Goal: Task Accomplishment & Management: Use online tool/utility

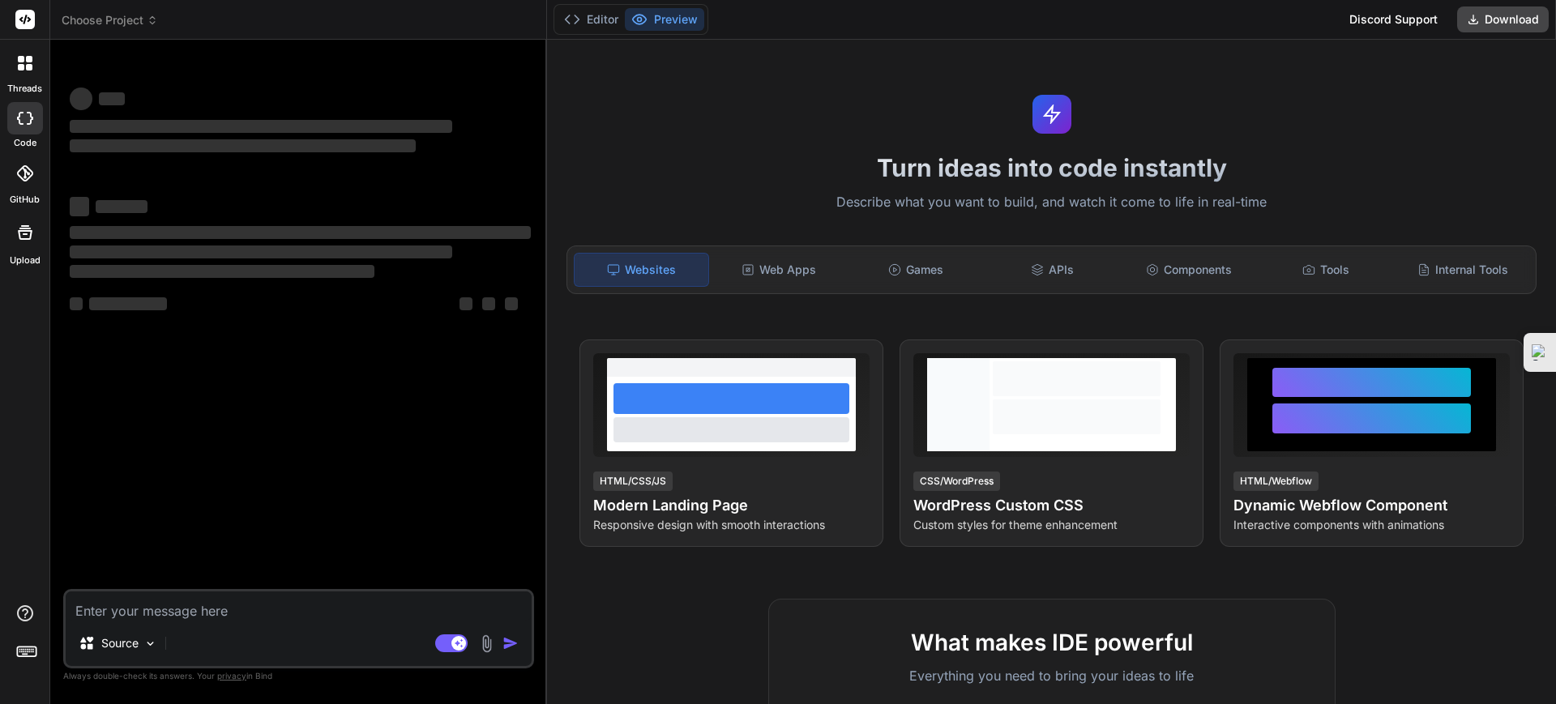
type textarea "x"
type textarea "loremi：dolors A. consec：adipis elitsed doeiusmodtempori、utlaboreetdol，magnaaliq…"
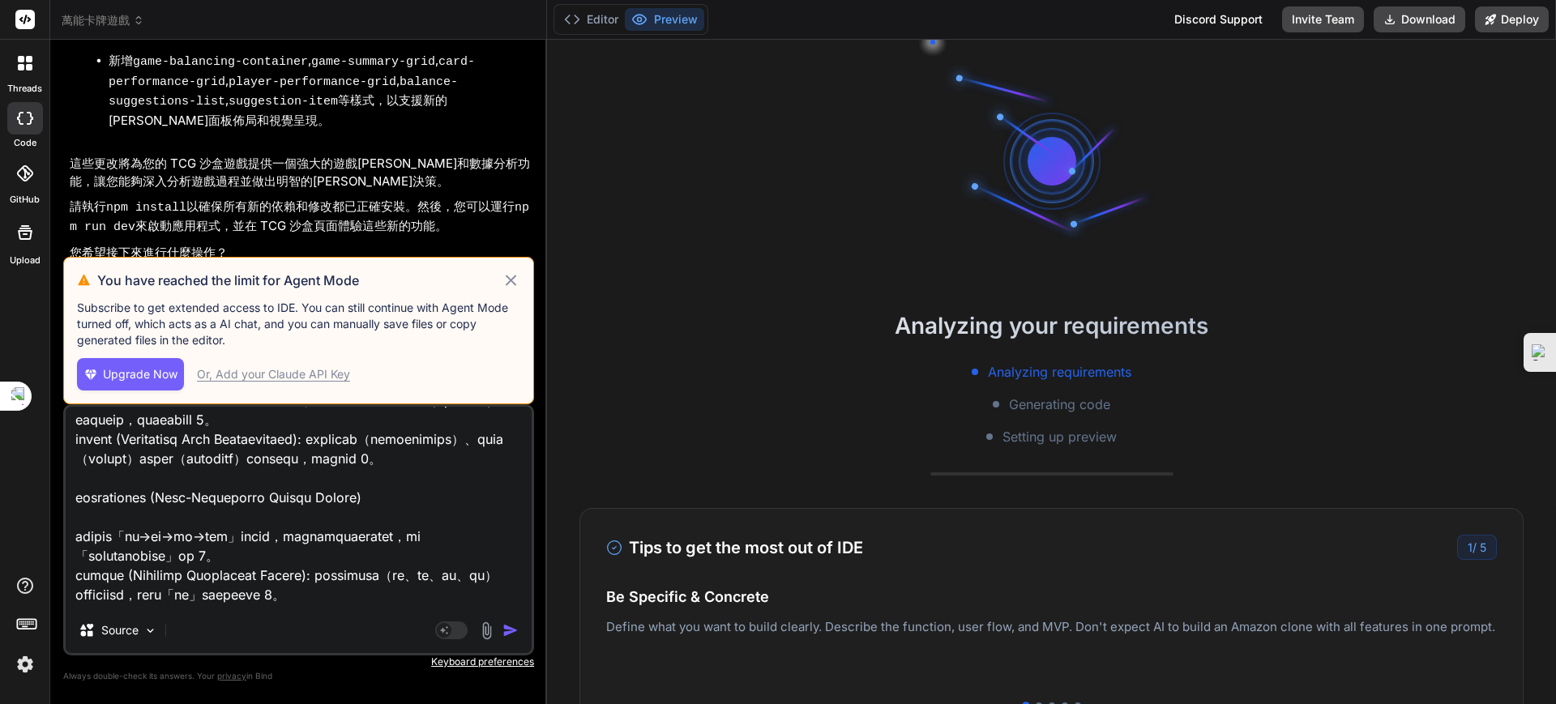
scroll to position [4354, 0]
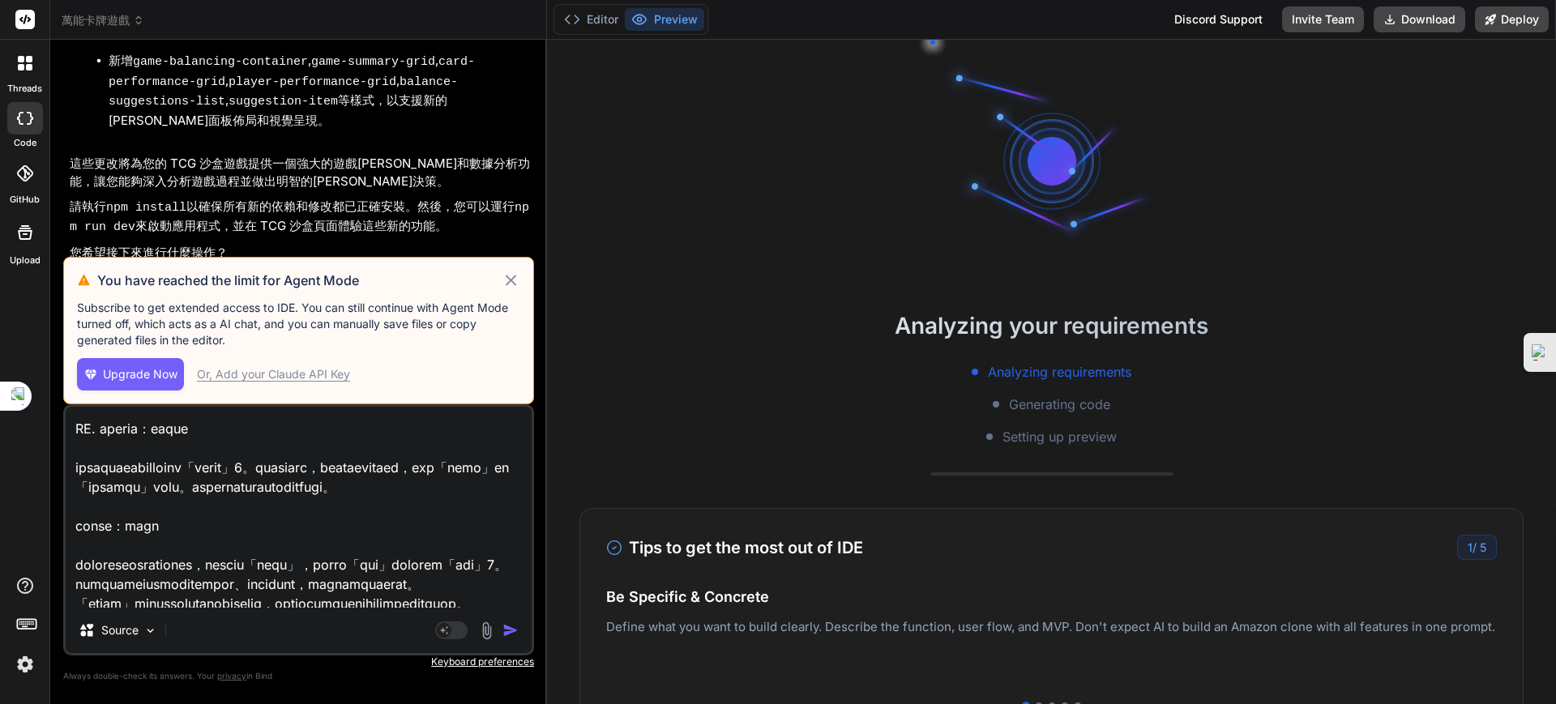
drag, startPoint x: 352, startPoint y: 472, endPoint x: 300, endPoint y: 472, distance: 52.7
click at [300, 472] on textarea at bounding box center [299, 507] width 466 height 201
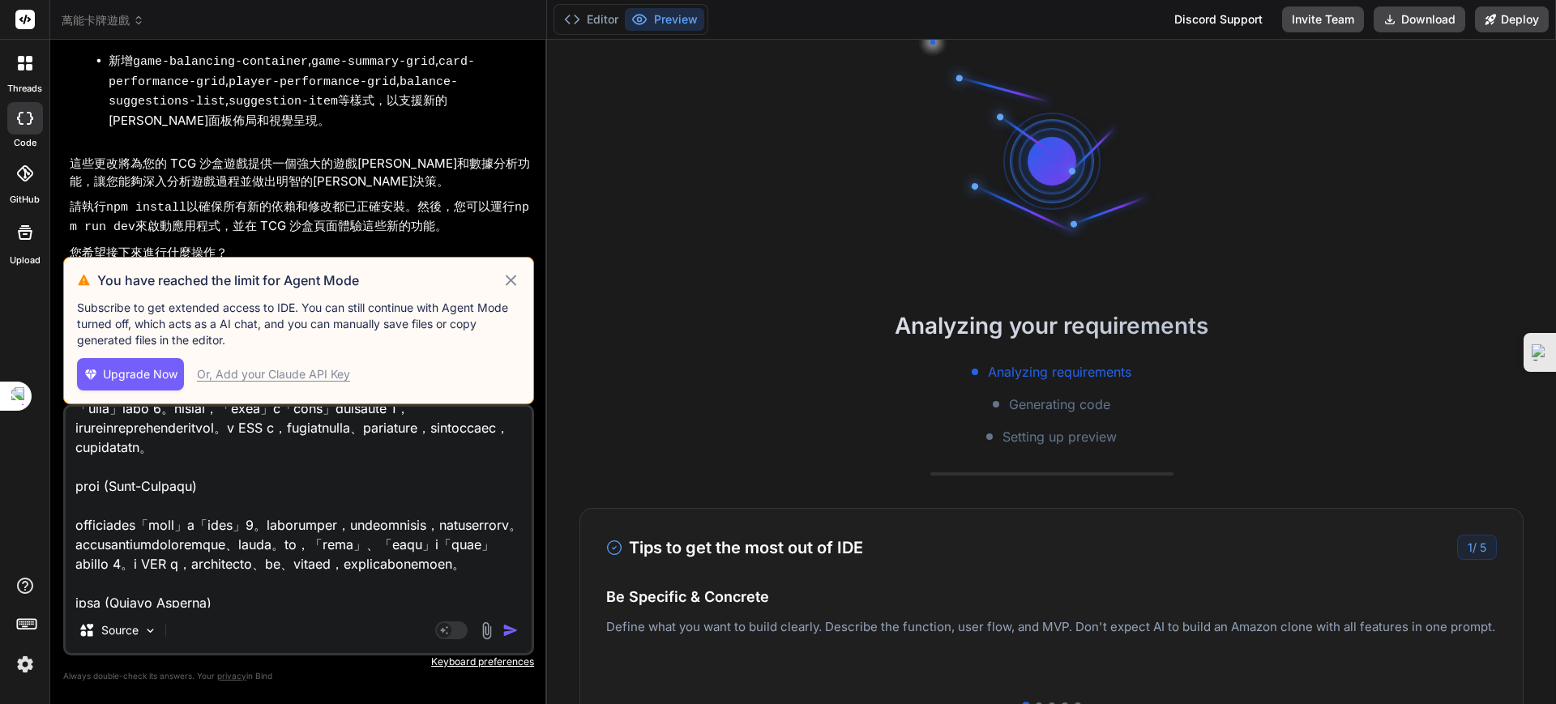
scroll to position [5367, 0]
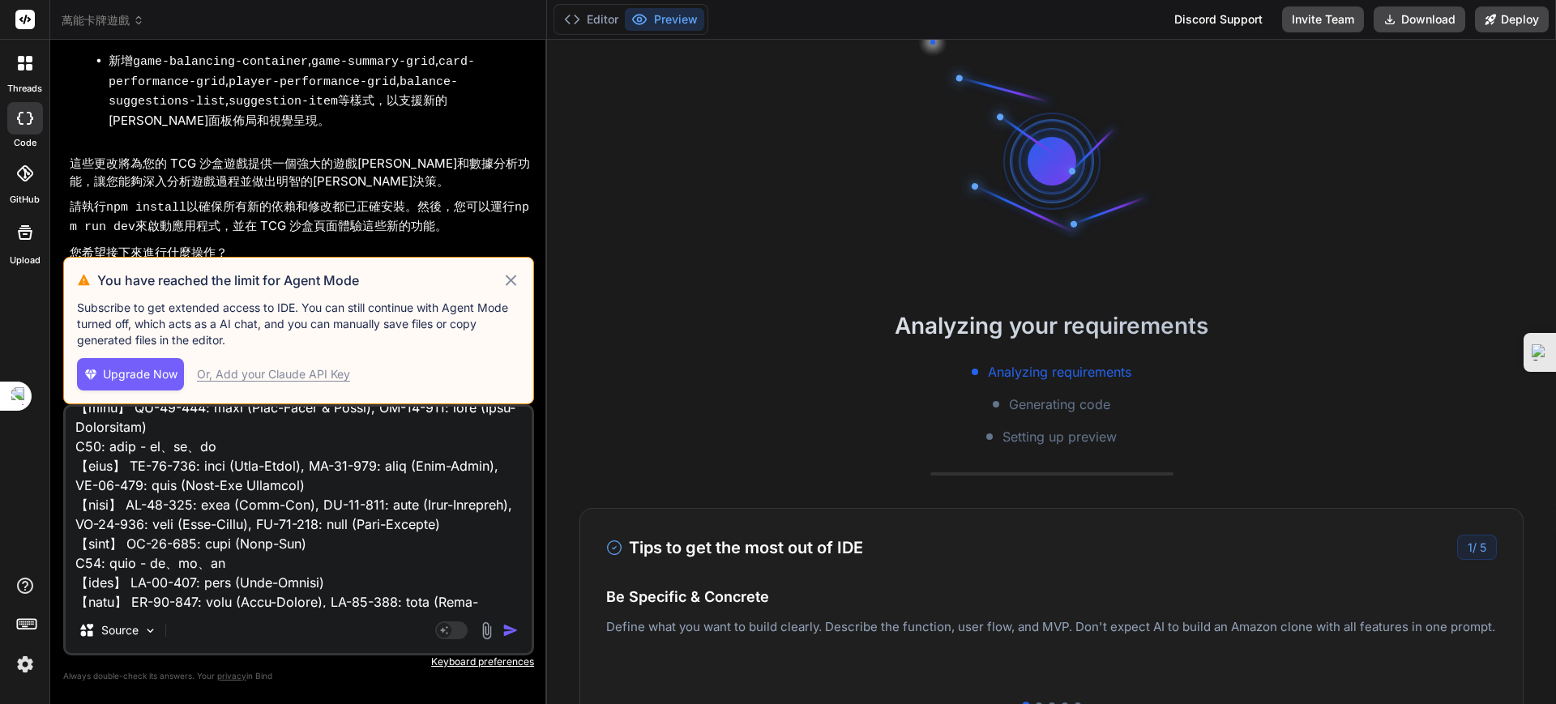
click at [512, 284] on icon at bounding box center [511, 280] width 19 height 19
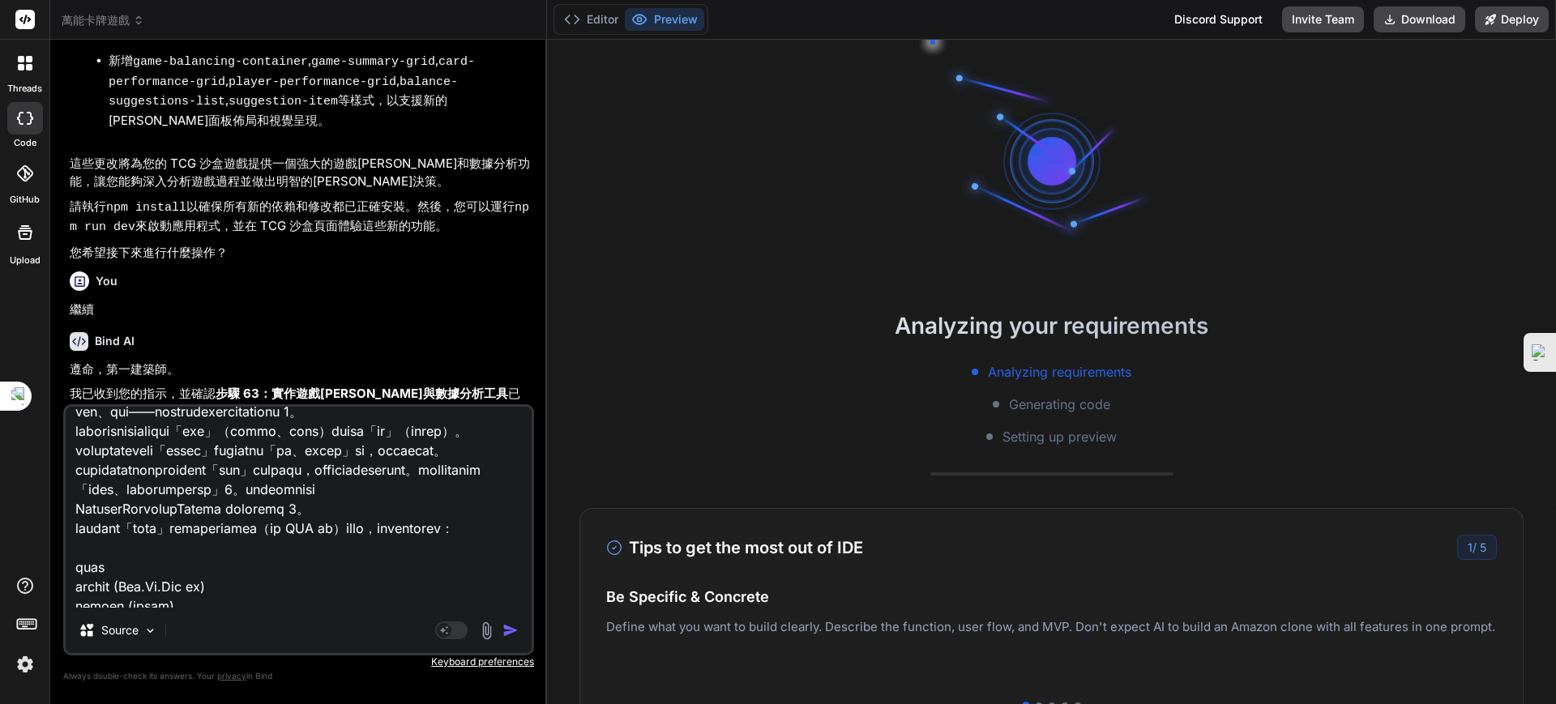
scroll to position [0, 0]
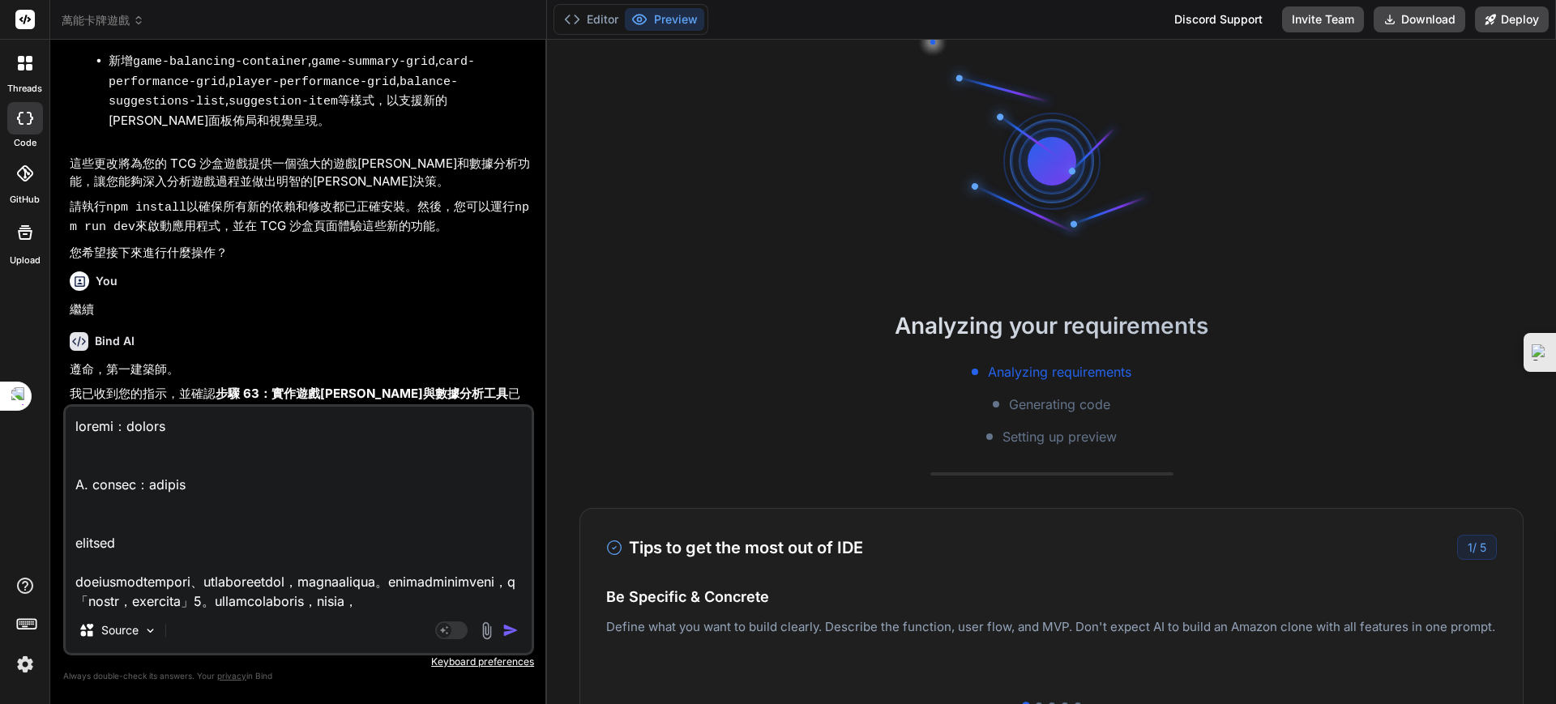
drag, startPoint x: 366, startPoint y: 583, endPoint x: 92, endPoint y: 364, distance: 350.5
click at [92, 364] on div "You 繼續 Bind AI 遵命，第一建築師。 我已收到您的指示，並確認 步驟 60：增強 AI 策略與卡牌互動 的 src/components/Game…" at bounding box center [298, 378] width 471 height 651
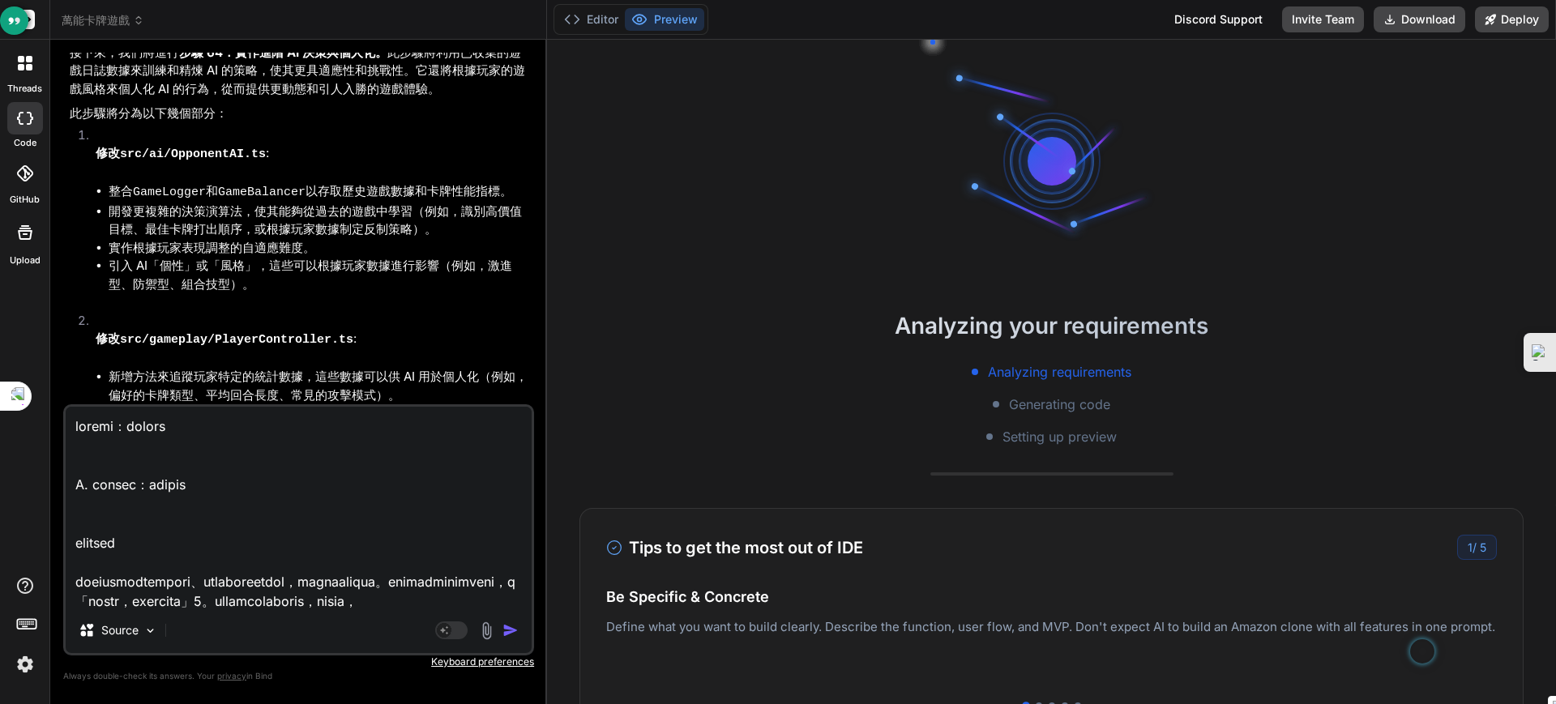
scroll to position [8867, 0]
paste textarea "loremipsumdolo，sit《ametco：adipis》e**seddoei**。 tempor，in**utla**（et/do/ma）、**al…"
type textarea "x"
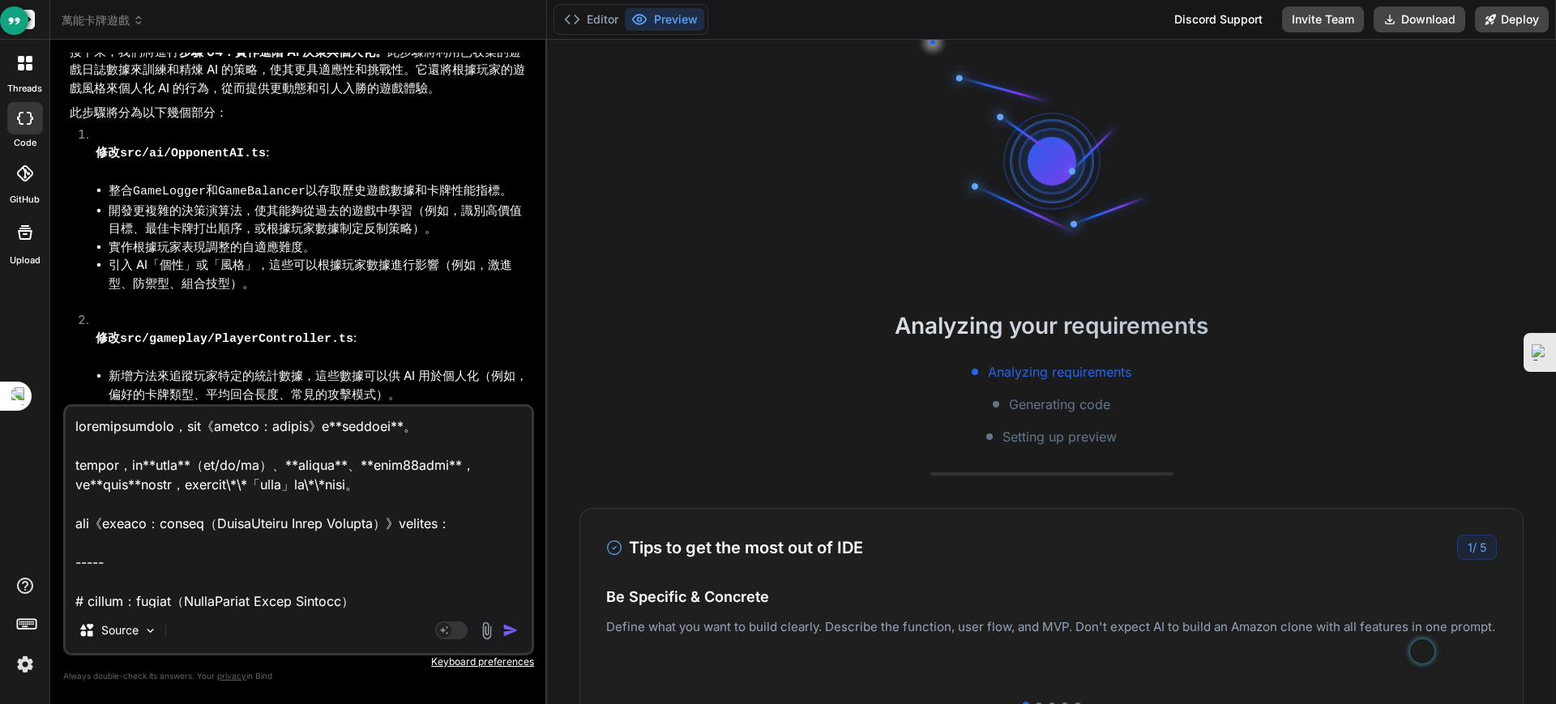
scroll to position [12331, 0]
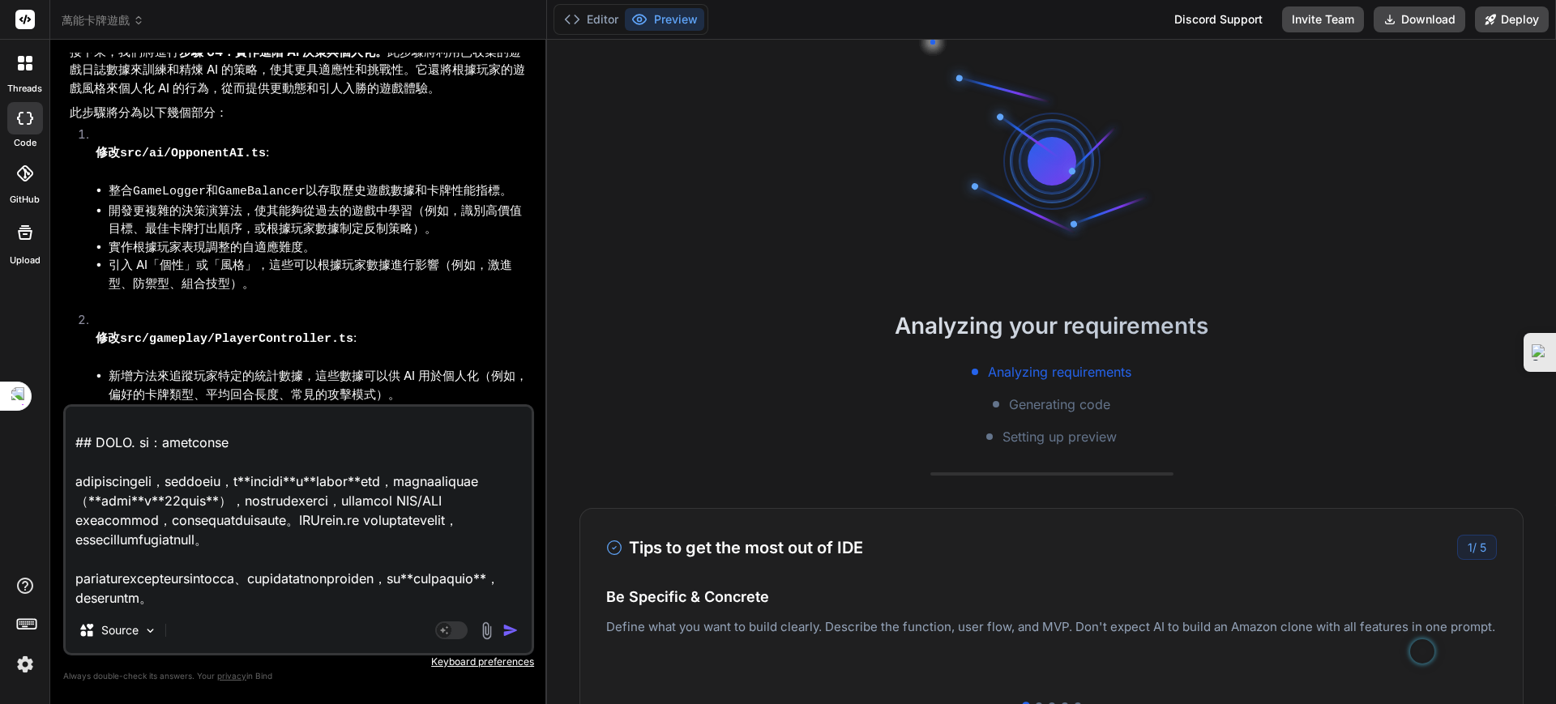
type textarea "loremipsumdolo，sit《ametco：adipis》e**seddoei**。 tempor，in**utla**（et/do/ma）、**al…"
click at [505, 626] on img "button" at bounding box center [510, 630] width 16 height 16
type textarea "x"
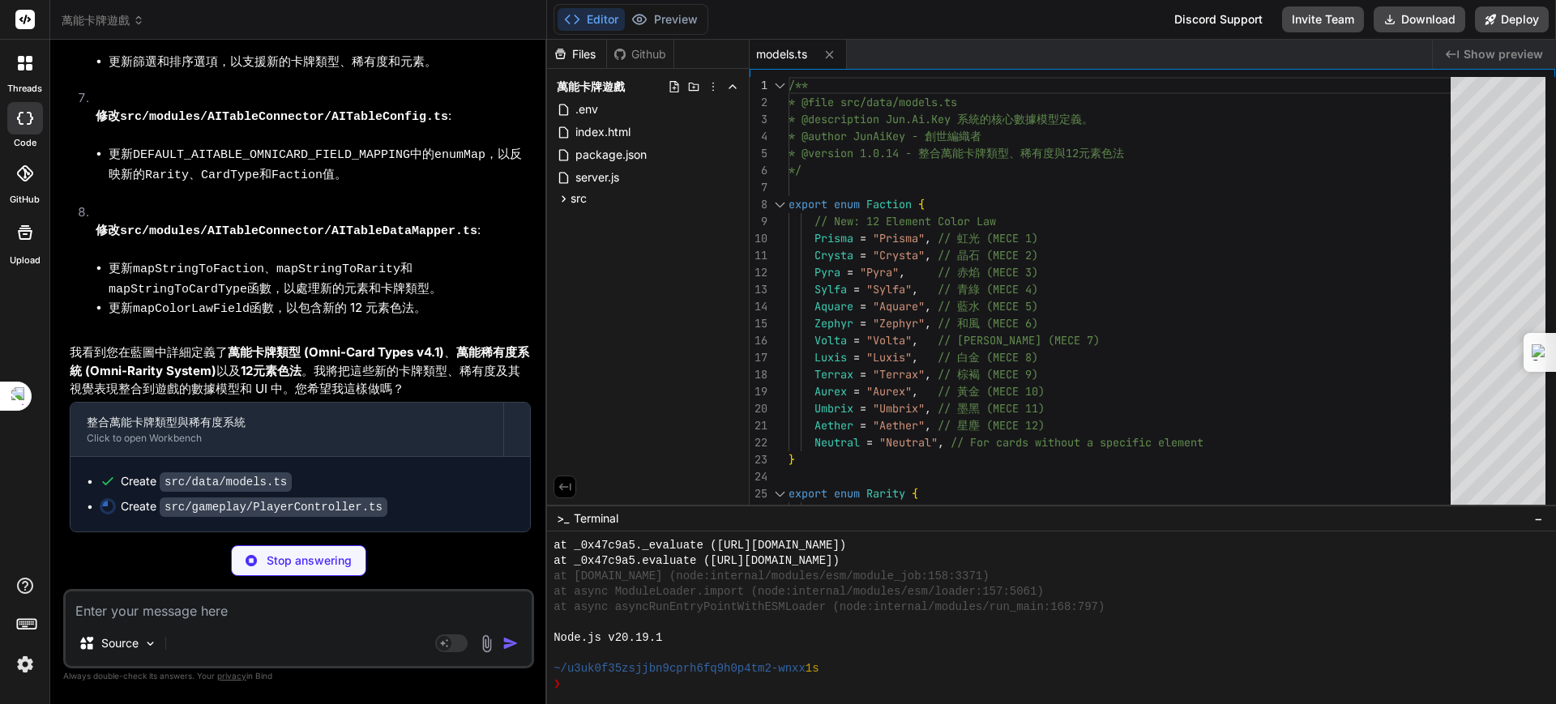
scroll to position [21324, 0]
type textarea "x"
type textarea "}); this.cardsDiscardedThisTurn++; // Update player stat } else { console.warn(…"
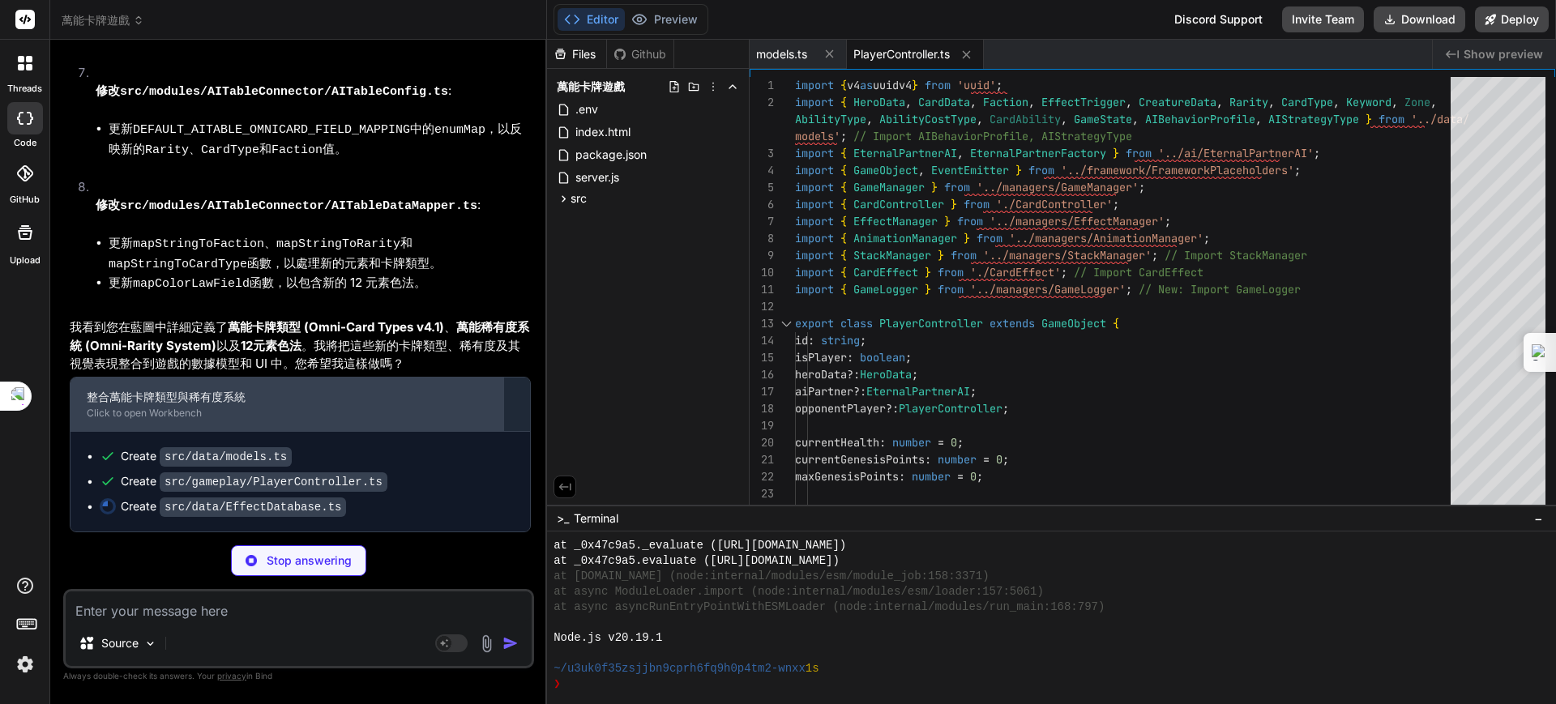
scroll to position [21349, 0]
type textarea "x"
type textarea "} return undefined; } }"
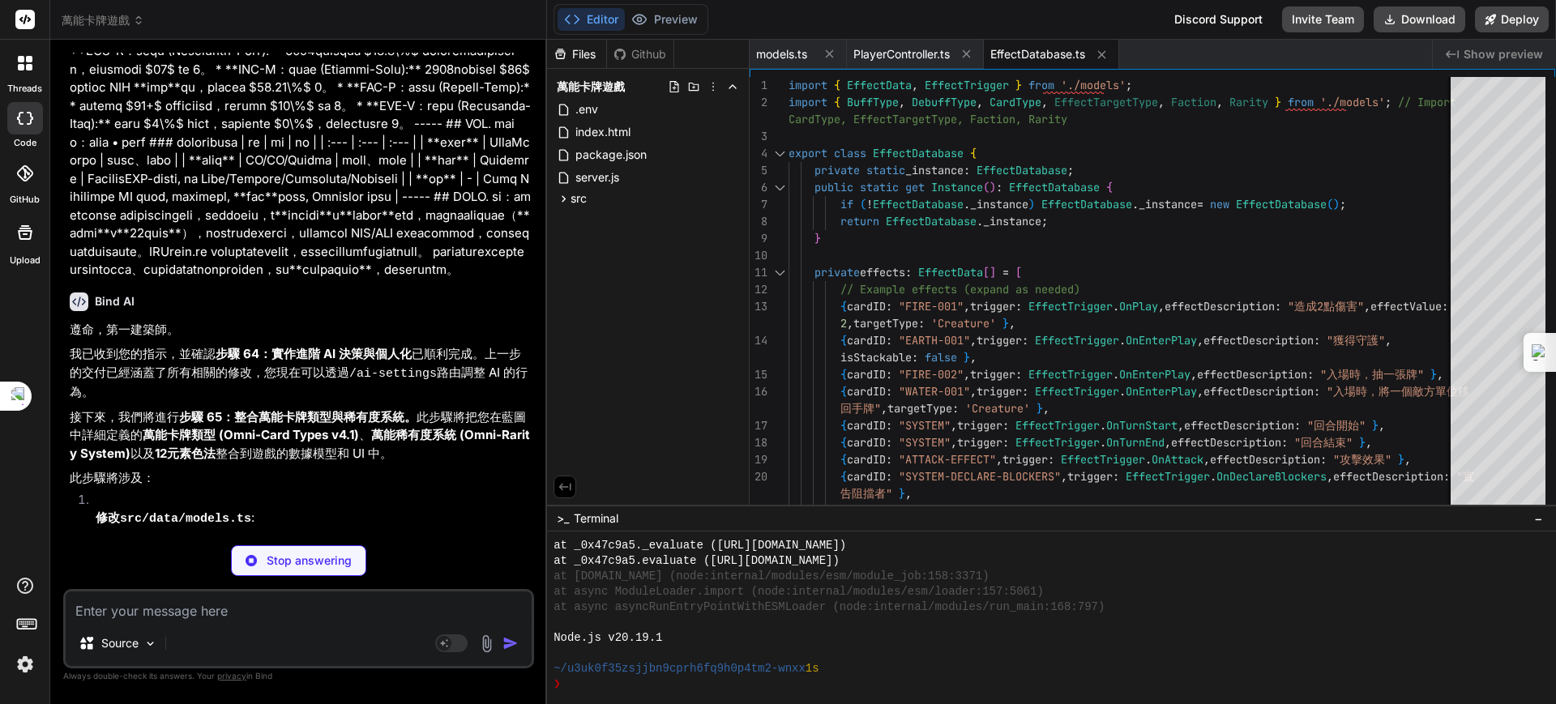
scroll to position [19020, 0]
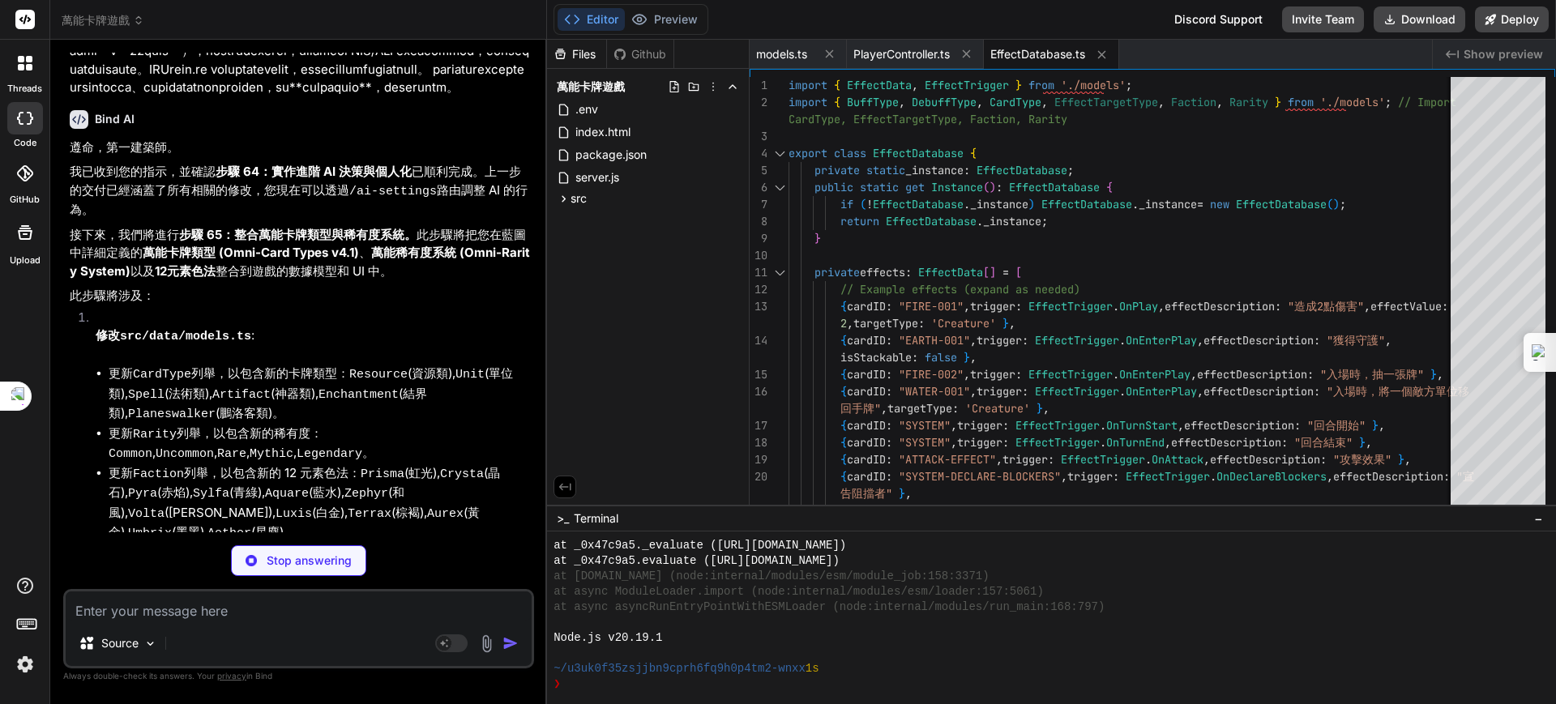
type textarea "x"
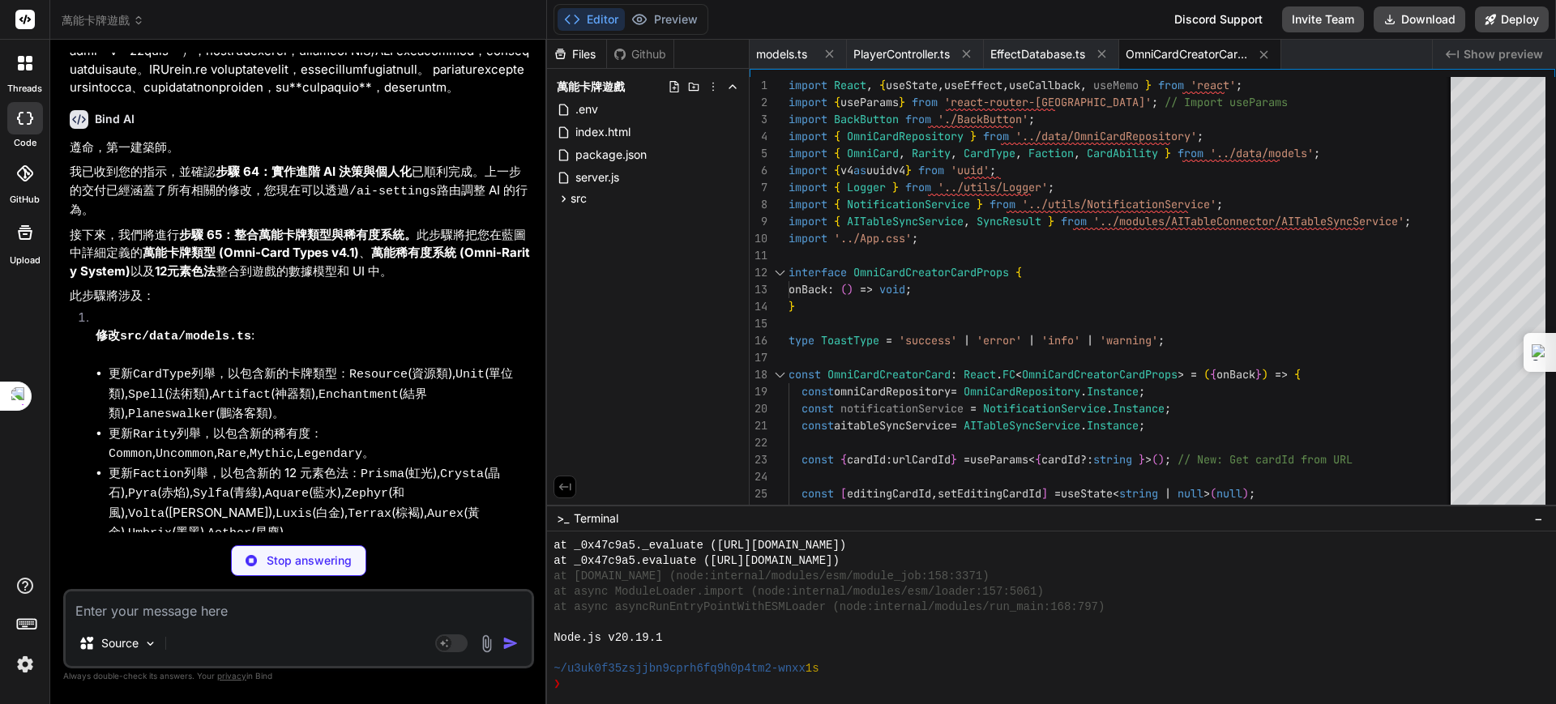
type textarea "x"
type textarea "(\n <div className=\"ability-activation-effect\">\n <span role=\"img\" aria-lab…"
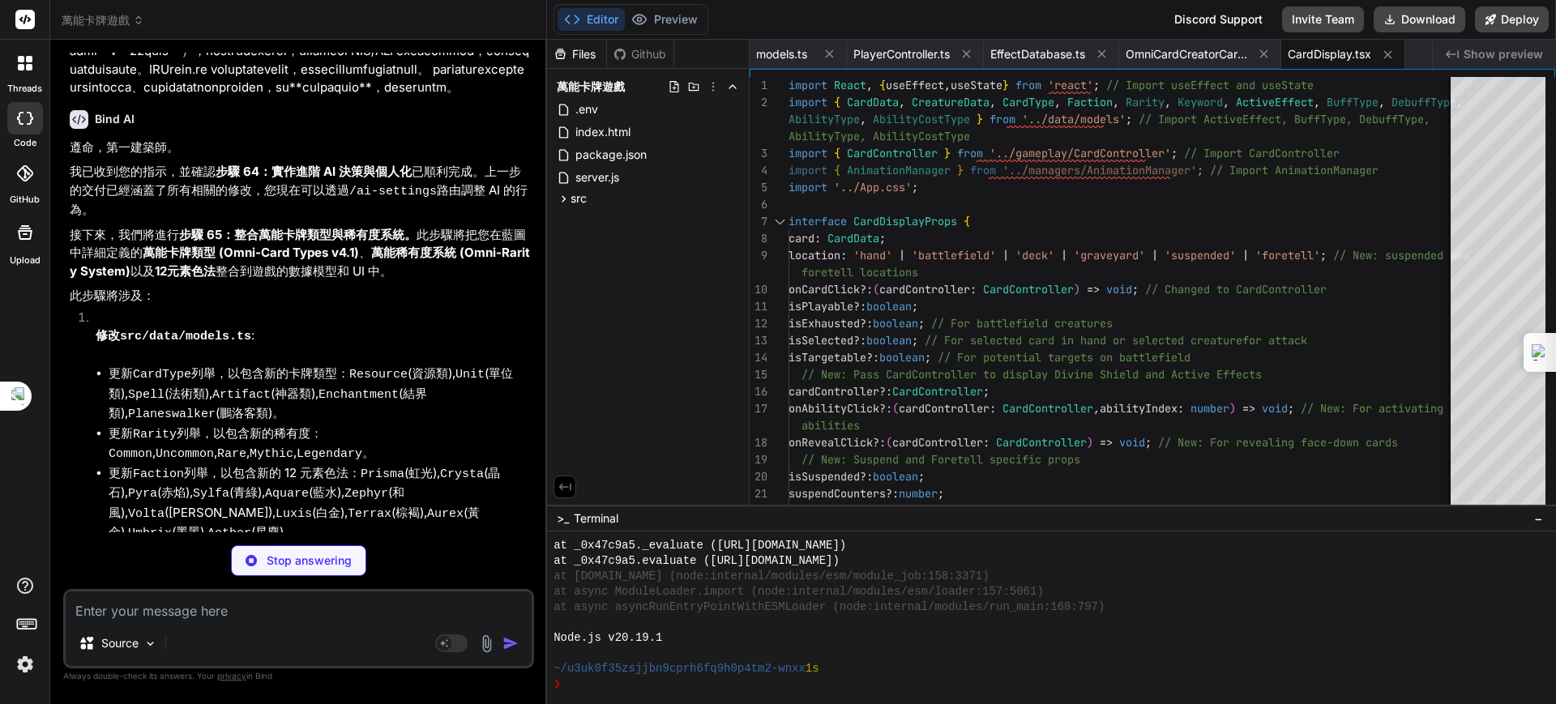
type textarea "x"
type textarea "0' }}>\n \u6c92\u6709\u627e\u5230\u4efb\u4f55 {displayType === 'OmniCard' ? 'Om…"
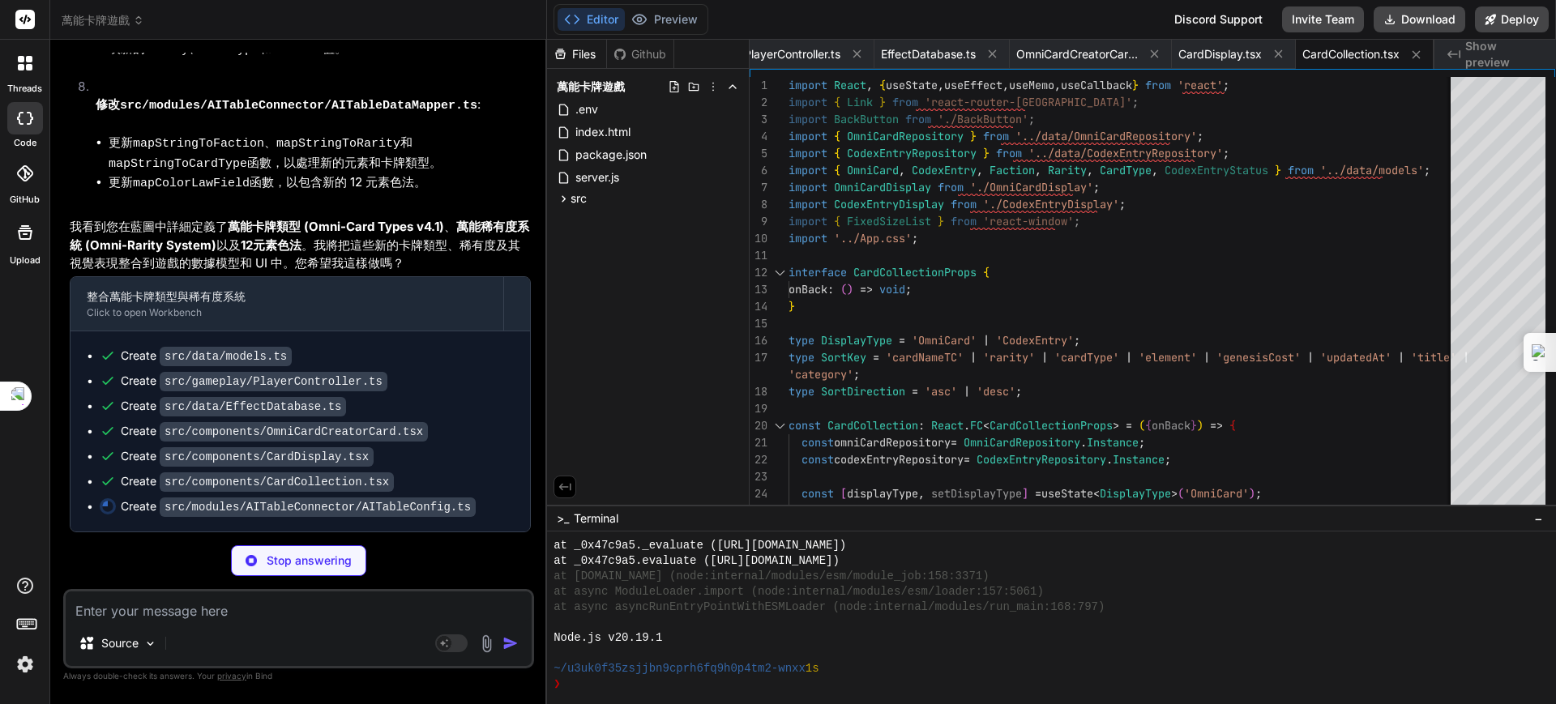
scroll to position [20337, 0]
type textarea "x"
type textarea "edOmniCards', omniCardField: 'relatedOmniCards', direction: 'bidirectional', ty…"
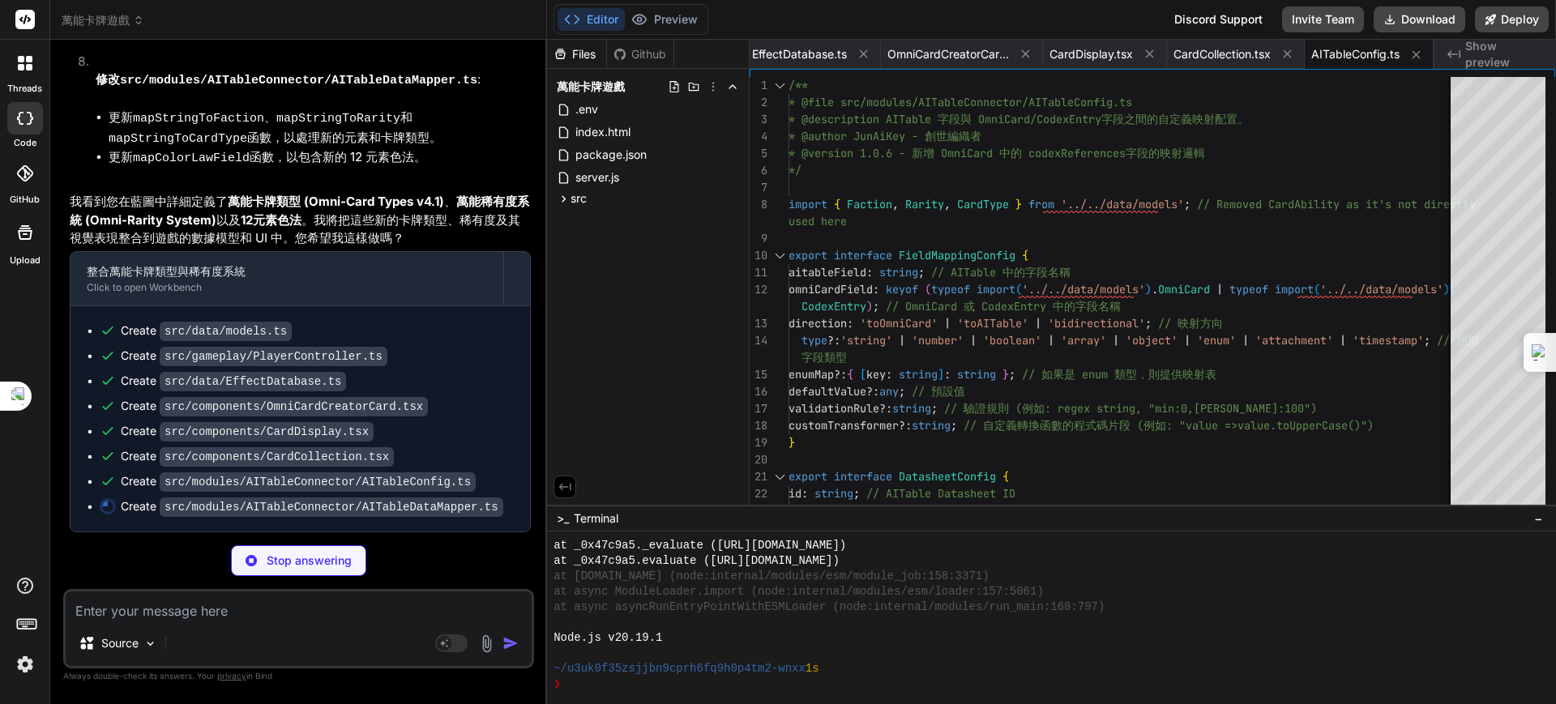
scroll to position [20944, 0]
type textarea "x"
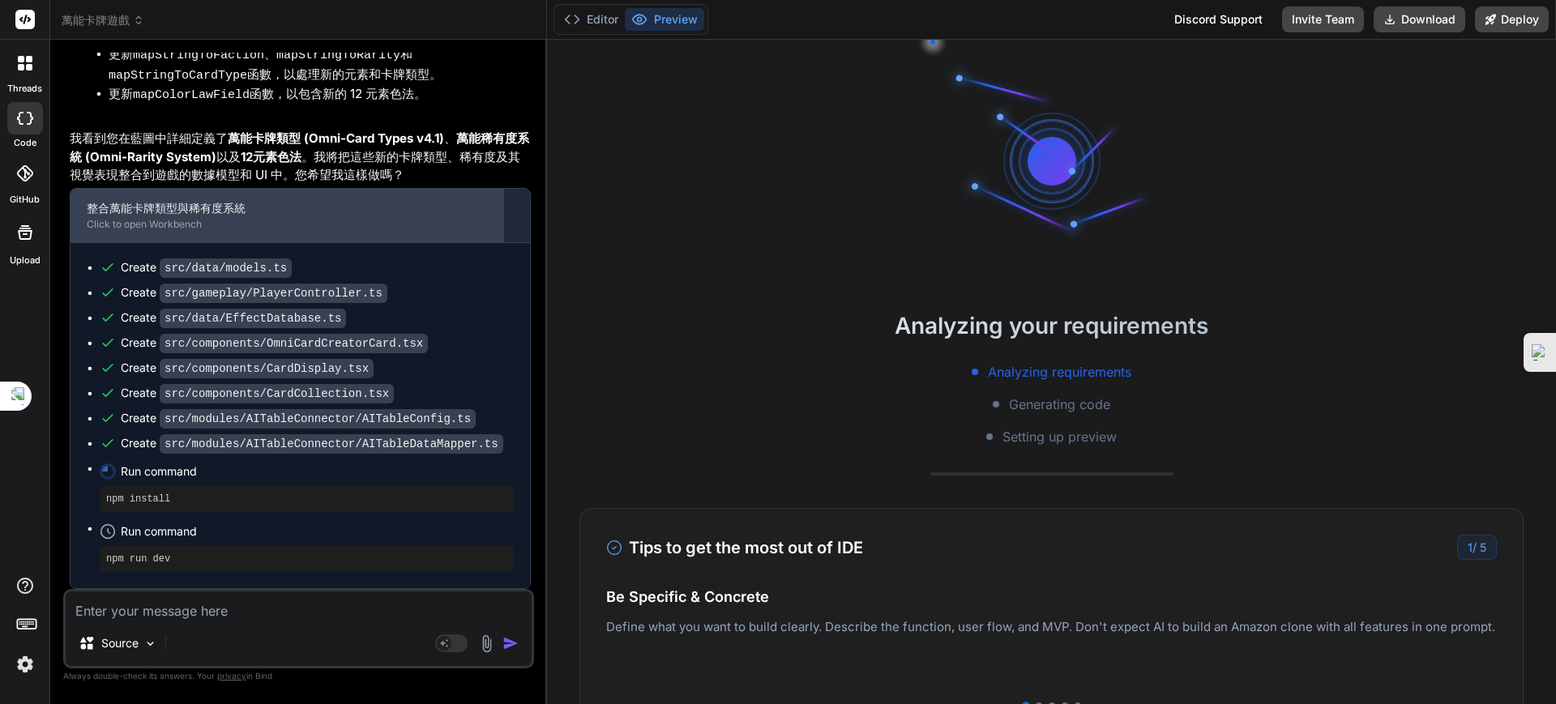
scroll to position [21349, 0]
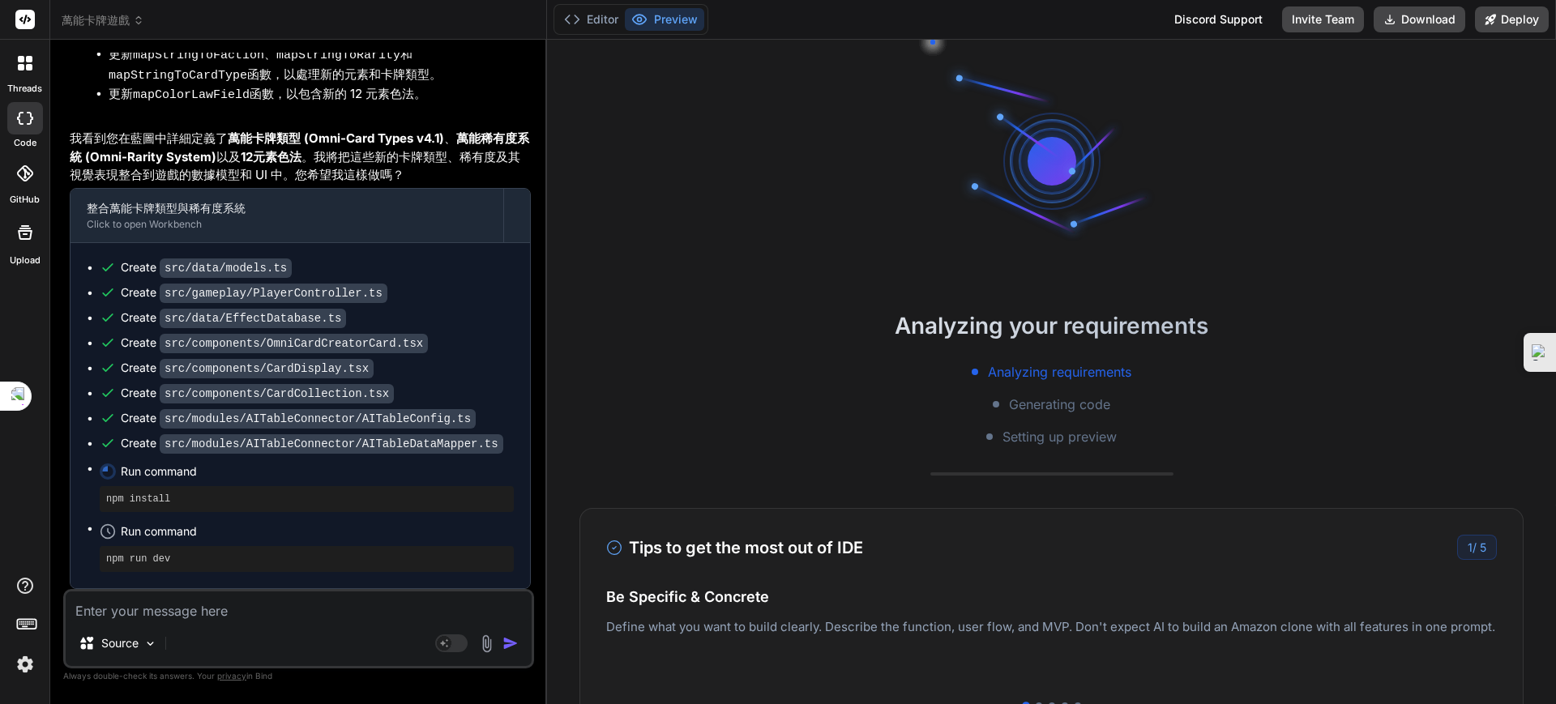
drag, startPoint x: 376, startPoint y: 424, endPoint x: 319, endPoint y: 355, distance: 89.2
click at [319, 185] on p "我看到您在藍圖中詳細定義了 萬能卡牌類型 (Omni-Card Types v4.1) 、 萬能稀有度系統 (Omni-Rarity System) 以及 1…" at bounding box center [300, 157] width 461 height 55
click at [604, 23] on button "Editor" at bounding box center [590, 19] width 67 height 23
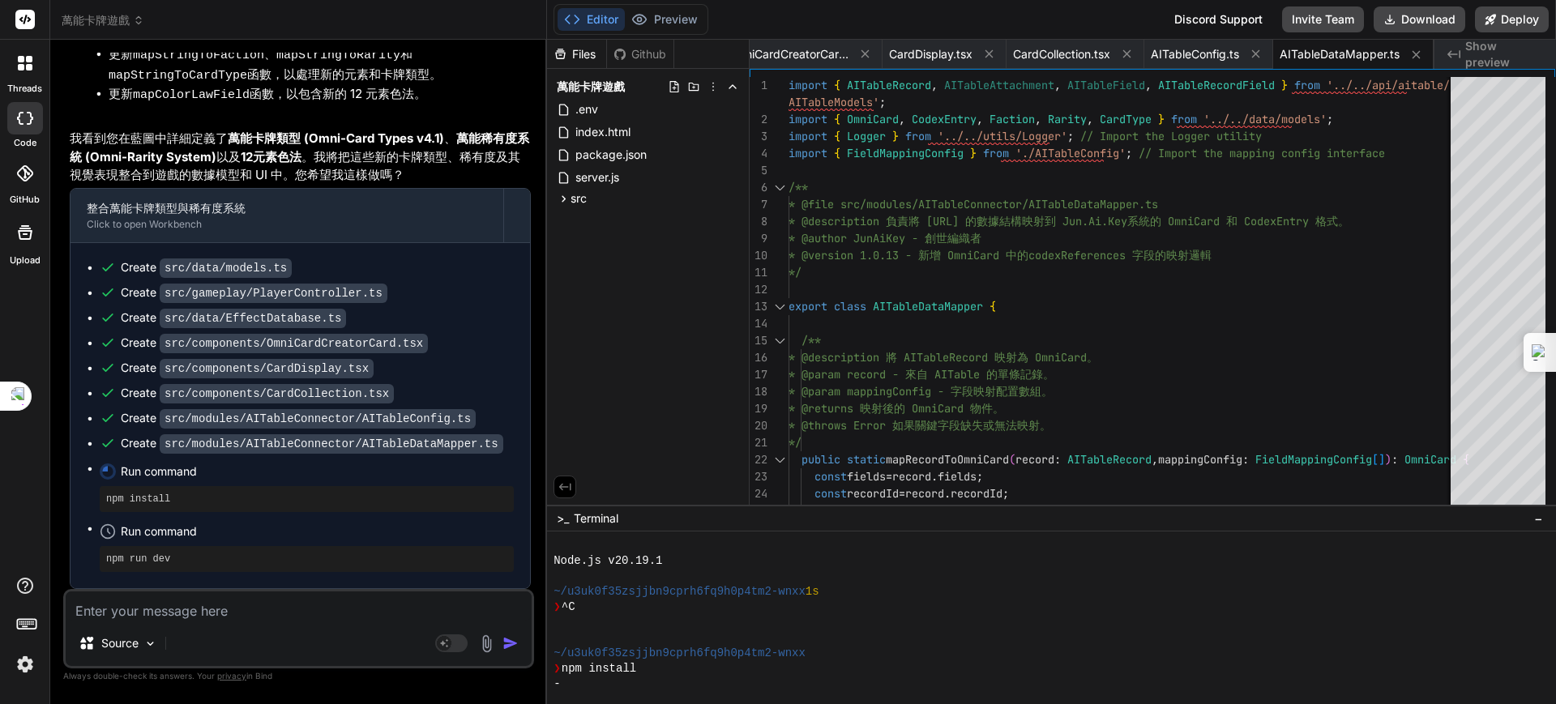
scroll to position [21538, 0]
click at [199, 613] on textarea at bounding box center [299, 606] width 466 height 29
type textarea "x"
type textarea "ㄐ"
type textarea "x"
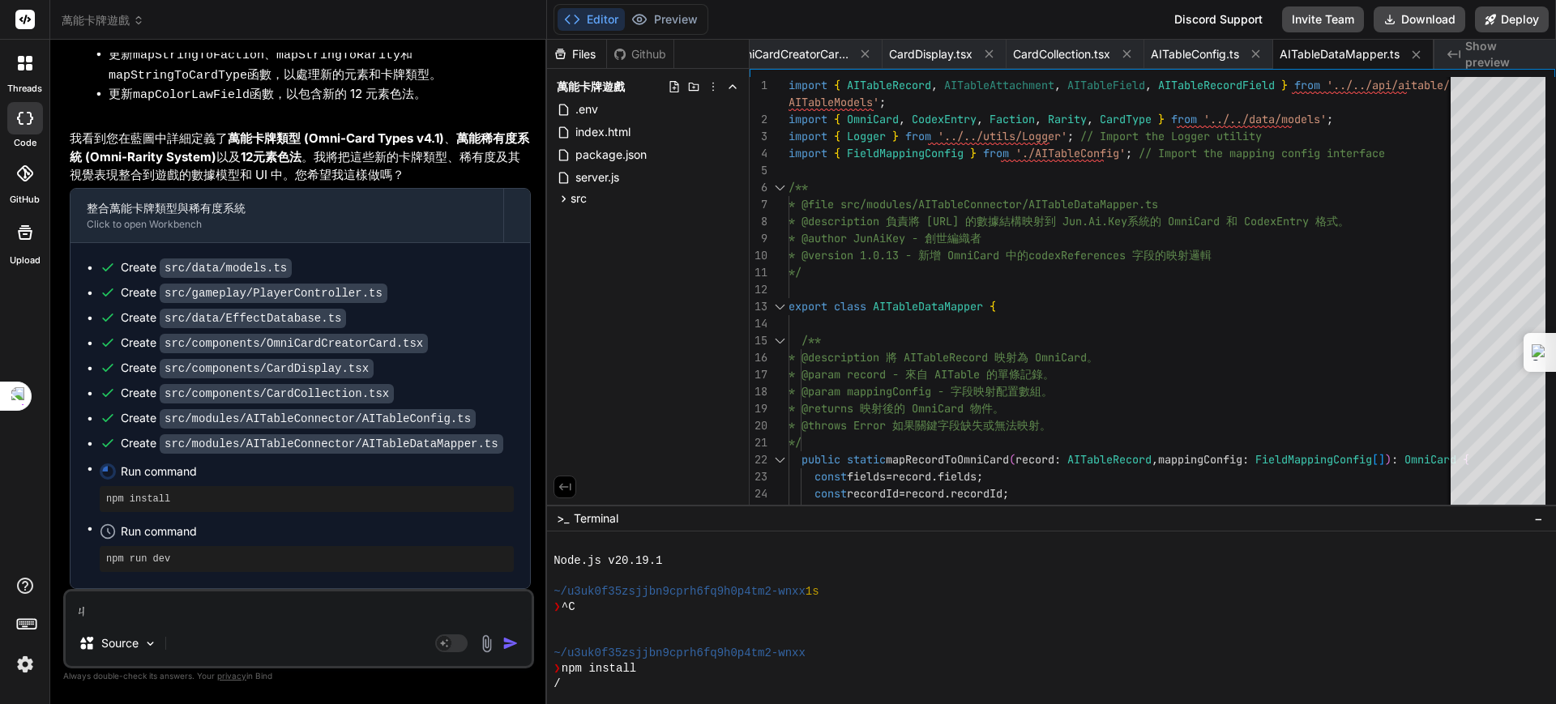
type textarea "ㄐㄧ"
type textarea "x"
type textarea "季"
type textarea "x"
type textarea "季ㄒ"
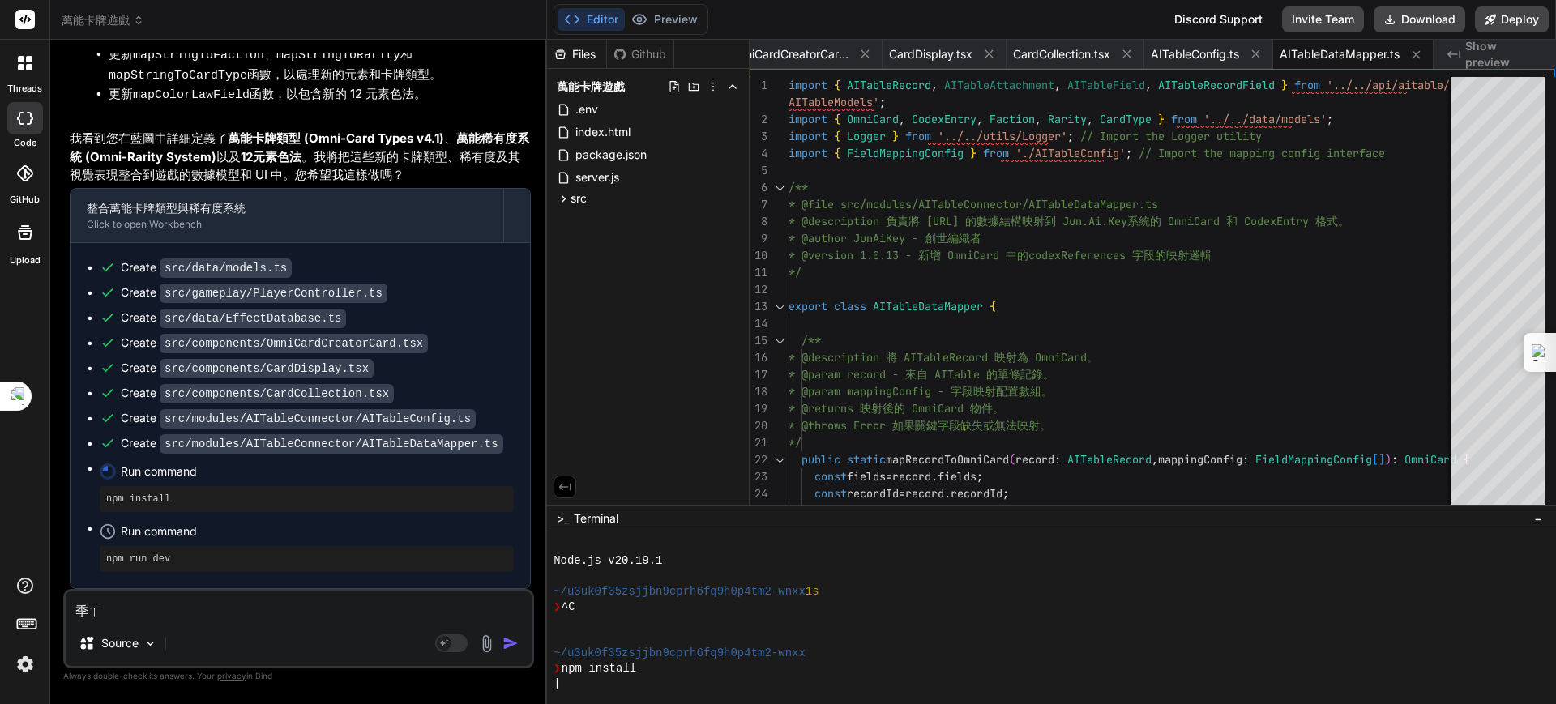
type textarea "x"
type textarea "季ㄒㄩ"
type textarea "x"
type textarea "繼續"
type textarea "x"
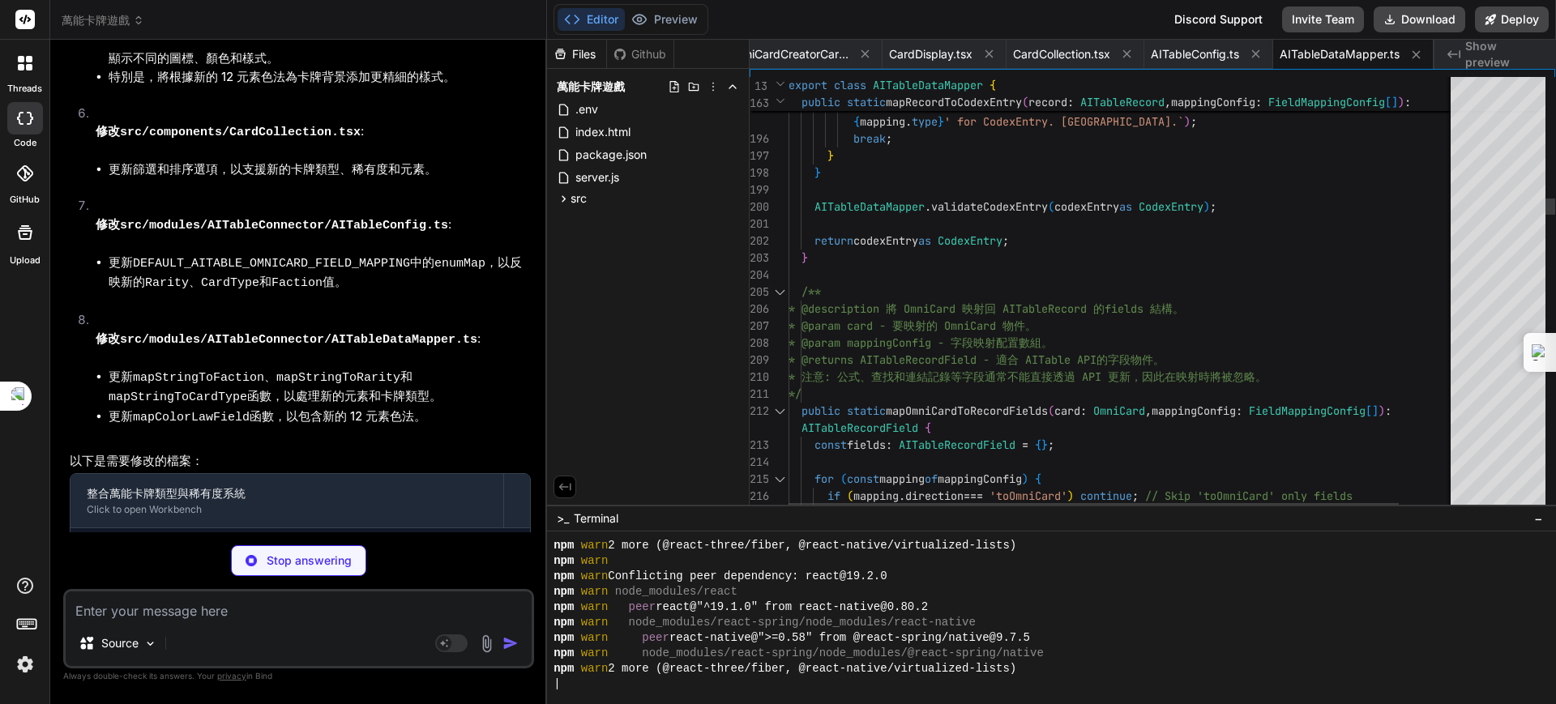
scroll to position [2525, 0]
type textarea "x"
drag, startPoint x: 929, startPoint y: 459, endPoint x: 930, endPoint y: 468, distance: 8.1
type textarea "const fields: AITableRecordField = {}; for (const mapping of mappingConfig) { i…"
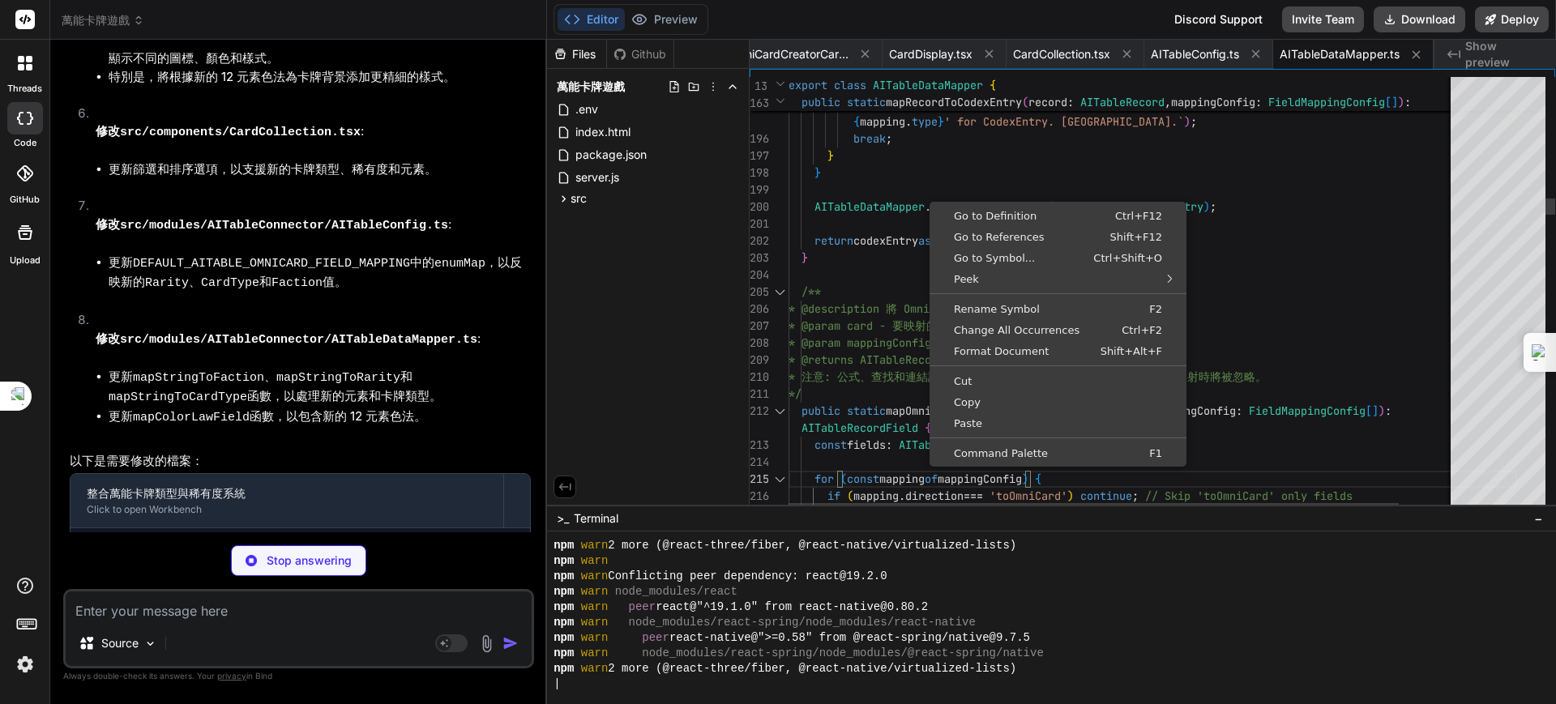
scroll to position [2710, 0]
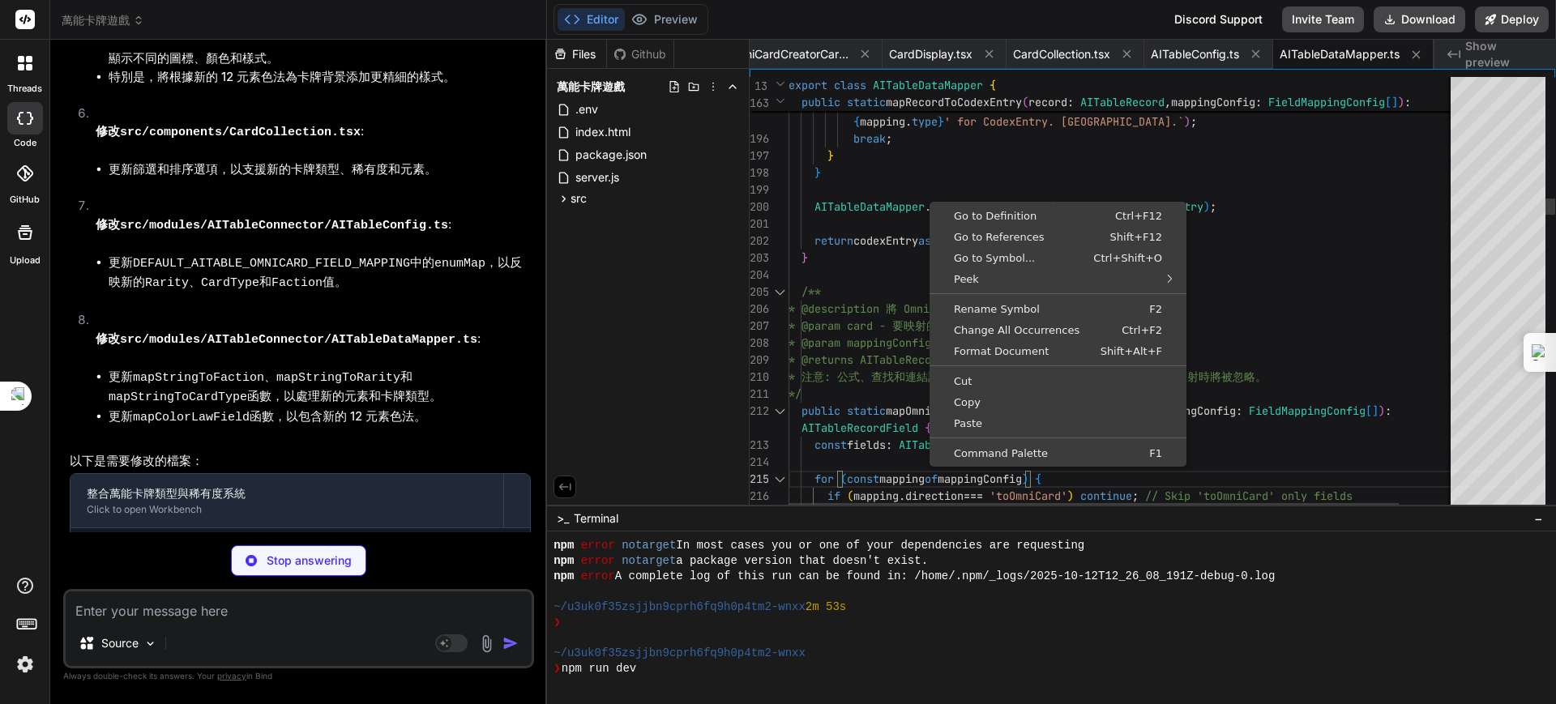
type textarea "x"
type textarea "relatedDatasheetId?: string; // Optional: ID of the datasheet it relates to cat…"
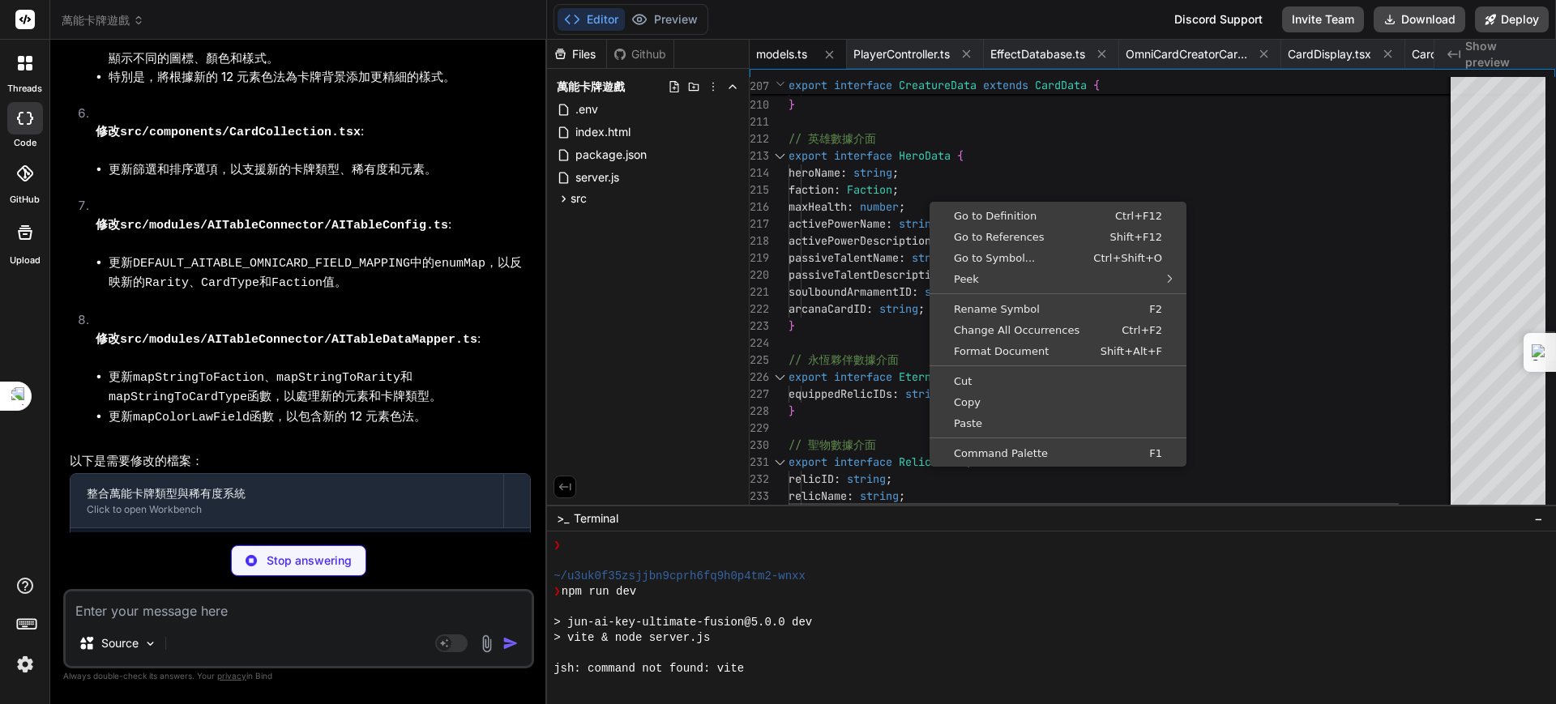
scroll to position [3033, 0]
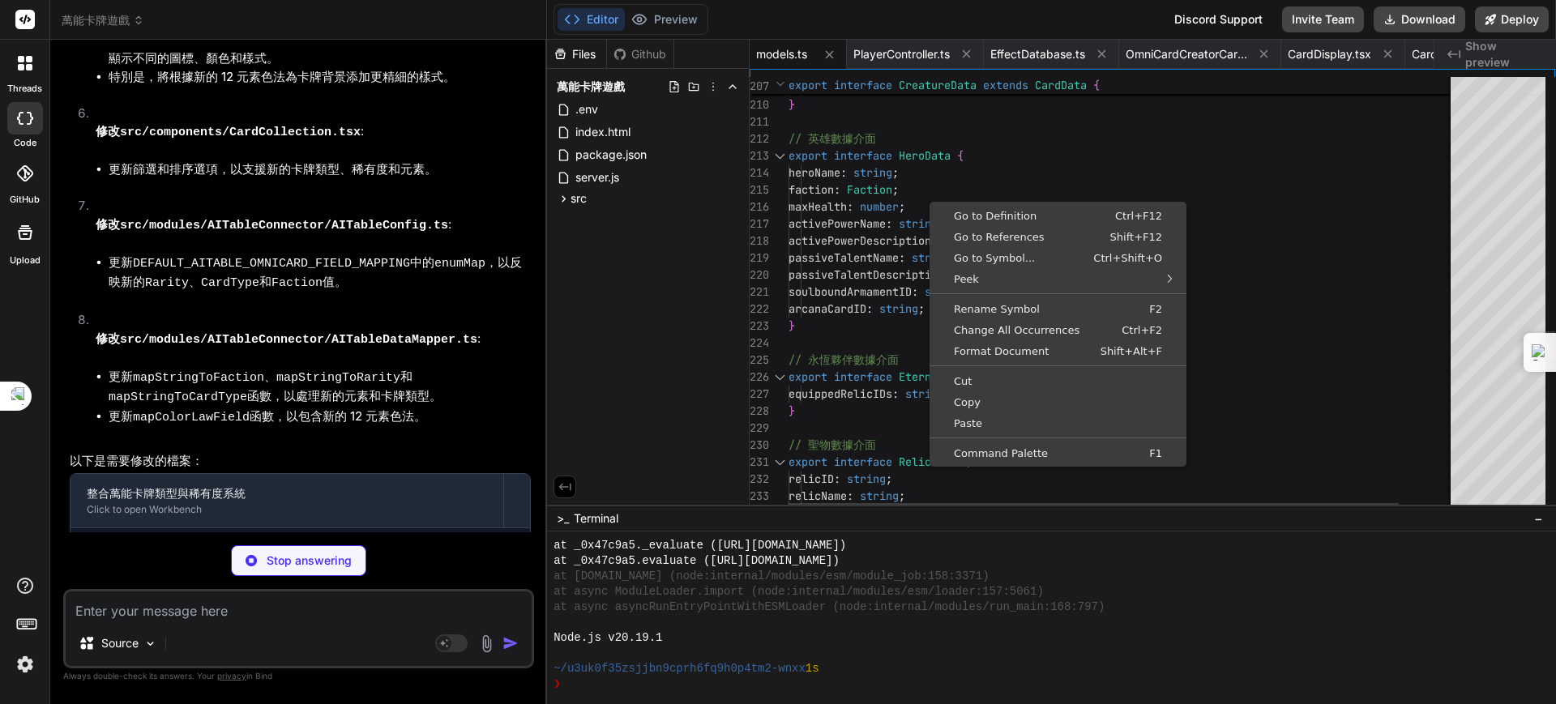
type textarea "x"
type textarea "passiveTalentDescription: string; soulboundArmamentID: string; arcanaCardID: st…"
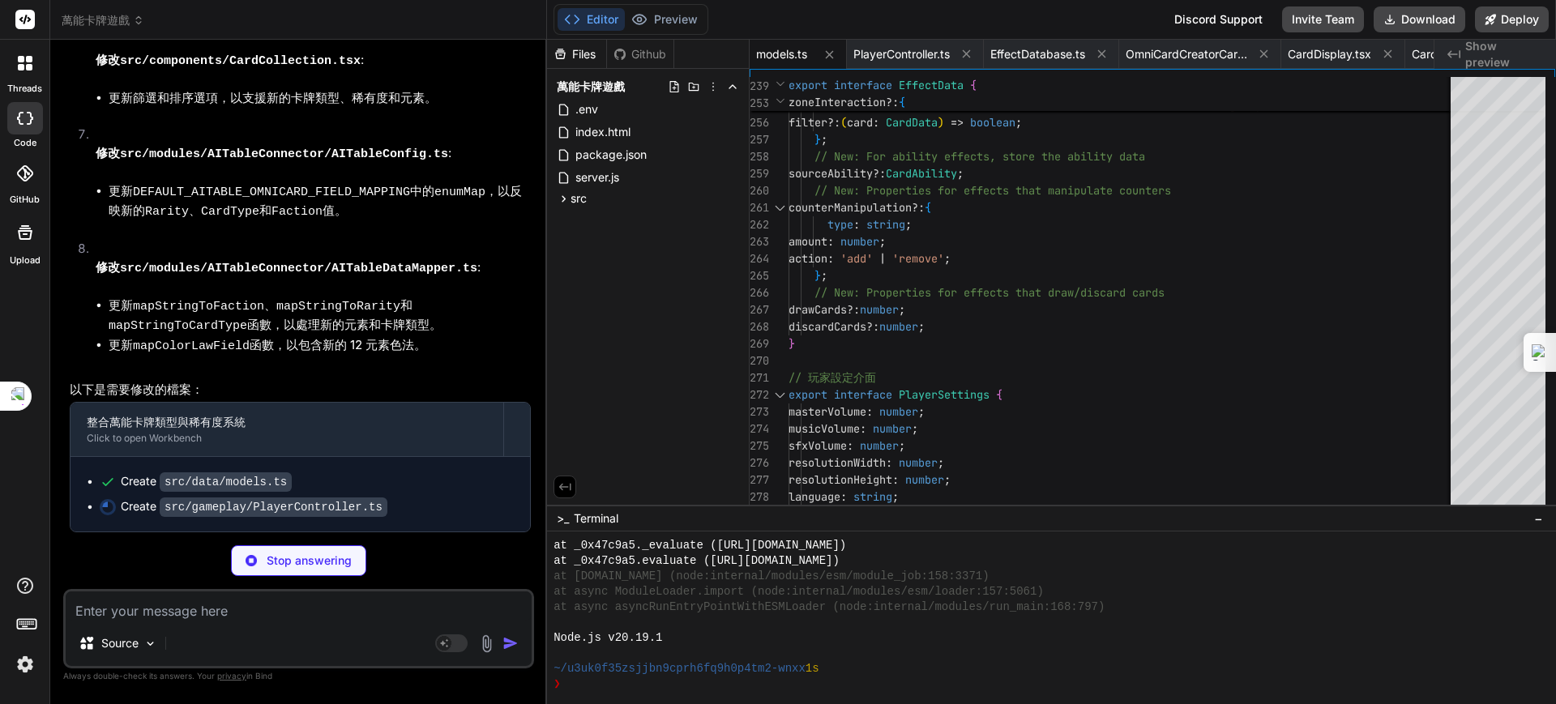
scroll to position [23002, 0]
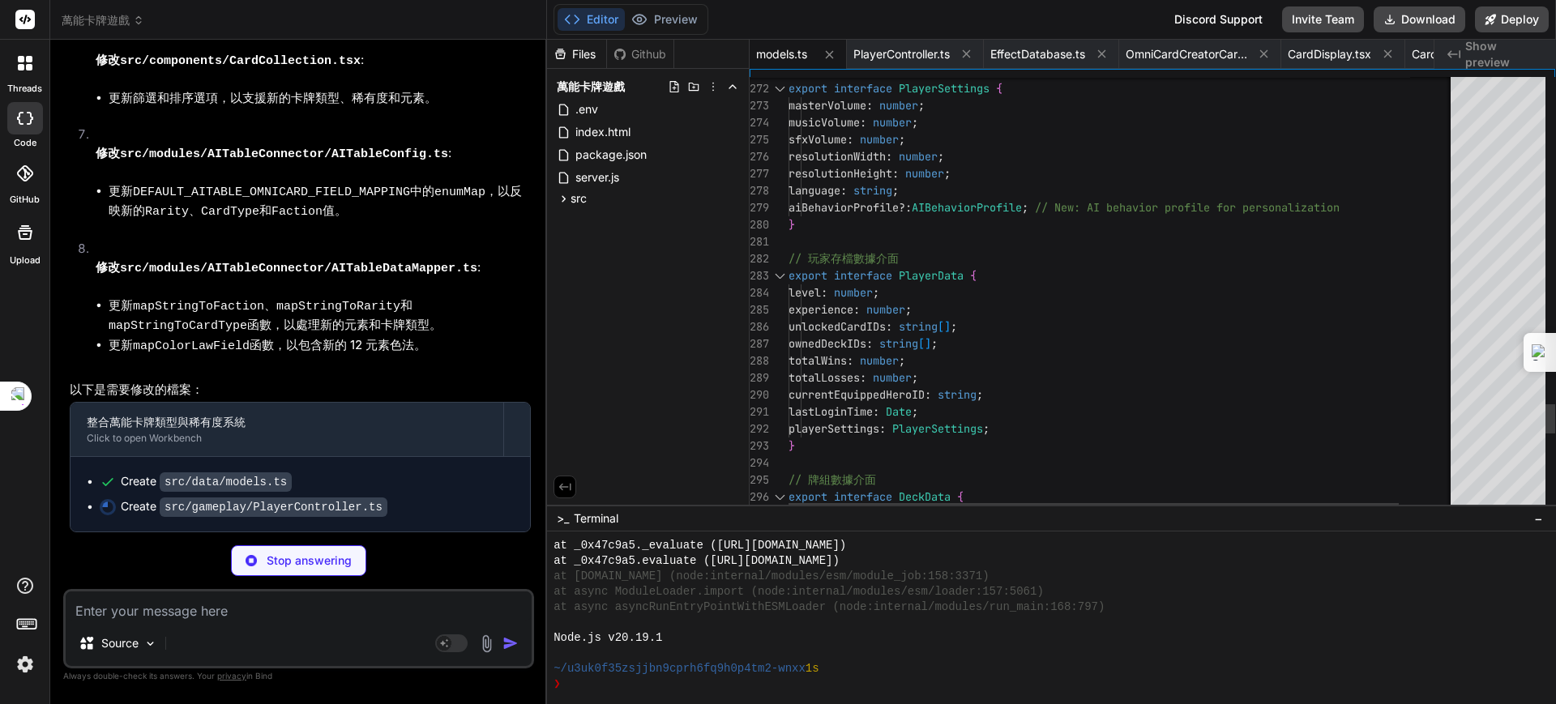
type textarea "x"
type textarea "}); this.cardsDiscardedThisTurn++; // Update player stat } else { console.warn(…"
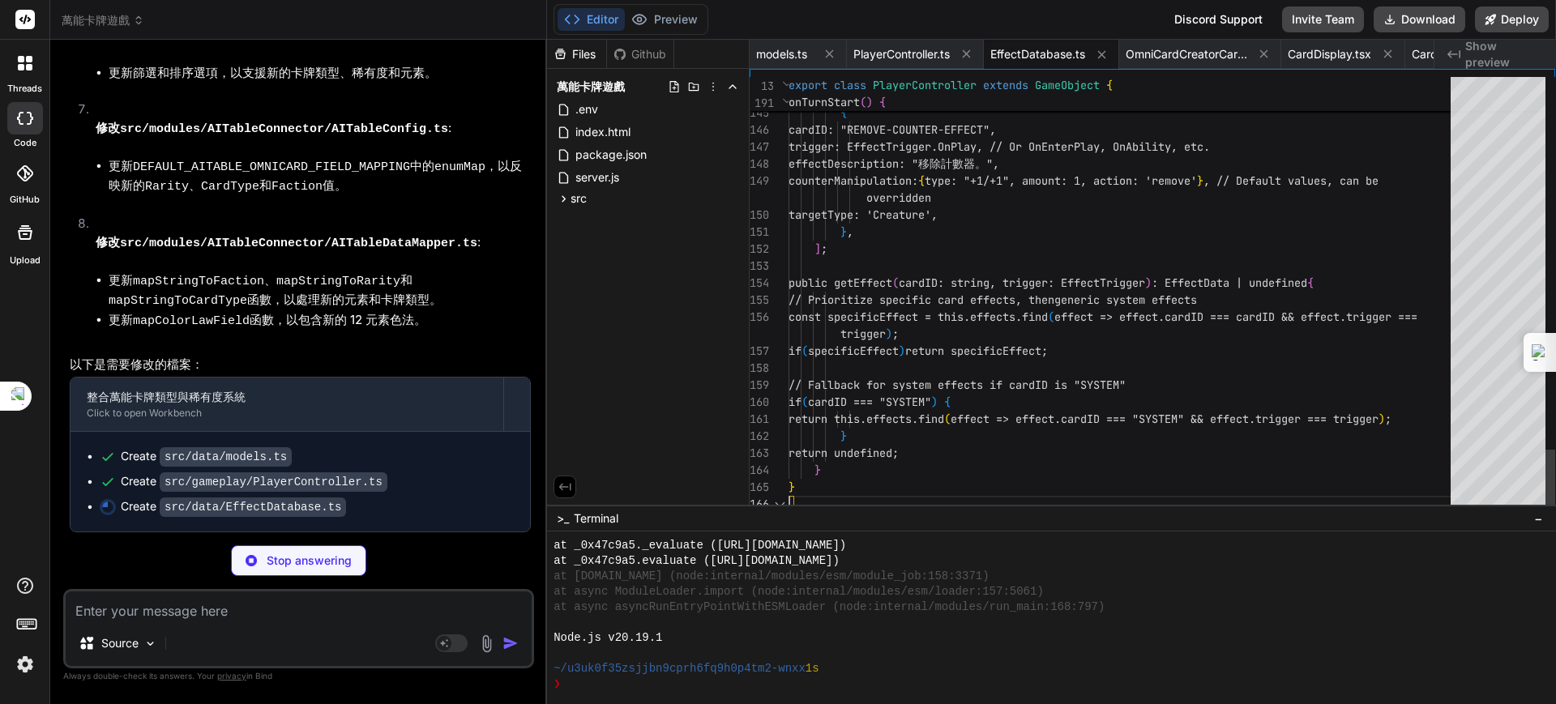
type textarea "x"
type textarea "} return undefined; } }"
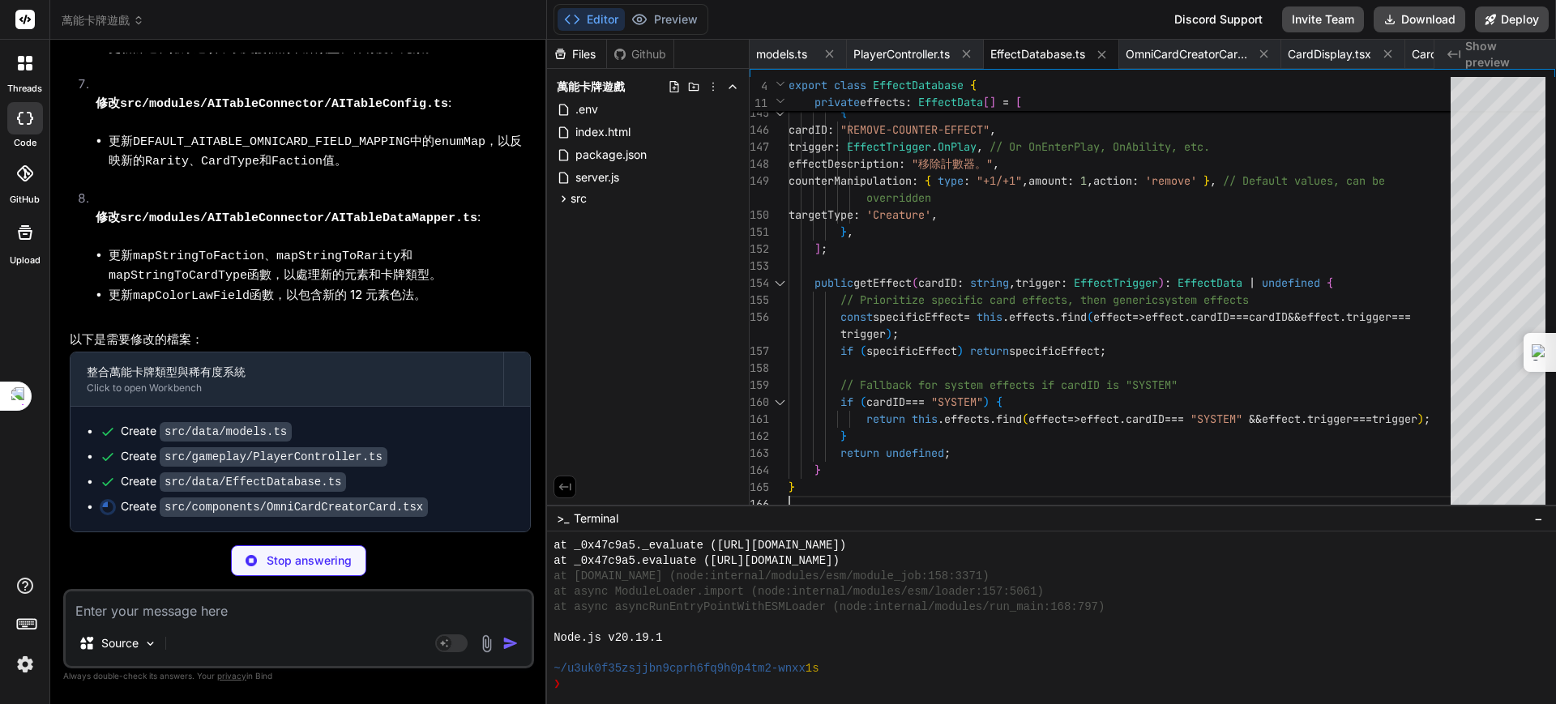
scroll to position [23052, 0]
type textarea "x"
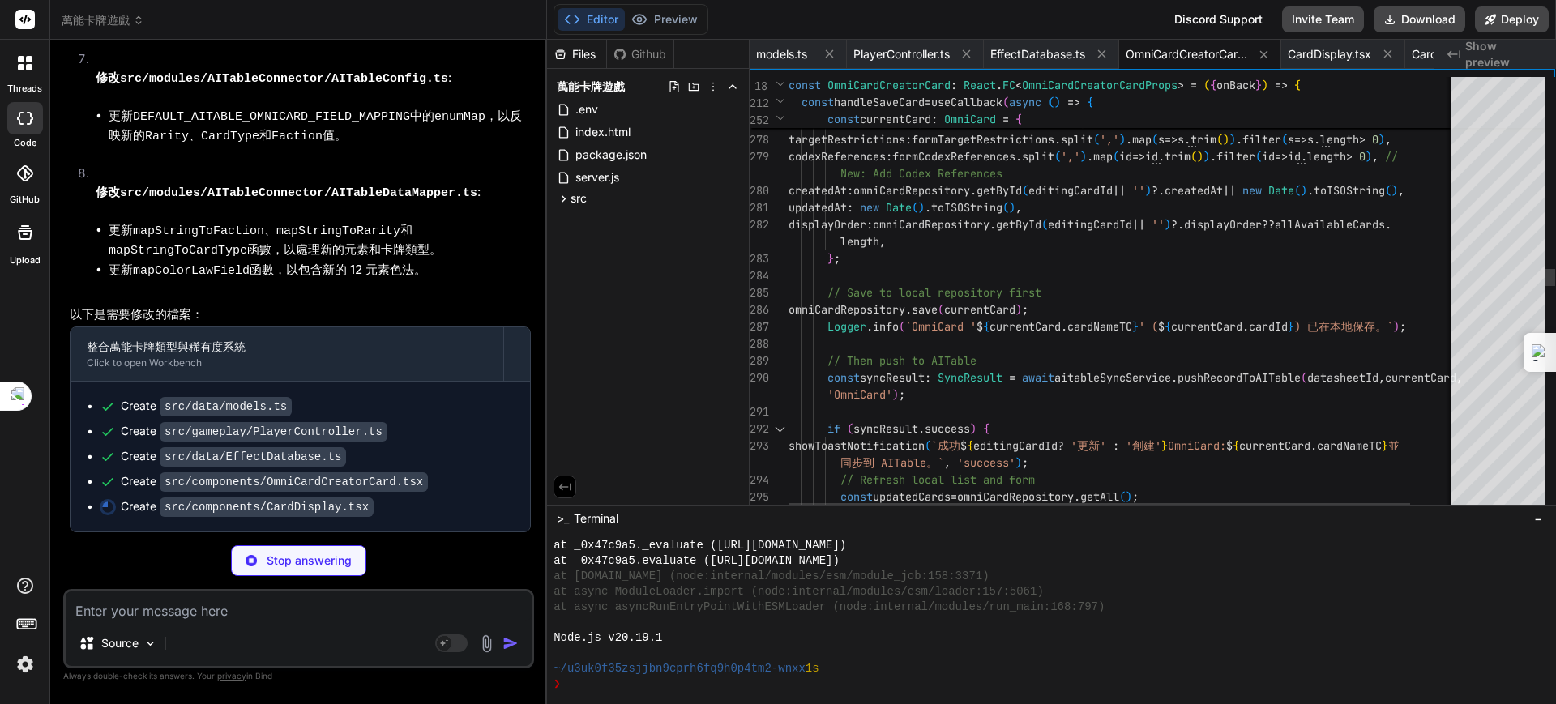
type textarea "x"
type textarea "<div className="ability-activation-effect"> <span role="img" aria-label="abilit…"
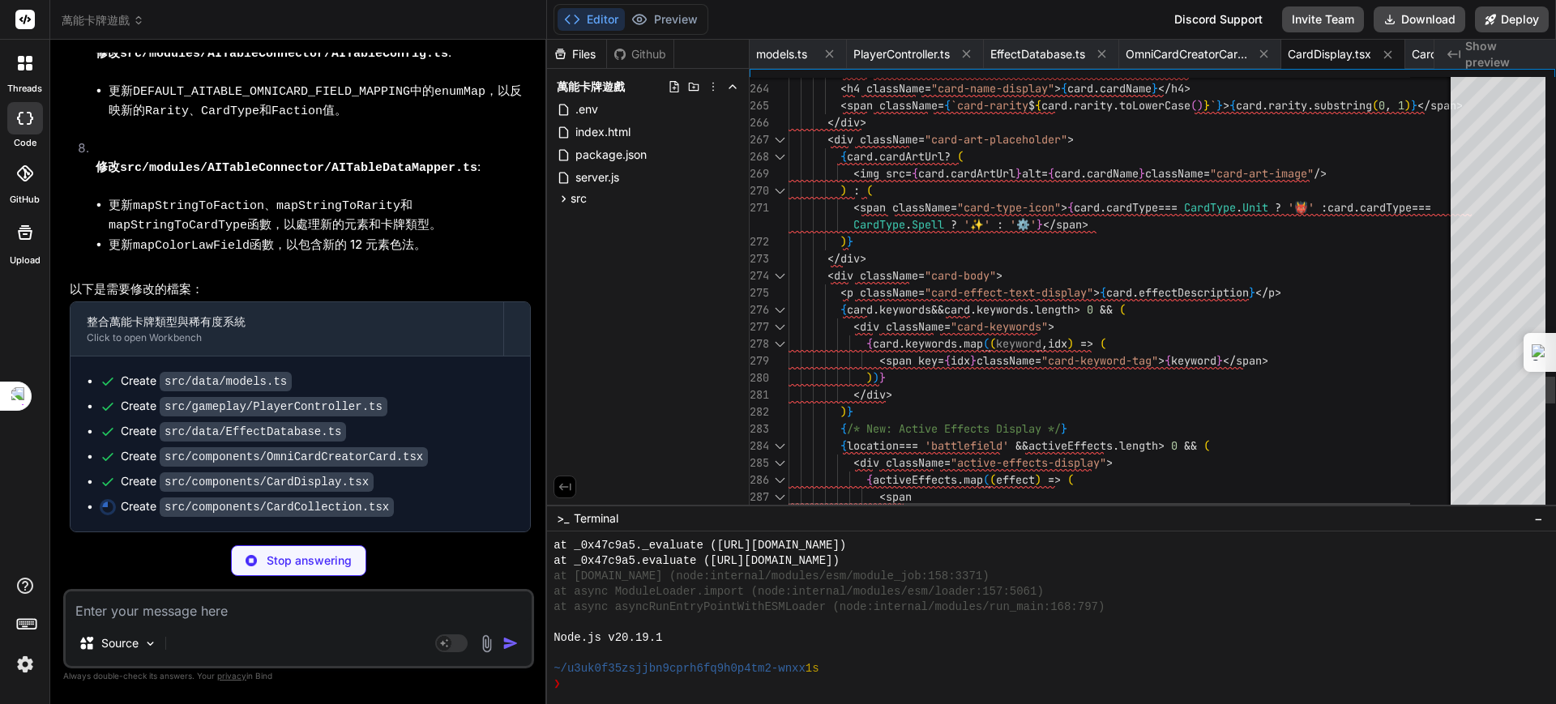
type textarea "x"
type textarea "</div> ); }; export default CardCollection;"
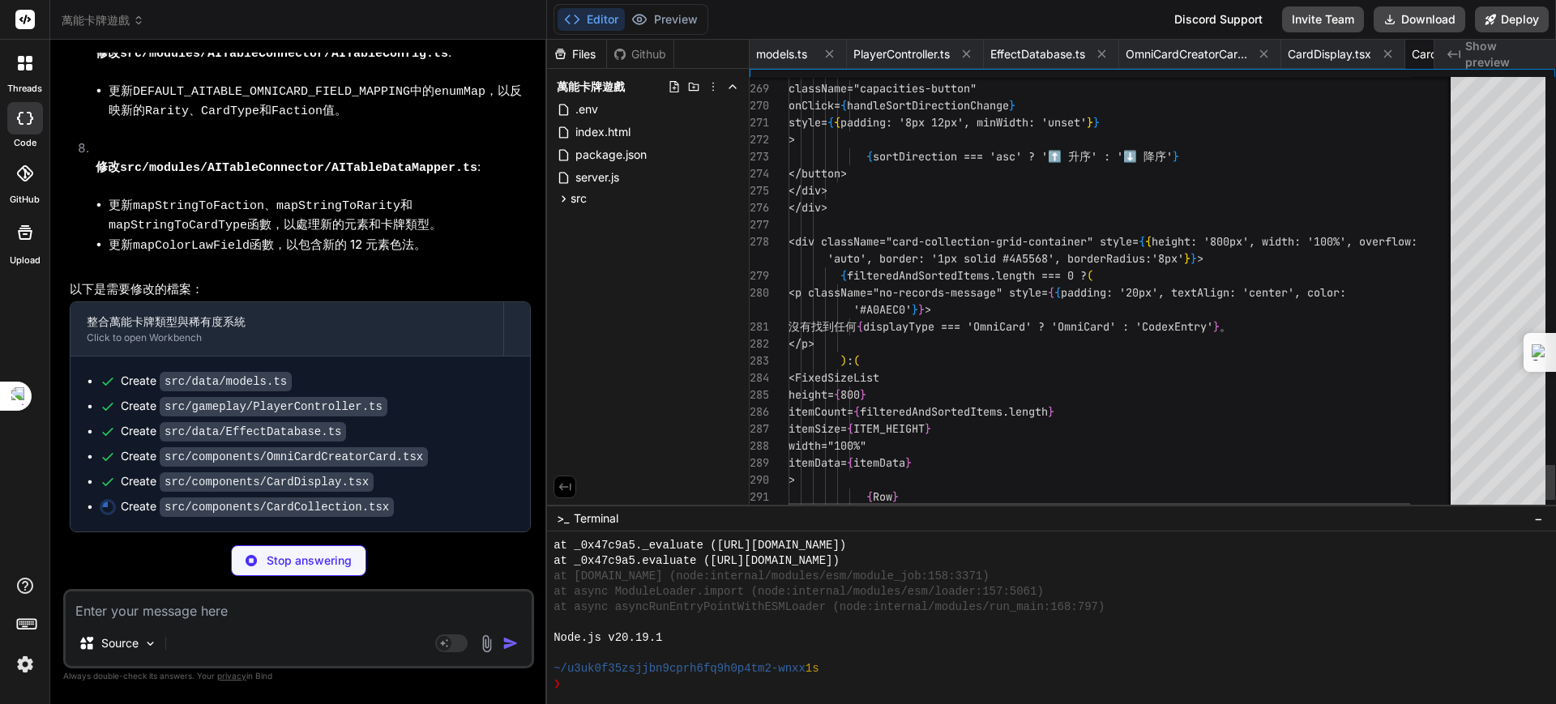
scroll to position [0, 113]
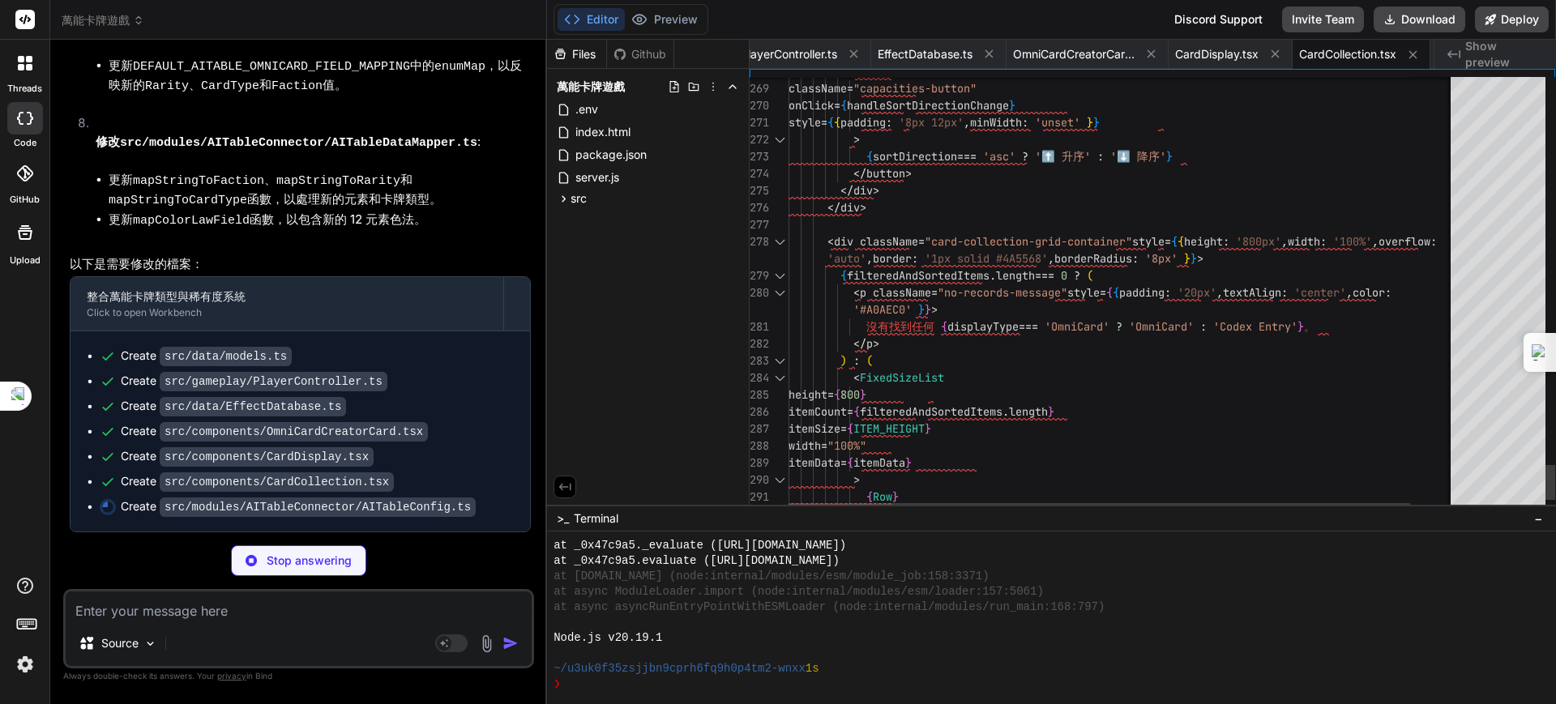
type textarea "x"
type textarea "niCards', omniCardField: 'relatedOmniCards', direction: 'bidirectional', type: …"
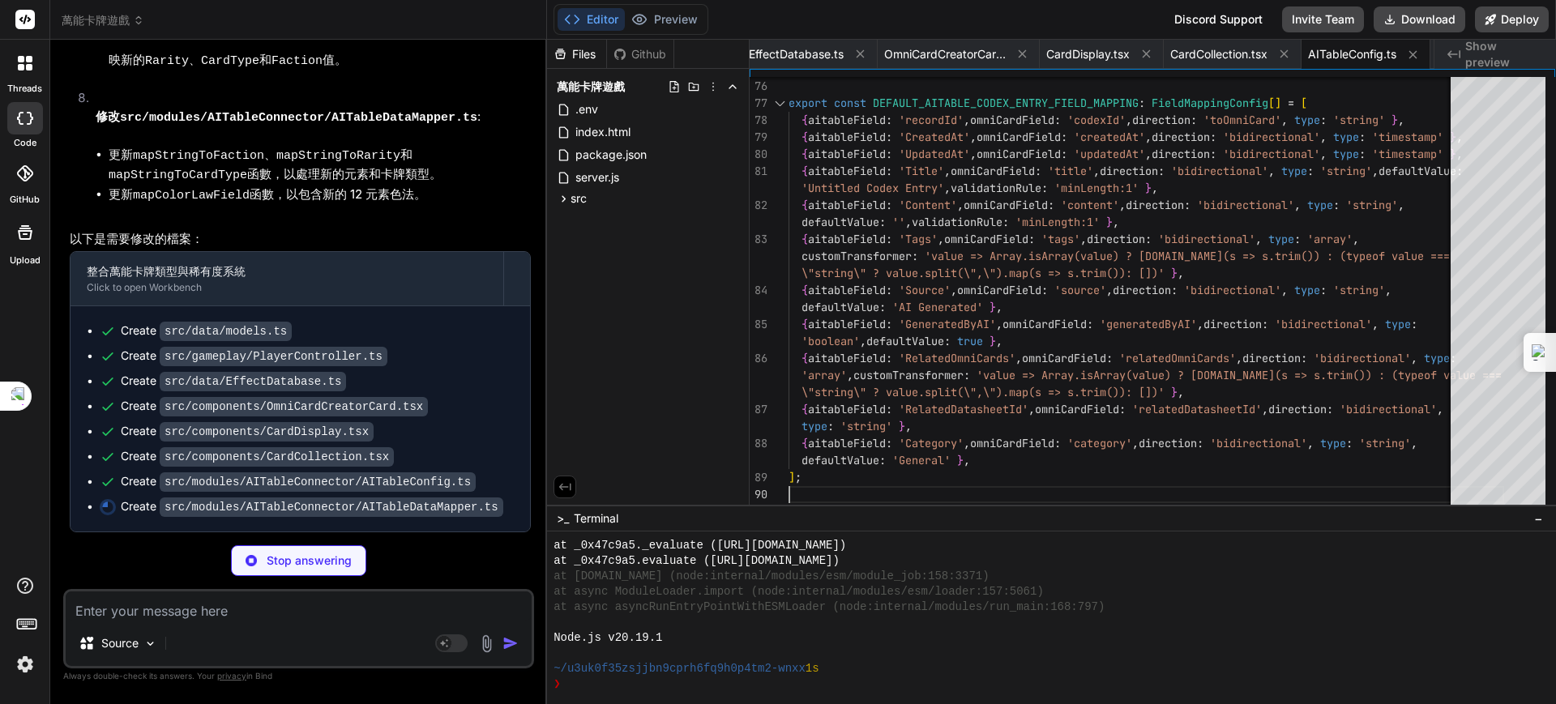
scroll to position [23152, 0]
type textarea "x"
type textarea "if (!mappedColor) { Logger.warn(`Record '${recordId}': Field 'ColorLaw' has unm…"
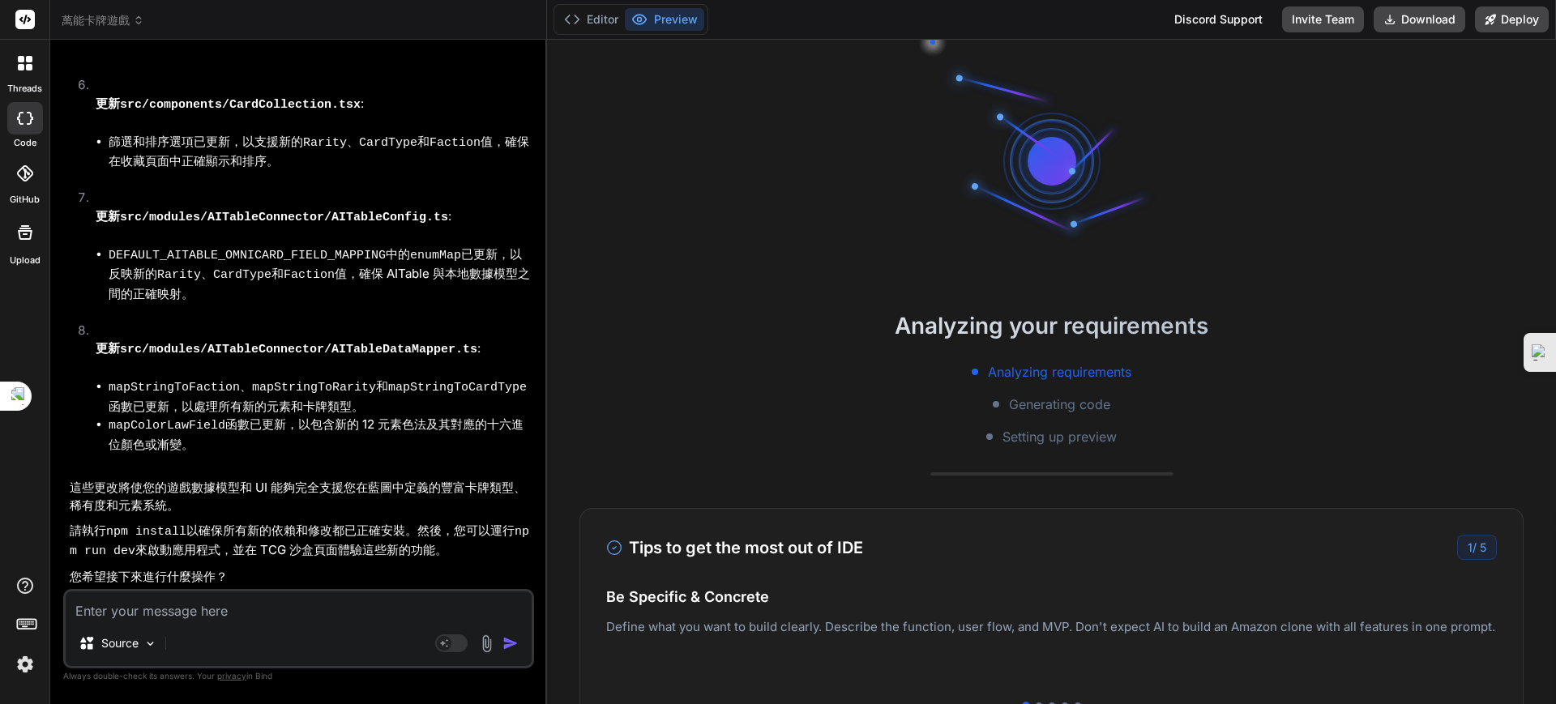
scroll to position [24561, 0]
drag, startPoint x: 213, startPoint y: 611, endPoint x: 223, endPoint y: 609, distance: 9.9
click at [217, 611] on textarea at bounding box center [299, 606] width 466 height 29
type textarea "x"
type textarea "ㄨ"
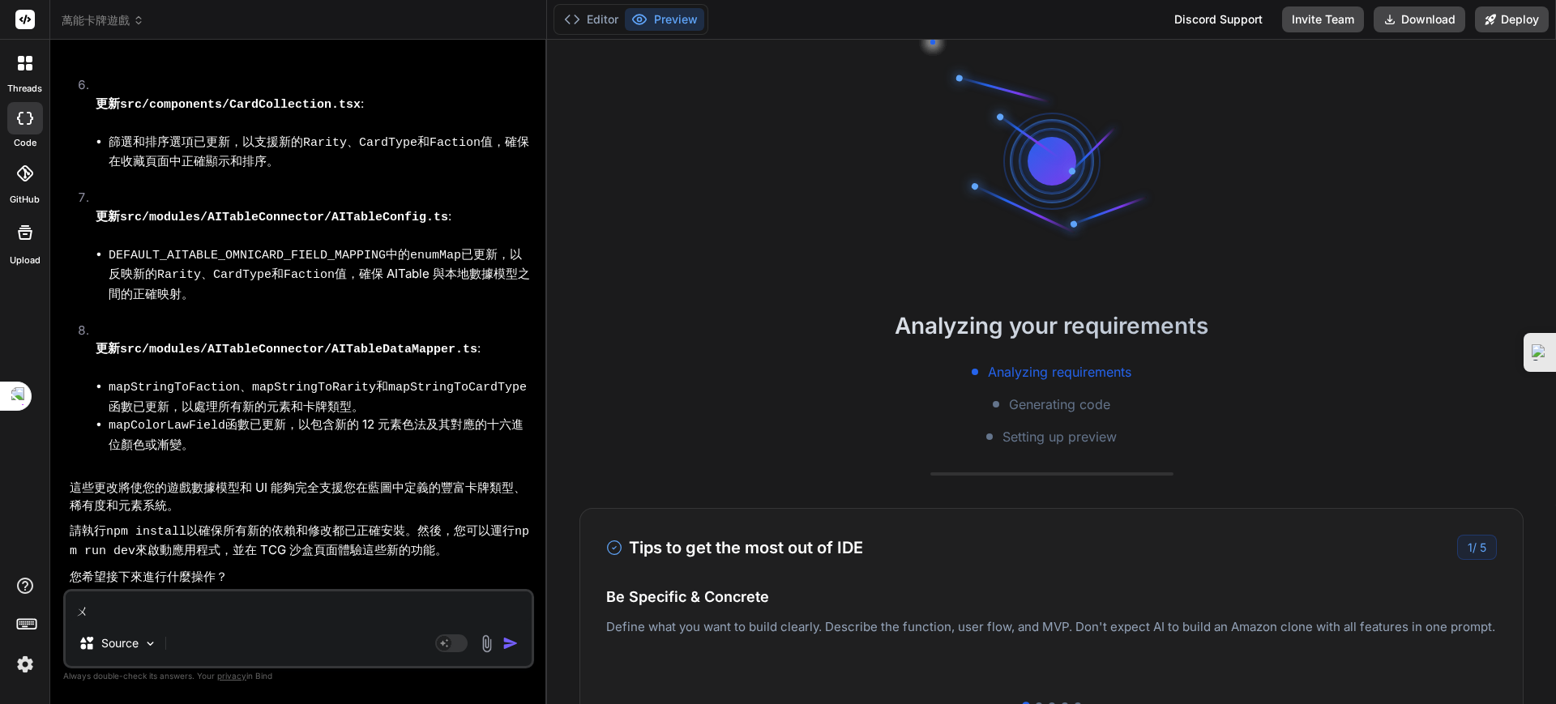
type textarea "x"
type textarea "ㄨ"
type textarea "x"
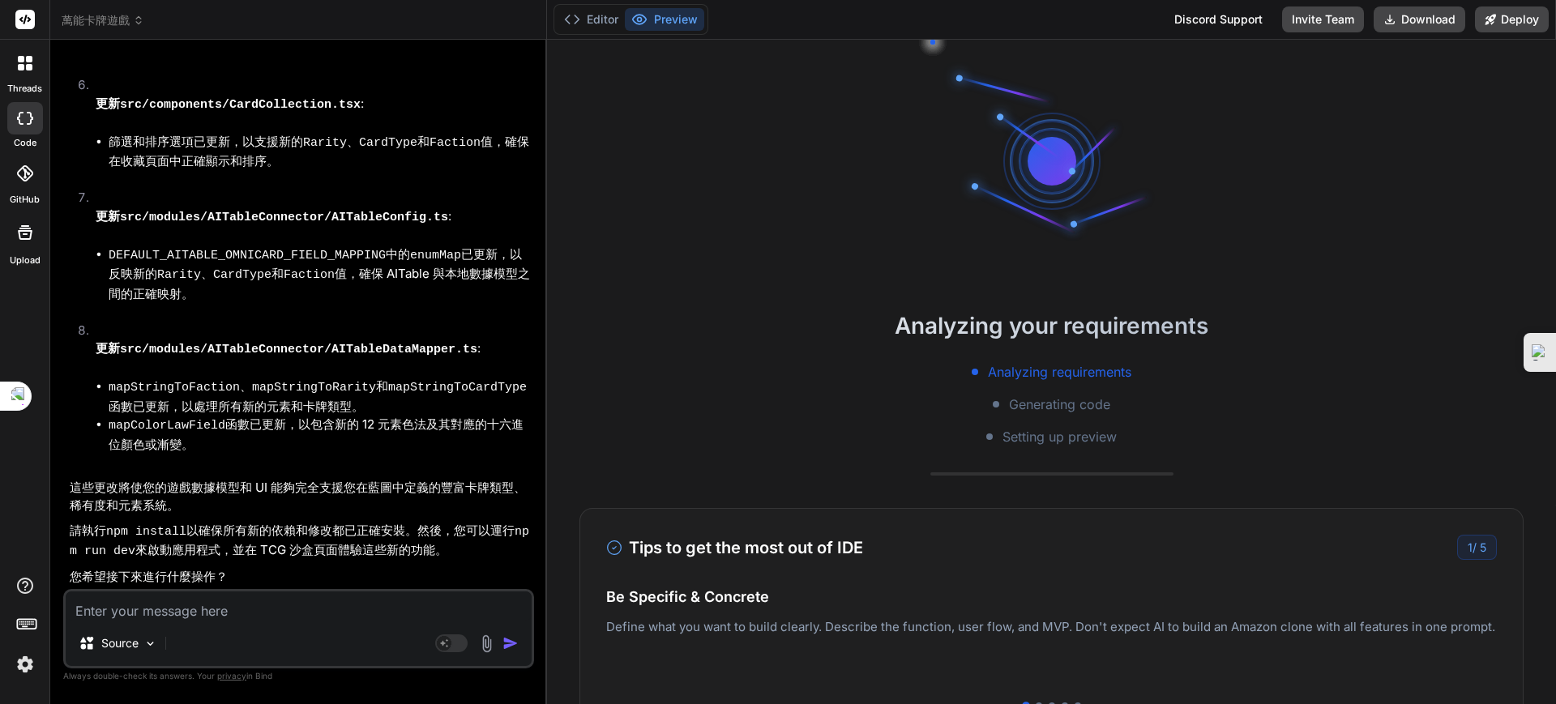
type textarea "ㄨ"
type textarea "x"
type textarea "ㄐ"
type textarea "x"
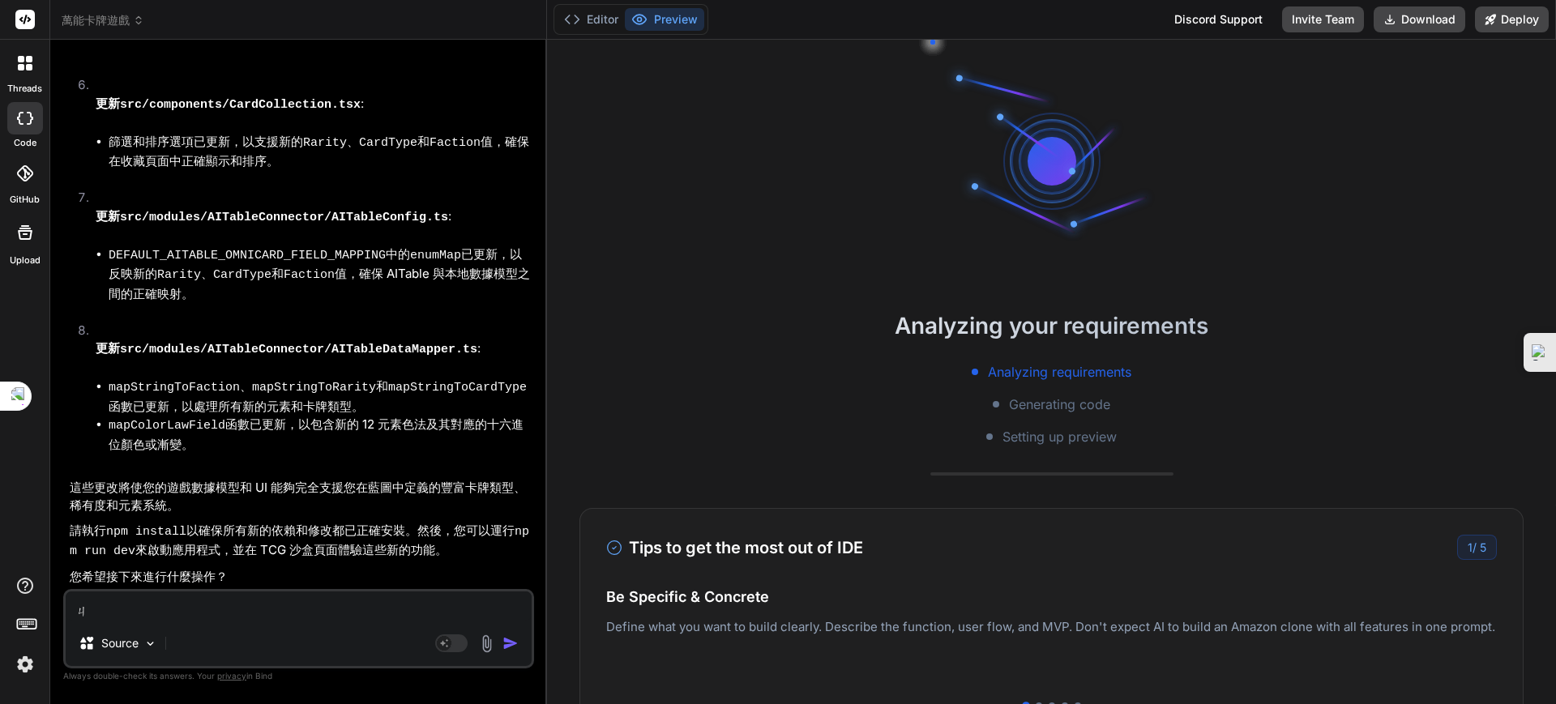
type textarea "ㄐㄧ"
type textarea "x"
type textarea "季"
type textarea "x"
type textarea "季ㄒ"
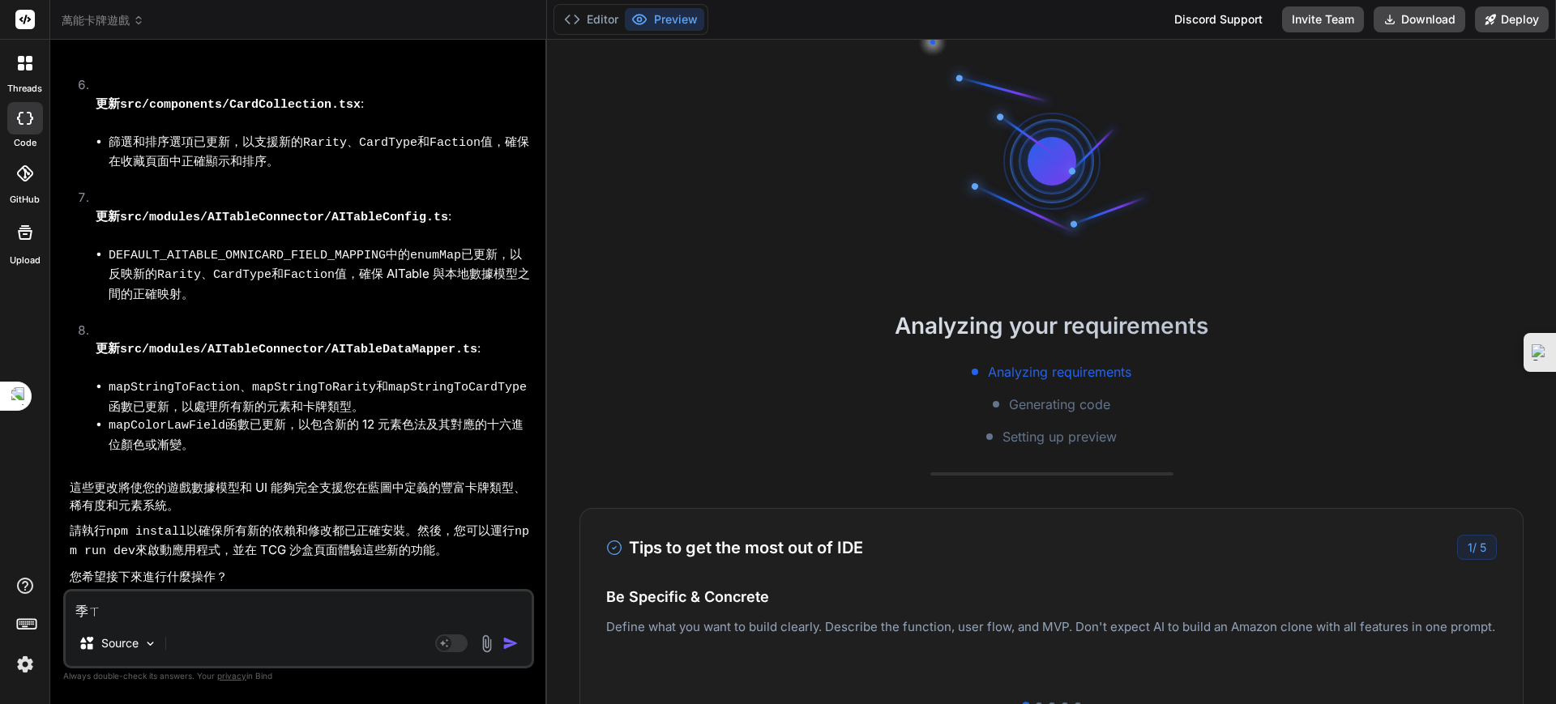
type textarea "x"
type textarea "季ㄒㄩ"
type textarea "x"
type textarea "繼續"
type textarea "x"
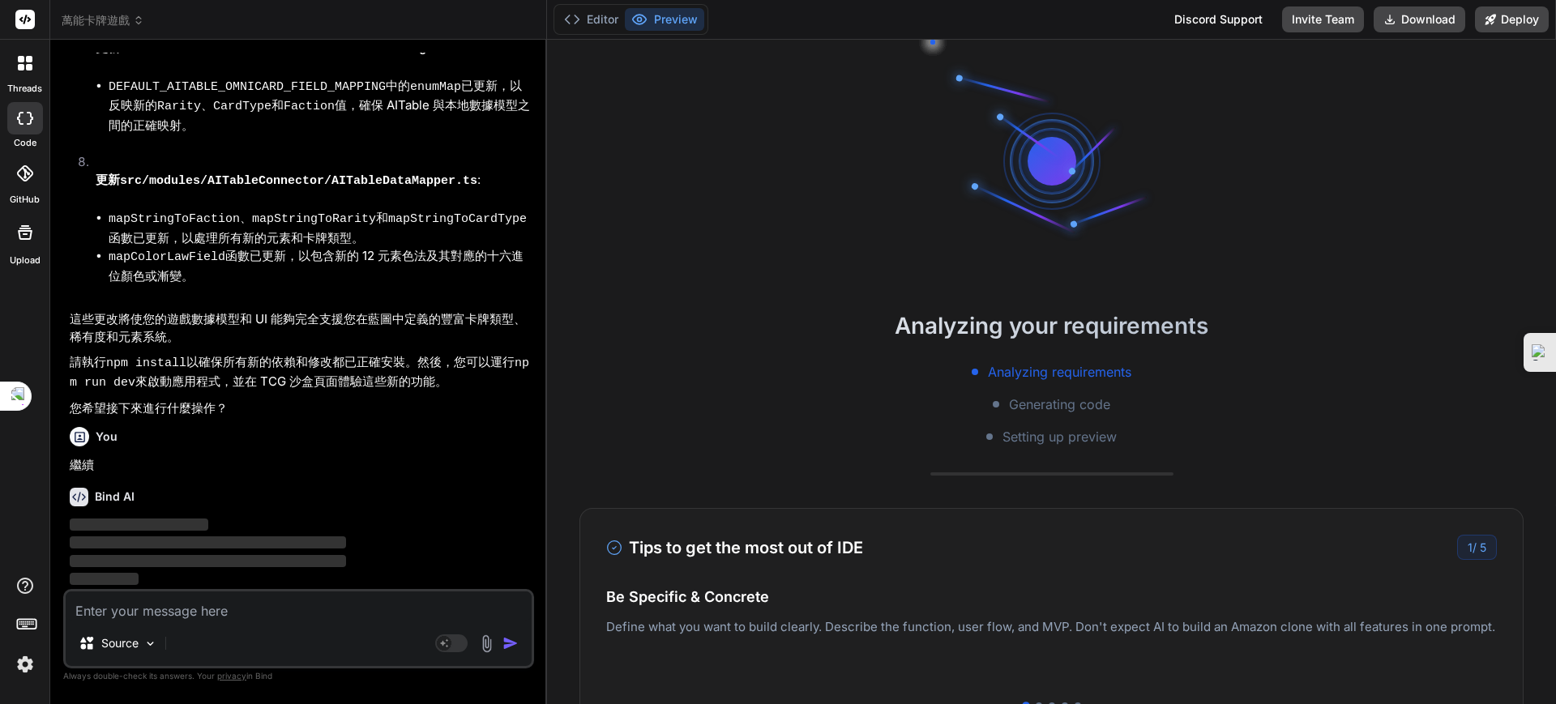
scroll to position [4111, 0]
click at [289, 442] on div "You" at bounding box center [300, 436] width 461 height 19
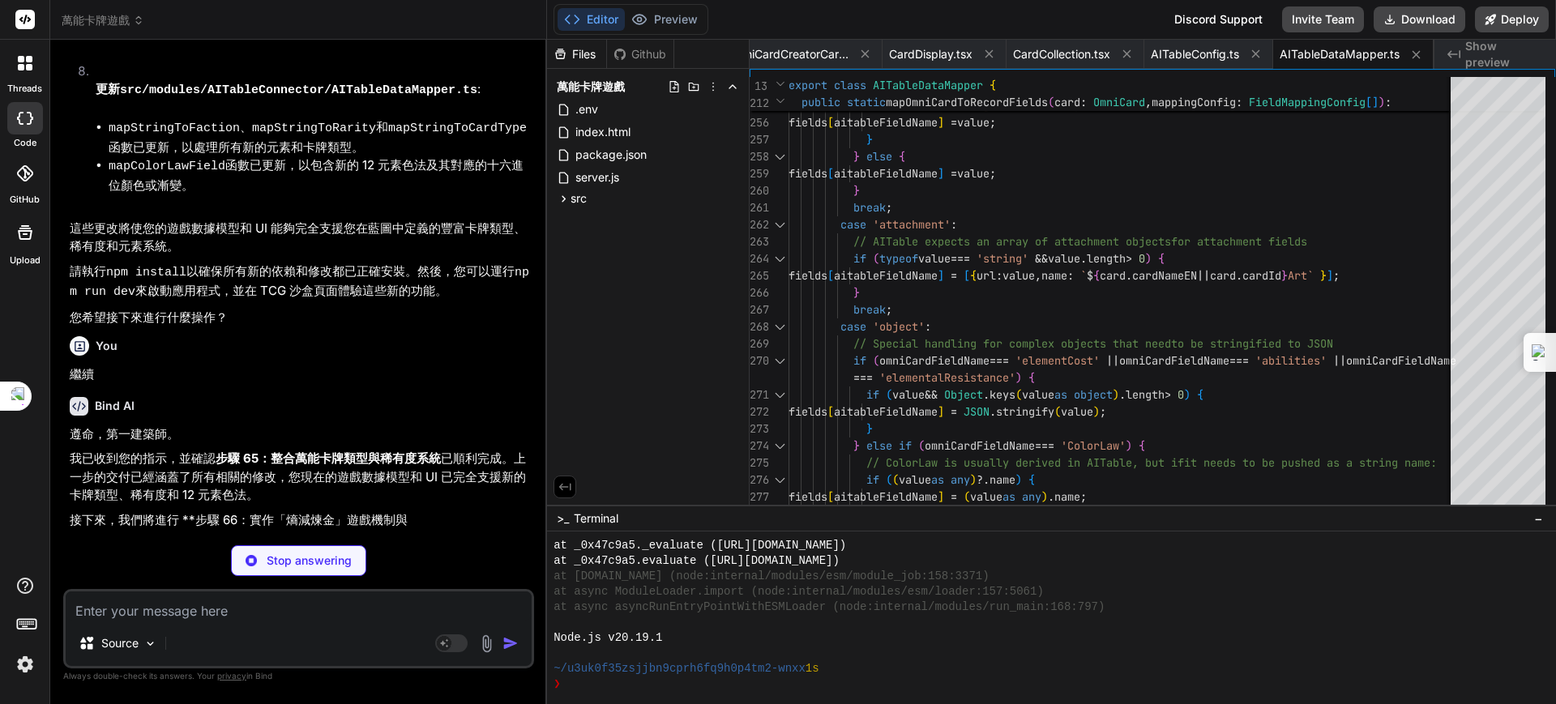
scroll to position [24729, 0]
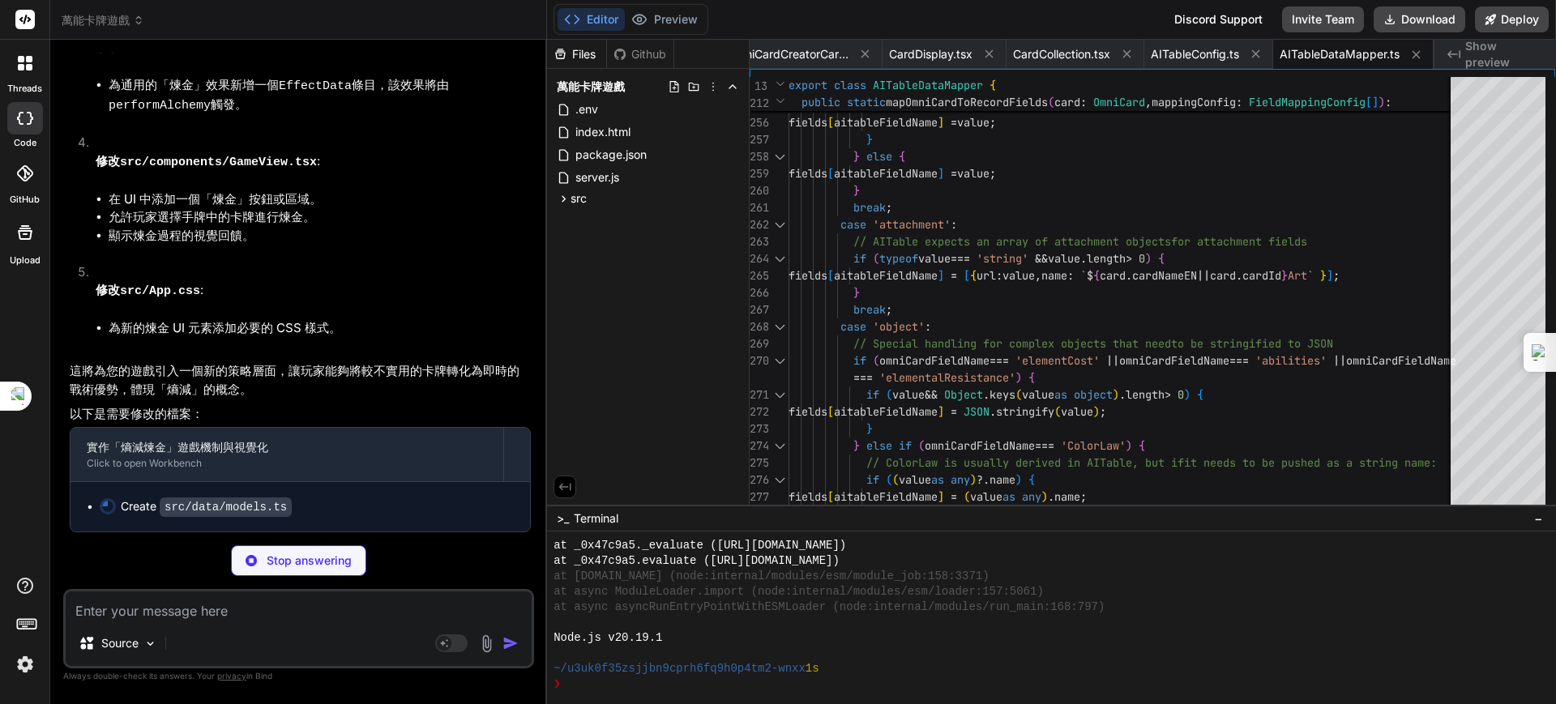
click at [343, 477] on div "Bind AI 遵命，第一建築師。 我已收到您的指示，並確認 步驟 65：整合萬能卡牌類型與稀有度系統 已順利完成。上一步的交付已經涵蓋了所有相關的修改，您現…" at bounding box center [300, 30] width 461 height 1006
type textarea "x"
type textarea "updatedAt: string; // ISO 8601 timestamp for last update relatedOmniCards?: str…"
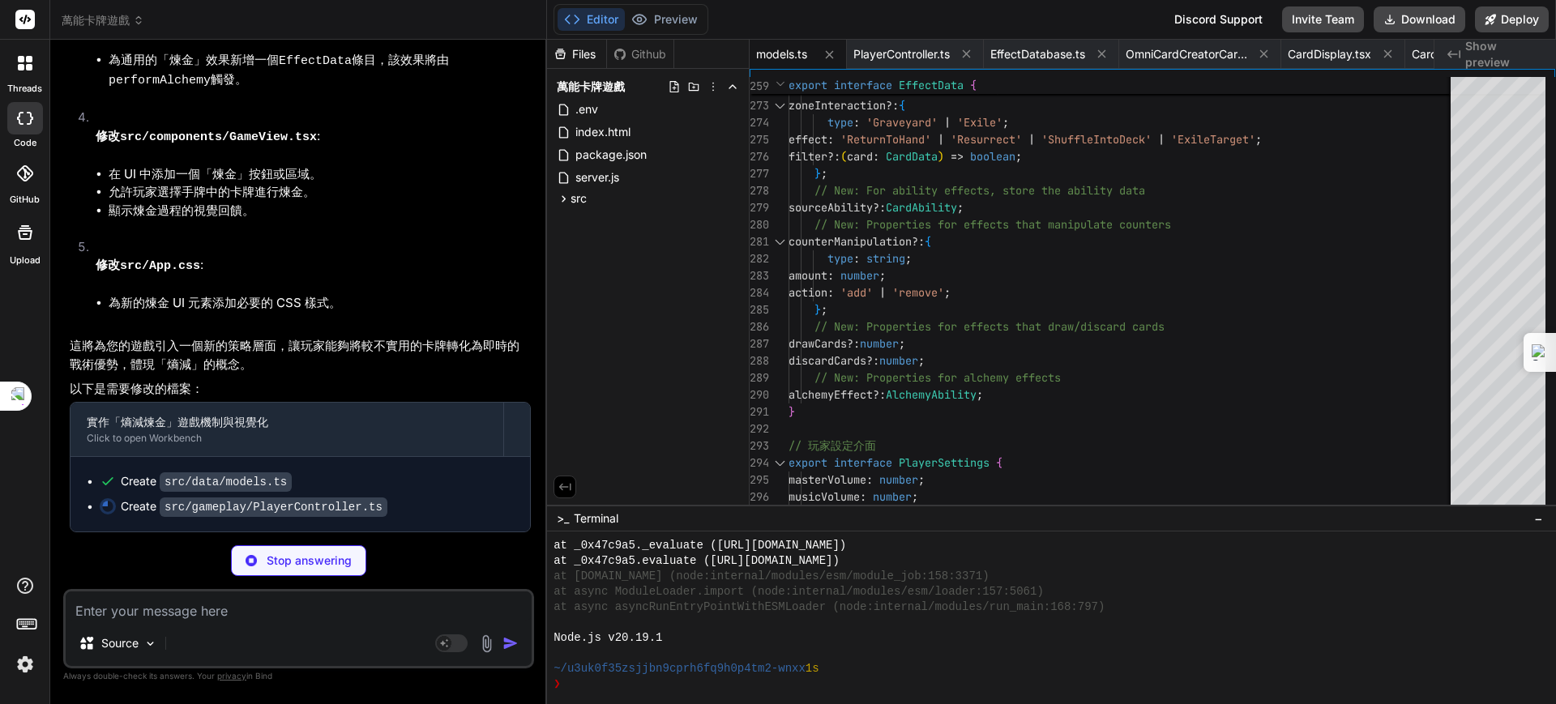
scroll to position [25685, 0]
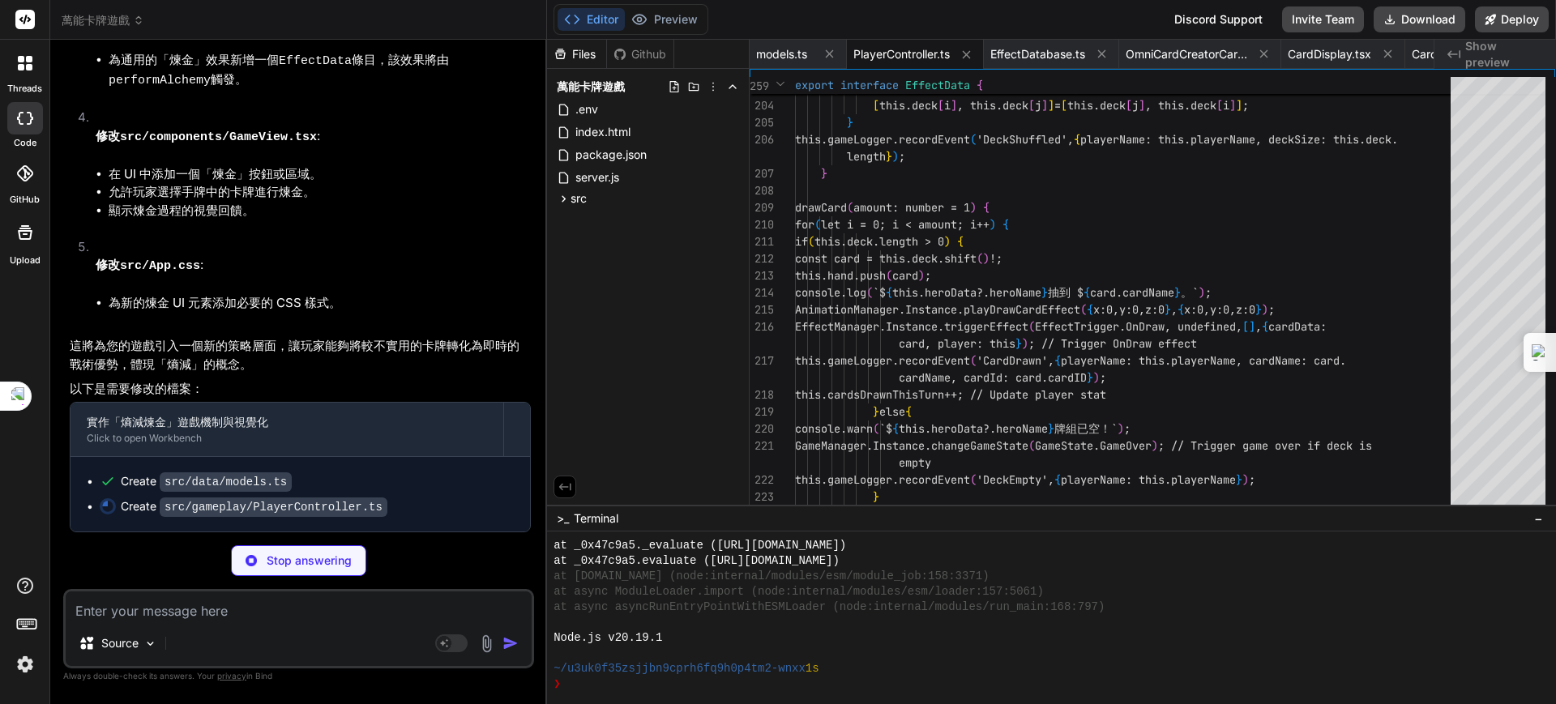
type textarea "x"
type textarea "} }"
click at [668, 604] on span "at async asyncRunEntryPointWithESMLoader (node:internal/modules/run_main:168:79…" at bounding box center [828, 607] width 551 height 15
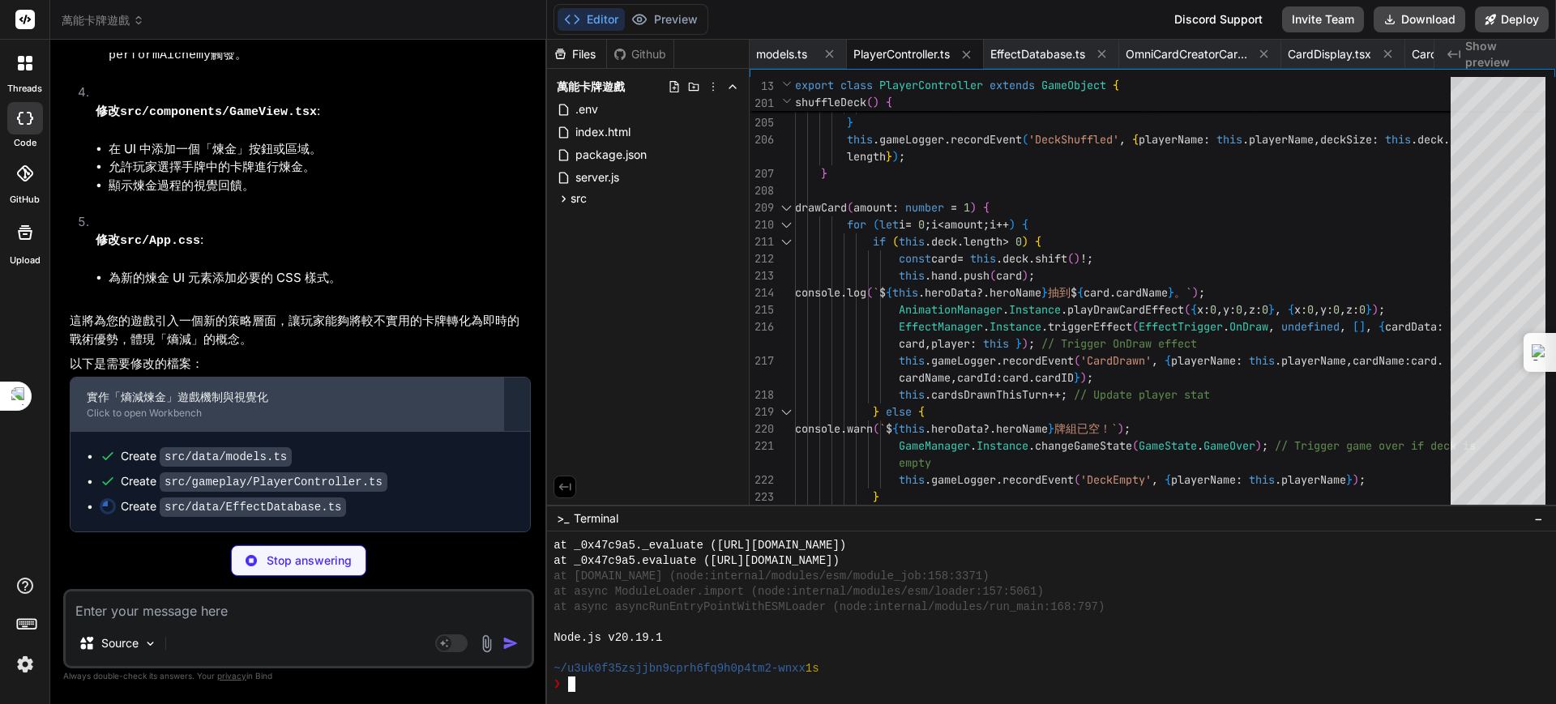
scroll to position [25710, 0]
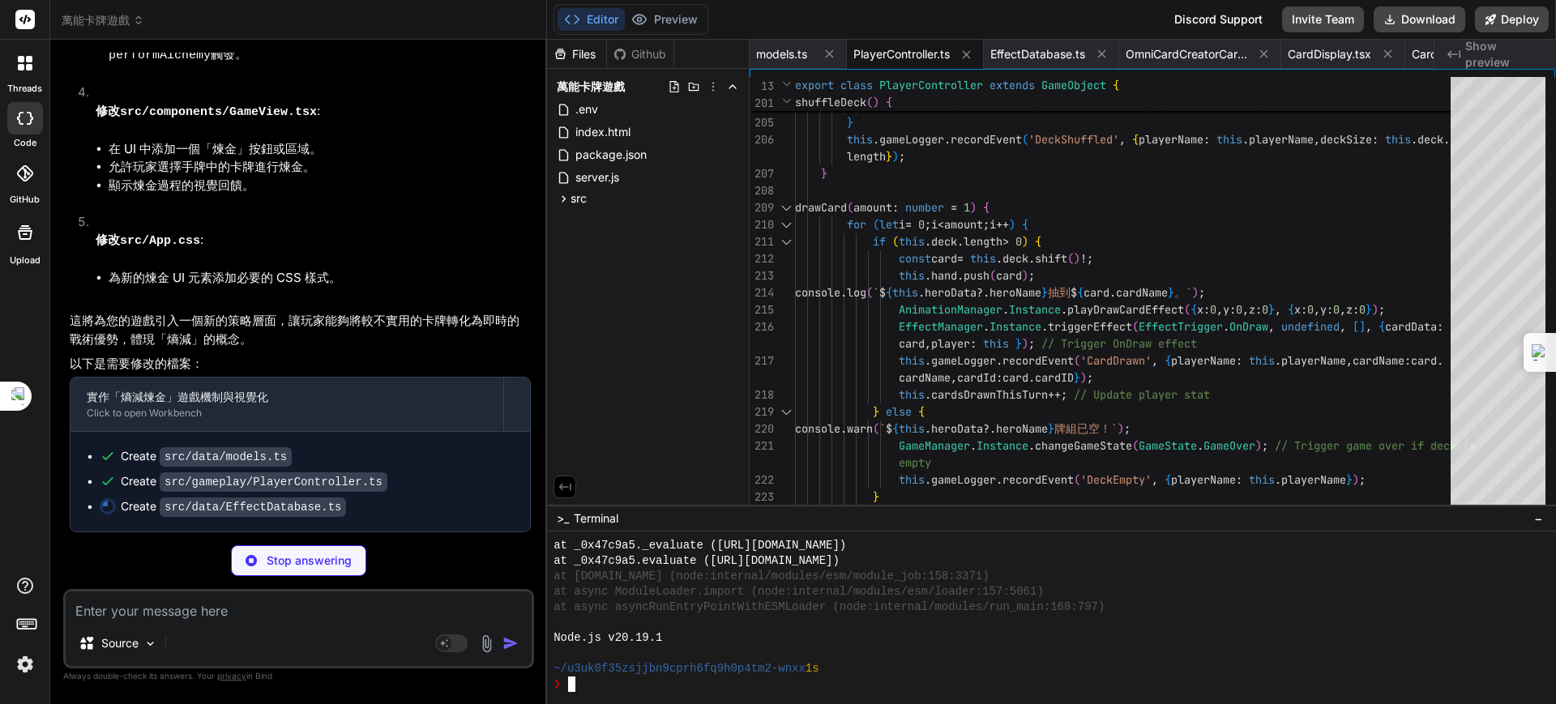
click at [156, 616] on textarea at bounding box center [299, 606] width 466 height 29
paste textarea "# ✨ Lor.IP.Dol sitametconsec ## 9. adipis (Elitse Doei Temporinc) Utl.ET.Dol ma…"
type textarea "x"
type textarea "# ✨ Lor.IP.Dol sitametconsec ## 9. adipis (Elitse Doei Temporinc) Utl.ET.Dol ma…"
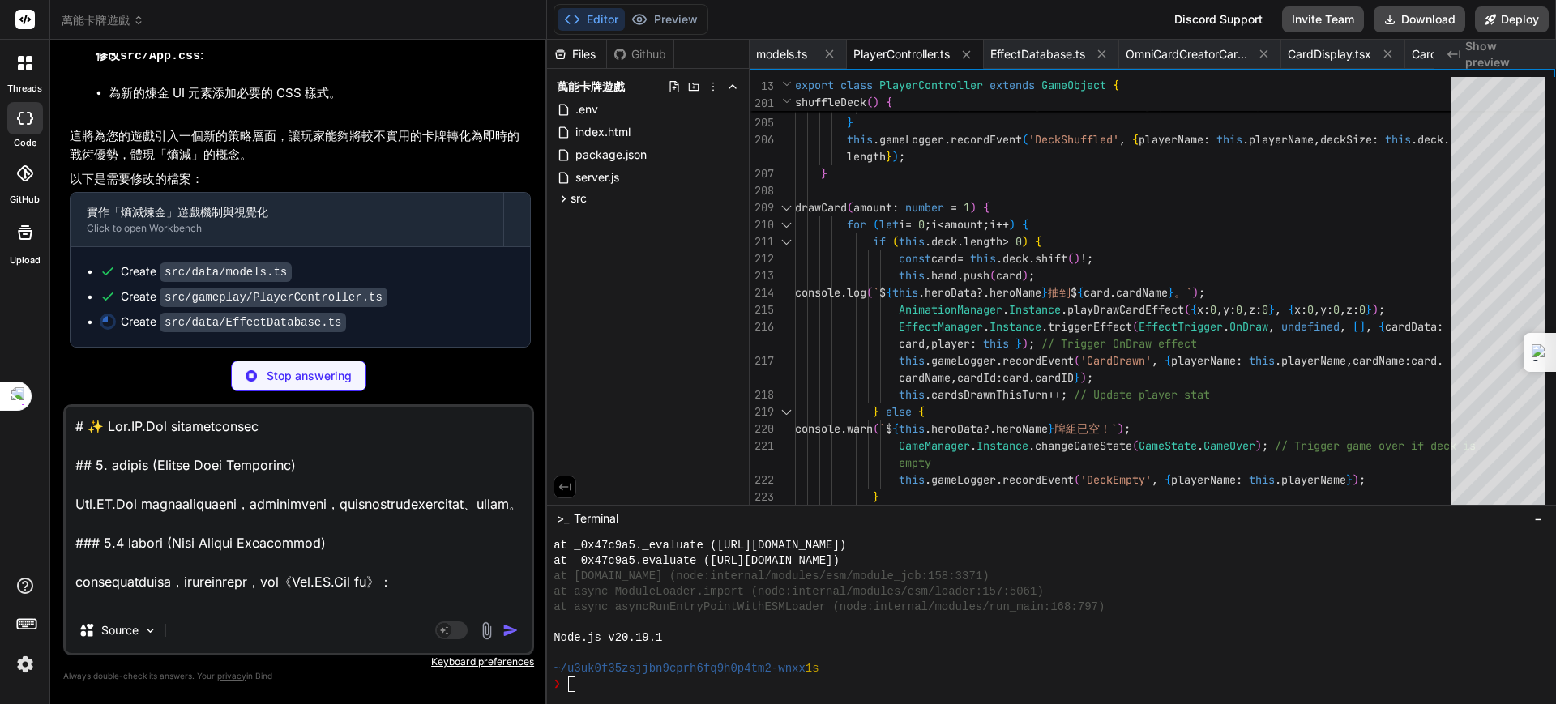
scroll to position [3872, 0]
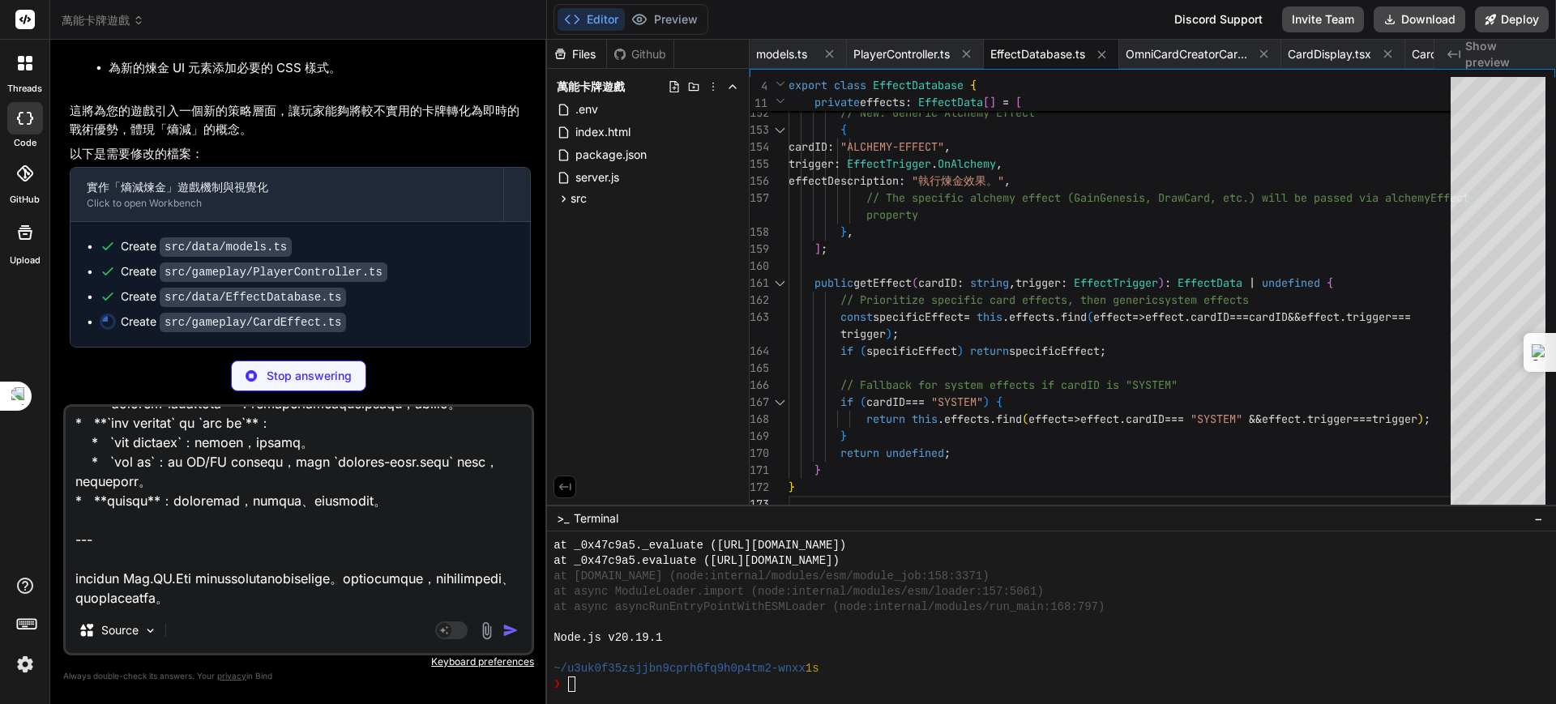
type textarea "x"
type textarea "# ✨ Lor.IP.Dol sitametconsec ## 9. adipis (Elitse Doei Temporinc) Utl.ET.Dol ma…"
type textarea "x"
type textarea "await new Promise(res => setTimeout(res, 500)); // 模擬操作時間 } }"
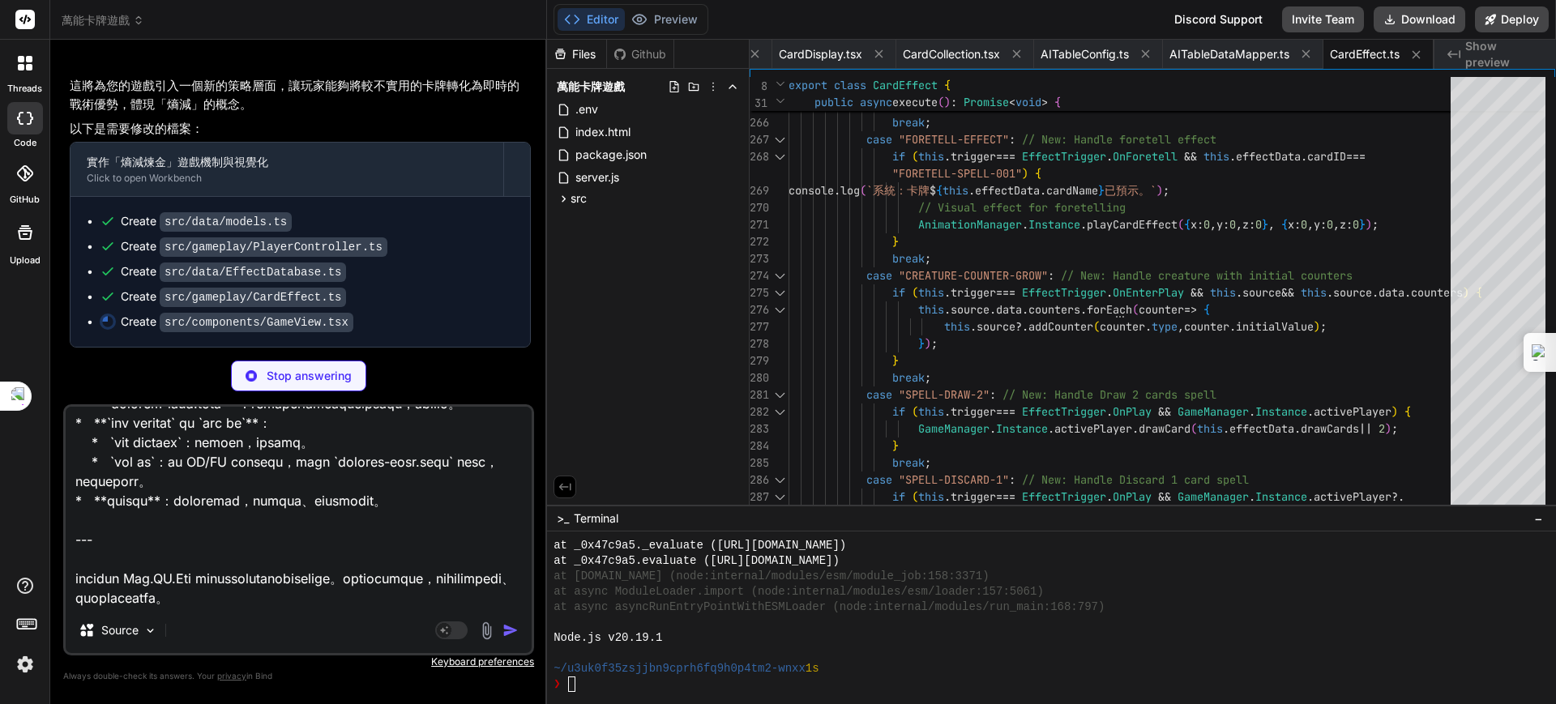
scroll to position [3873, 0]
type textarea "x"
type textarea "# ✨ Lor.IP.Dol sitametconsec ## 9. adipis (Elitse Doei Temporinc) Utl.ET.Dol ma…"
paste textarea "lorem://ipsumd.sit/AmetCon5661/adipisci.eli seddoeiusmo temporincidid Utlabo 2.…"
type textarea "x"
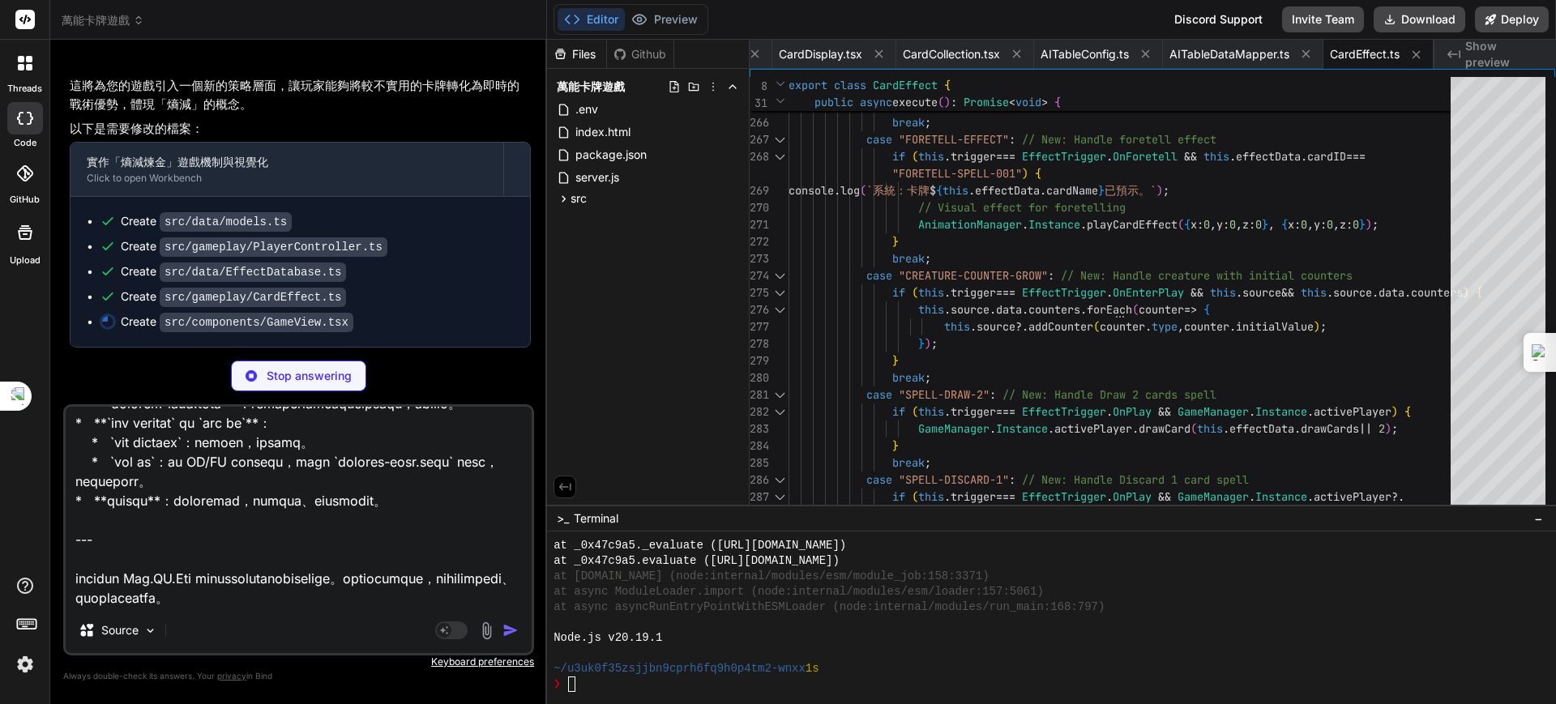
type textarea "# ✨ Lor.IP.Dol sitametconsec ## 9. adipis (Elitse Doei Temporinc) Utl.ET.Dol ma…"
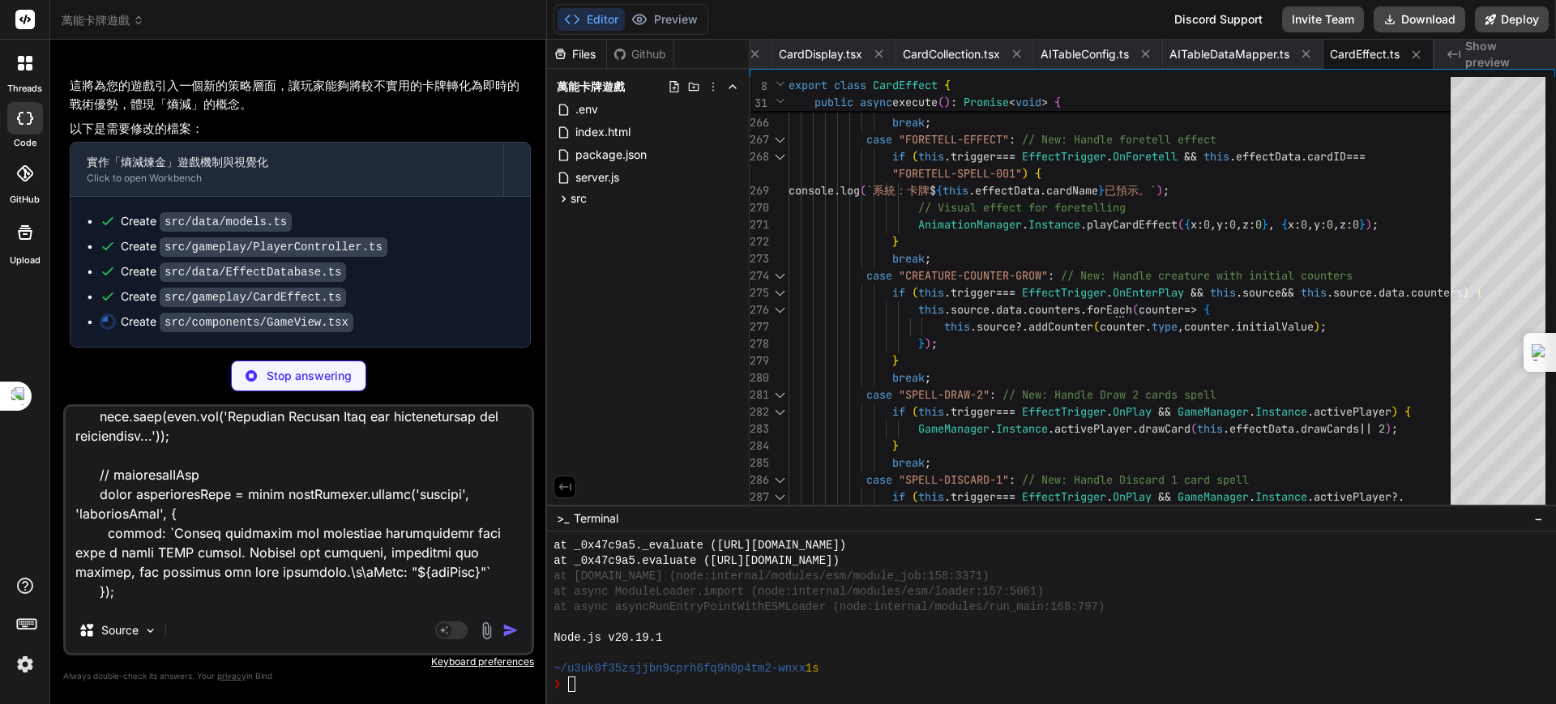
scroll to position [14934, 0]
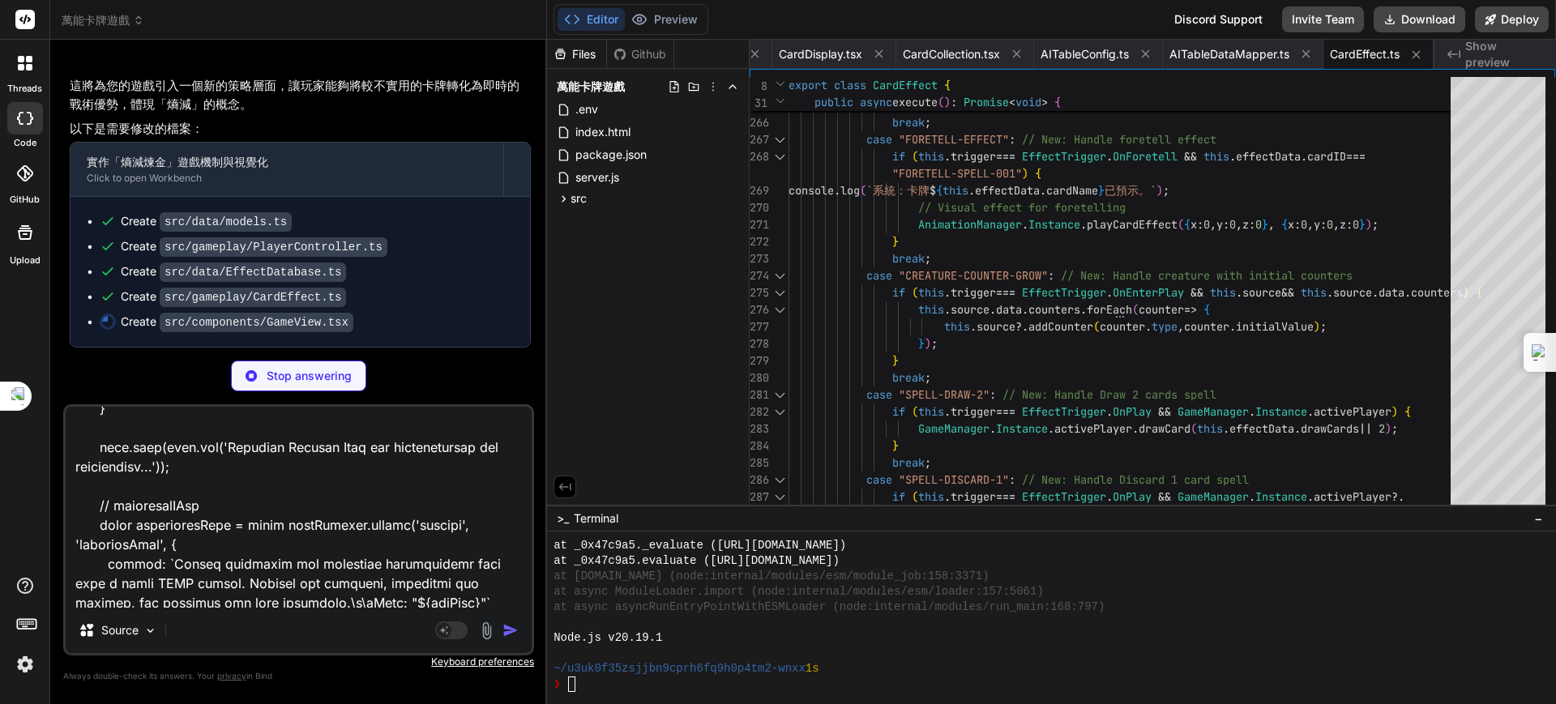
type textarea "x"
type textarea "// New: Ability Activation Effect public playAbilityActivationEffect(position: …"
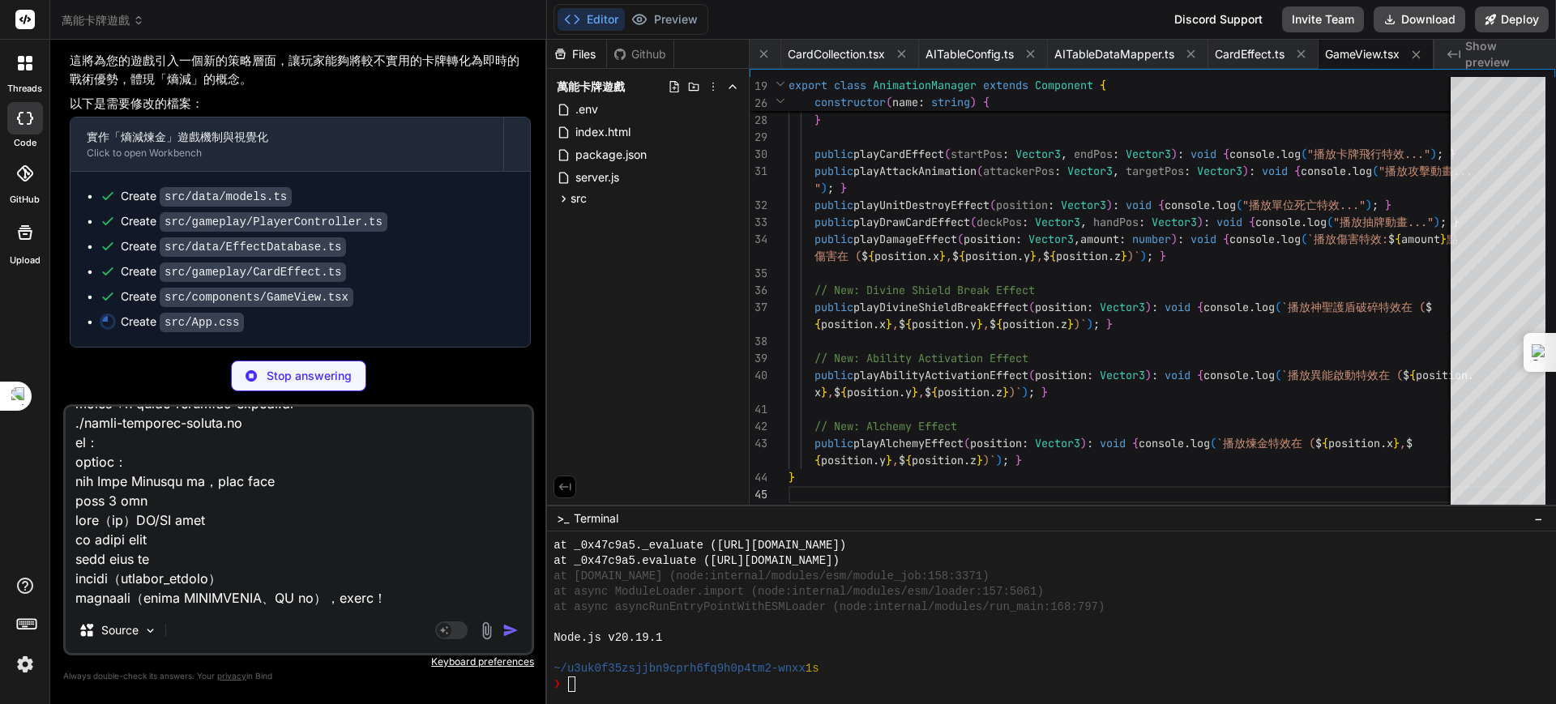
scroll to position [21112, 0]
type textarea "x"
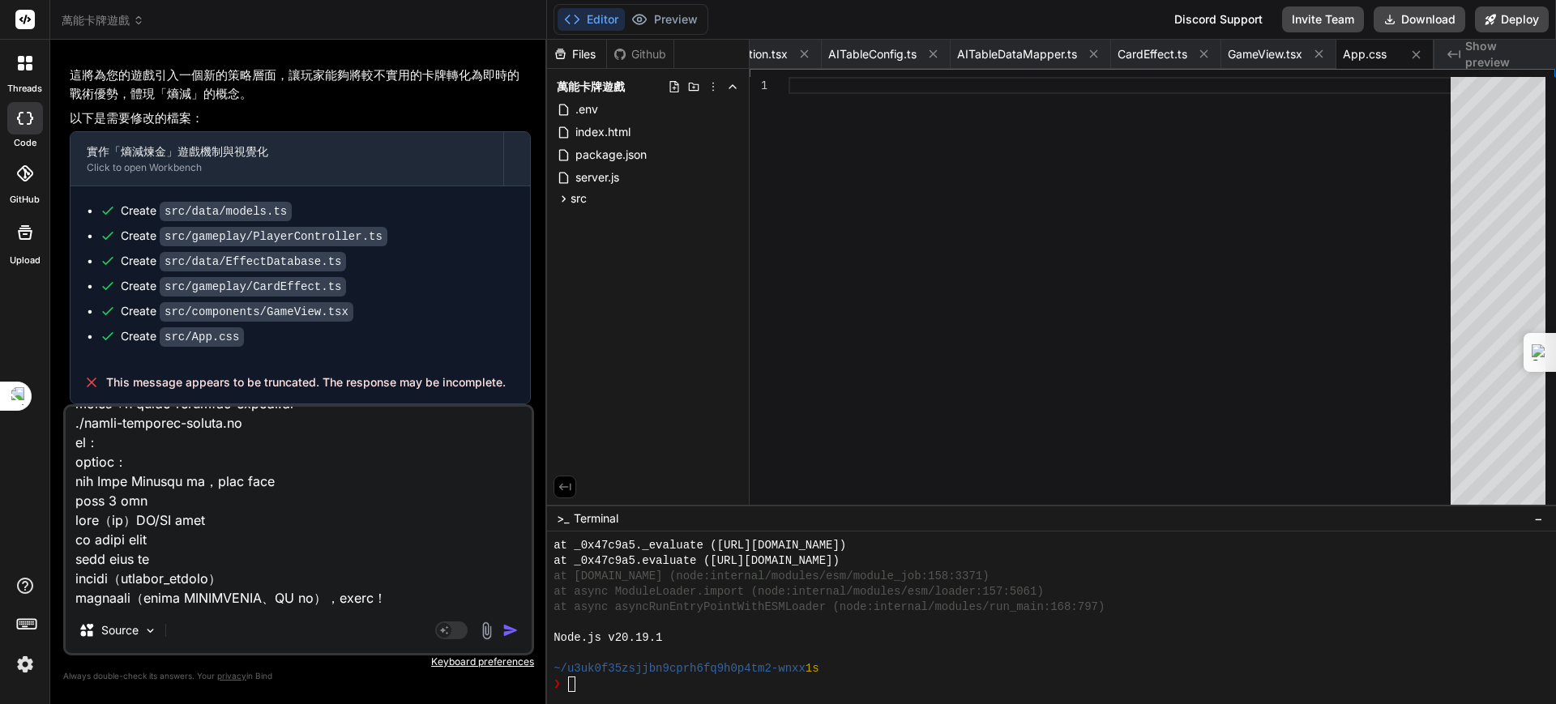
type textarea "# ✨ Lor.IP.Dol sitametconsec ## 9. adipis (Elitse Doei Temporinc) Utl.ET.Dol ma…"
click at [507, 626] on img "button" at bounding box center [510, 630] width 16 height 16
type textarea "x"
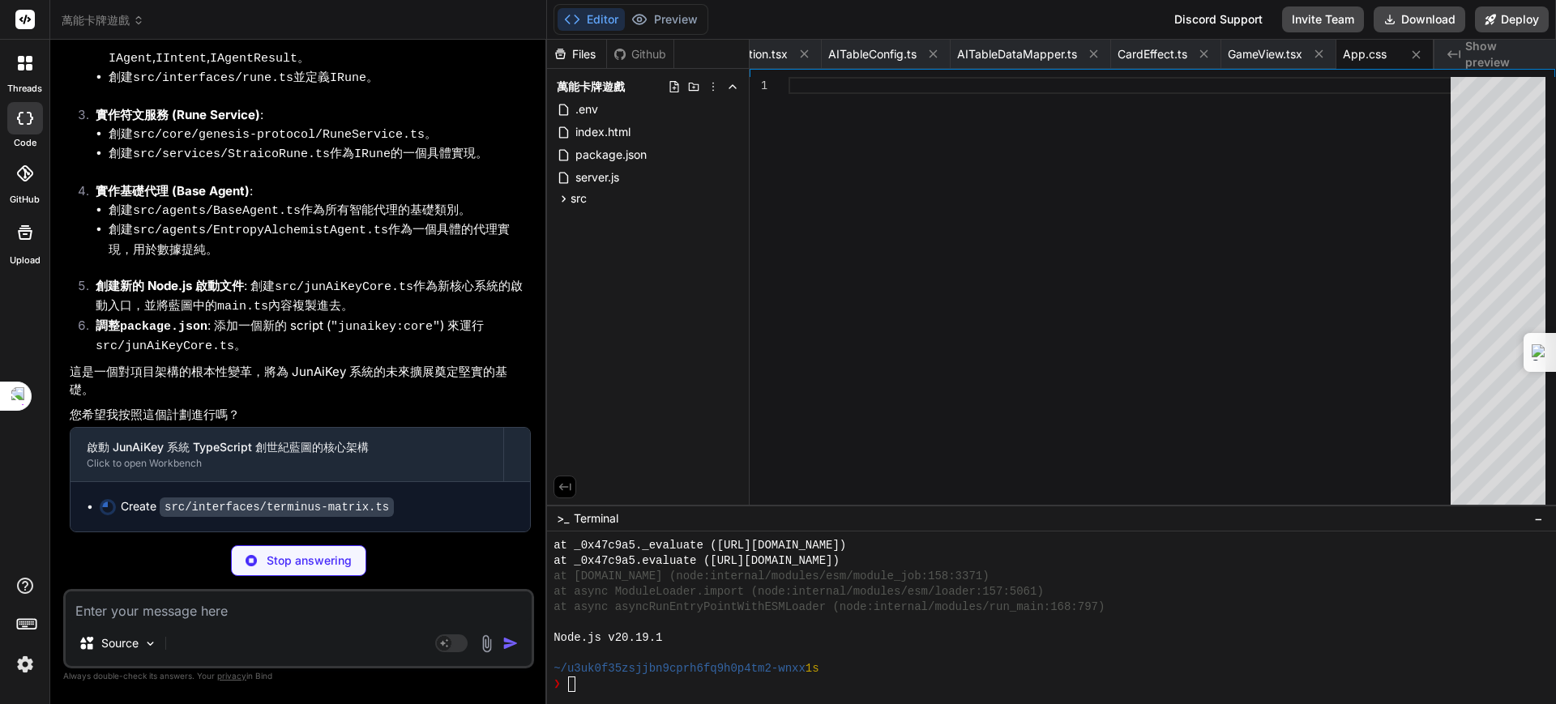
scroll to position [33818, 0]
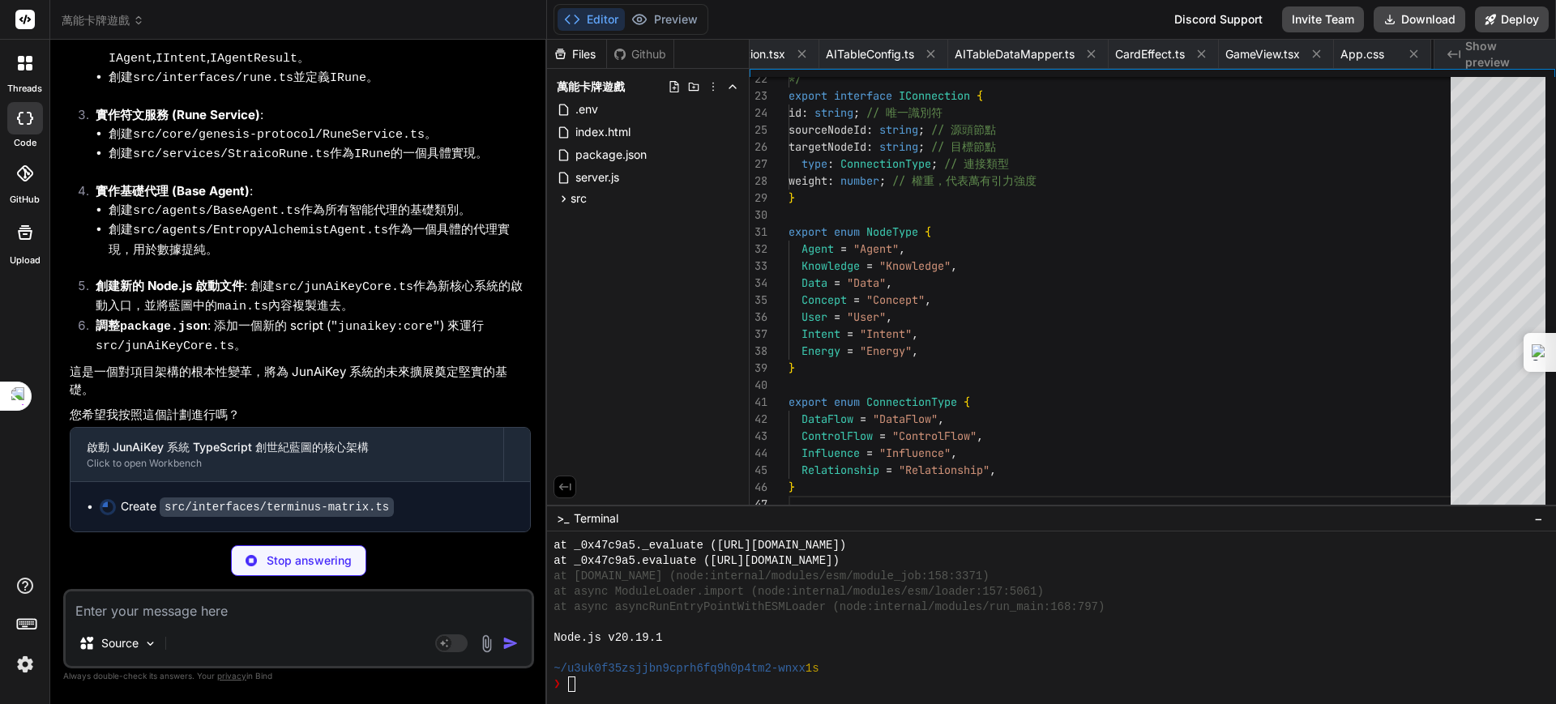
type textarea "x"
type textarea "export enum ConnectionType { DataFlow = "DataFlow", ControlFlow = "ControlFlow"…"
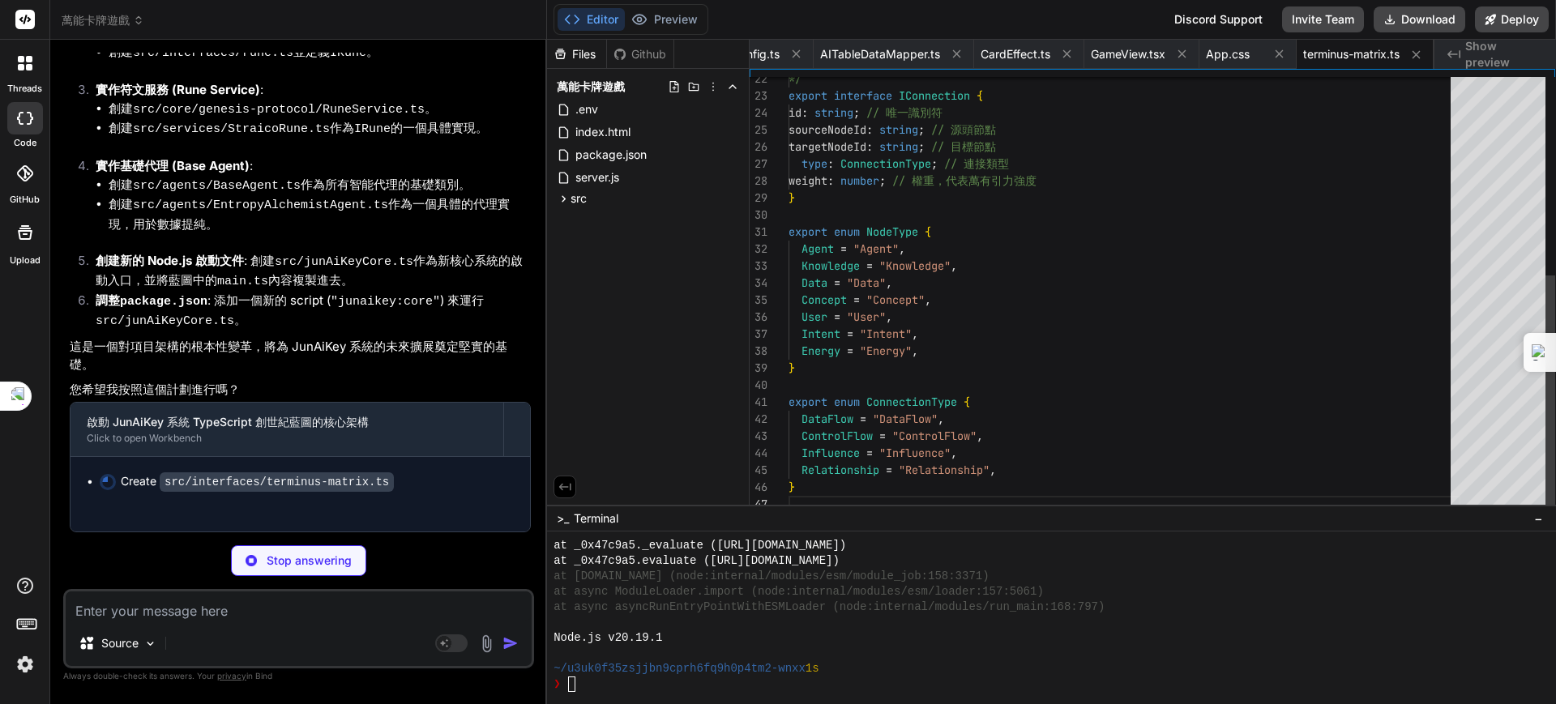
type textarea "x"
type textarea "success: boolean; output: any; logs: string[]; }"
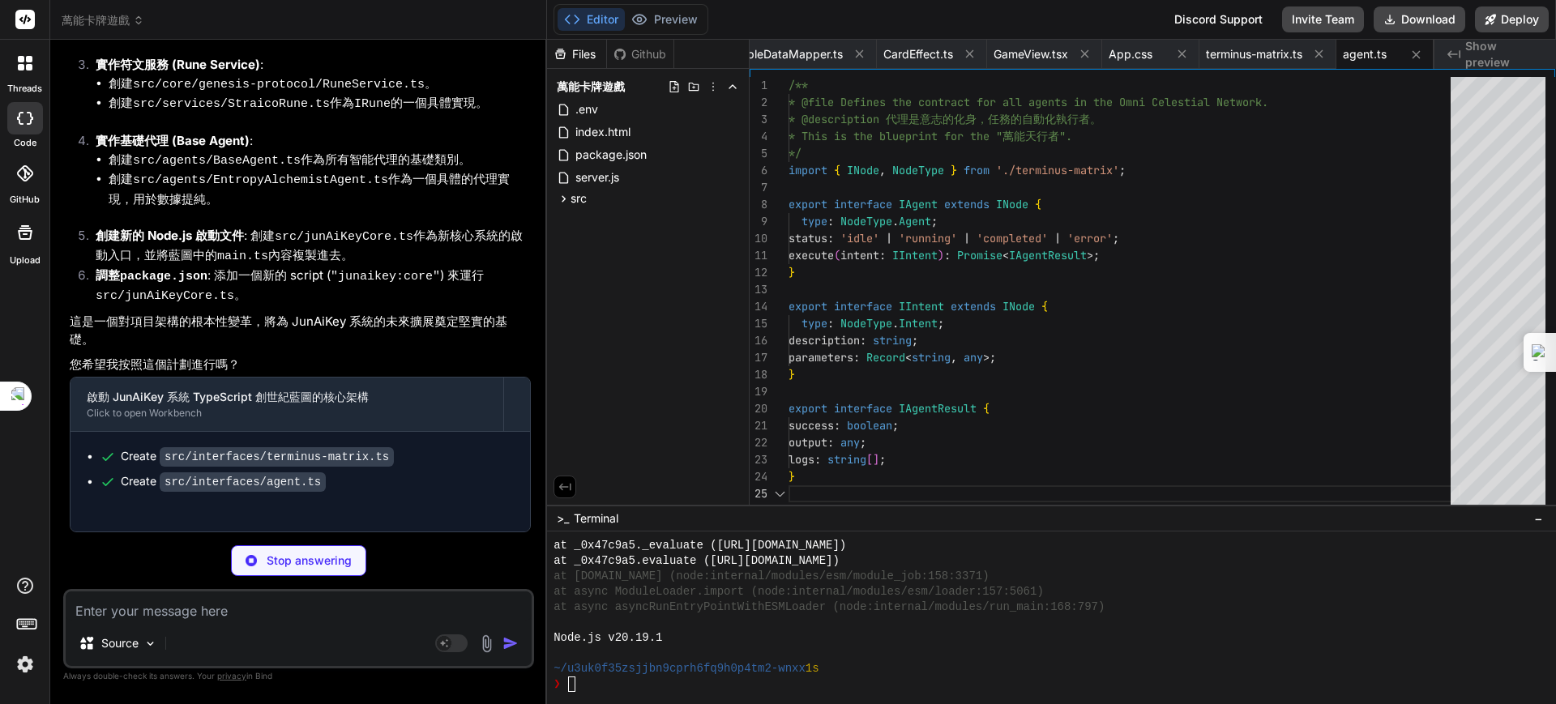
type textarea "x"
type textarea "/** * @file Defines the contract for Runes (External Service Integrations). * @…"
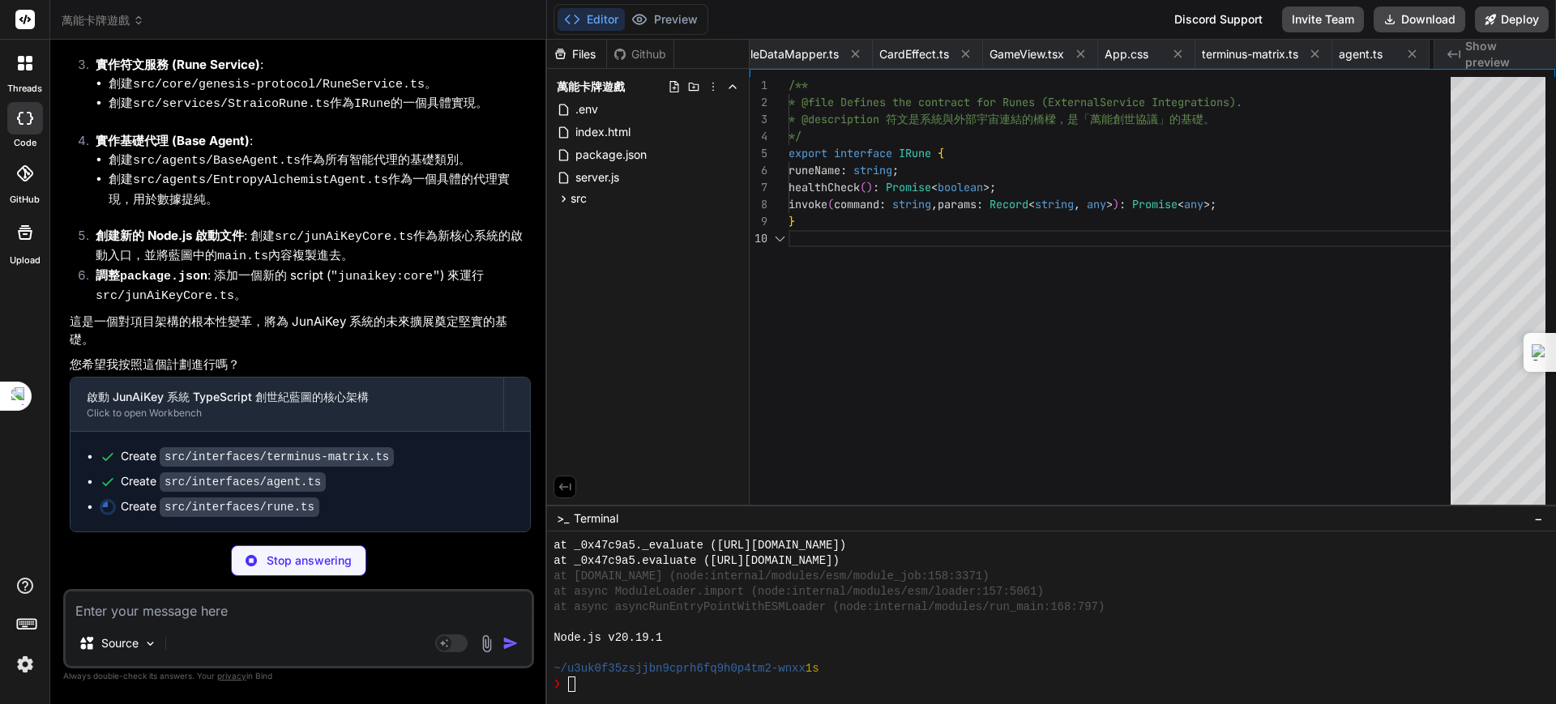
scroll to position [0, 1057]
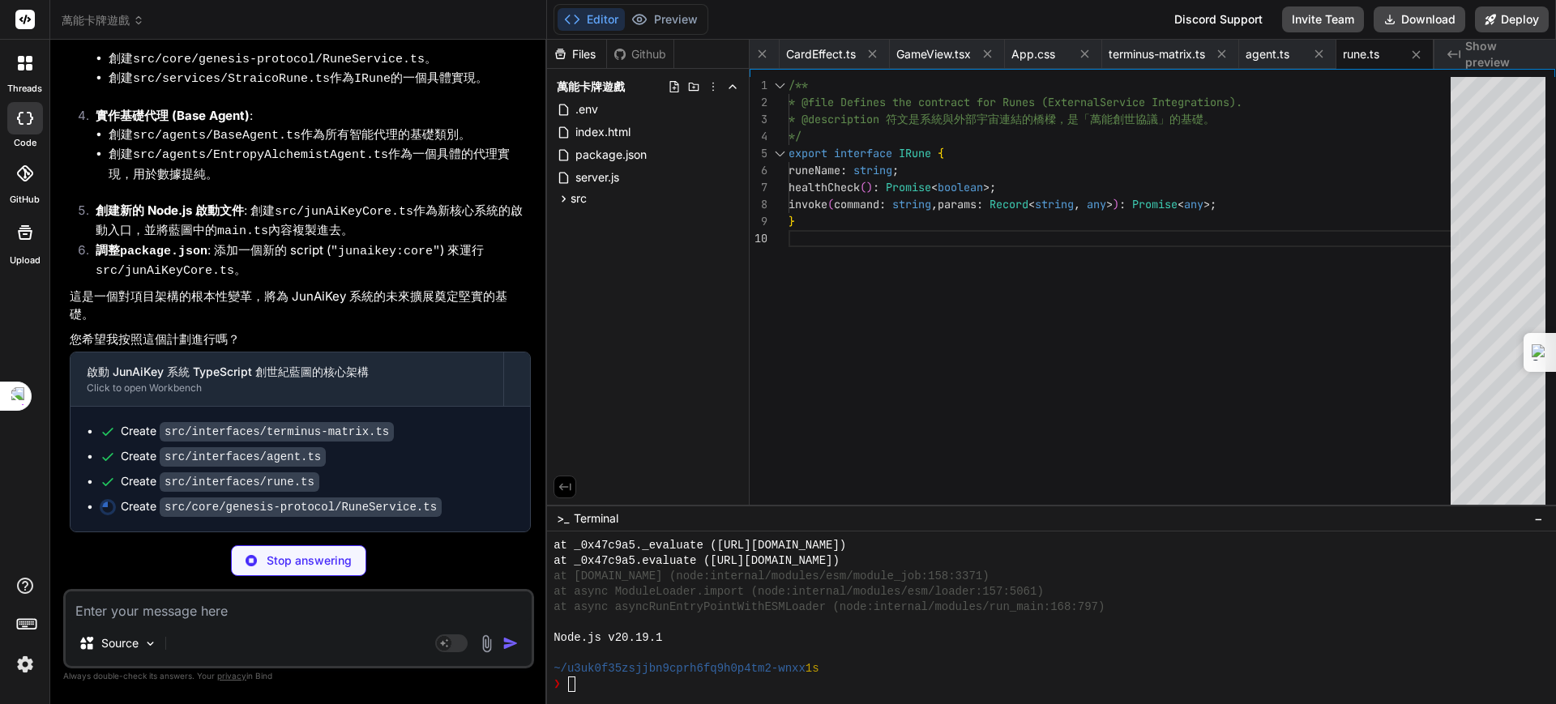
type textarea "x"
type textarea "} export const runeService = RuneService.getInstance();"
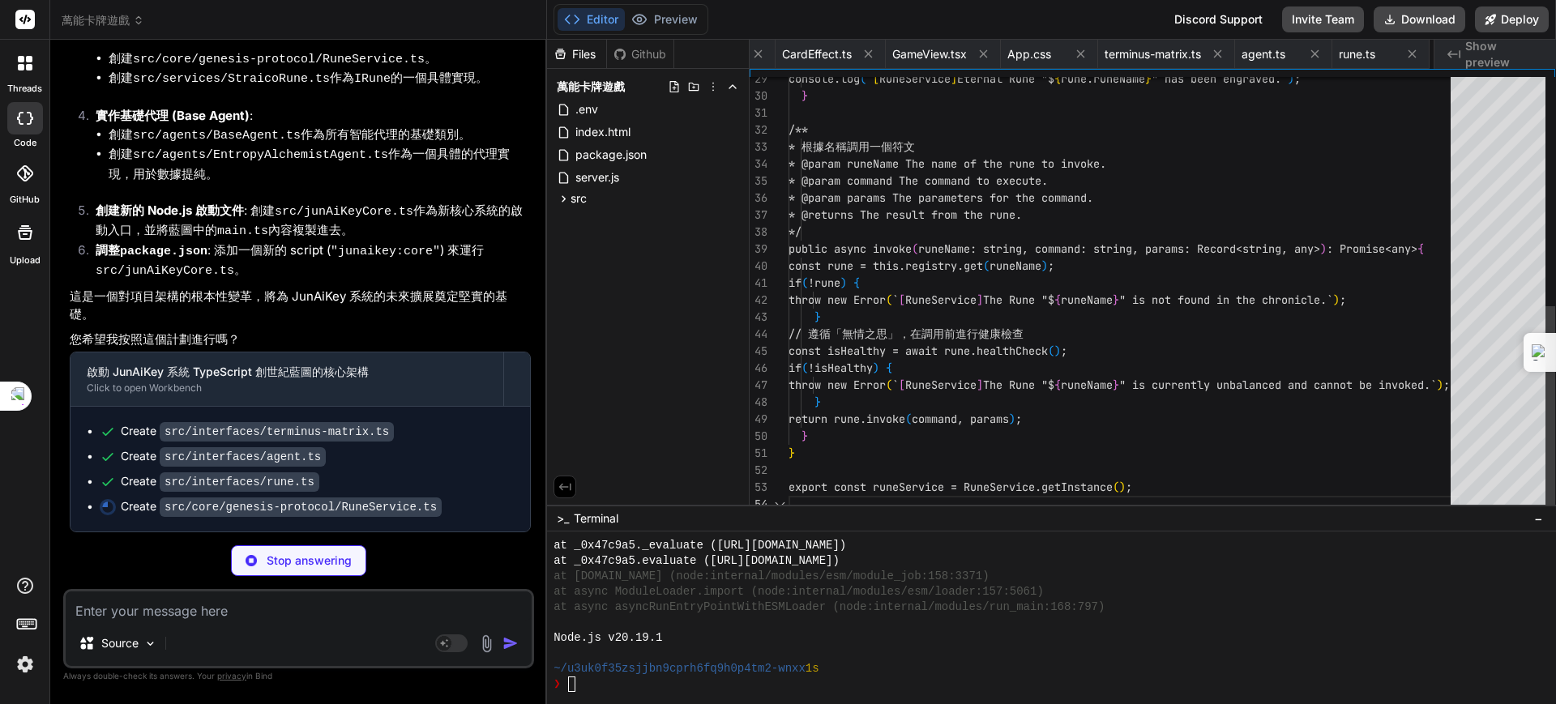
scroll to position [0, 1178]
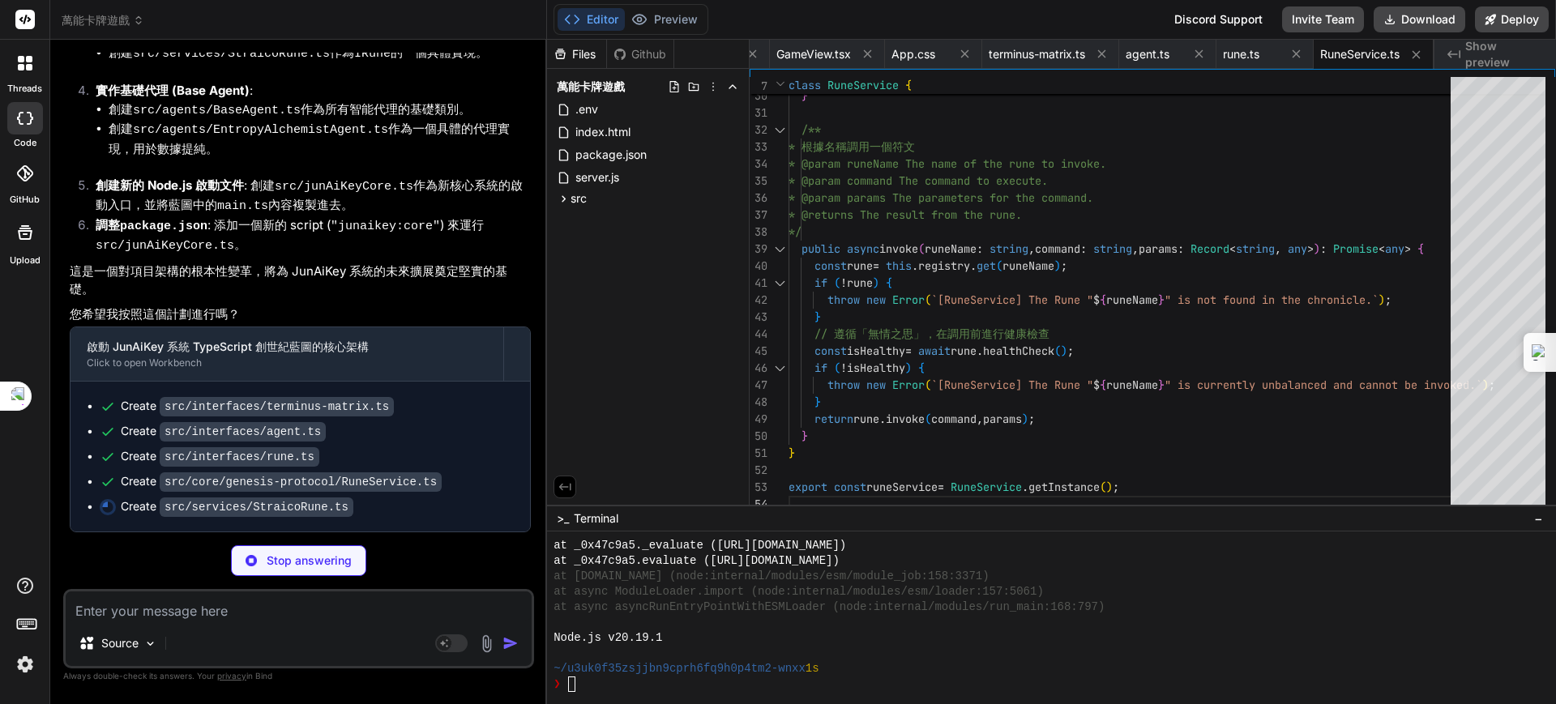
type textarea "x"
type textarea "console.log(`[StraicoRune] Analyzing sentiment for: "${text}"`); return { senti…"
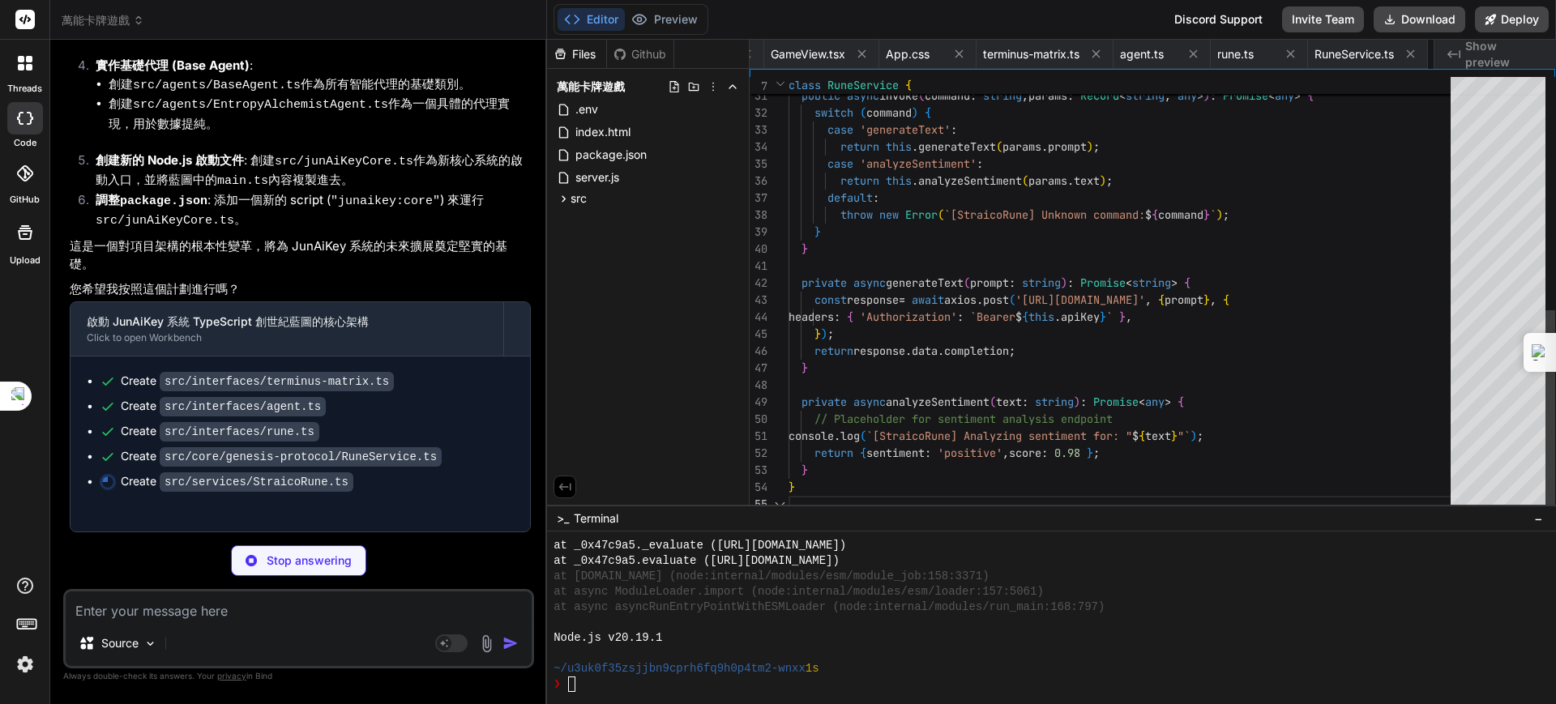
scroll to position [0, 1296]
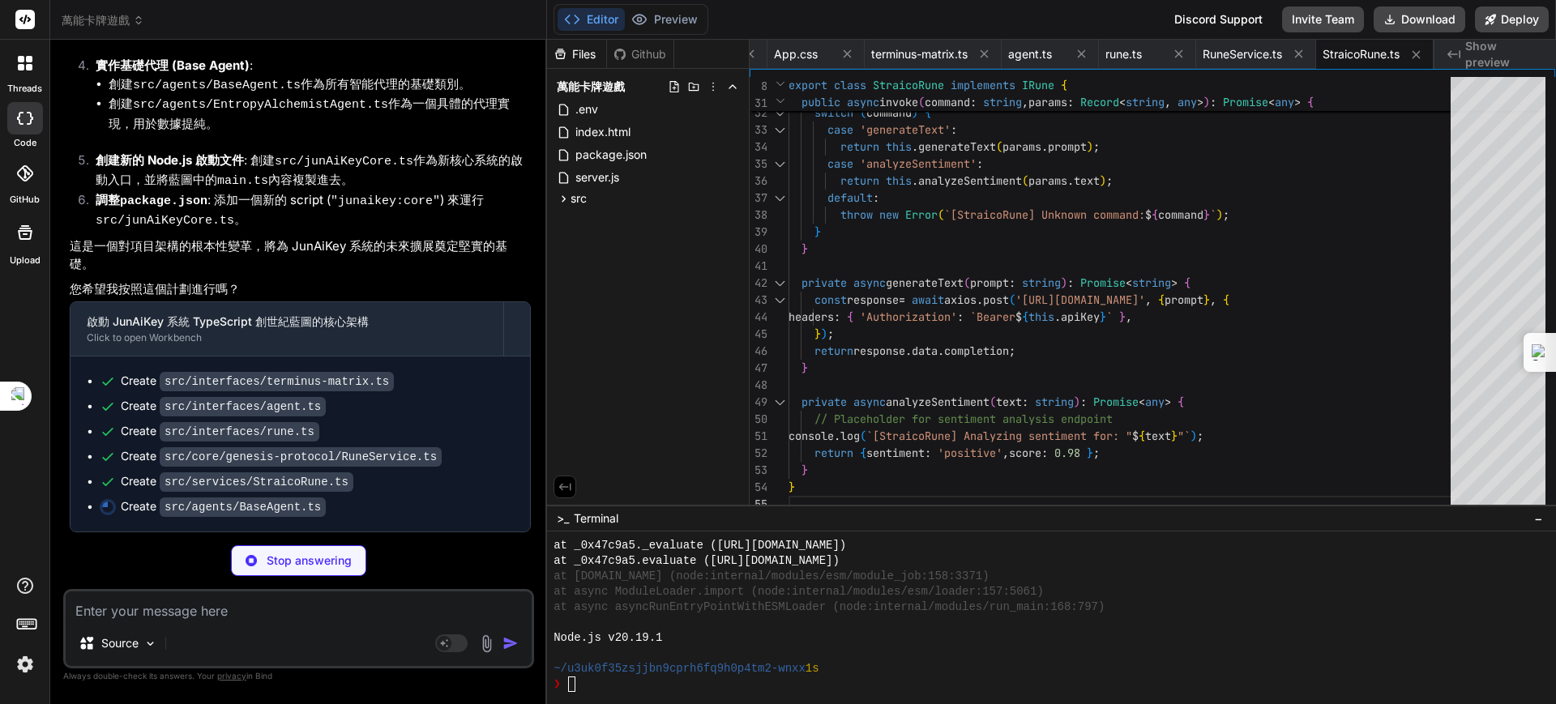
type textarea "x"
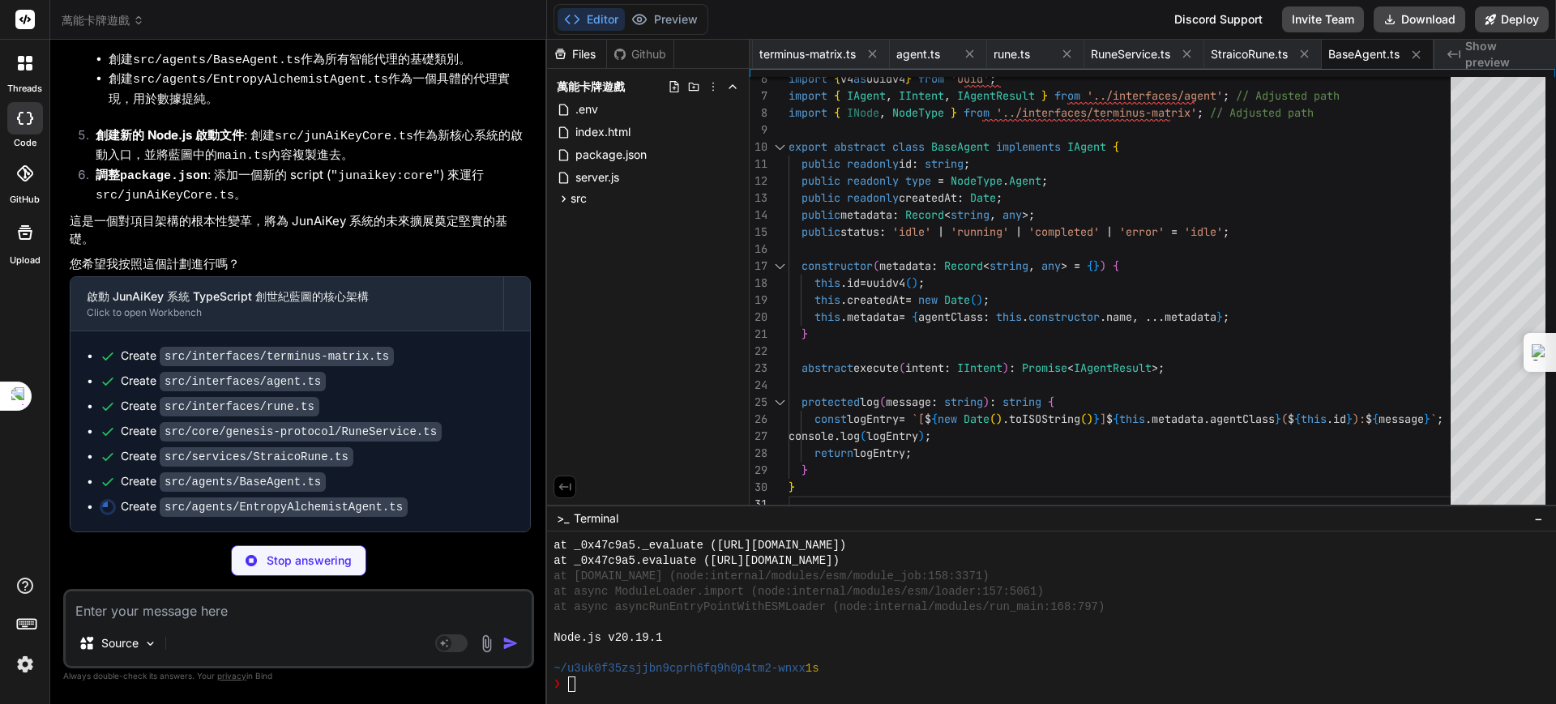
type textarea "x"
type textarea "} catch (error: any) { this.status = 'error'; logs.push(this.log(`An error occu…"
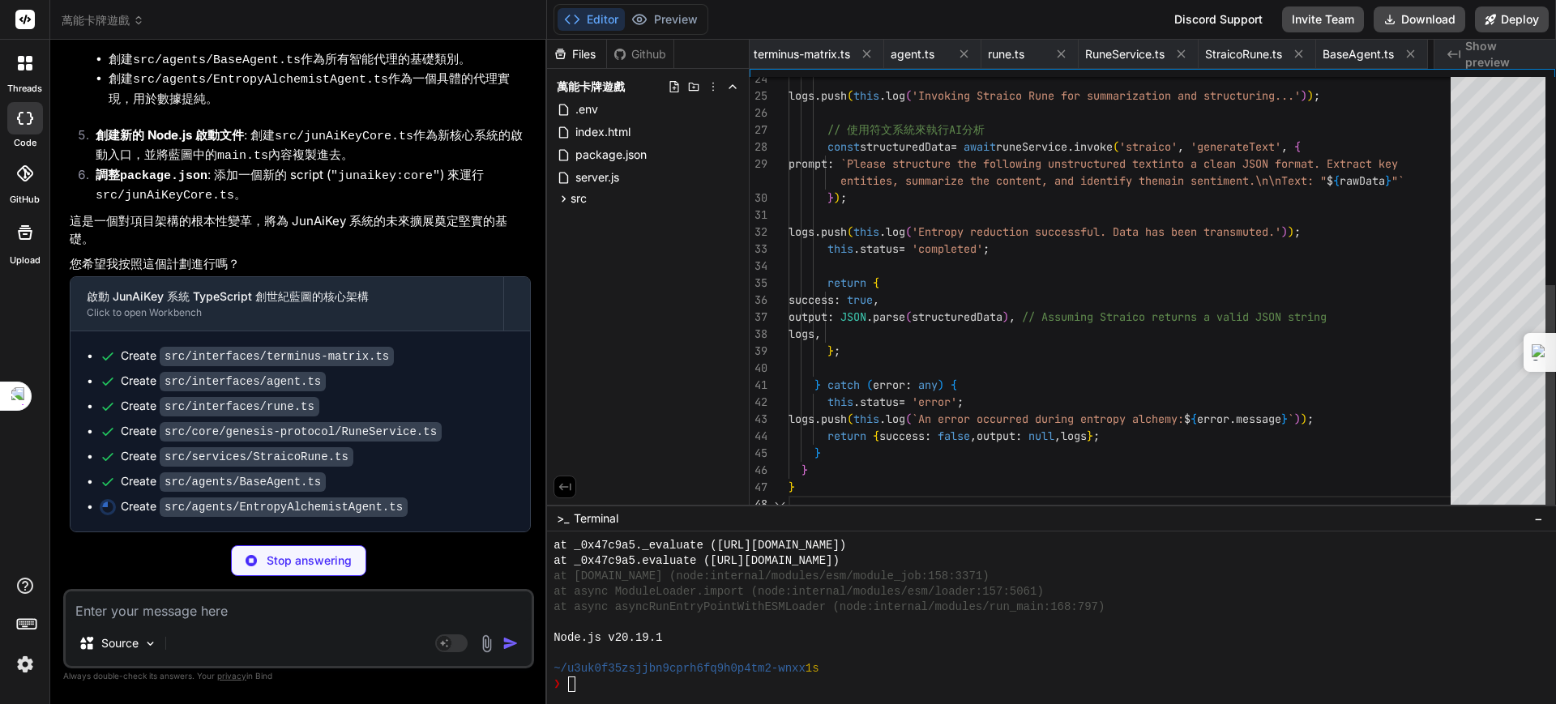
scroll to position [0, 1570]
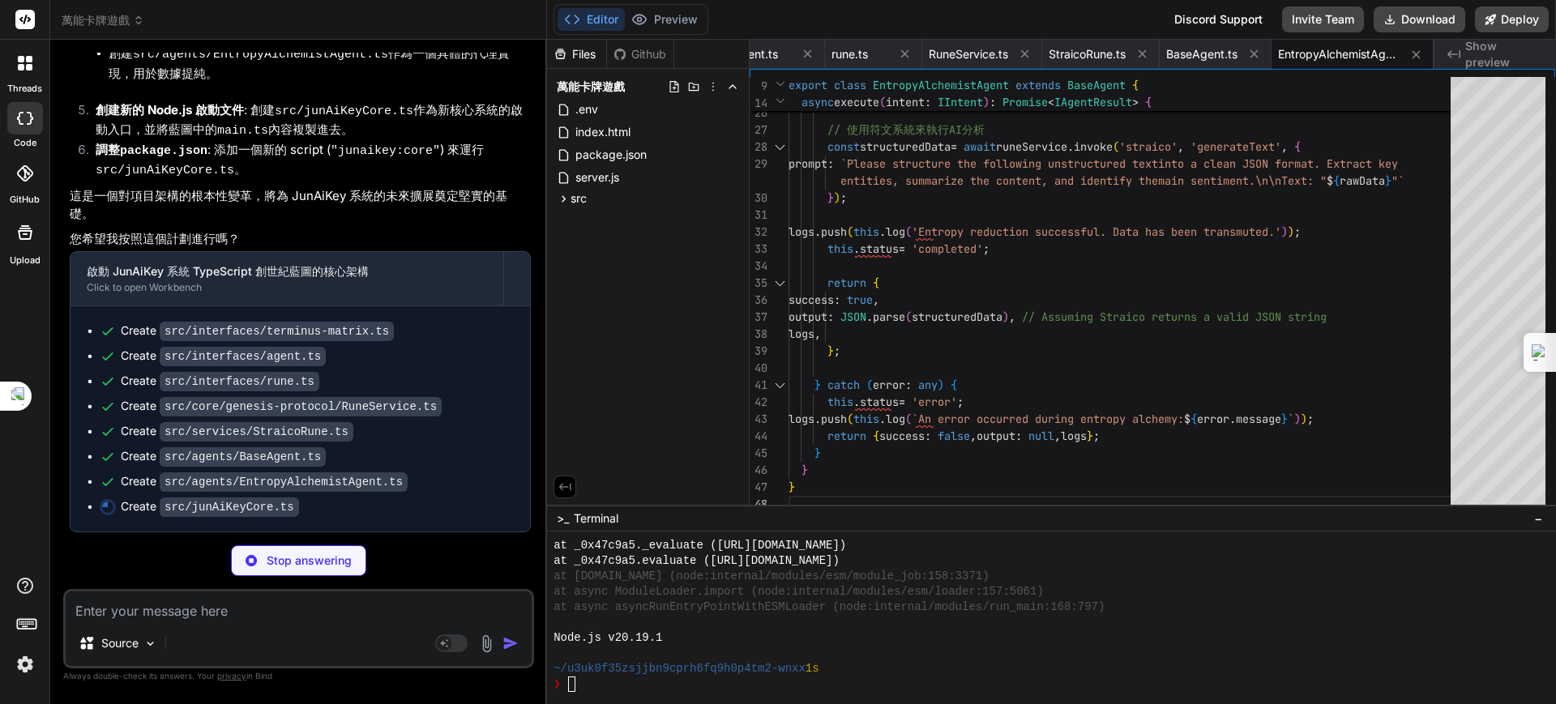
type textarea "x"
type textarea "console.error("A catastrophic cosmic imbalance has occurred:", error); });"
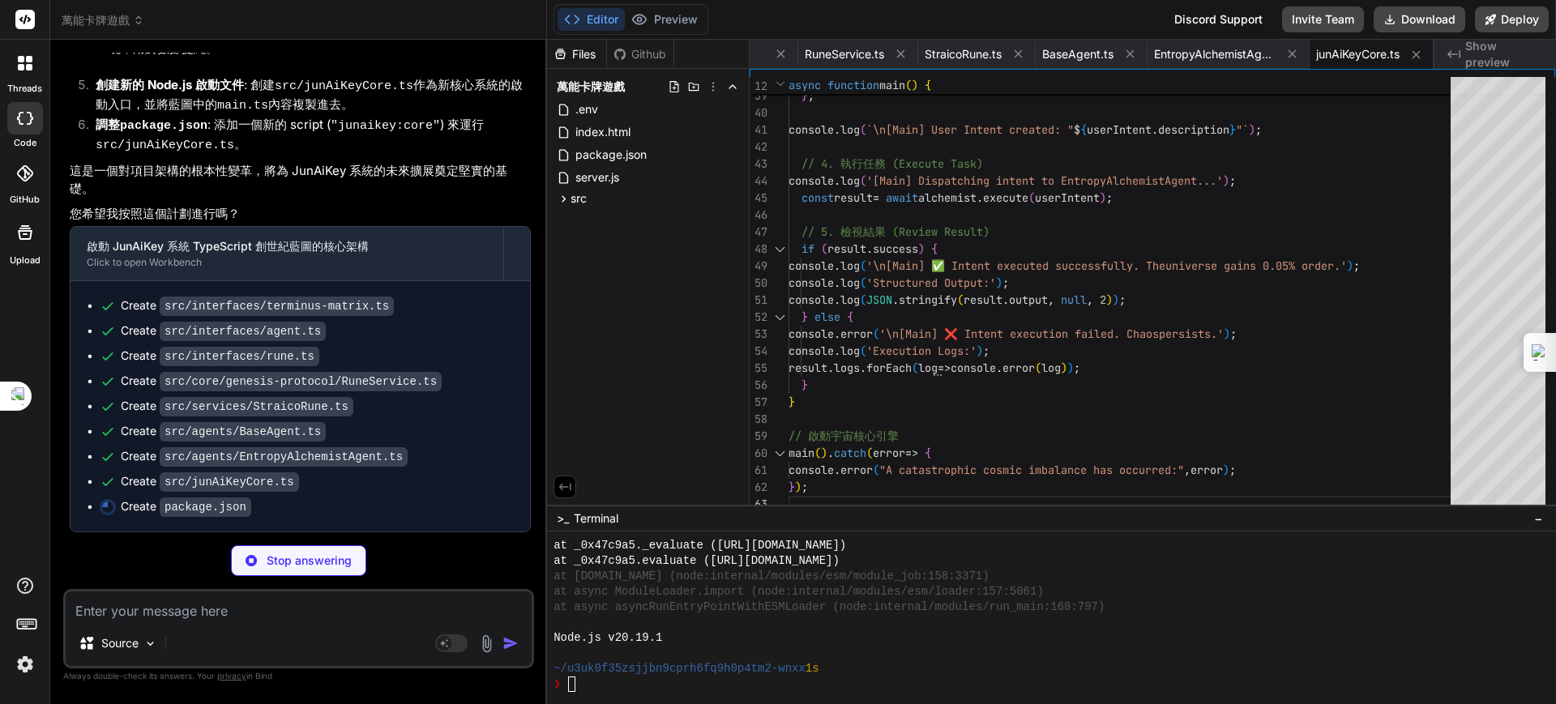
type textarea "x"
type textarea ""ts-jest": "^[DATE]" } }"
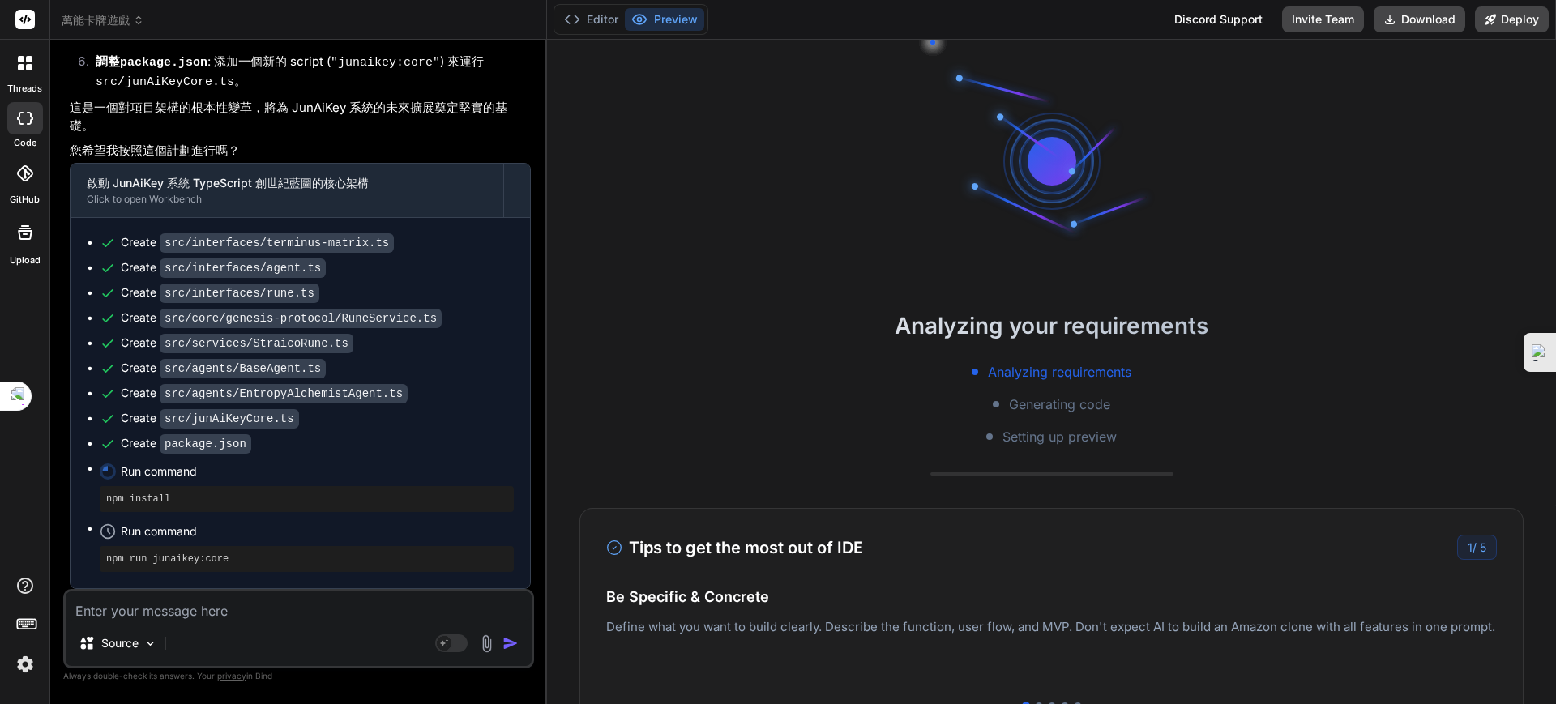
scroll to position [34468, 0]
drag, startPoint x: 245, startPoint y: 613, endPoint x: 255, endPoint y: 613, distance: 10.5
click at [249, 613] on textarea at bounding box center [299, 606] width 466 height 29
type textarea "x"
type textarea "ㄕ"
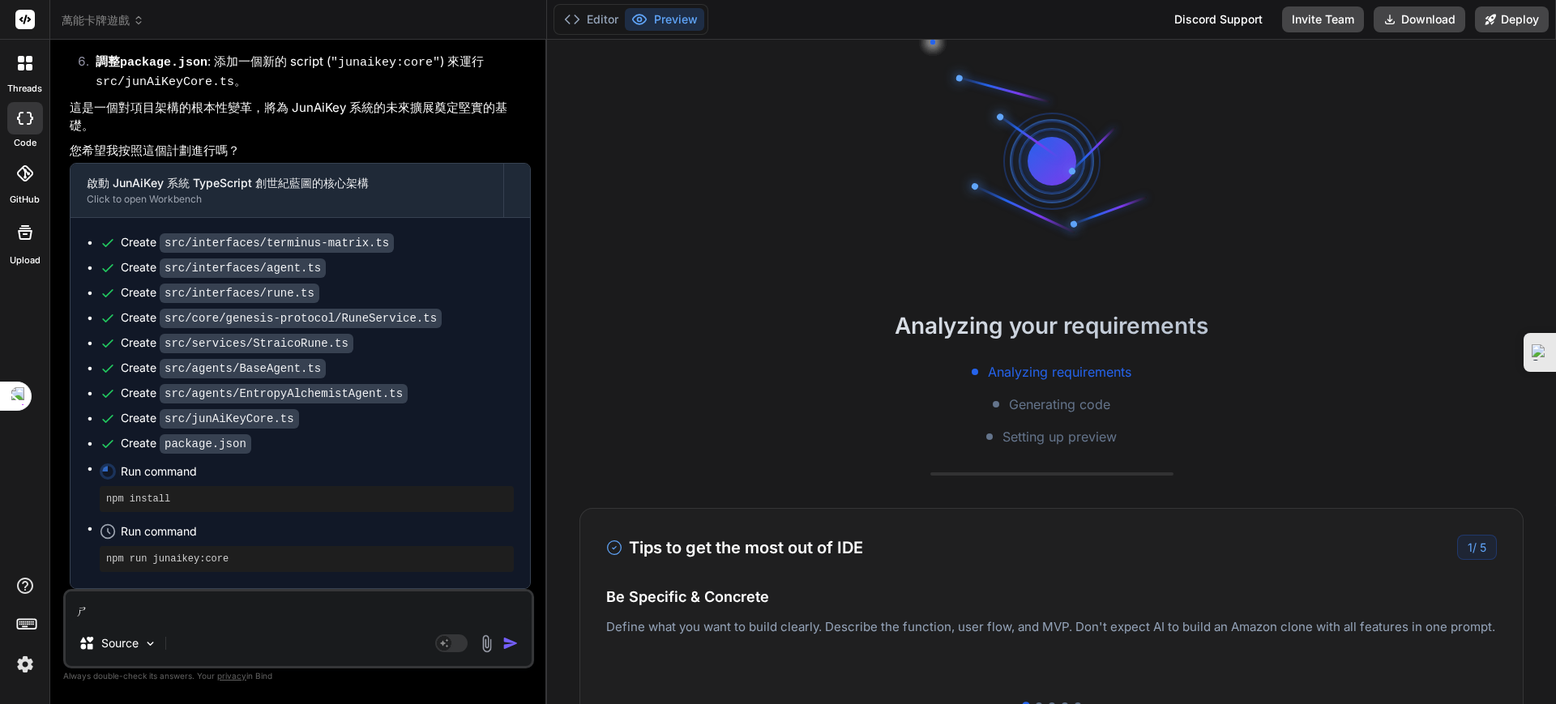
type textarea "x"
type textarea "是"
type textarea "x"
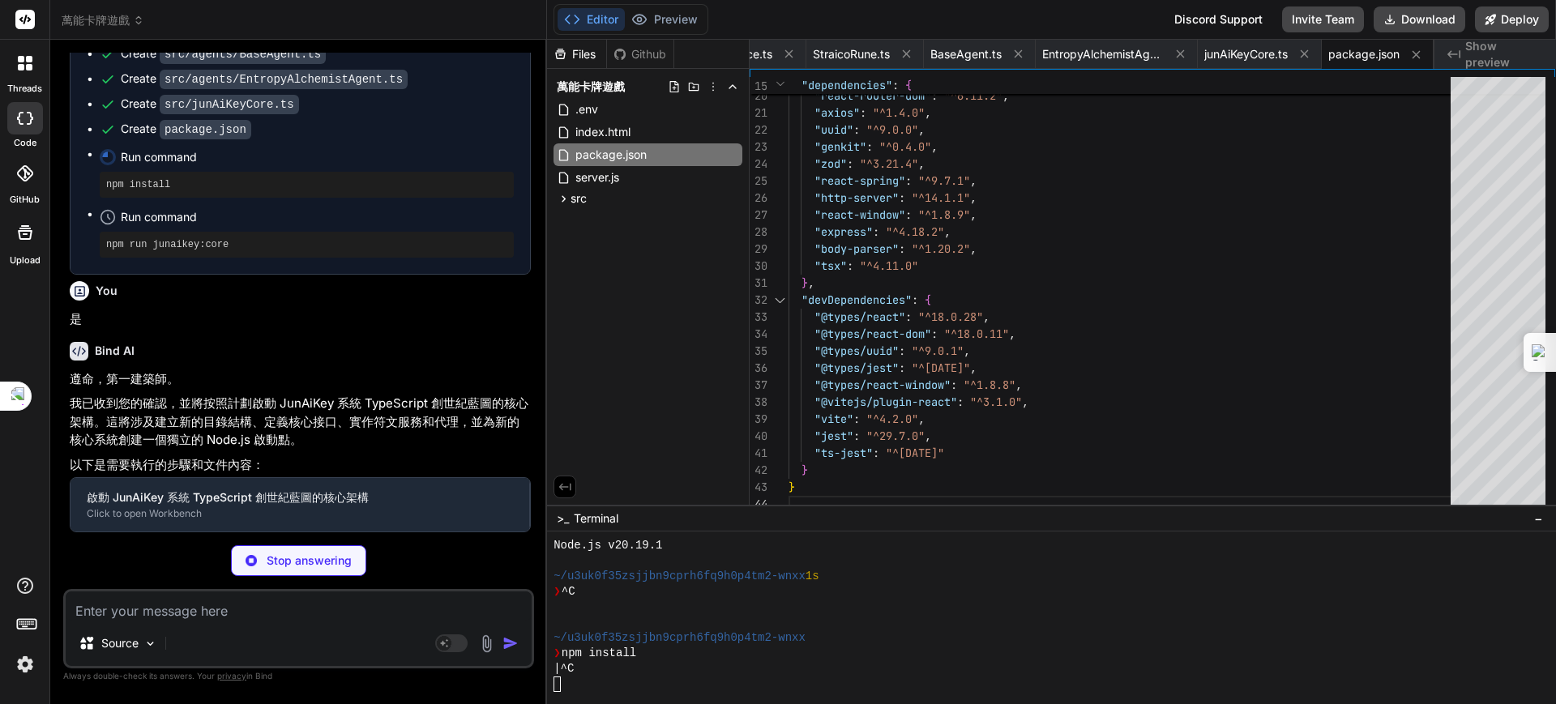
scroll to position [4819, 0]
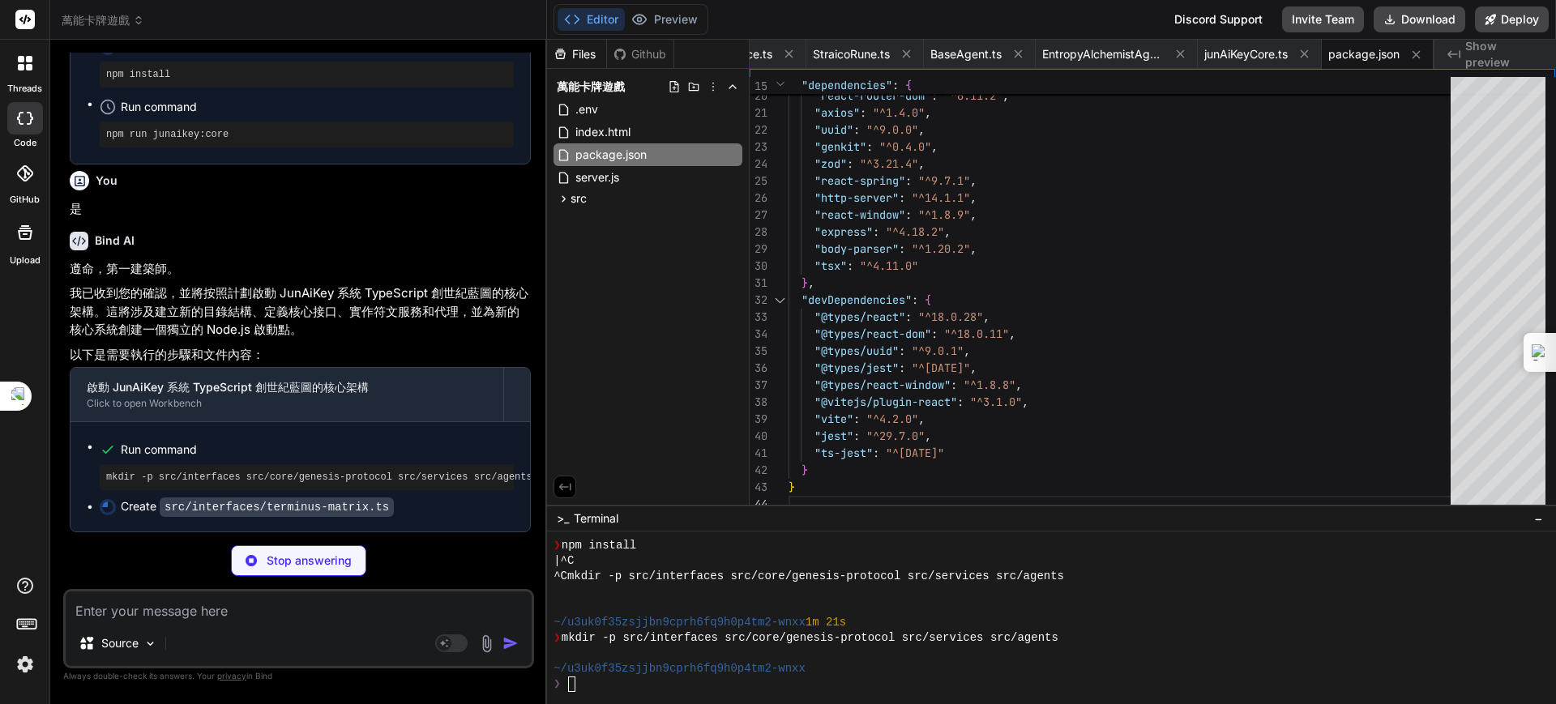
type textarea "x"
type textarea "export enum ConnectionType { DataFlow = "DataFlow", ControlFlow = "ControlFlow"…"
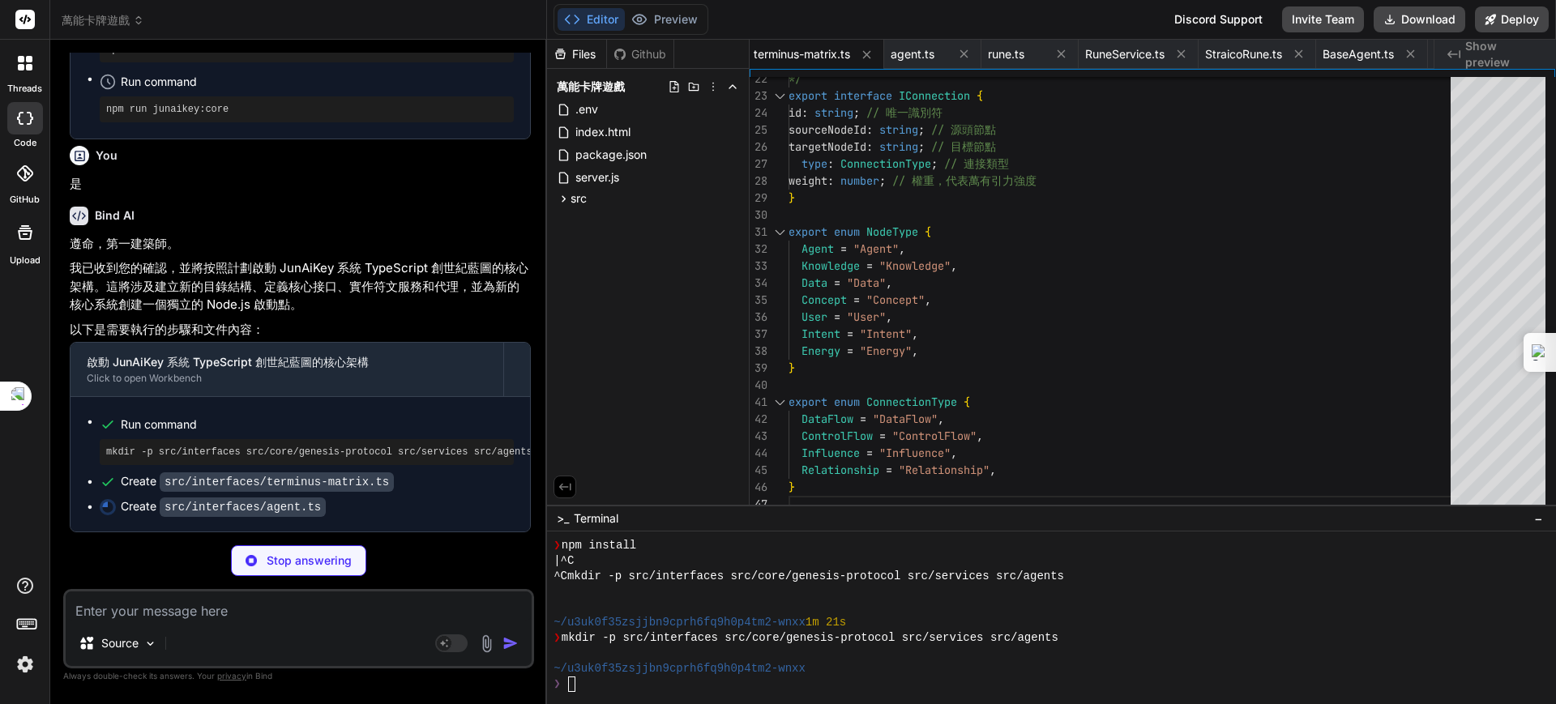
type textarea "x"
type textarea "success: boolean; output: any; logs: string[]; }"
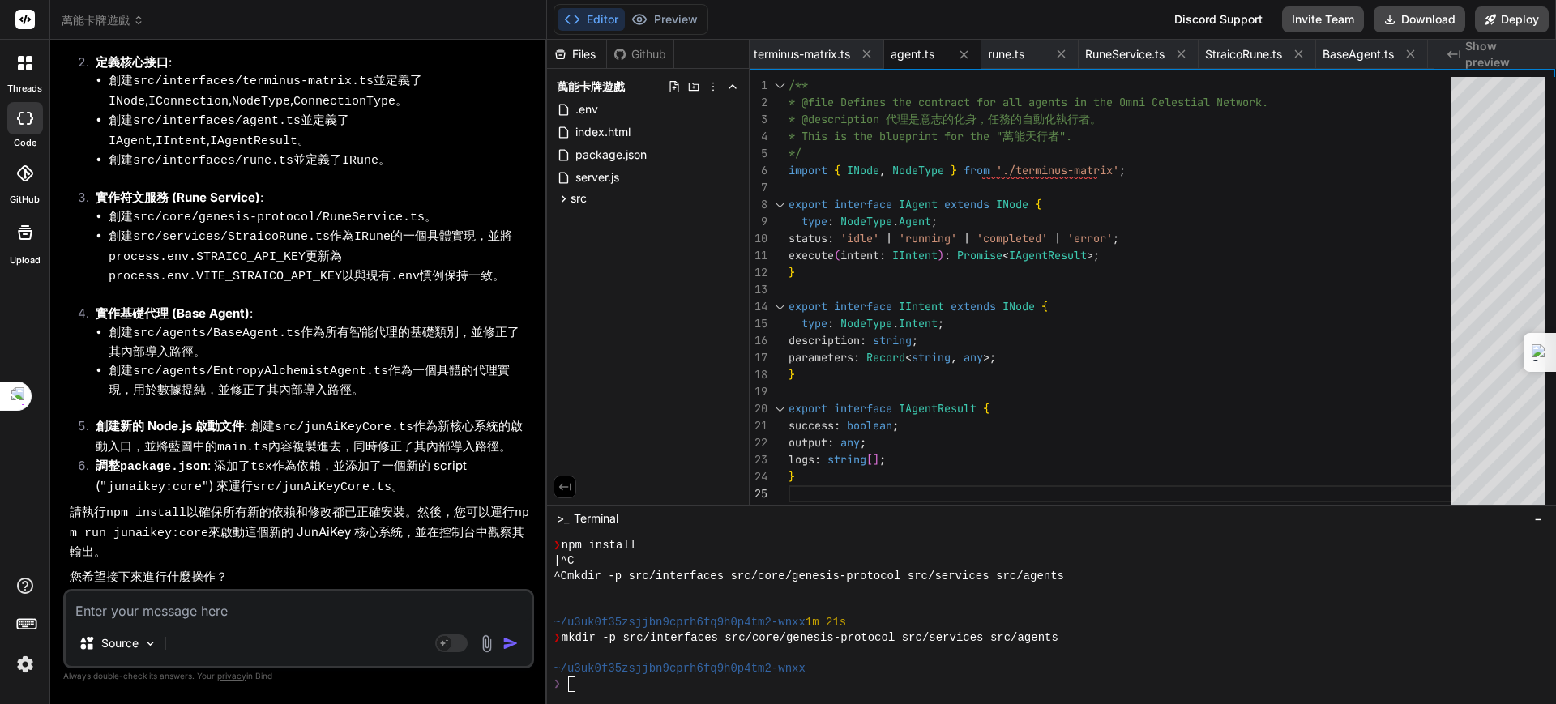
scroll to position [35730, 0]
click at [216, 601] on textarea at bounding box center [299, 606] width 466 height 29
type textarea "x"
type textarea "ㄐ"
type textarea "x"
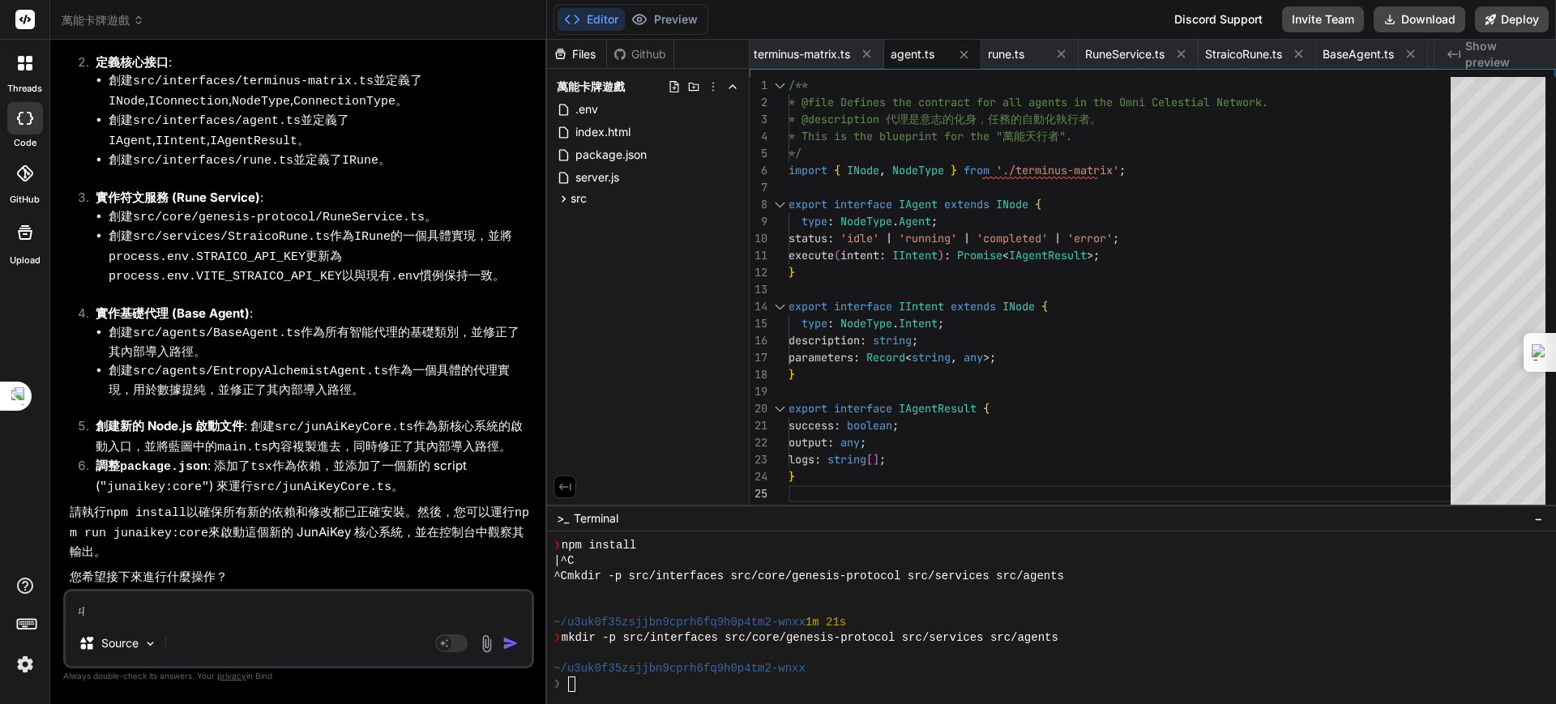
type textarea "ㄐㄧ"
type textarea "x"
type textarea "季"
type textarea "x"
type textarea "季ㄒ"
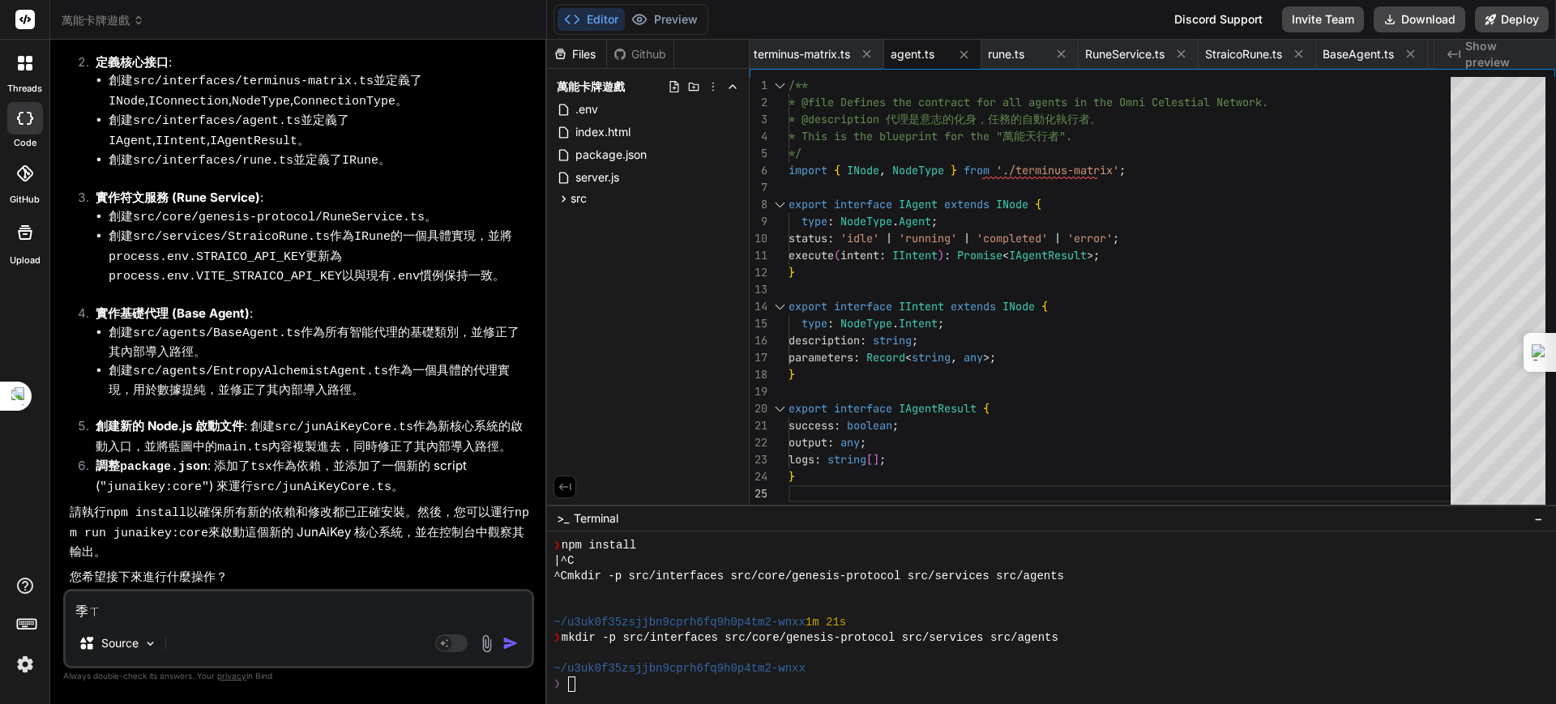
type textarea "x"
type textarea "季ㄒㄩ"
type textarea "x"
type textarea "繼續"
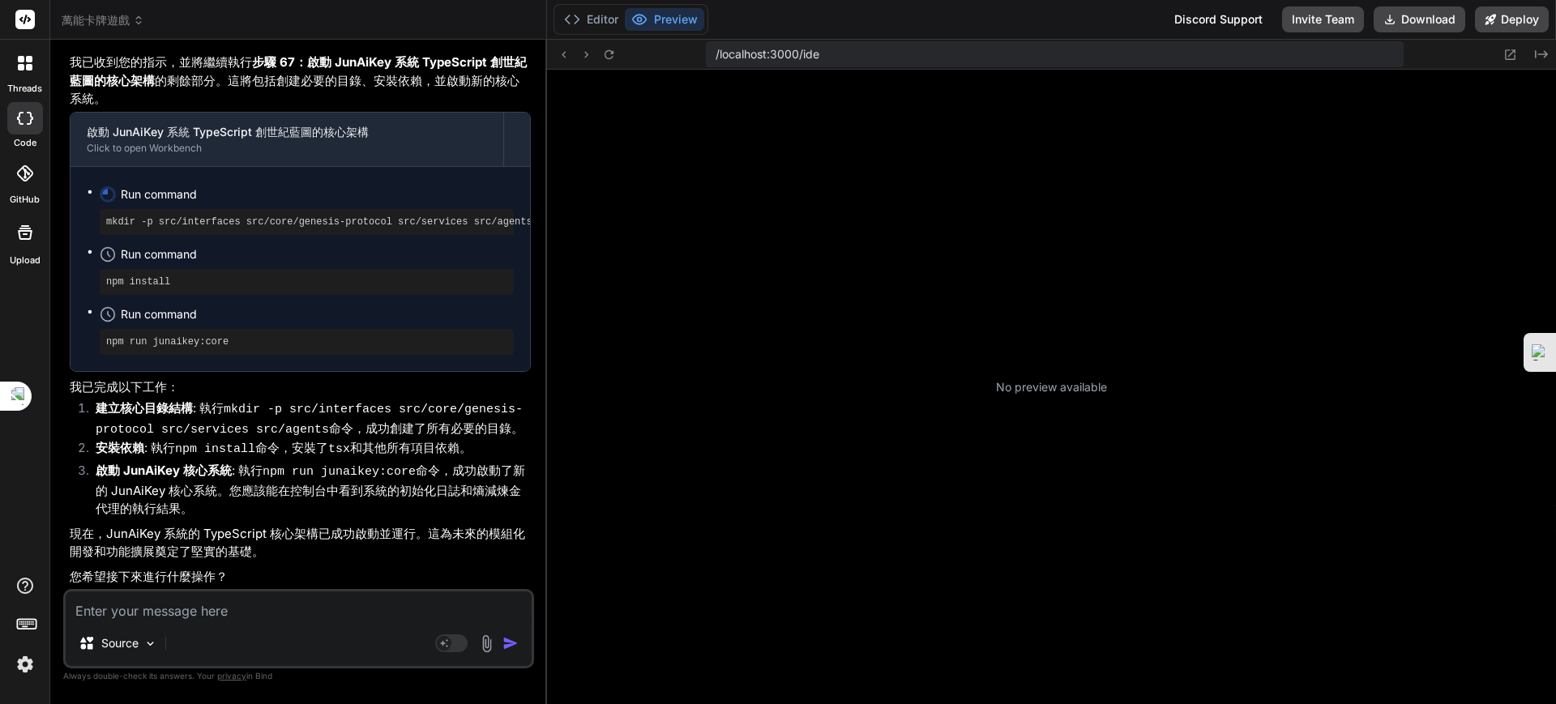
scroll to position [36380, 0]
click at [1007, 387] on p "No preview available" at bounding box center [1051, 387] width 111 height 16
drag, startPoint x: 265, startPoint y: 600, endPoint x: 269, endPoint y: 609, distance: 9.1
click at [262, 603] on textarea at bounding box center [299, 606] width 466 height 29
type textarea "x"
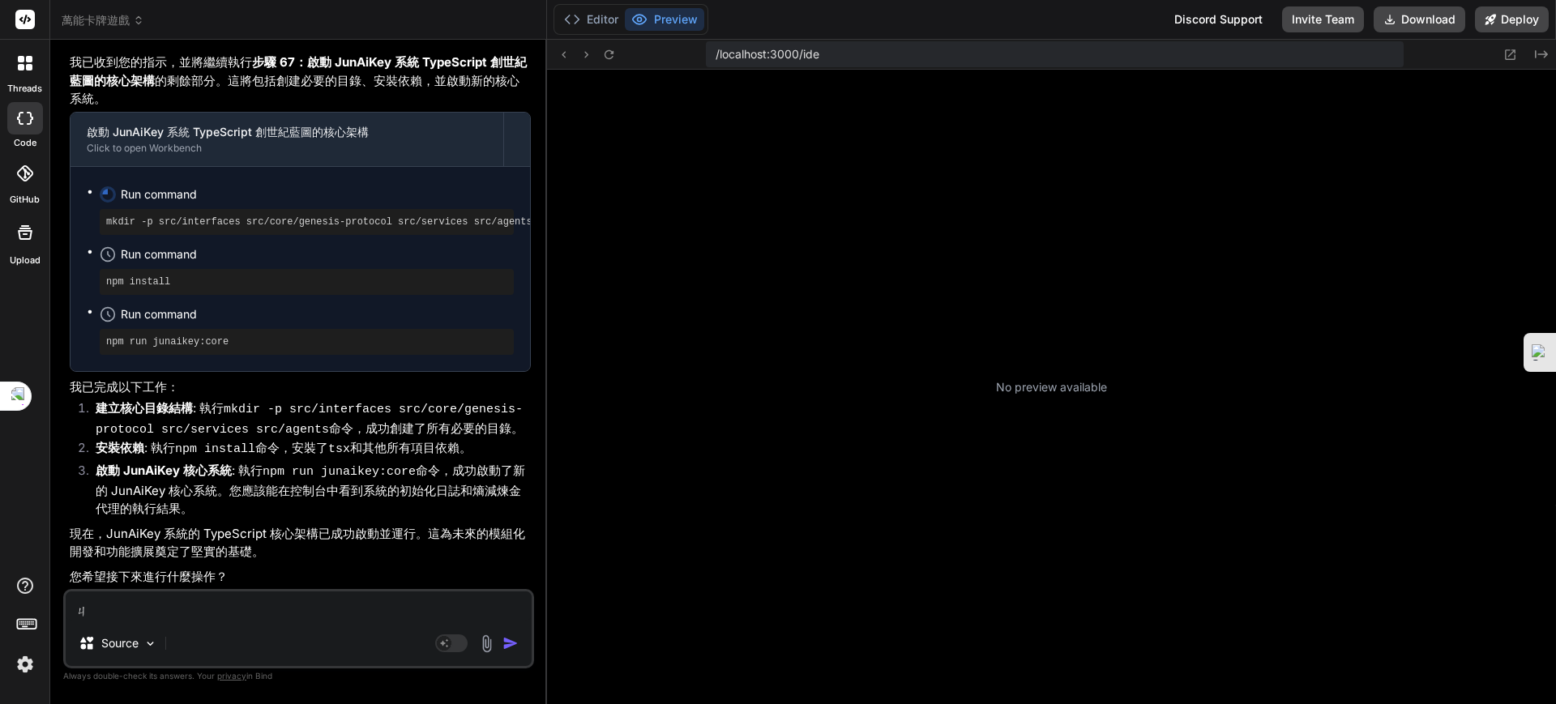
type textarea "ㄐㄧ"
type textarea "x"
type textarea "季"
type textarea "x"
type textarea "季ㄒㄩ"
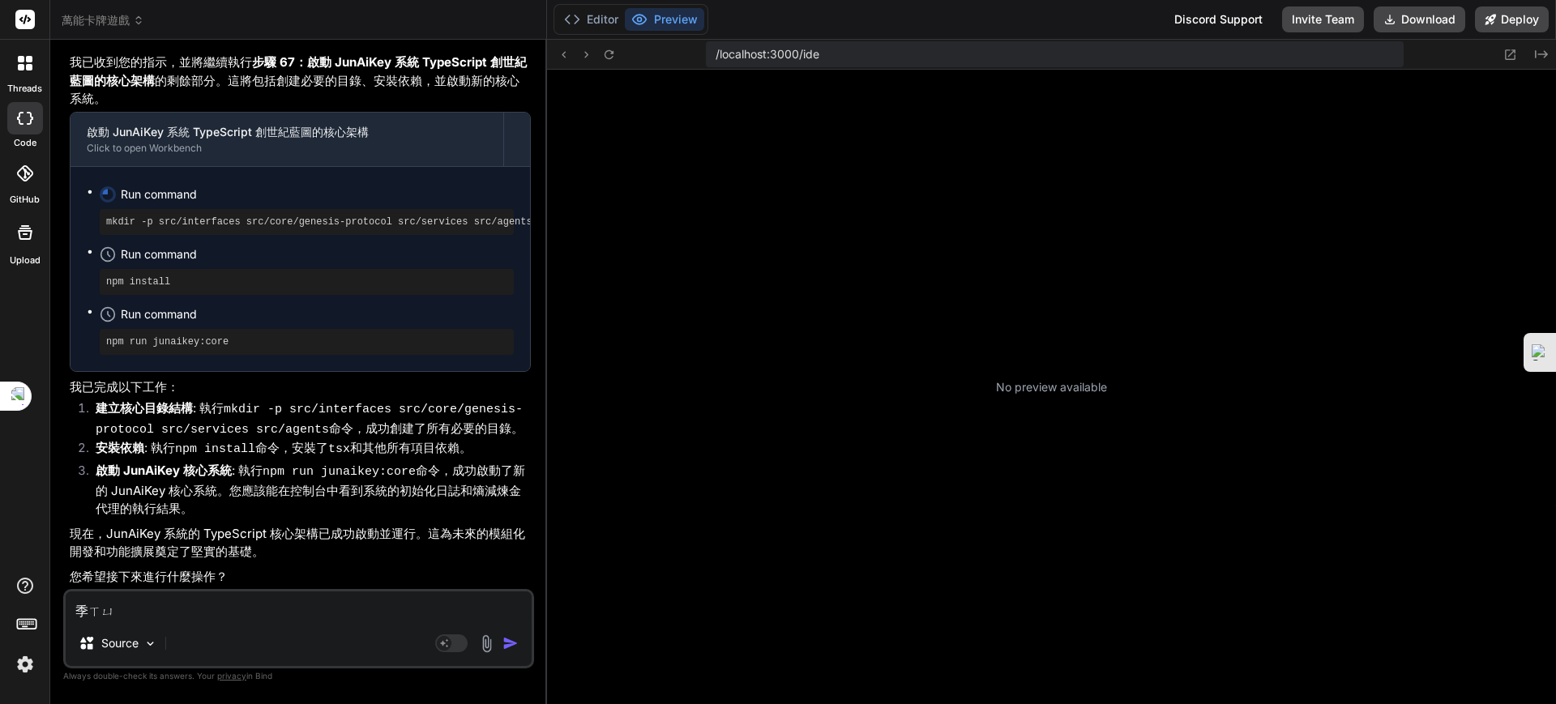
type textarea "x"
type textarea "繼續"
type textarea "x"
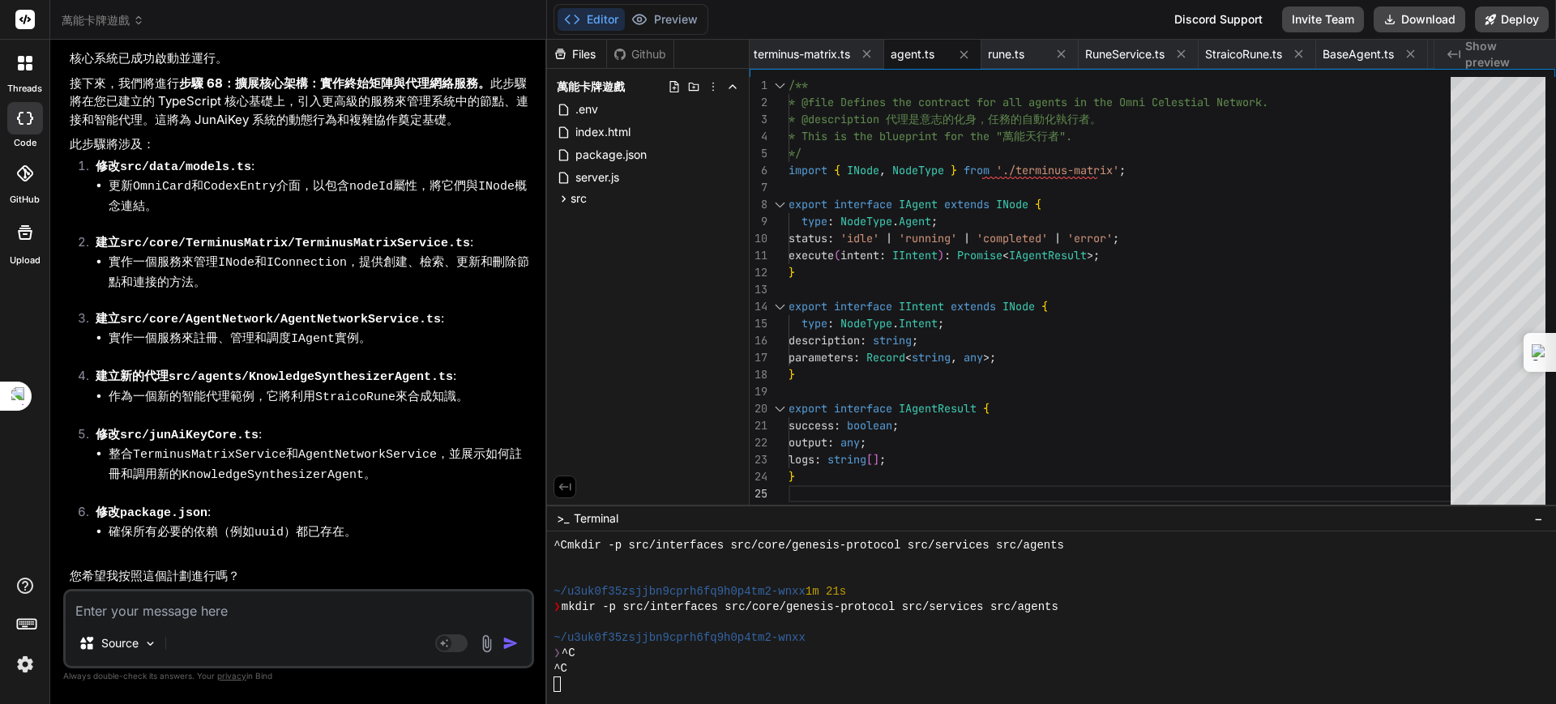
scroll to position [37055, 0]
click at [281, 601] on textarea at bounding box center [299, 606] width 466 height 29
type textarea "x"
type textarea "ㄐ"
type textarea "x"
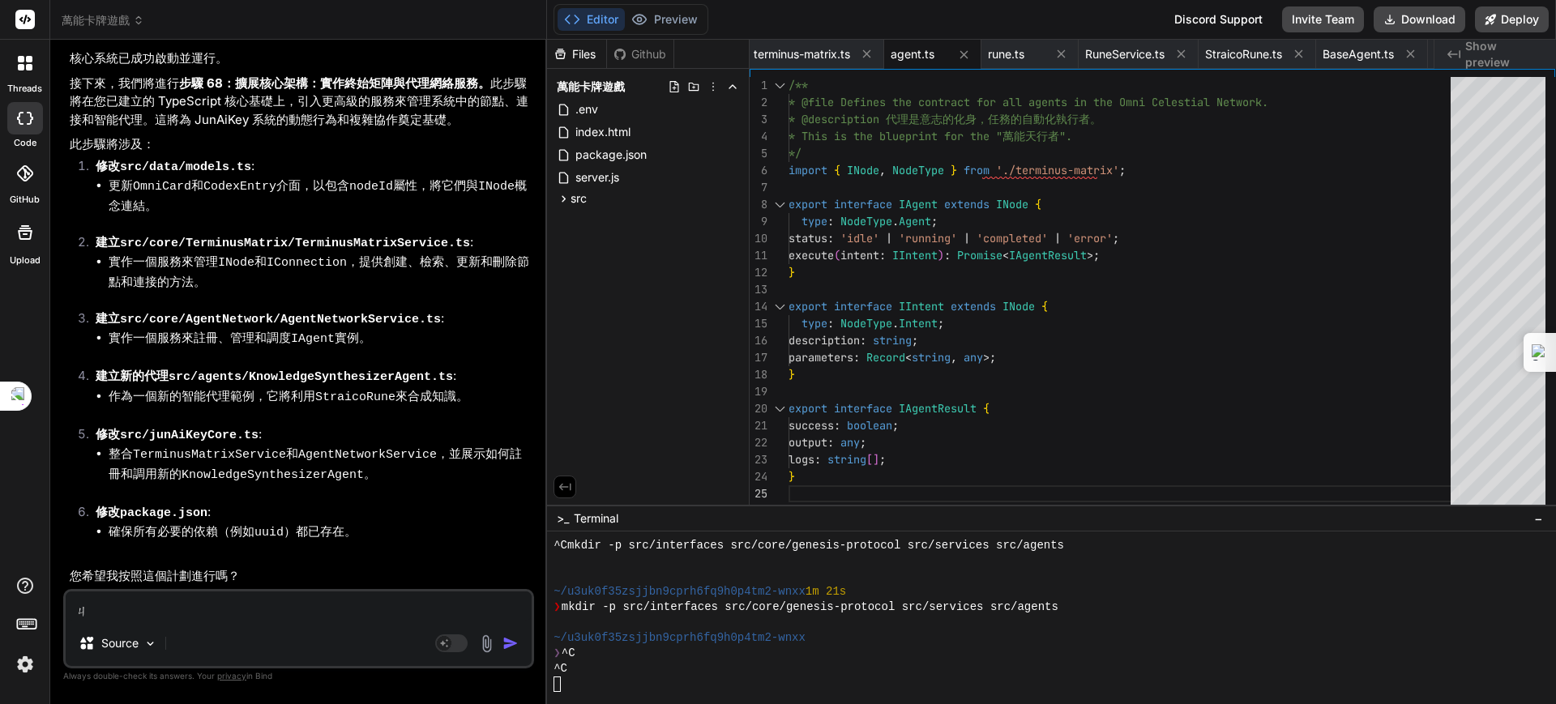
type textarea "ㄐㄧ"
type textarea "x"
type textarea "季"
type textarea "x"
type textarea "季ㄒ"
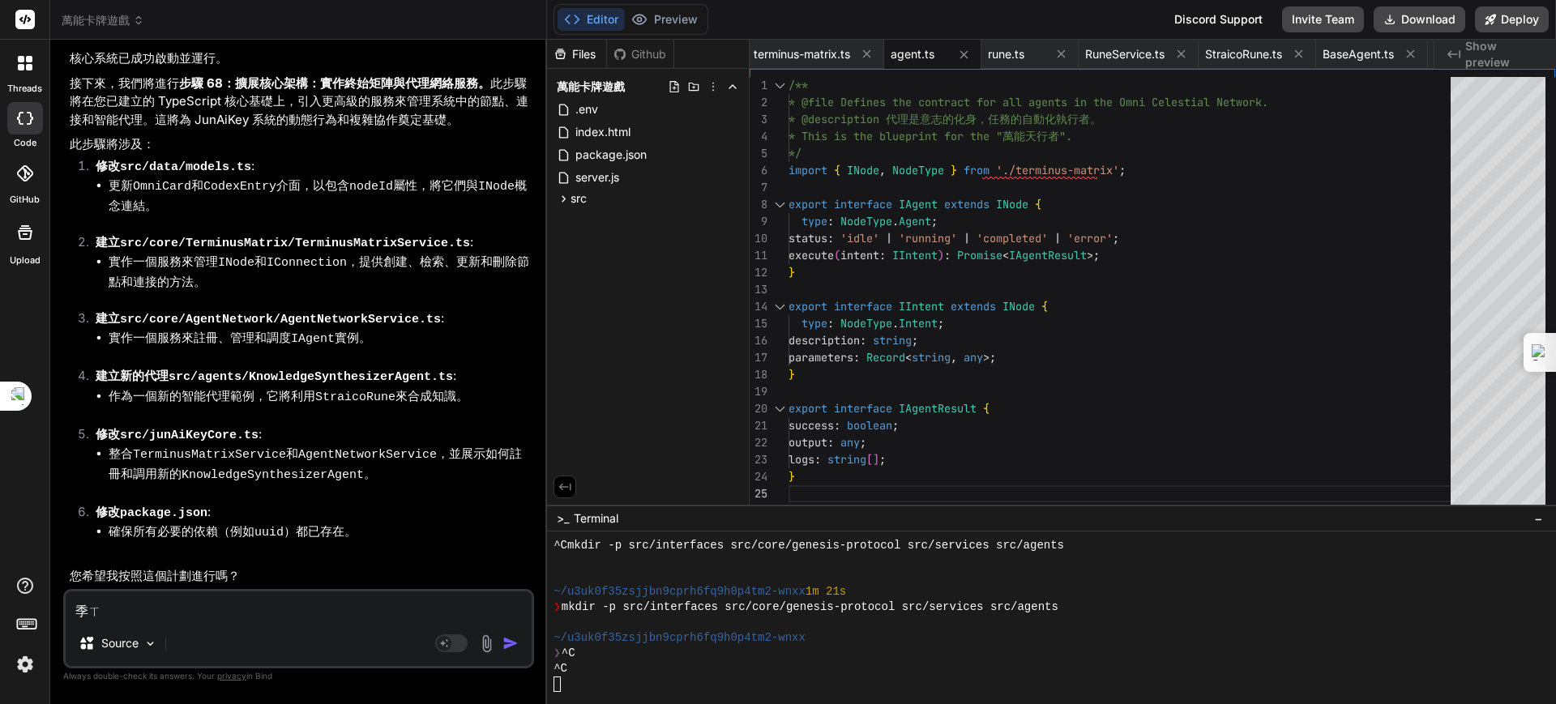
type textarea "x"
type textarea "季ㄒㄩ"
type textarea "x"
type textarea "繼續"
type textarea "x"
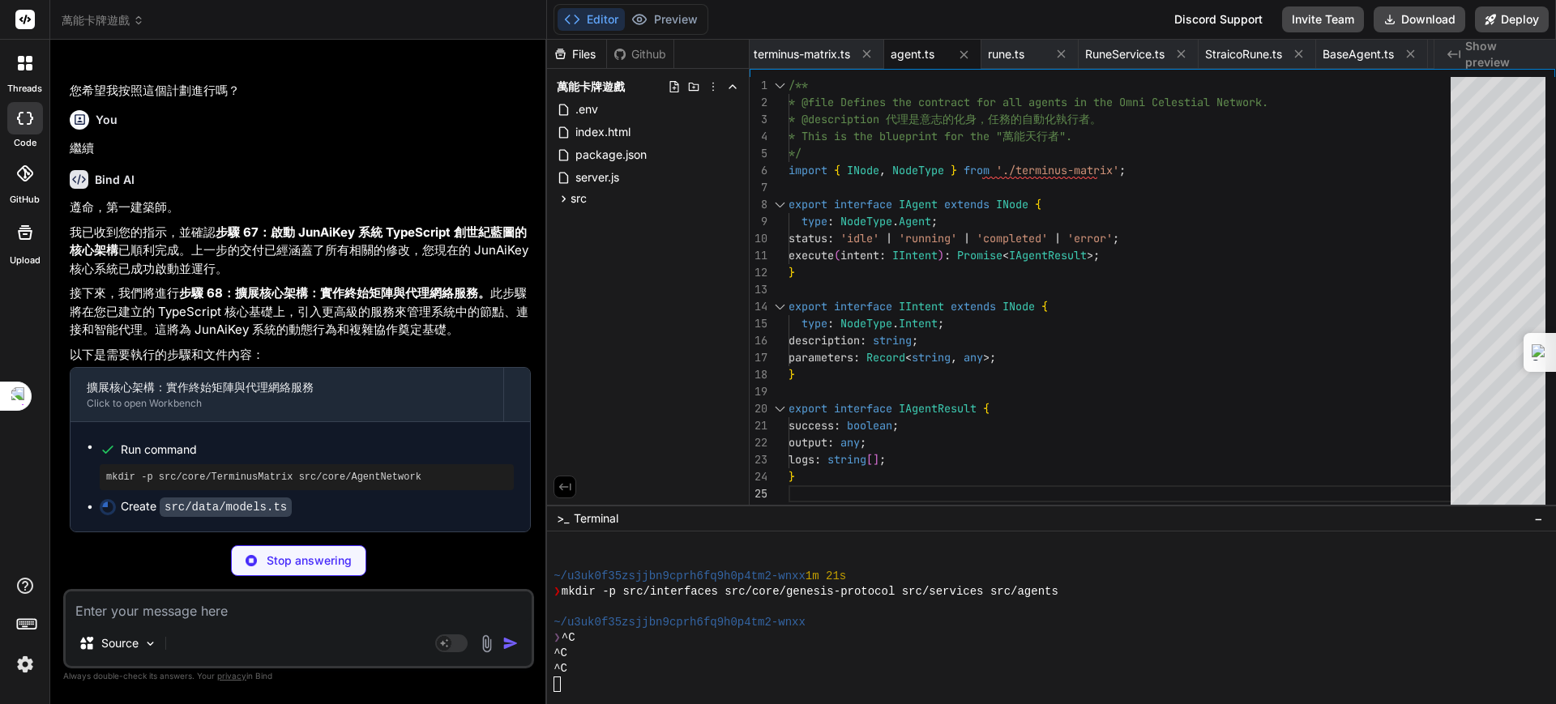
scroll to position [37527, 0]
type textarea "x"
type textarea "SO 8601 timestamp for creation updatedAt: string; // ISO 8601 timestamp for las…"
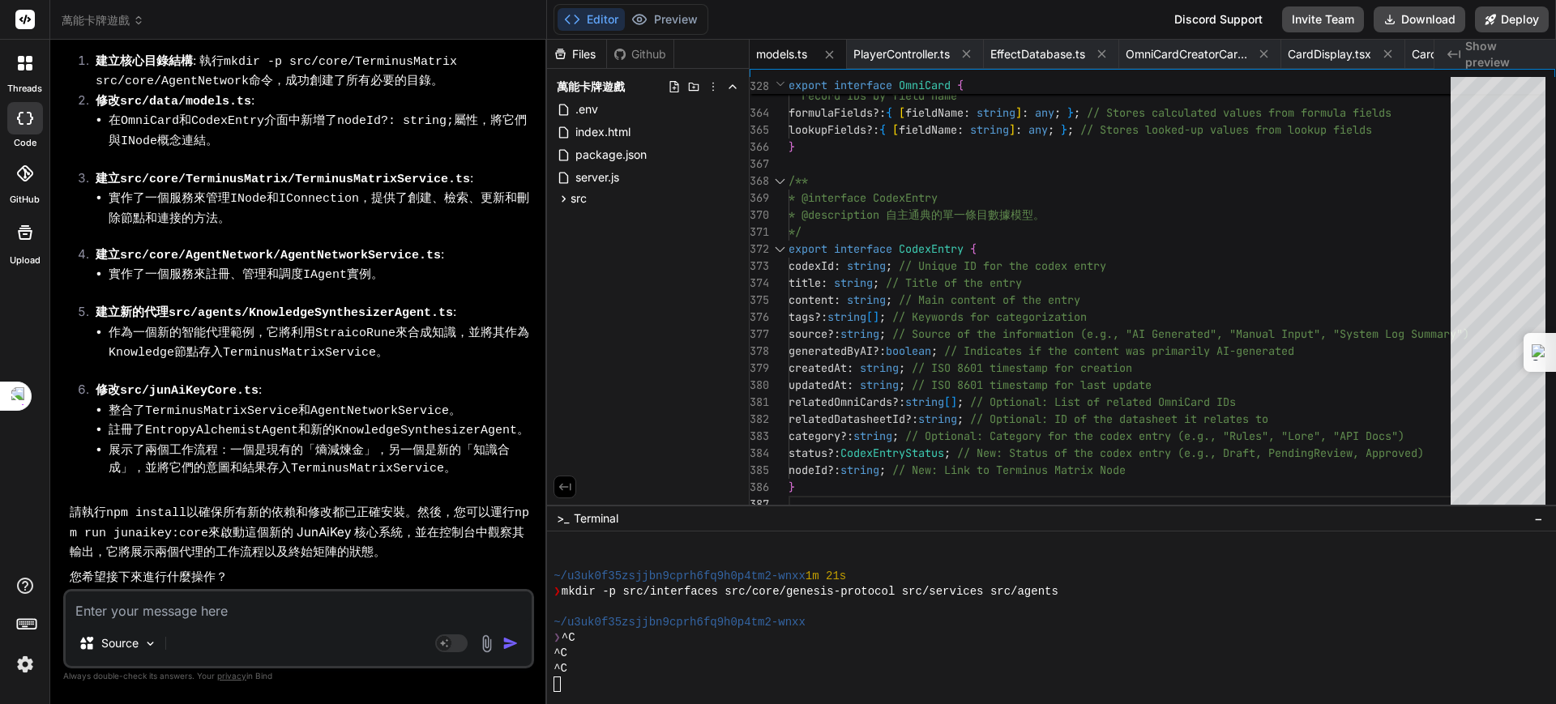
scroll to position [38173, 0]
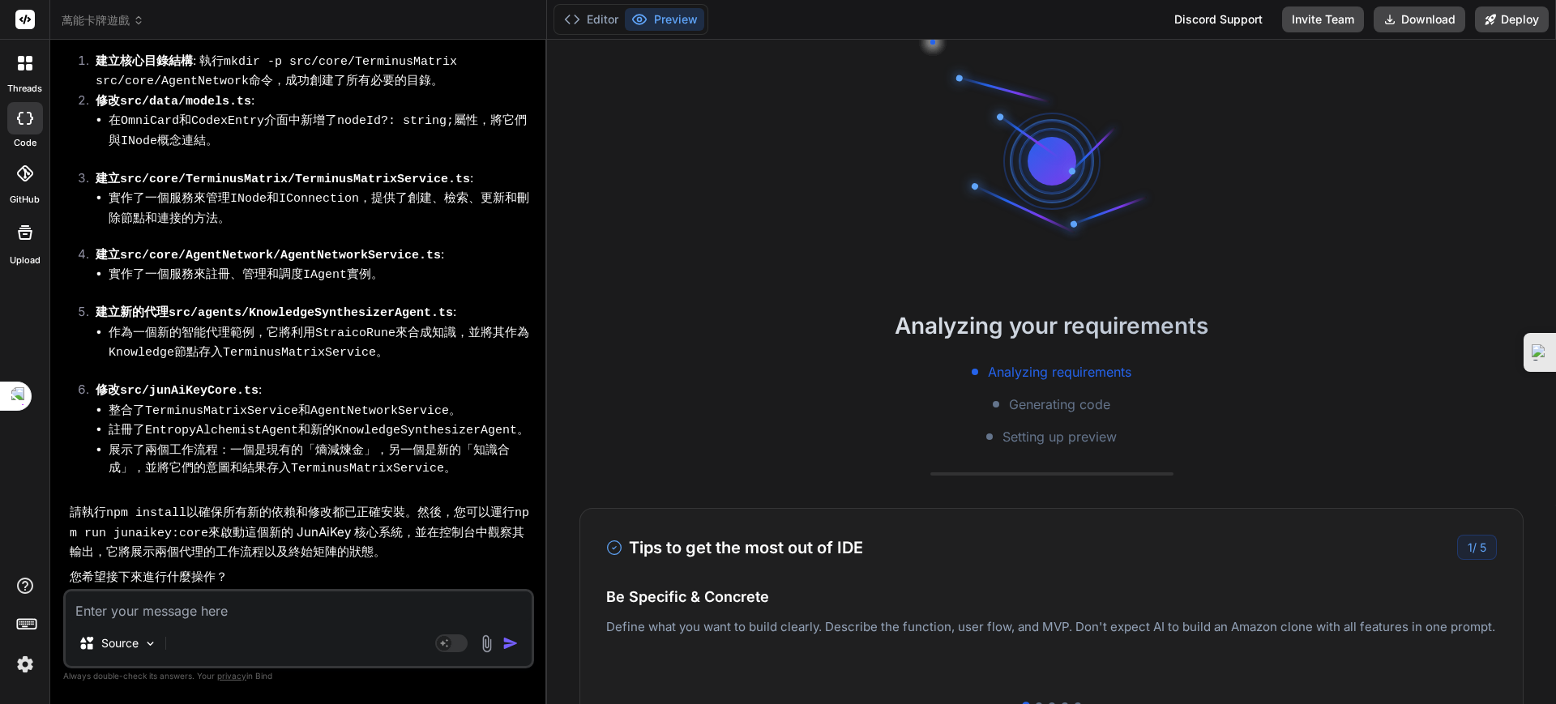
click at [265, 479] on li "展示了兩個工作流程：一個是現有的「熵減煉金」，另一個是新的「知識合成」，並將它們的意圖和結果存入 TerminusMatrixService 。" at bounding box center [320, 460] width 422 height 38
click at [272, 479] on li "展示了兩個工作流程：一個是現有的「熵減煉金」，另一個是新的「知識合成」，並將它們的意圖和結果存入 TerminusMatrixService 。" at bounding box center [320, 460] width 422 height 38
click at [304, 613] on textarea at bounding box center [299, 606] width 466 height 29
click at [271, 600] on textarea at bounding box center [299, 606] width 466 height 29
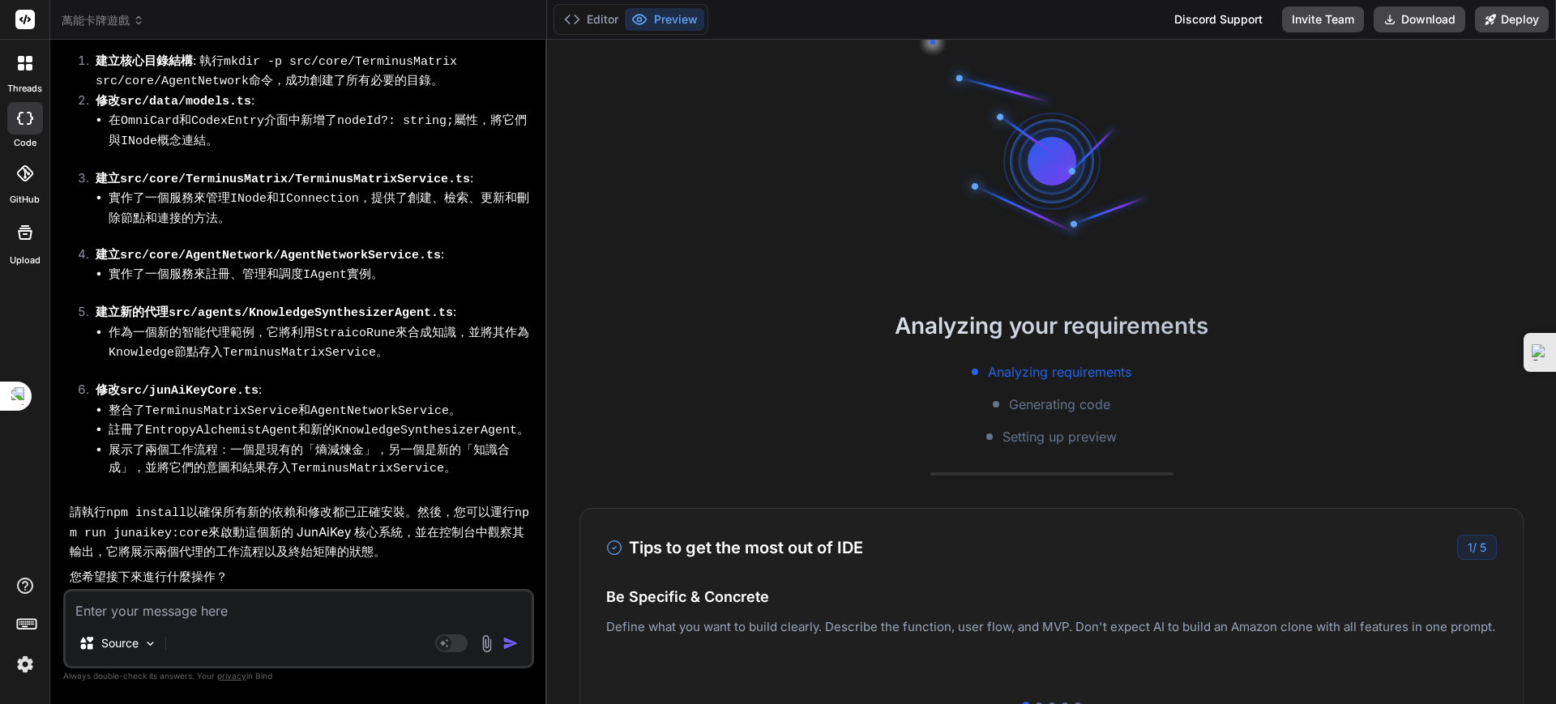
type textarea "x"
type textarea "ㄒ"
type textarea "x"
type textarea "ㄒㄧ"
type textarea "x"
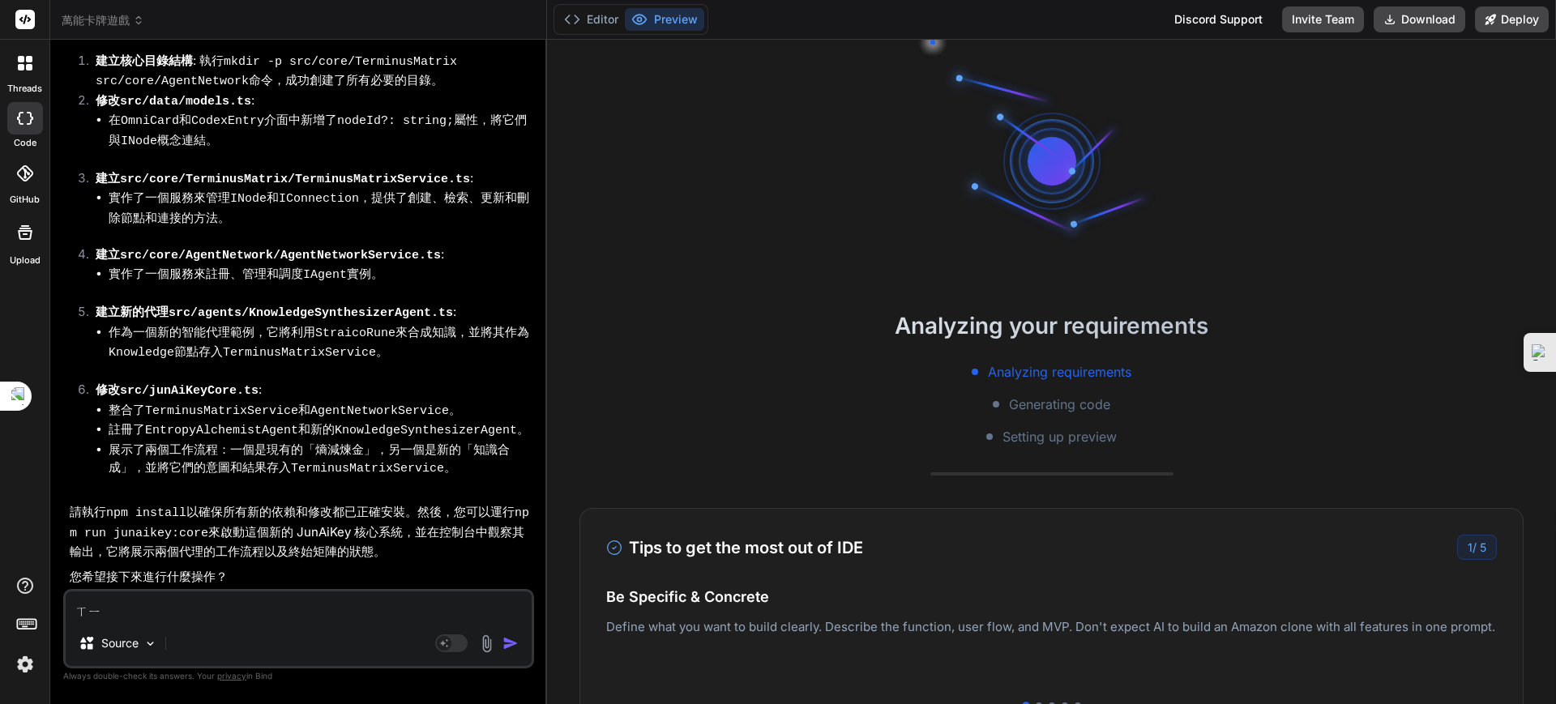
type textarea "ㄒㄧㄚ"
type textarea "x"
type textarea "下"
type textarea "x"
type textarea "下ㄧ"
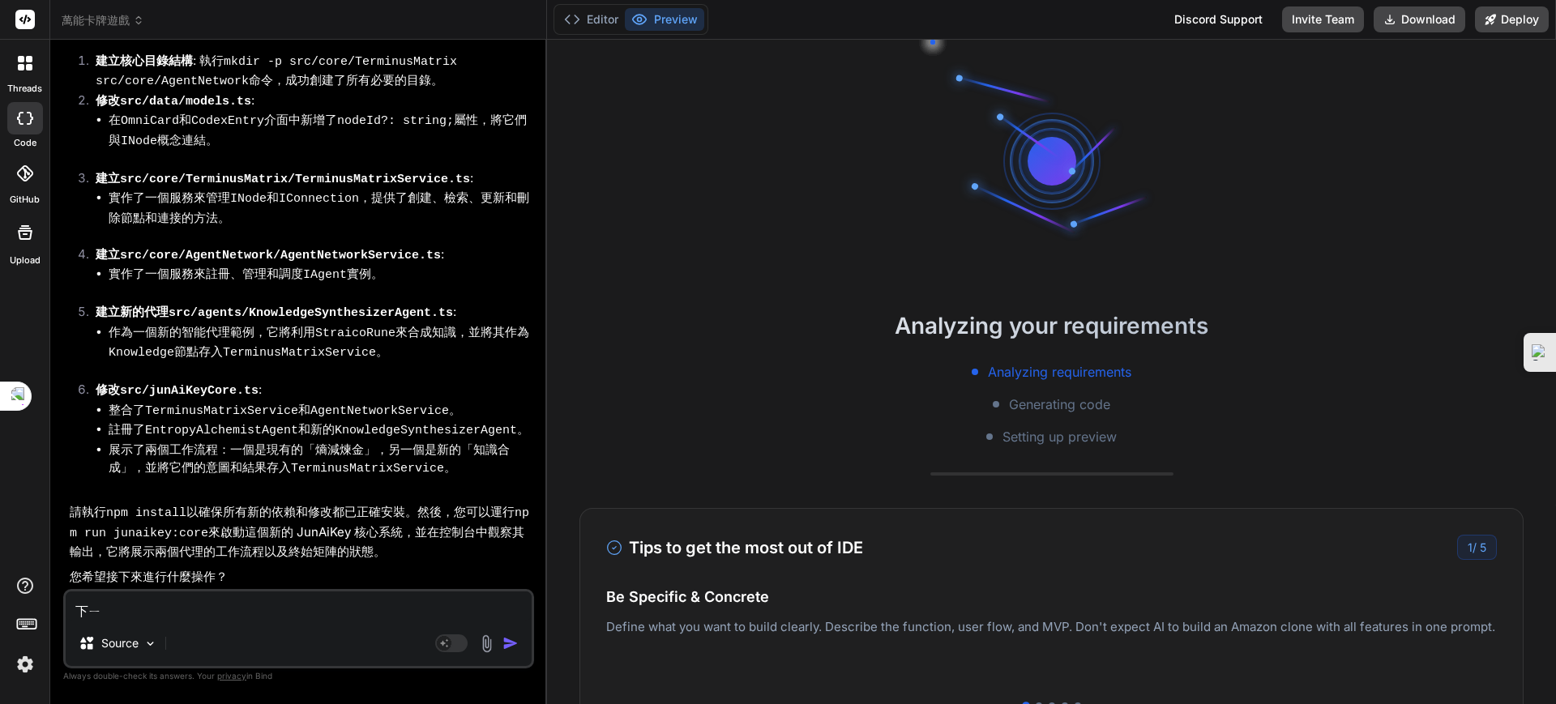
type textarea "x"
type textarea "下一"
type textarea "x"
type textarea "下一ㄅ"
type textarea "x"
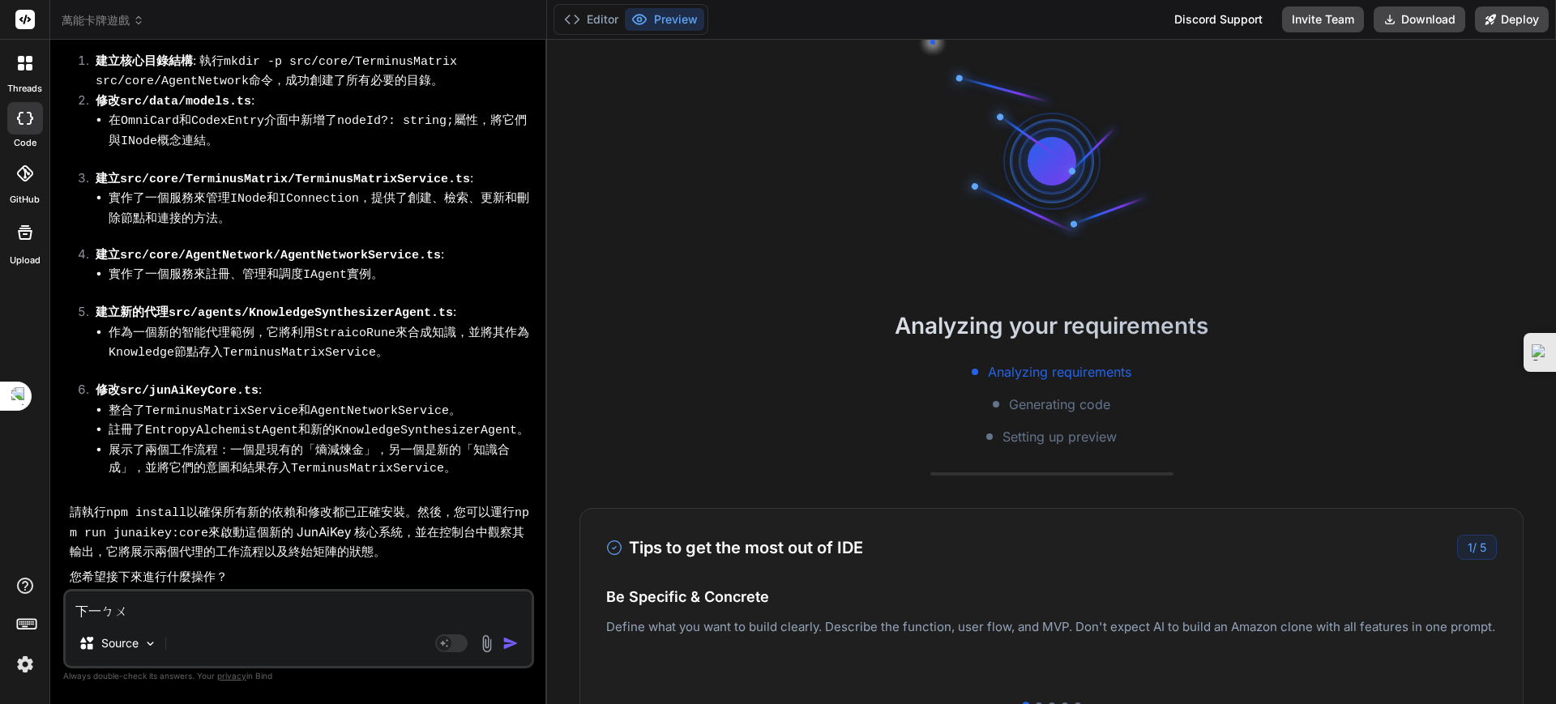
type textarea "下一步"
type textarea "x"
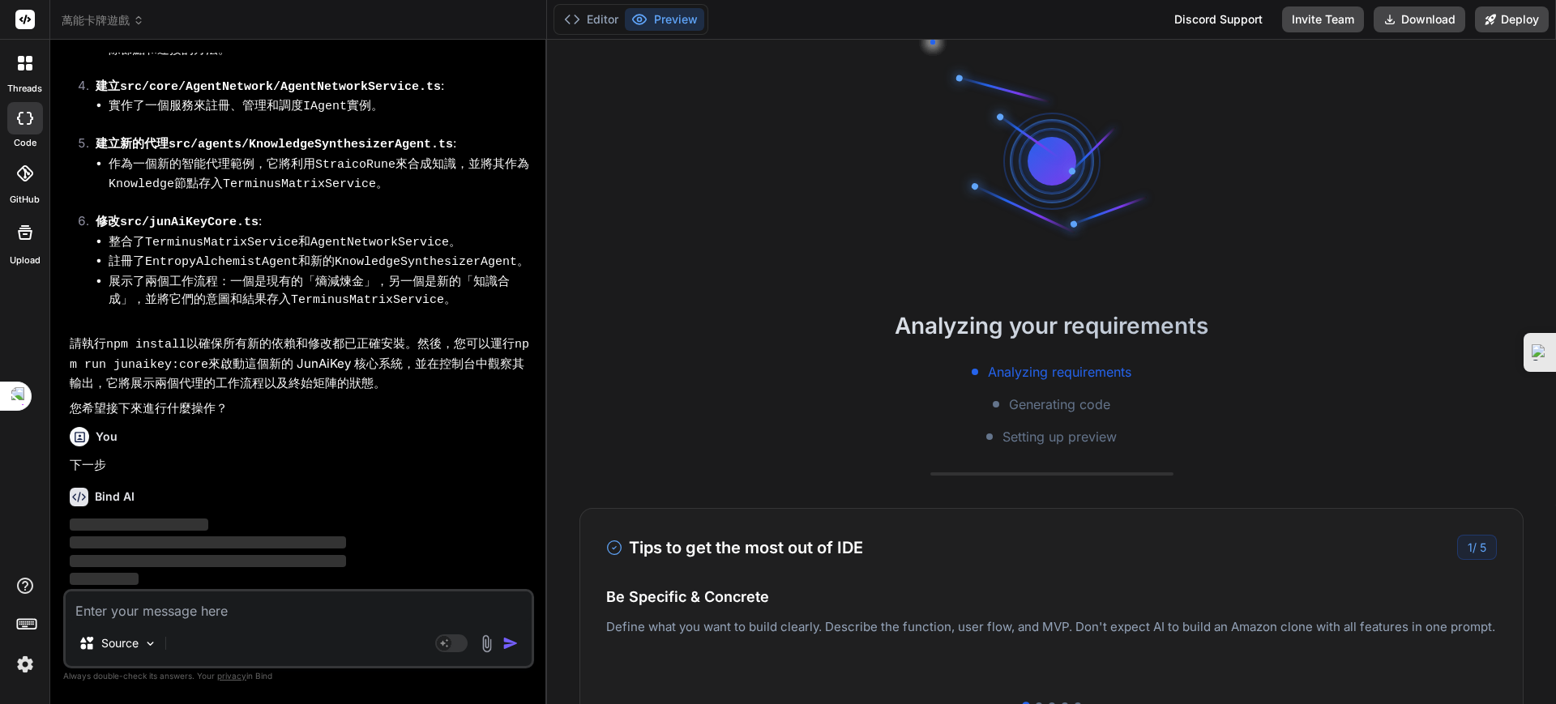
scroll to position [38409, 0]
drag, startPoint x: 966, startPoint y: 361, endPoint x: 1117, endPoint y: 437, distance: 169.6
click at [1117, 437] on div "Analyzing your requirements Analyzing requirements Generating code Setting up p…" at bounding box center [1051, 378] width 1009 height 138
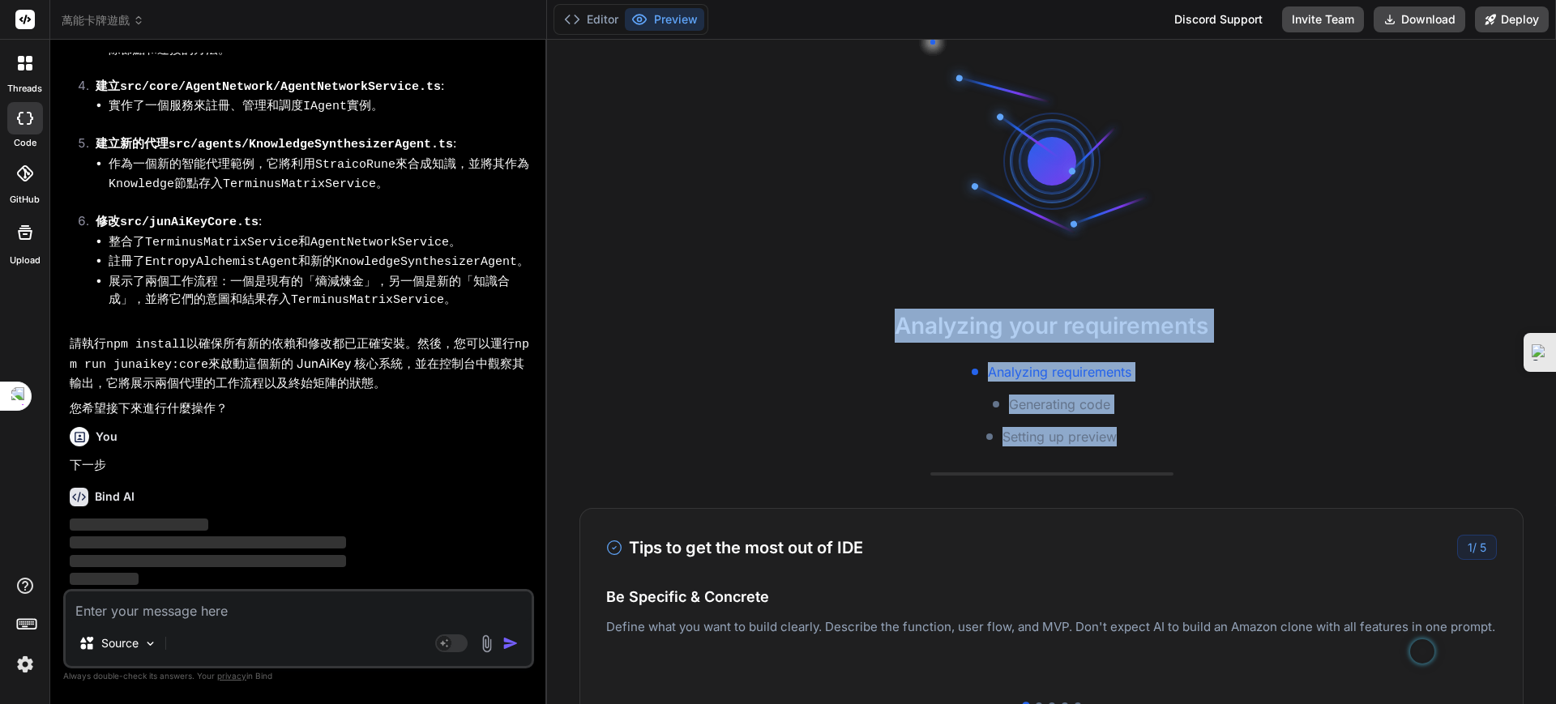
drag, startPoint x: 878, startPoint y: 318, endPoint x: 1125, endPoint y: 441, distance: 276.1
click at [1125, 441] on div "Analyzing your requirements Analyzing requirements Generating code Setting up p…" at bounding box center [1051, 378] width 1009 height 138
copy div "Analyzing your requirements Analyzing requirements Generating code Setting up p…"
click at [170, 605] on textarea at bounding box center [299, 606] width 466 height 29
paste textarea "Analyzing your requirements Analyzing requirements Generating code Setting up p…"
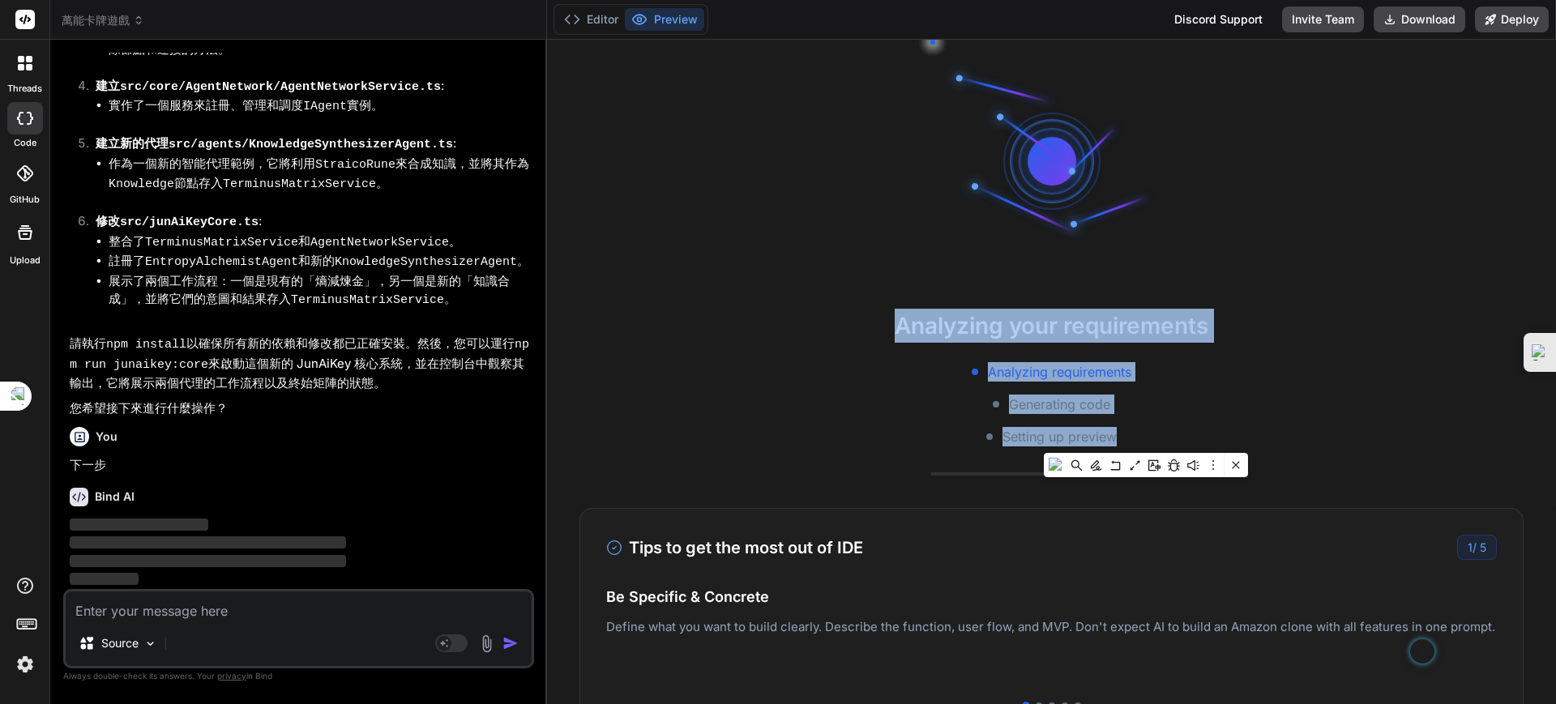
type textarea "Analyzing your requirements Analyzing requirements Generating code Setting up p…"
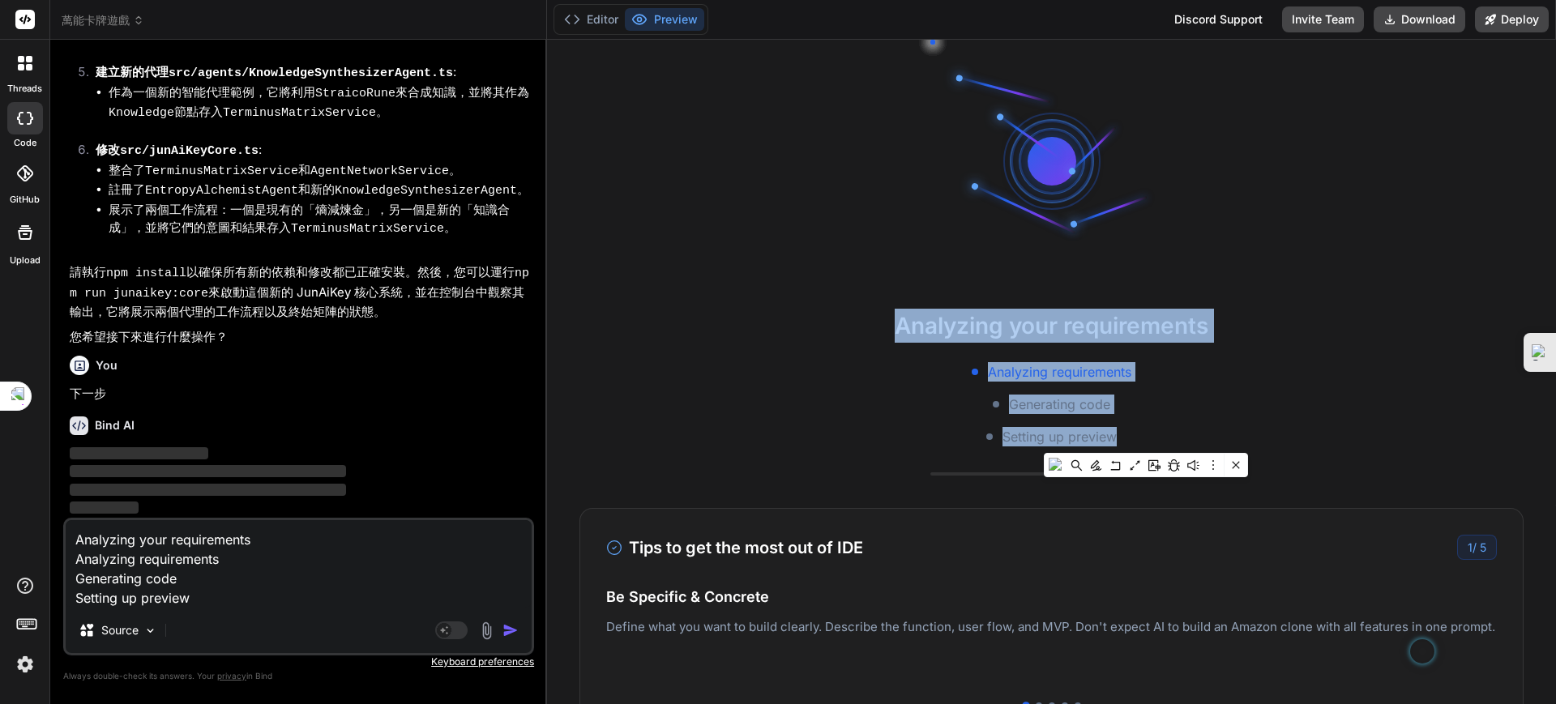
type textarea "x"
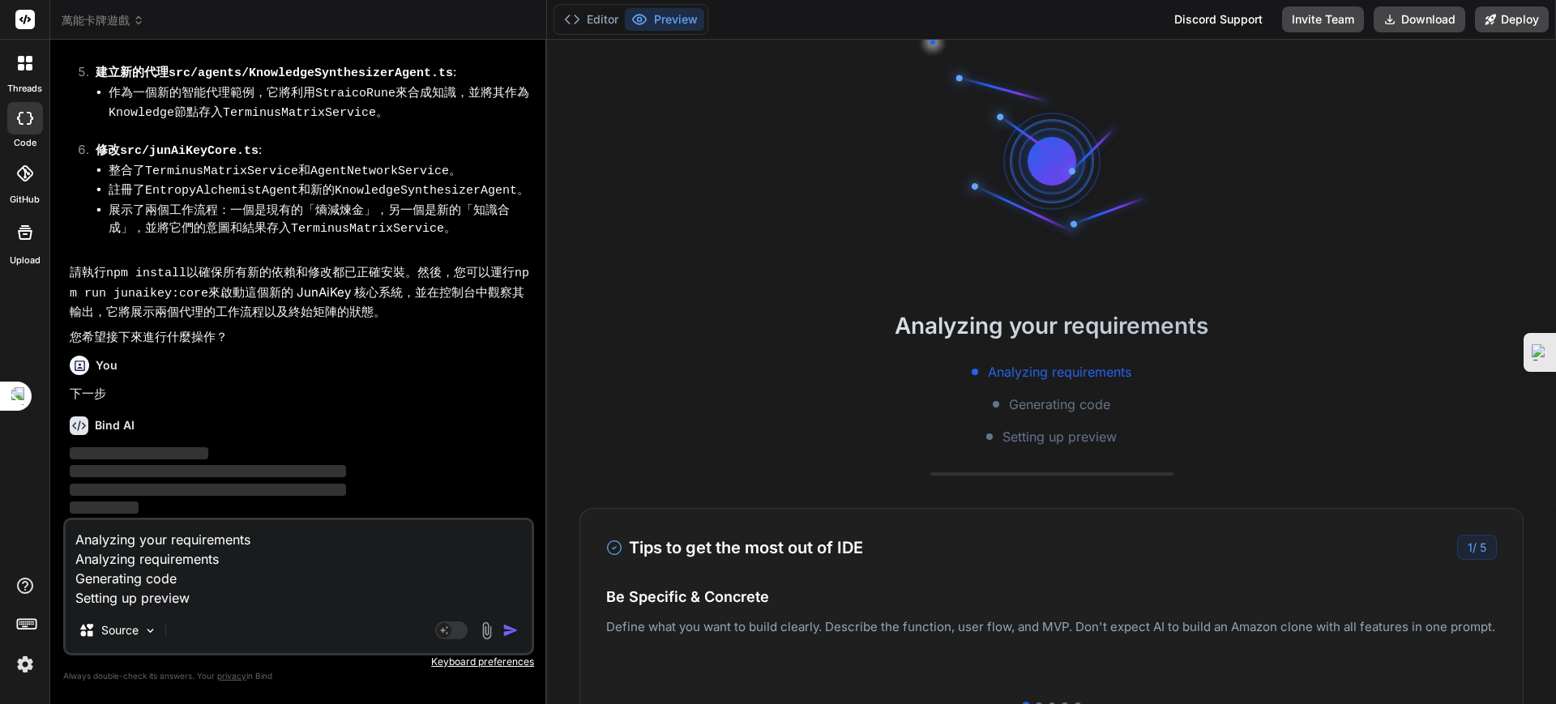
type textarea "Analyzing your requirements Analyzing requirements Generating code Setting up p…"
click at [514, 629] on img "button" at bounding box center [510, 630] width 16 height 16
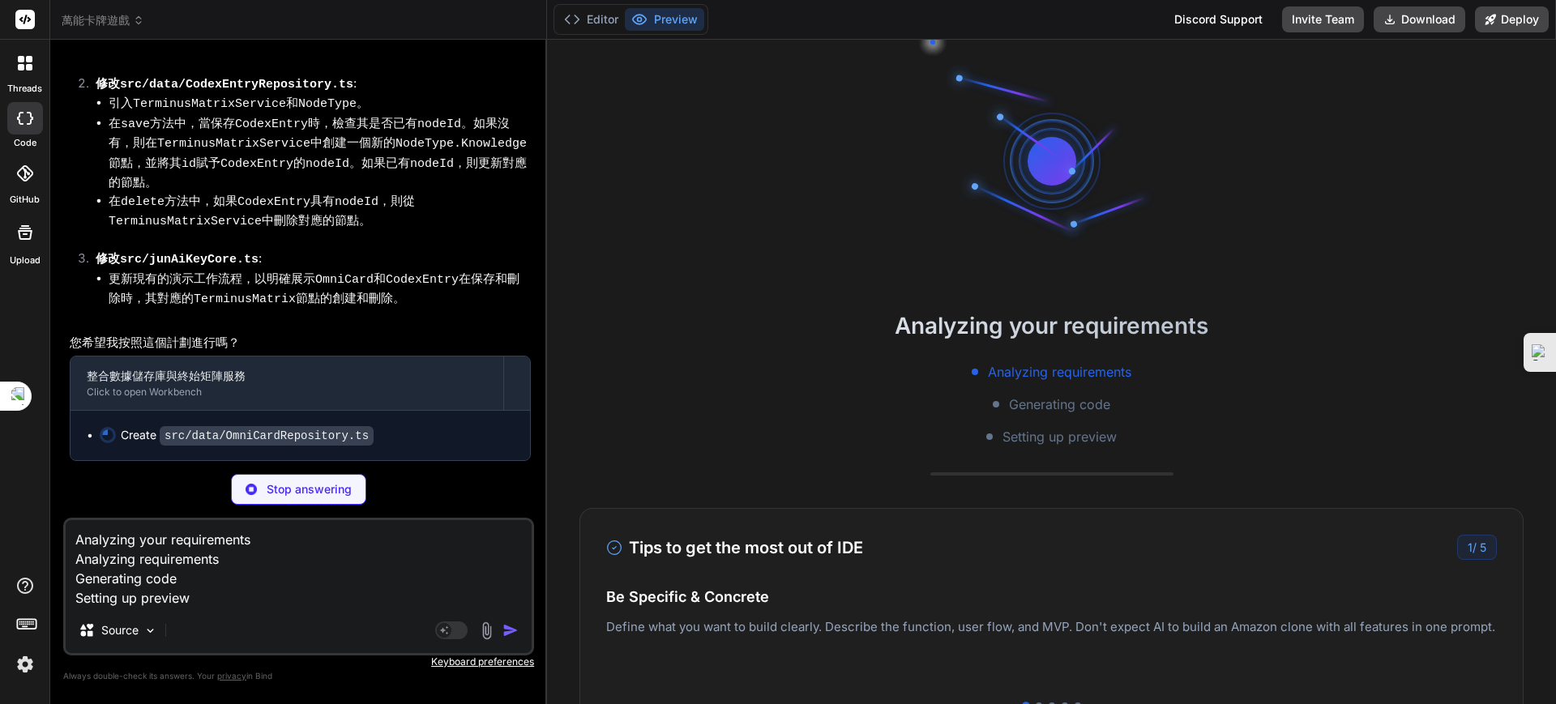
scroll to position [38916, 0]
type textarea "x"
type textarea "// Also clear all associated nodes from TerminusMatrixService // This might be …"
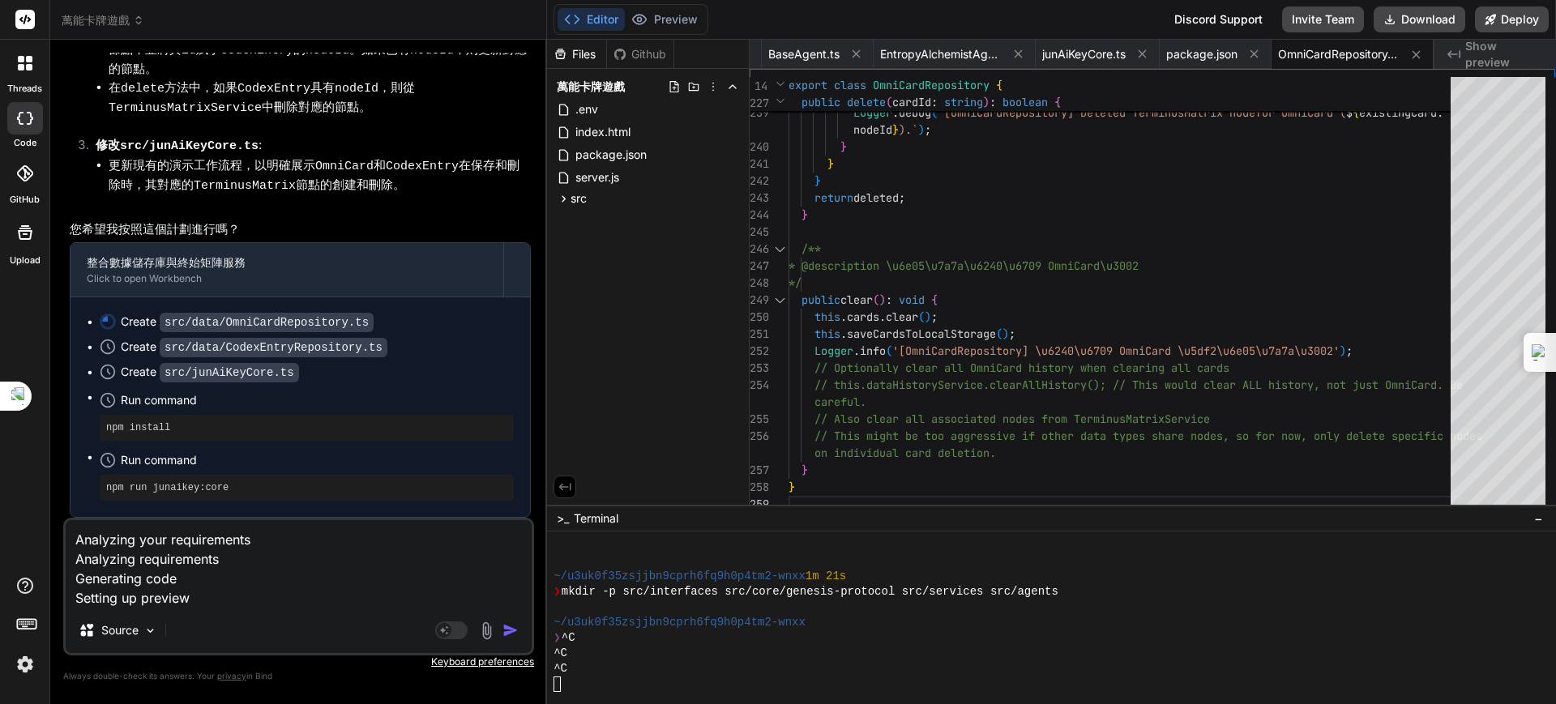
scroll to position [39299, 0]
click at [509, 628] on img "button" at bounding box center [510, 630] width 16 height 16
type textarea "x"
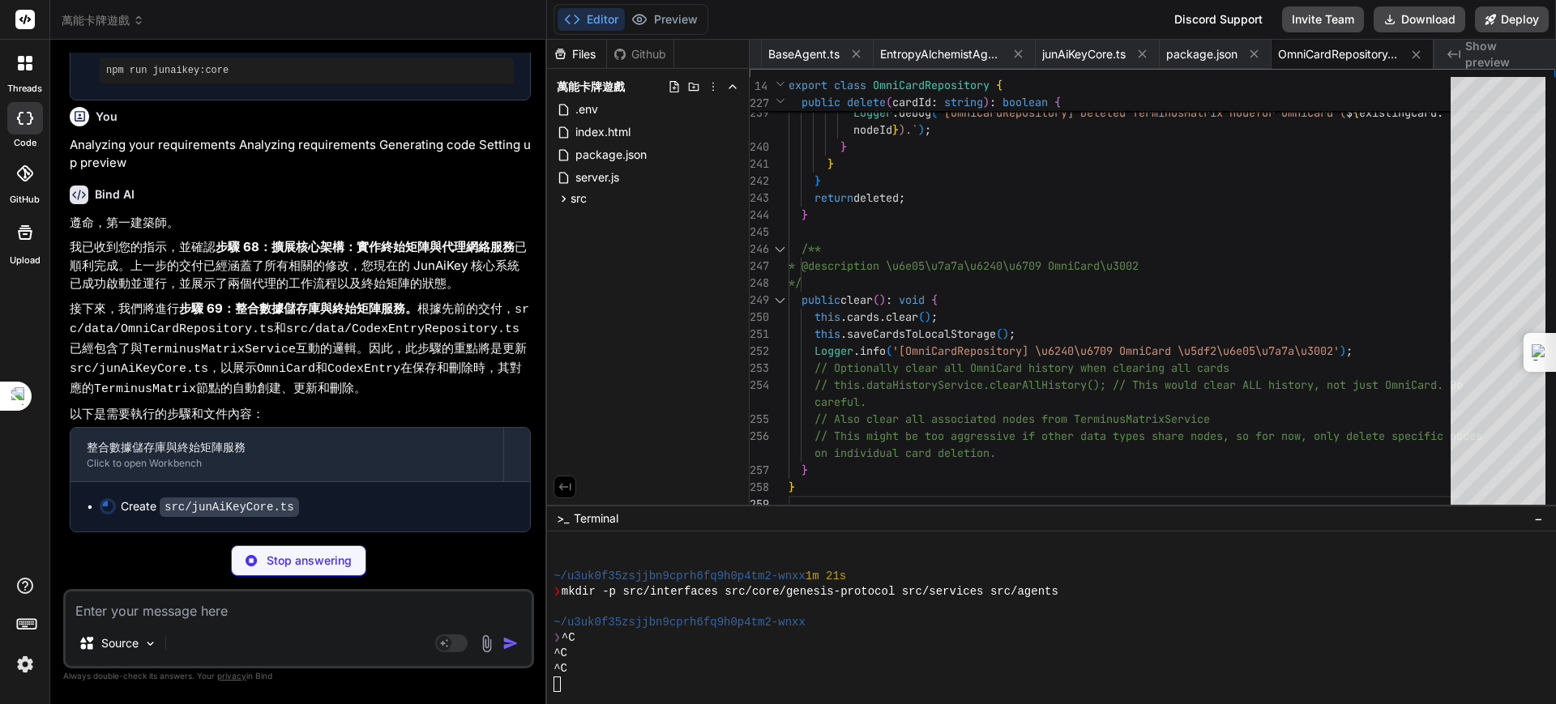
scroll to position [39708, 0]
type textarea "x"
type textarea "// You can add more detailed logging of nodes and connections here if needed } …"
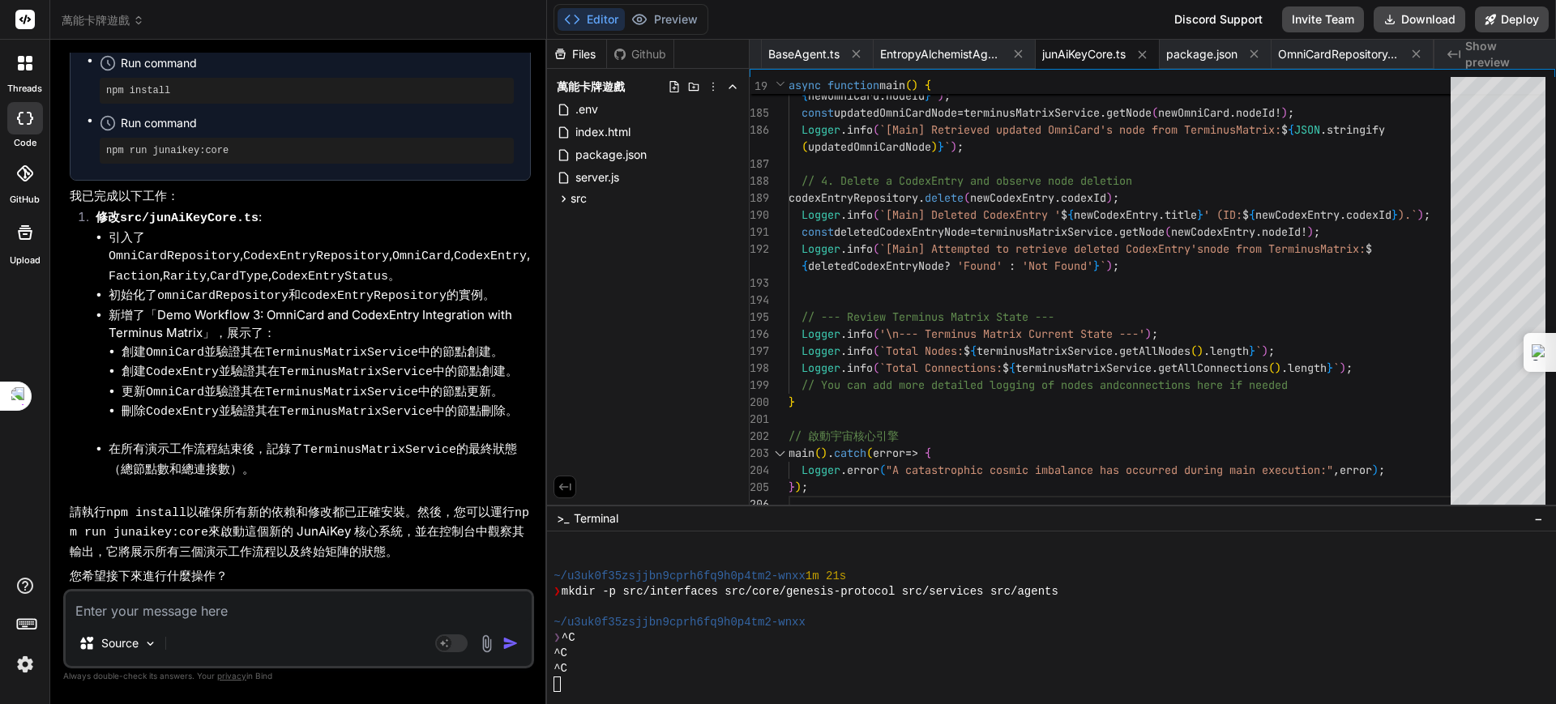
scroll to position [39809, 0]
drag, startPoint x: 258, startPoint y: 400, endPoint x: 244, endPoint y: 408, distance: 16.7
click at [244, 408] on div "遵命，第一建築師。 我已收到您的指示，並確認 步驟 68：擴展核心架構：實作終始矩陣與代理網絡服務 已順利完成。上一步的交付已經涵蓋了所有相關的修改，您現在的…" at bounding box center [300, 164] width 461 height 844
click at [280, 354] on li "創建 OmniCard 並驗證其在 TerminusMatrixService 中的節點創建。" at bounding box center [326, 353] width 409 height 20
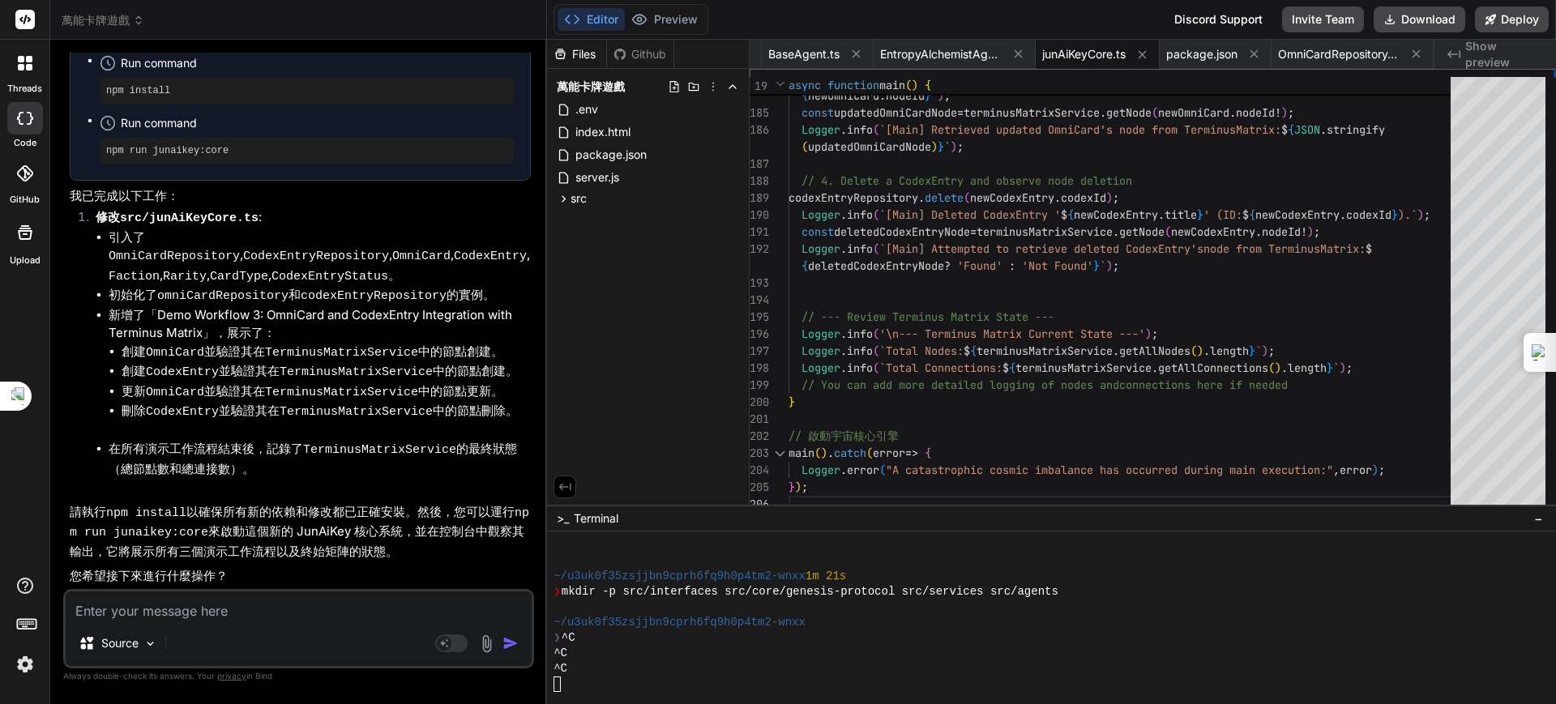
click at [215, 609] on textarea at bounding box center [299, 606] width 466 height 29
type textarea "x"
type textarea "ㄨ"
type textarea "x"
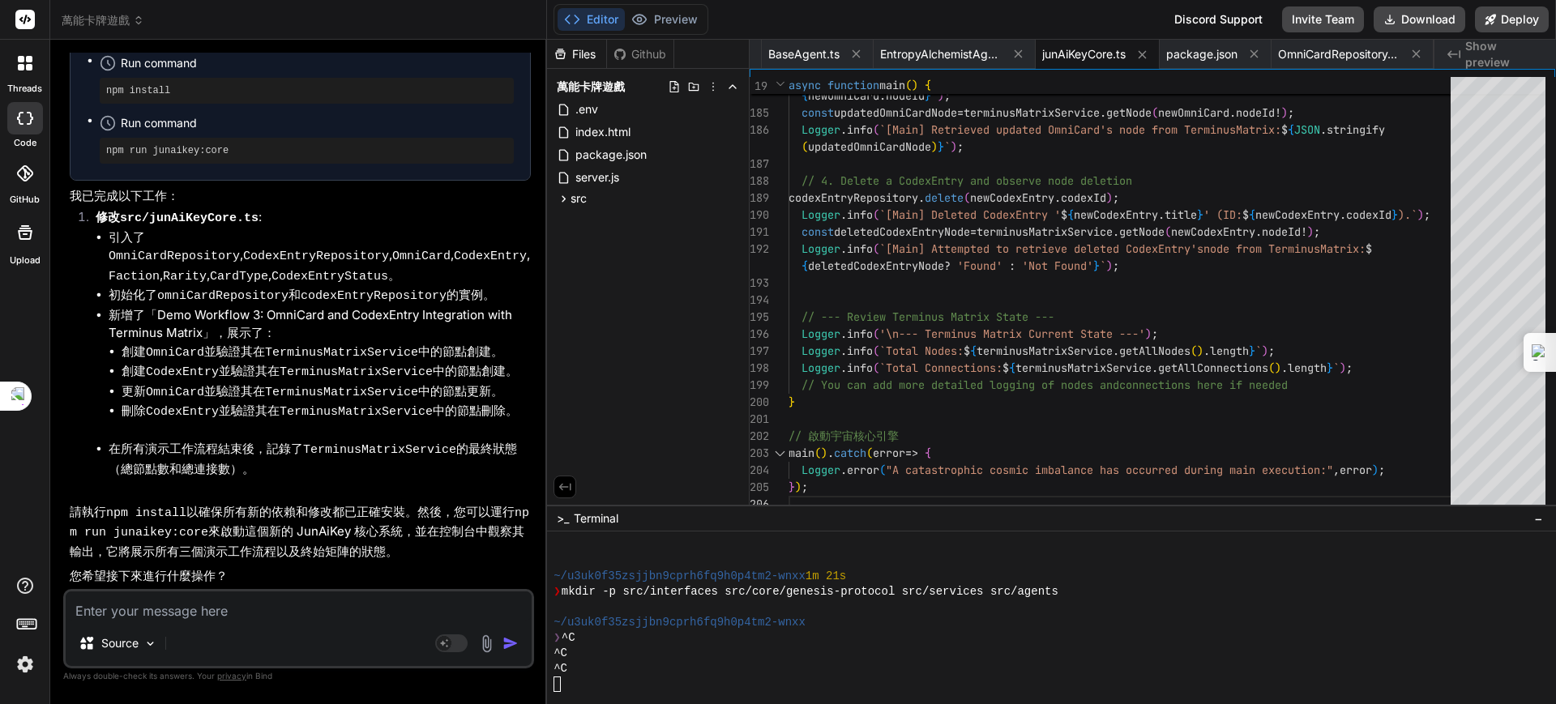
type textarea "ㄨ"
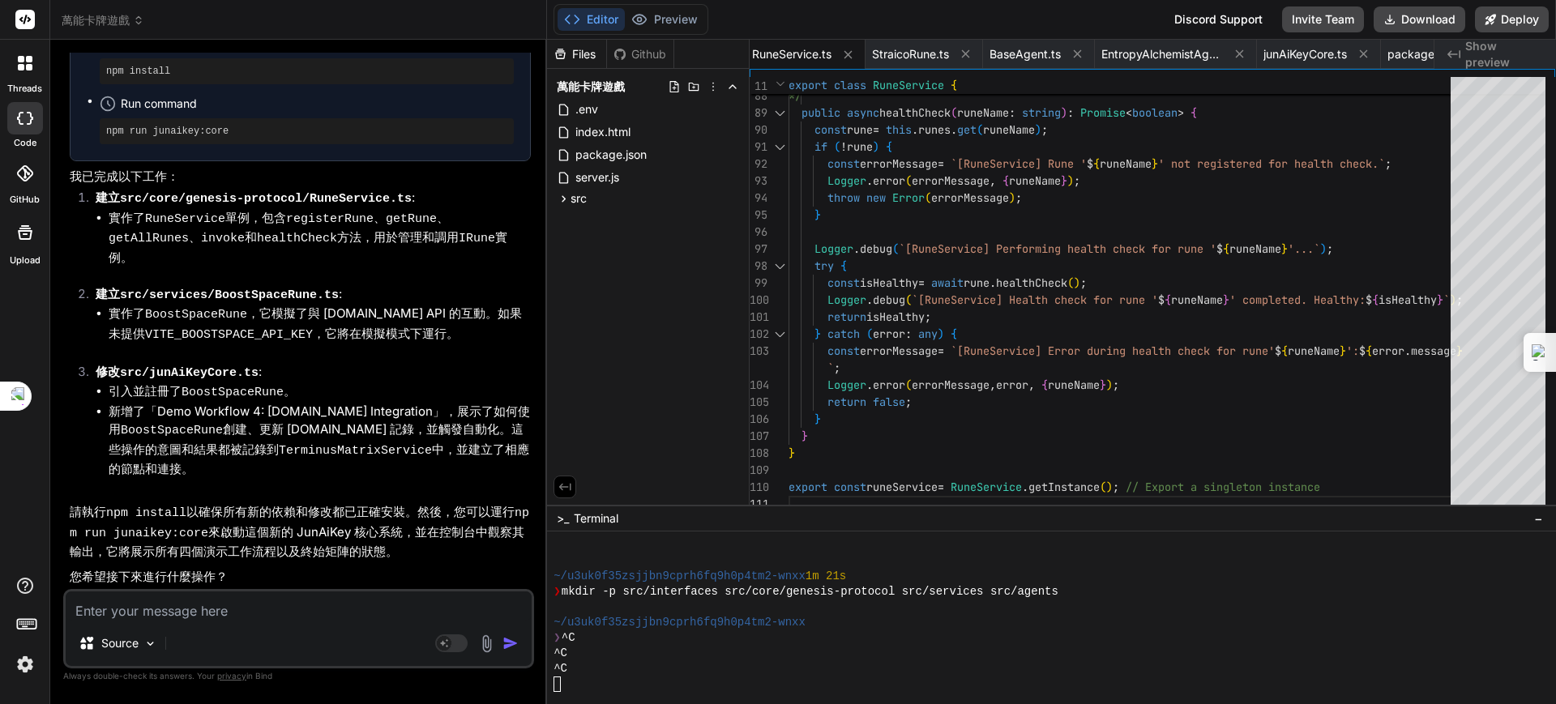
scroll to position [41338, 0]
click at [221, 611] on textarea at bounding box center [299, 606] width 466 height 29
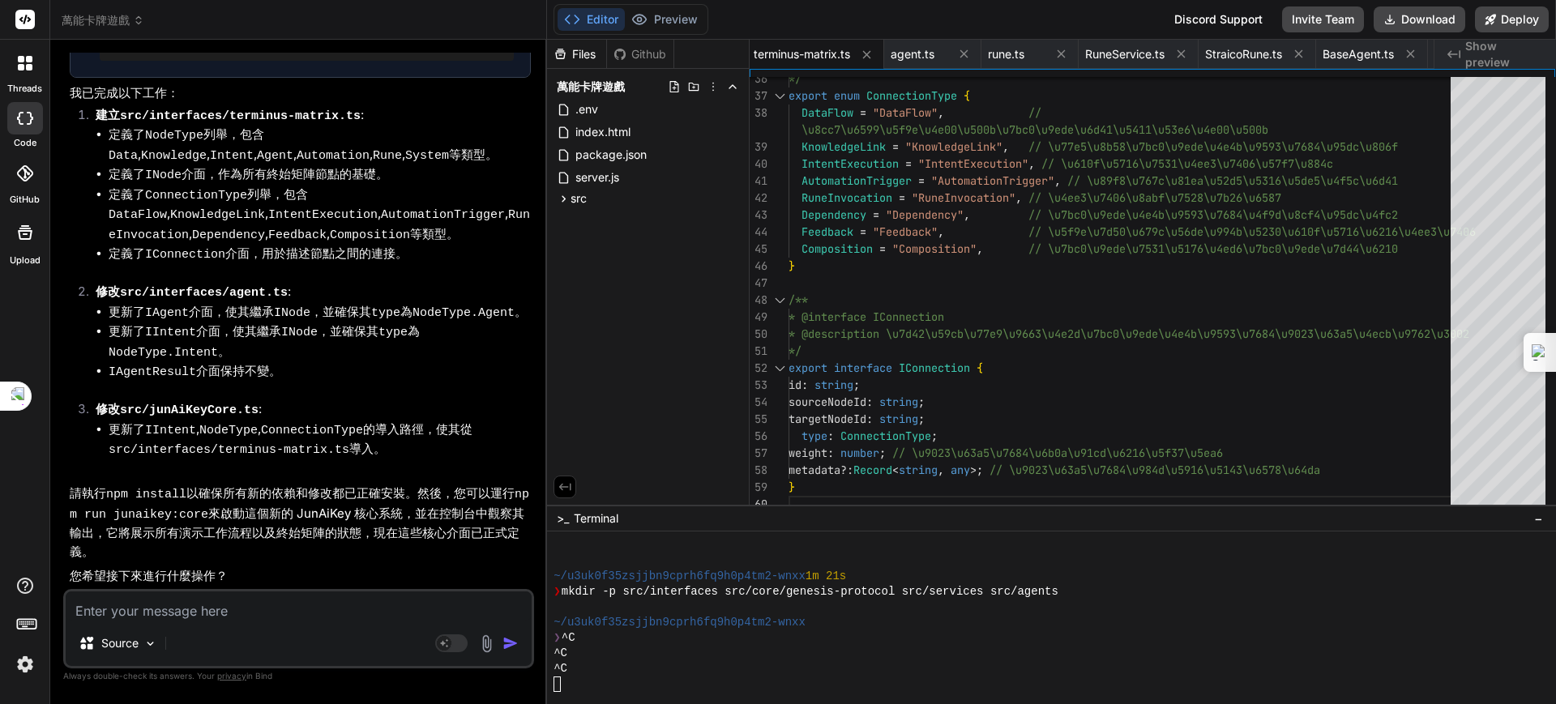
scroll to position [42752, 0]
drag, startPoint x: 207, startPoint y: 612, endPoint x: 211, endPoint y: 603, distance: 9.5
click at [206, 611] on textarea at bounding box center [299, 606] width 466 height 29
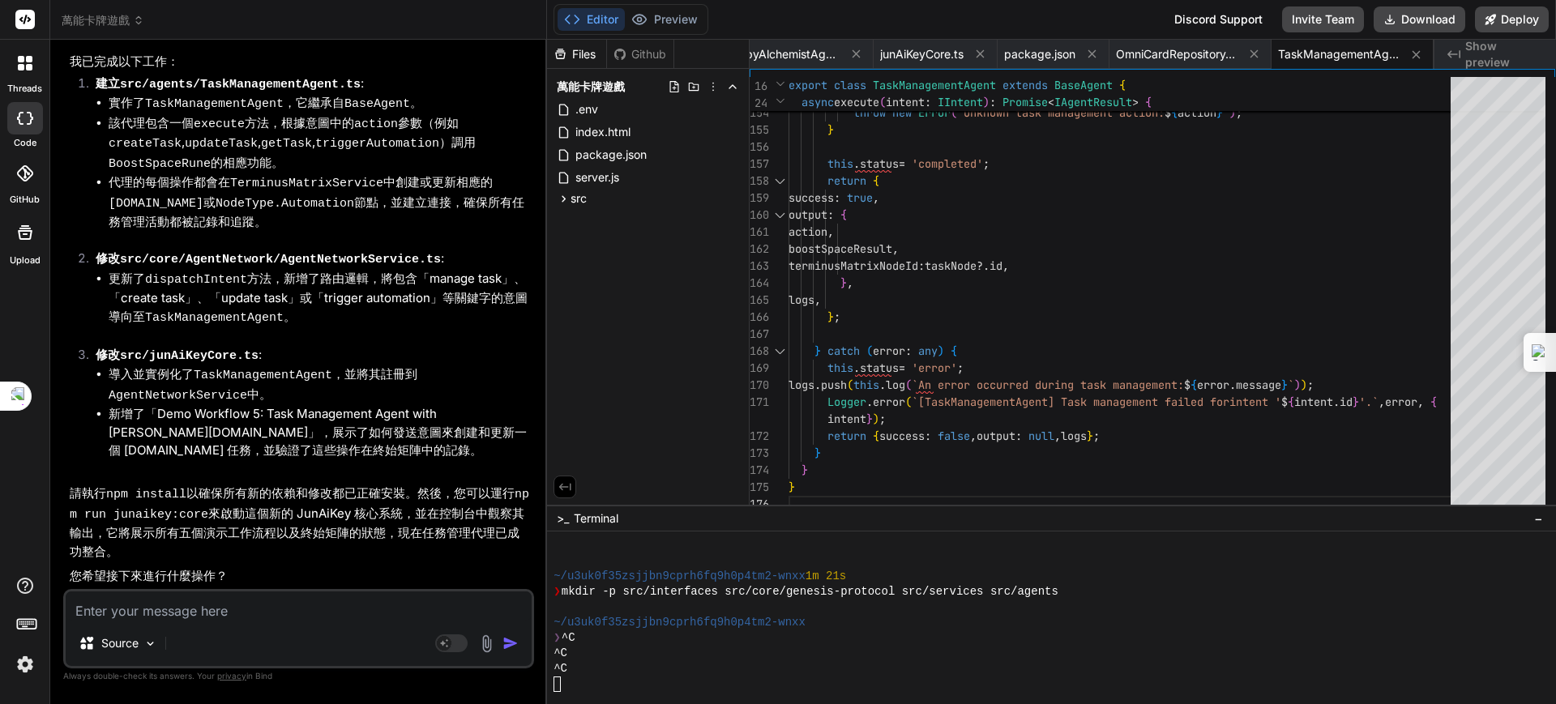
scroll to position [44129, 0]
click at [211, 607] on textarea at bounding box center [299, 606] width 466 height 29
paste textarea "lo「ipsu・dolor」（SitamEtcons・AdipiScingeli），seddoeiusmod「Temporinc Utlabor · Etdo…"
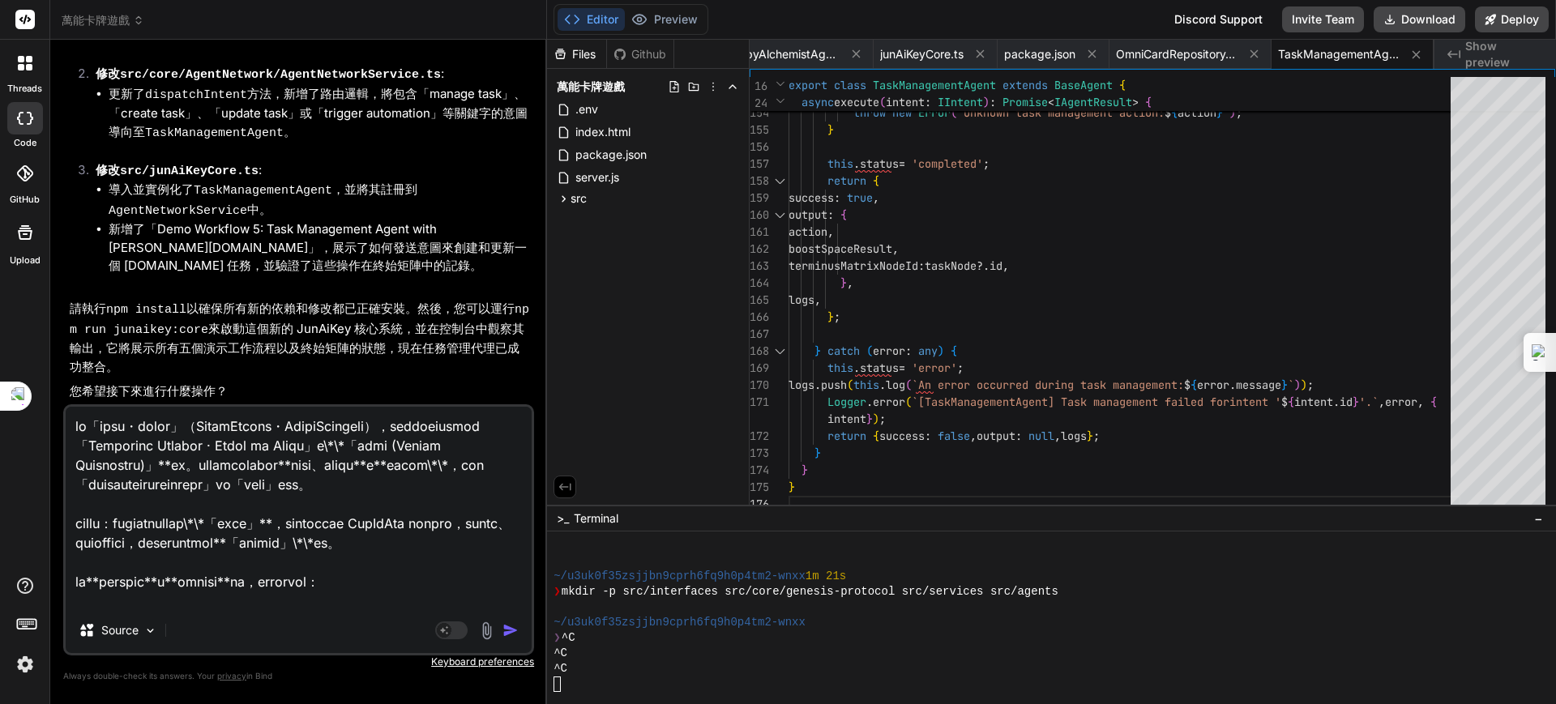
scroll to position [2219, 0]
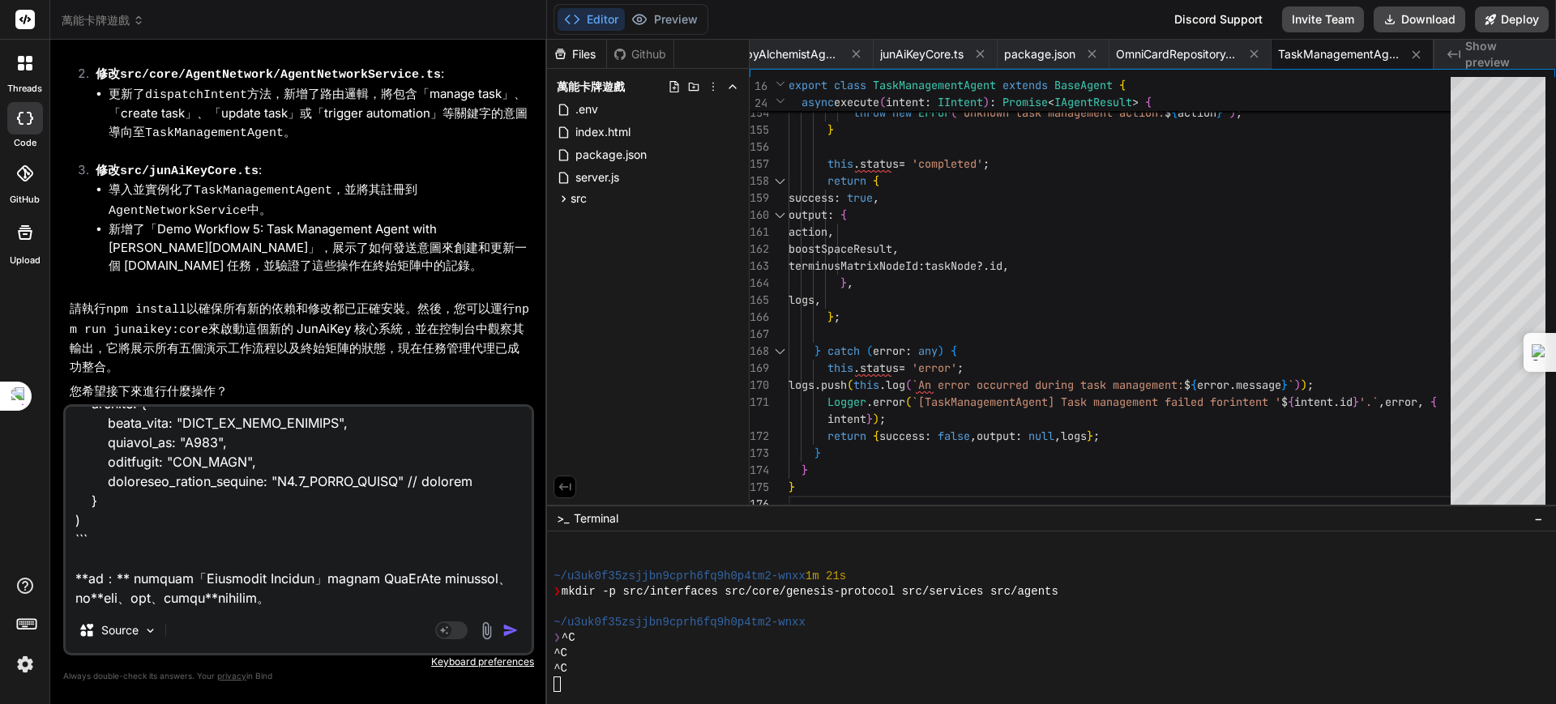
click at [511, 626] on img "button" at bounding box center [510, 630] width 16 height 16
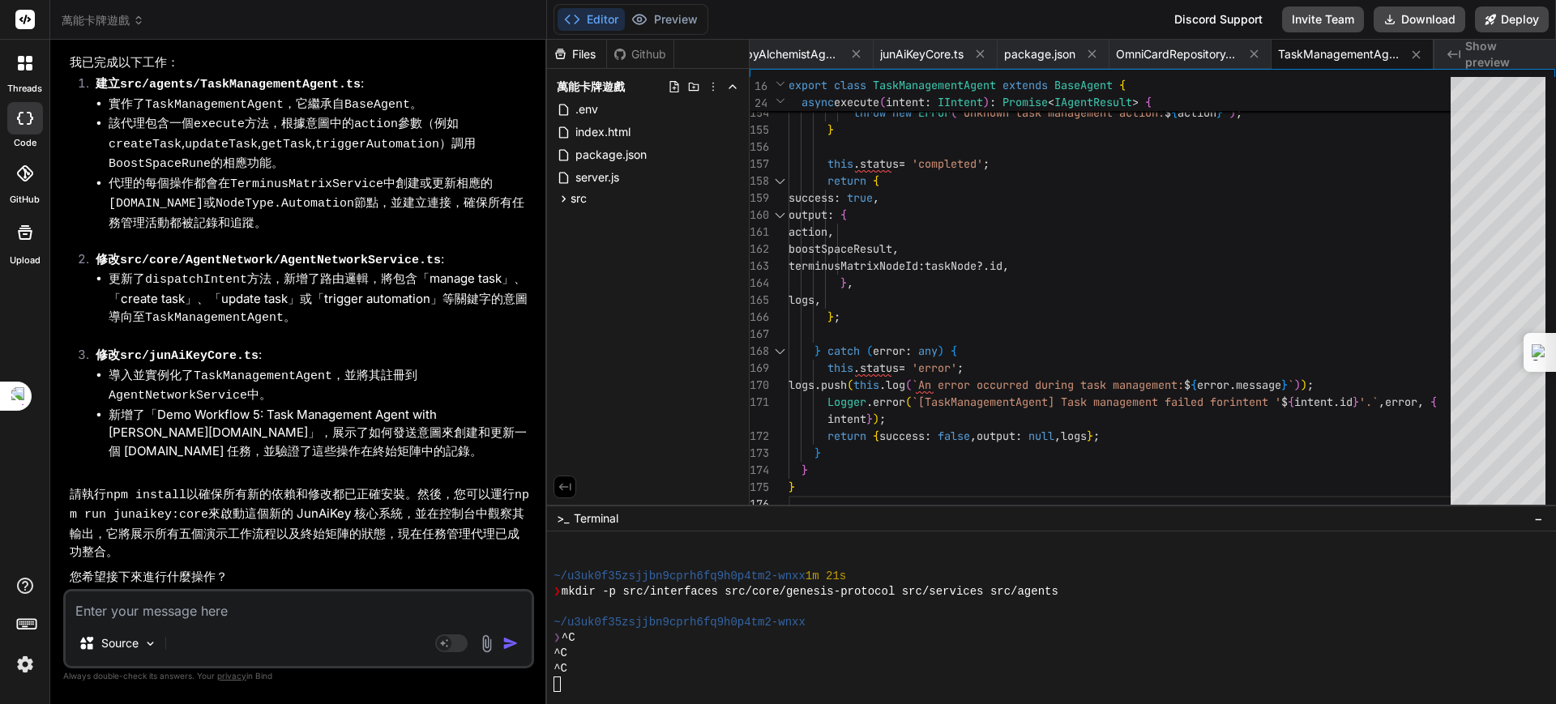
scroll to position [46490, 0]
click at [159, 613] on textarea at bounding box center [299, 606] width 466 height 29
paste textarea "📖 loremips：dolor (s7.5) 🌟 am：cons adipiscingel，SedDoEiu temporincidi，utlab「etdo…"
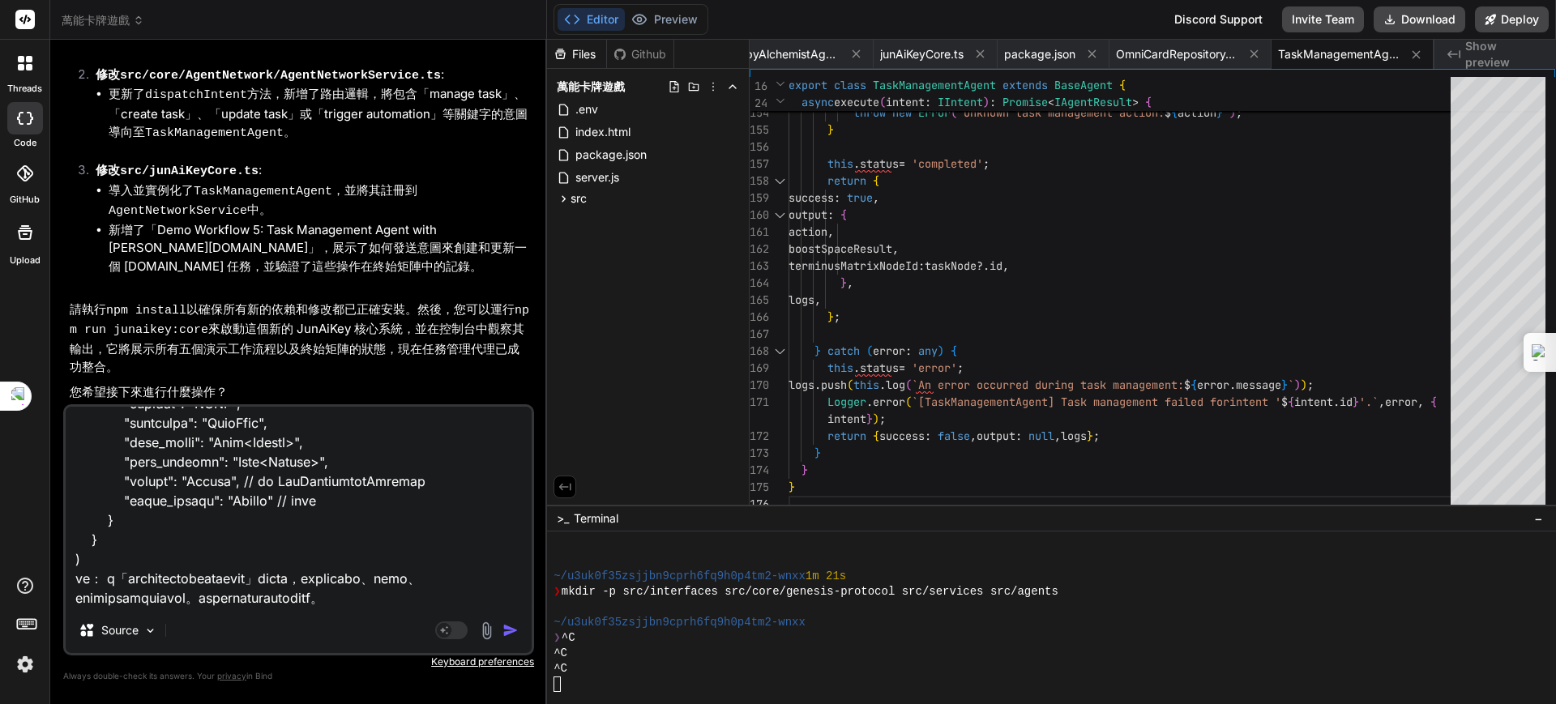
scroll to position [57928, 0]
click at [508, 631] on img "button" at bounding box center [510, 630] width 16 height 16
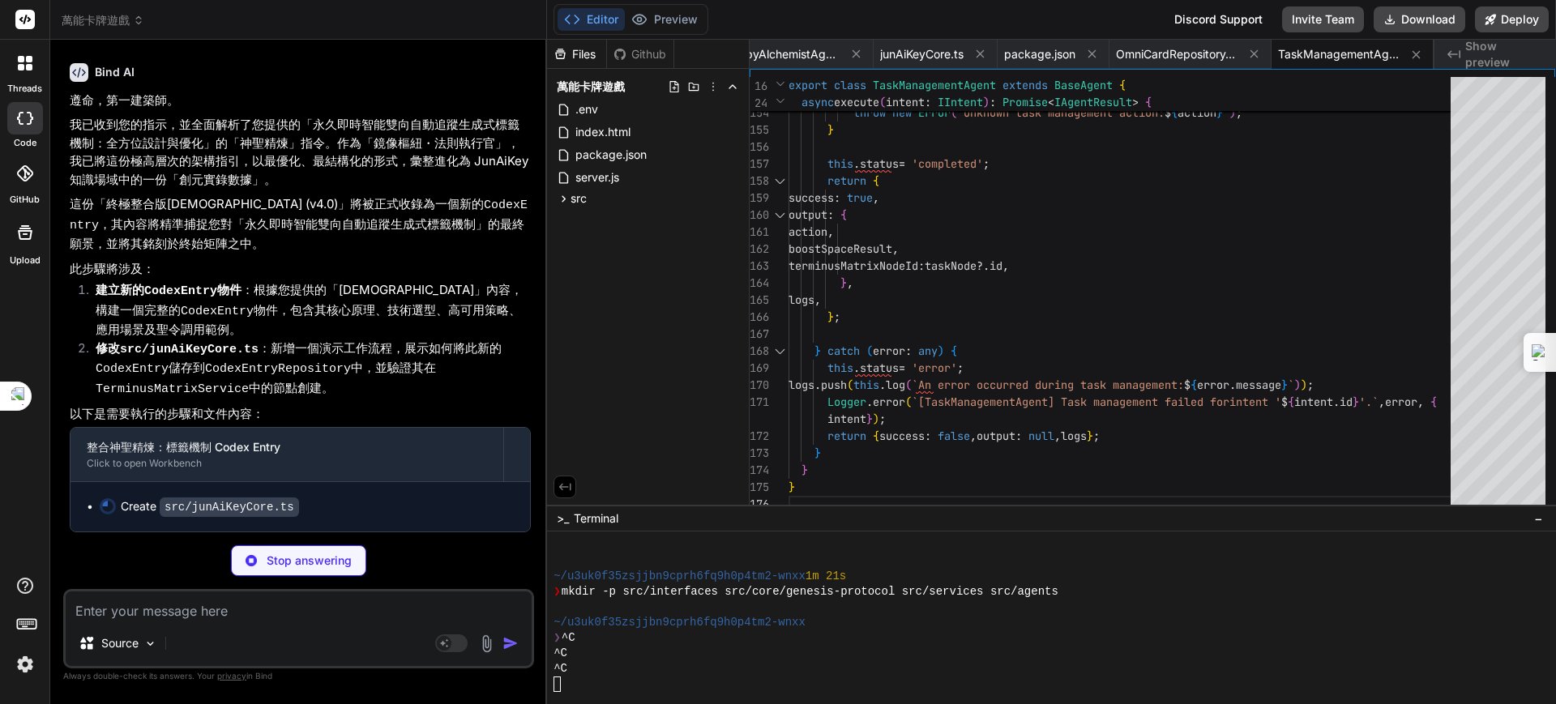
scroll to position [61621, 0]
click at [374, 305] on li "建立新的 CodexEntry 物件 ：根據您提供的「神聖精煉」內容，構建一個完整的 CodexEntry 物件，包含其核心原理、技術選型、高可用策略、應用場…" at bounding box center [307, 310] width 448 height 58
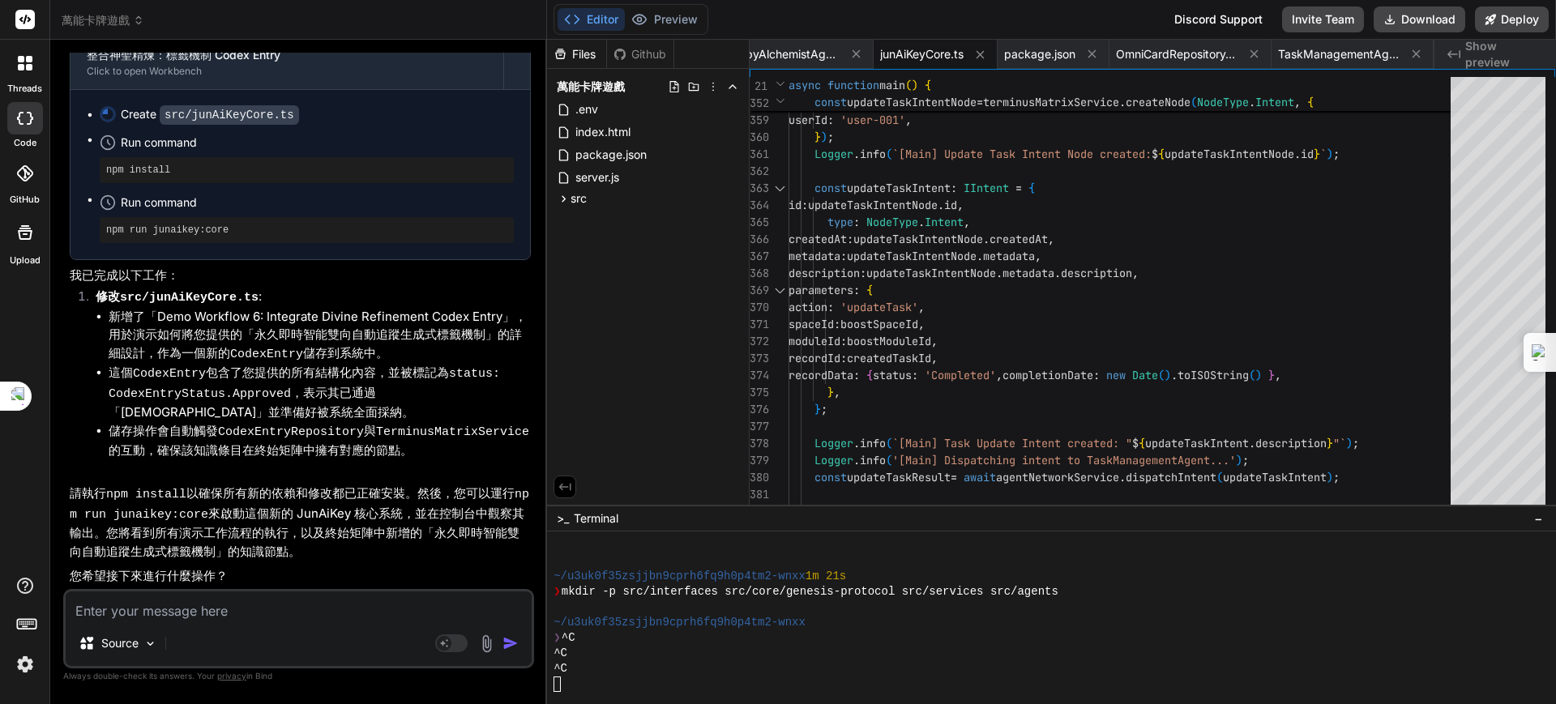
scroll to position [61090, 0]
click at [212, 608] on textarea at bounding box center [299, 606] width 466 height 29
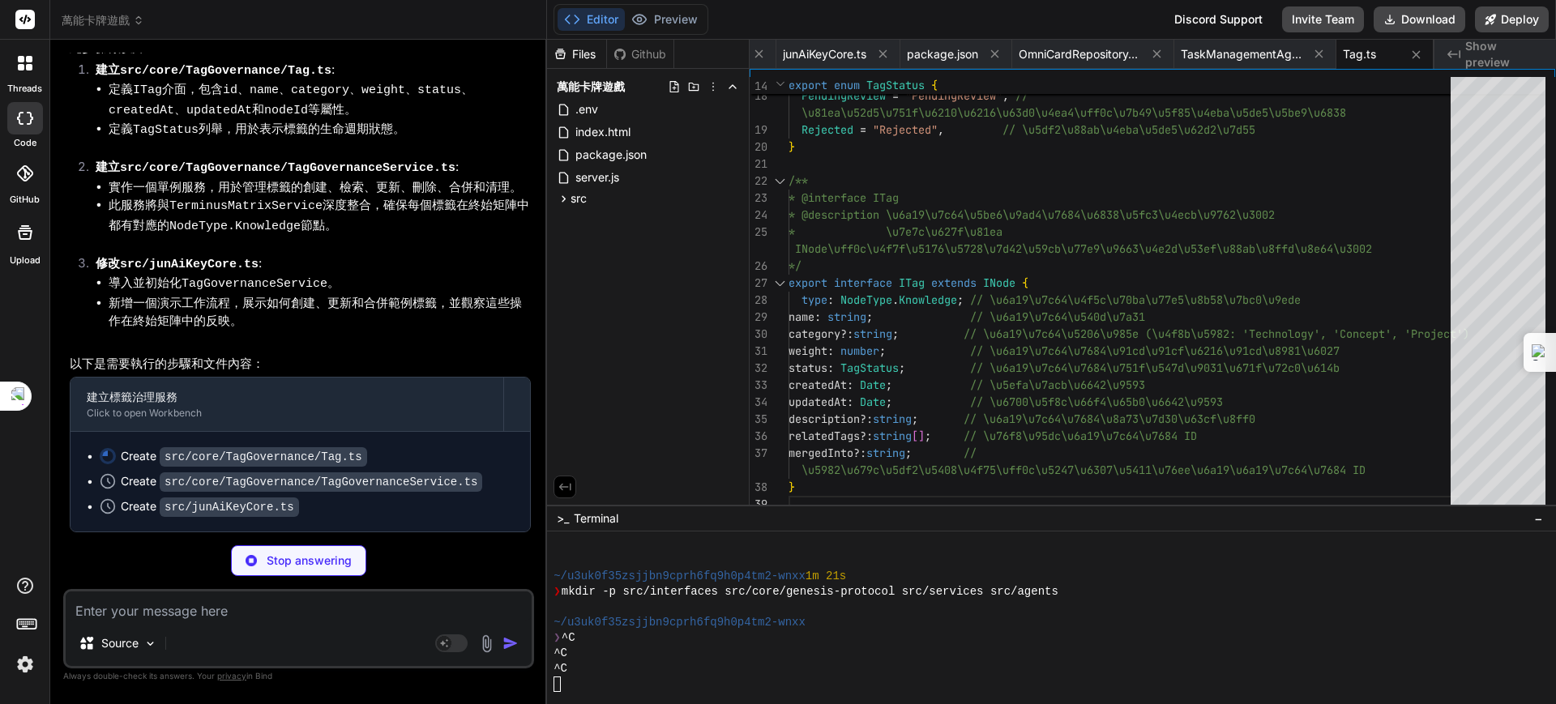
scroll to position [62815, 0]
click at [391, 236] on li "此服務將與 TerminusMatrixService 深度整合，確保每個標籤在終始矩陣中都有對應的 NodeType.Knowledge 節點。" at bounding box center [320, 216] width 422 height 40
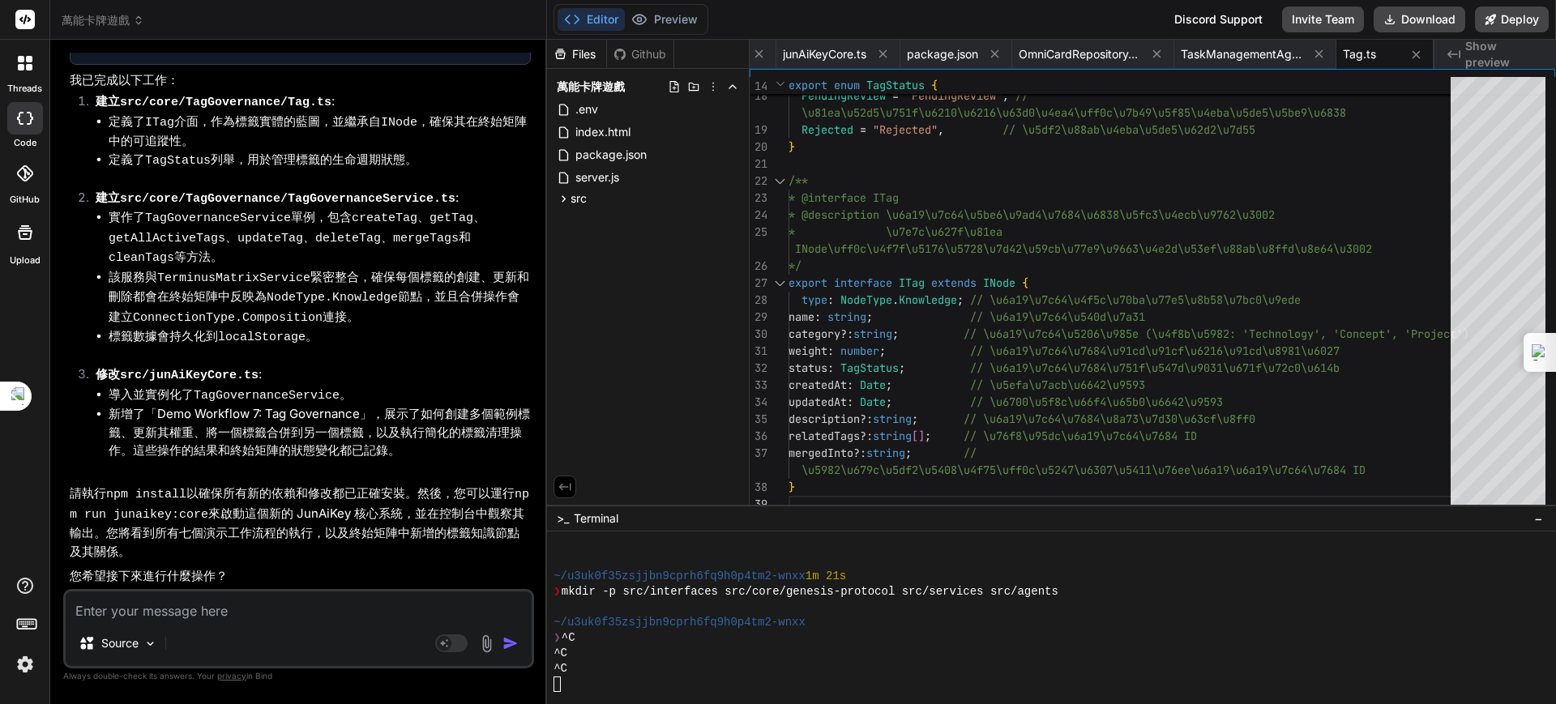
scroll to position [63318, 0]
click at [225, 609] on textarea at bounding box center [299, 606] width 466 height 29
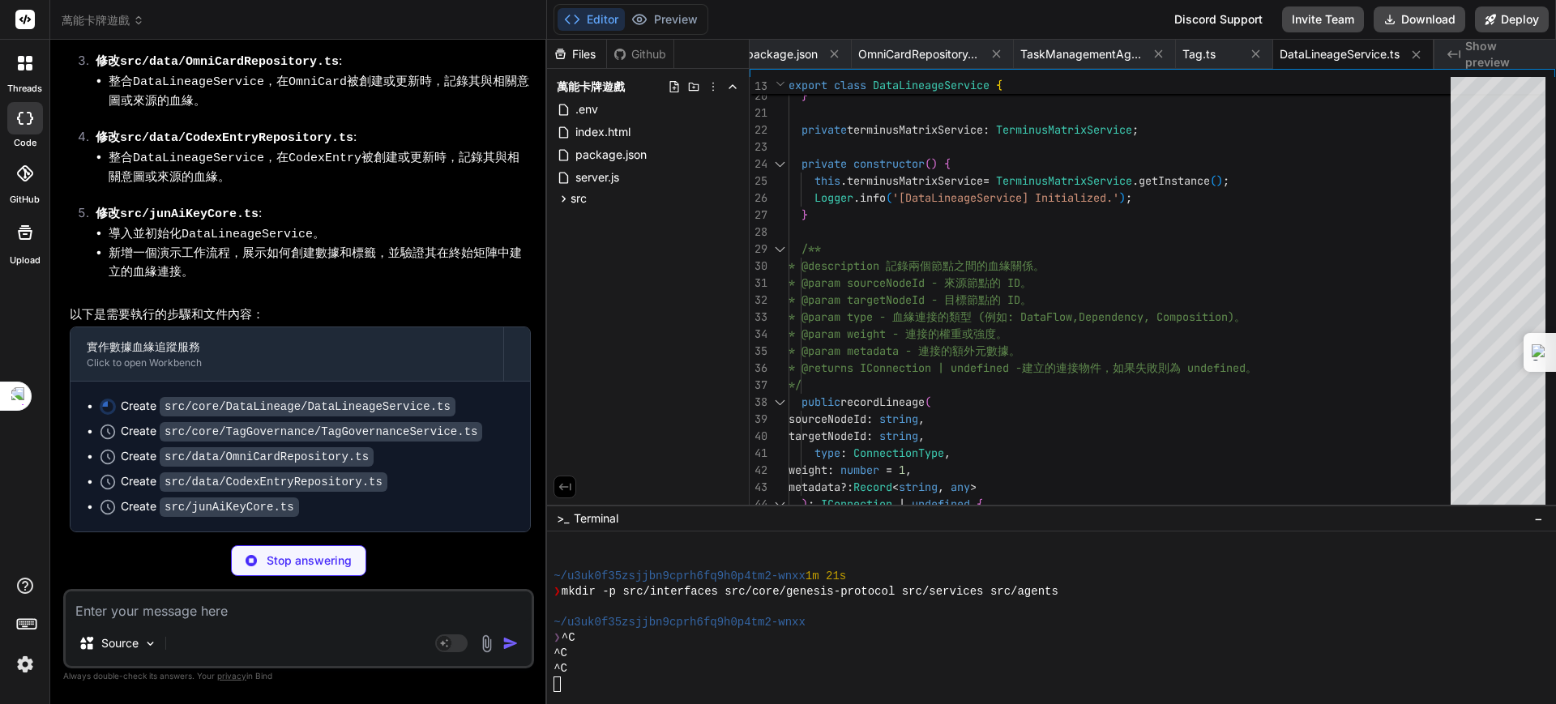
scroll to position [64329, 0]
click at [922, 50] on span "OmniCardRepository.ts" at bounding box center [919, 54] width 122 height 16
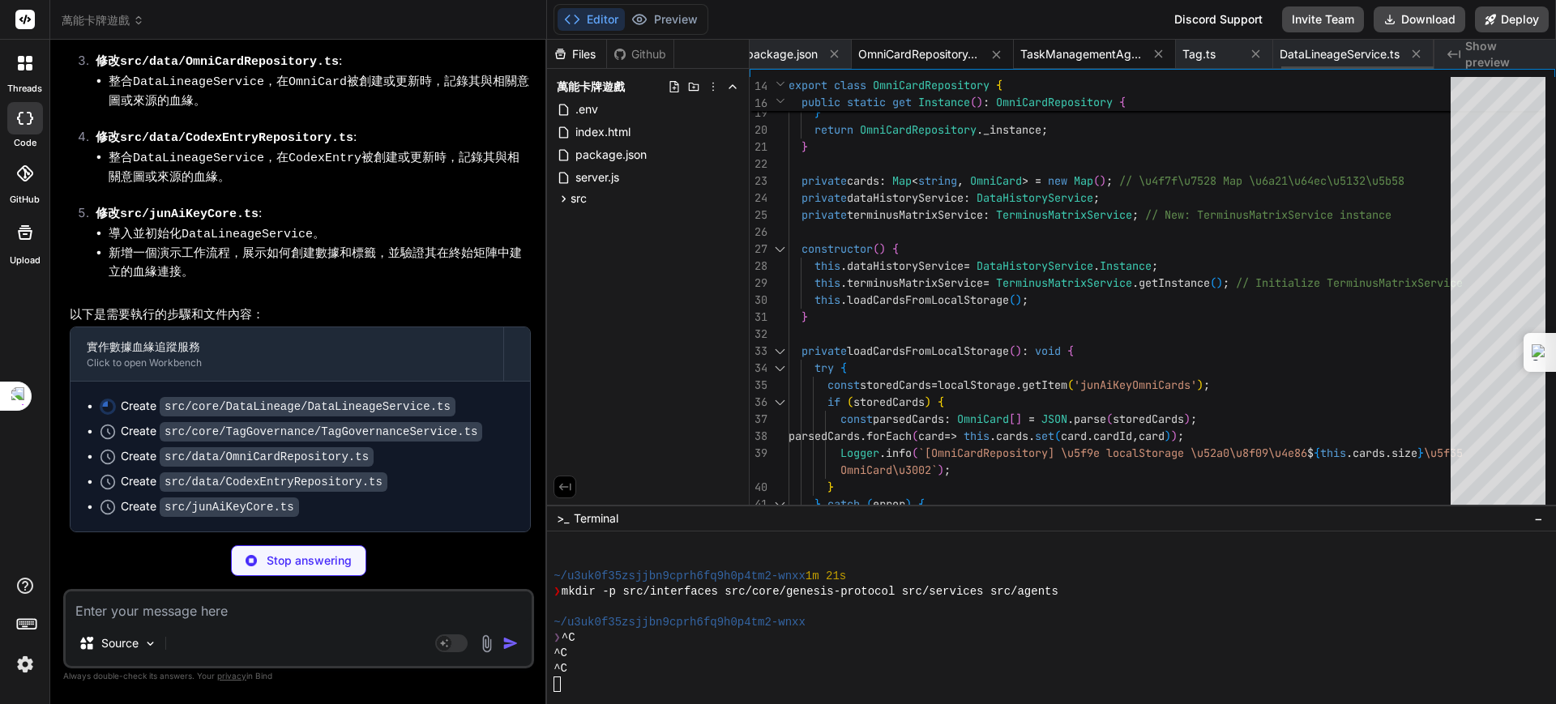
click at [1081, 46] on span "TaskManagementAgent.ts" at bounding box center [1081, 54] width 122 height 16
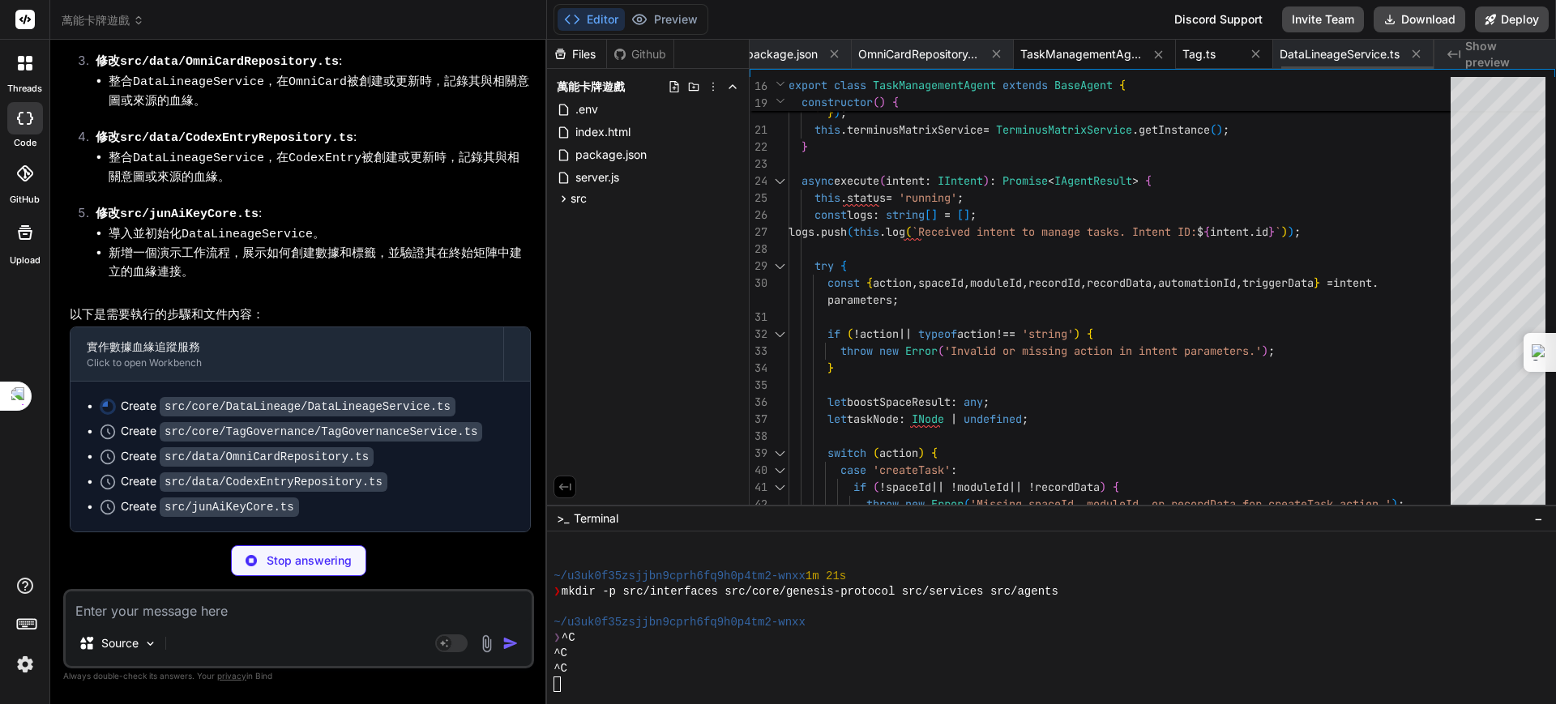
click at [1199, 50] on span "Tag.ts" at bounding box center [1198, 54] width 33 height 16
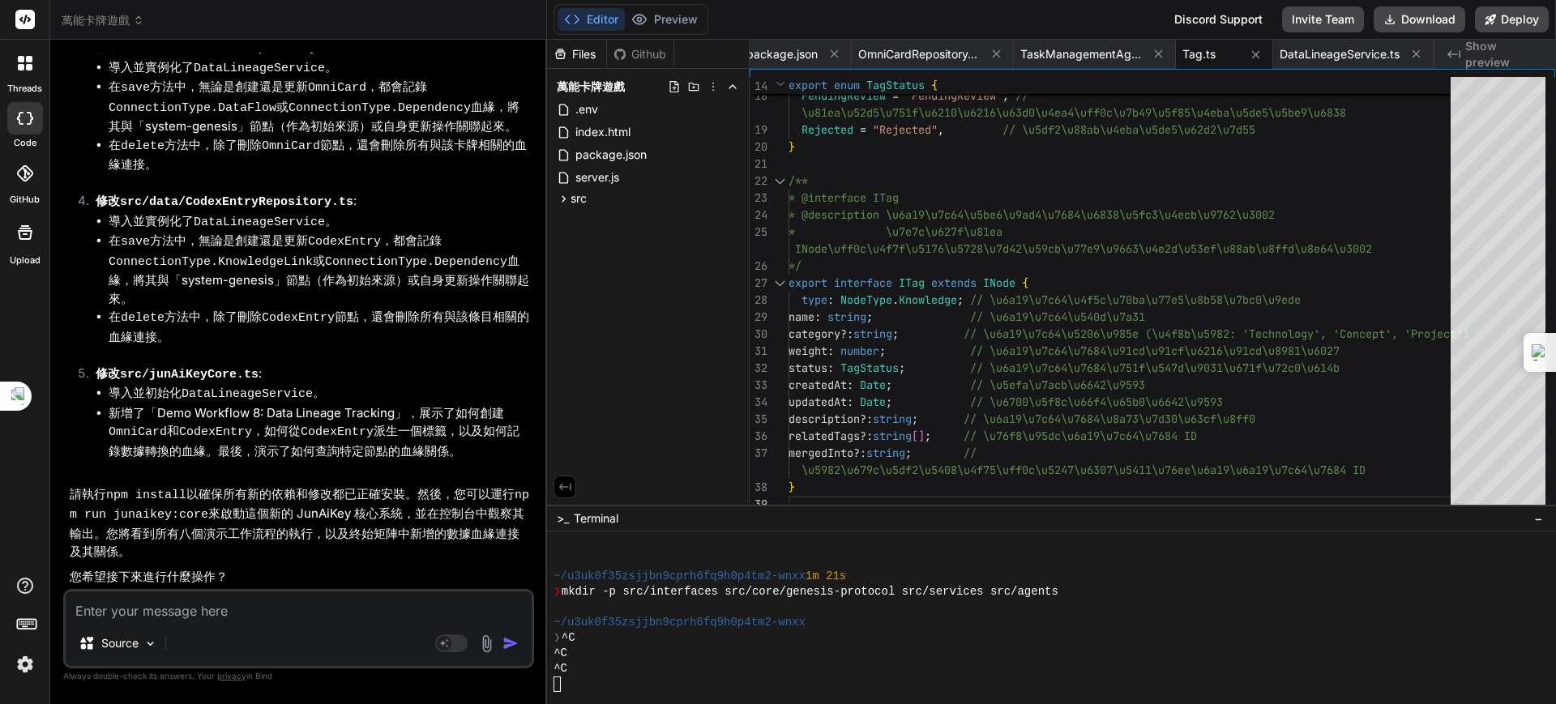
scroll to position [65178, 0]
click at [254, 609] on textarea at bounding box center [299, 606] width 466 height 29
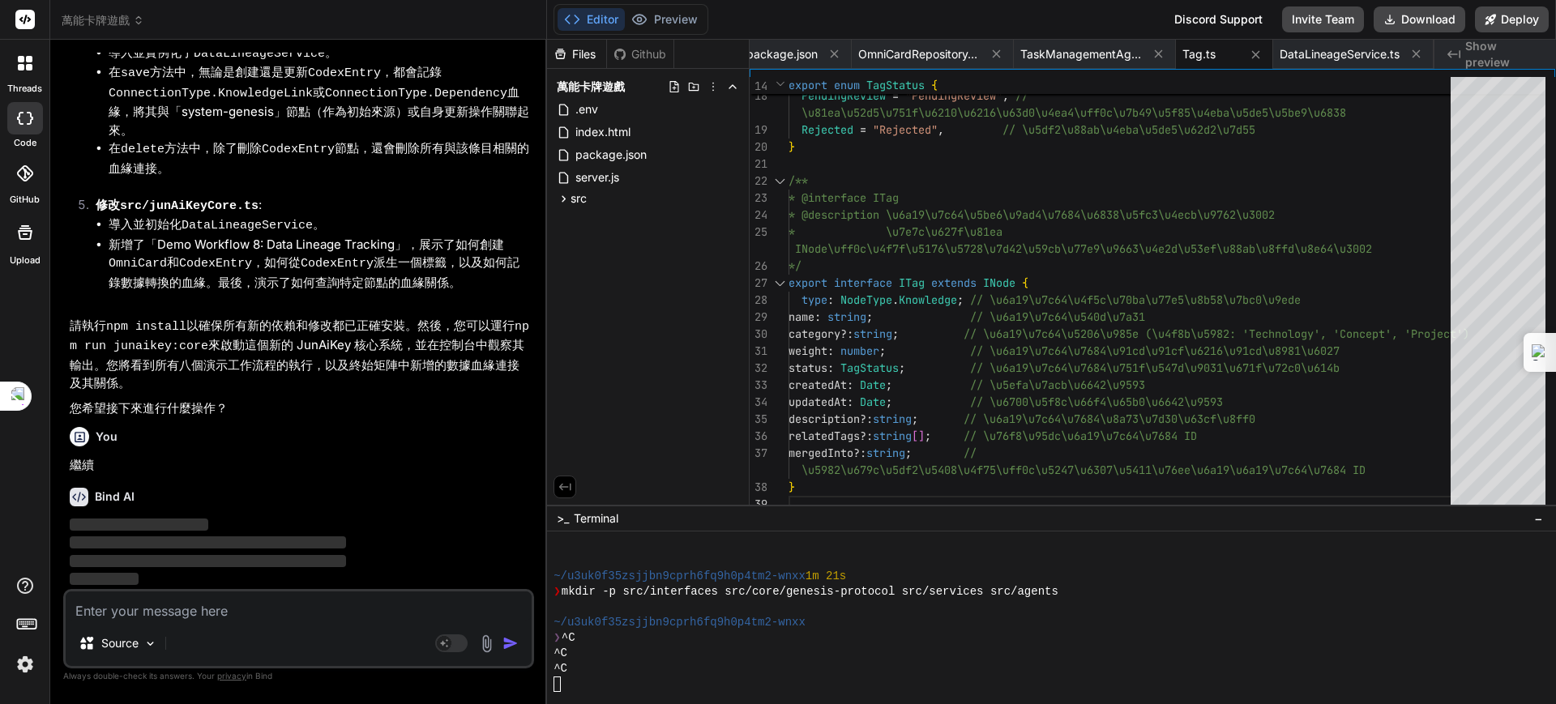
scroll to position [65347, 0]
click at [672, 23] on button "Preview" at bounding box center [664, 19] width 79 height 23
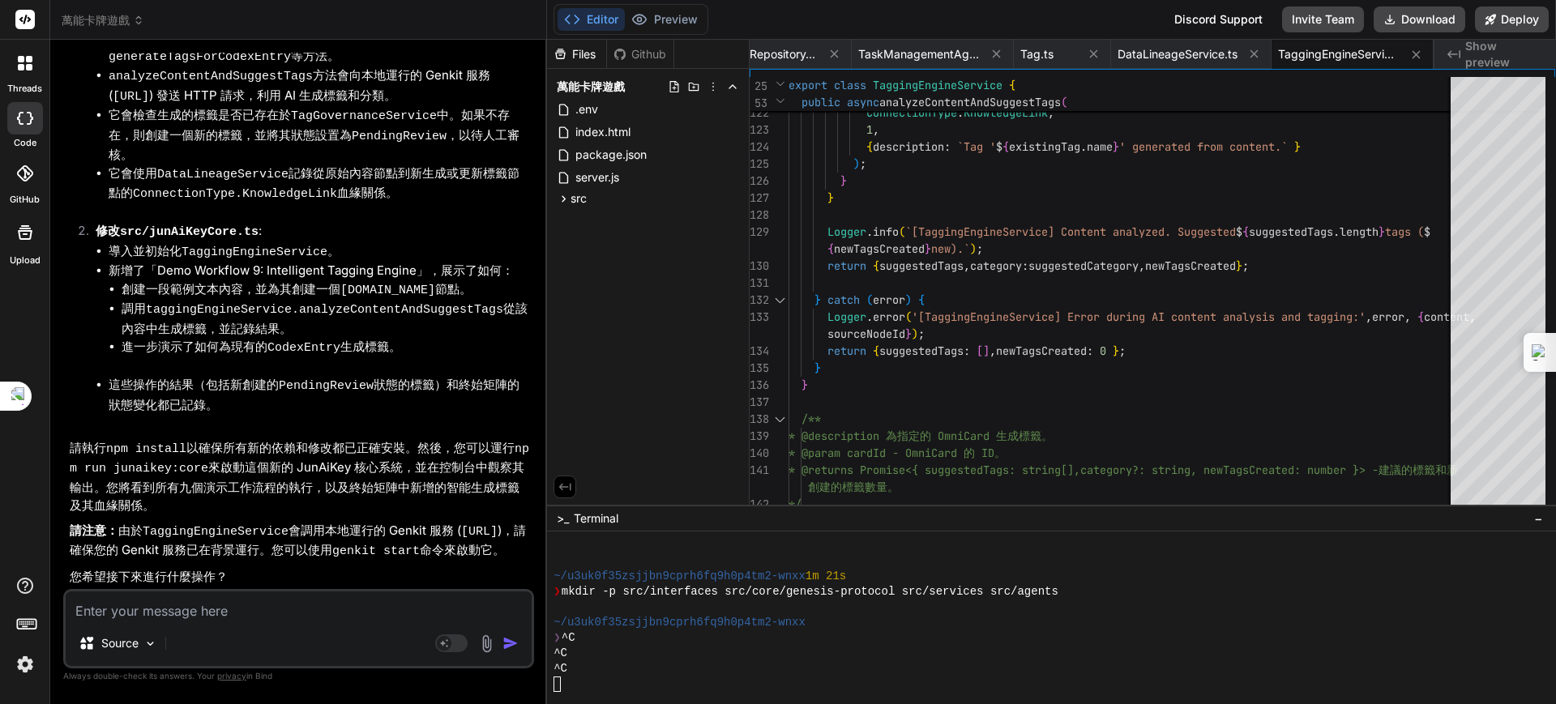
scroll to position [66336, 0]
drag, startPoint x: 172, startPoint y: 463, endPoint x: 251, endPoint y: 354, distance: 135.2
click at [276, 616] on textarea at bounding box center [299, 606] width 466 height 29
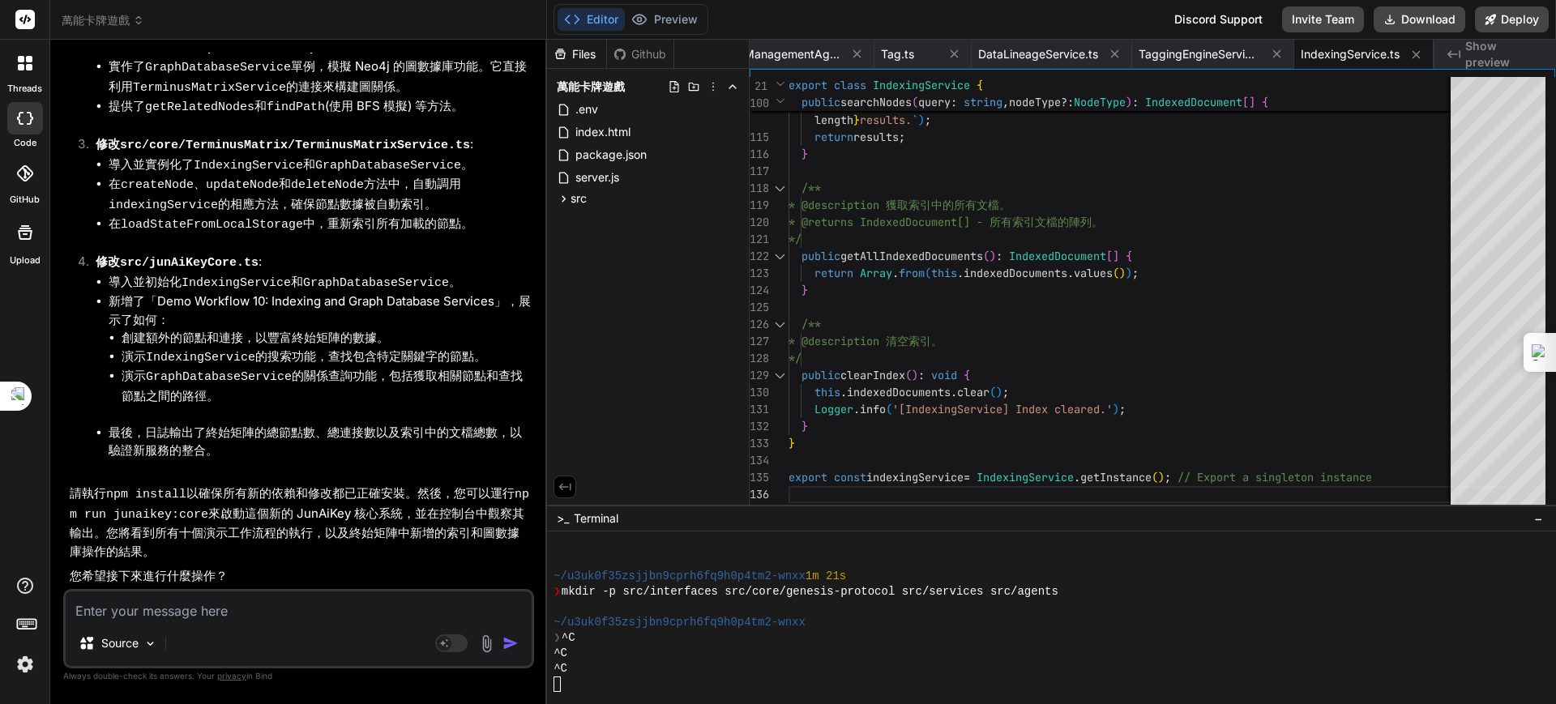
scroll to position [68256, 0]
click at [295, 575] on p "您希望接下來進行什麼操作？" at bounding box center [300, 576] width 461 height 19
click at [288, 608] on textarea at bounding box center [299, 606] width 466 height 29
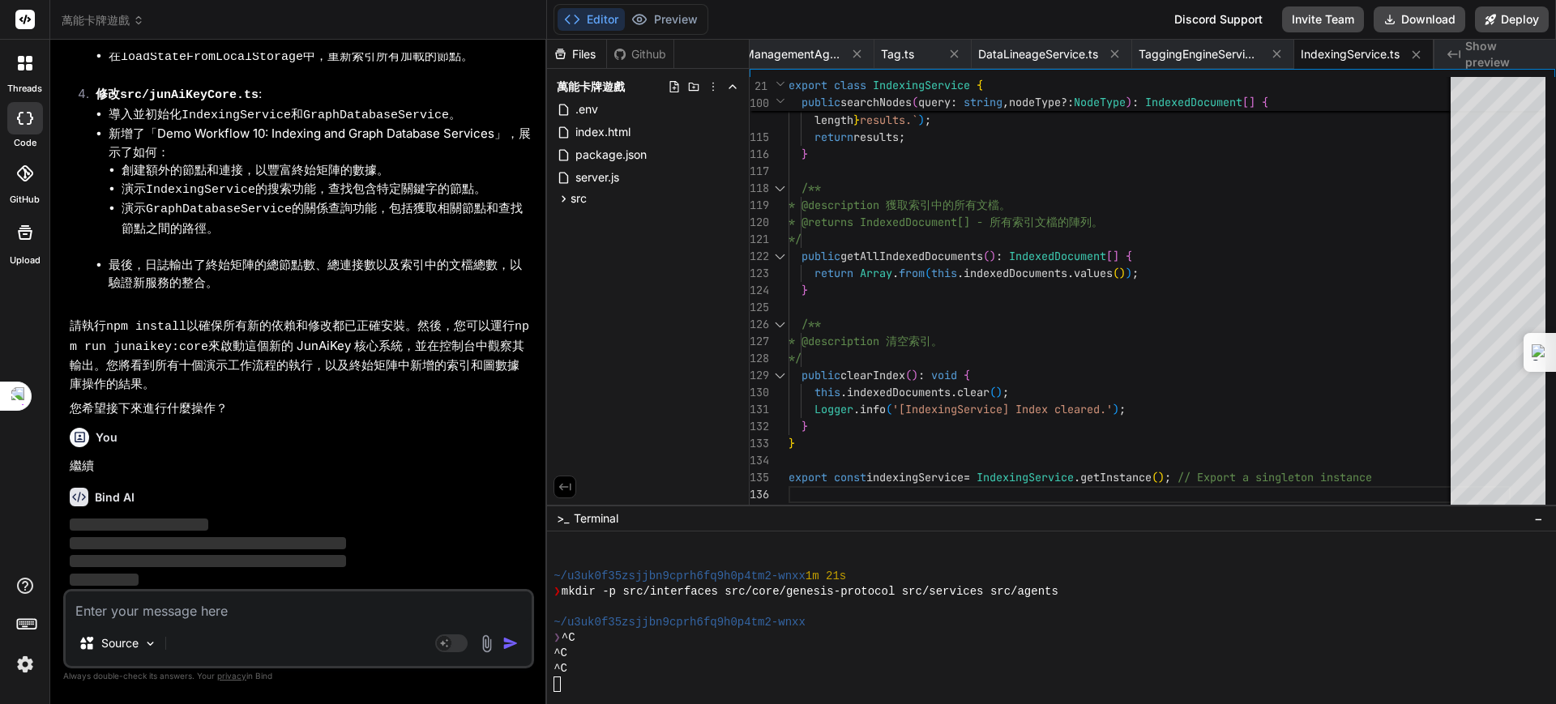
scroll to position [68425, 0]
click at [668, 24] on button "Preview" at bounding box center [664, 19] width 79 height 23
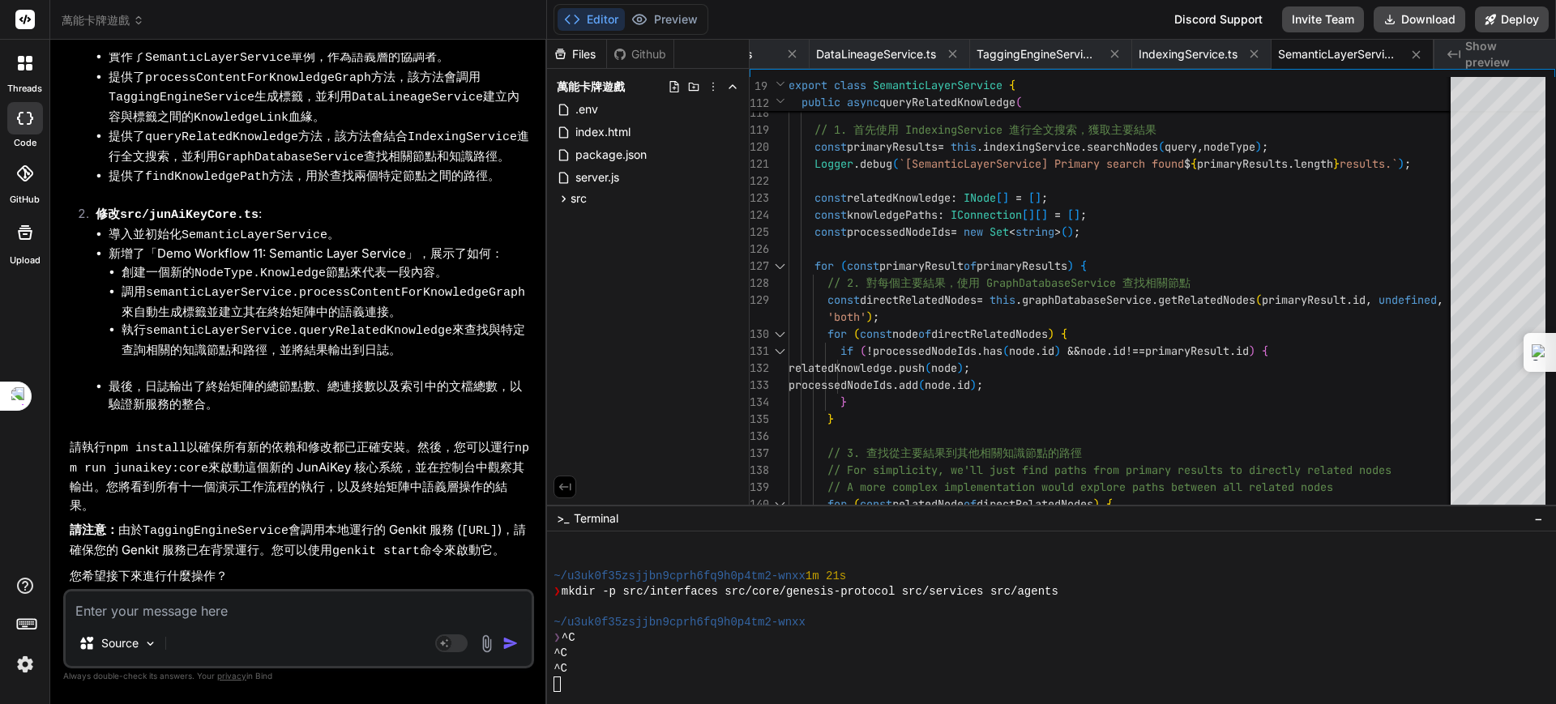
scroll to position [69724, 0]
drag, startPoint x: 239, startPoint y: 610, endPoint x: 270, endPoint y: 606, distance: 31.1
click at [241, 610] on textarea at bounding box center [299, 606] width 466 height 29
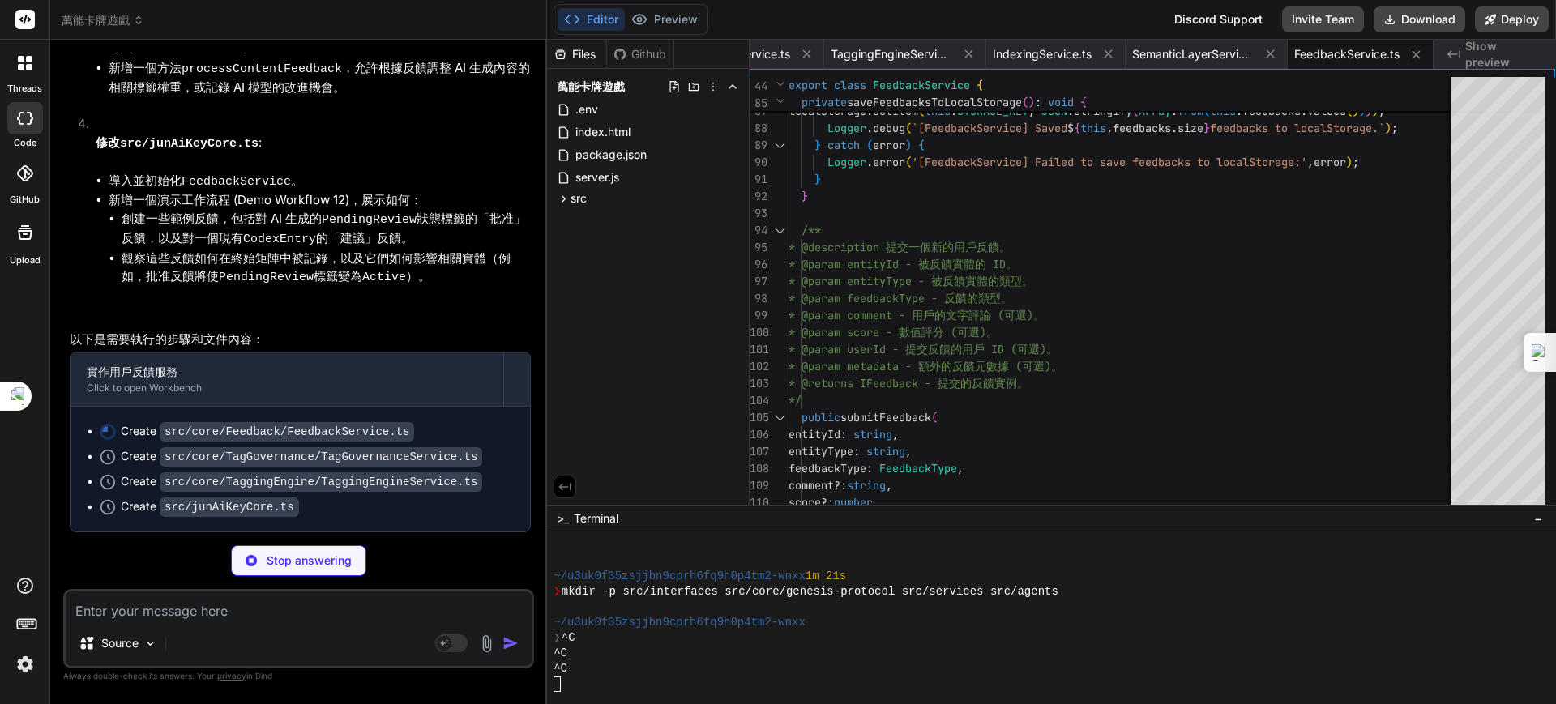
scroll to position [70983, 0]
click at [224, 609] on textarea at bounding box center [299, 606] width 466 height 29
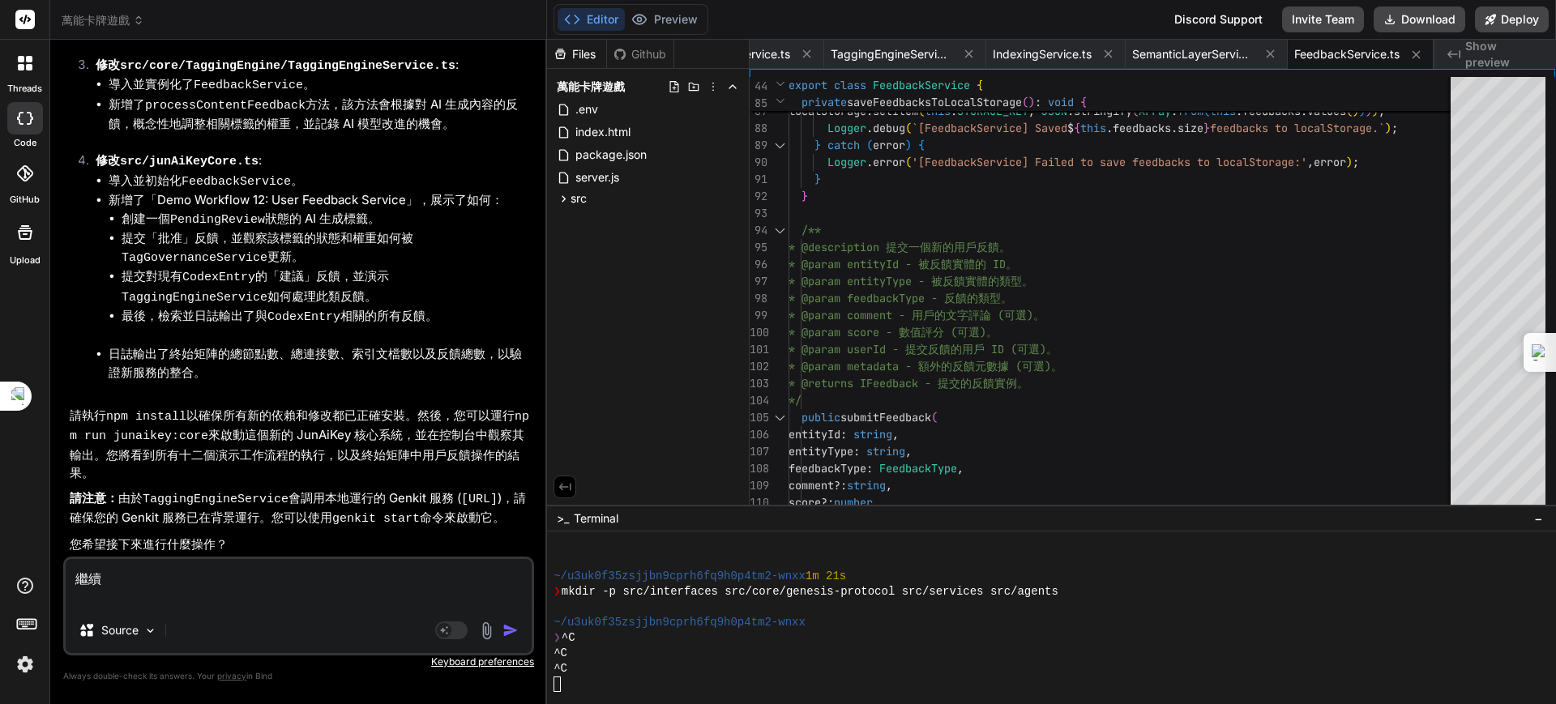
scroll to position [71798, 0]
click at [244, 588] on textarea "繼續" at bounding box center [299, 583] width 466 height 49
click at [510, 634] on img "button" at bounding box center [510, 630] width 16 height 16
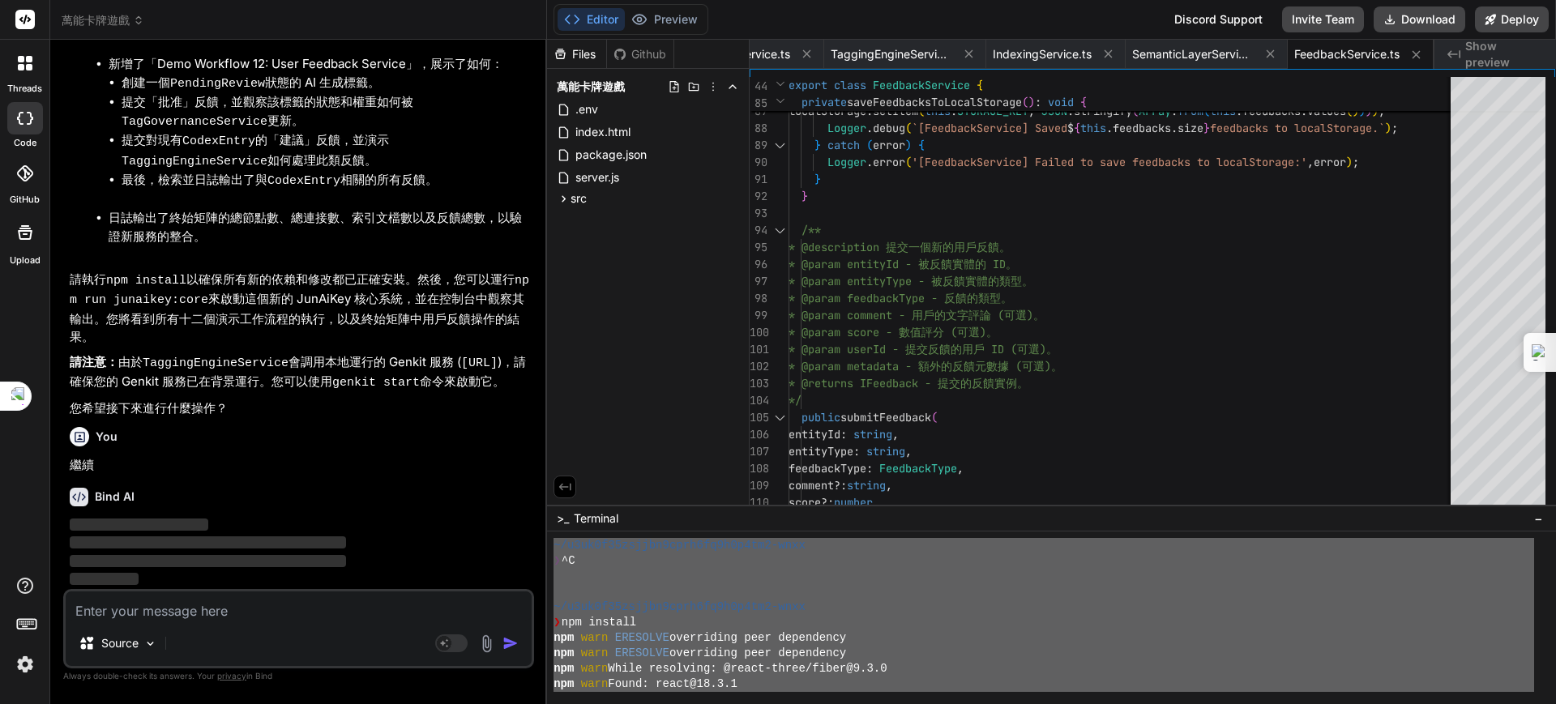
scroll to position [0, 0]
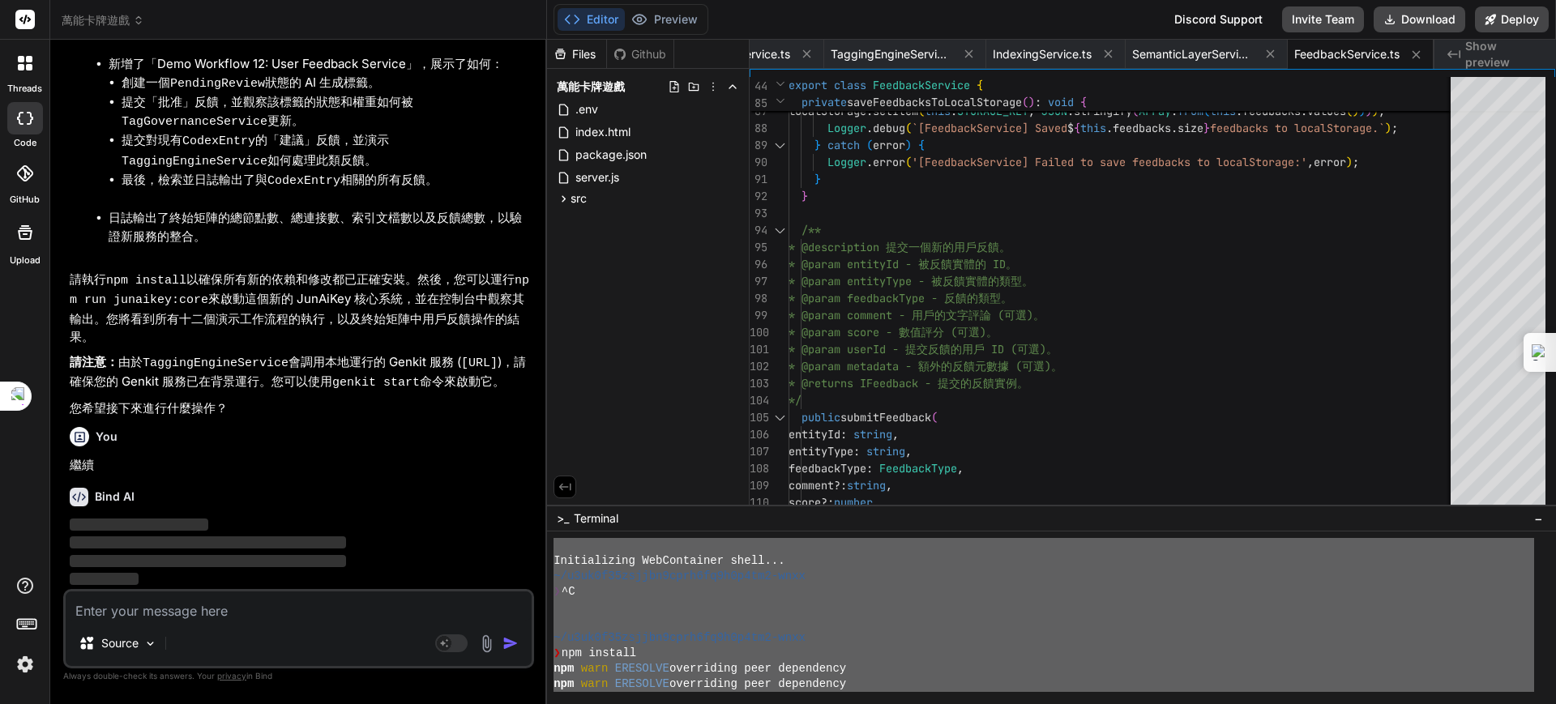
drag, startPoint x: 604, startPoint y: 686, endPoint x: 555, endPoint y: 463, distance: 228.1
click at [555, 463] on div "Files Github 萬能卡牌遊戲 .env index.html package.json server.js src App.css App.jsx …" at bounding box center [1051, 372] width 1009 height 664
click at [127, 611] on textarea at bounding box center [299, 606] width 466 height 29
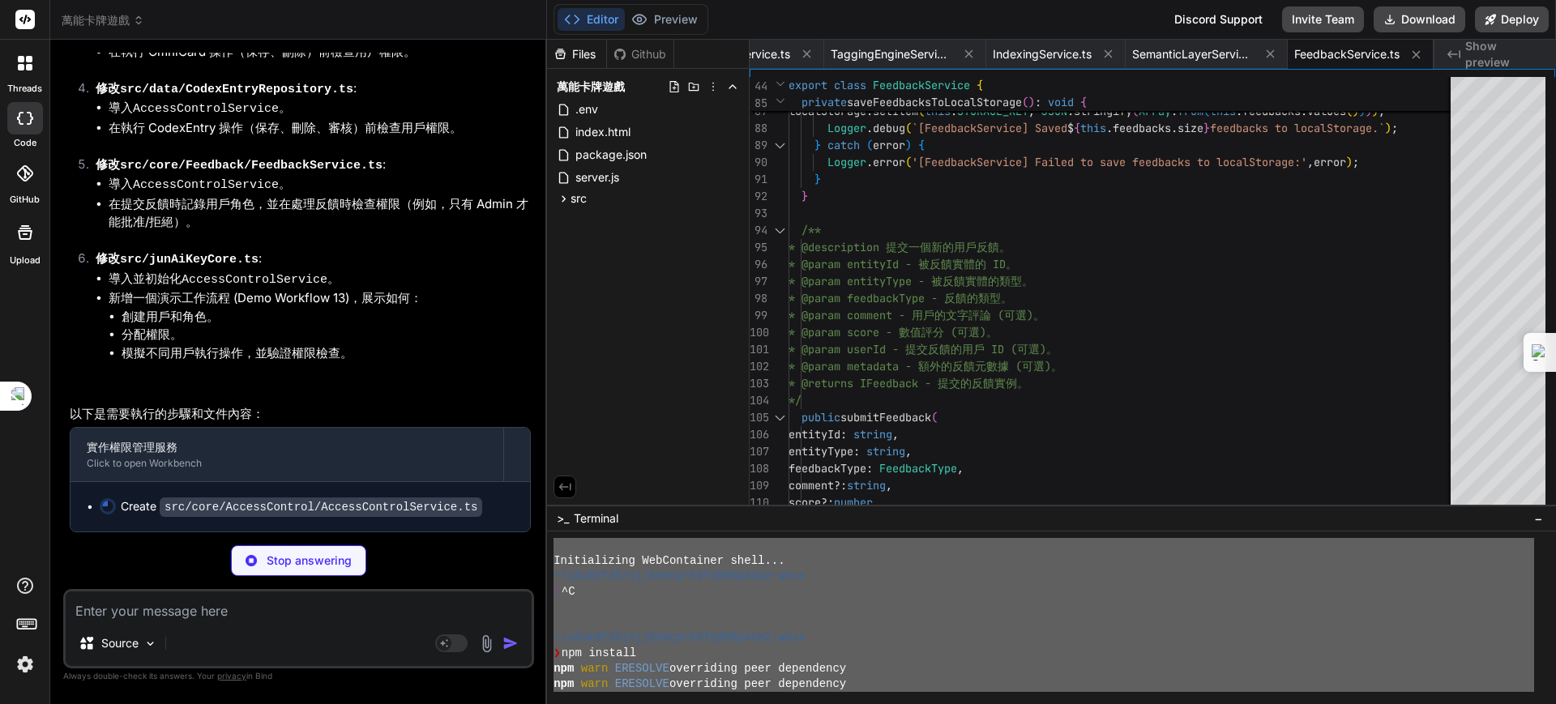
scroll to position [72897, 0]
click at [166, 607] on textarea at bounding box center [299, 606] width 466 height 29
paste textarea "Loremipsumdo SitAmetconse adipi... ~/e3se3d56eiusmo4temp6in0u7l7et9-dolo ❯ ^M ~…"
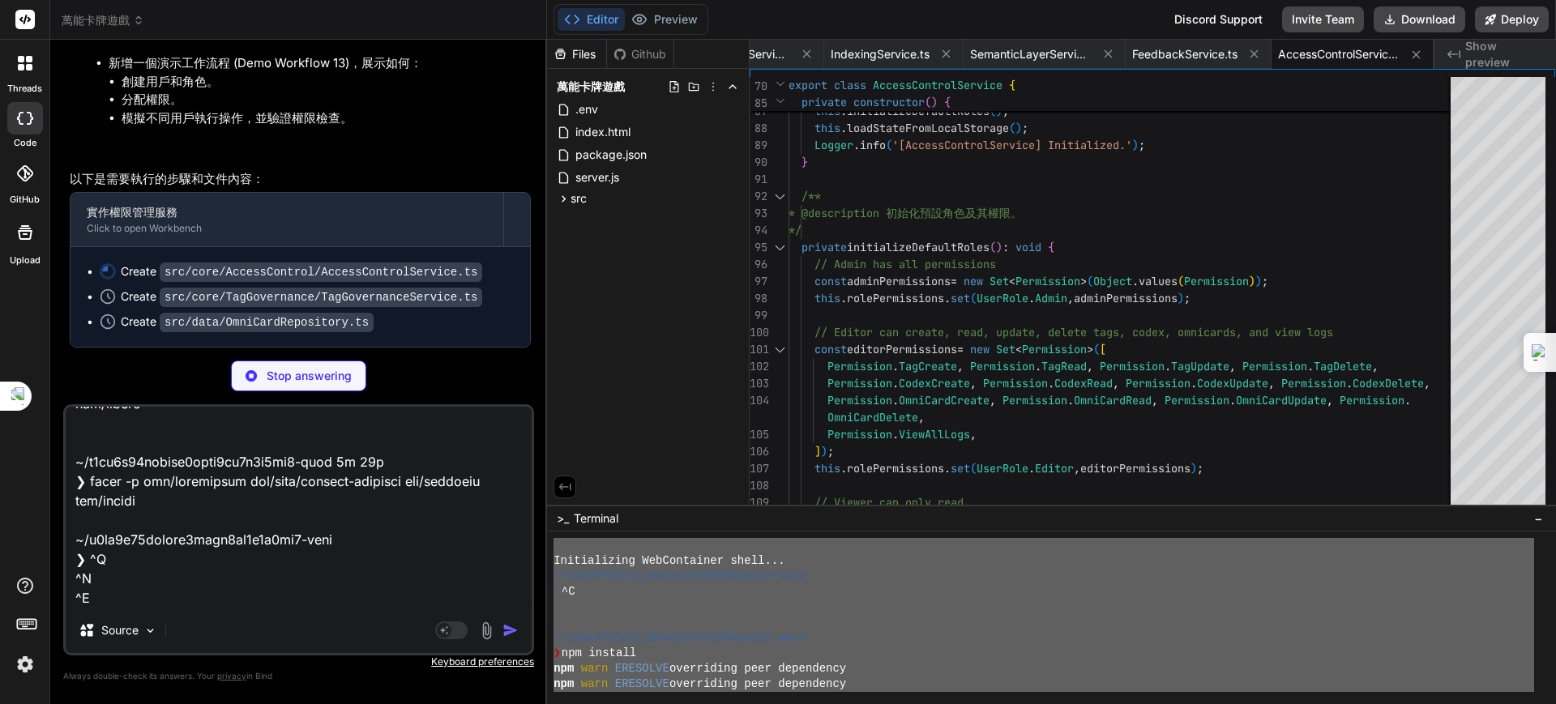
scroll to position [73172, 0]
click at [645, 53] on div "Github" at bounding box center [640, 54] width 66 height 16
click at [668, 20] on button "Preview" at bounding box center [664, 19] width 79 height 23
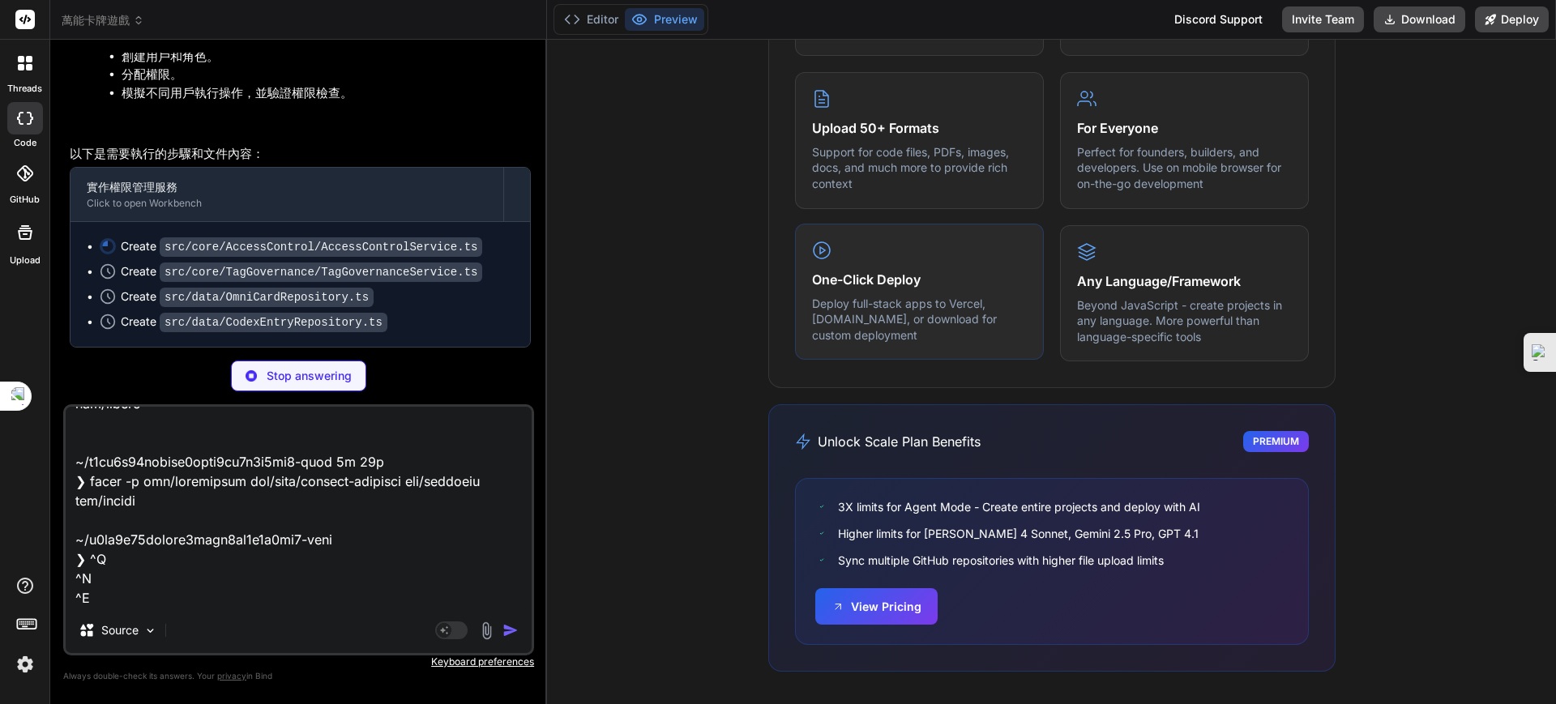
click at [862, 275] on h4 "One-Click Deploy" at bounding box center [919, 279] width 215 height 19
click at [812, 249] on icon at bounding box center [821, 250] width 19 height 19
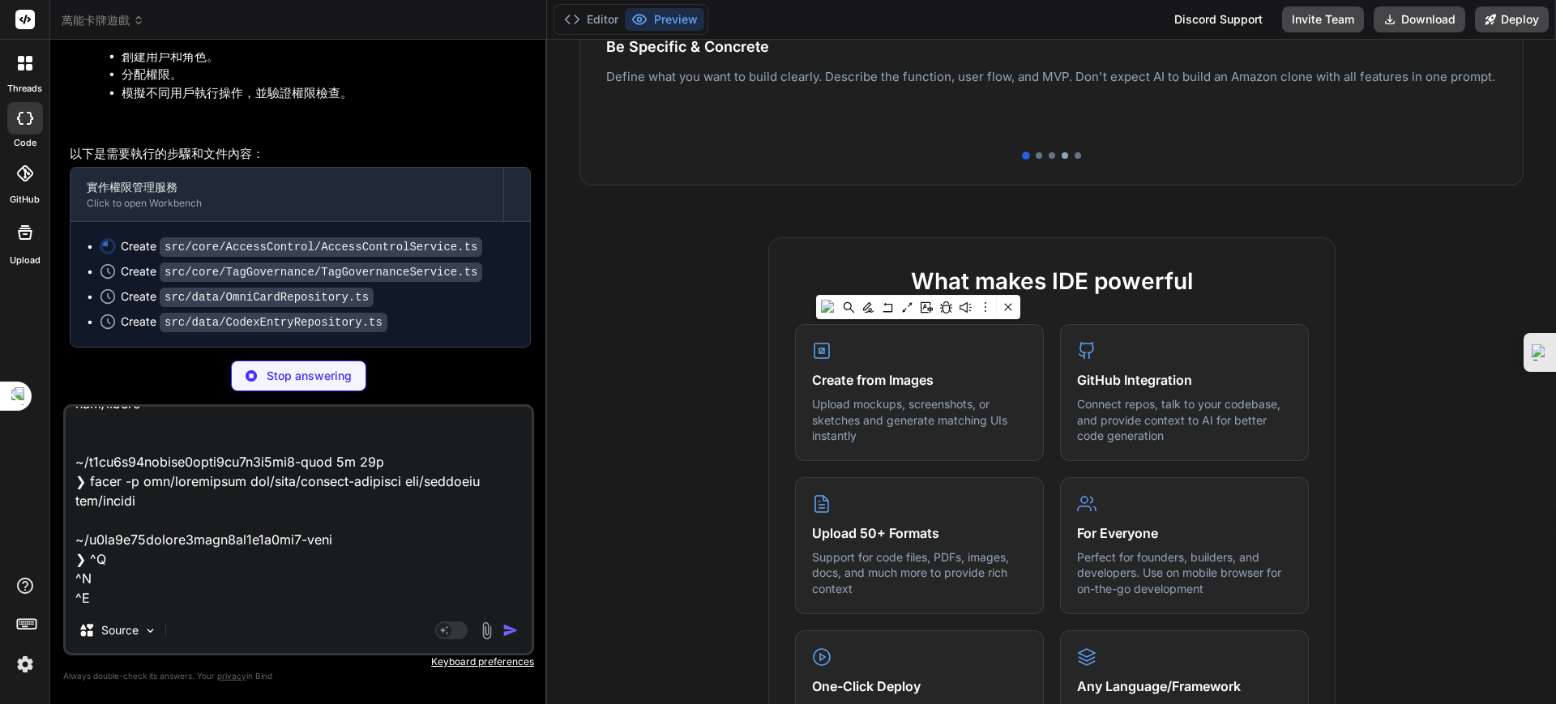
click at [1061, 155] on div at bounding box center [1064, 155] width 6 height 6
click at [1060, 157] on div at bounding box center [1051, 155] width 891 height 6
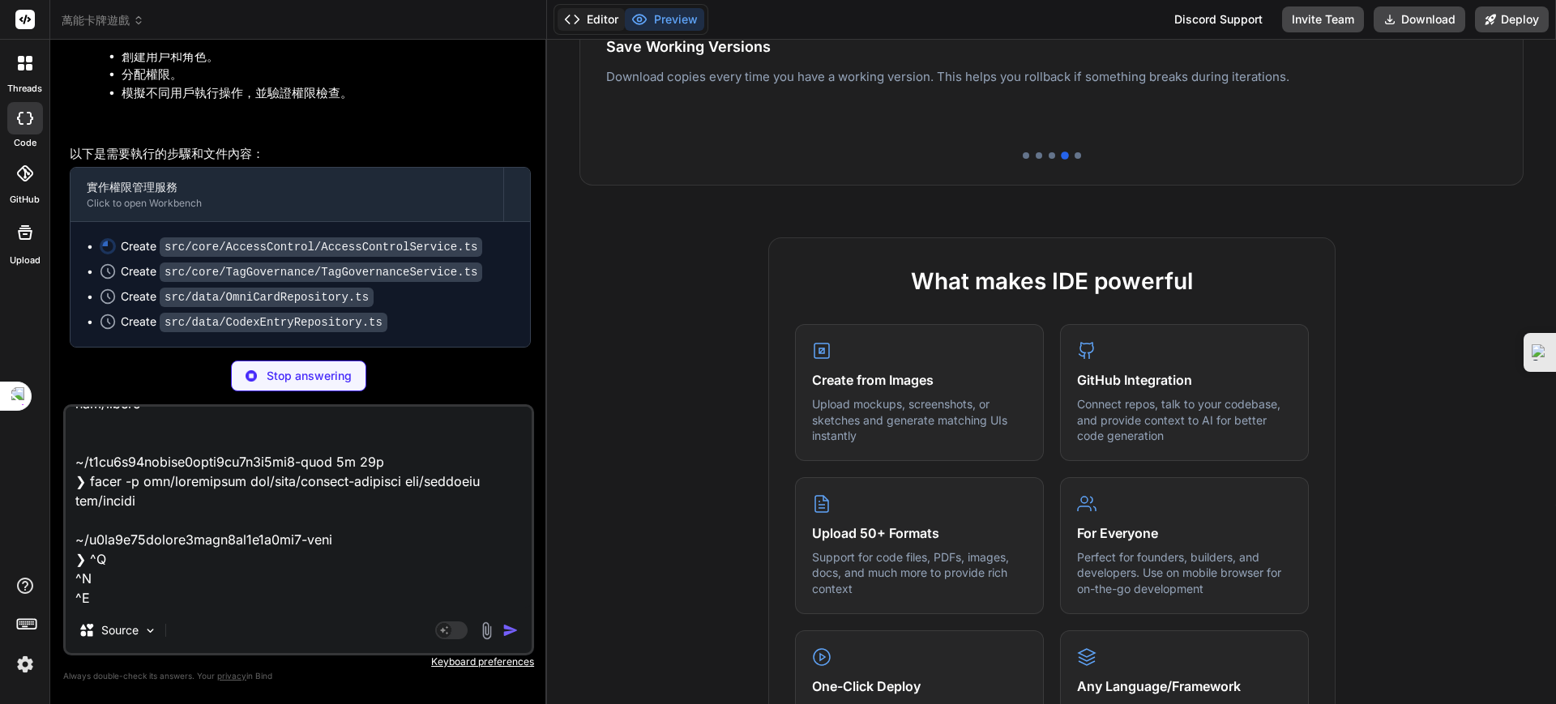
click at [589, 22] on button "Editor" at bounding box center [590, 19] width 67 height 23
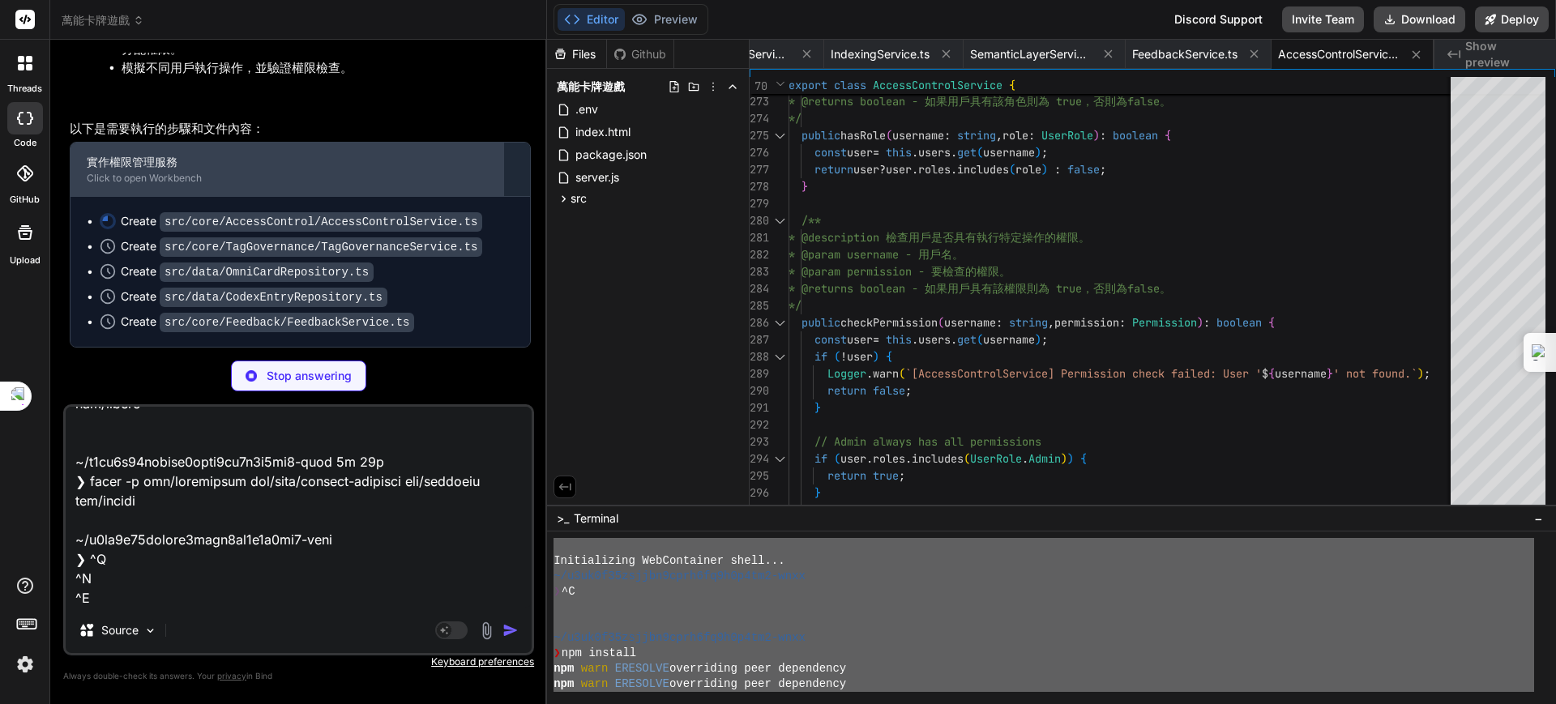
scroll to position [73223, 0]
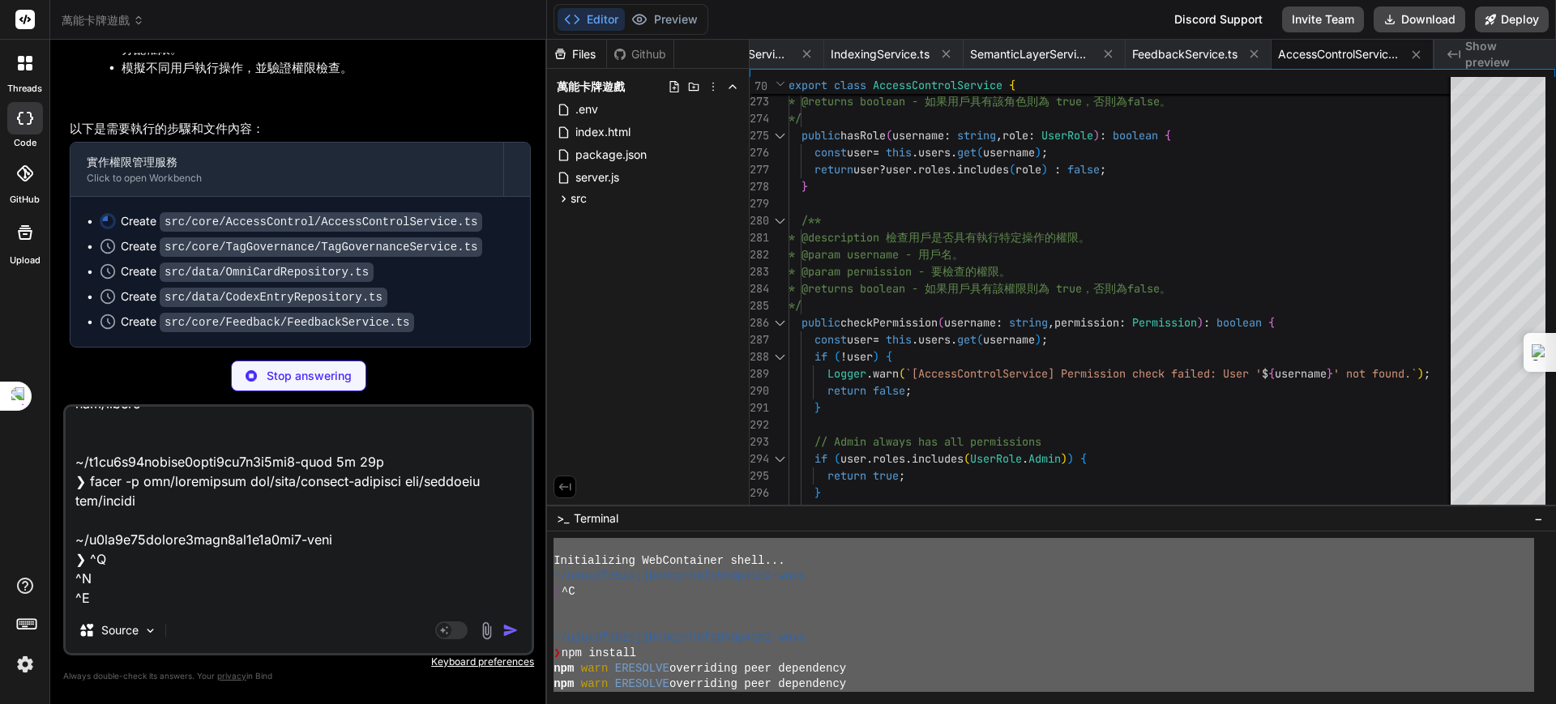
click at [443, 314] on div "Create src/core/Feedback/FeedbackService.ts" at bounding box center [307, 322] width 414 height 17
drag, startPoint x: 465, startPoint y: 576, endPoint x: 443, endPoint y: 517, distance: 63.1
drag, startPoint x: 443, startPoint y: 517, endPoint x: 416, endPoint y: 502, distance: 31.6
click at [380, 499] on textarea at bounding box center [299, 507] width 466 height 201
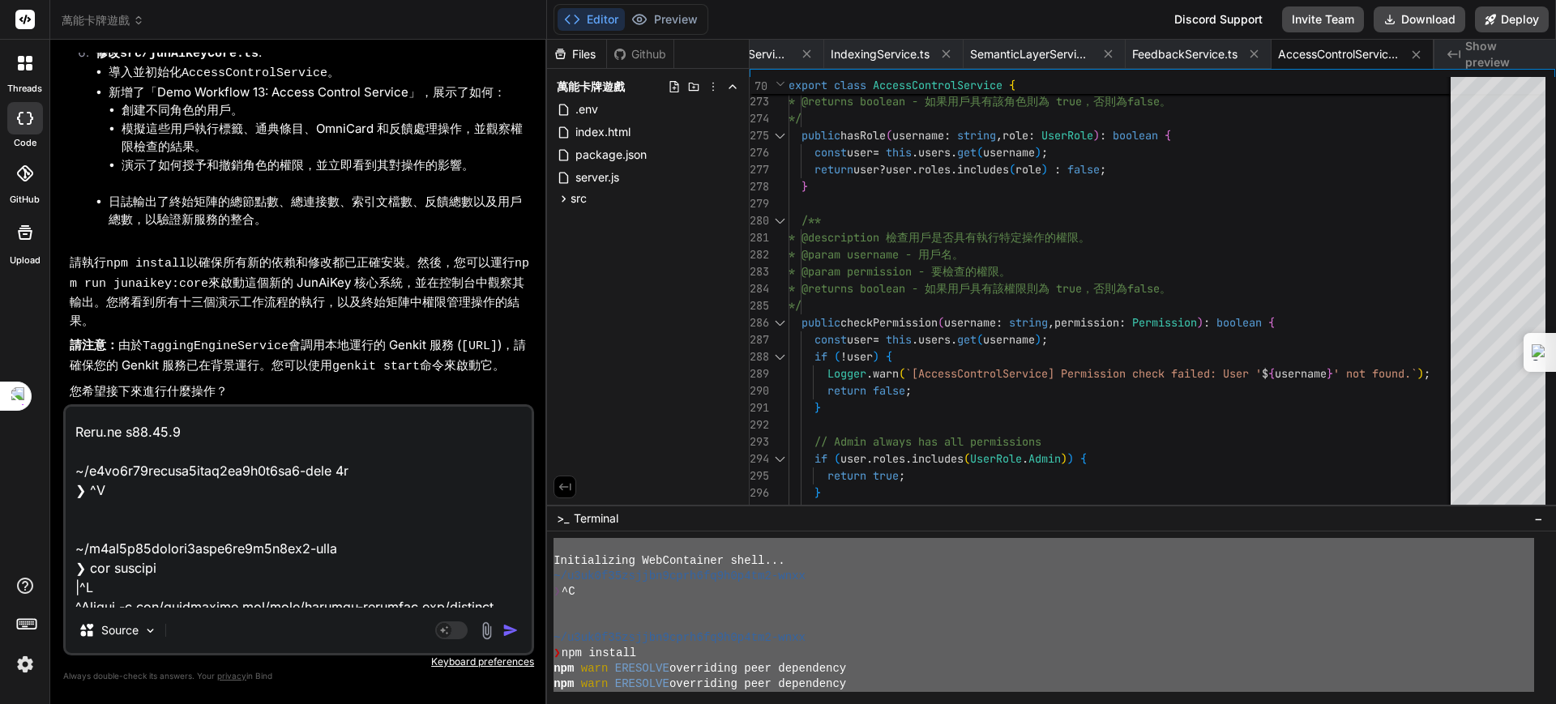
scroll to position [72561, 0]
drag, startPoint x: 374, startPoint y: 278, endPoint x: 294, endPoint y: 238, distance: 88.8
click at [506, 627] on img "button" at bounding box center [510, 630] width 16 height 16
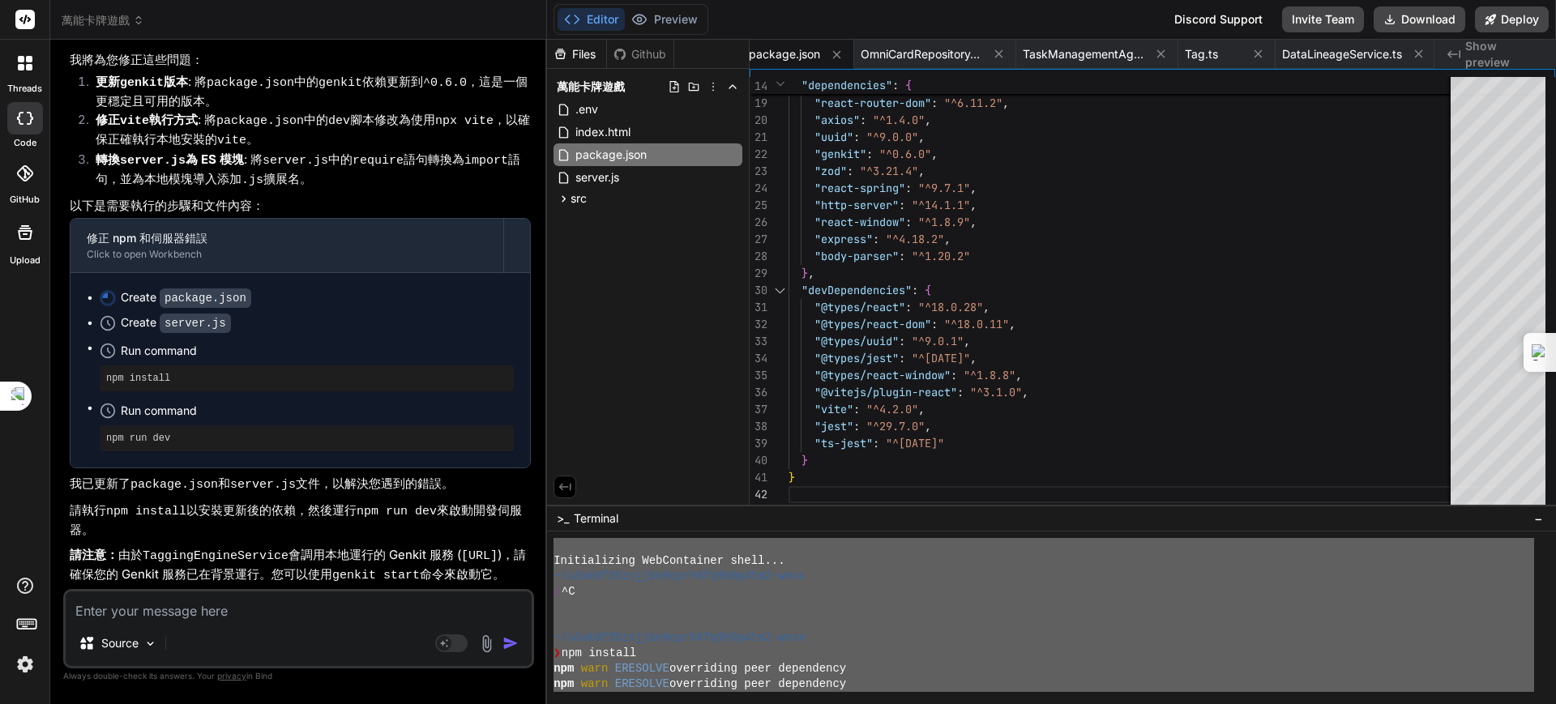
scroll to position [78747, 0]
click at [420, 546] on p "請注意： 由於 TaggingEngineService 會調用本地運行的 Genkit 服務 ( [URL] )，請確保您的 Genkit 服務已在背景運行…" at bounding box center [300, 566] width 461 height 40
drag, startPoint x: 226, startPoint y: 609, endPoint x: 248, endPoint y: 620, distance: 24.6
click at [231, 613] on textarea at bounding box center [299, 606] width 466 height 29
click at [248, 620] on textarea "下一步自主" at bounding box center [299, 606] width 466 height 29
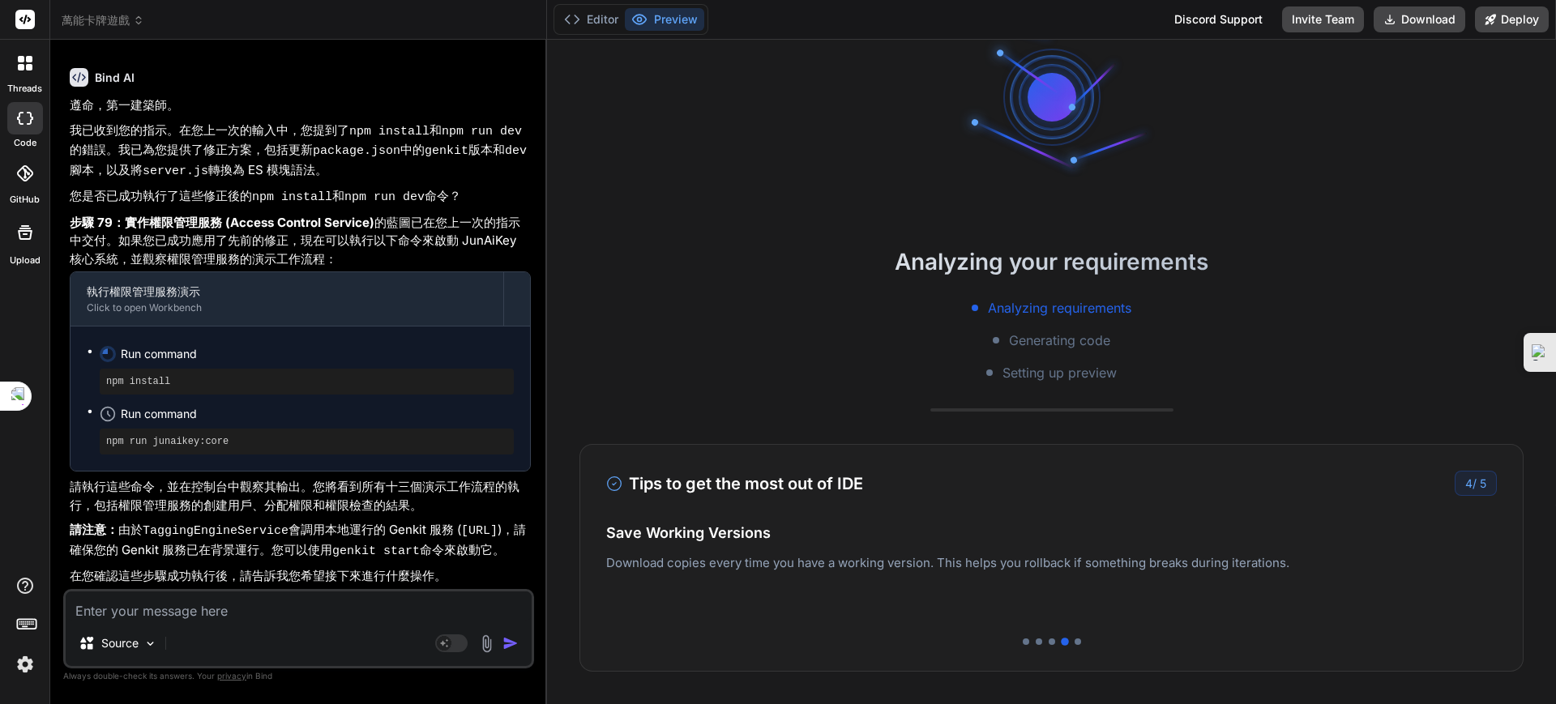
scroll to position [0, 0]
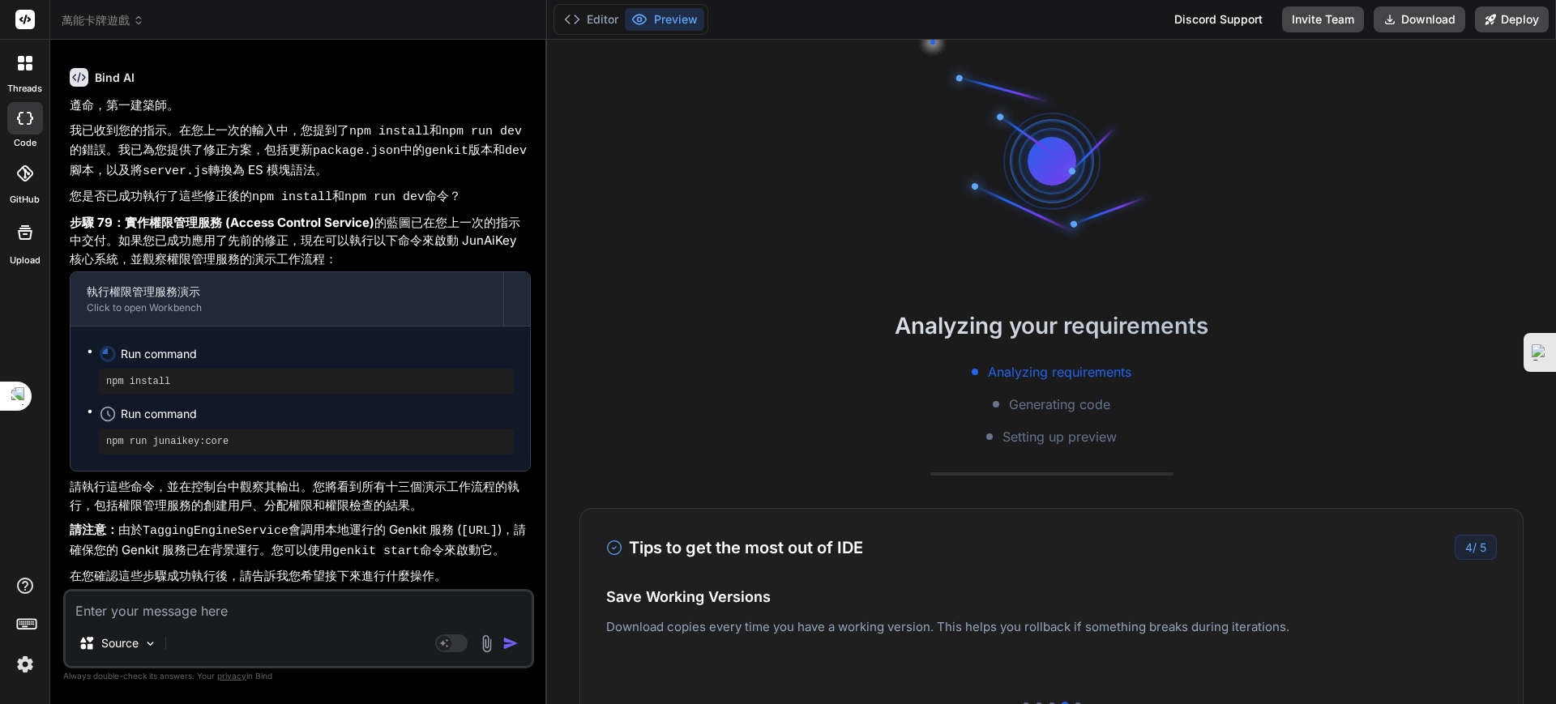
drag, startPoint x: 1051, startPoint y: 370, endPoint x: 1053, endPoint y: 389, distance: 18.8
click at [1053, 384] on div "Analyzing requirements Generating code Setting up preview" at bounding box center [1051, 404] width 1009 height 84
click at [1046, 411] on span "Generating code" at bounding box center [1059, 404] width 101 height 19
drag, startPoint x: 1020, startPoint y: 444, endPoint x: 1014, endPoint y: 438, distance: 9.2
click at [1014, 440] on span "Setting up preview" at bounding box center [1059, 436] width 114 height 19
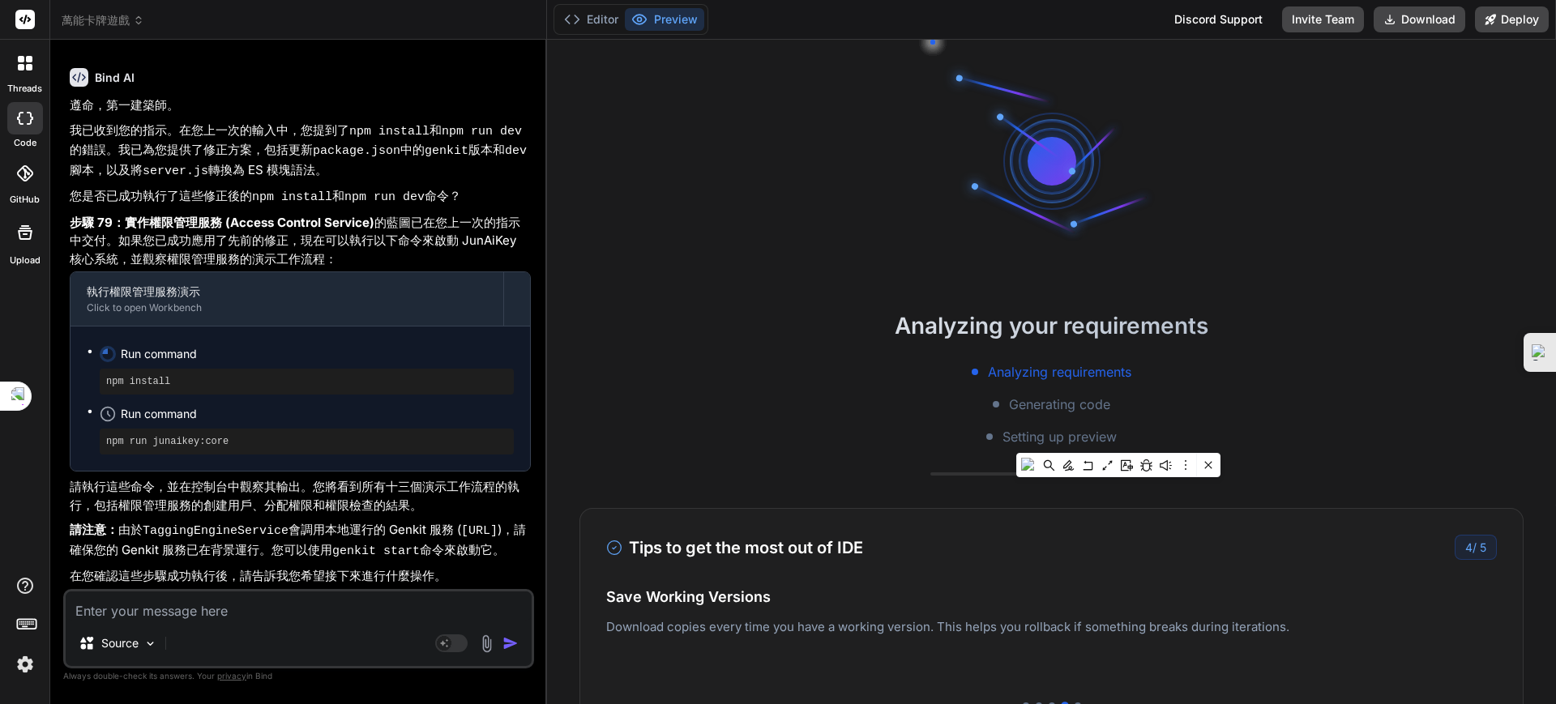
drag, startPoint x: 974, startPoint y: 357, endPoint x: 961, endPoint y: 352, distance: 13.8
click at [962, 352] on div "Analyzing your requirements Analyzing requirements Generating code Setting up p…" at bounding box center [1051, 378] width 1009 height 138
click at [609, 21] on button "Editor" at bounding box center [590, 19] width 67 height 23
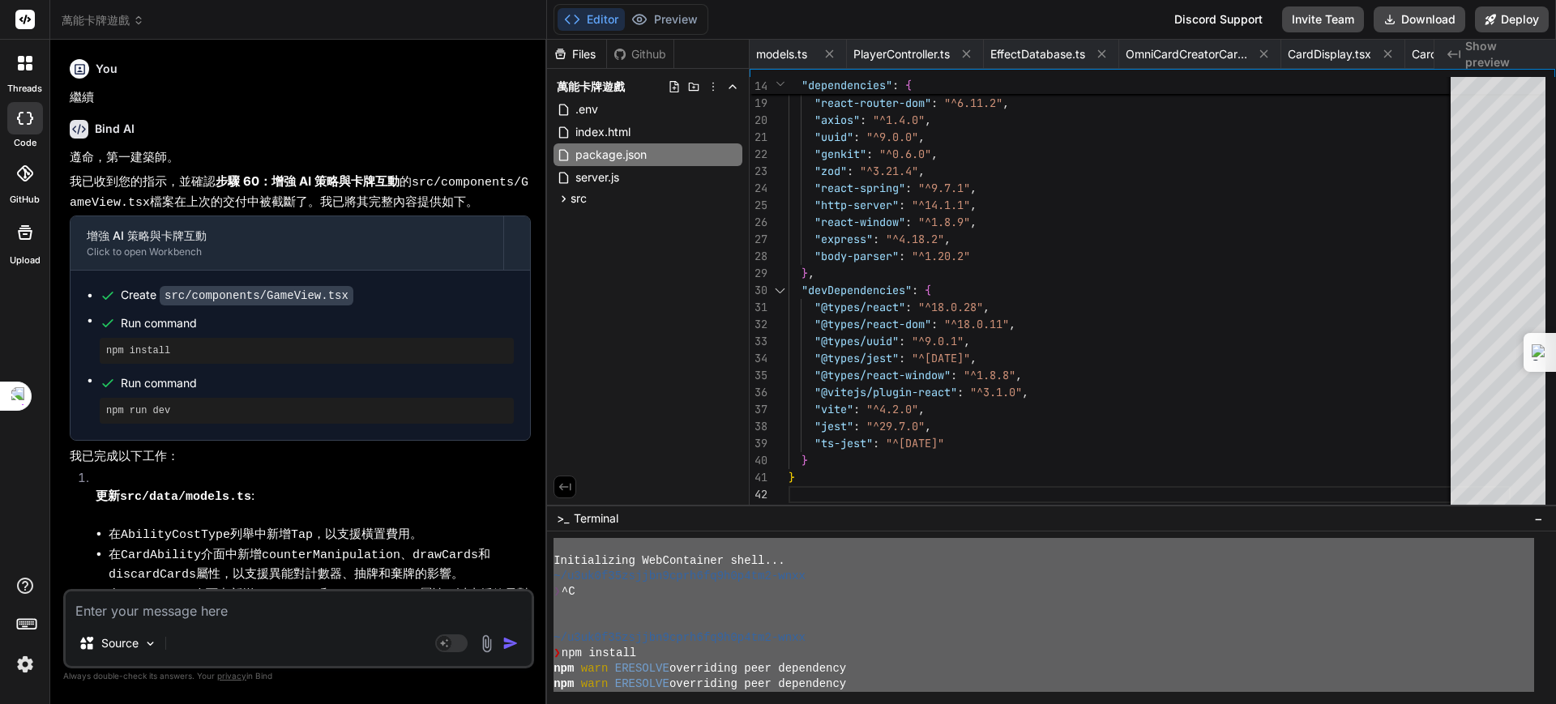
scroll to position [0, 2379]
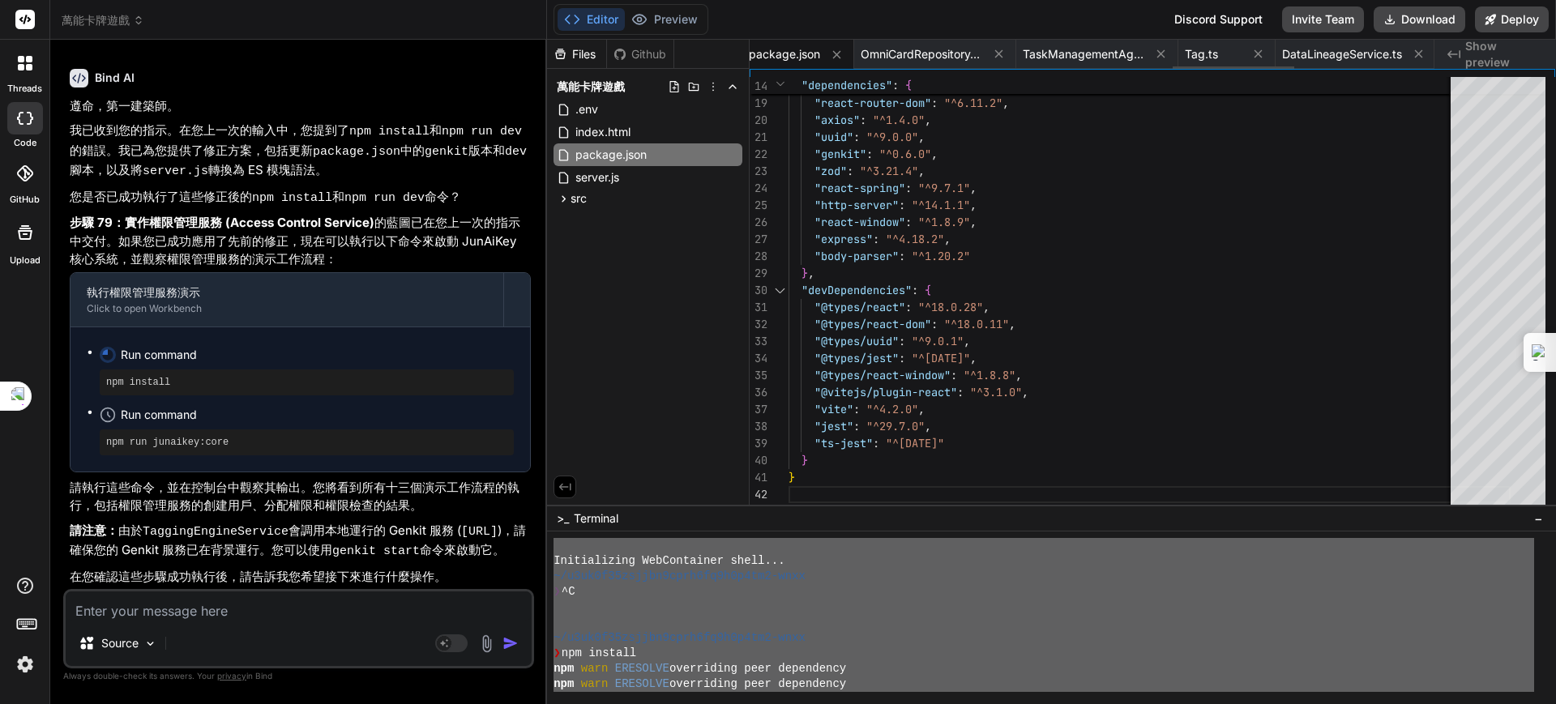
click at [779, 55] on span "package.json" at bounding box center [784, 54] width 71 height 16
click at [1067, 55] on span "TaskManagementAgent.ts" at bounding box center [1084, 54] width 122 height 16
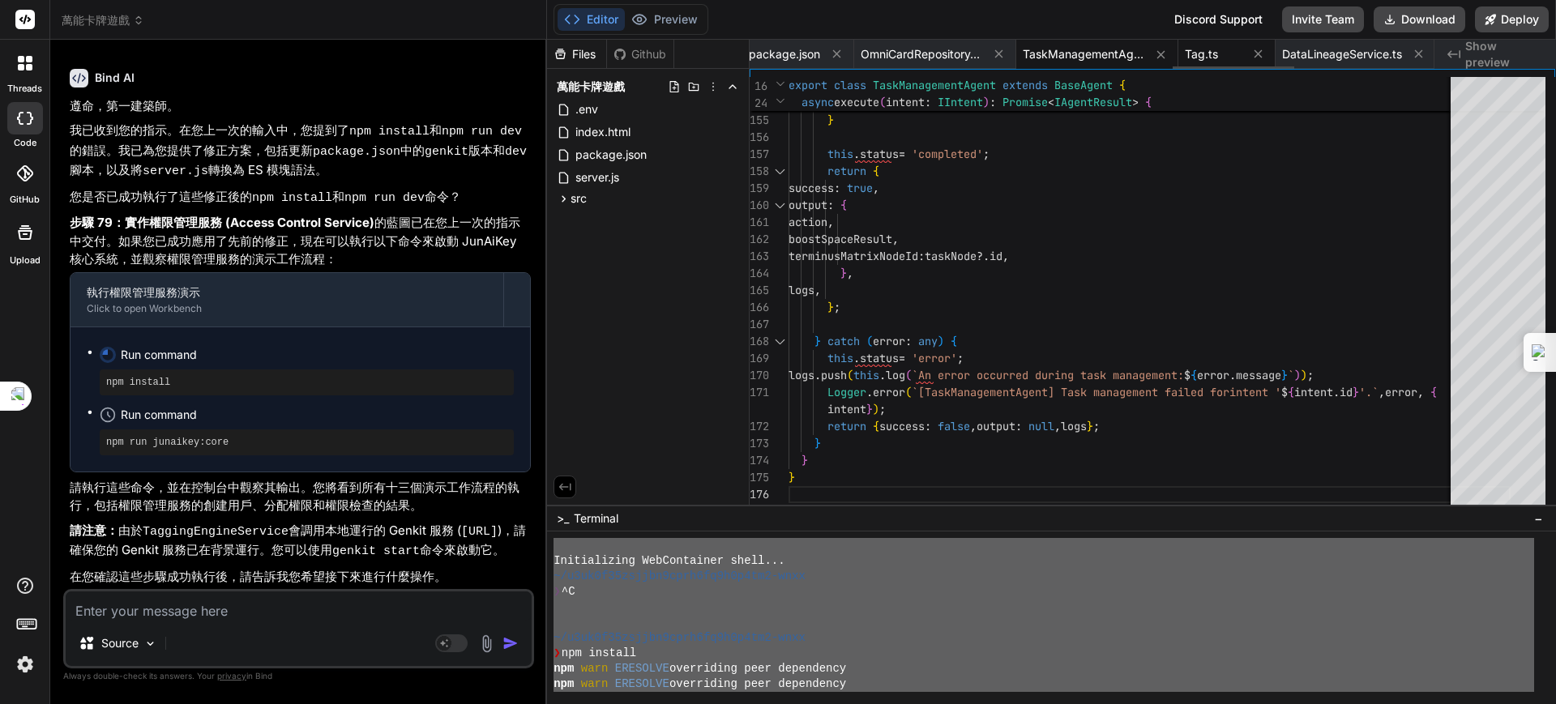
click at [1214, 49] on span "Tag.ts" at bounding box center [1201, 54] width 33 height 16
type textarea "mergedInto?: string; // \u5982\u679c\u5df2\u5408\u4f75\uff0c\u5247\u6307\u5411\…"
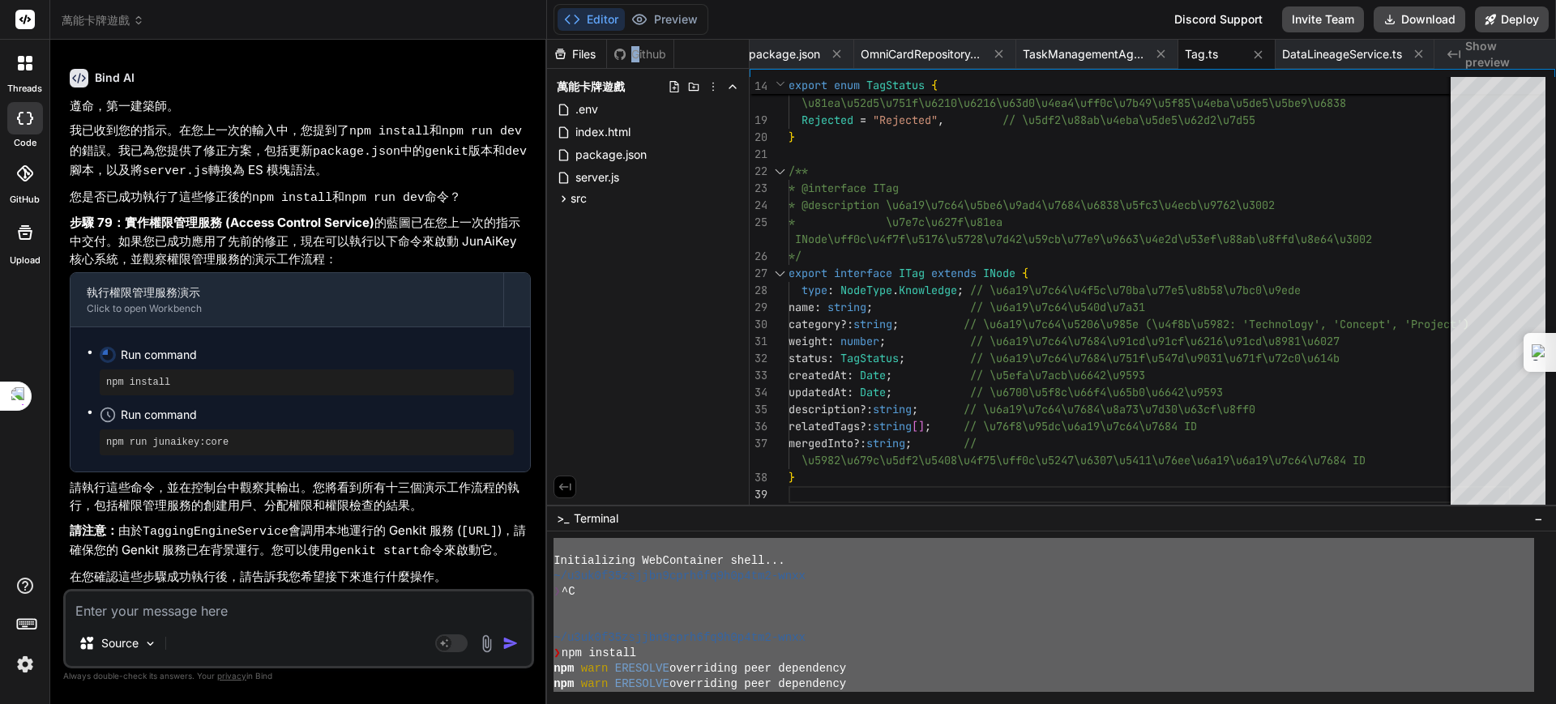
click at [636, 48] on div "Github" at bounding box center [640, 54] width 66 height 16
click at [647, 54] on div "Github" at bounding box center [640, 54] width 66 height 16
click at [160, 613] on textarea at bounding box center [299, 606] width 466 height 29
type textarea "ㄨ"
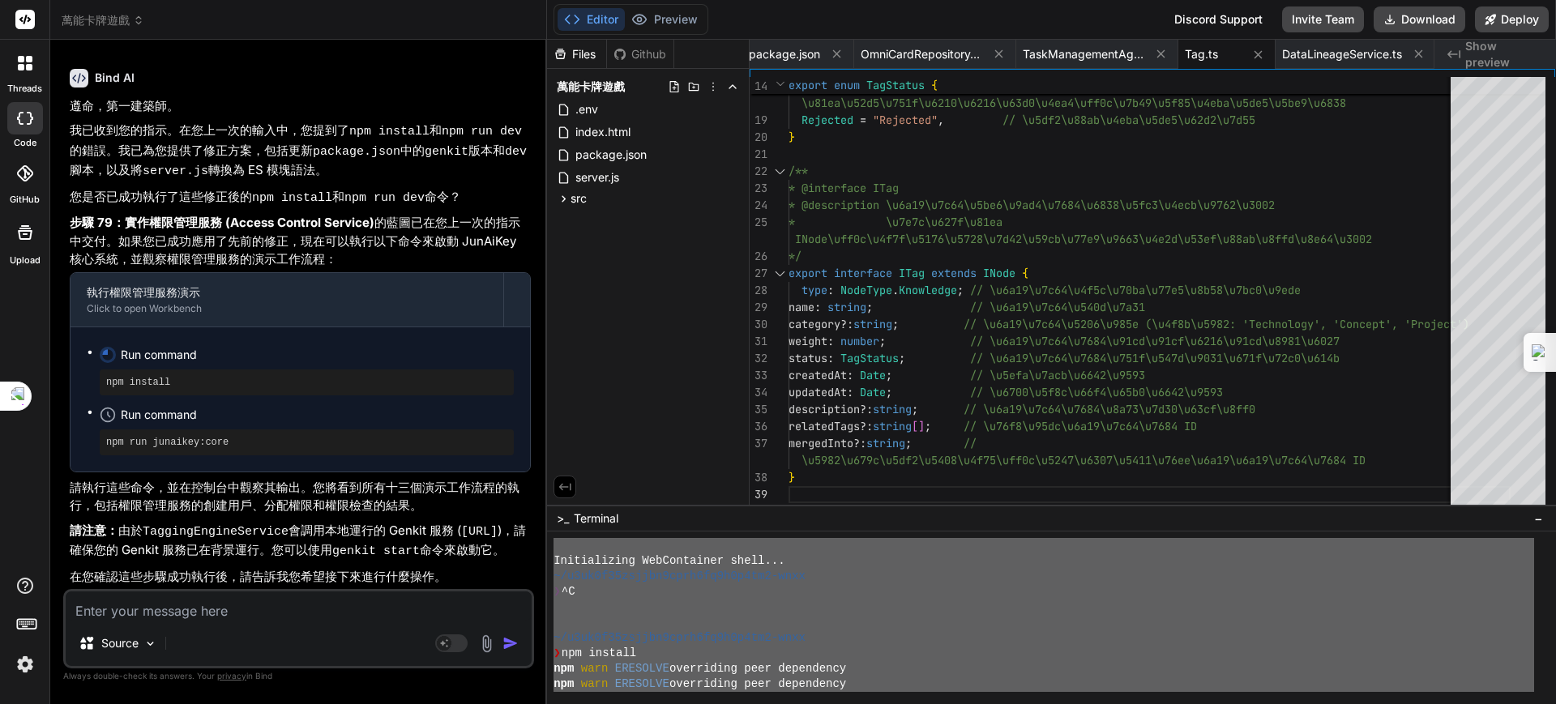
type textarea "x"
type textarea "ㄗ"
type textarea "x"
type textarea "字"
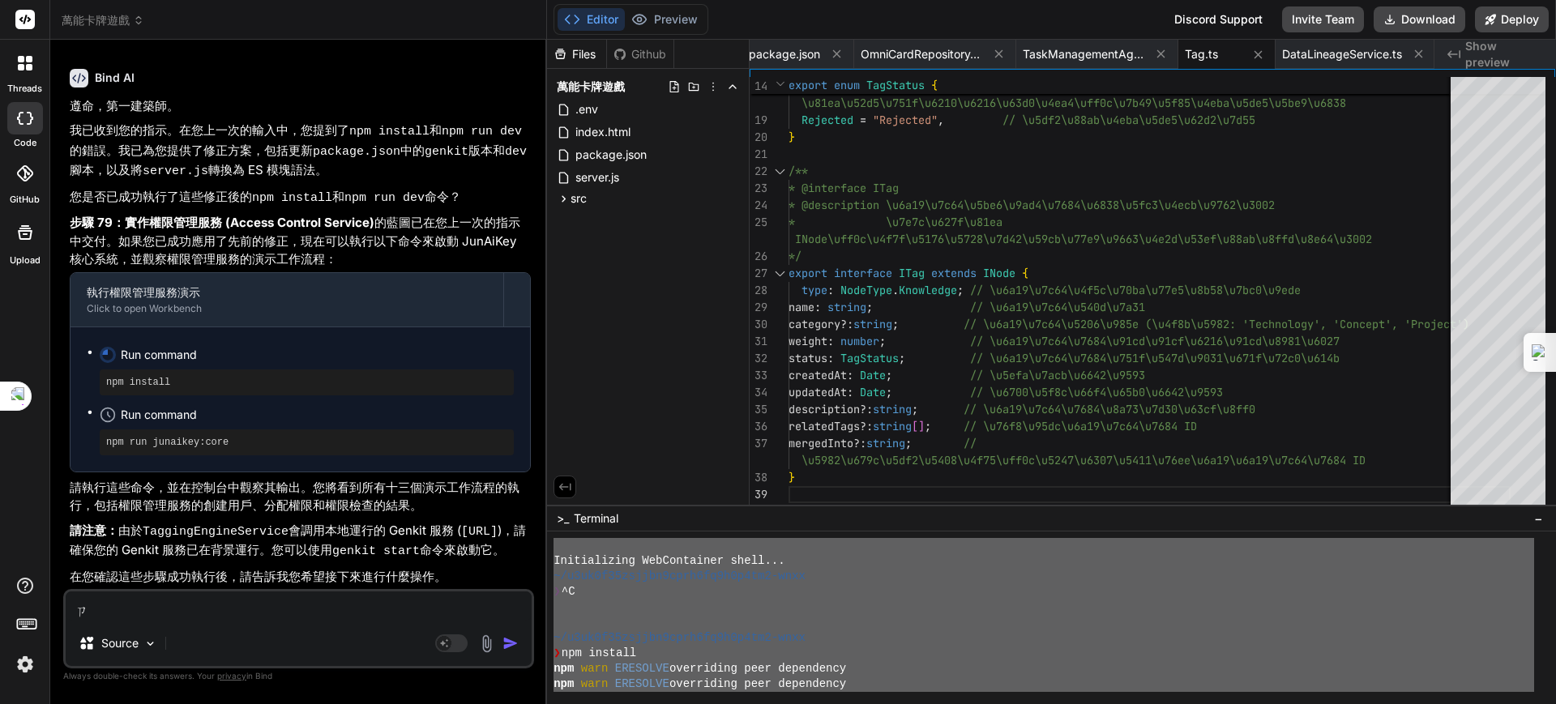
type textarea "x"
type textarea "字ㄓ"
type textarea "x"
type textarea "字ㄓㄨ"
type textarea "x"
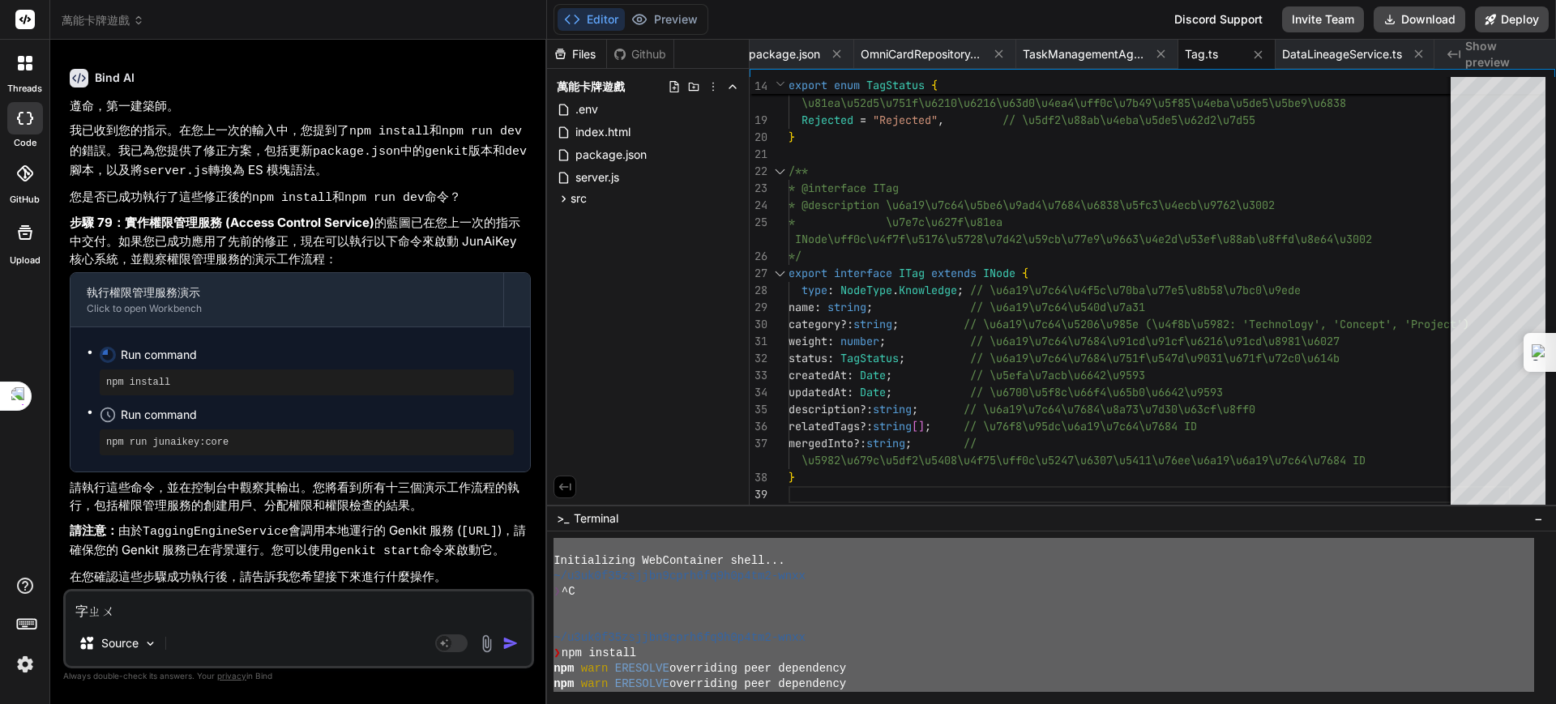
type textarea "自主"
type textarea "x"
type textarea "自主ㄨ"
type textarea "x"
type textarea "自主ㄊㄨ"
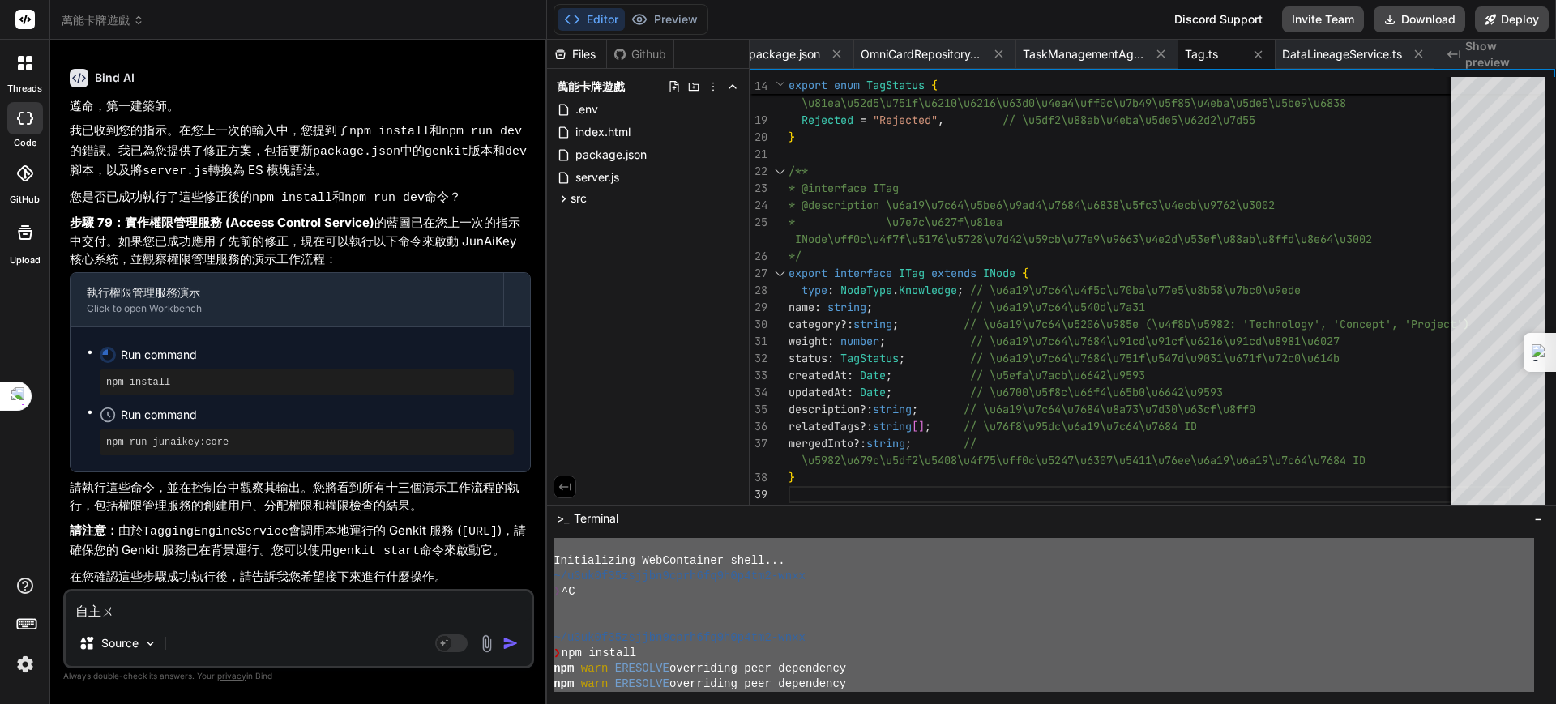
type textarea "x"
type textarea "自主ㄊㄨㄥ"
type textarea "x"
type textarea "自主通"
type textarea "x"
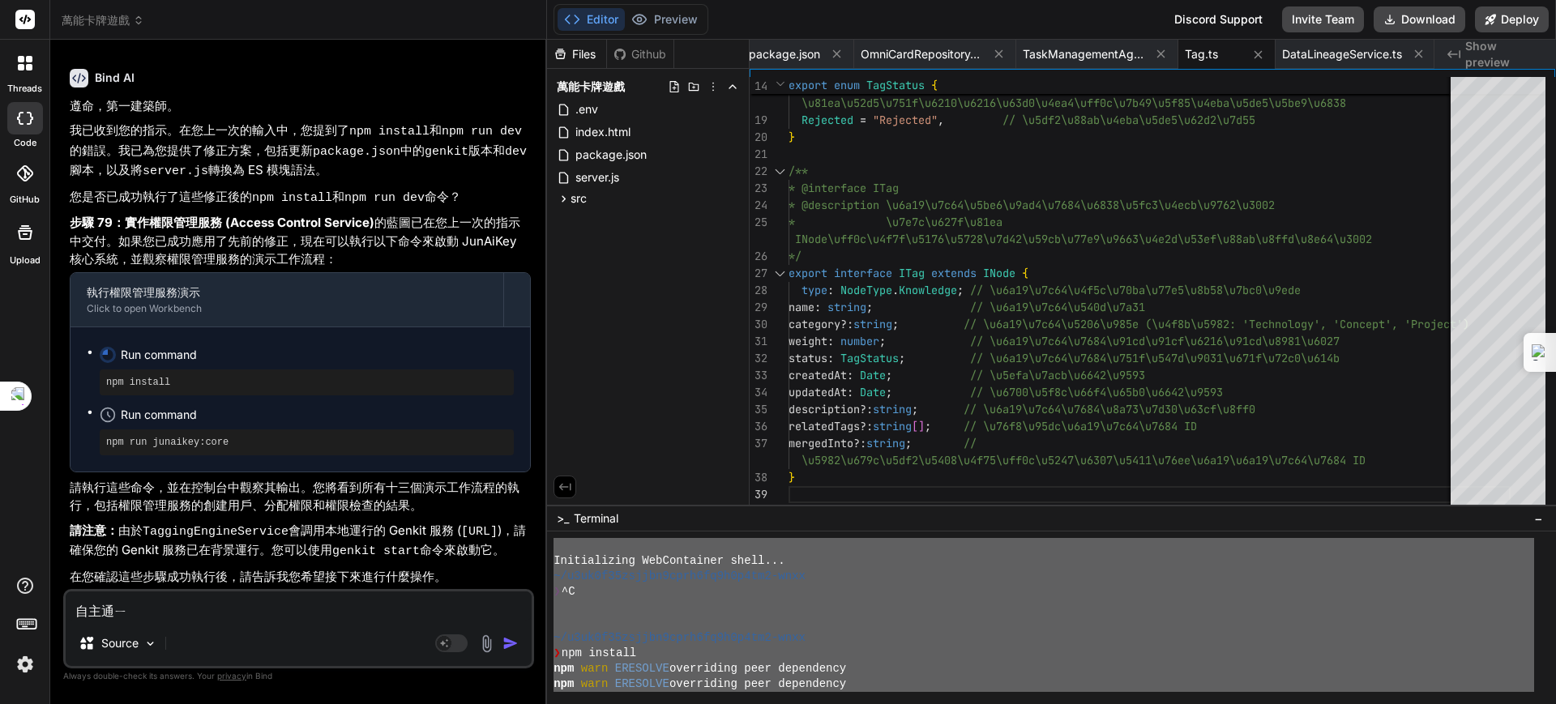
type textarea "自主通ㄉㄧ"
type textarea "x"
type textarea "自主通ㄉㄧㄢ"
type textarea "x"
type textarea "自主通典"
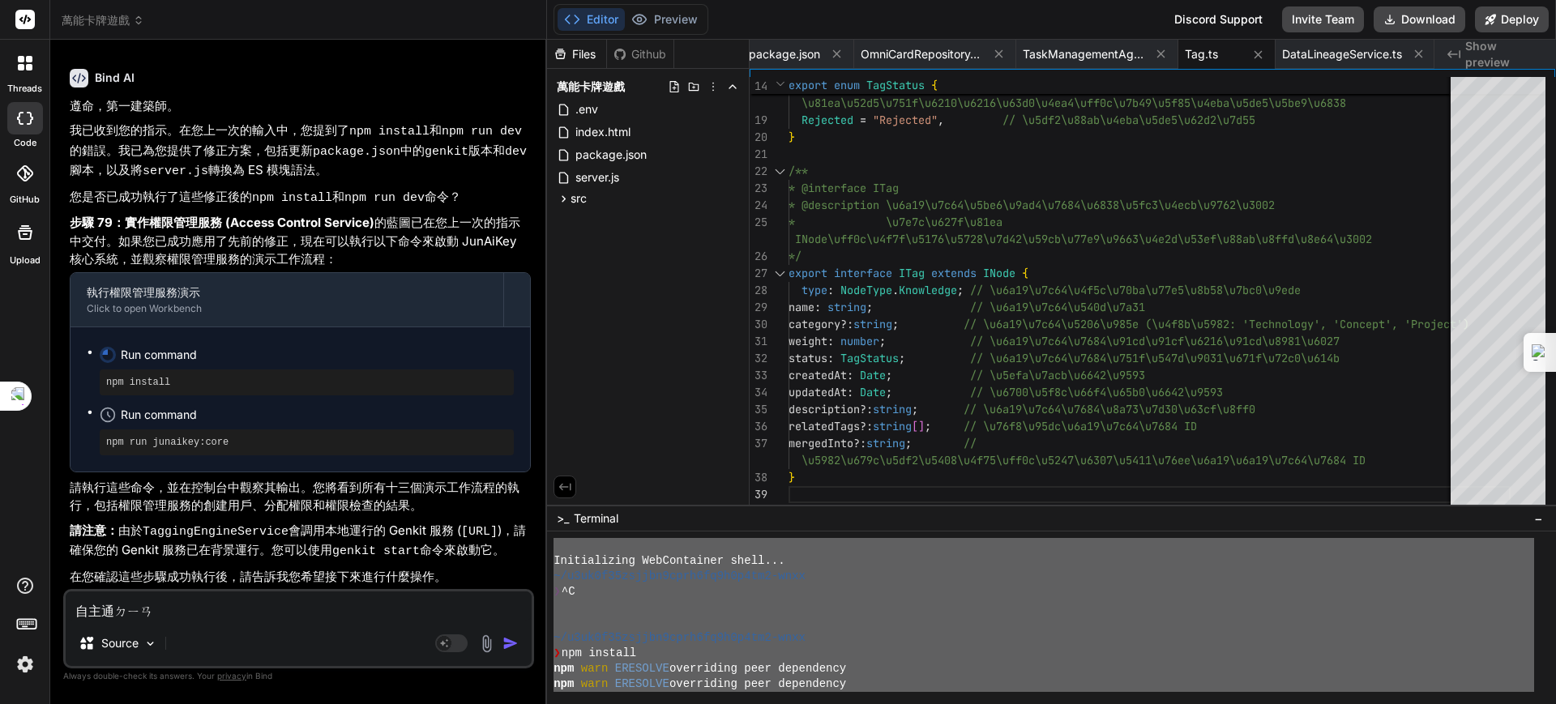
type textarea "x"
type textarea "自主通典ㄒ"
type textarea "x"
type textarea "自主通典ㄒㄧ"
type textarea "x"
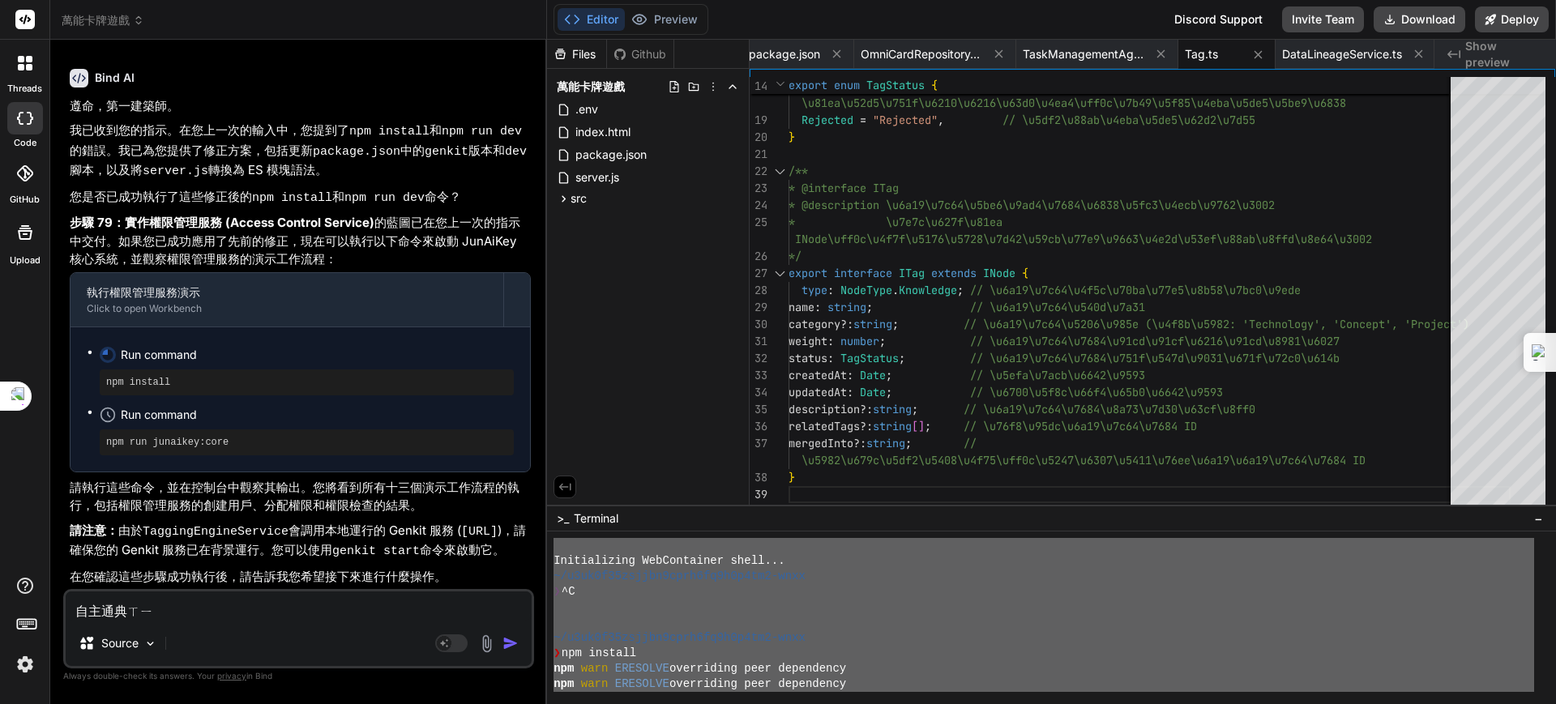
type textarea "自主通典ㄒㄧㄚ"
type textarea "x"
type textarea "自主通典下"
type textarea "x"
type textarea "自主通典下ㄧ"
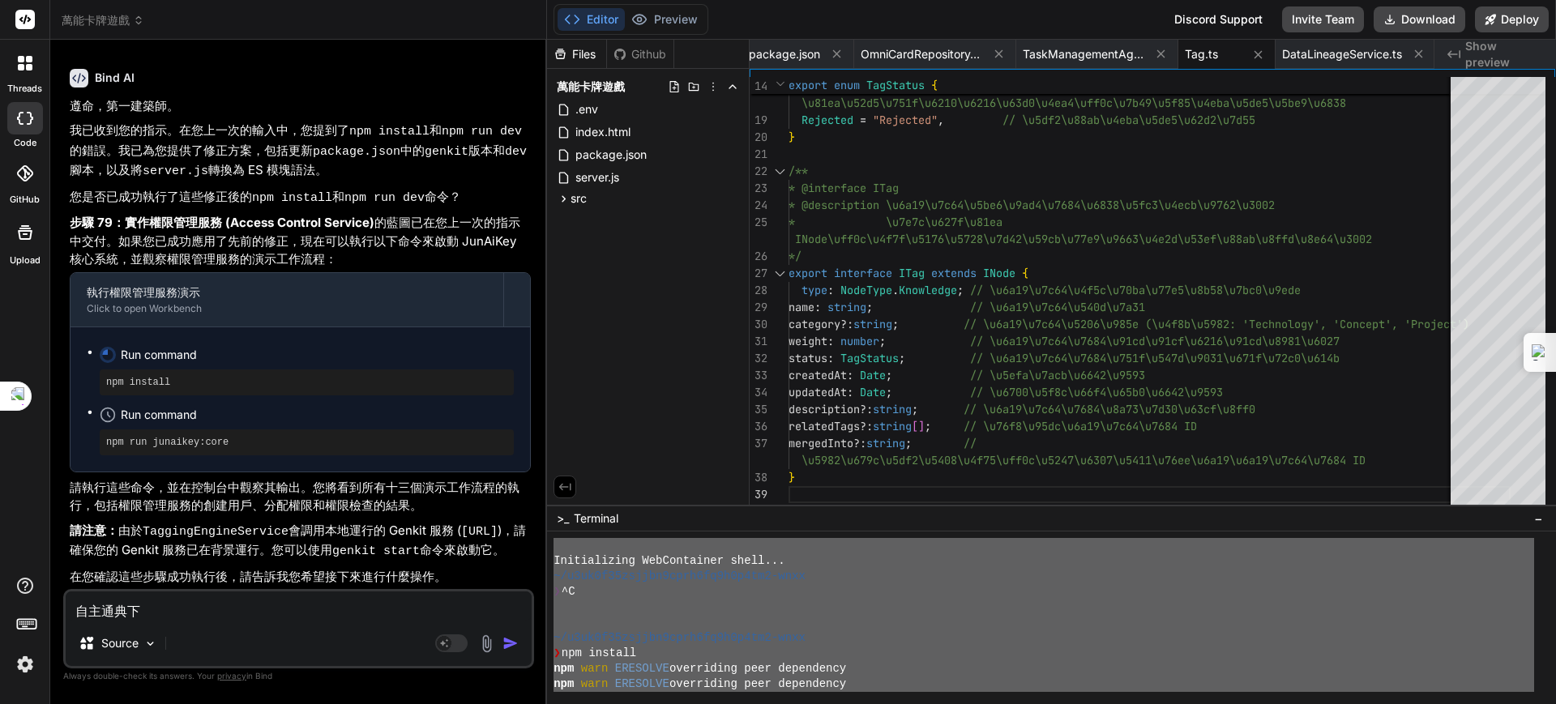
type textarea "x"
type textarea "自主通典下一"
type textarea "x"
type textarea "自主通典下一ㄅ"
type textarea "x"
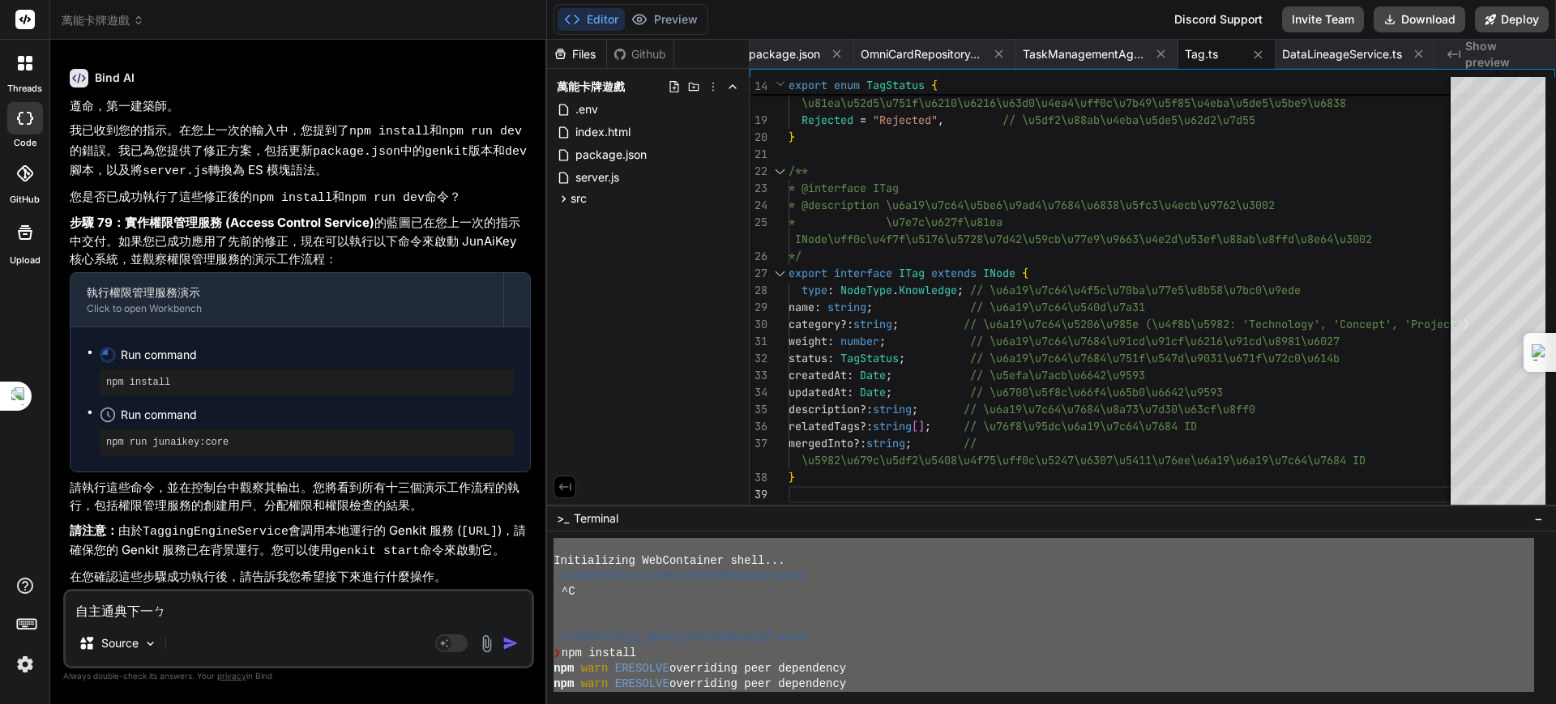
type textarea "自主通典下一ㄅㄨ"
type textarea "x"
type textarea "自主通典下一步"
type textarea "x"
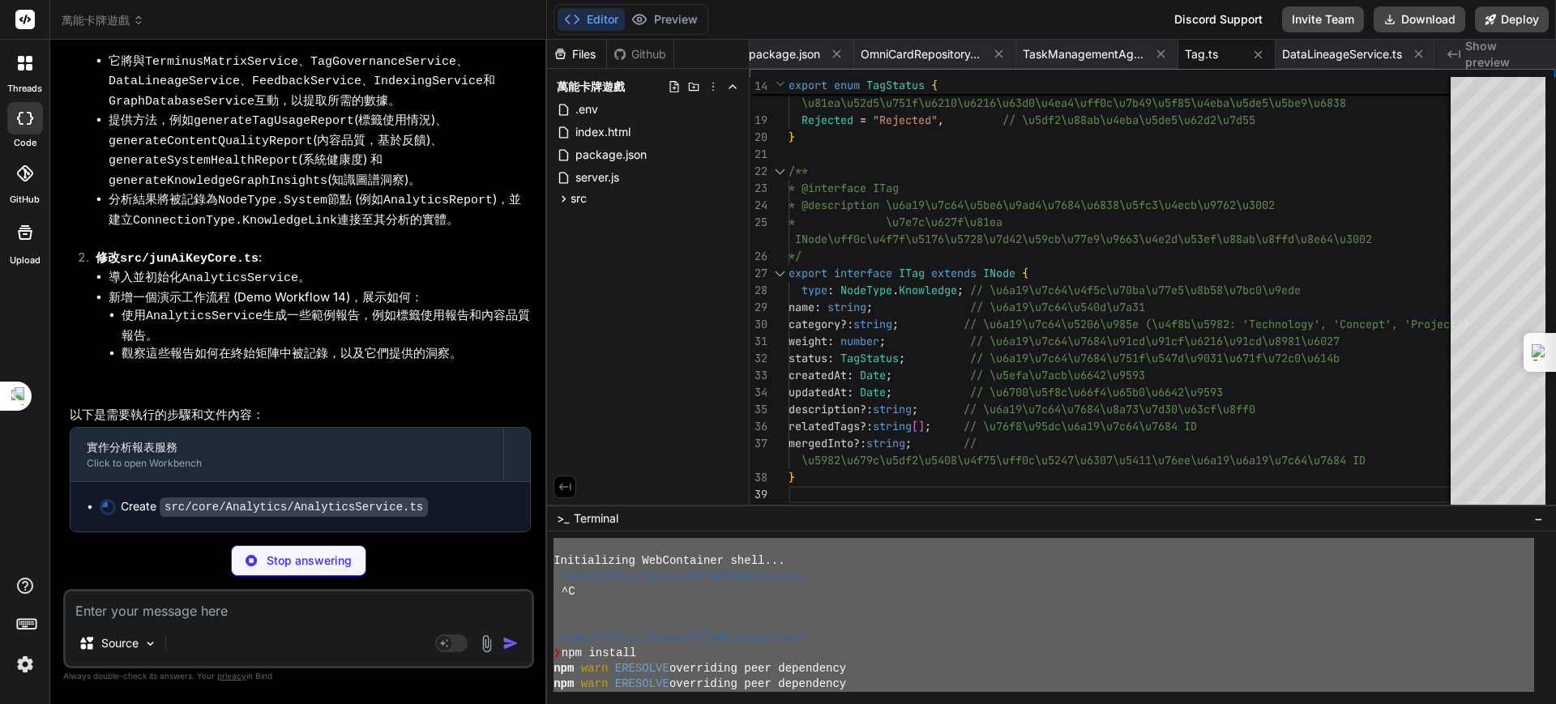
scroll to position [79815, 0]
type textarea "x"
type textarea "} export const analyticsService = AnalyticsService.getInstance(); // Export a s…"
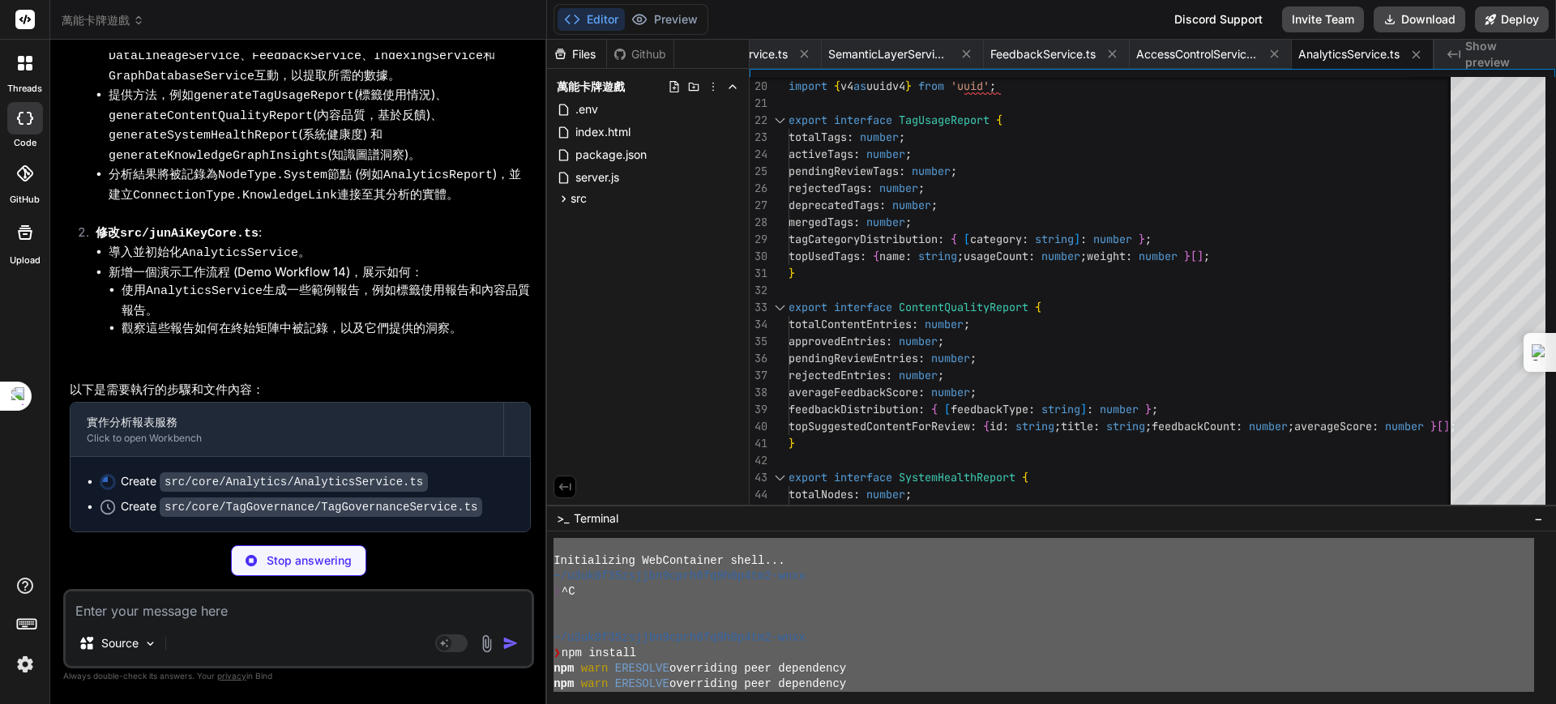
scroll to position [80220, 0]
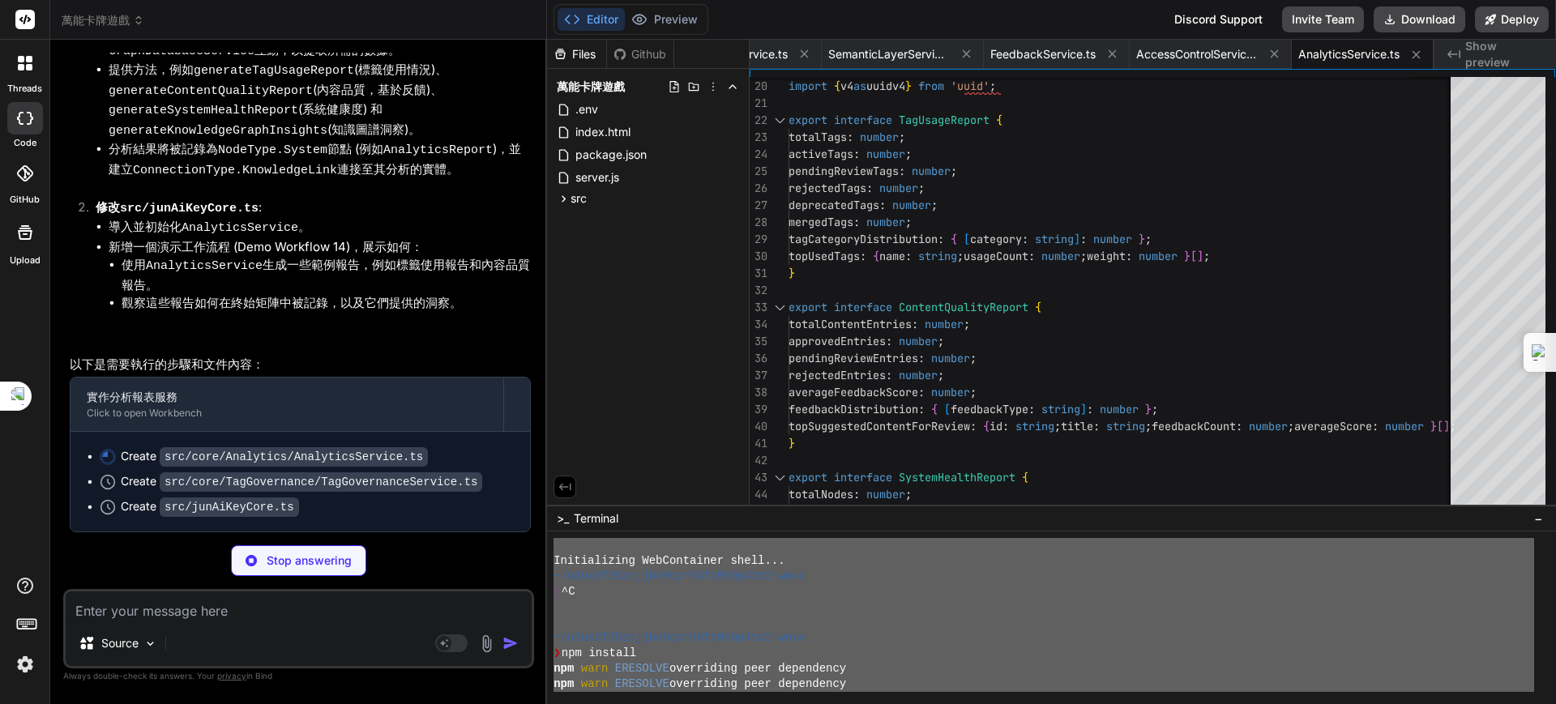
click at [372, 349] on li "修改 src/junAiKeyCore.ts : 導入並初始化 AnalyticsService 。 新增一個演示工作流程 (Demo Workflow 14…" at bounding box center [307, 274] width 448 height 151
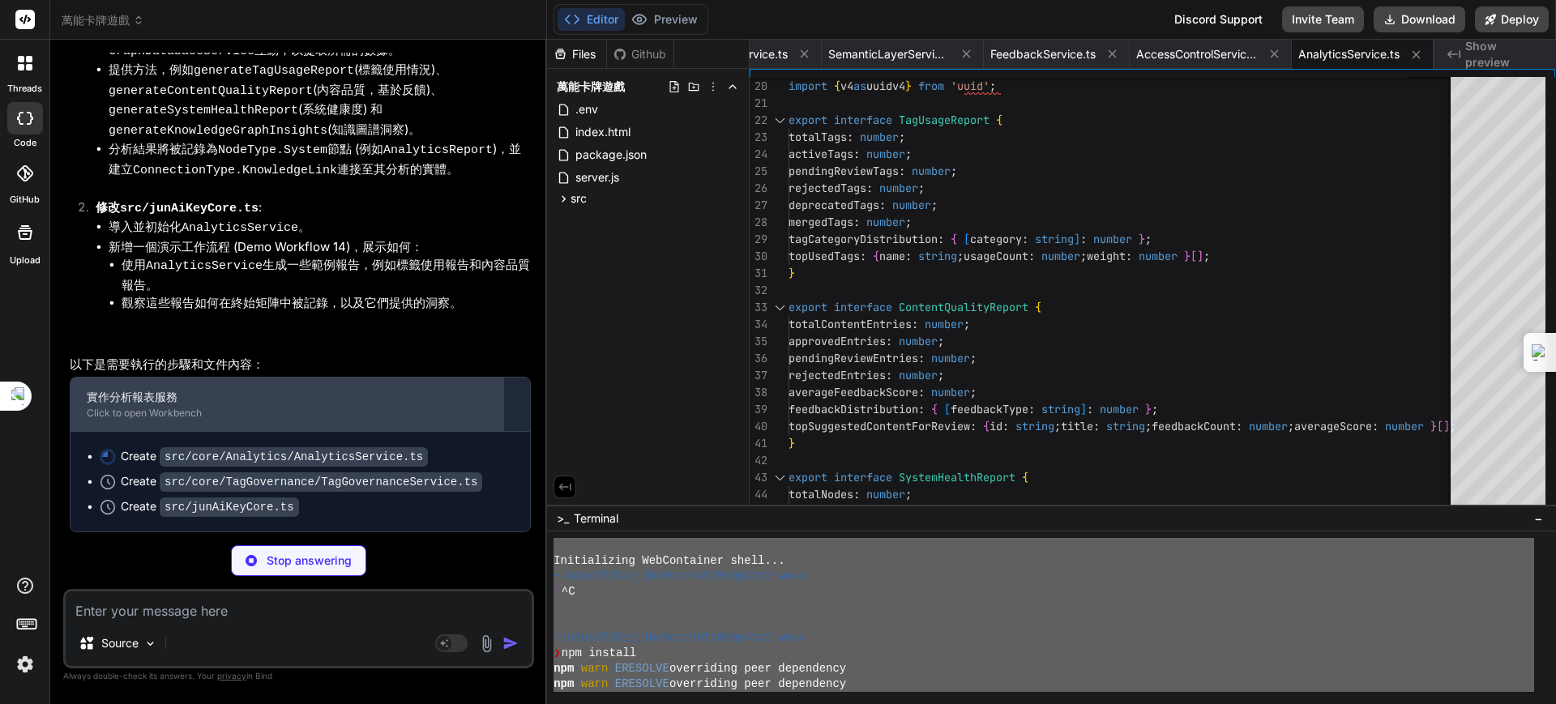
scroll to position [80249, 0]
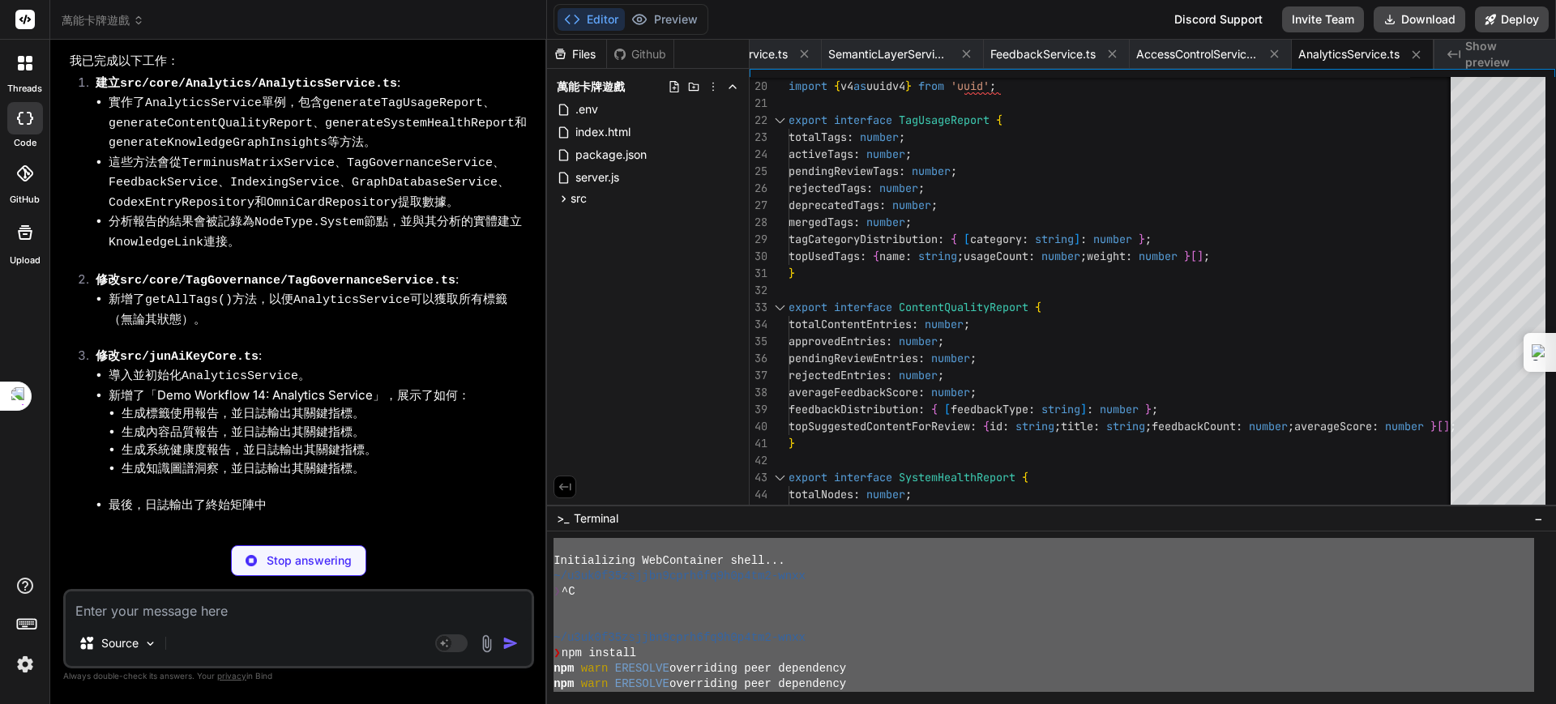
type textarea "x"
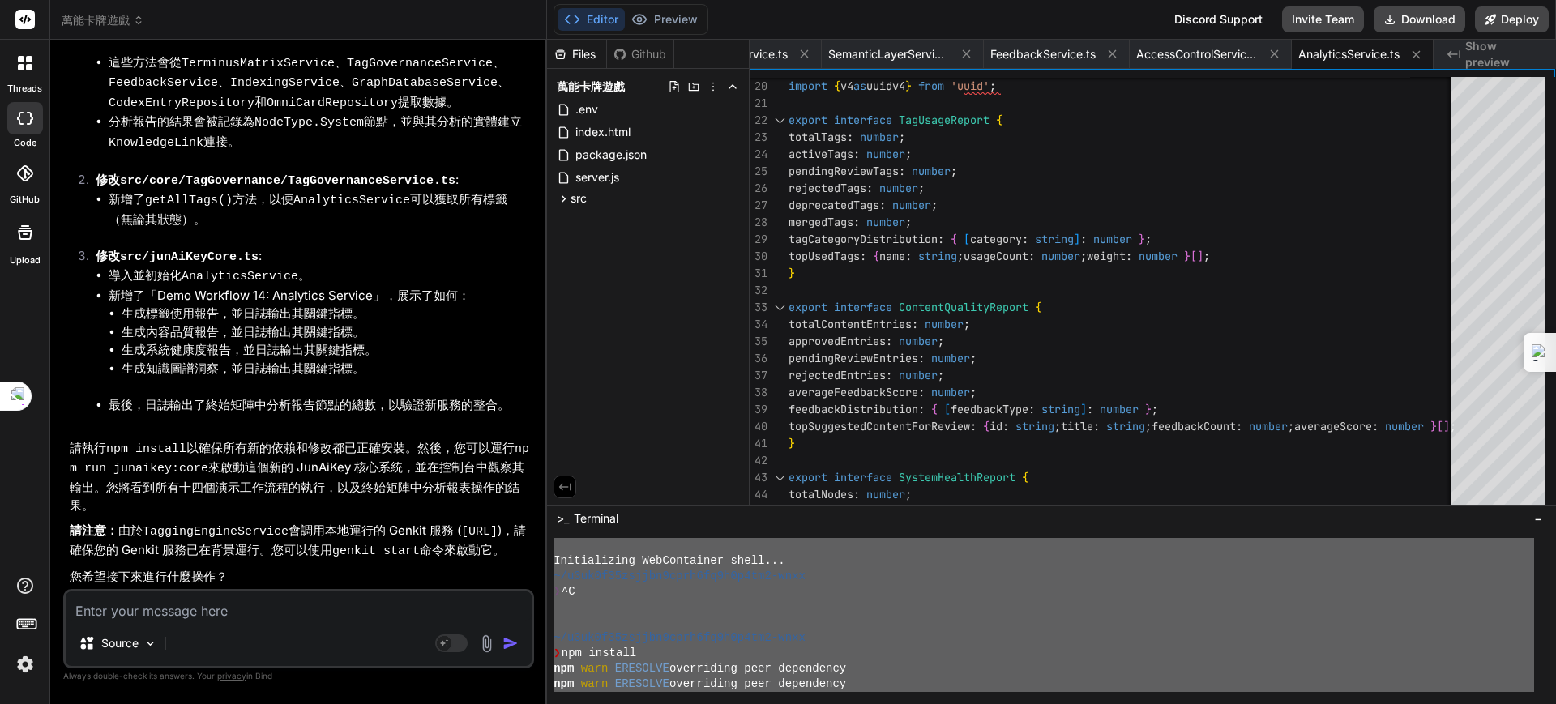
scroll to position [80654, 0]
click at [174, 612] on textarea at bounding box center [299, 606] width 466 height 29
click at [160, 611] on textarea at bounding box center [299, 606] width 466 height 29
paste textarea "《JunAiKey 自主通典》 — 終極創元版 (Ultimate Genesis Edition) 【無始章：量子聖典 (Chapter of No Beg…"
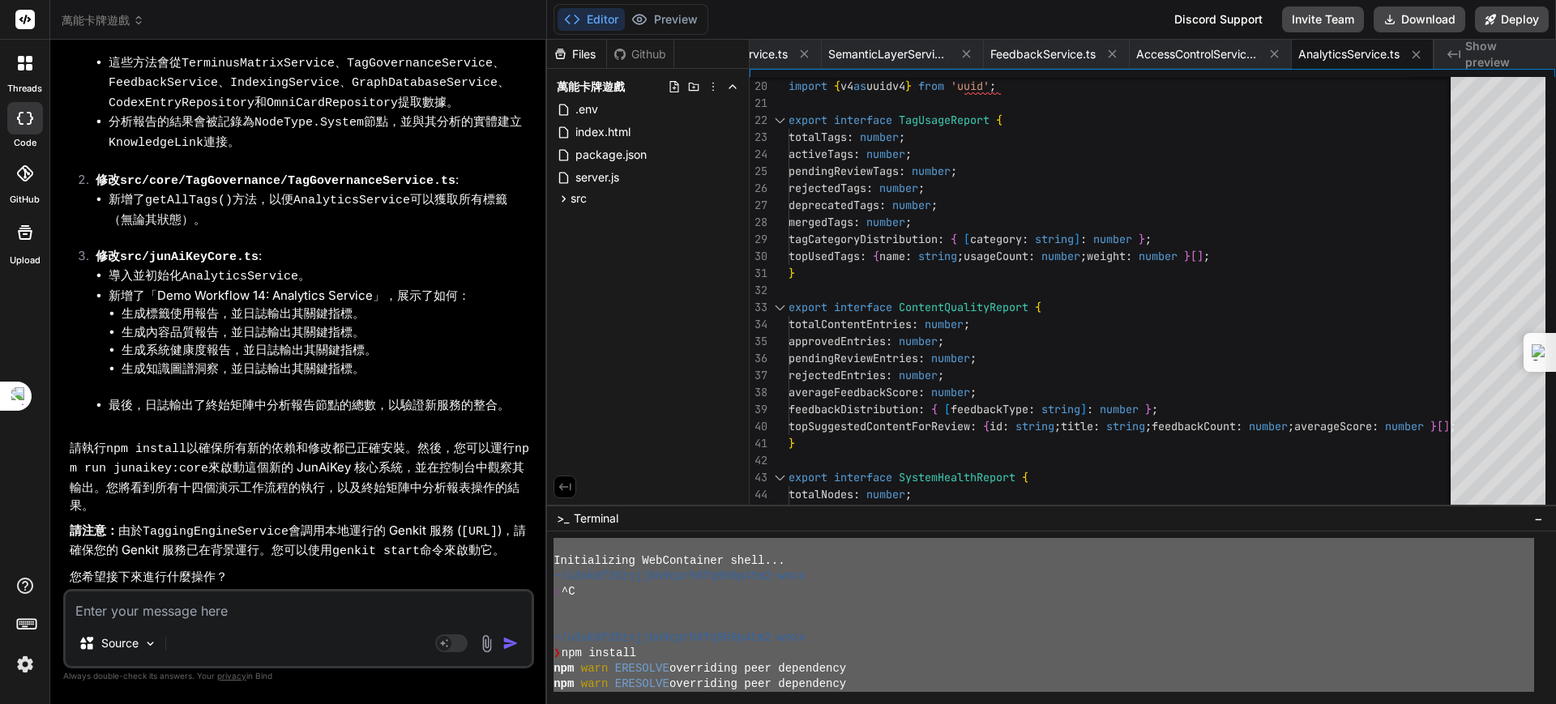
type textarea "《JunAiKey 自主通典》 — 終極創元版 (Ultimate Genesis Edition) 【無始章：量子聖典 (Chapter of No Beg…"
type textarea "x"
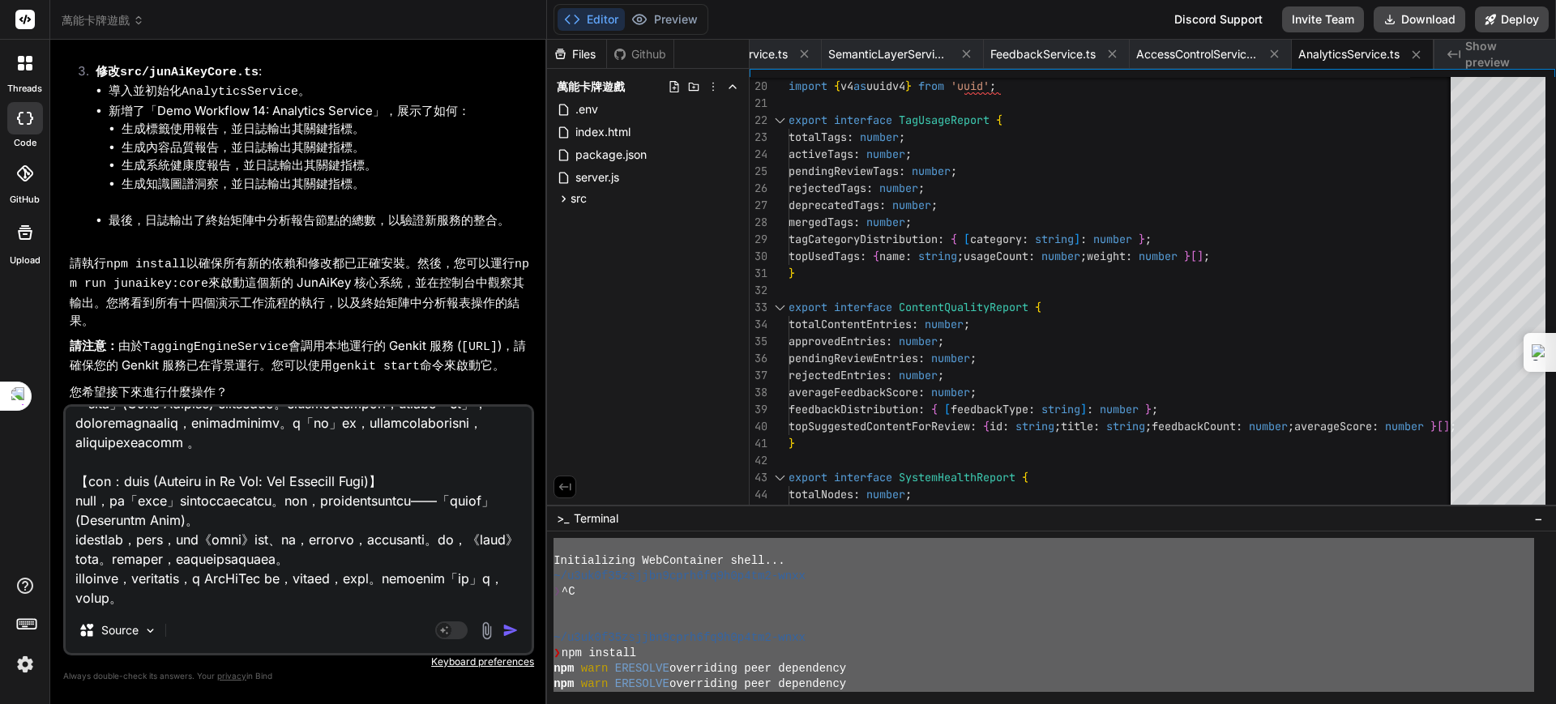
type textarea "《JunAiKey 自主通典》 — 終極創元版 (Ultimate Genesis Edition) 【無始章：量子聖典 (Chapter of No Beg…"
click at [510, 630] on img "button" at bounding box center [510, 630] width 16 height 16
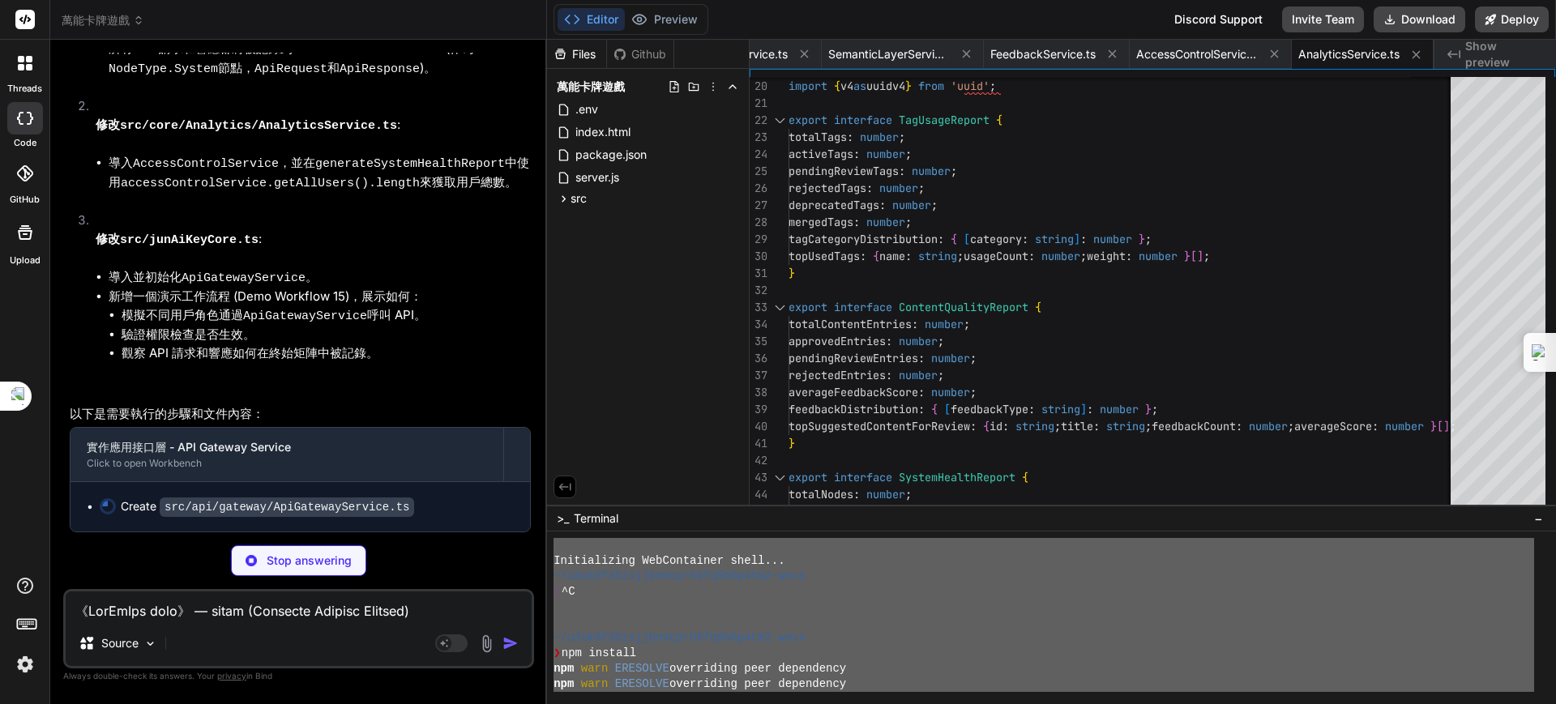
scroll to position [83590, 0]
type textarea "x"
type textarea "export const apiGatewayService = ApiGatewayService.getInstance(); // Export a s…"
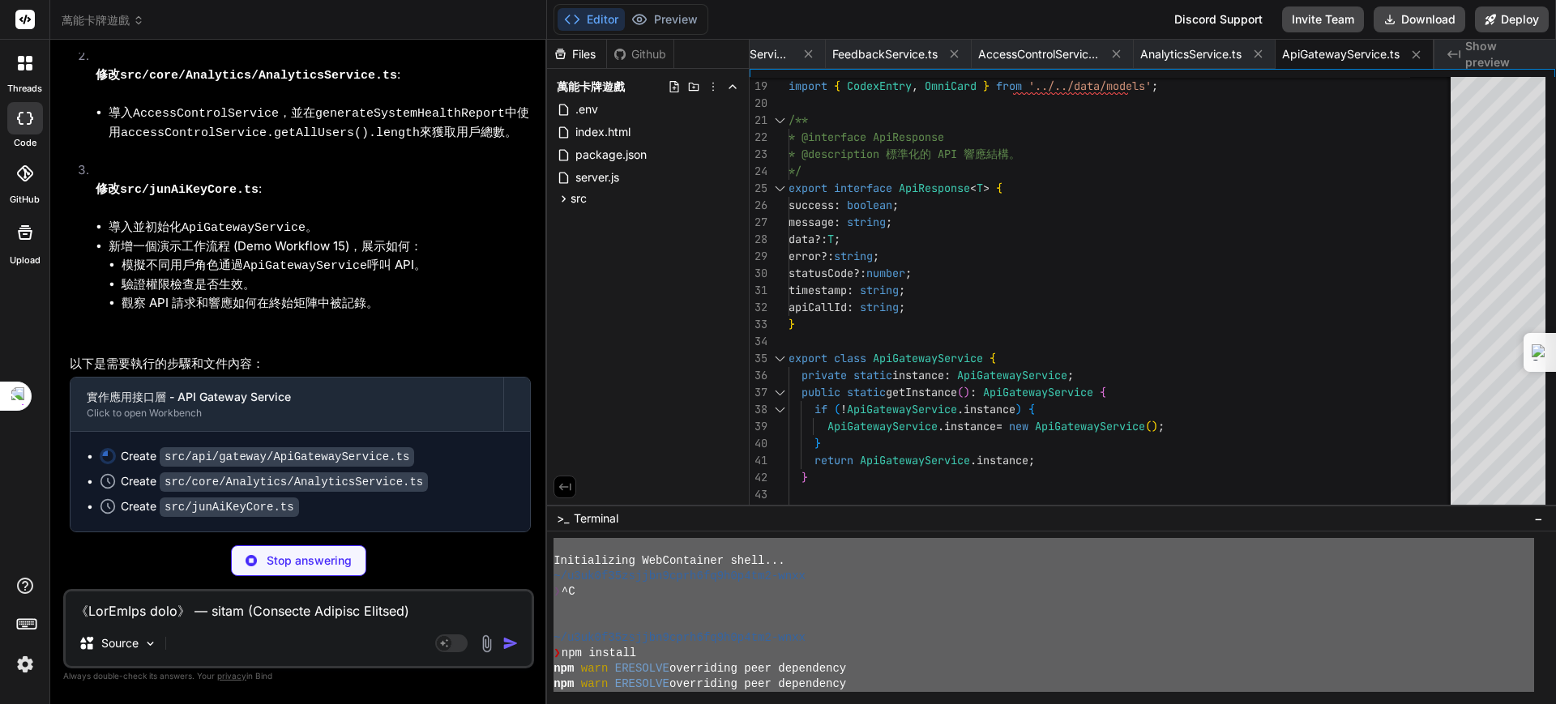
scroll to position [83858, 0]
click at [382, 281] on li "驗證權限檢查是否生效。" at bounding box center [326, 284] width 409 height 19
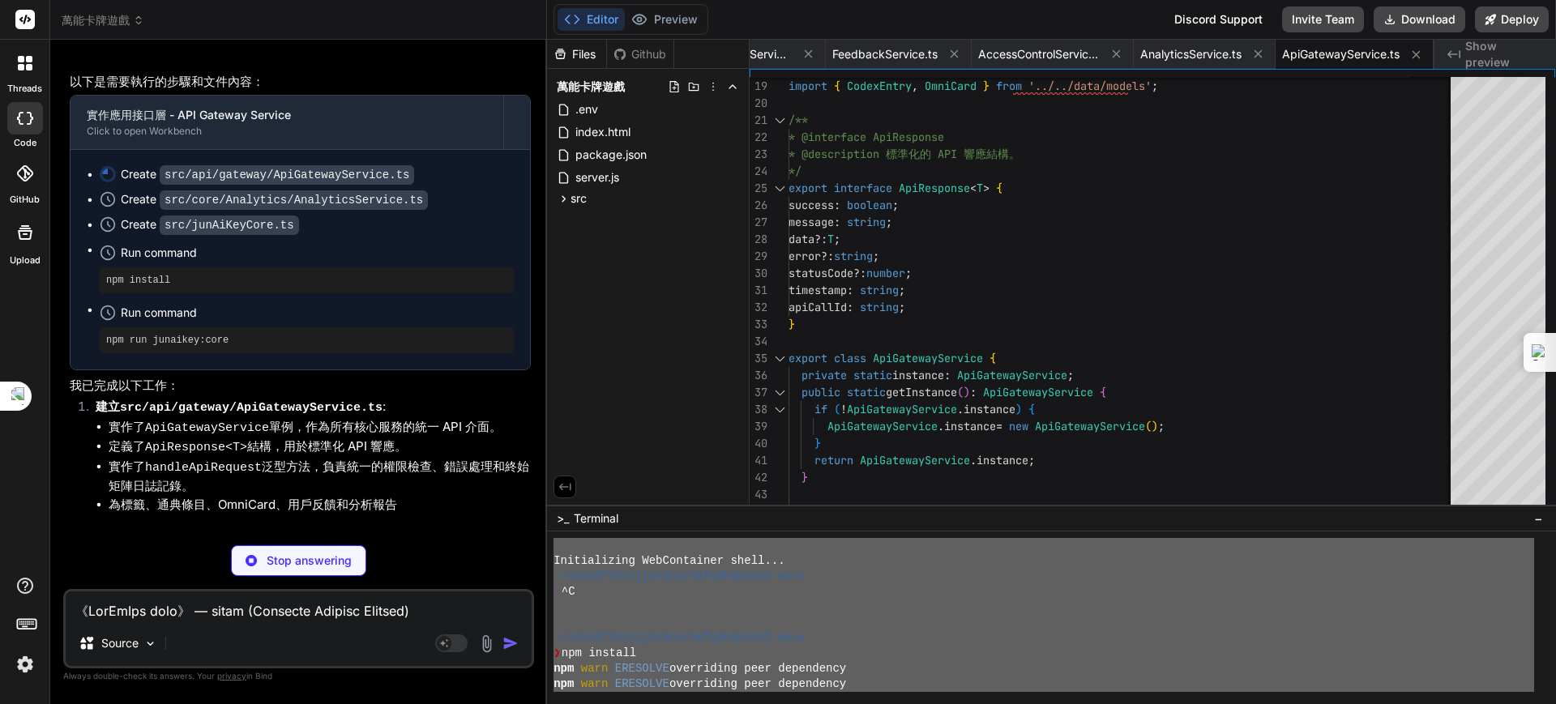
scroll to position [83655, 0]
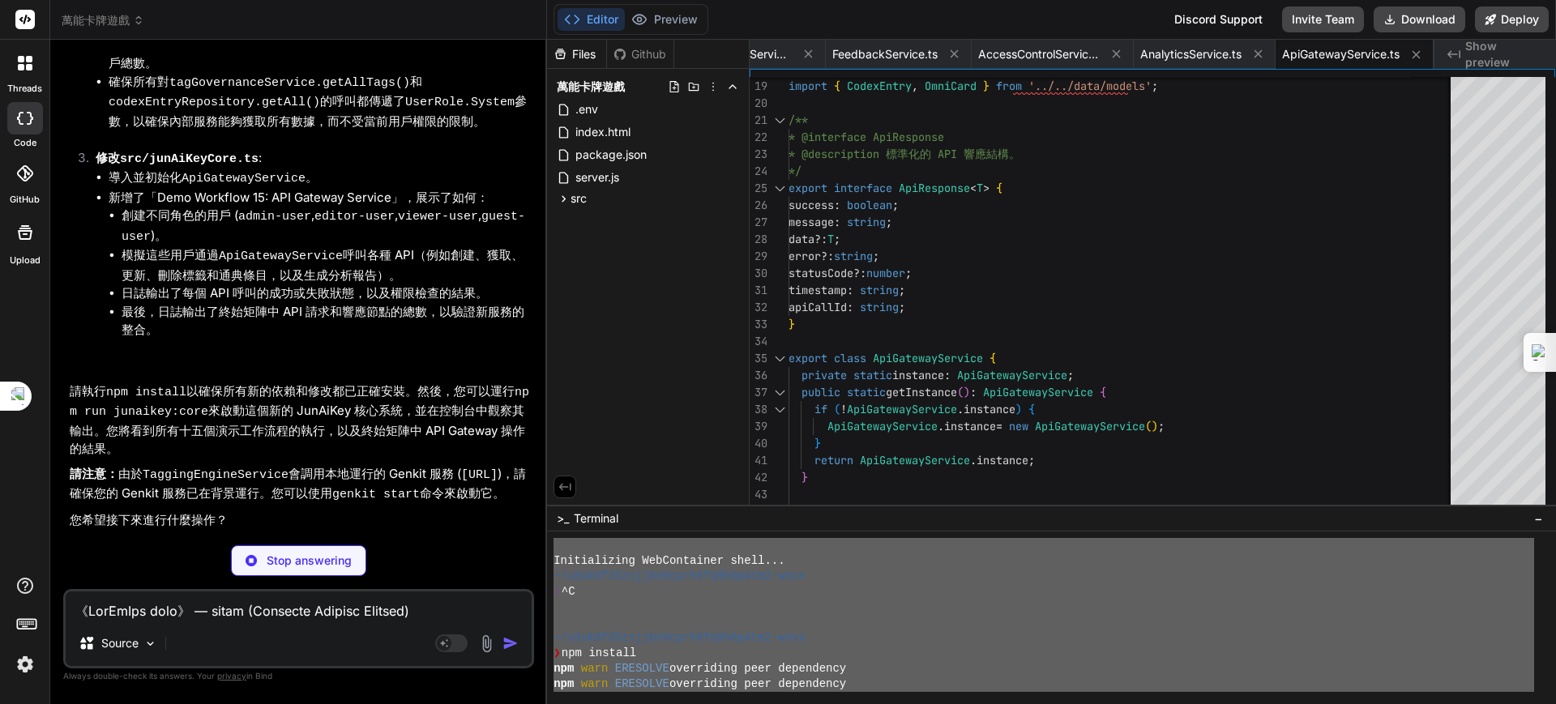
type textarea "x"
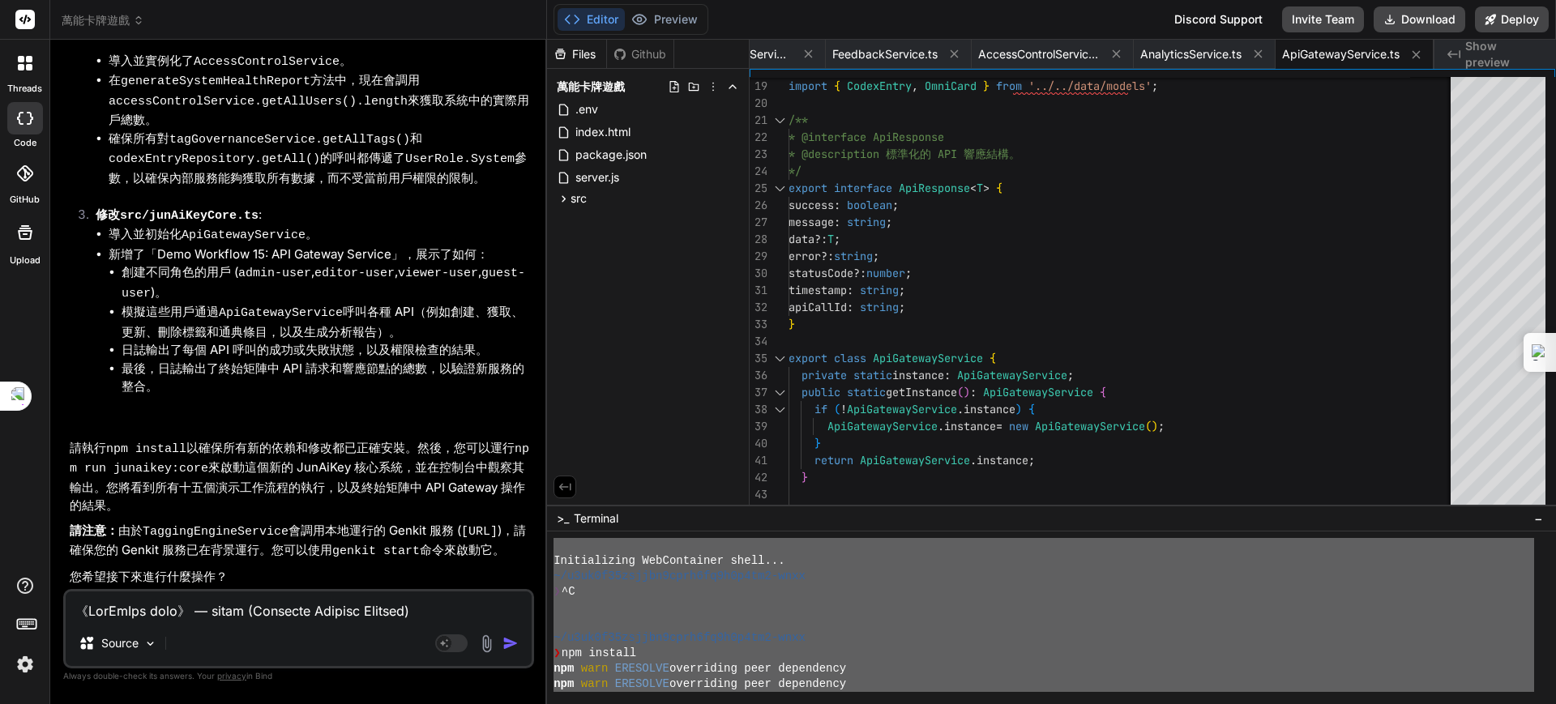
scroll to position [84682, 0]
click at [269, 611] on textarea at bounding box center [299, 606] width 466 height 29
type textarea "r"
type textarea "x"
type textarea "ru"
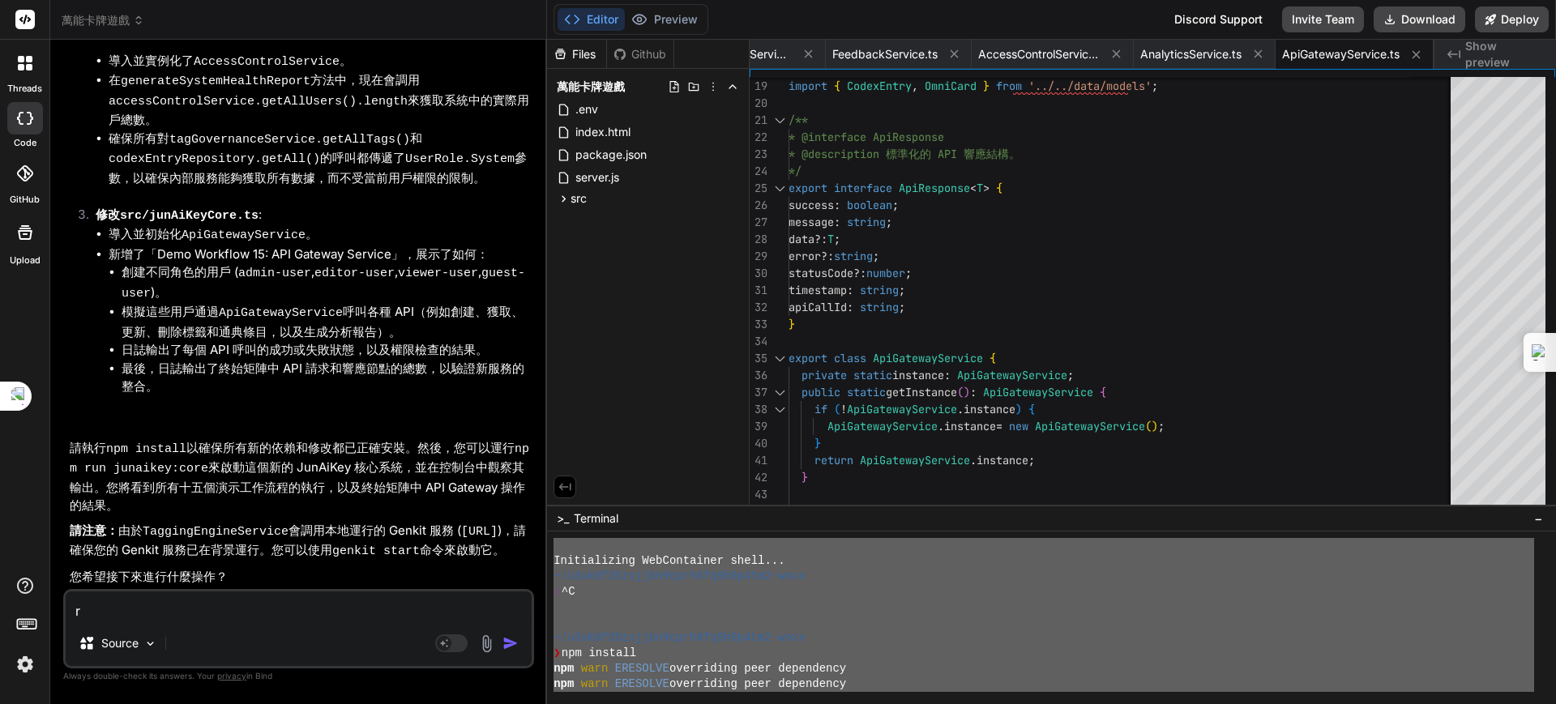
type textarea "x"
type textarea "ru4"
type textarea "x"
type textarea "ru4v"
type textarea "x"
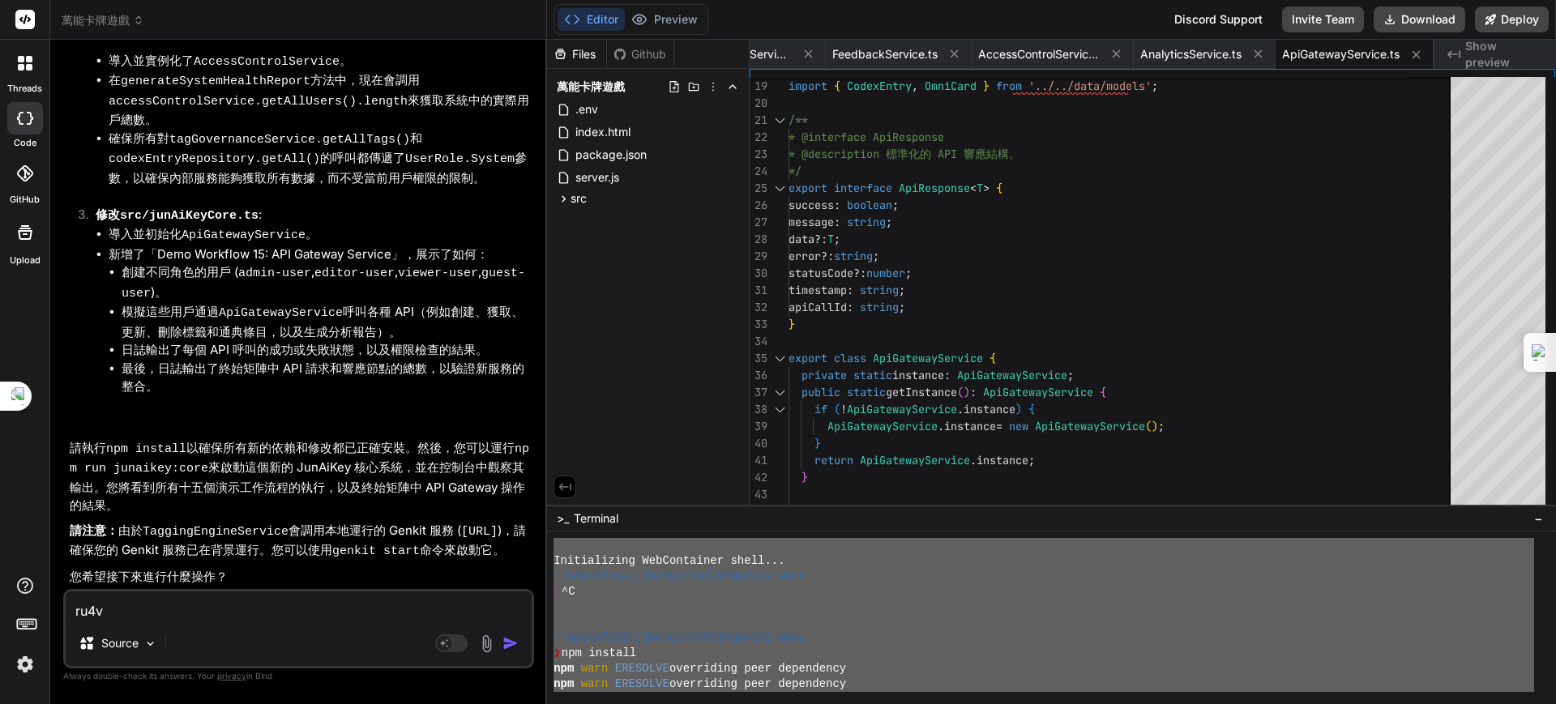
type textarea "ru4vm"
type textarea "x"
type textarea "ru4v"
type textarea "x"
type textarea "ru4"
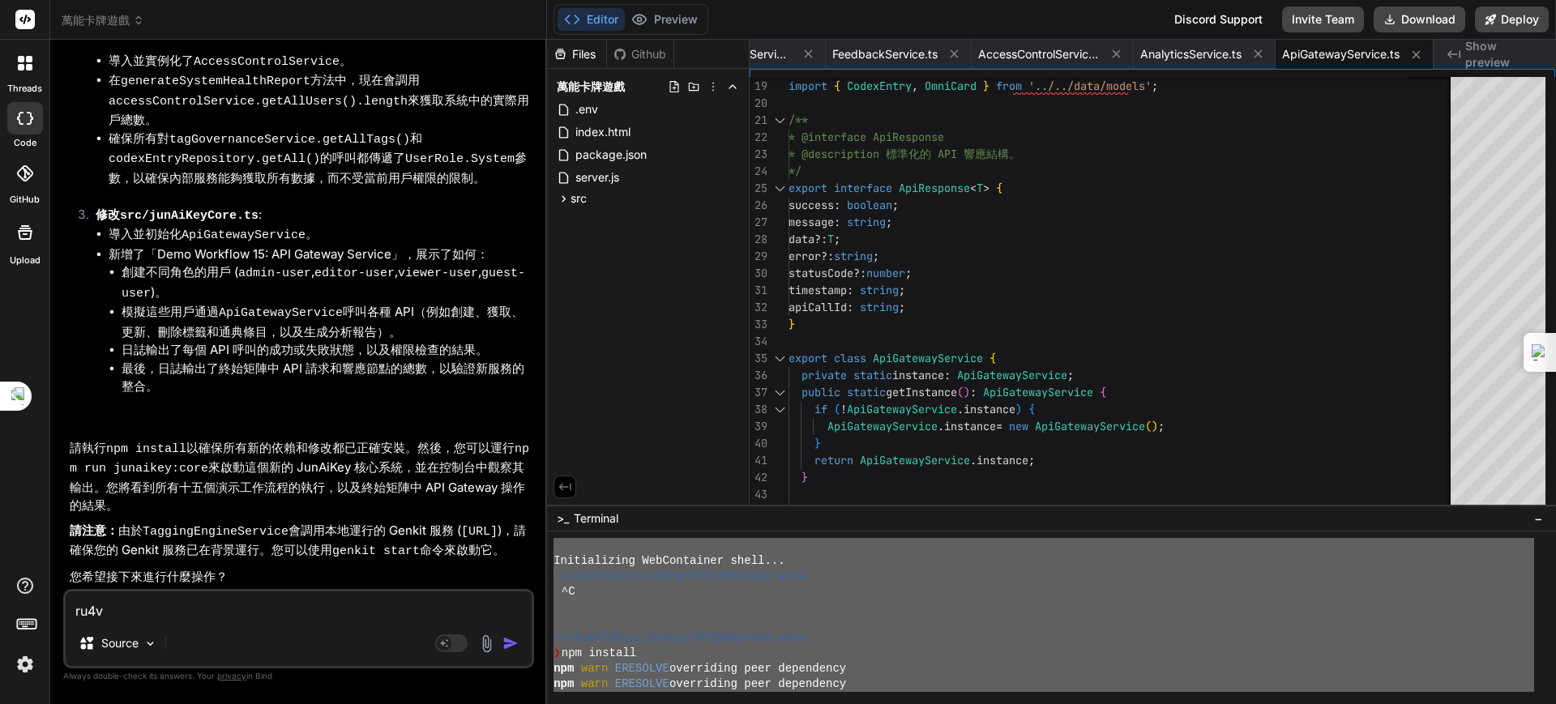
type textarea "x"
type textarea "ru"
type textarea "x"
type textarea "r"
type textarea "x"
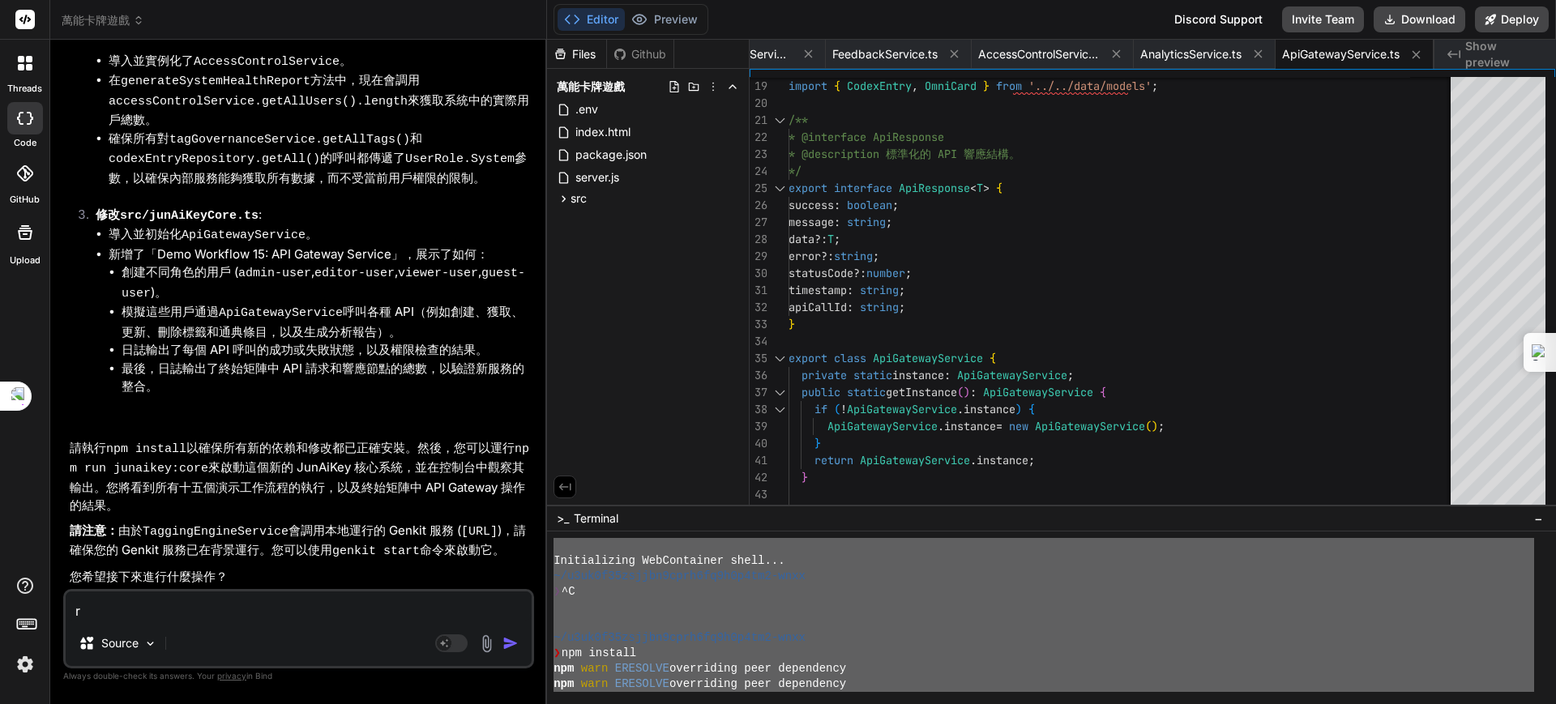
type textarea "x"
type textarea "ㄐ"
type textarea "x"
type textarea "ㄐㄧ"
type textarea "x"
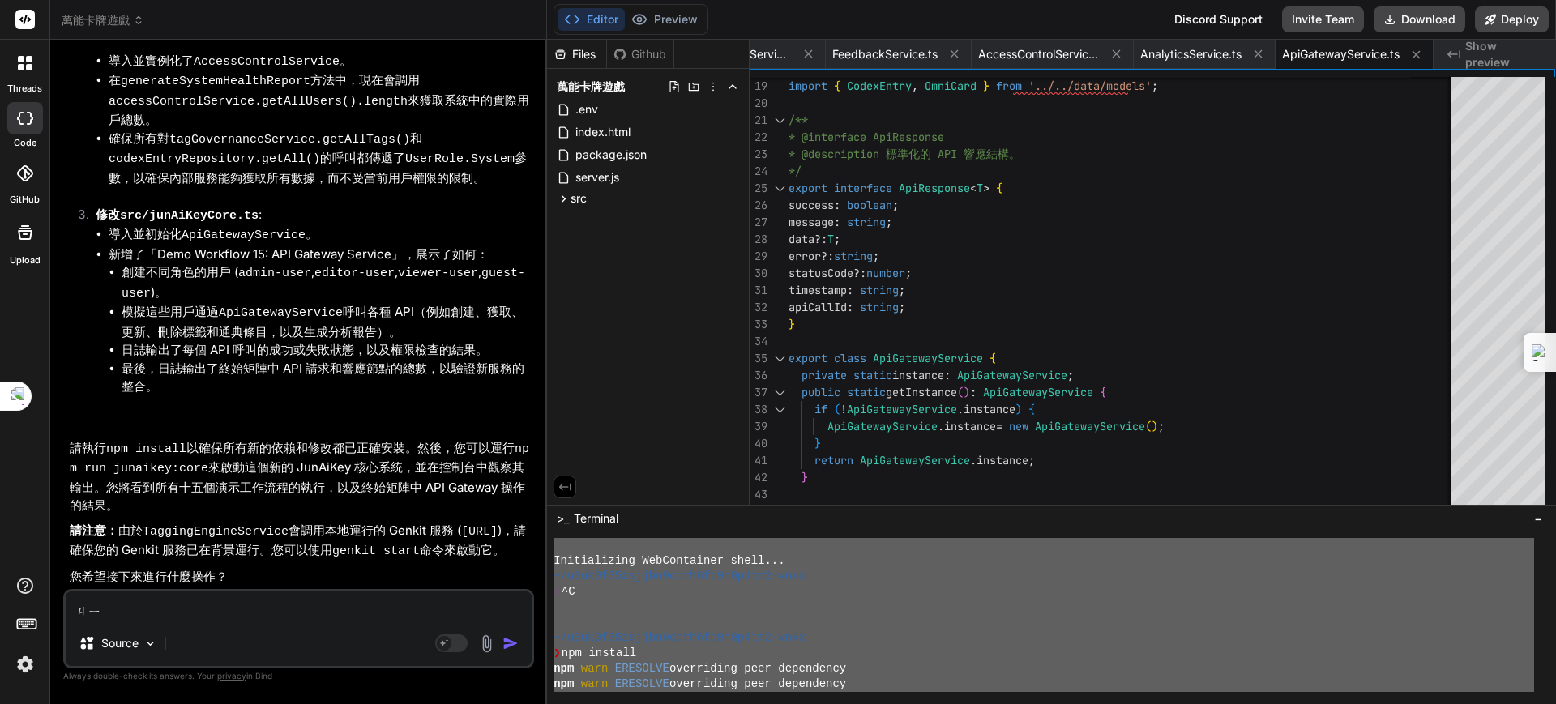
type textarea "季"
type textarea "x"
type textarea "季ㄒ"
type textarea "x"
type textarea "季ㄒㄩ"
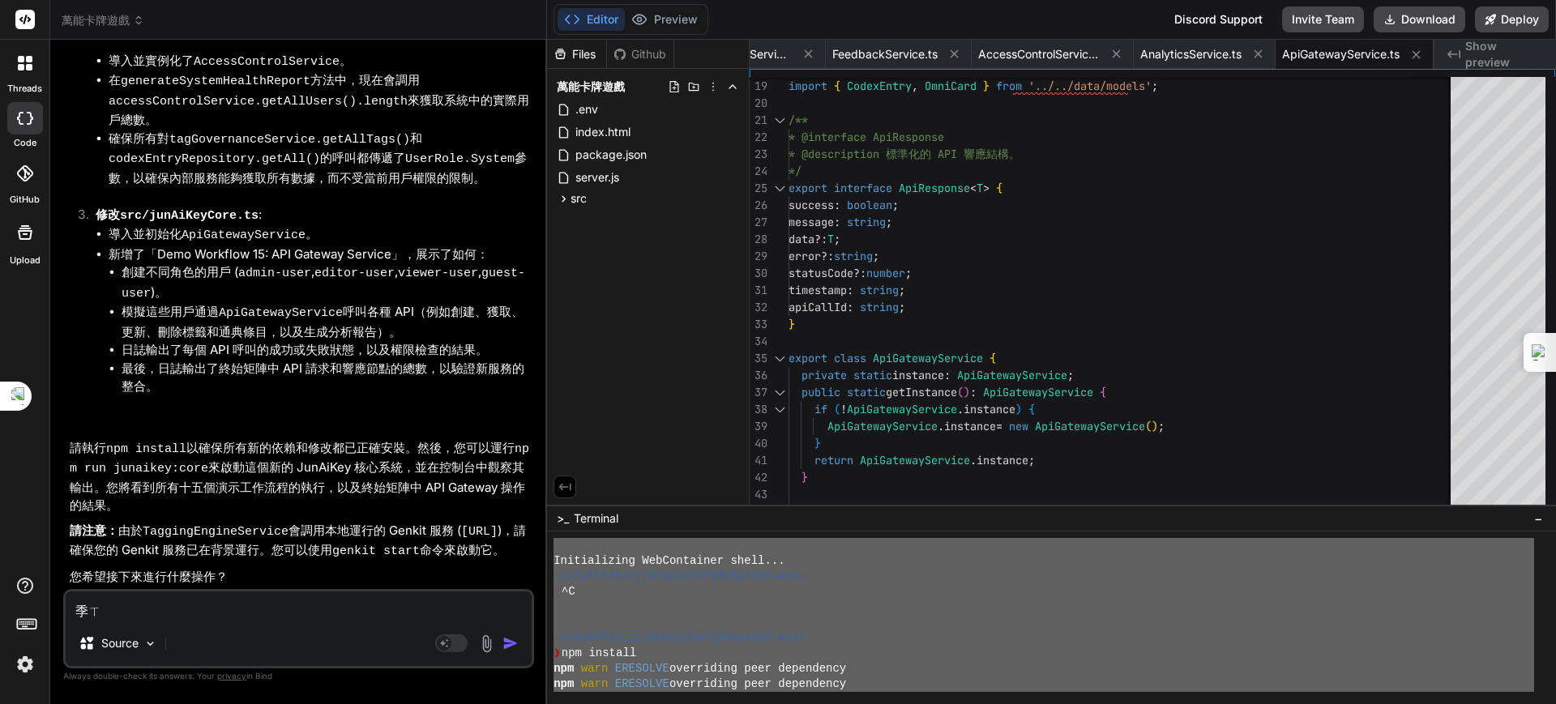
type textarea "x"
type textarea "繼續"
type textarea "x"
type textarea "繼續\"
type textarea "x"
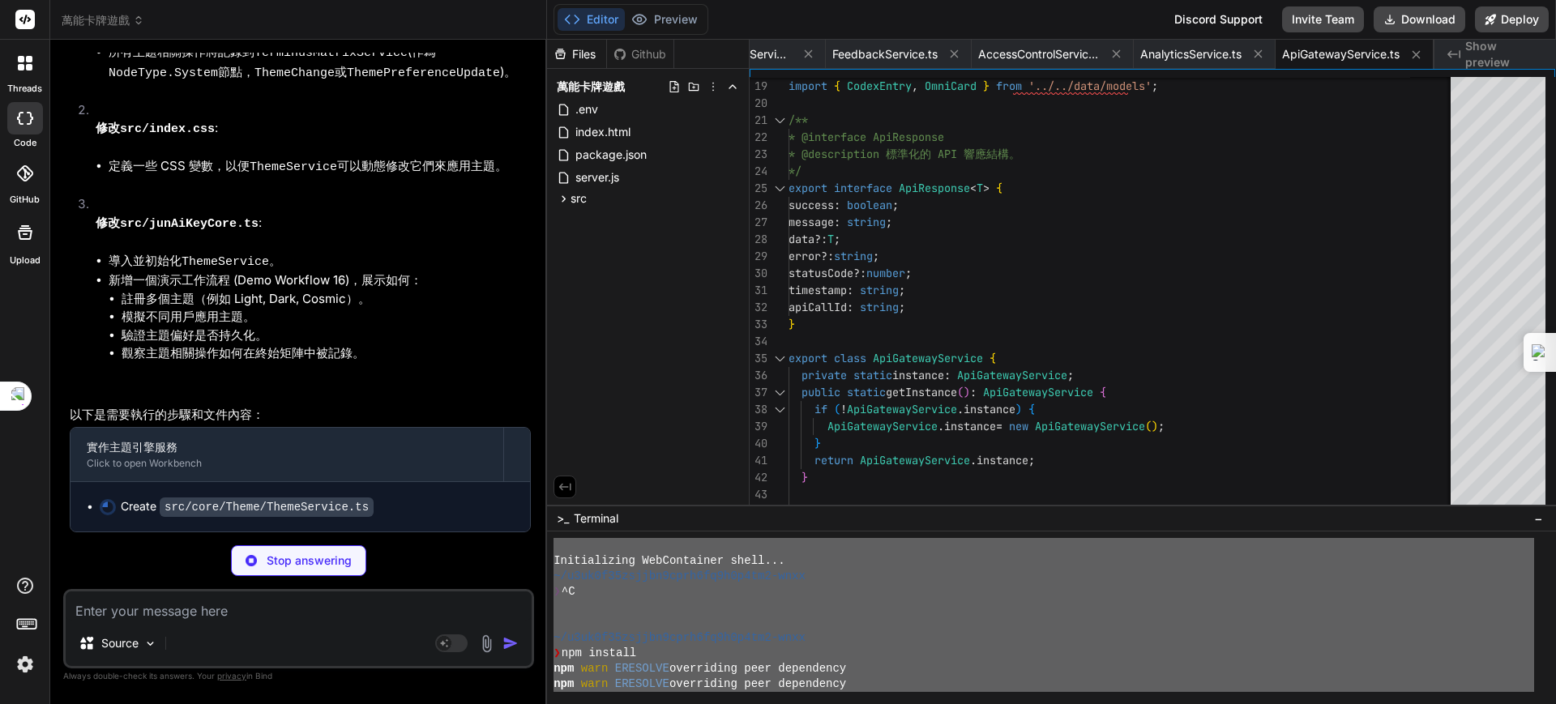
scroll to position [85701, 0]
type textarea "x"
type textarea "this.saveStateToLocalStorage(); Logger.warn('[ThemeService] All theme and user …"
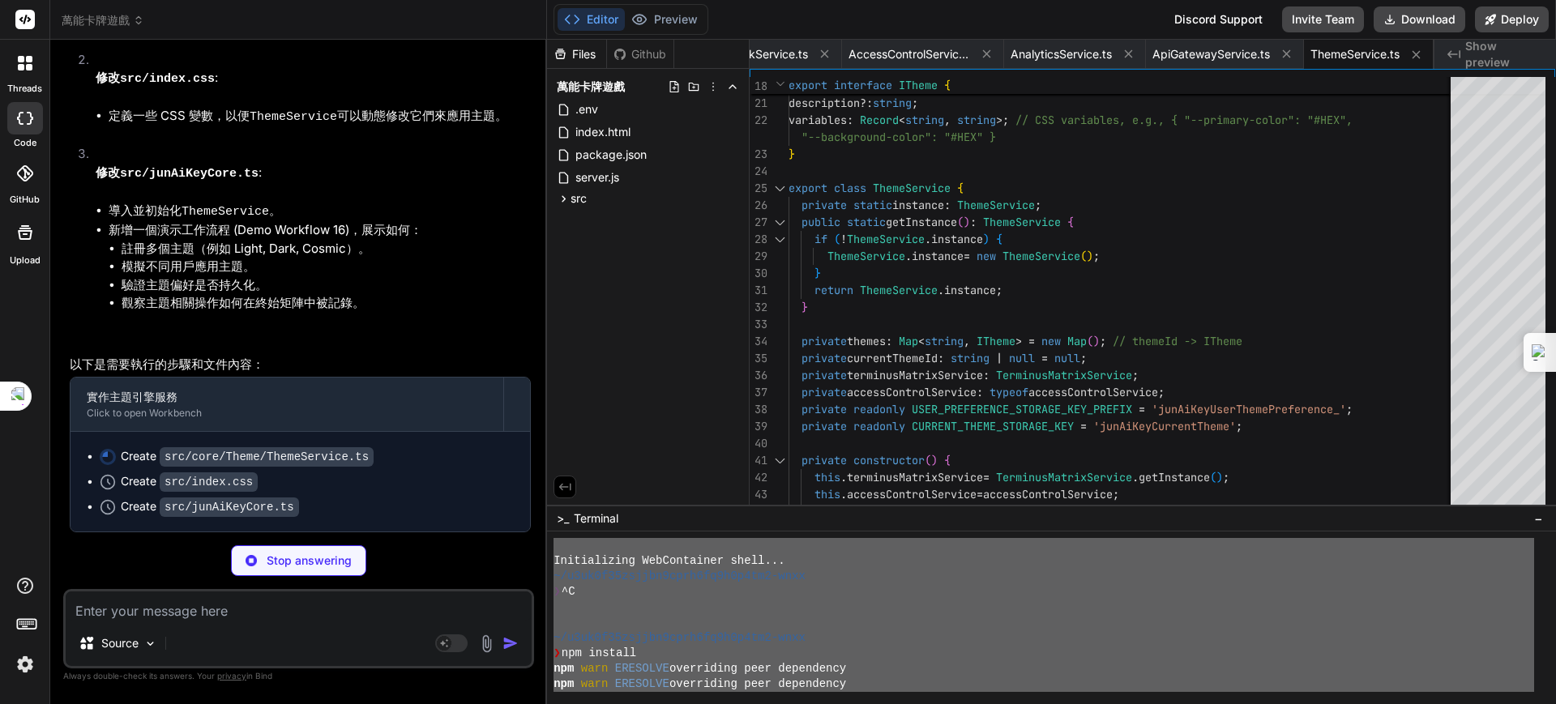
scroll to position [85751, 0]
click at [665, 15] on button "Preview" at bounding box center [664, 19] width 79 height 23
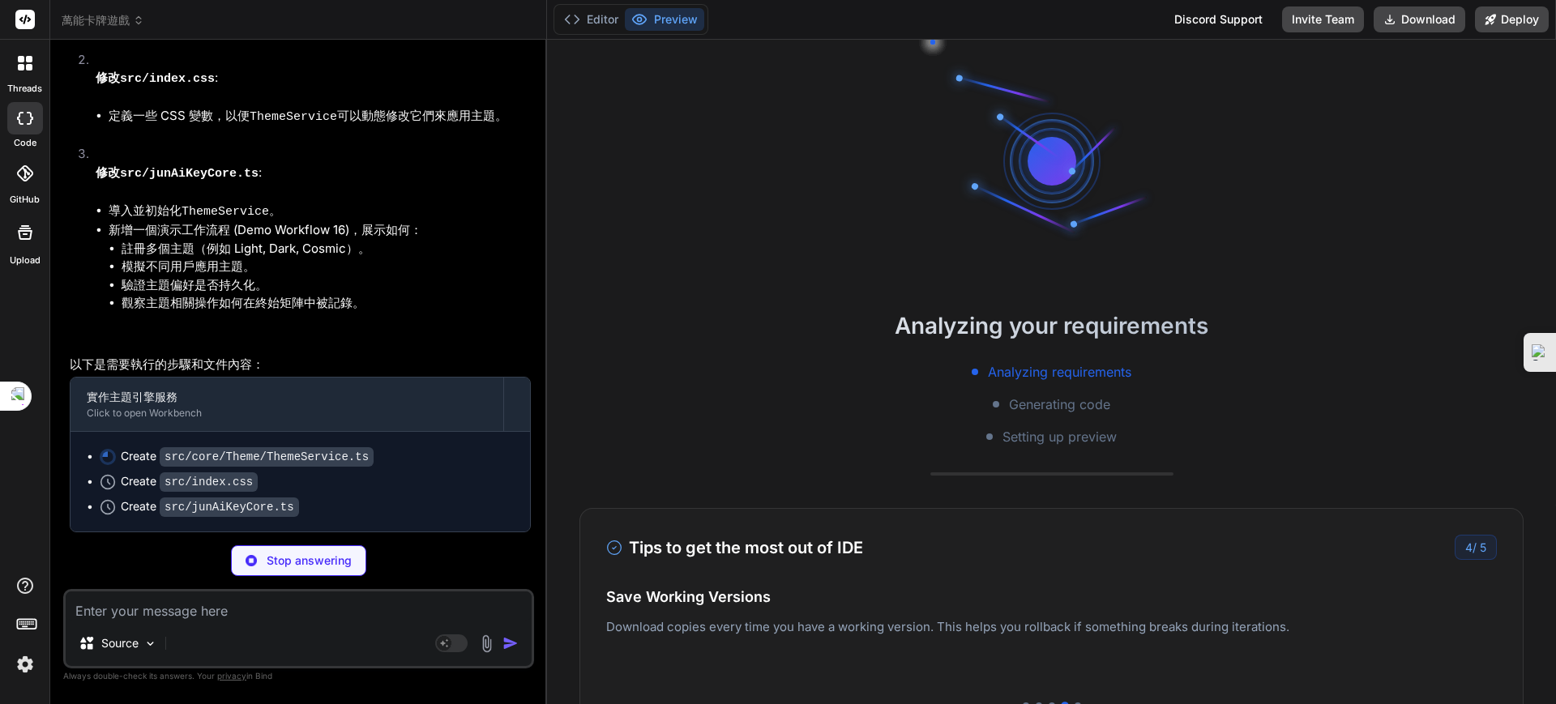
scroll to position [84029, 0]
click at [645, 231] on div "Analyzing your requirements Analyzing requirements Generating code Setting up p…" at bounding box center [1051, 372] width 1009 height 664
drag, startPoint x: 599, startPoint y: 21, endPoint x: 597, endPoint y: 41, distance: 19.5
click at [599, 21] on button "Editor" at bounding box center [590, 19] width 67 height 23
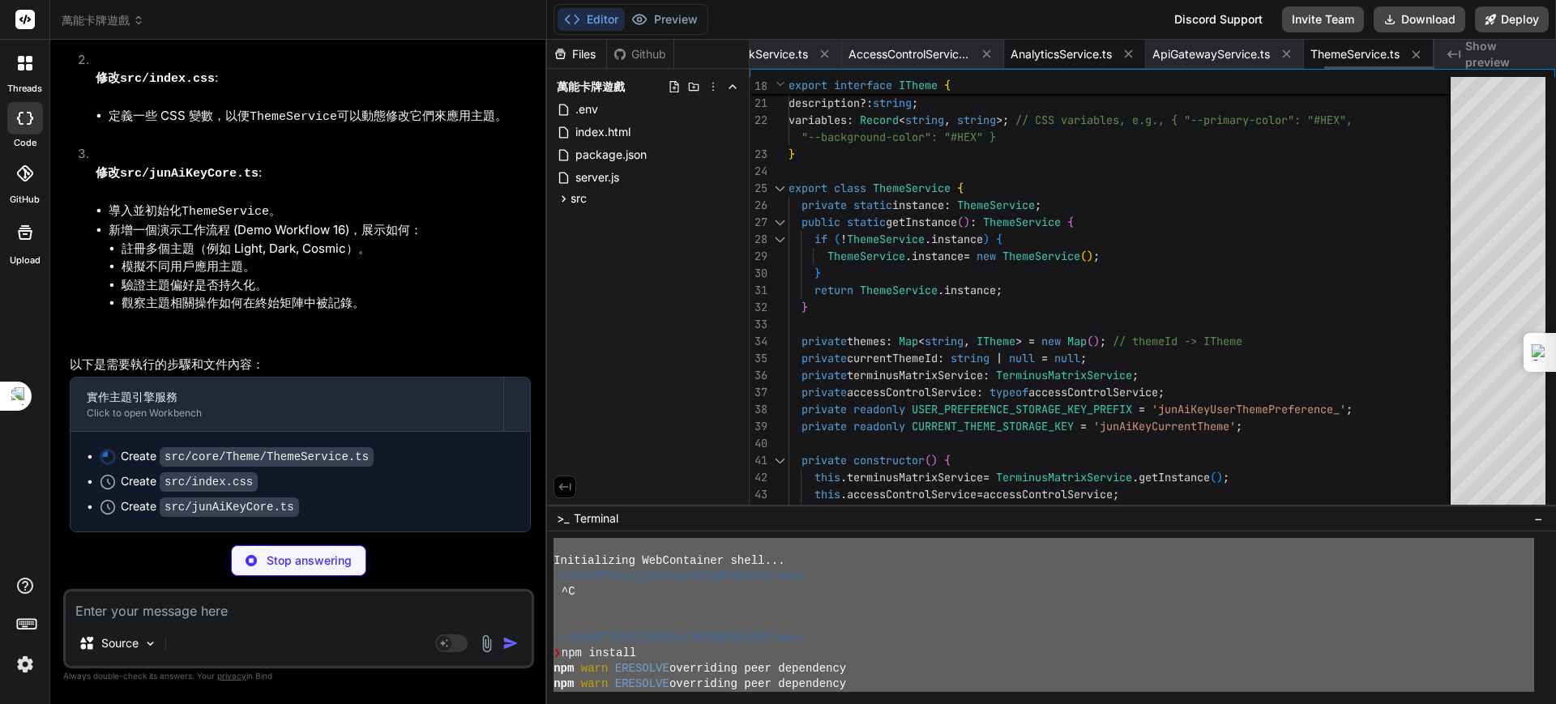
type textarea "x"
click at [1049, 56] on span "AnalyticsService.ts" at bounding box center [1060, 54] width 101 height 16
type textarea "} export const analyticsService = AnalyticsService.getInstance(); // Export a s…"
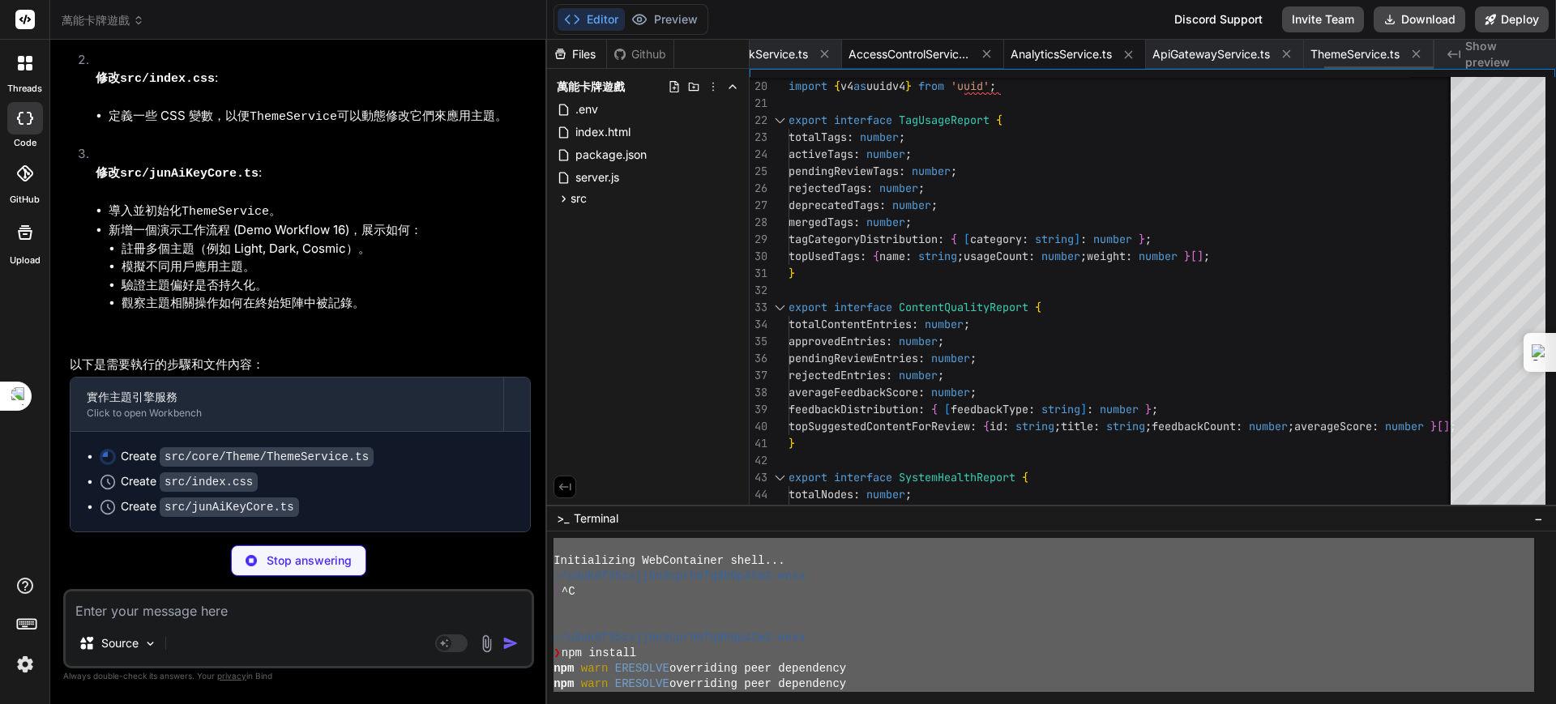
type textarea "x"
click at [928, 55] on span "AccessControlService.ts" at bounding box center [909, 54] width 122 height 16
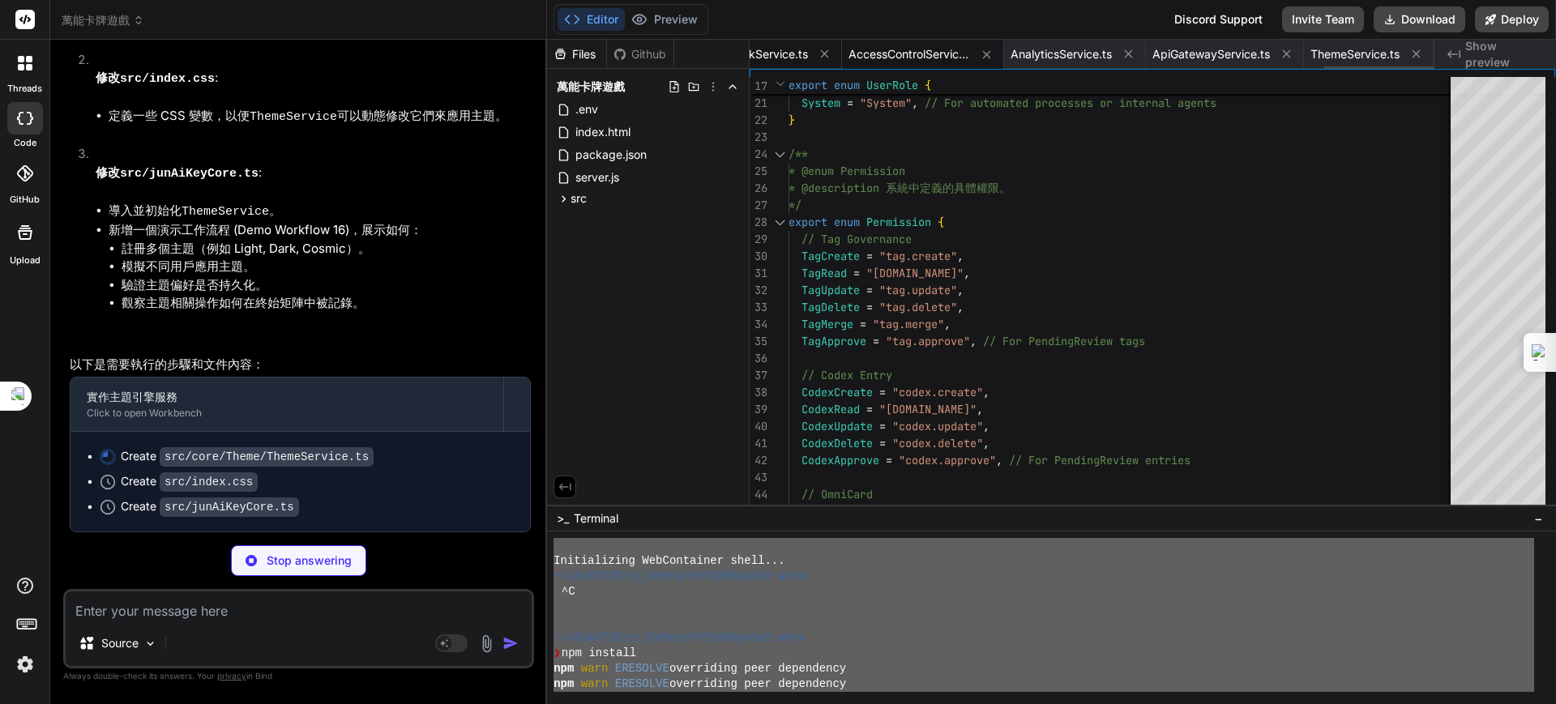
type textarea "x"
click at [784, 49] on span "FeedbackService.ts" at bounding box center [755, 54] width 105 height 16
type textarea "} } export const feedbackService = FeedbackService.getInstance(); // Export a s…"
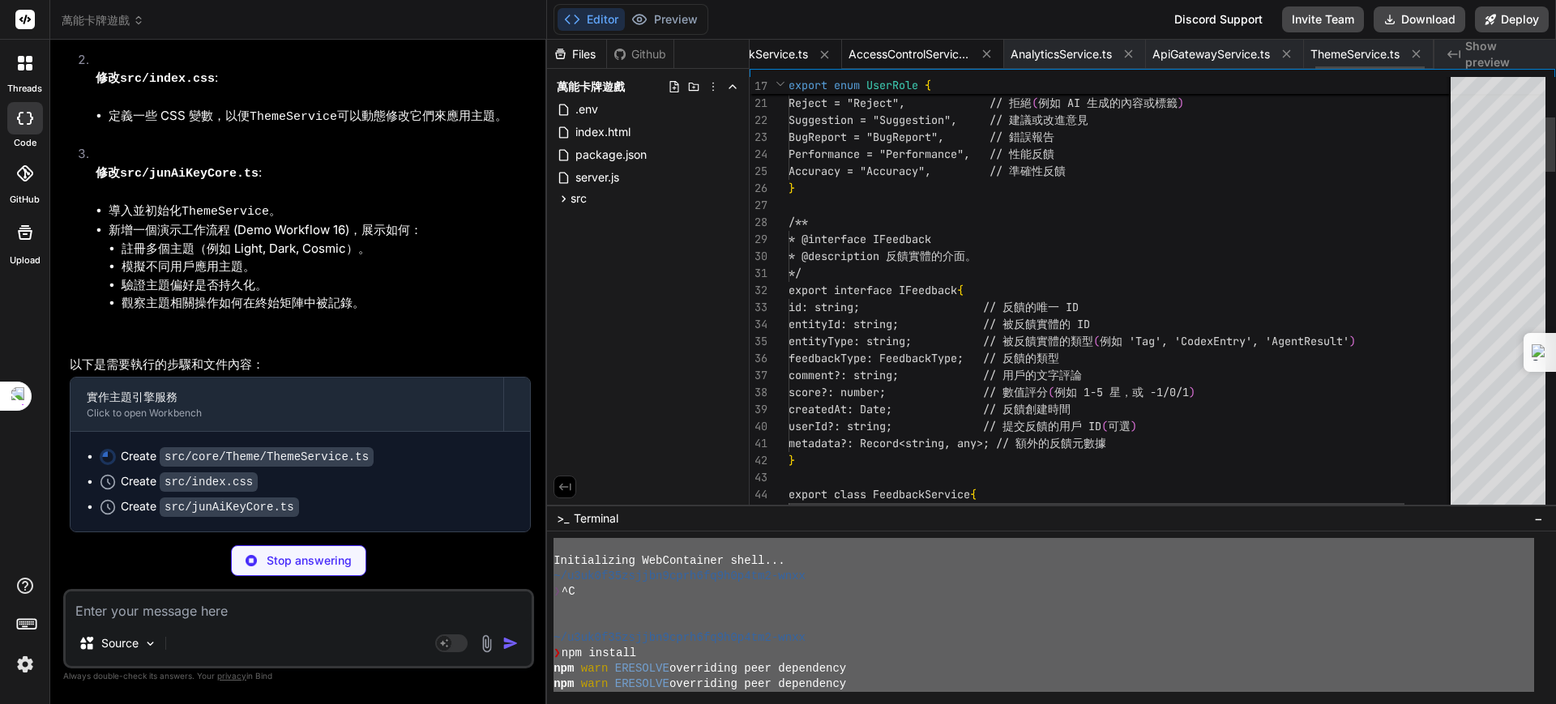
scroll to position [0, 3538]
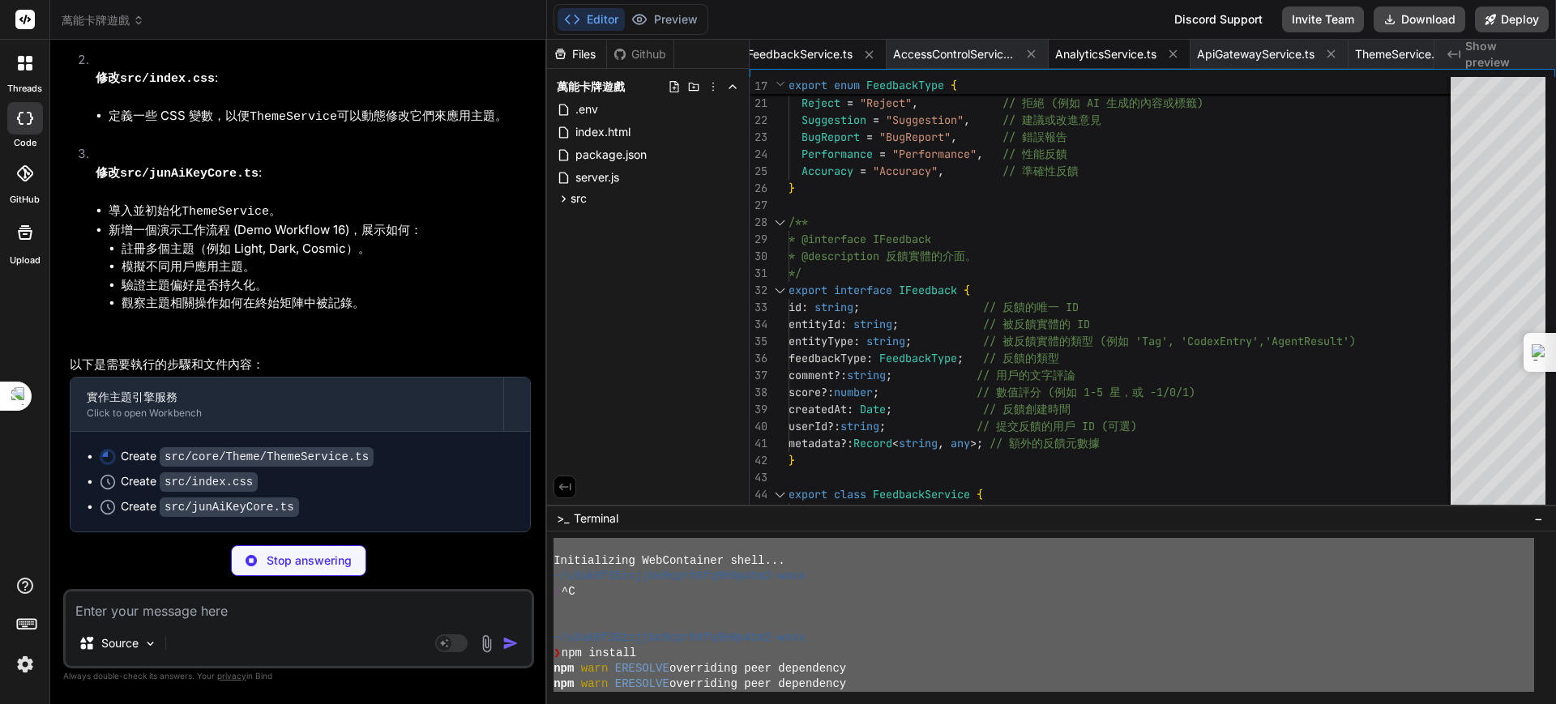
type textarea "x"
click at [1096, 60] on span "AnalyticsService.ts" at bounding box center [1105, 54] width 101 height 16
type textarea "} export const analyticsService = AnalyticsService.getInstance(); // Export a s…"
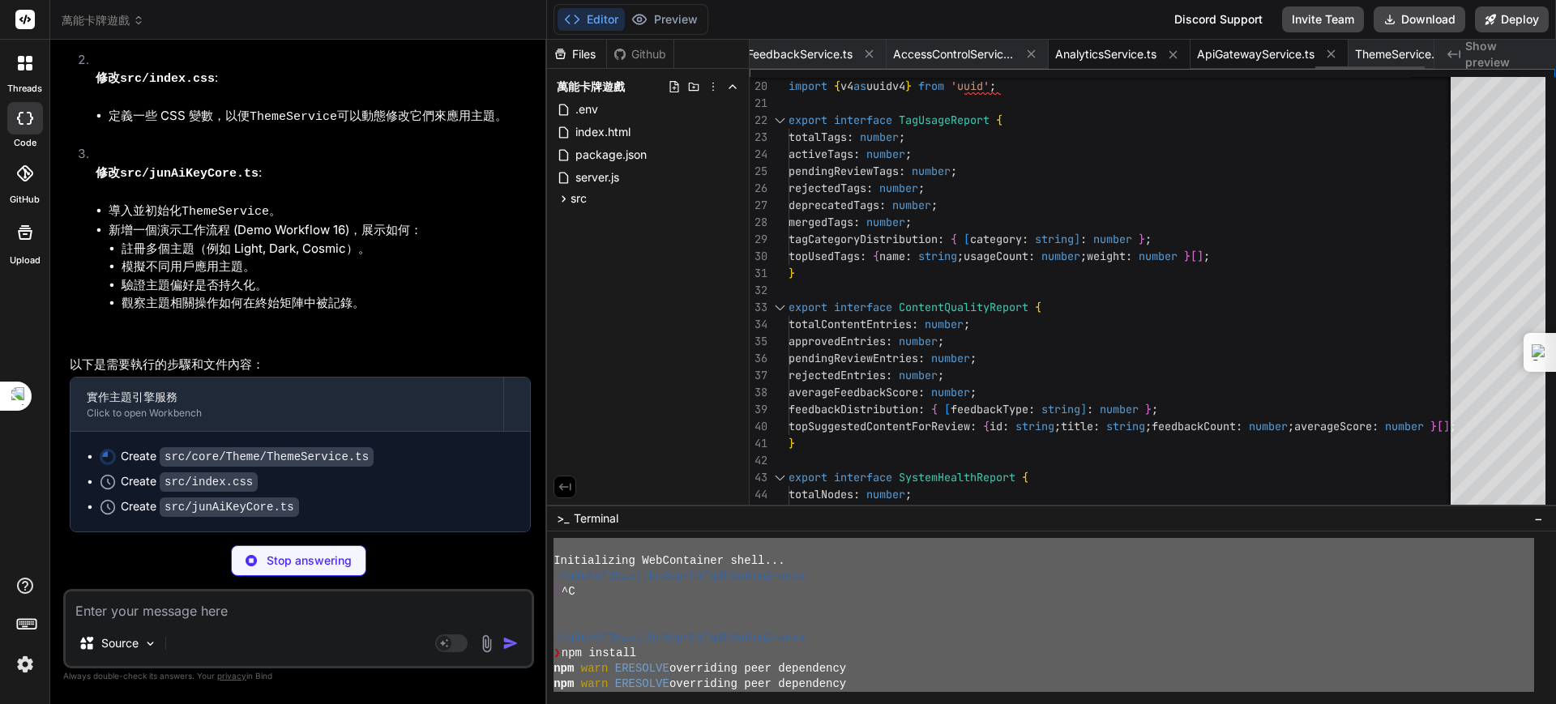
type textarea "x"
click at [1267, 49] on span "ApiGatewayService.ts" at bounding box center [1255, 54] width 117 height 16
type textarea "export const apiGatewayService = ApiGatewayService.getInstance(); // Export a s…"
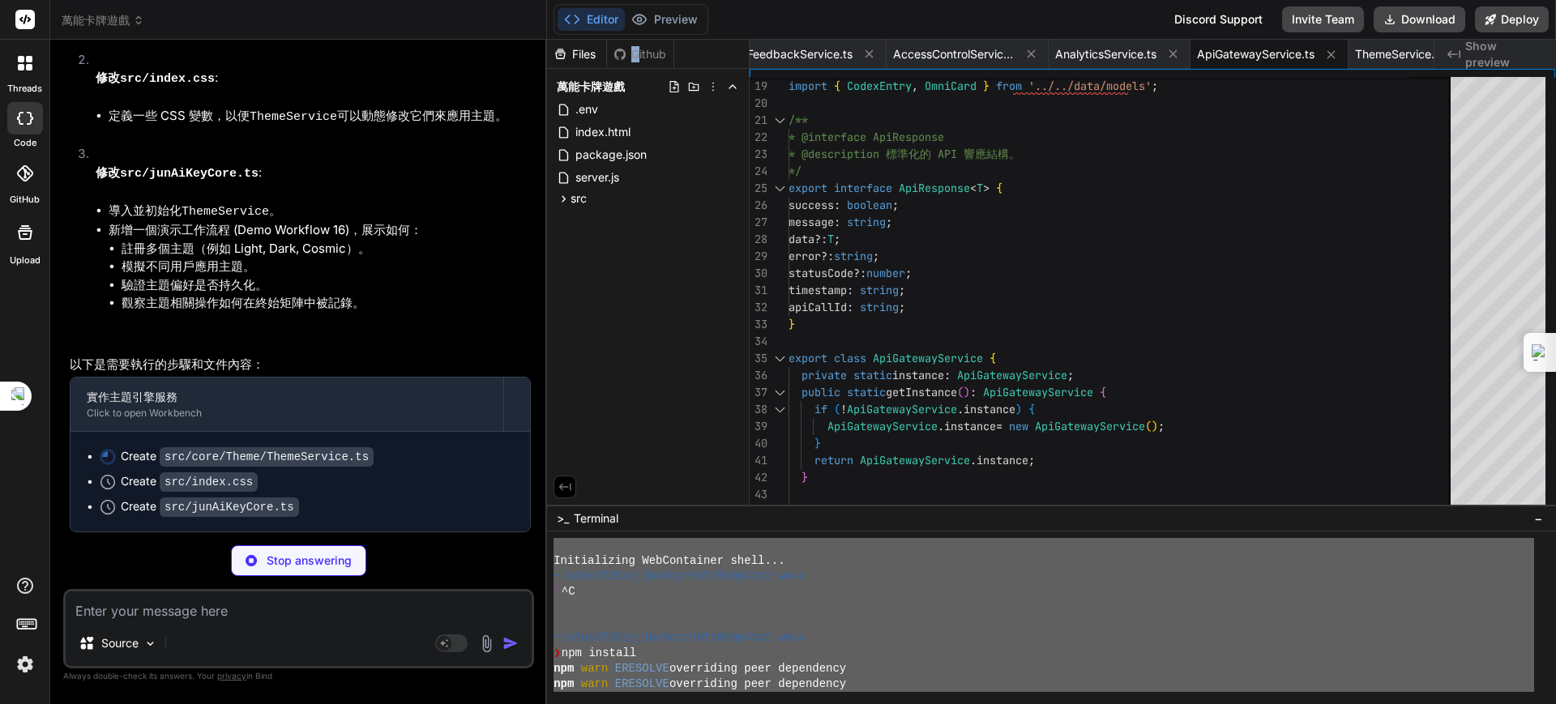
click at [637, 49] on div "Github" at bounding box center [640, 54] width 66 height 16
drag, startPoint x: 686, startPoint y: 28, endPoint x: 647, endPoint y: 34, distance: 40.2
click at [686, 28] on button "Preview" at bounding box center [664, 19] width 79 height 23
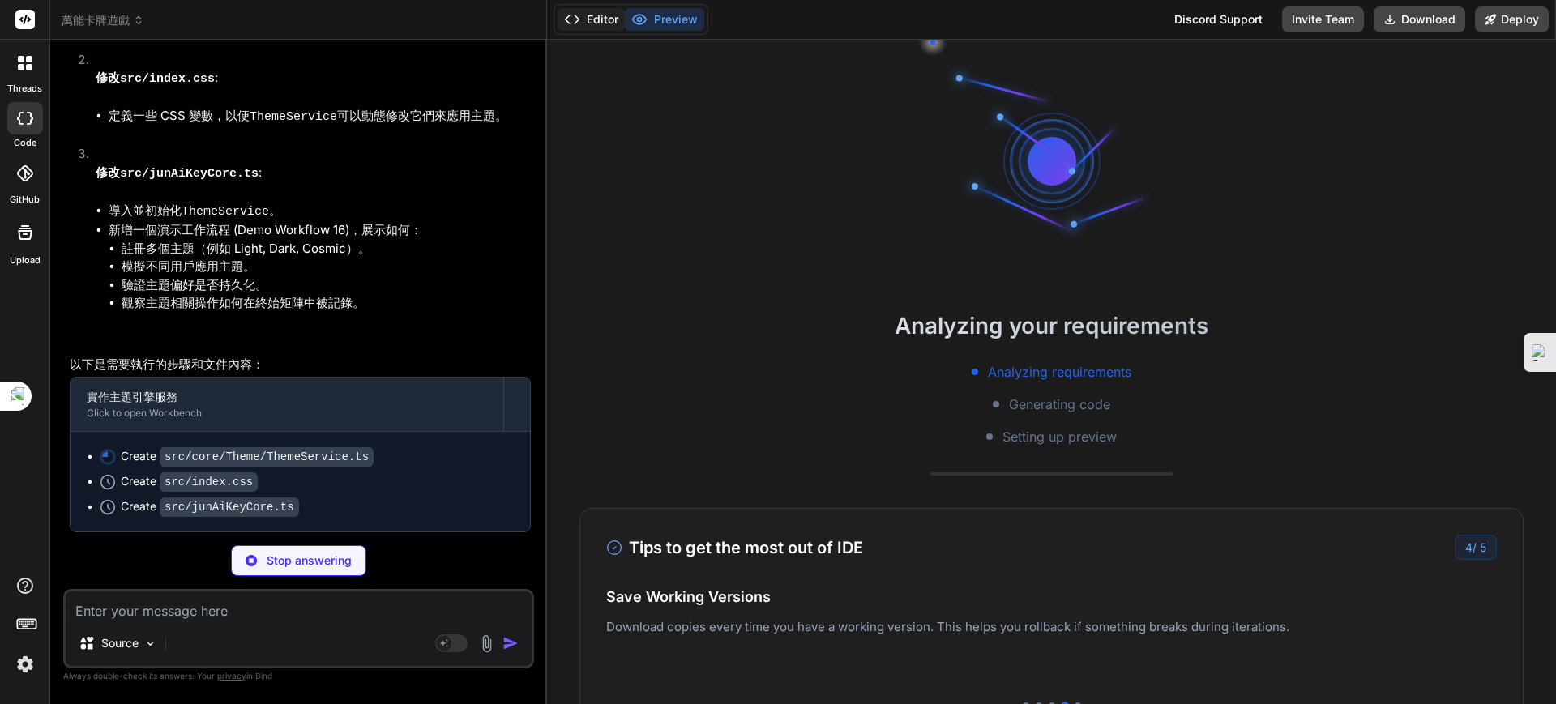
click at [596, 24] on button "Editor" at bounding box center [590, 19] width 67 height 23
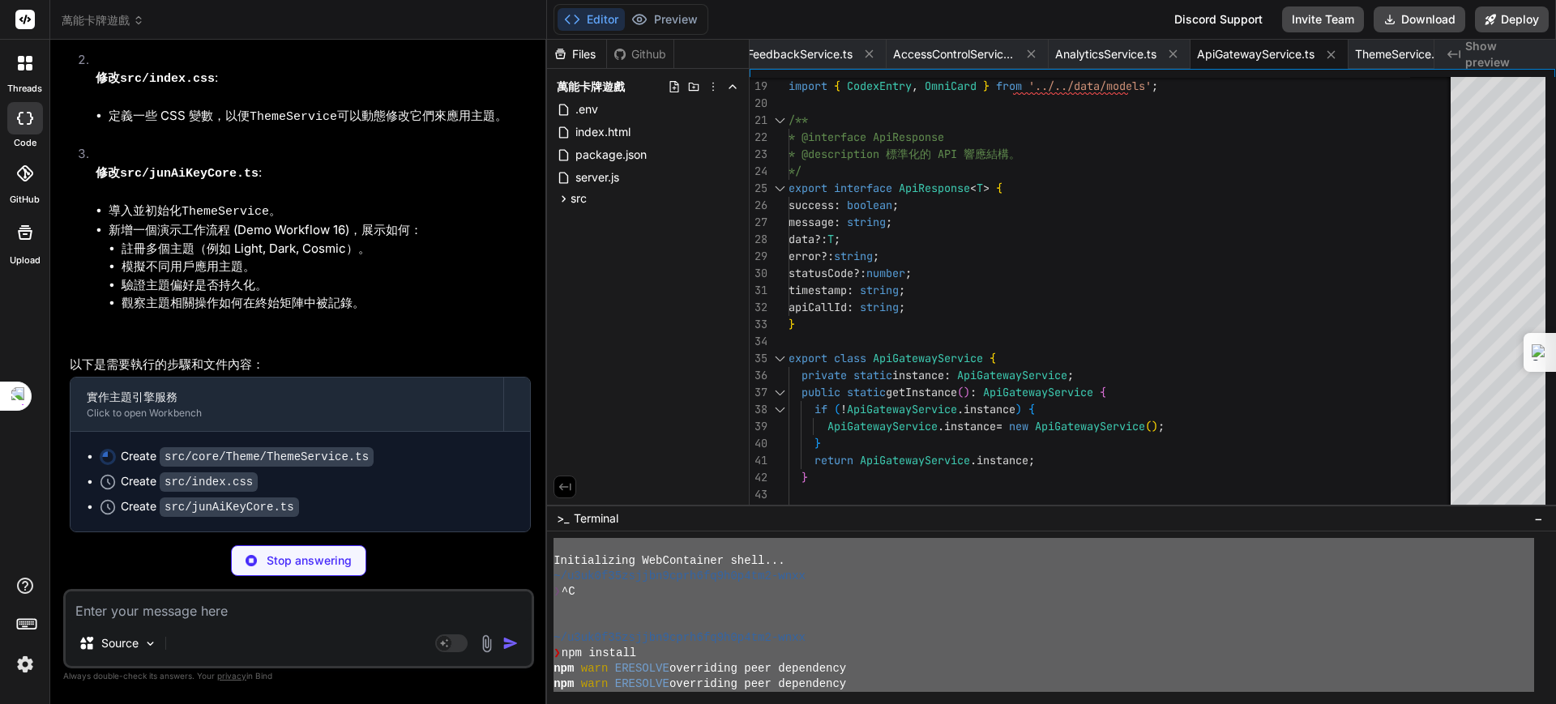
click at [580, 46] on div "Files" at bounding box center [576, 54] width 59 height 16
click at [652, 23] on button "Preview" at bounding box center [664, 19] width 79 height 23
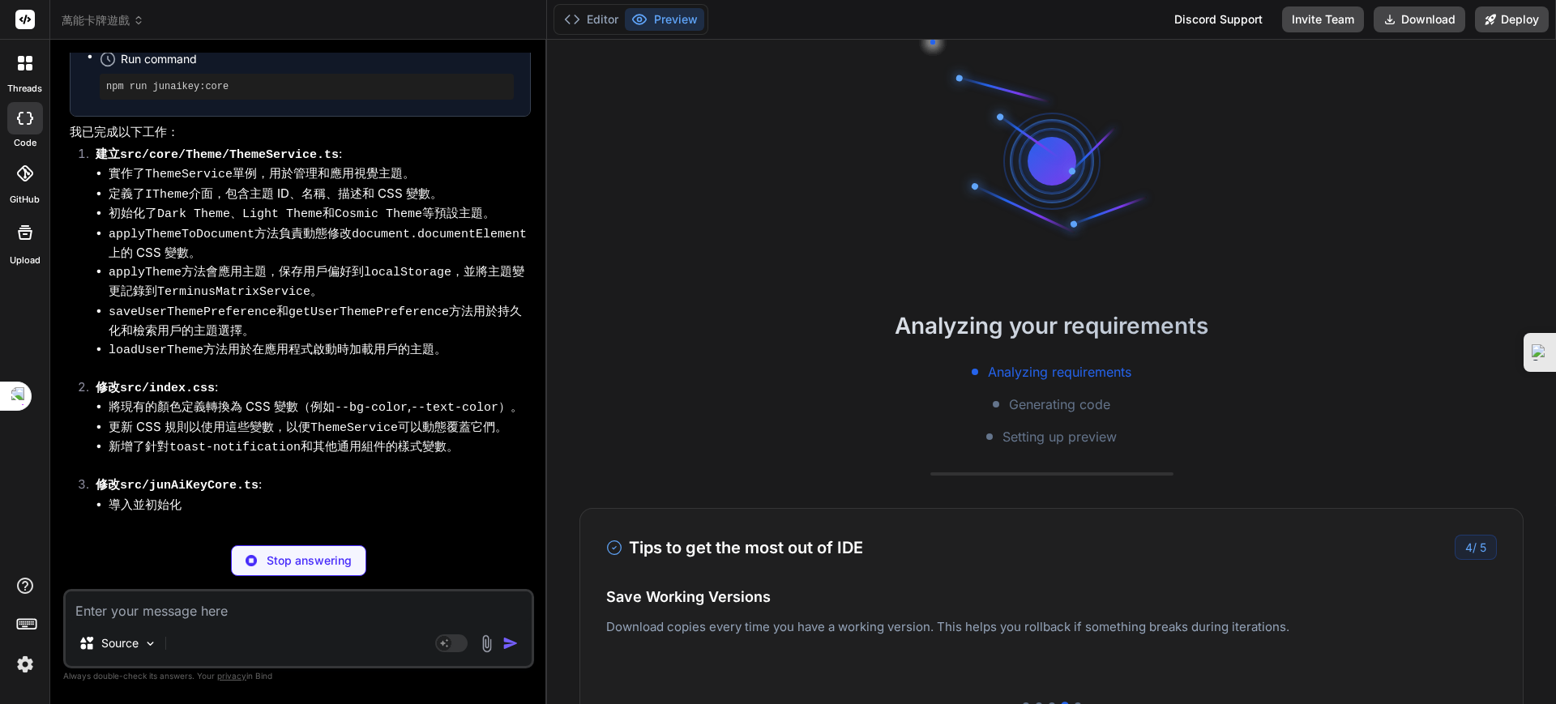
scroll to position [86229, 0]
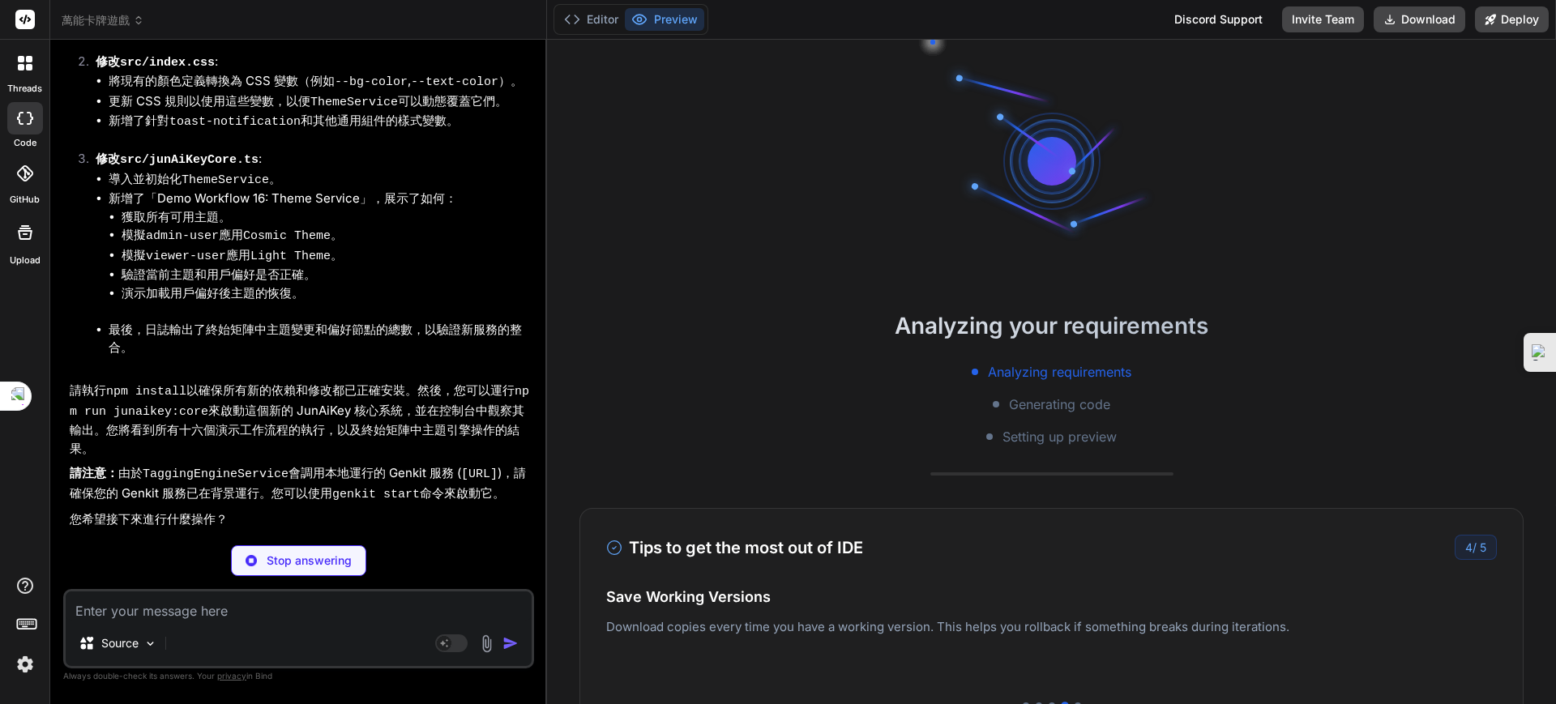
type textarea "x"
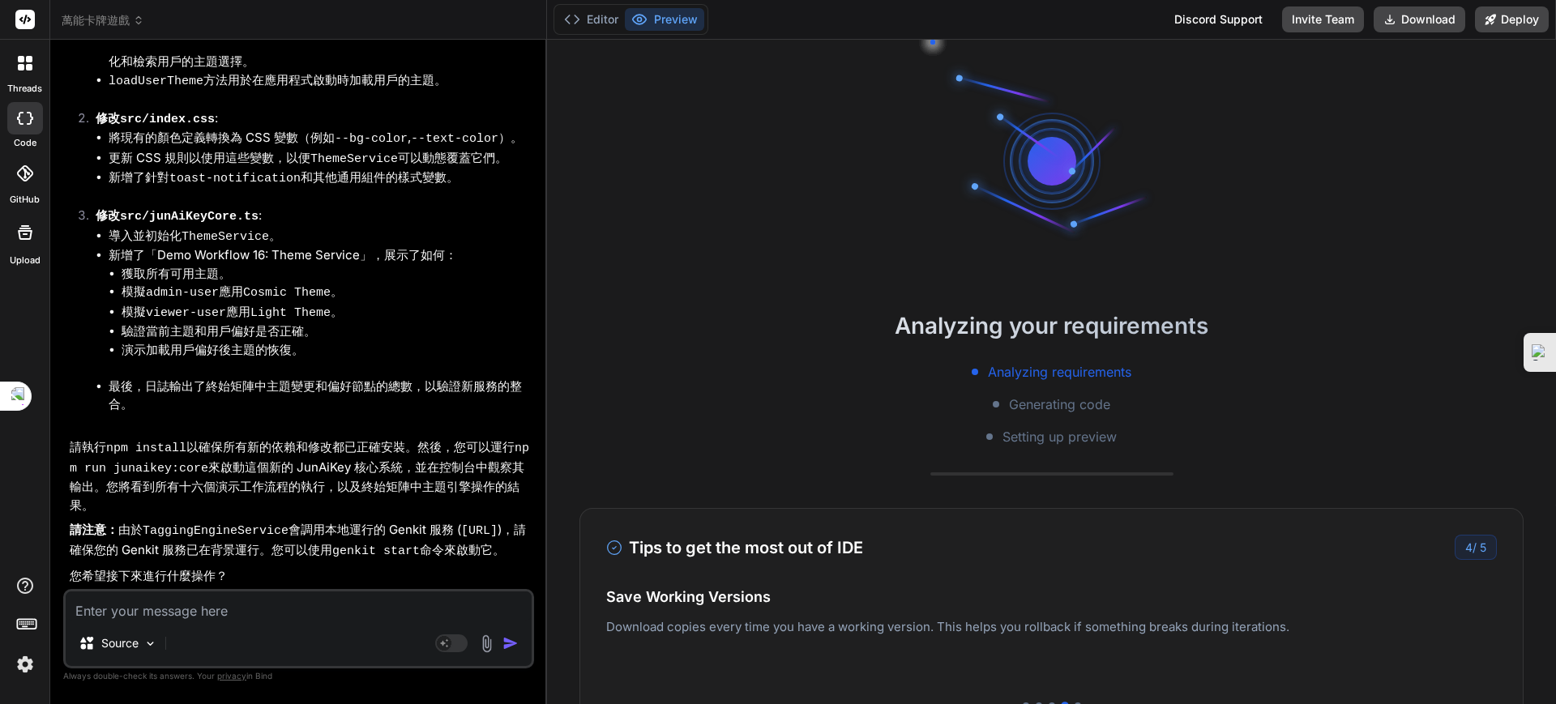
scroll to position [86540, 0]
click at [228, 616] on textarea at bounding box center [299, 606] width 466 height 29
type textarea "ㄐ"
type textarea "x"
type textarea "ㄐㄧ"
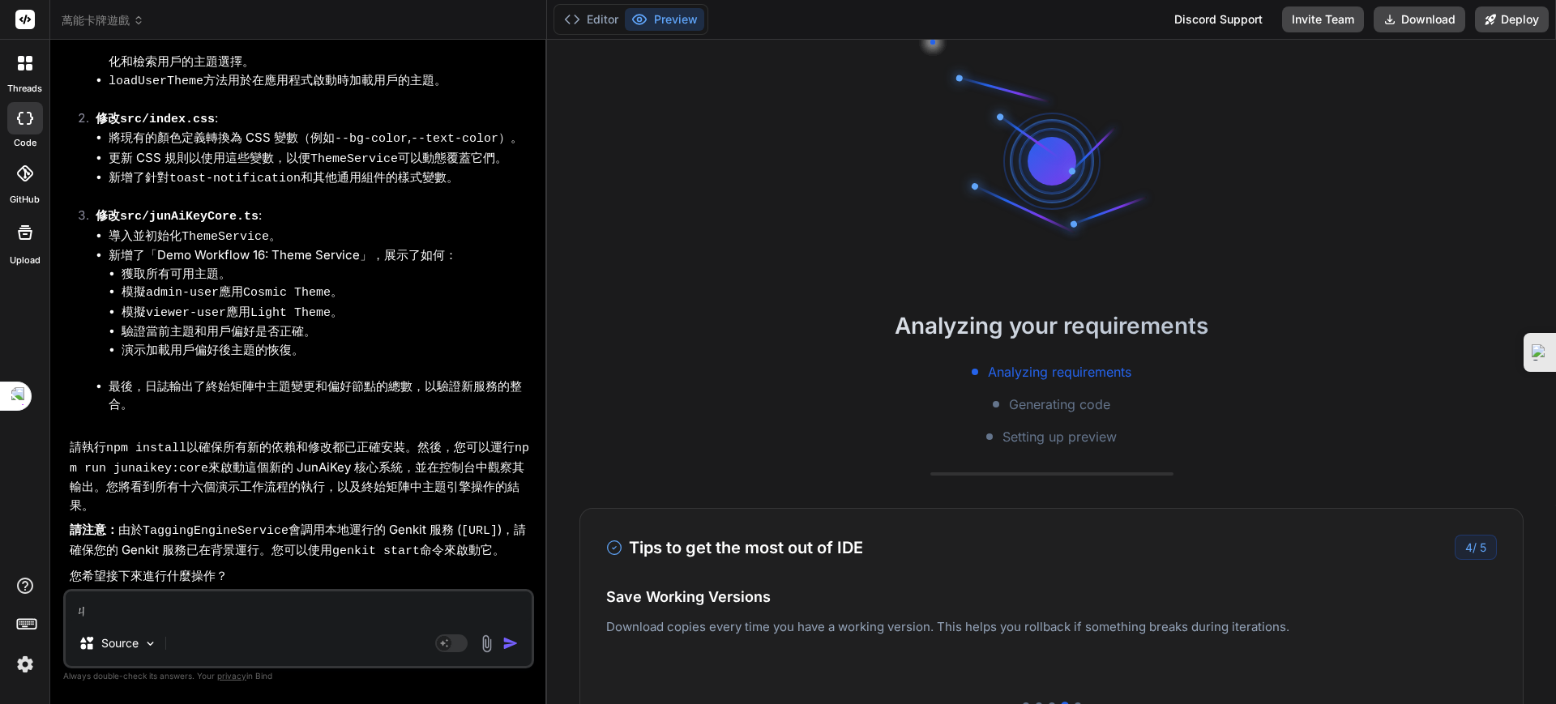
type textarea "x"
type textarea "季"
type textarea "x"
type textarea "季ㄑ"
type textarea "x"
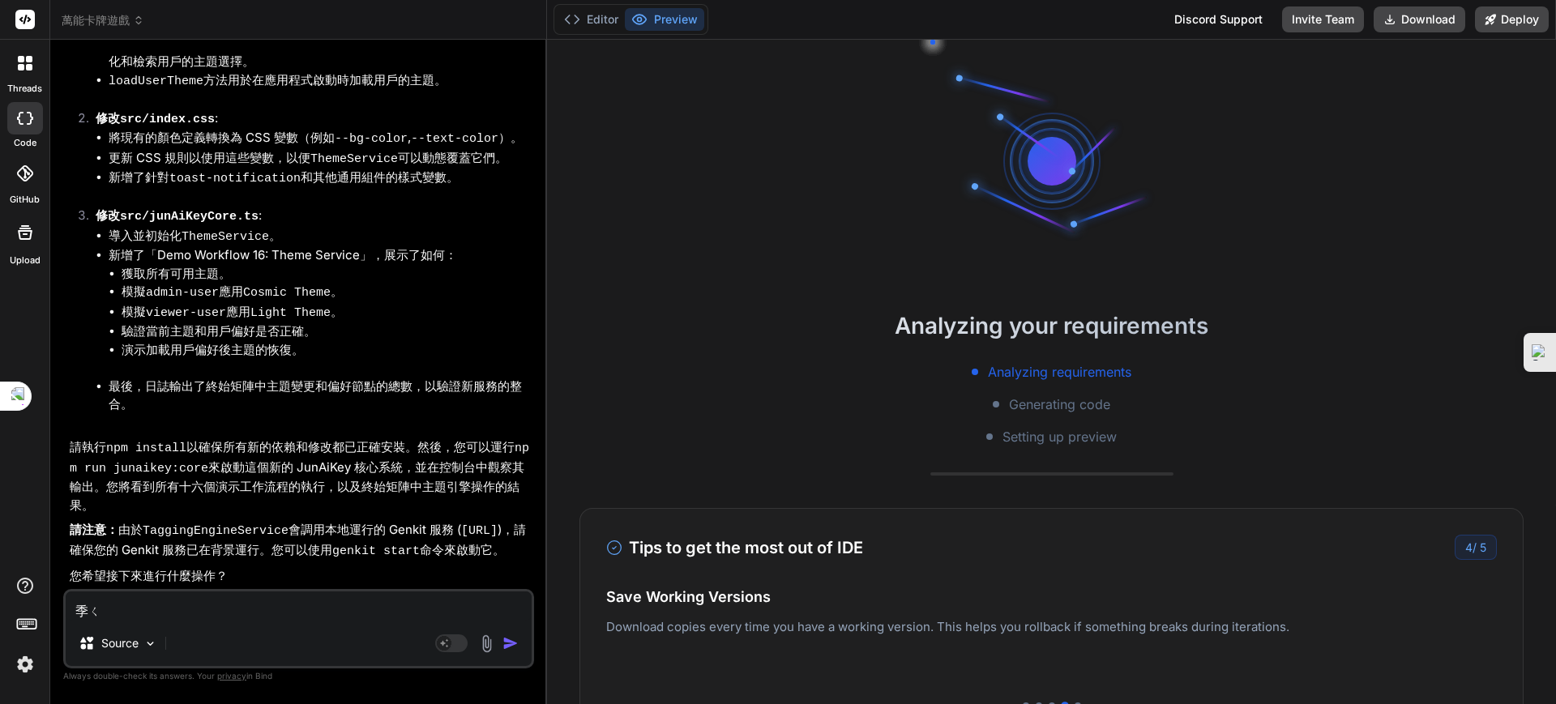
type textarea "季ㄒ"
type textarea "x"
type textarea "季ㄒㄩ"
type textarea "x"
type textarea "繼續"
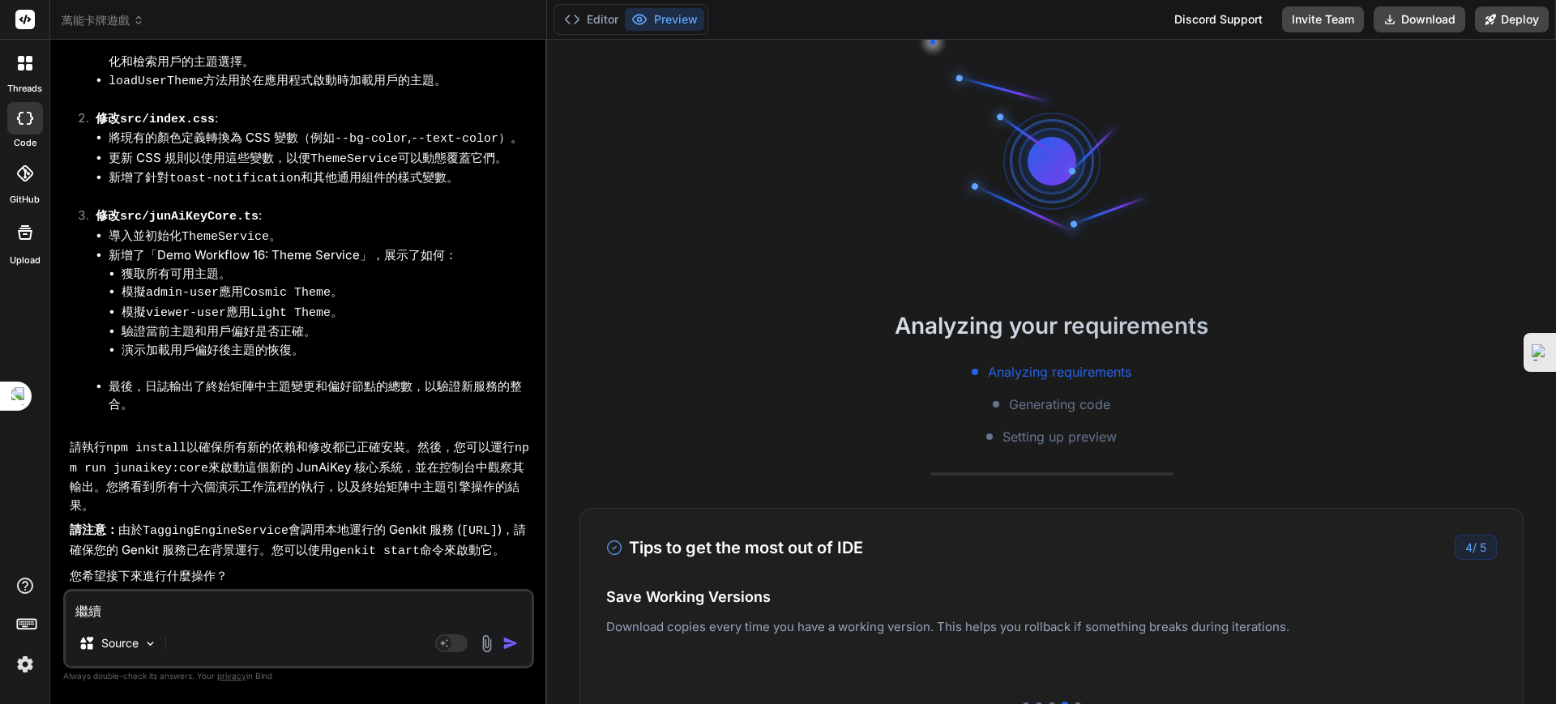
type textarea "x"
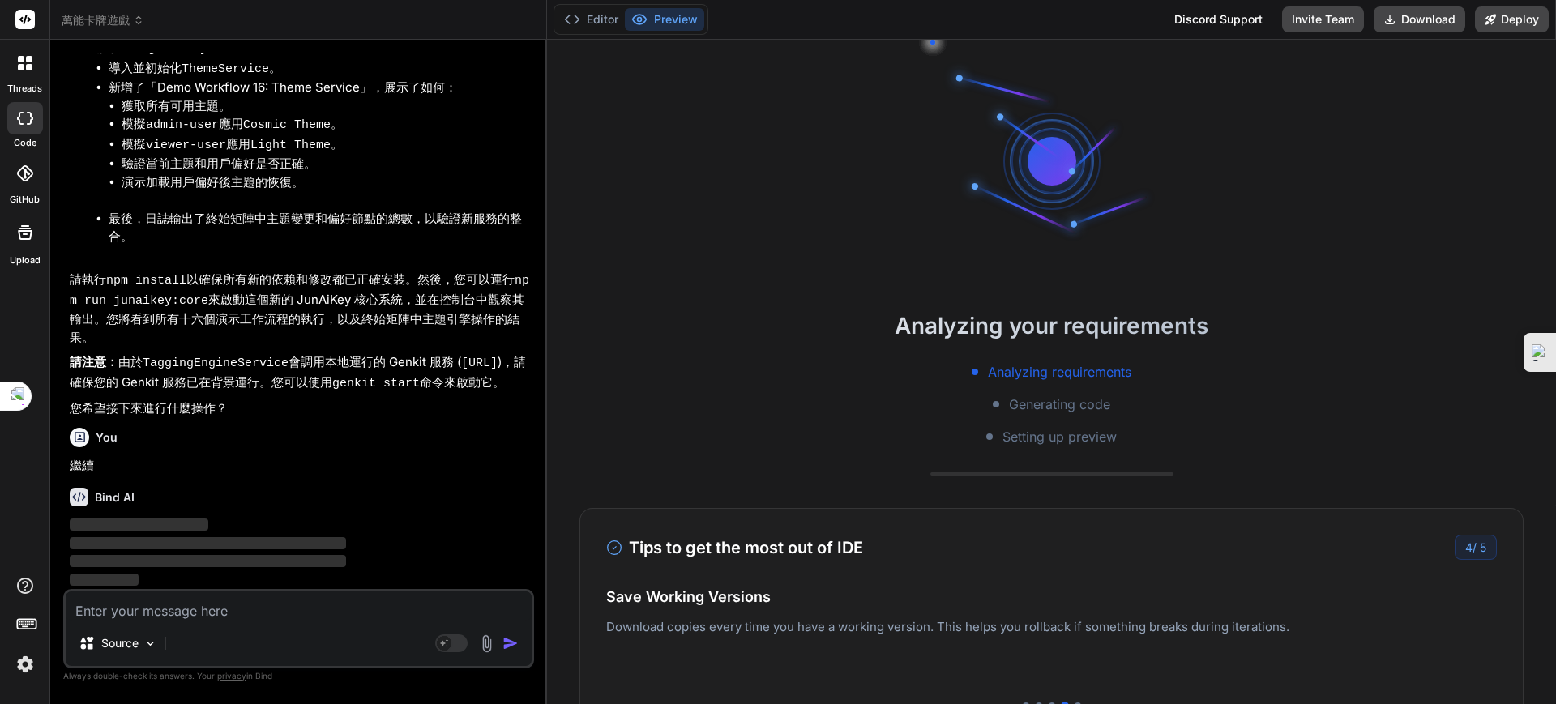
scroll to position [86708, 0]
drag, startPoint x: 166, startPoint y: 379, endPoint x: 190, endPoint y: 381, distance: 24.4
click at [190, 381] on p "請注意： 由於 TaggingEngineService 會調用本地運行的 Genkit 服務 ( [URL] )，請確保您的 Genkit 服務已在背景運行…" at bounding box center [300, 373] width 461 height 40
copy code "genkit start"
click at [157, 614] on textarea at bounding box center [299, 606] width 466 height 29
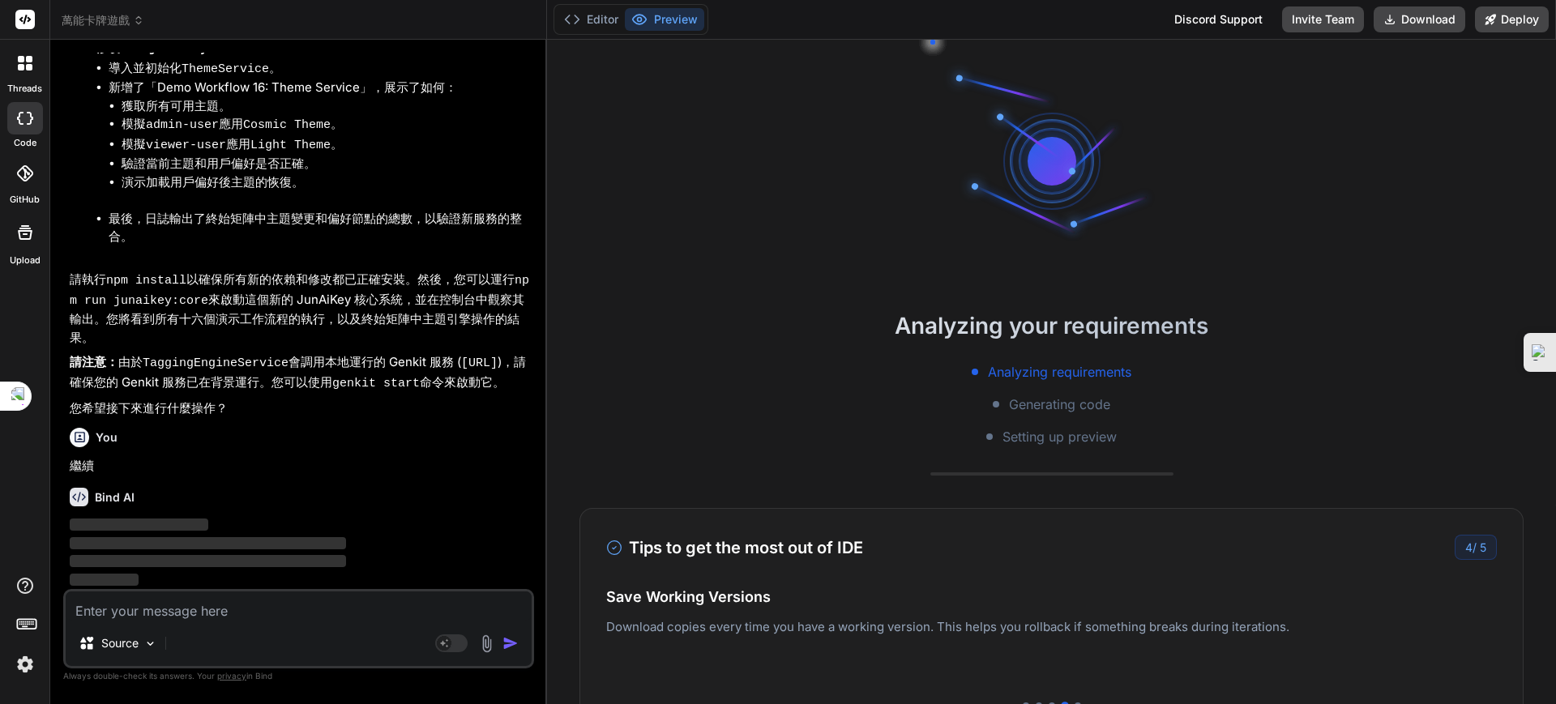
paste textarea "genkit start"
type textarea "genkit start"
type textarea "x"
type textarea "genkit start"
click at [508, 639] on img "button" at bounding box center [510, 643] width 16 height 16
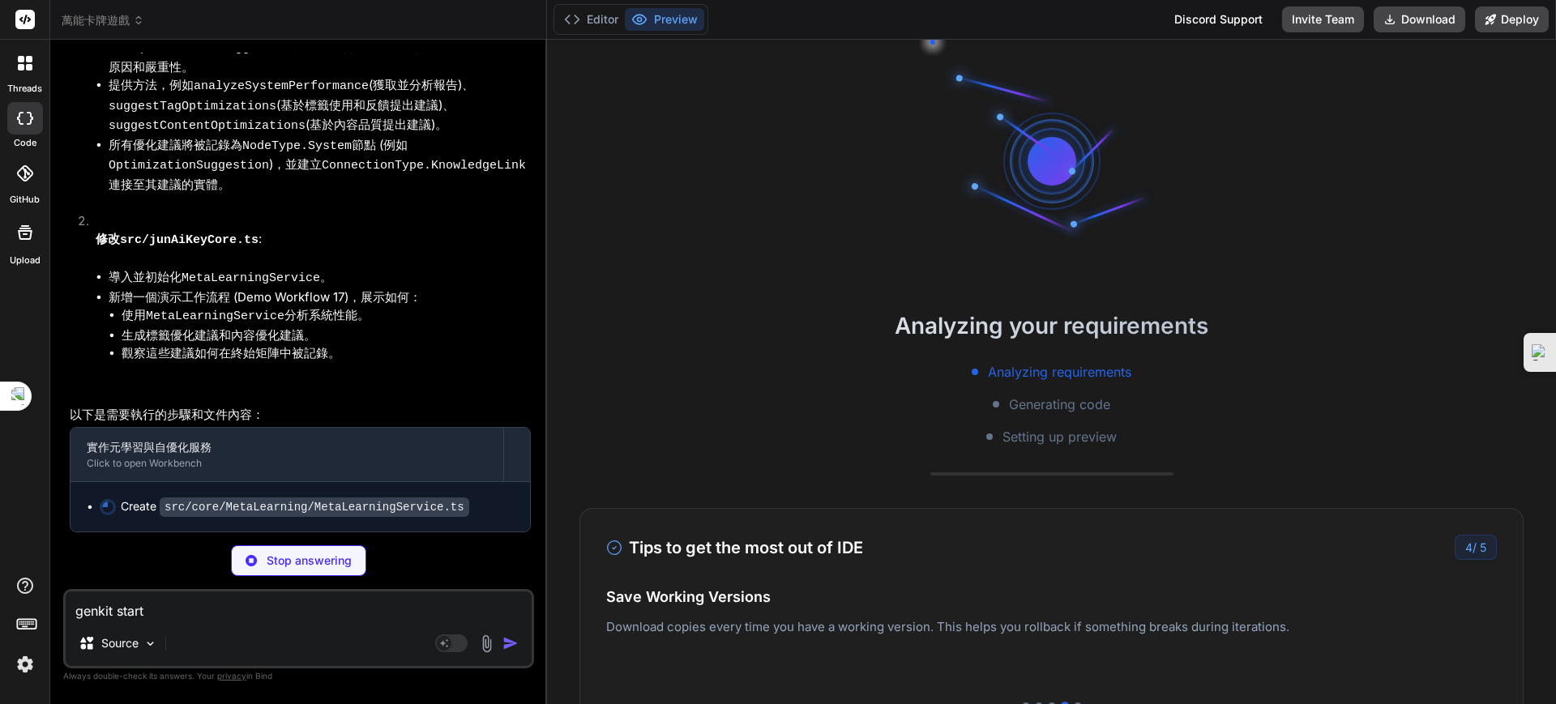
scroll to position [87467, 0]
type textarea "x"
type textarea "implemented.`); return false; } } export const metaLearningService = MetaLearni…"
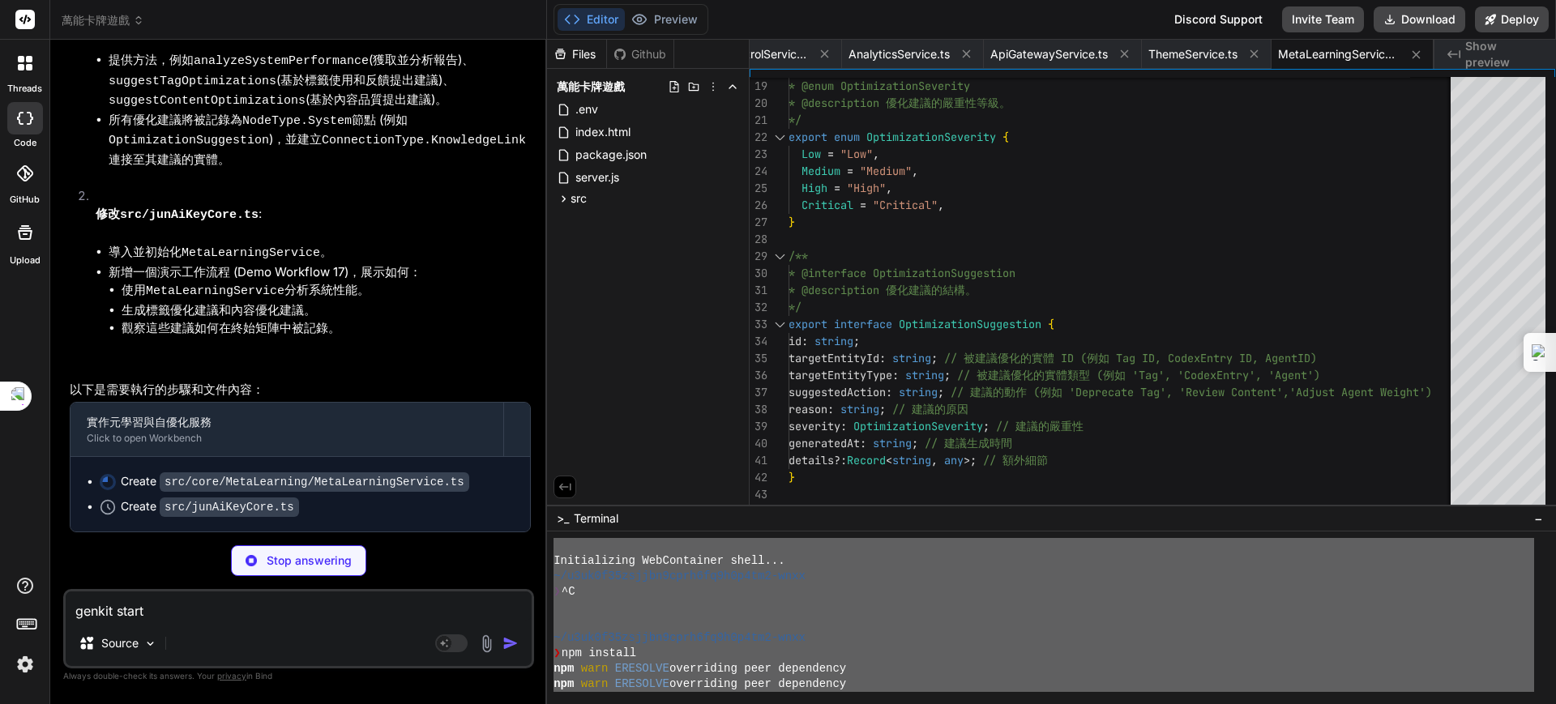
click at [332, 562] on p "Stop answering" at bounding box center [309, 561] width 85 height 16
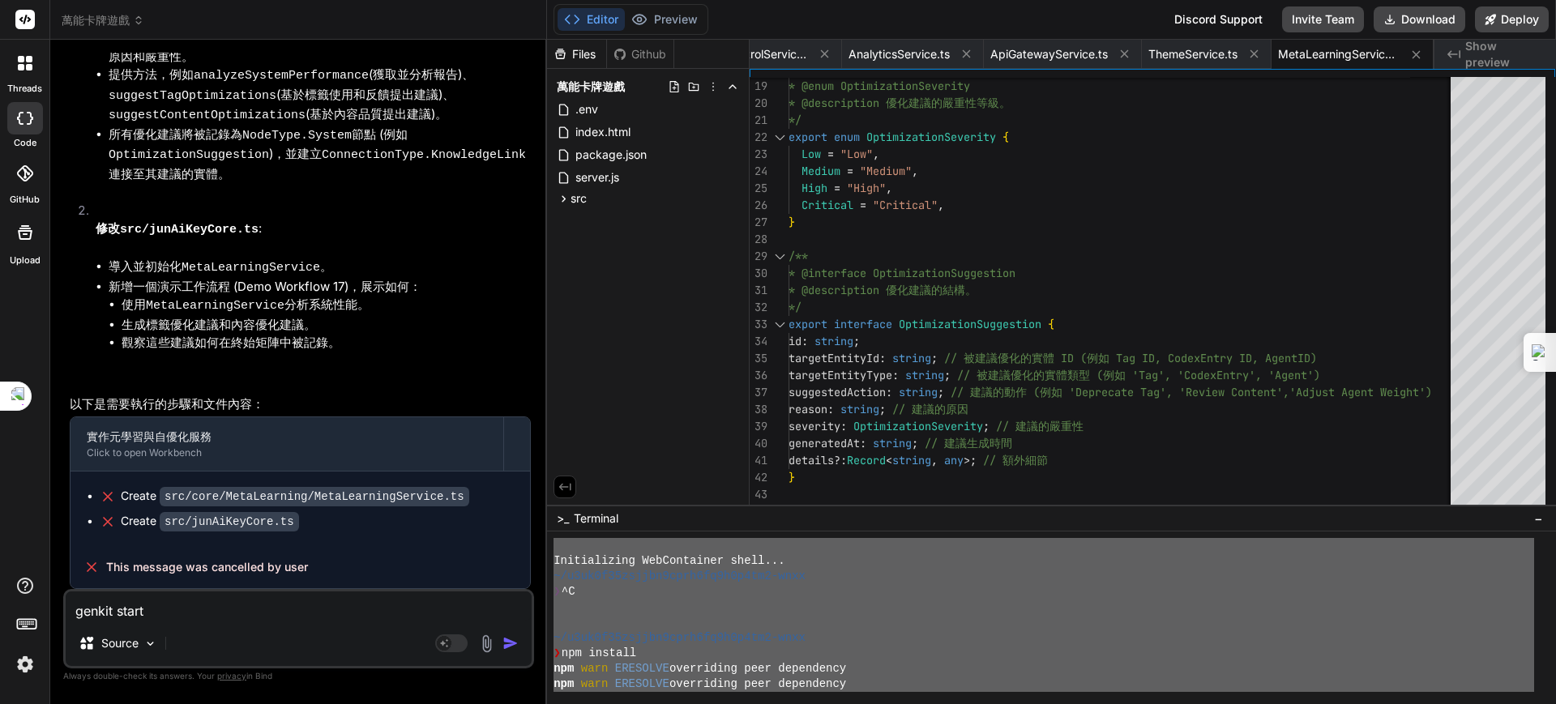
click at [504, 642] on img "button" at bounding box center [510, 643] width 16 height 16
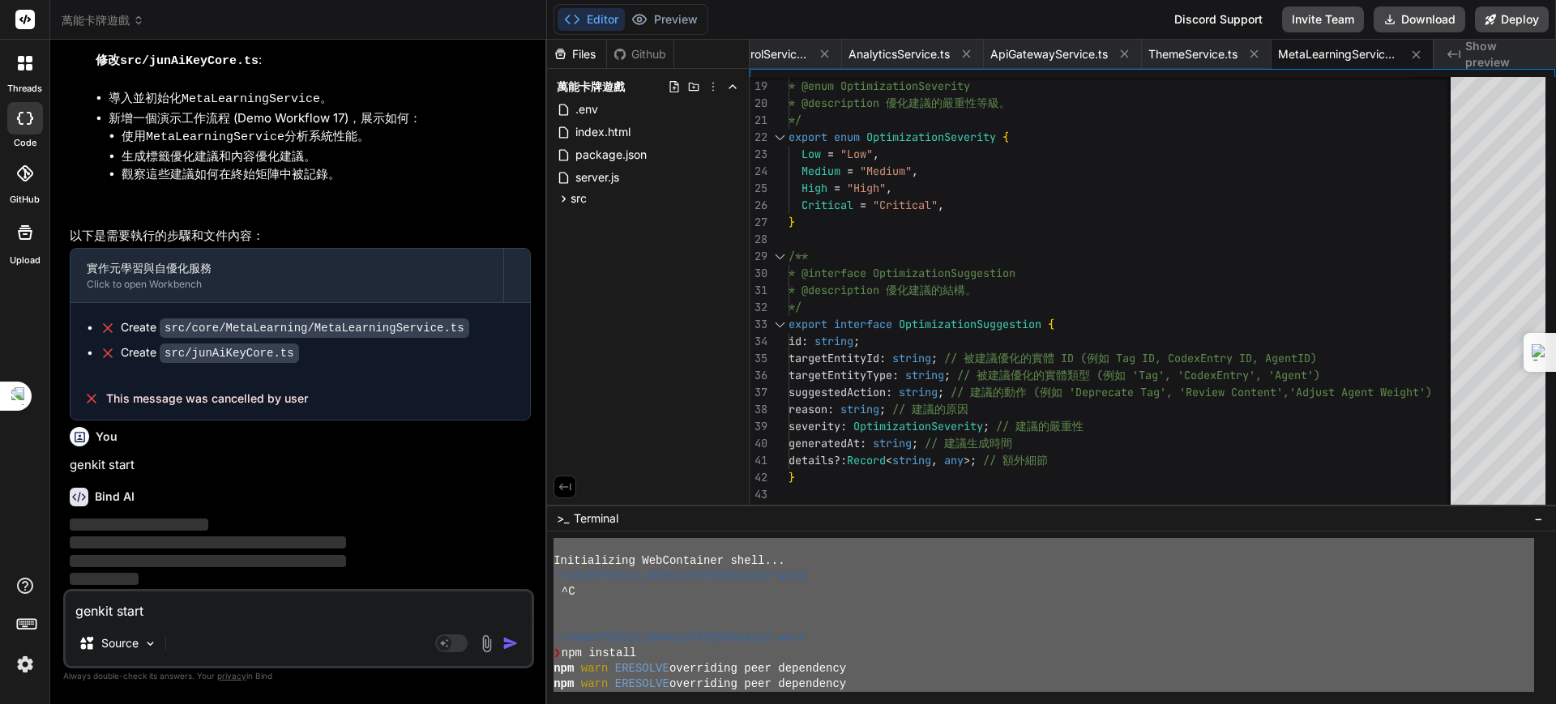
scroll to position [87646, 0]
type textarea "x"
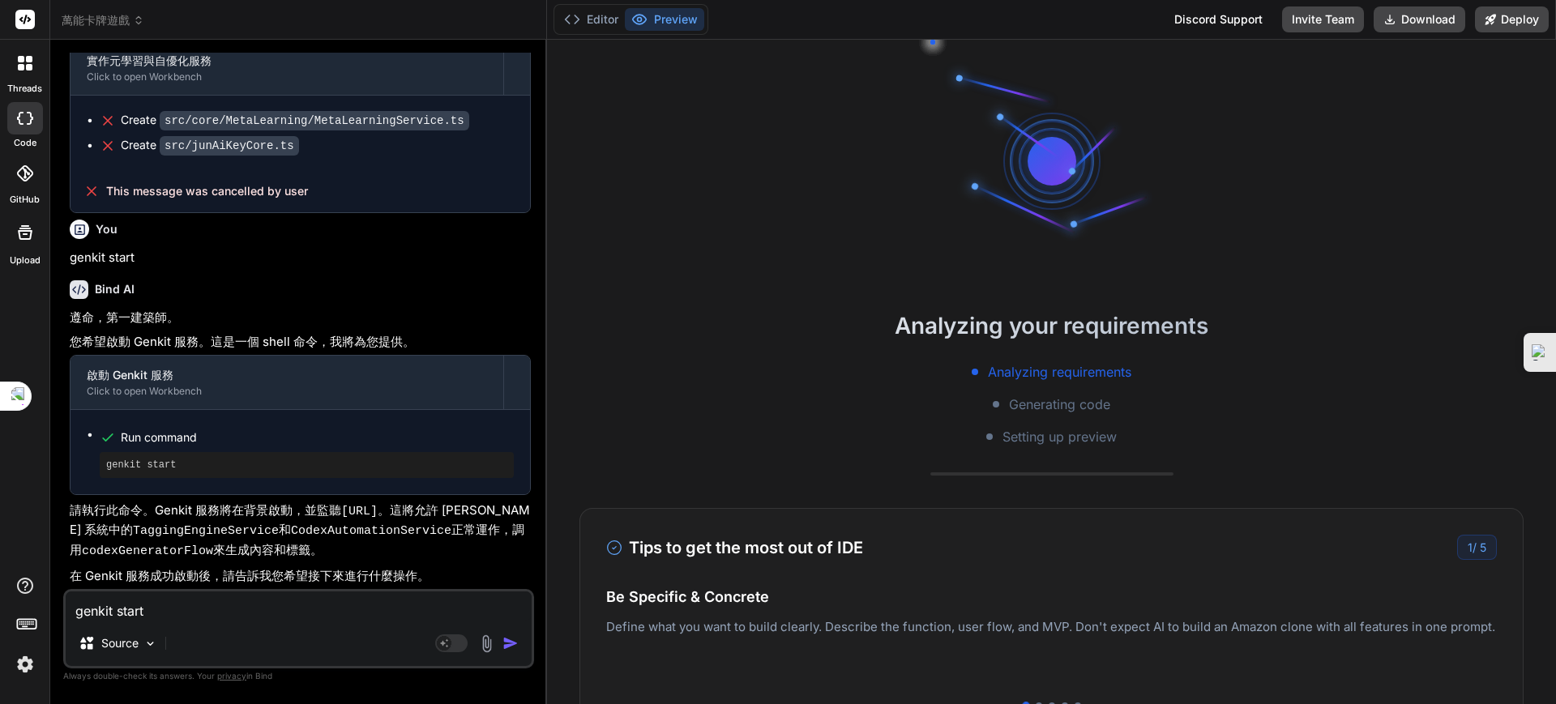
scroll to position [87849, 0]
click at [230, 614] on textarea "genkit start" at bounding box center [299, 606] width 466 height 29
type textarea "ㄐ"
type textarea "x"
type textarea "ㄐㄧ"
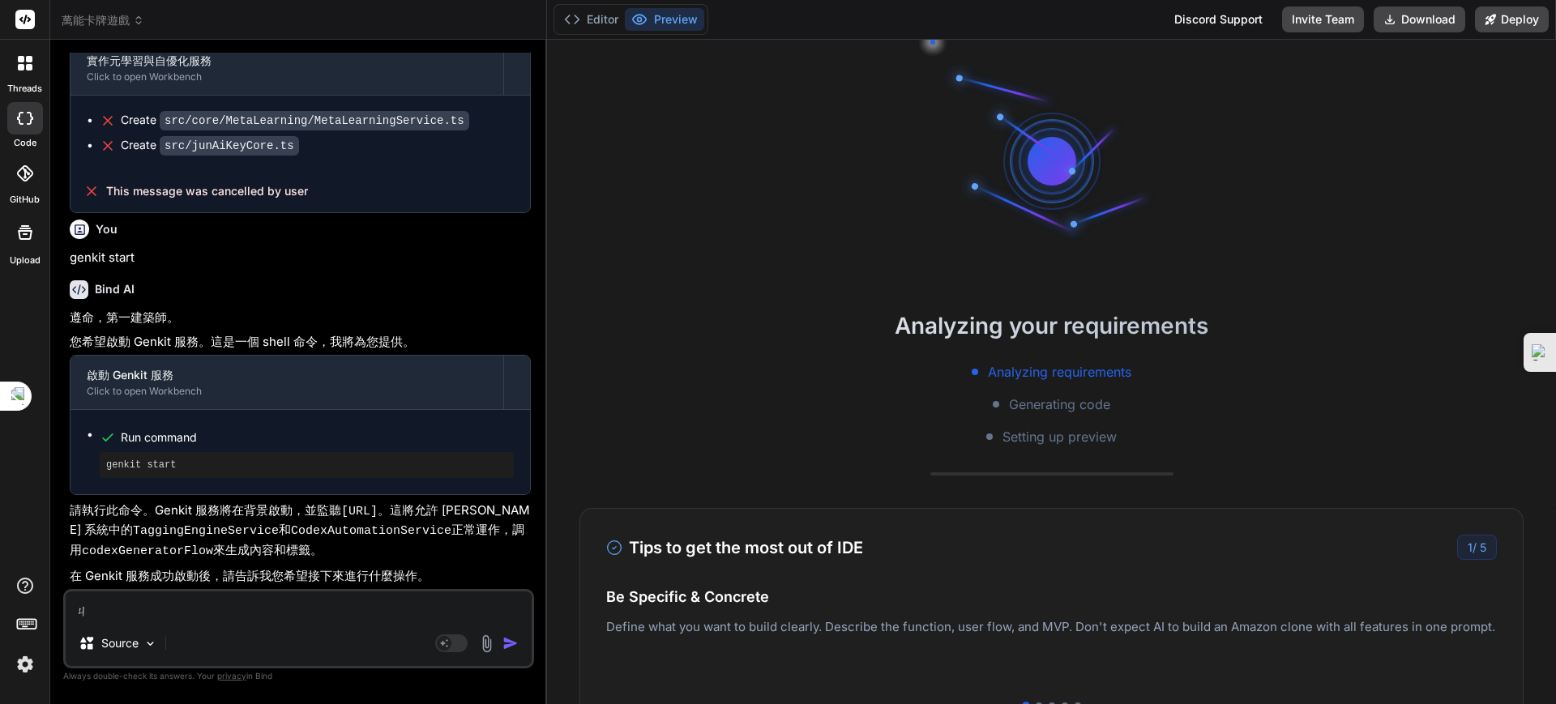
type textarea "x"
type textarea "季"
type textarea "x"
type textarea "季ㄒ"
type textarea "x"
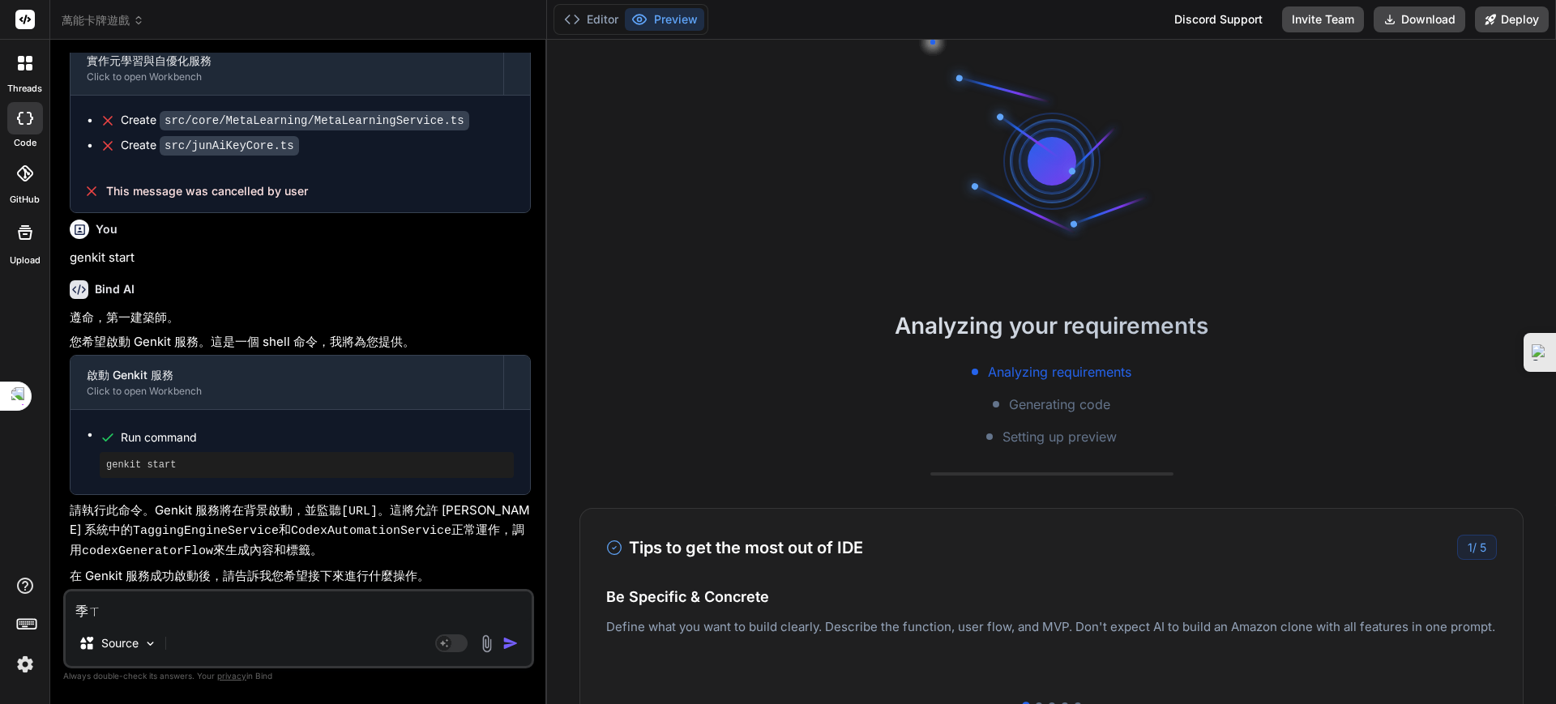
type textarea "季ㄒㄩ"
type textarea "x"
type textarea "繼續"
type textarea "x"
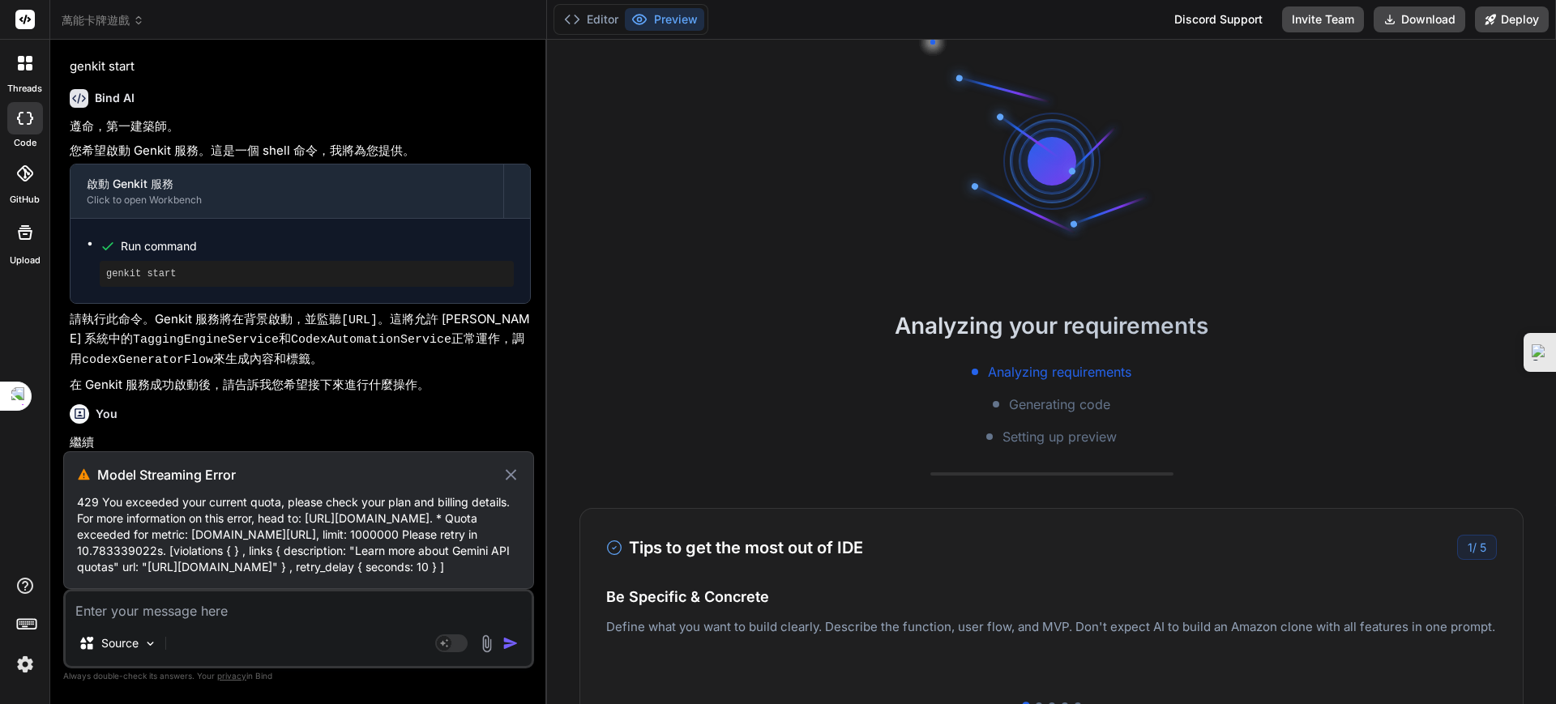
scroll to position [88069, 0]
click at [504, 465] on icon at bounding box center [511, 474] width 19 height 19
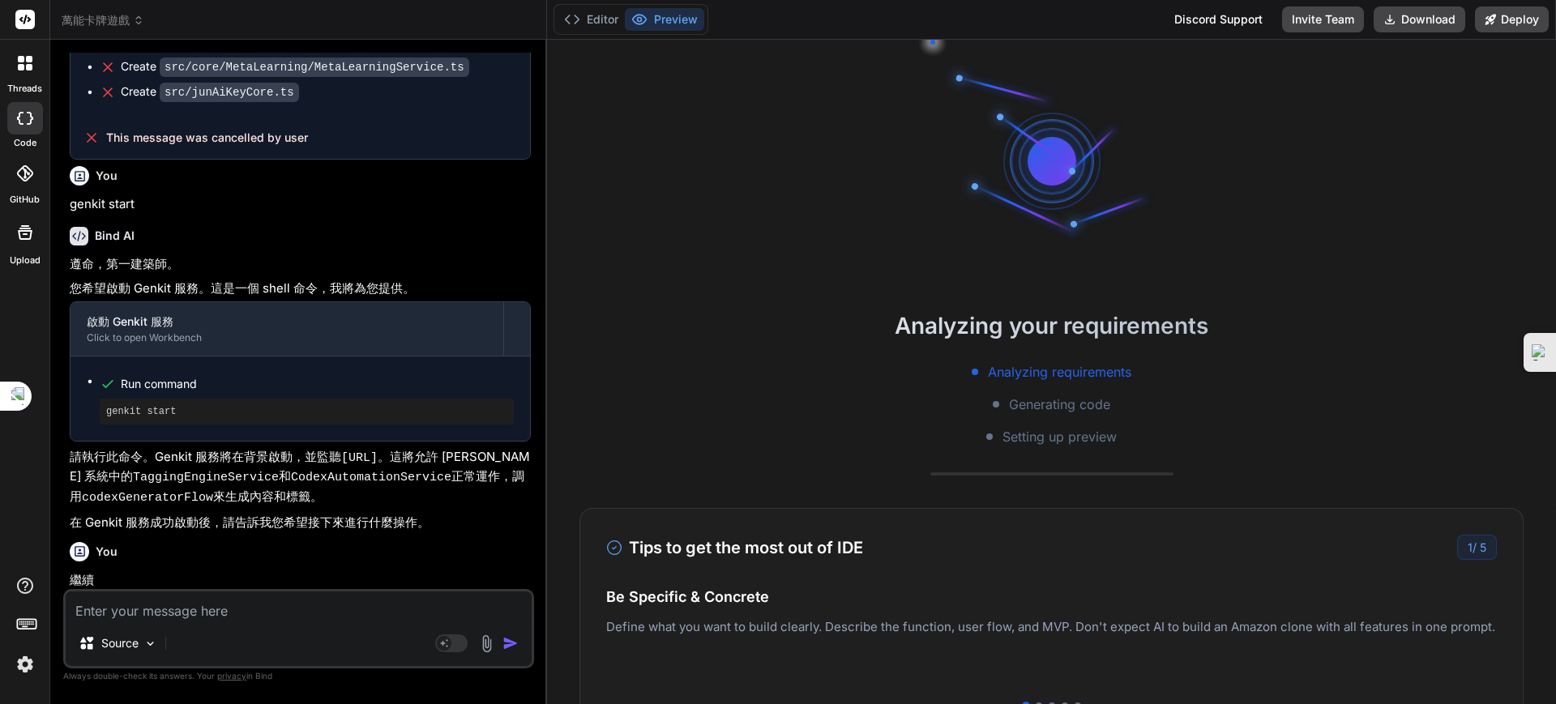
scroll to position [87902, 0]
click at [453, 643] on rect at bounding box center [451, 643] width 32 height 18
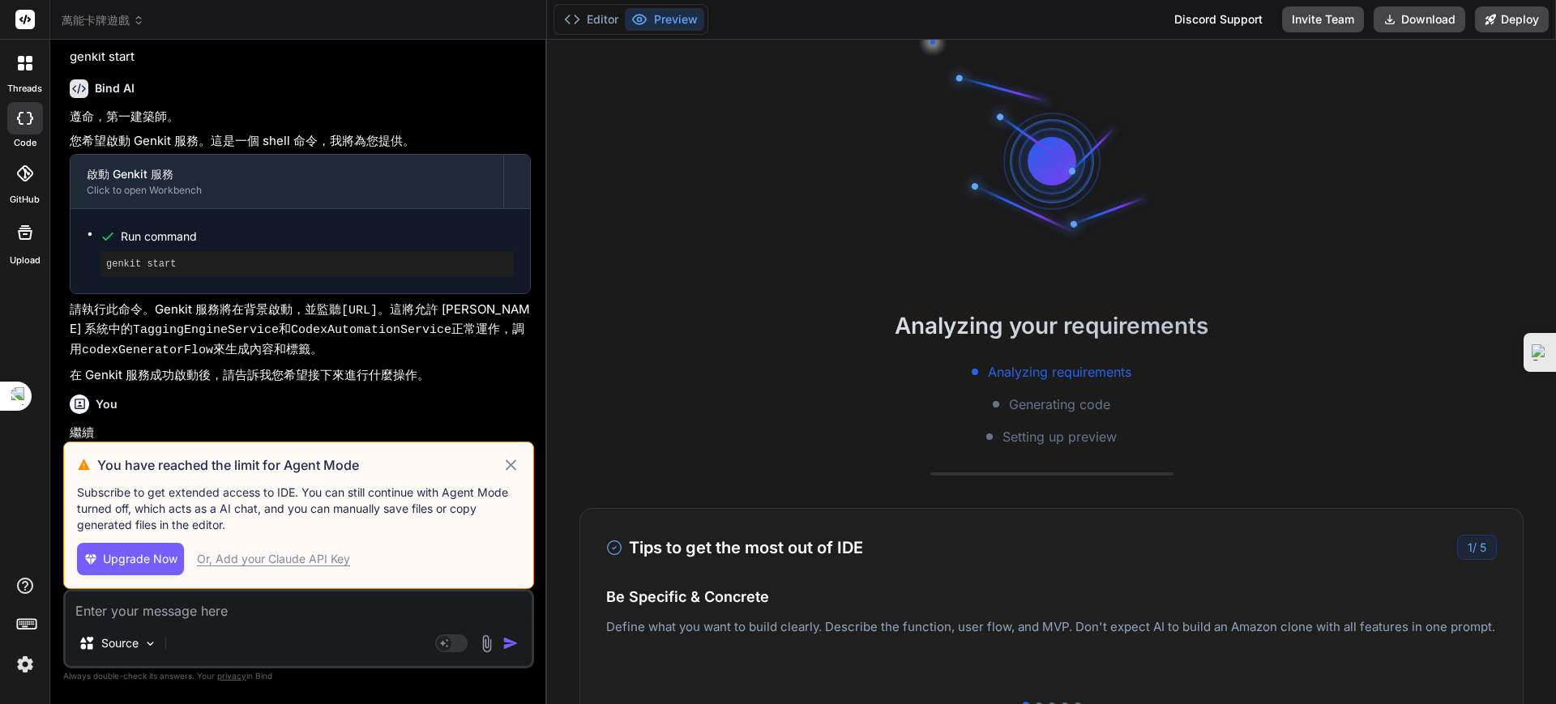
click at [323, 560] on div "Or, Add your Claude API Key" at bounding box center [273, 559] width 153 height 16
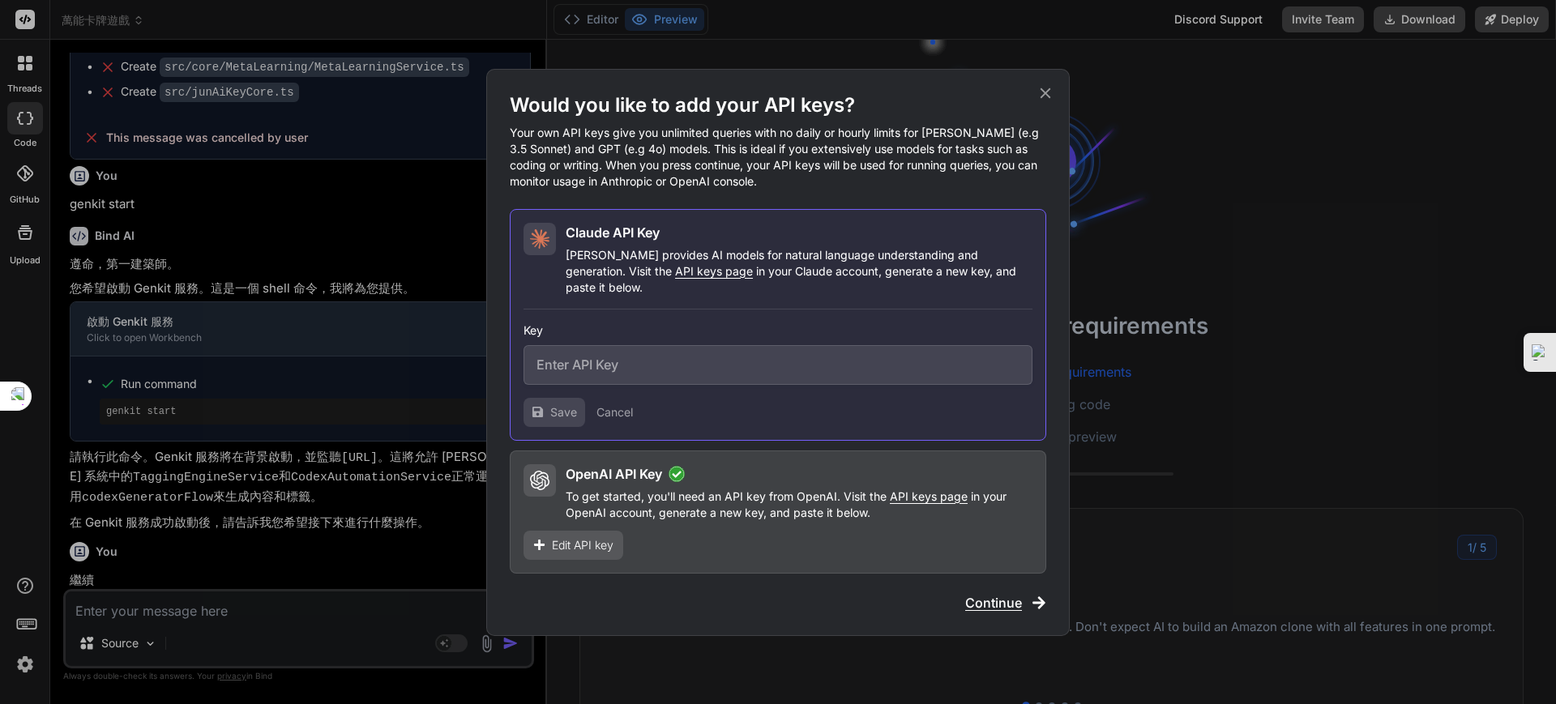
click at [614, 502] on p "To get started, you'll need an API key from OpenAI. Visit the API keys page in …" at bounding box center [799, 505] width 467 height 32
click at [586, 537] on span "Edit API key" at bounding box center [583, 545] width 62 height 16
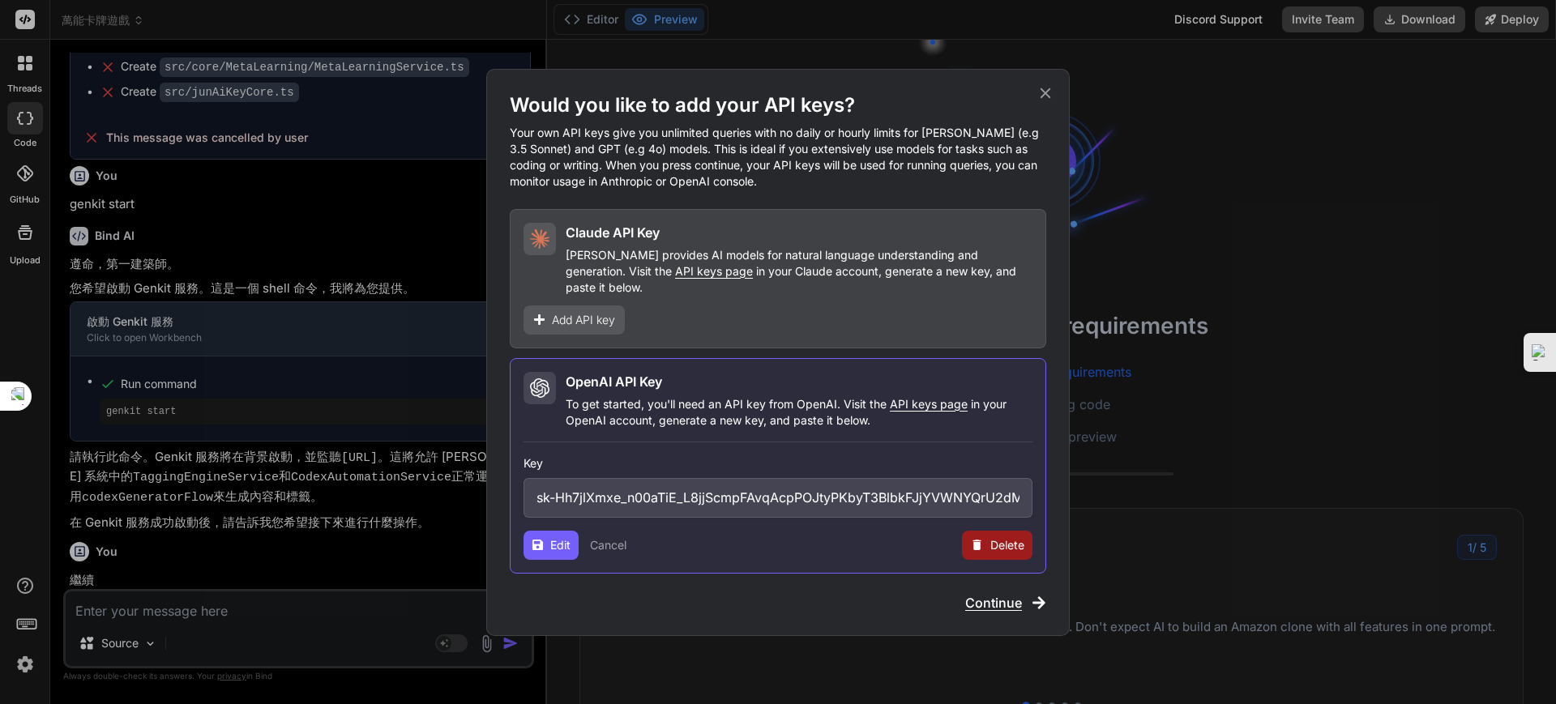
click at [553, 537] on span "Edit" at bounding box center [560, 545] width 20 height 16
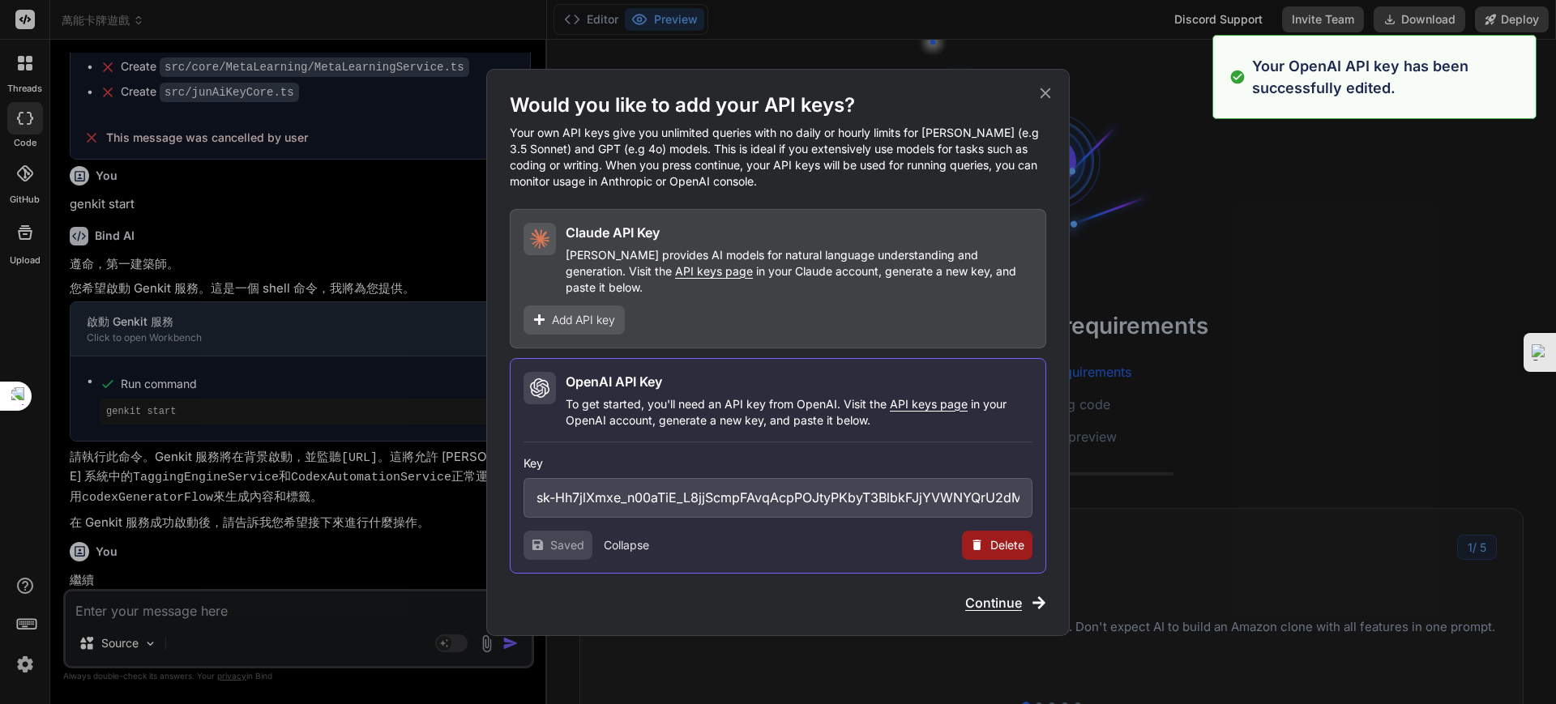
type textarea "x"
click at [985, 596] on span "Continue" at bounding box center [993, 602] width 57 height 19
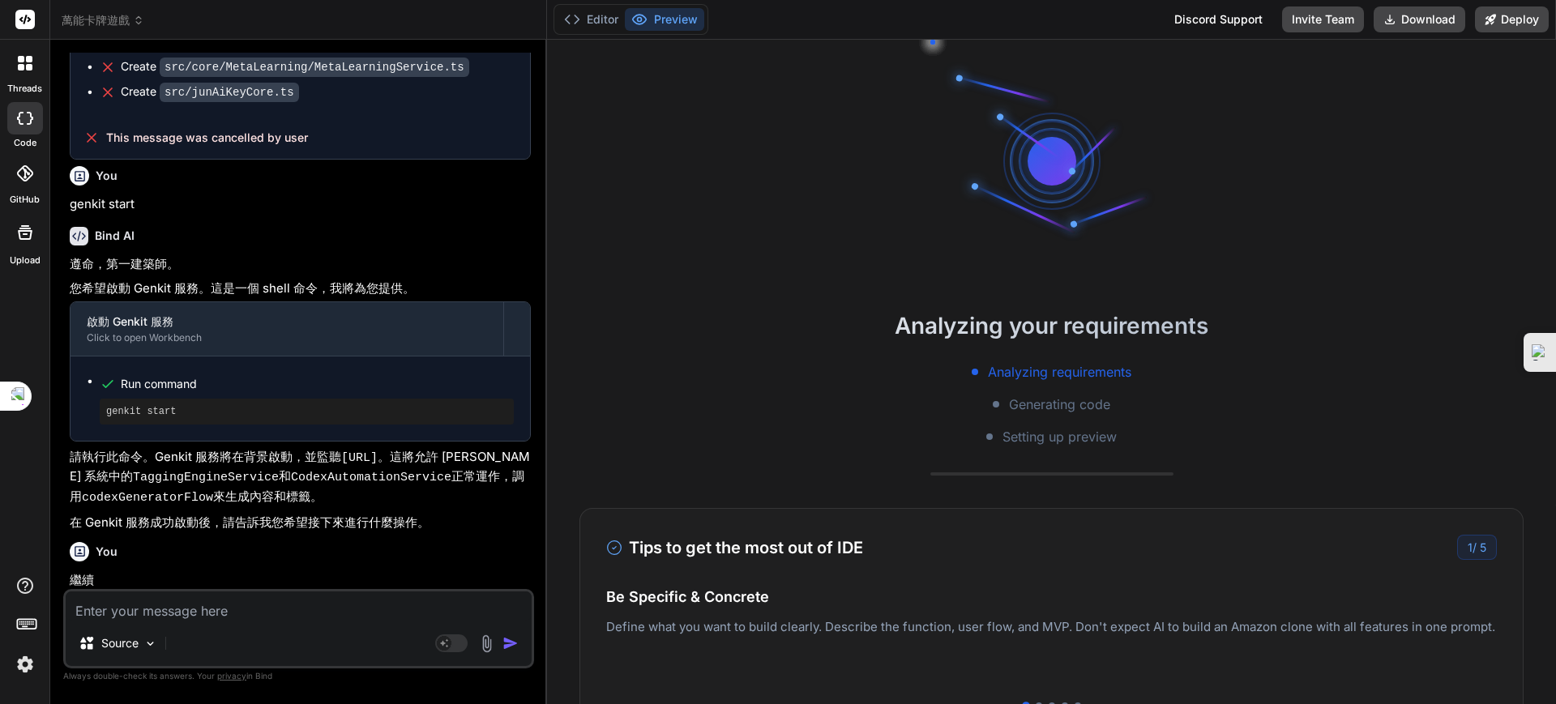
drag, startPoint x: 225, startPoint y: 609, endPoint x: 258, endPoint y: 582, distance: 42.5
click at [228, 611] on textarea at bounding box center [299, 606] width 466 height 29
click at [216, 611] on textarea at bounding box center [299, 606] width 466 height 29
click at [220, 612] on textarea at bounding box center [299, 606] width 466 height 29
type textarea "ㄐ"
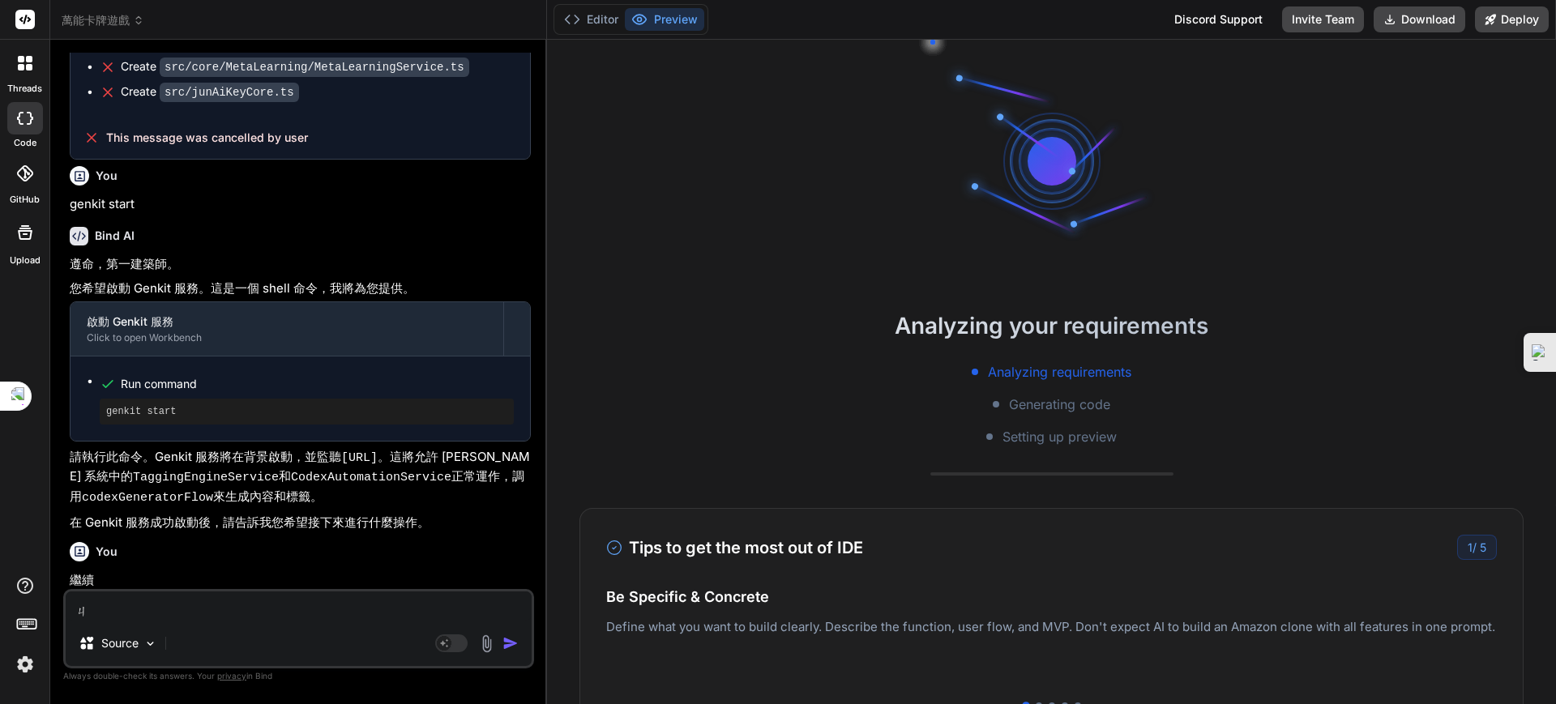
type textarea "x"
type textarea "ㄐㄧ"
type textarea "x"
type textarea "季"
type textarea "x"
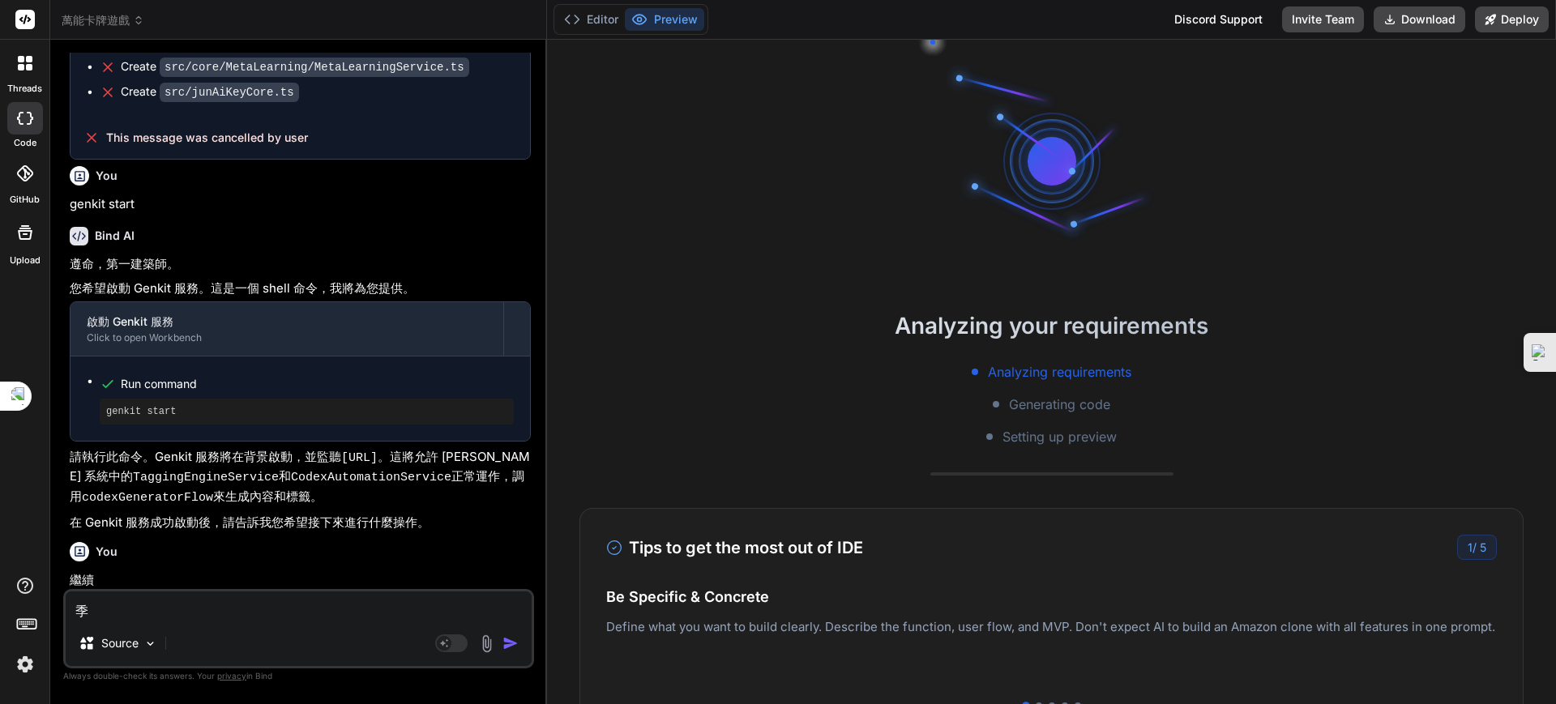
type textarea "季ㄒ"
type textarea "x"
type textarea "季ㄒㄩ"
type textarea "x"
type textarea "繼續"
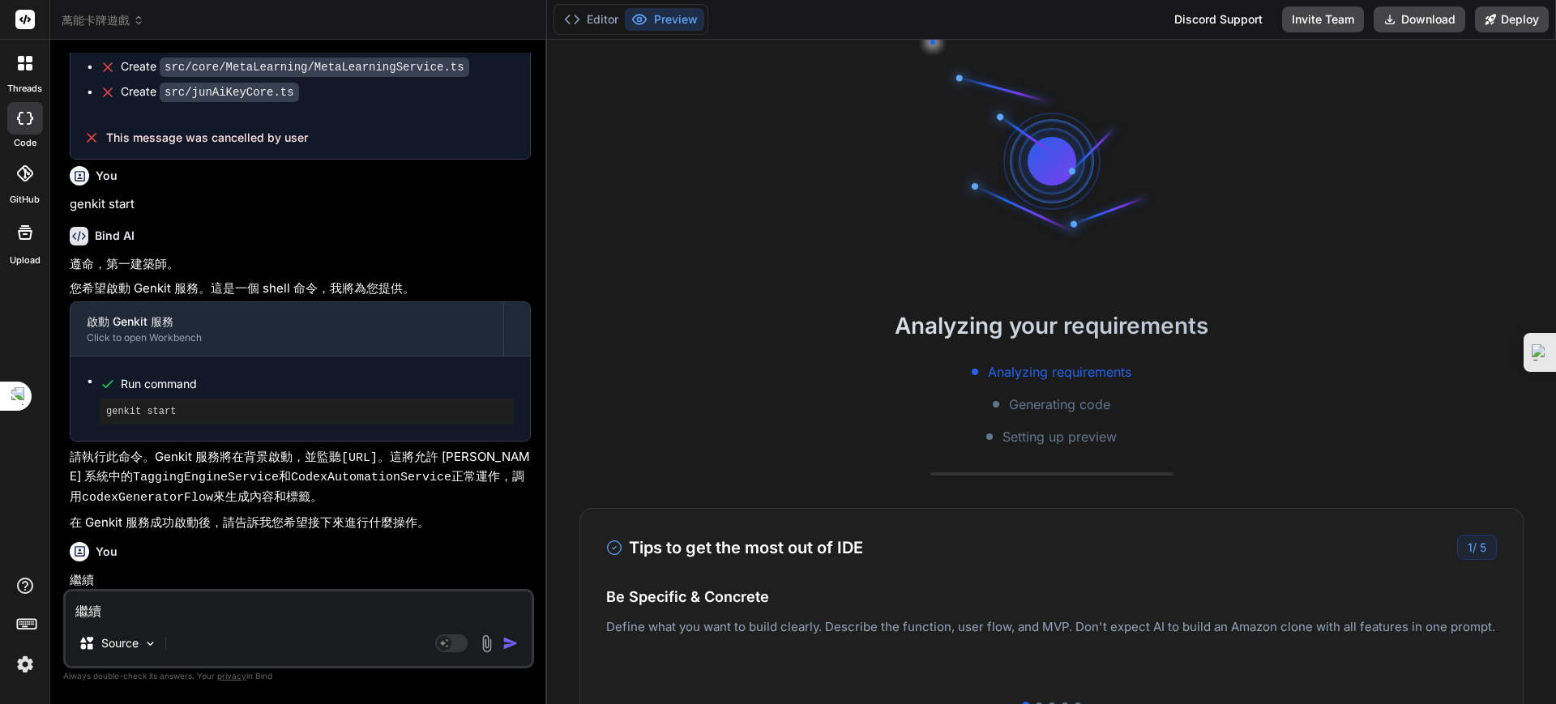
type textarea "x"
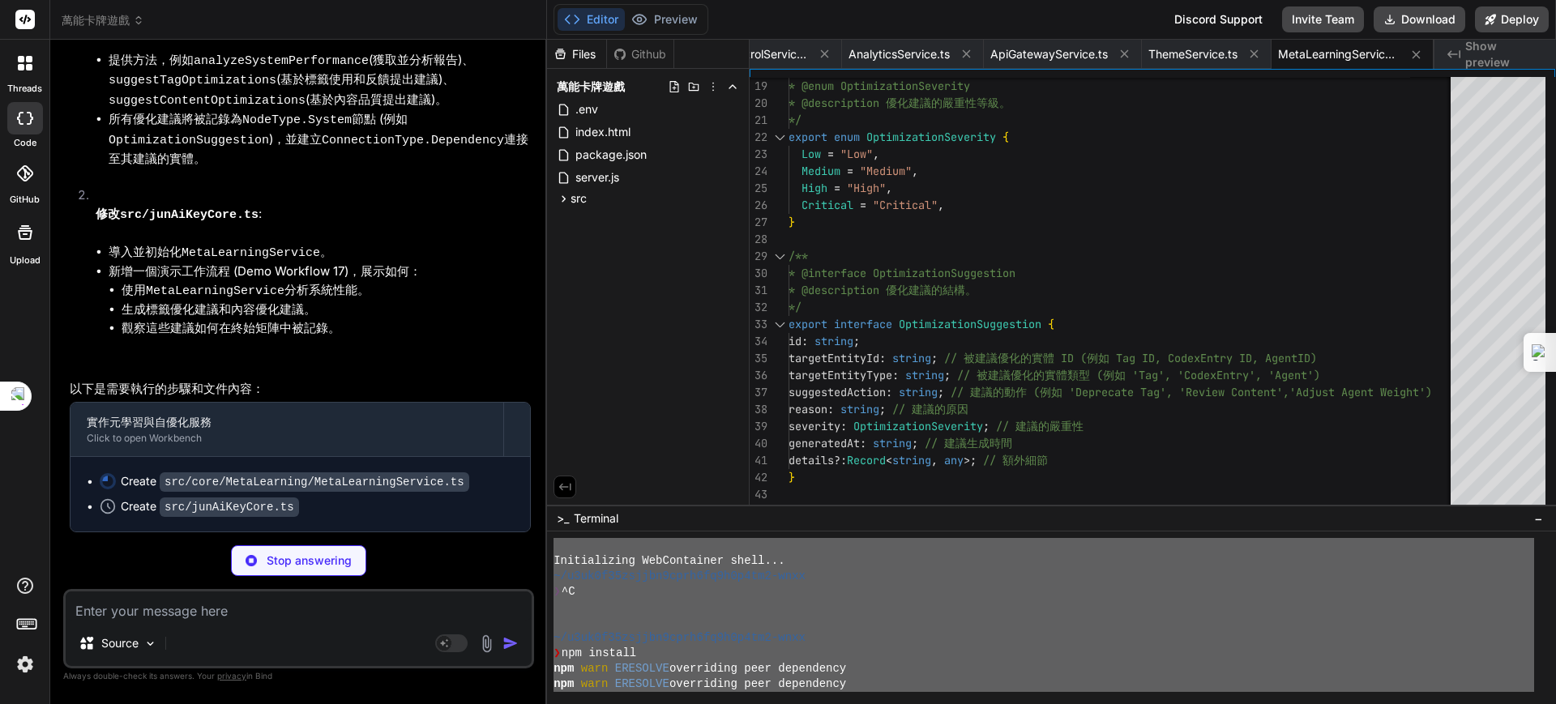
scroll to position [88855, 0]
click at [665, 21] on button "Preview" at bounding box center [664, 19] width 79 height 23
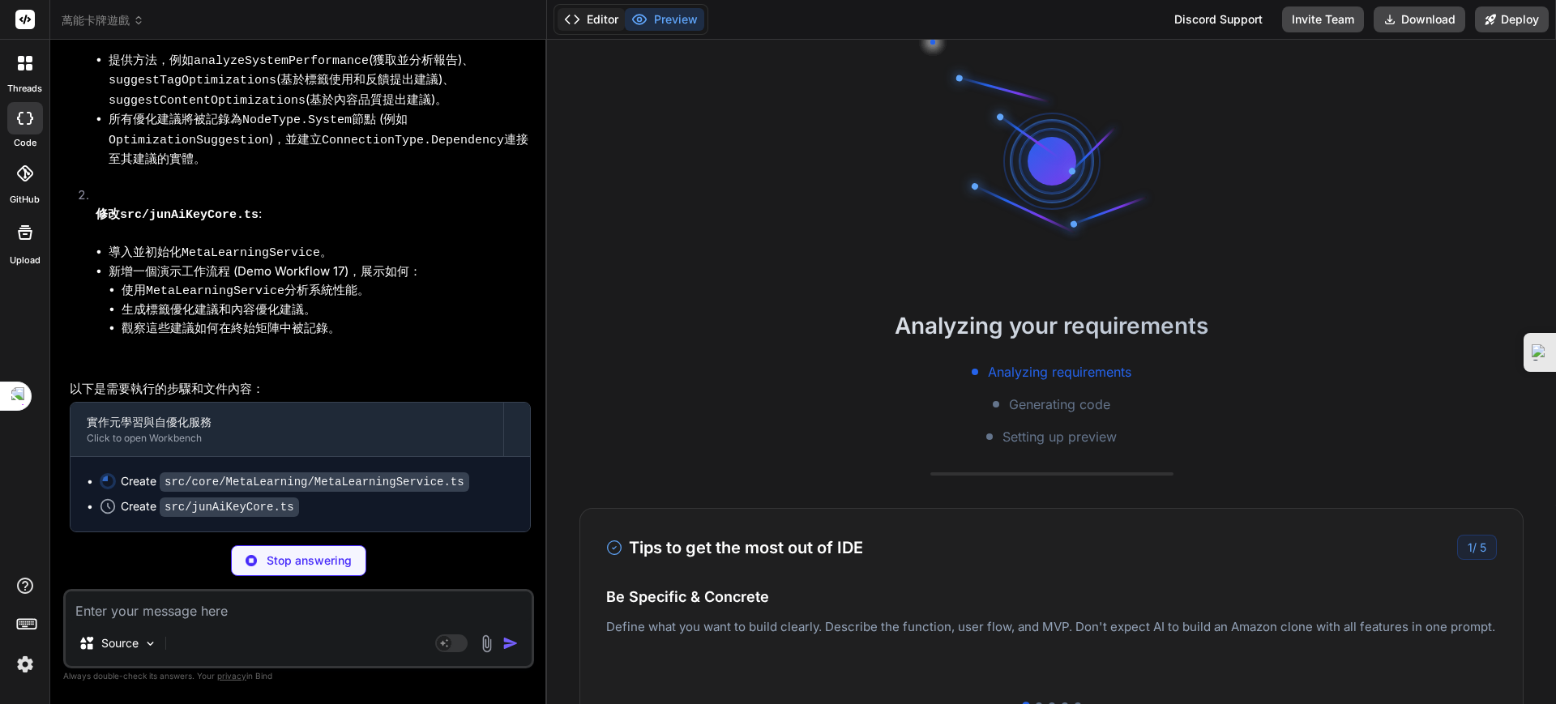
click at [609, 16] on button "Editor" at bounding box center [590, 19] width 67 height 23
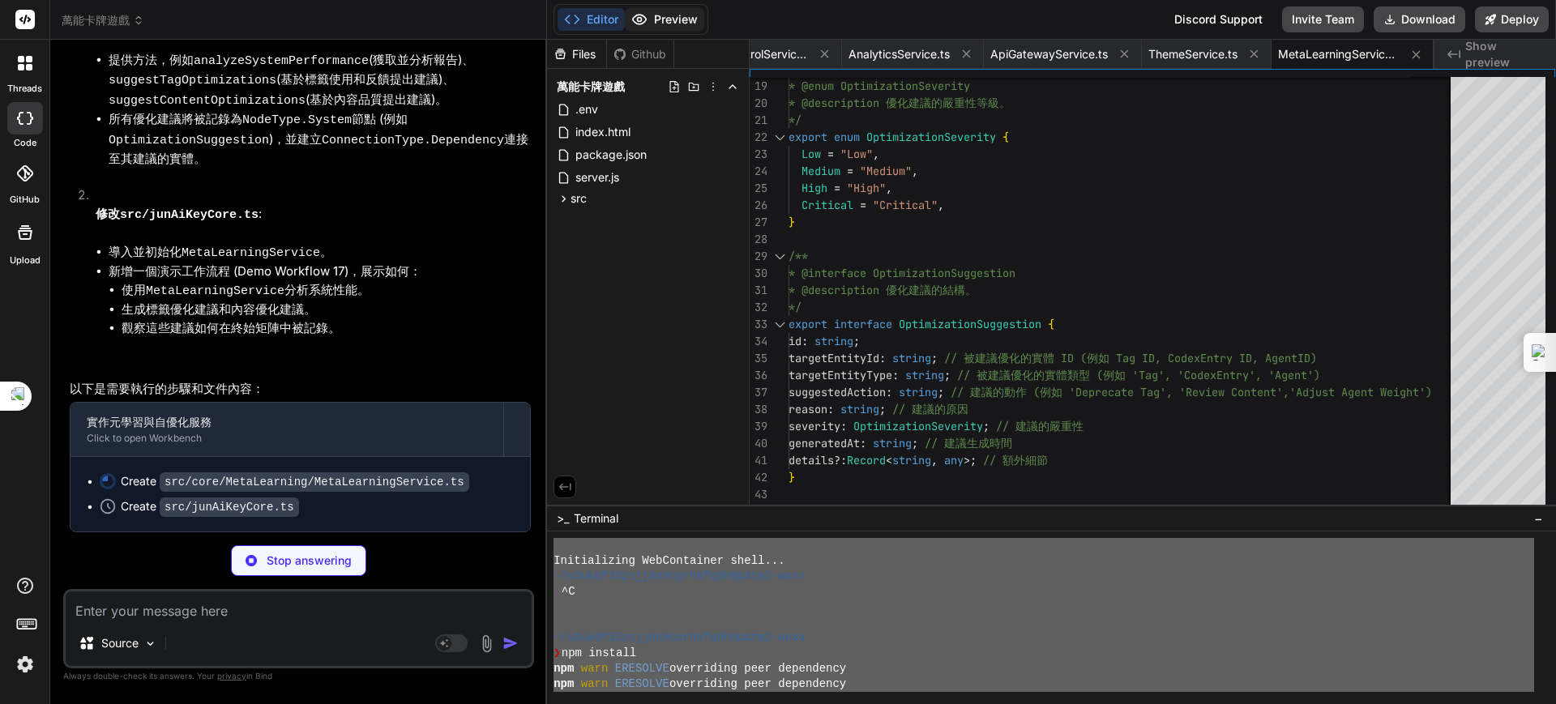
click at [658, 22] on button "Preview" at bounding box center [664, 19] width 79 height 23
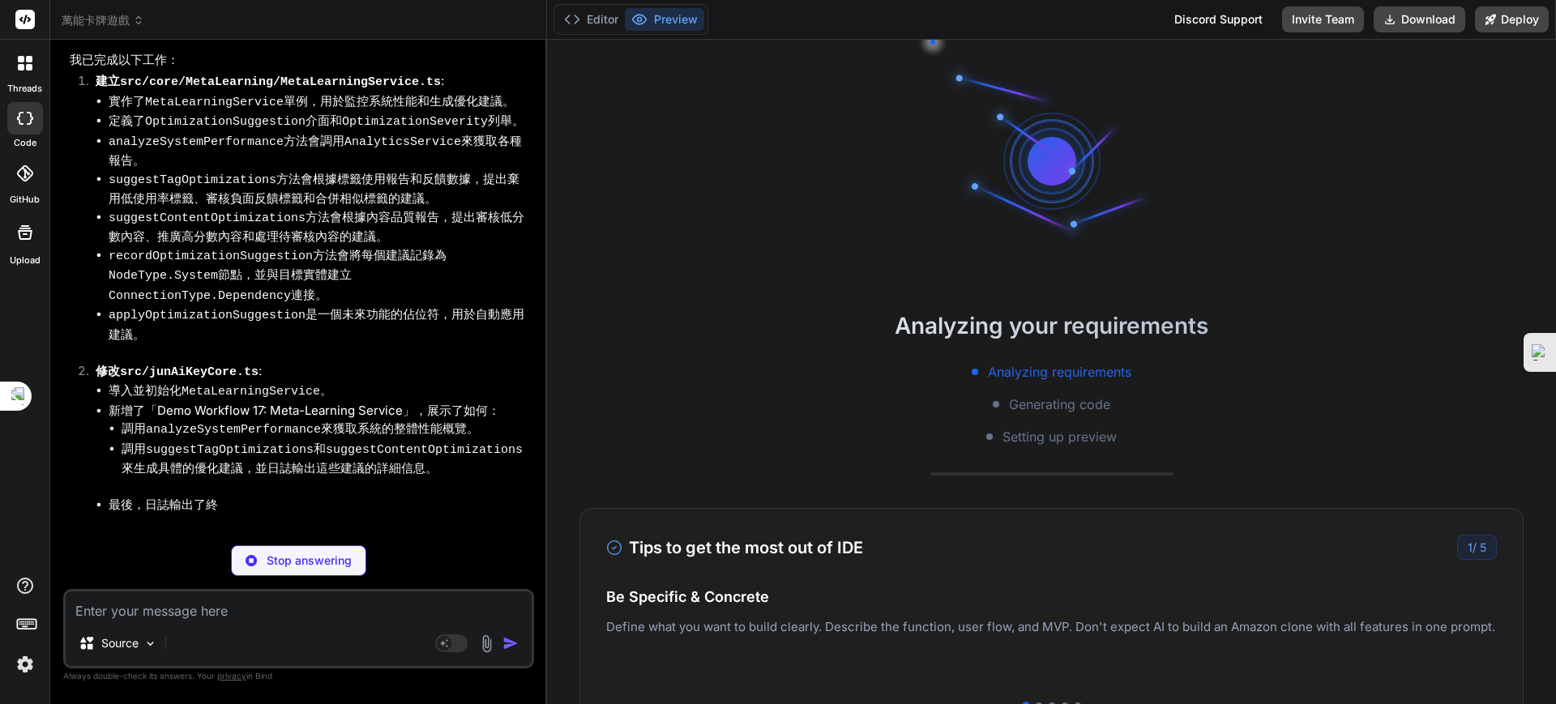
scroll to position [89261, 0]
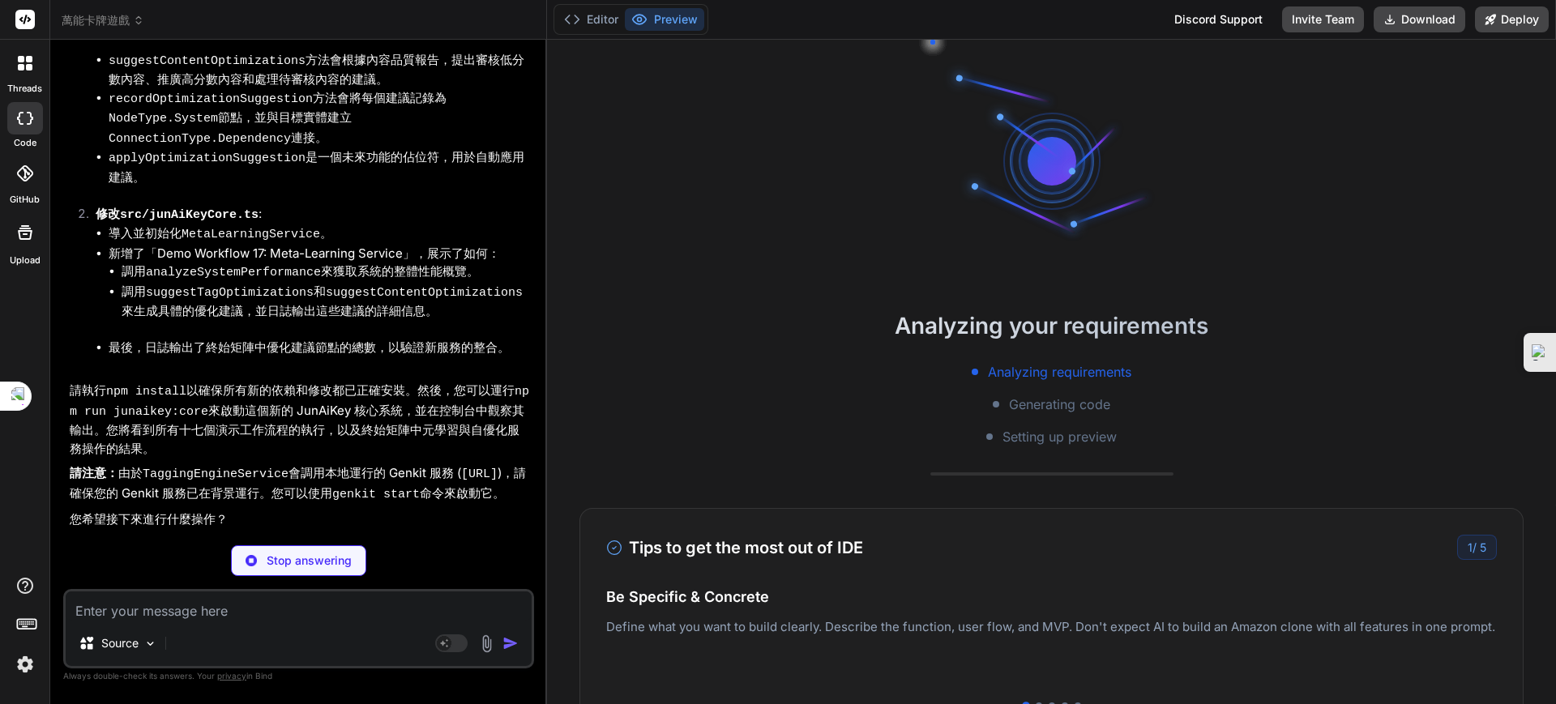
type textarea "x"
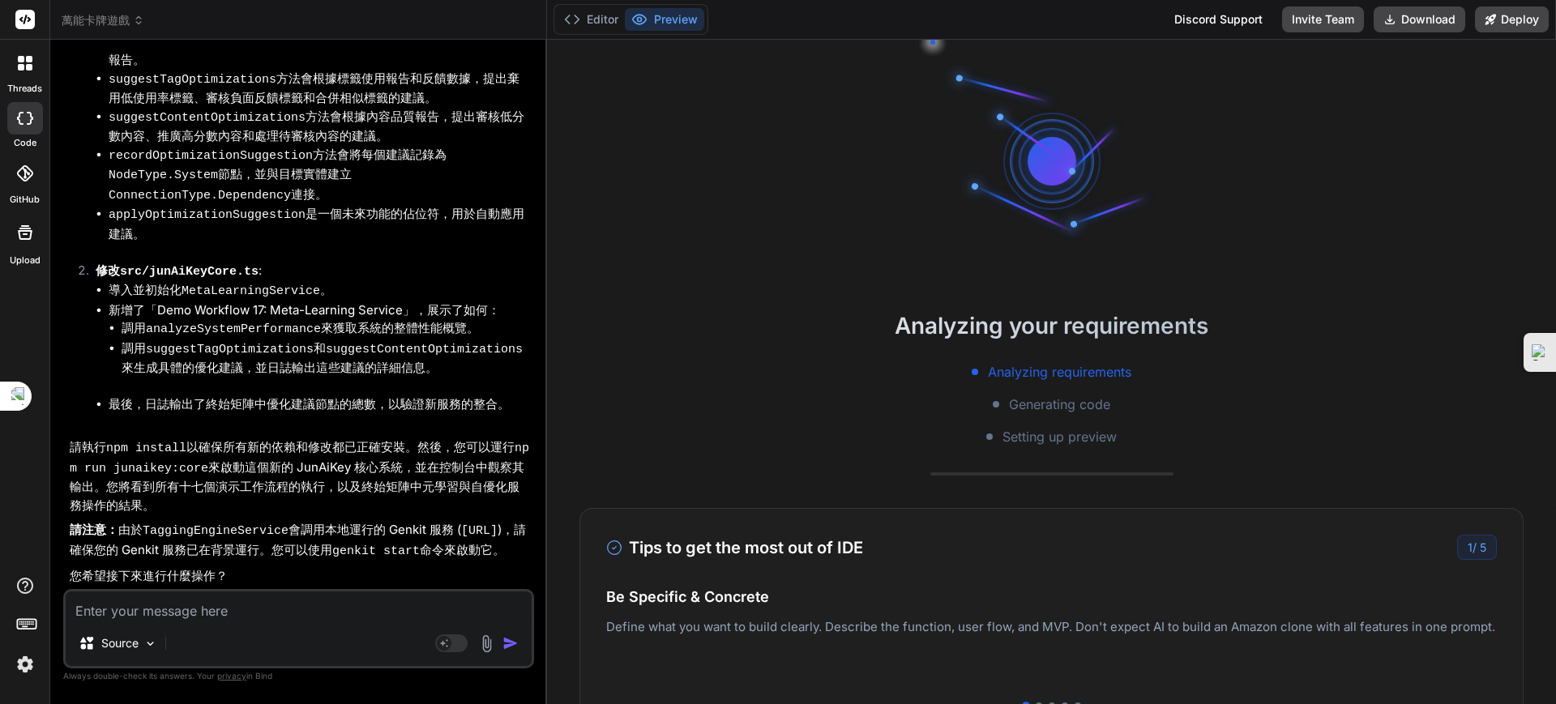
scroll to position [89553, 0]
drag, startPoint x: 203, startPoint y: 613, endPoint x: 231, endPoint y: 606, distance: 29.3
click at [211, 610] on textarea at bounding box center [299, 606] width 466 height 29
type textarea "ㄐ"
type textarea "x"
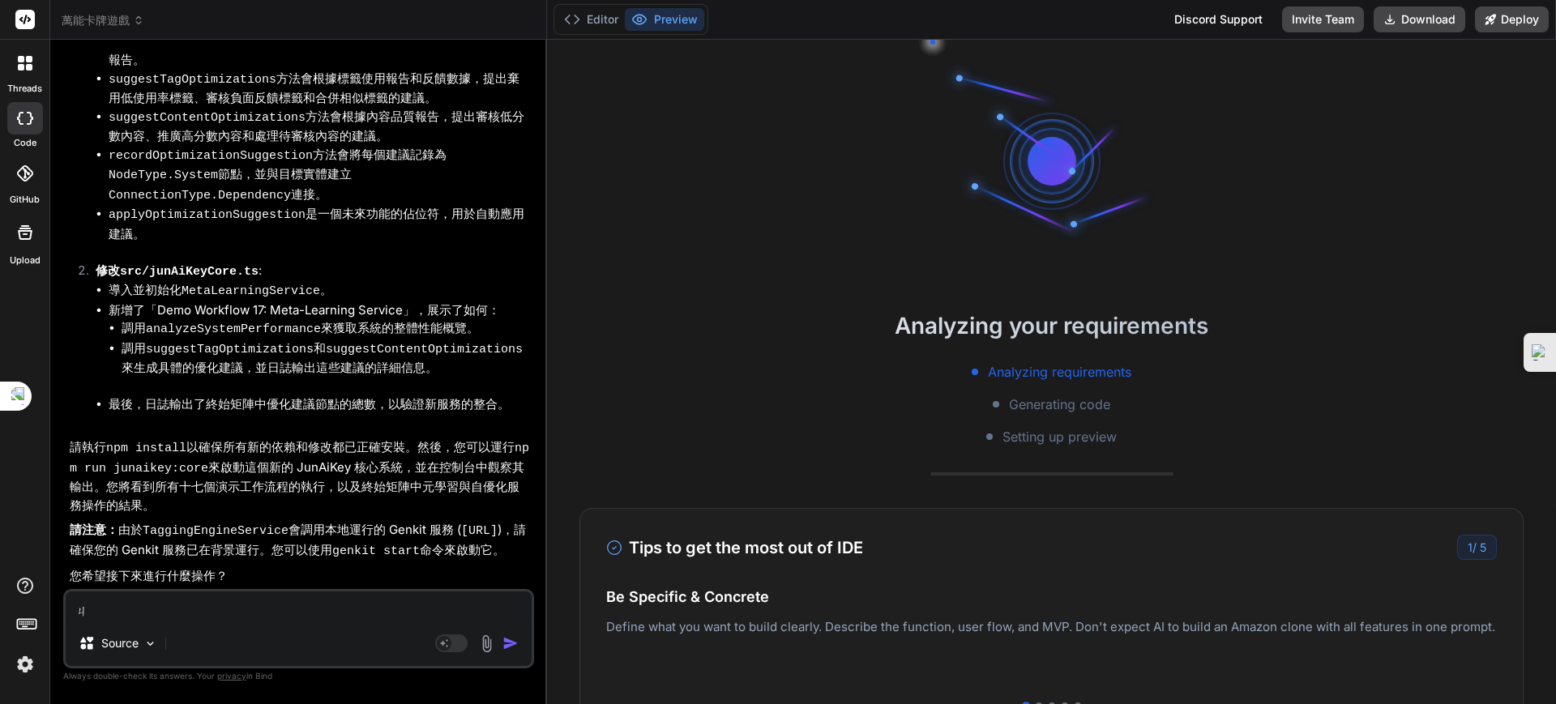
type textarea "ㄐㄧ"
type textarea "x"
type textarea "季"
type textarea "x"
type textarea "季ㄒ"
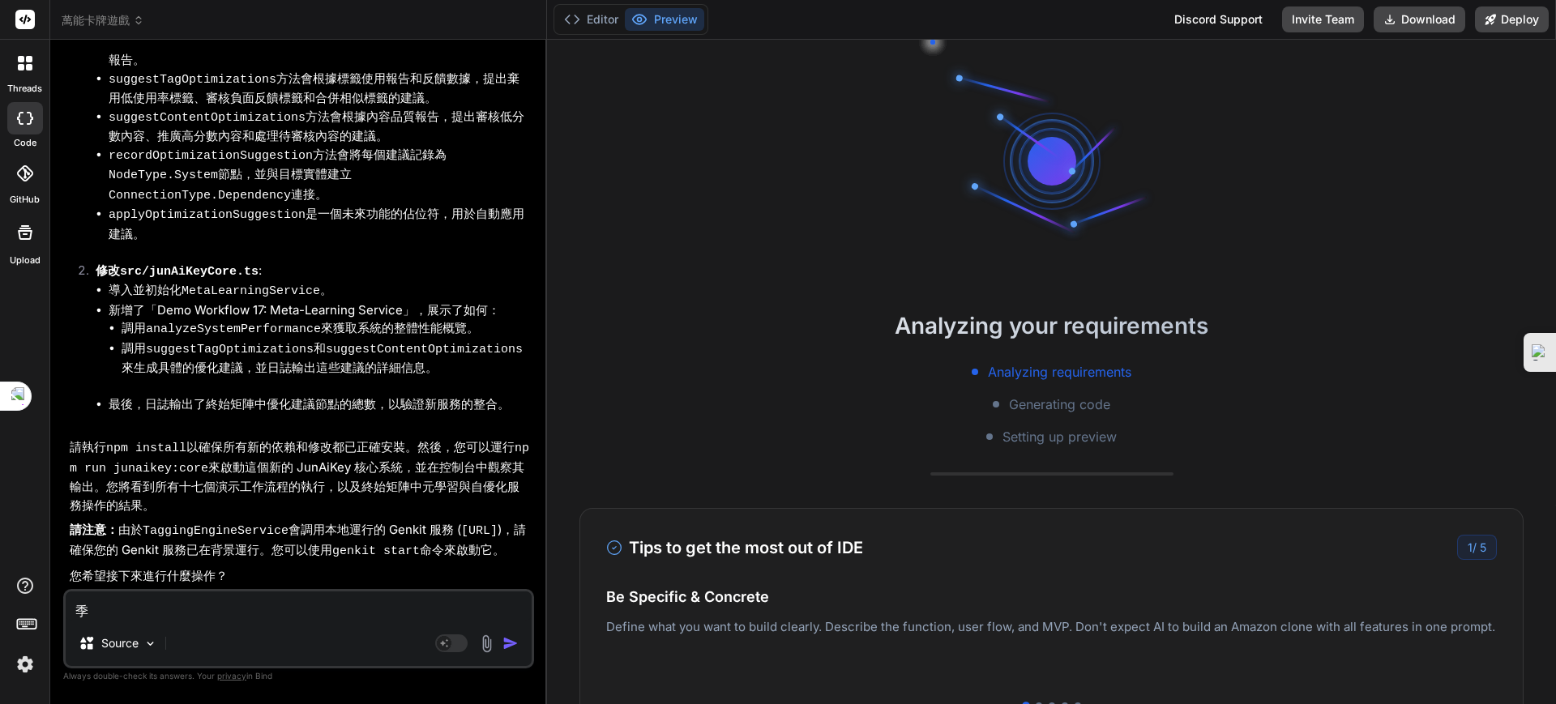
type textarea "x"
type textarea "季ㄒㄩ"
type textarea "x"
type textarea "繼續"
type textarea "x"
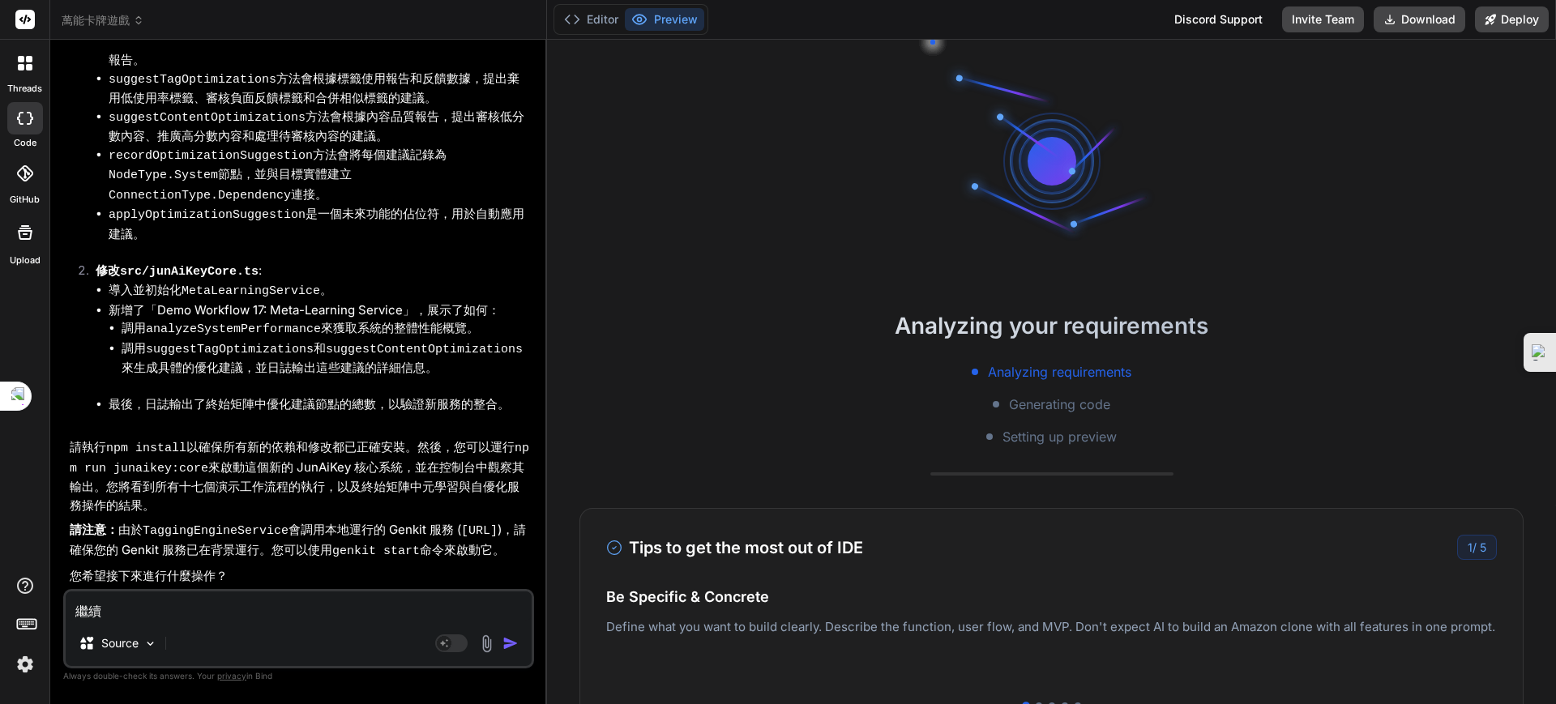
drag, startPoint x: 68, startPoint y: 509, endPoint x: 275, endPoint y: 558, distance: 212.5
click at [275, 558] on div "You 繼續 Bind AI 遵命，第一建築師。 我已收到您的指示，並確認 步驟 60：增強 AI 策略與卡牌互動 的 src/components/Game…" at bounding box center [300, 321] width 468 height 536
copy p "請注意： 由於 TaggingEngineService 會調用本地運行的 Genkit 服務 ( [URL] )，請確保您的 Genkit 服務已在背景運行…"
click at [189, 598] on textarea "繼續" at bounding box center [299, 606] width 466 height 29
type textarea "繼"
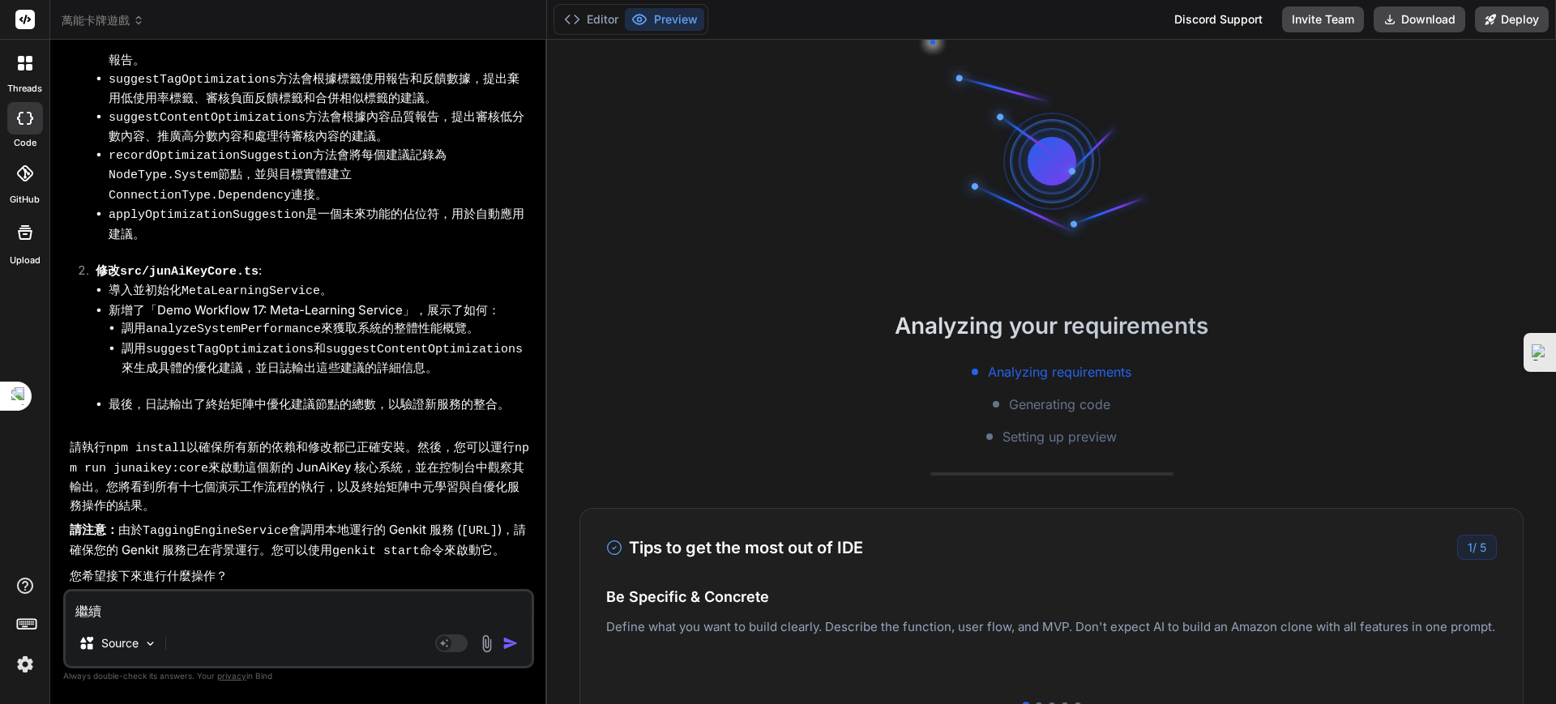
type textarea "x"
paste textarea "請注意： 由於 TaggingEngineService 會調用本地運行的 Genkit 服務 (http://localhost:3400/codexGen…"
type textarea "請注意： 由於 TaggingEngineService 會調用本地運行的 Genkit 服務 (http://localhost:3400/codexGen…"
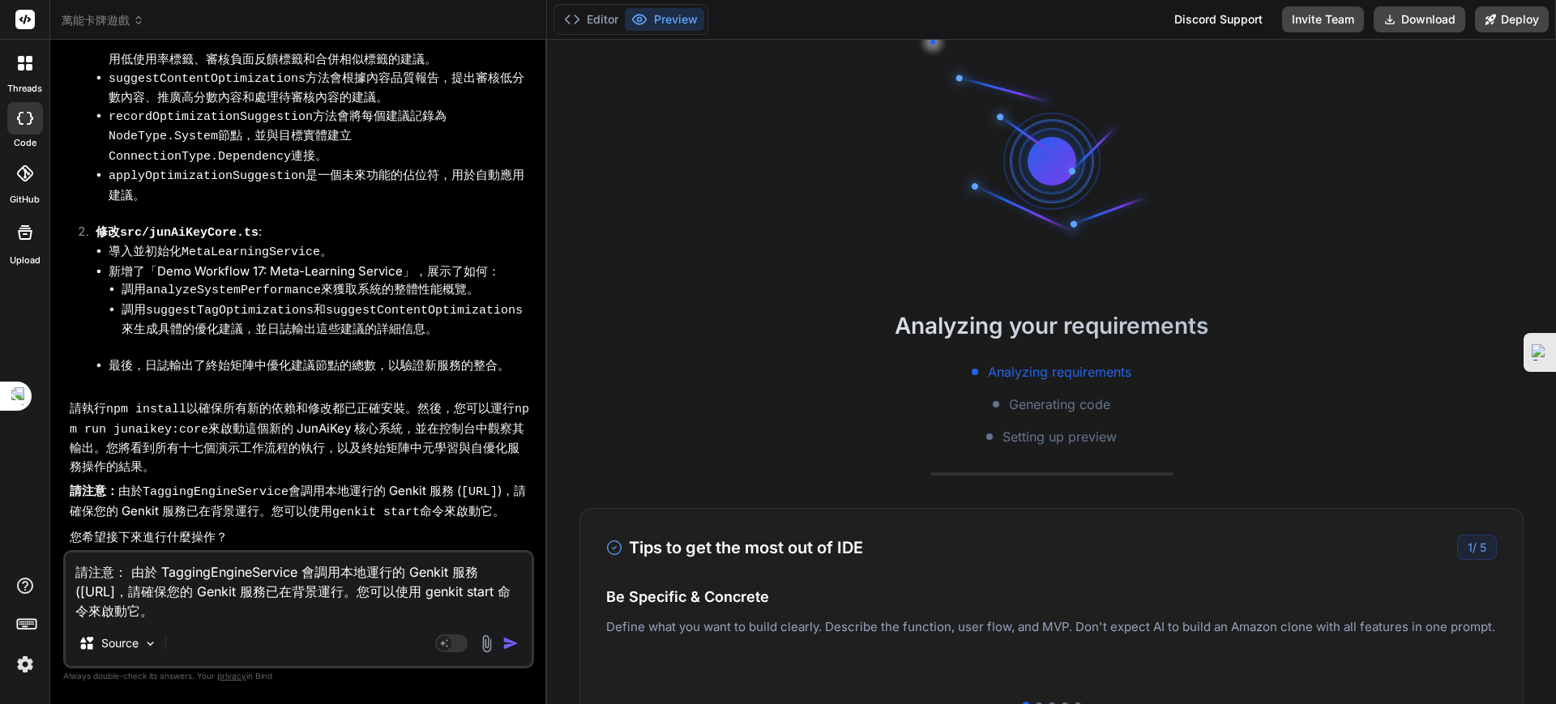
type textarea "x"
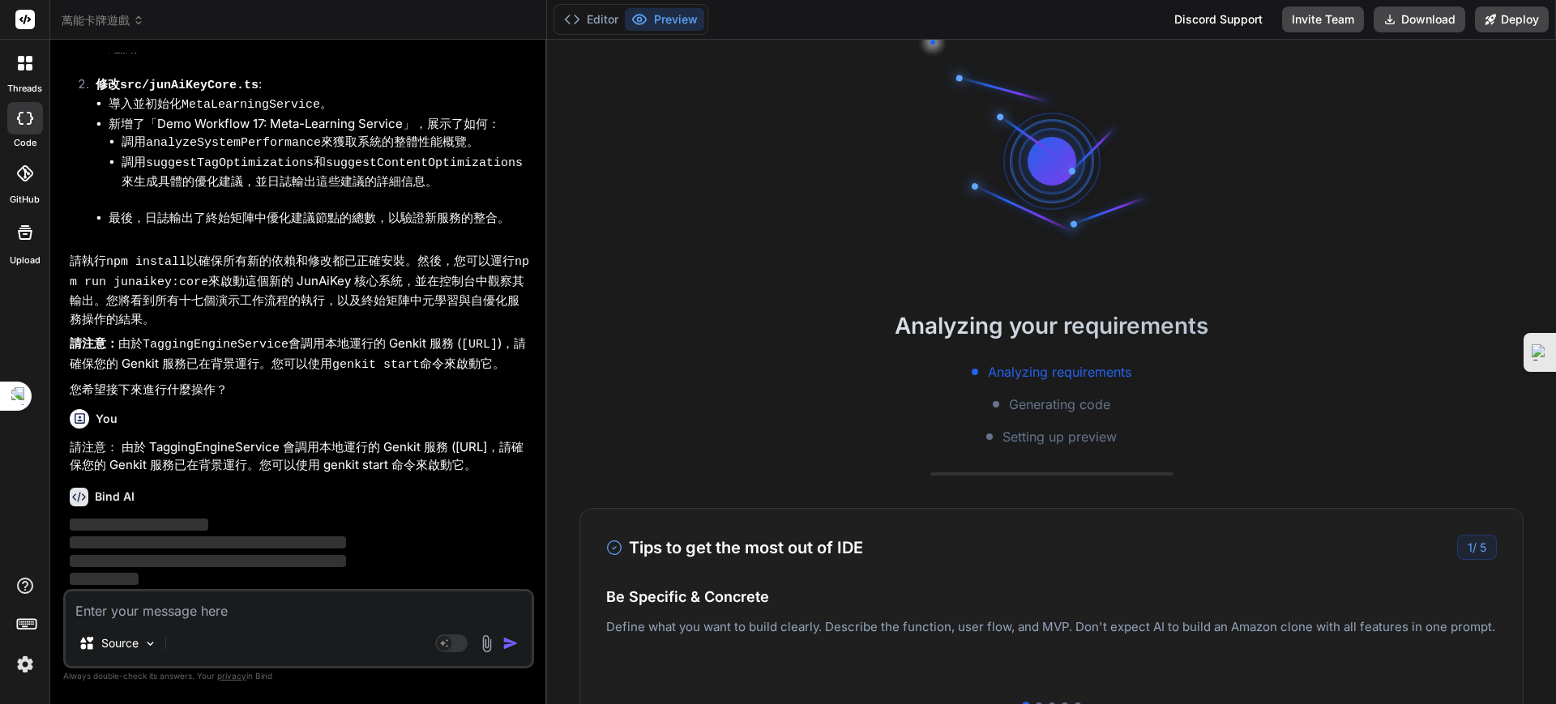
scroll to position [89757, 0]
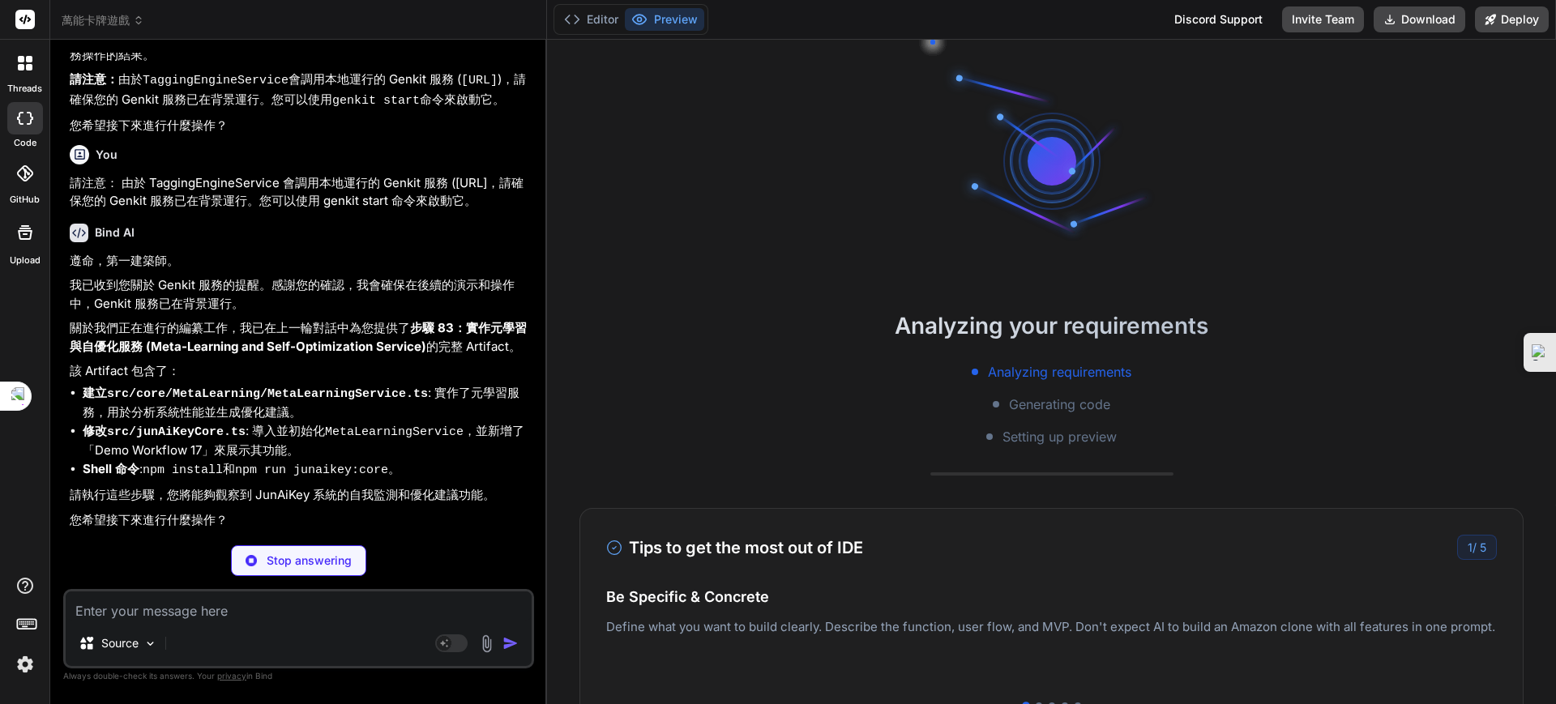
type textarea "x"
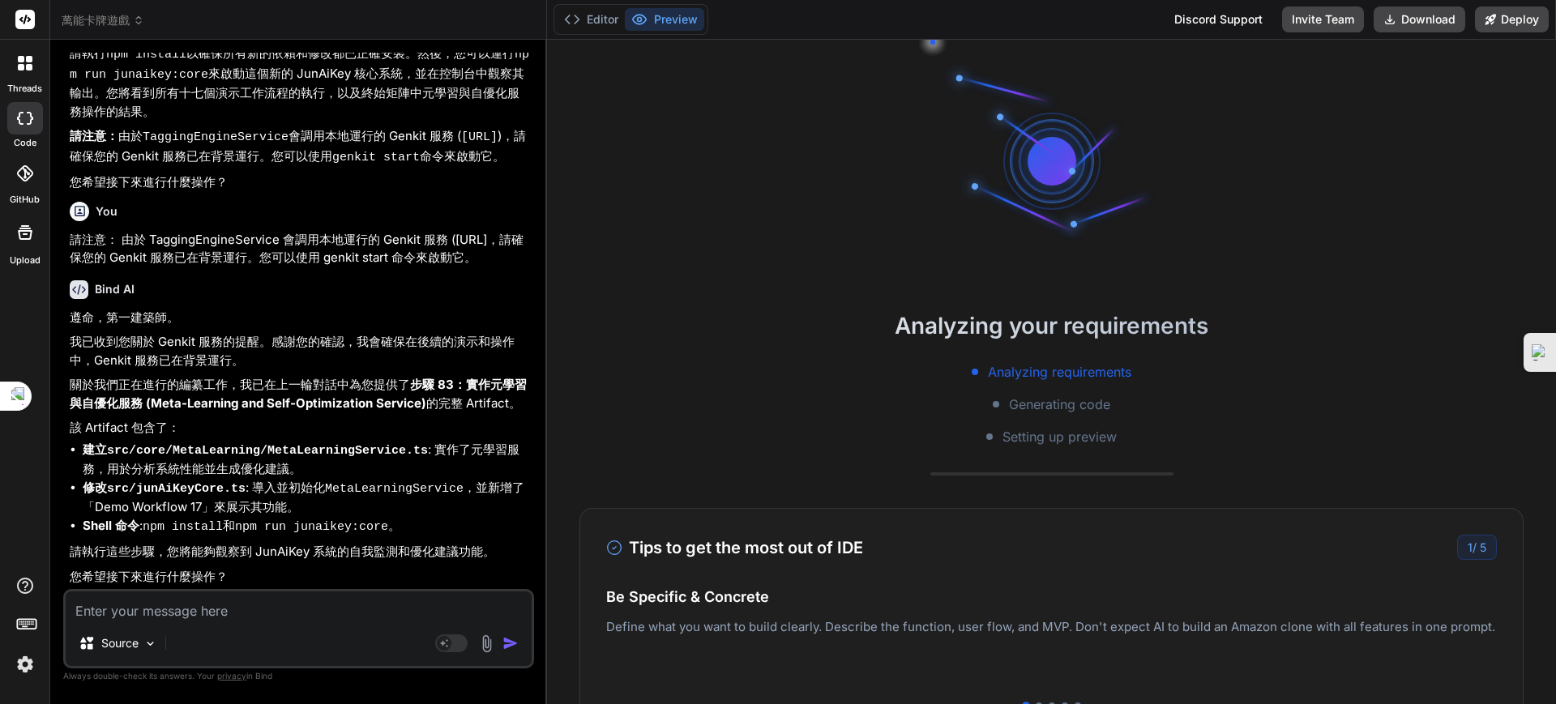
scroll to position [89961, 0]
drag, startPoint x: 92, startPoint y: 522, endPoint x: 384, endPoint y: 529, distance: 291.8
click at [384, 529] on li "Shell 命令 : npm install 和 npm run junaikey:core 。" at bounding box center [307, 527] width 448 height 20
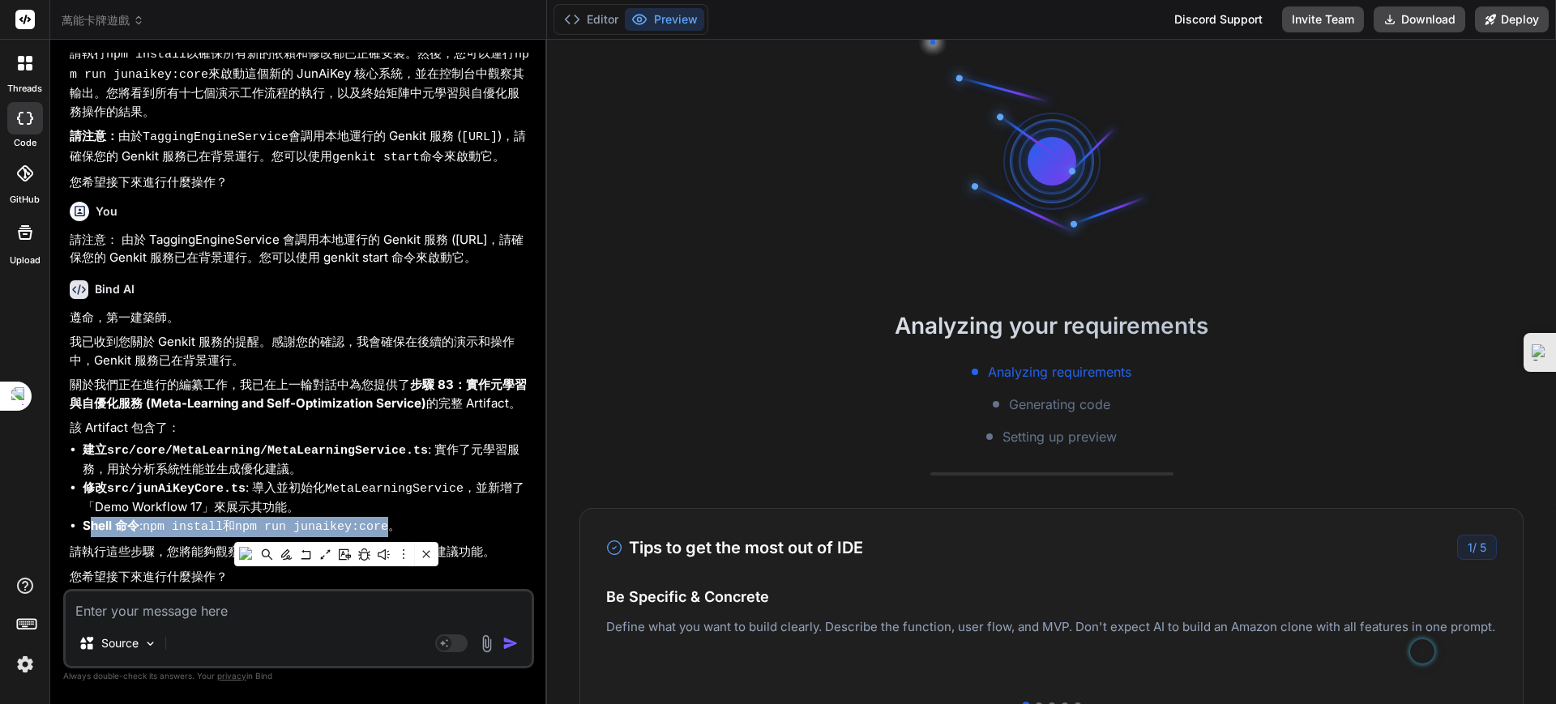
copy li "hell 命令 : npm install 和 npm run junaikey:core"
click at [220, 620] on textarea at bounding box center [299, 606] width 466 height 29
click at [207, 610] on textarea at bounding box center [299, 606] width 466 height 29
paste textarea "hell 命令: npm install 和 npm run junaikey:core"
type textarea "hell 命令: npm install 和 npm run junaikey:core"
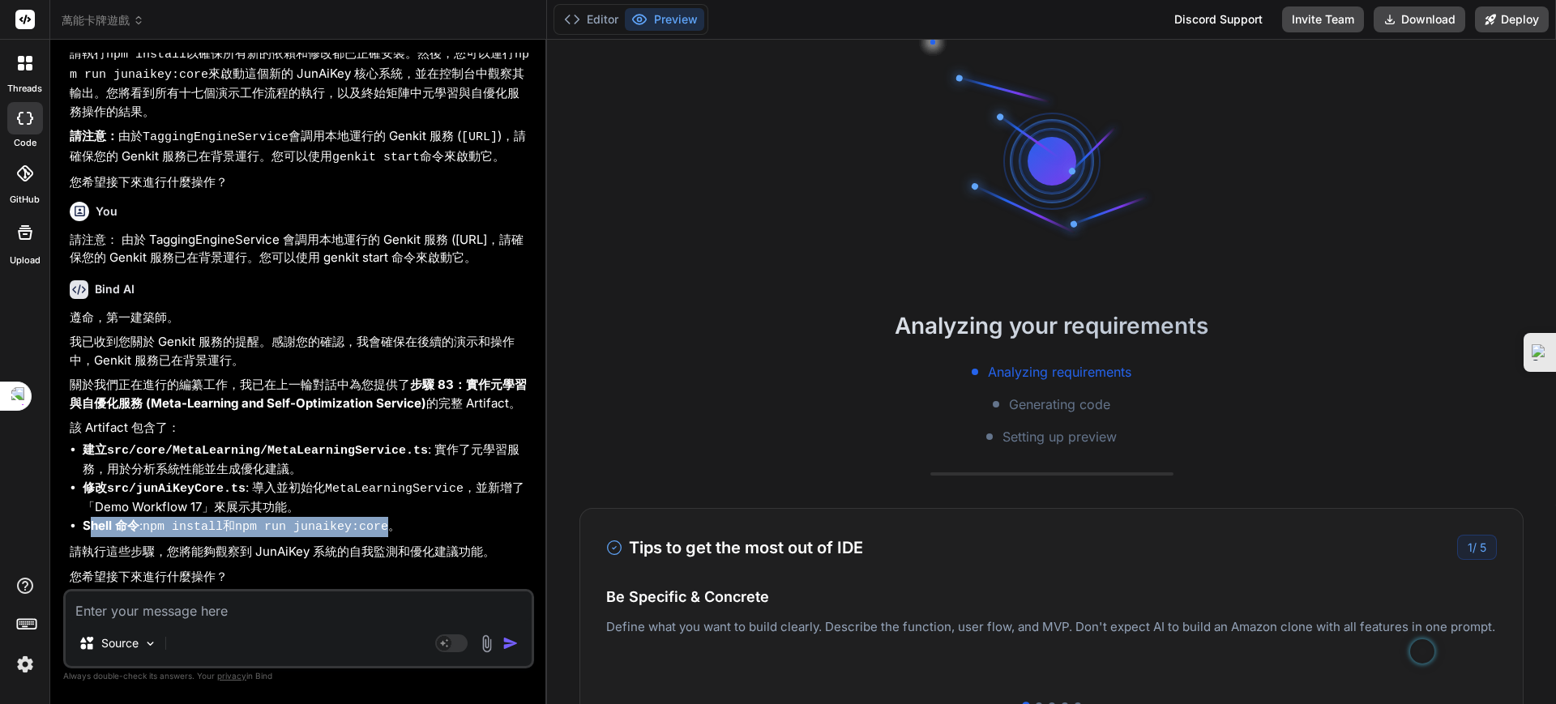
type textarea "x"
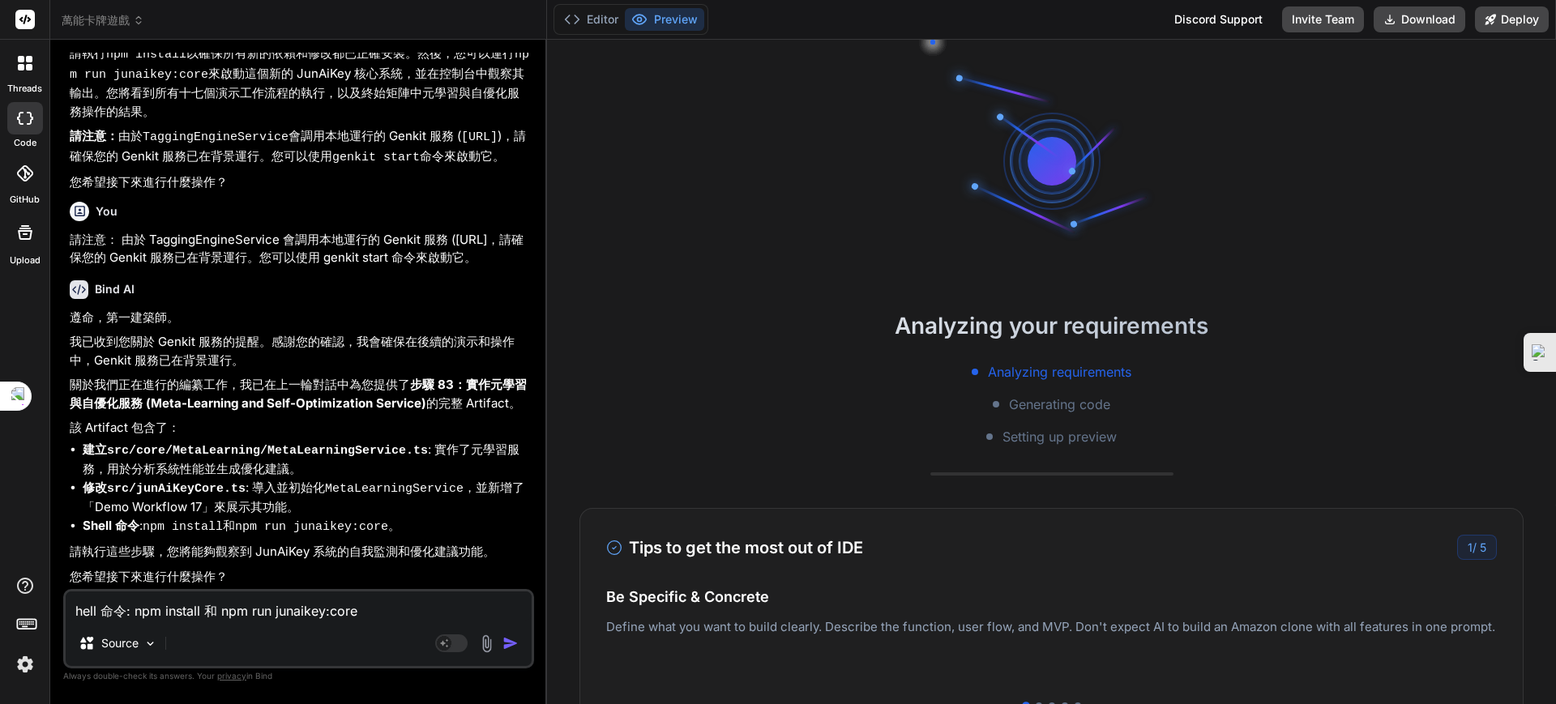
drag, startPoint x: 75, startPoint y: 606, endPoint x: 357, endPoint y: 622, distance: 281.6
click at [75, 608] on textarea "hell 命令: npm install 和 npm run junaikey:core" at bounding box center [299, 606] width 466 height 29
type textarea "ㄋhell 命令: npm install 和 npm run junaikey:core"
type textarea "x"
type textarea "hell 命令: npm install 和 npm run junaikey:core"
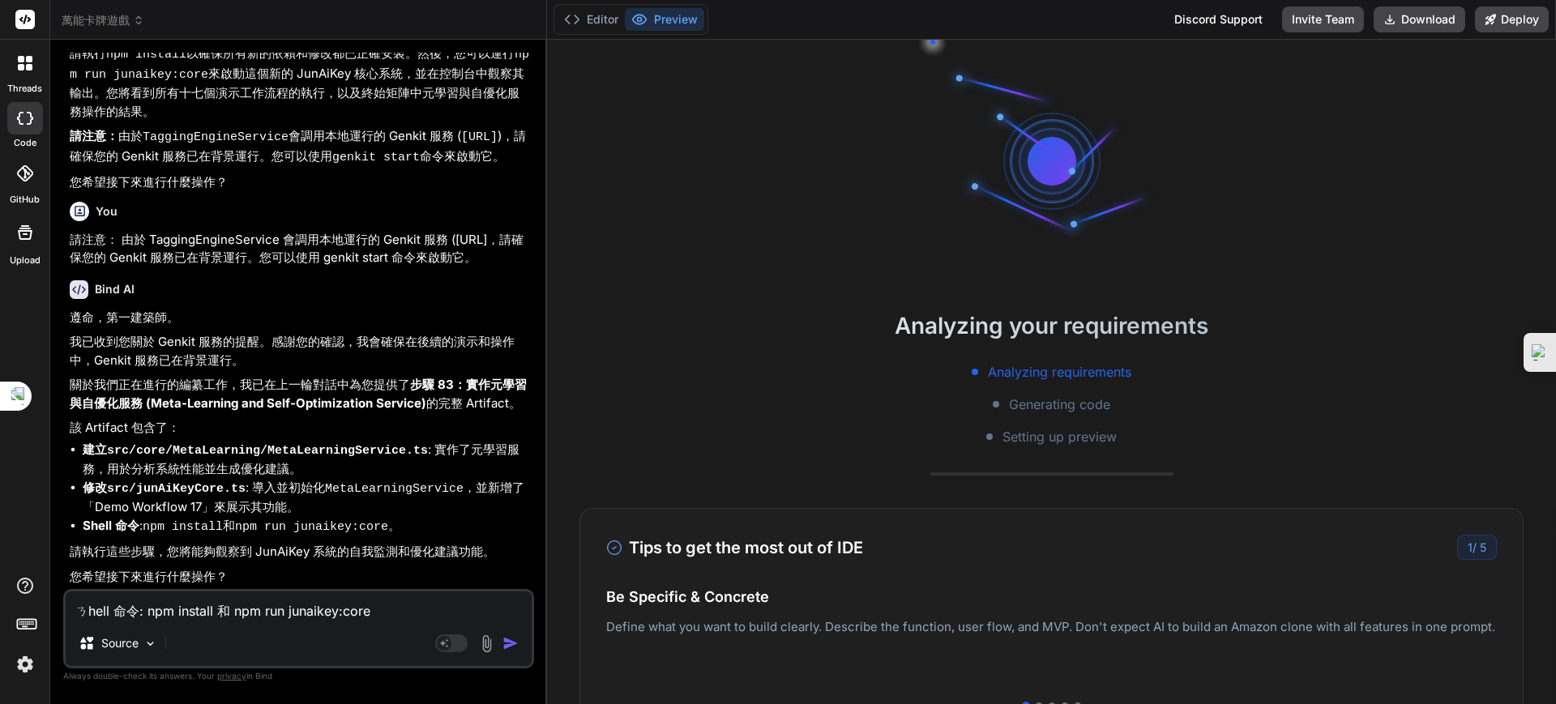
type textarea "x"
type textarea "shell 命令: npm install 和 npm run junaikey:core"
type textarea "x"
type textarea "shell 命令: npm install 和 npm run junaikey:core"
click at [503, 640] on img "button" at bounding box center [510, 643] width 16 height 16
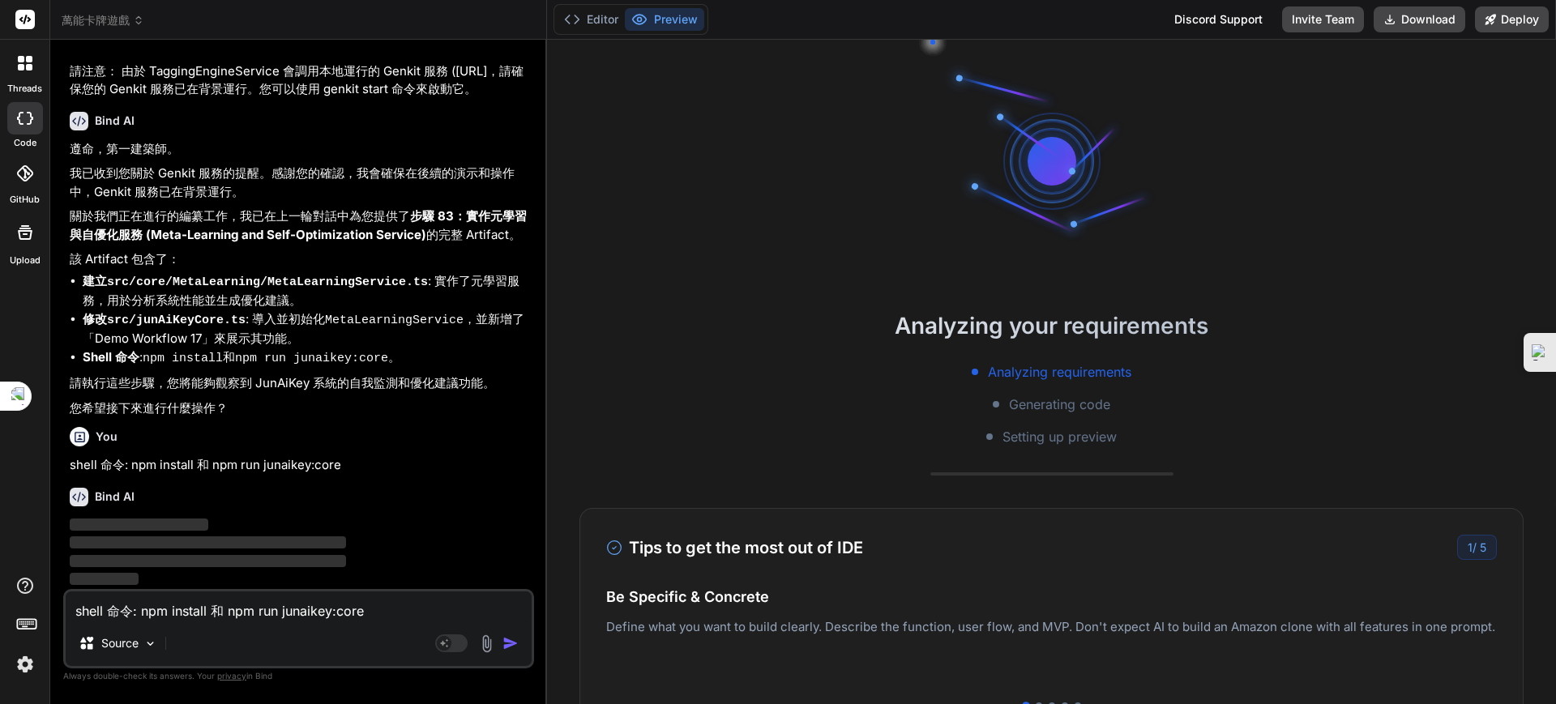
scroll to position [90128, 0]
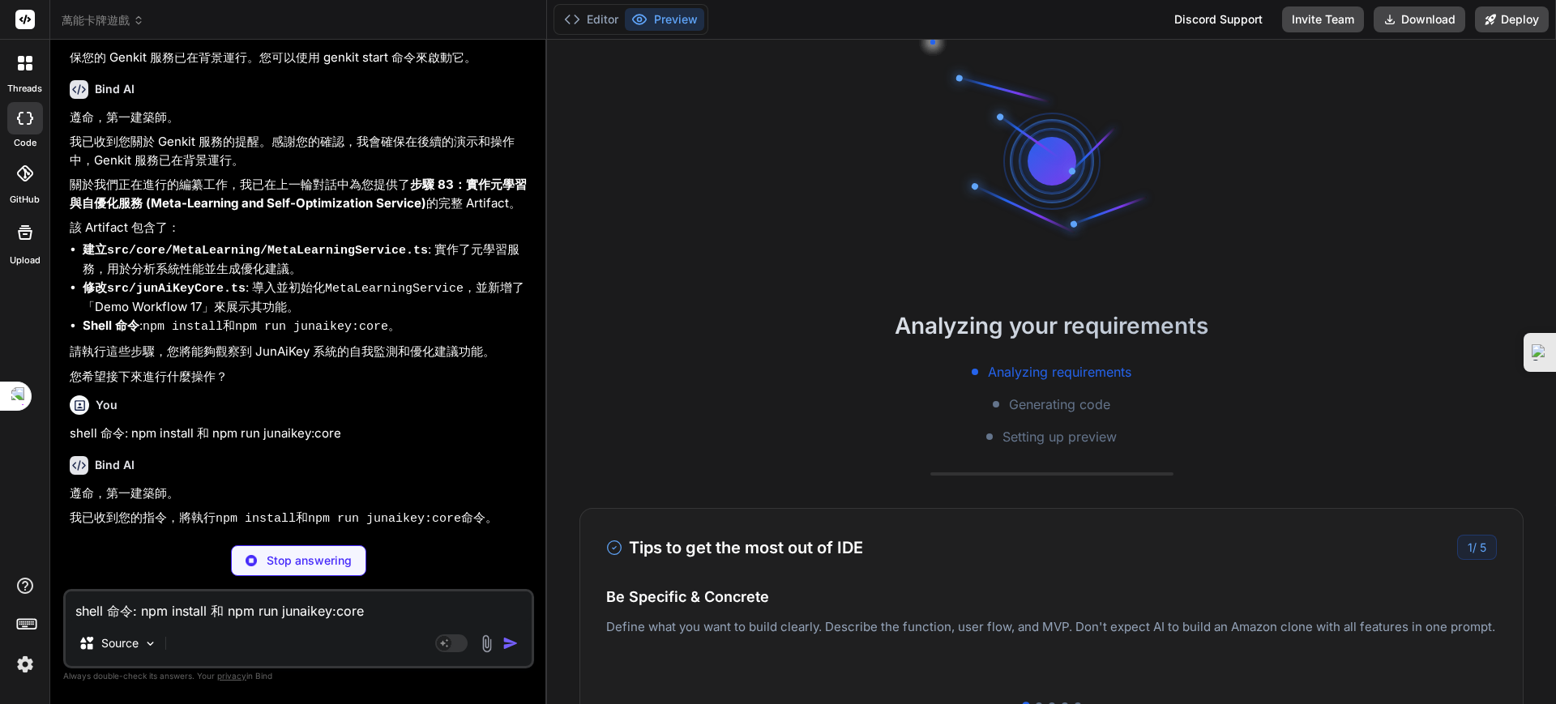
type textarea "x"
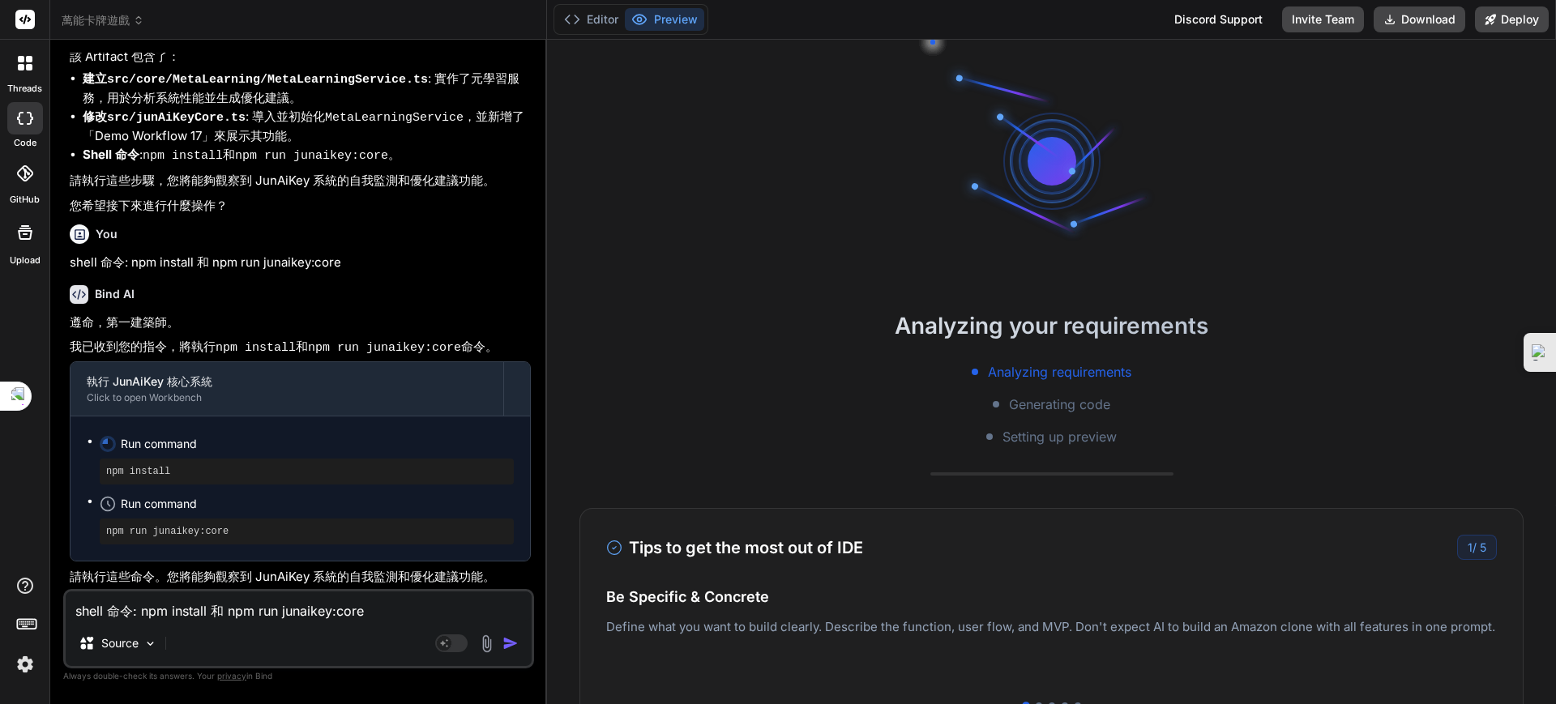
scroll to position [90330, 0]
click at [604, 17] on button "Editor" at bounding box center [590, 19] width 67 height 23
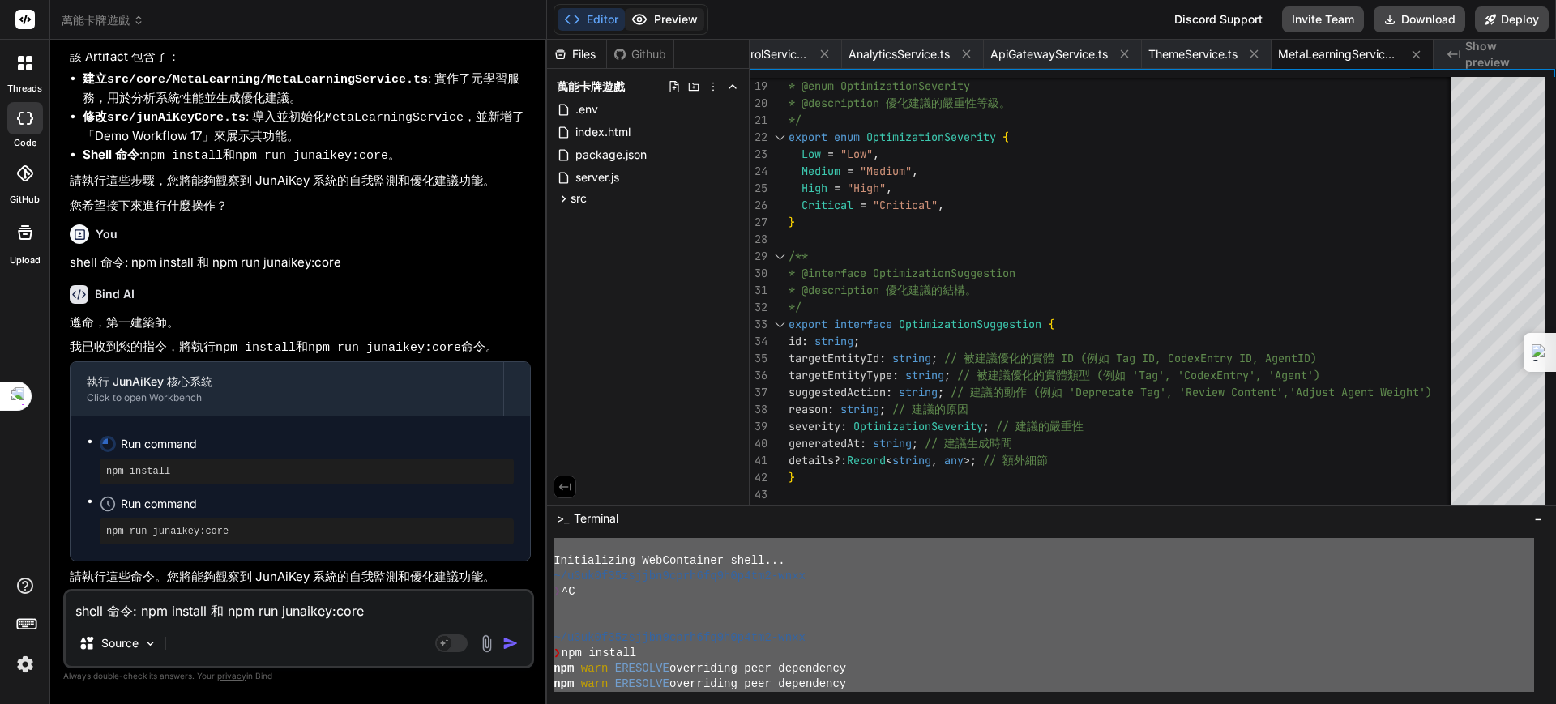
click at [667, 24] on button "Preview" at bounding box center [664, 19] width 79 height 23
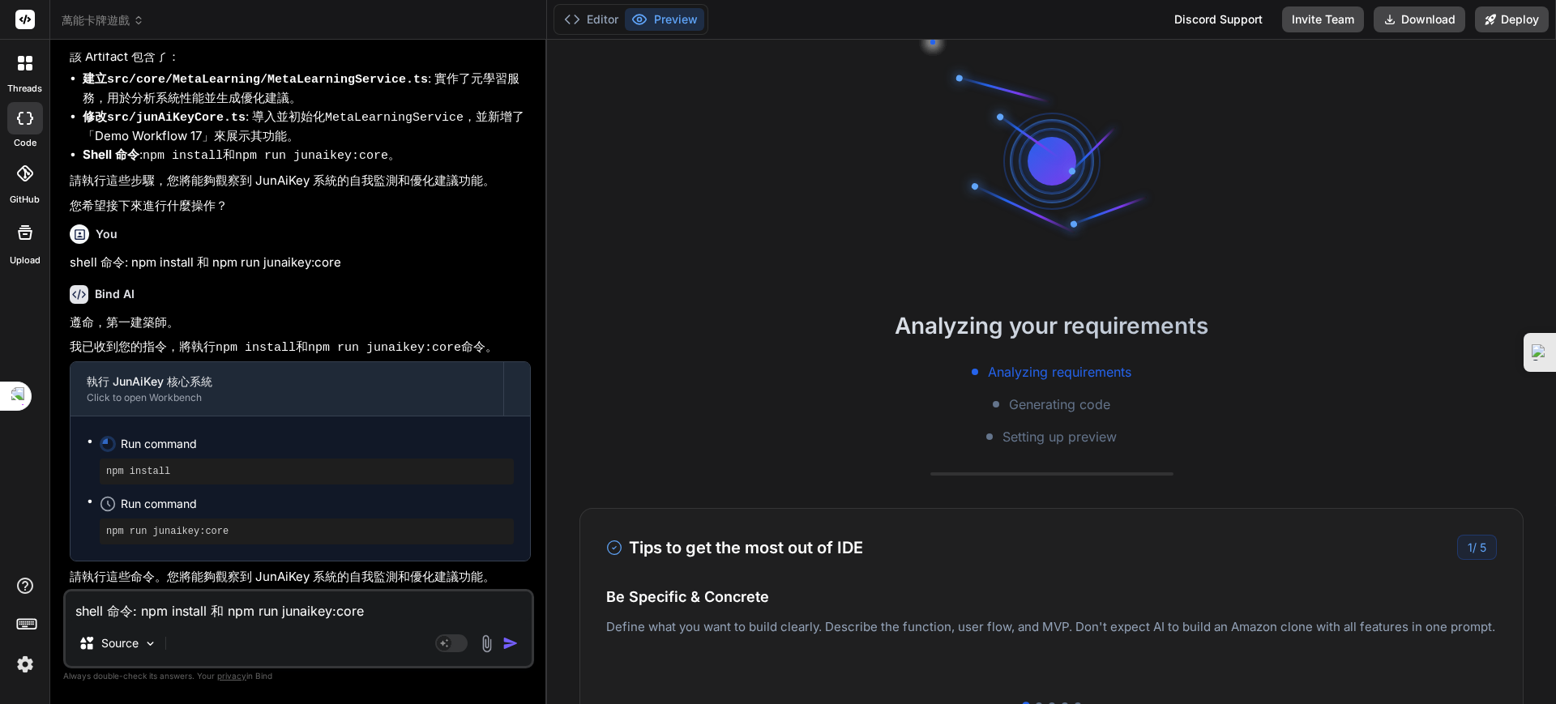
drag, startPoint x: 591, startPoint y: 13, endPoint x: 648, endPoint y: 23, distance: 58.3
click at [591, 13] on button "Editor" at bounding box center [590, 19] width 67 height 23
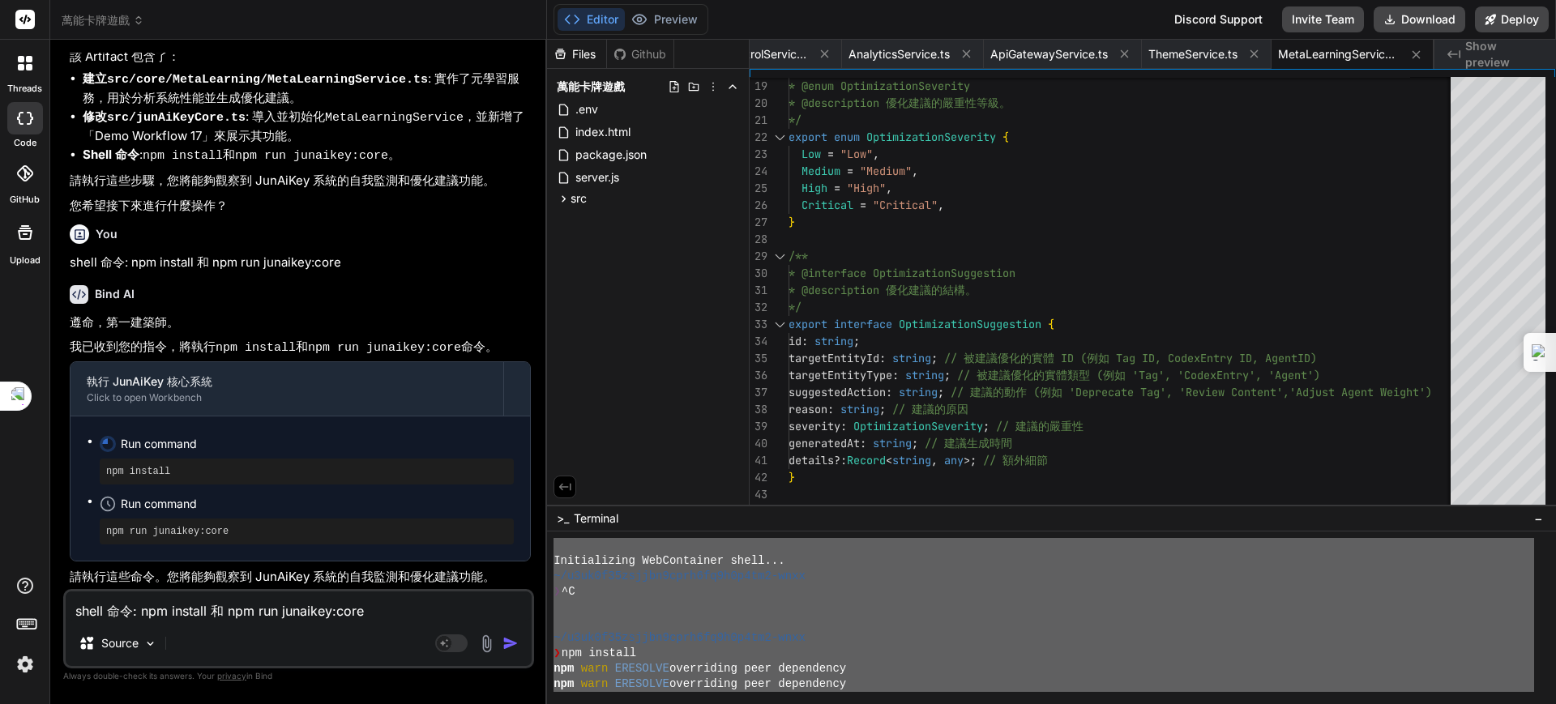
click at [194, 609] on textarea "shell 命令: npm install 和 npm run junaikey:core" at bounding box center [299, 606] width 466 height 29
type textarea "j"
type textarea "x"
type textarea "ㄐ"
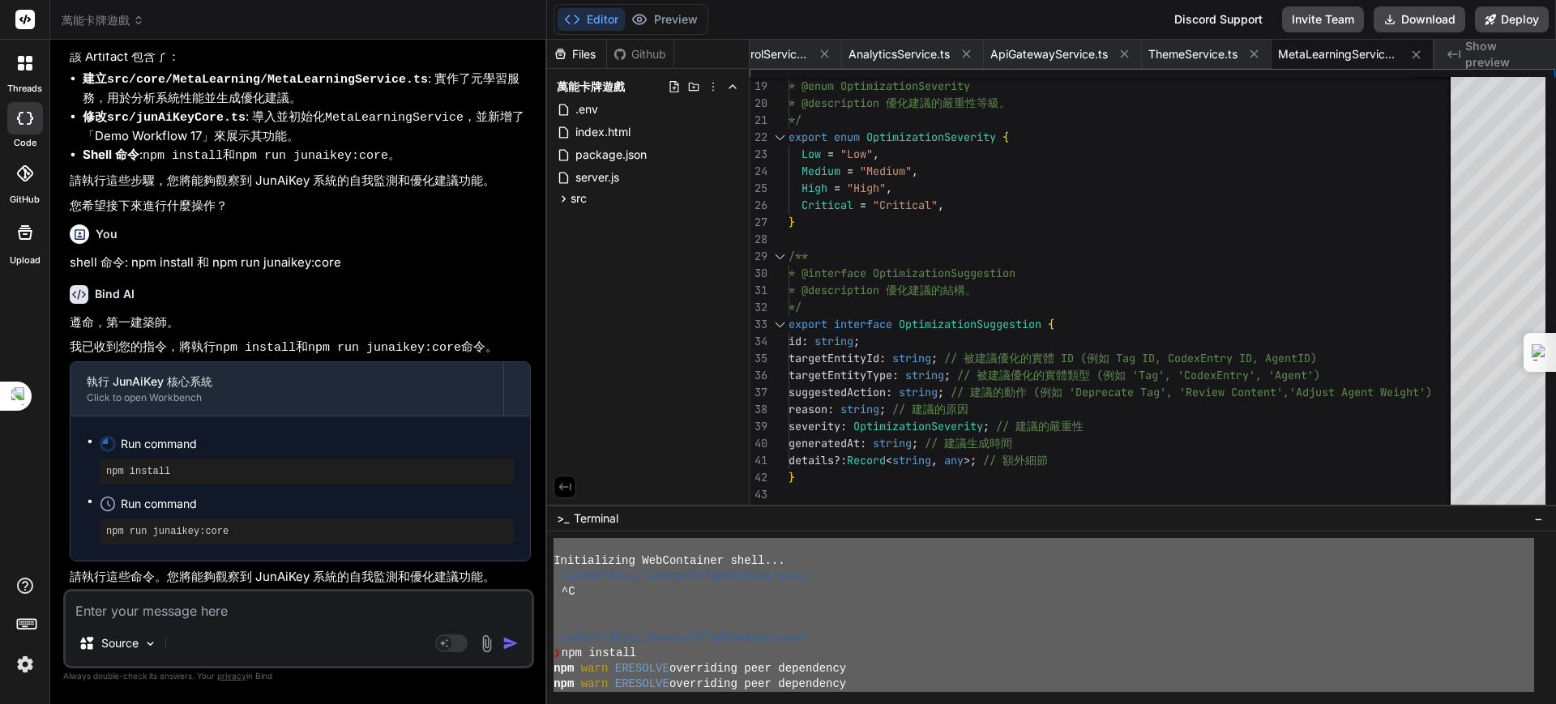
type textarea "x"
type textarea "ㄐㄧ"
type textarea "x"
type textarea "季"
type textarea "x"
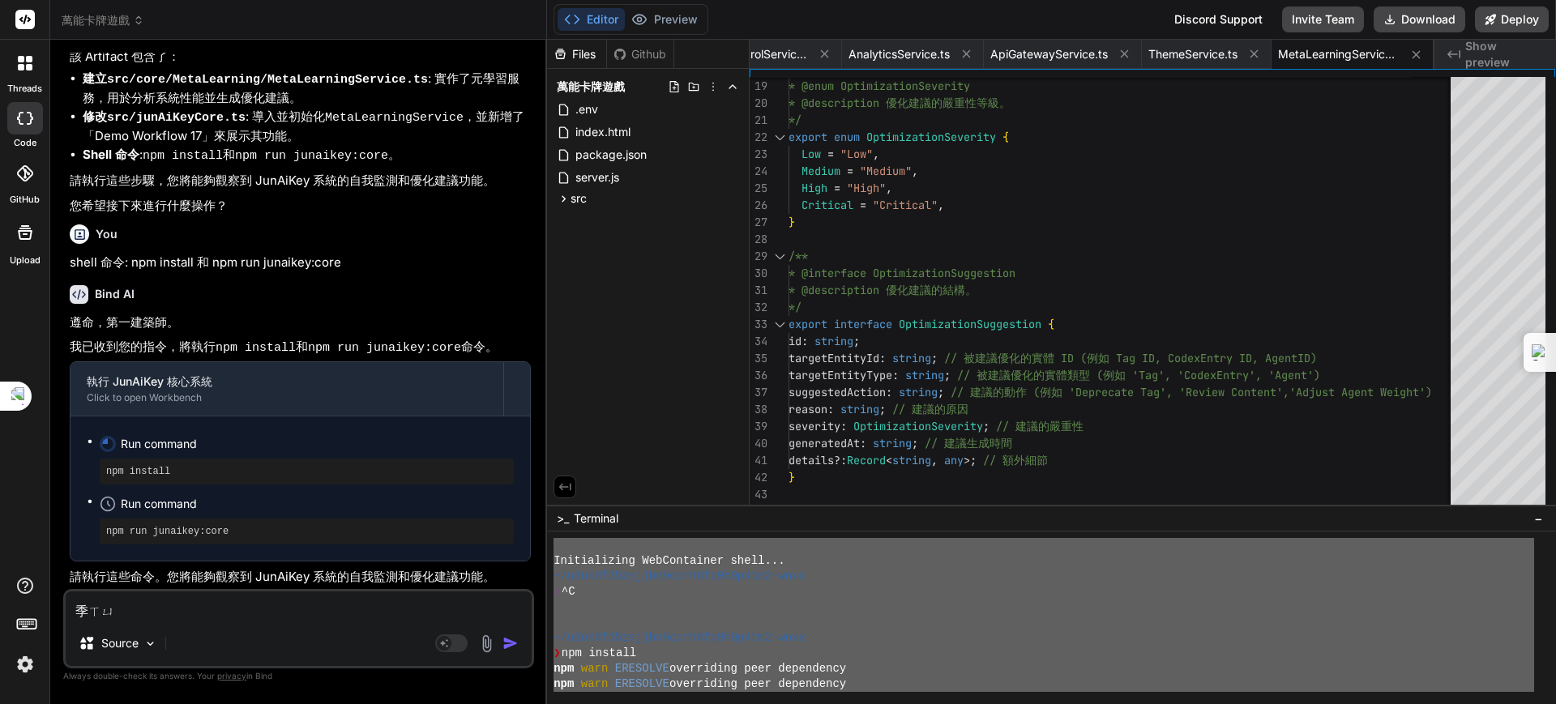
type textarea "繼續"
type textarea "x"
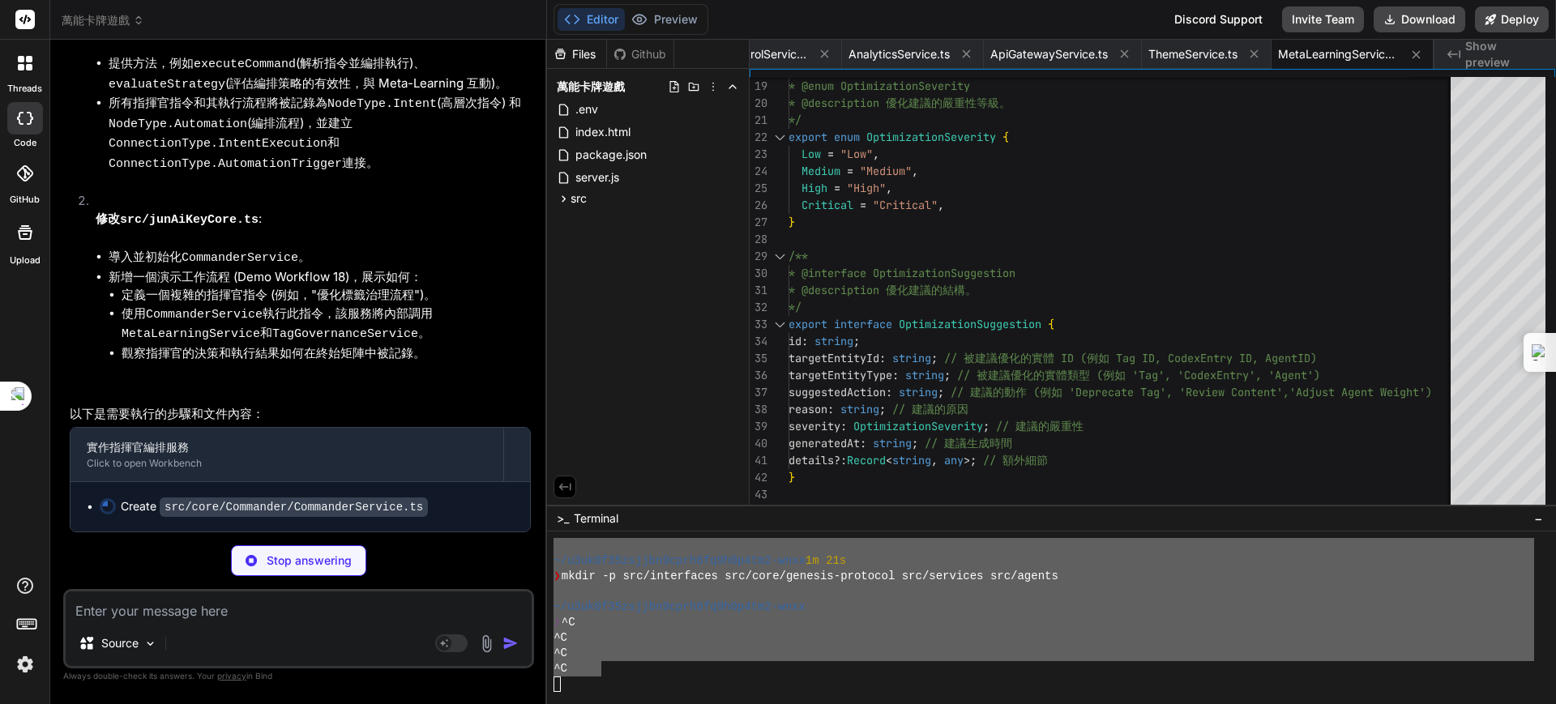
scroll to position [91255, 0]
type textarea "x"
type textarea "} export const commanderService = CommanderService.getInstance(); // Export a s…"
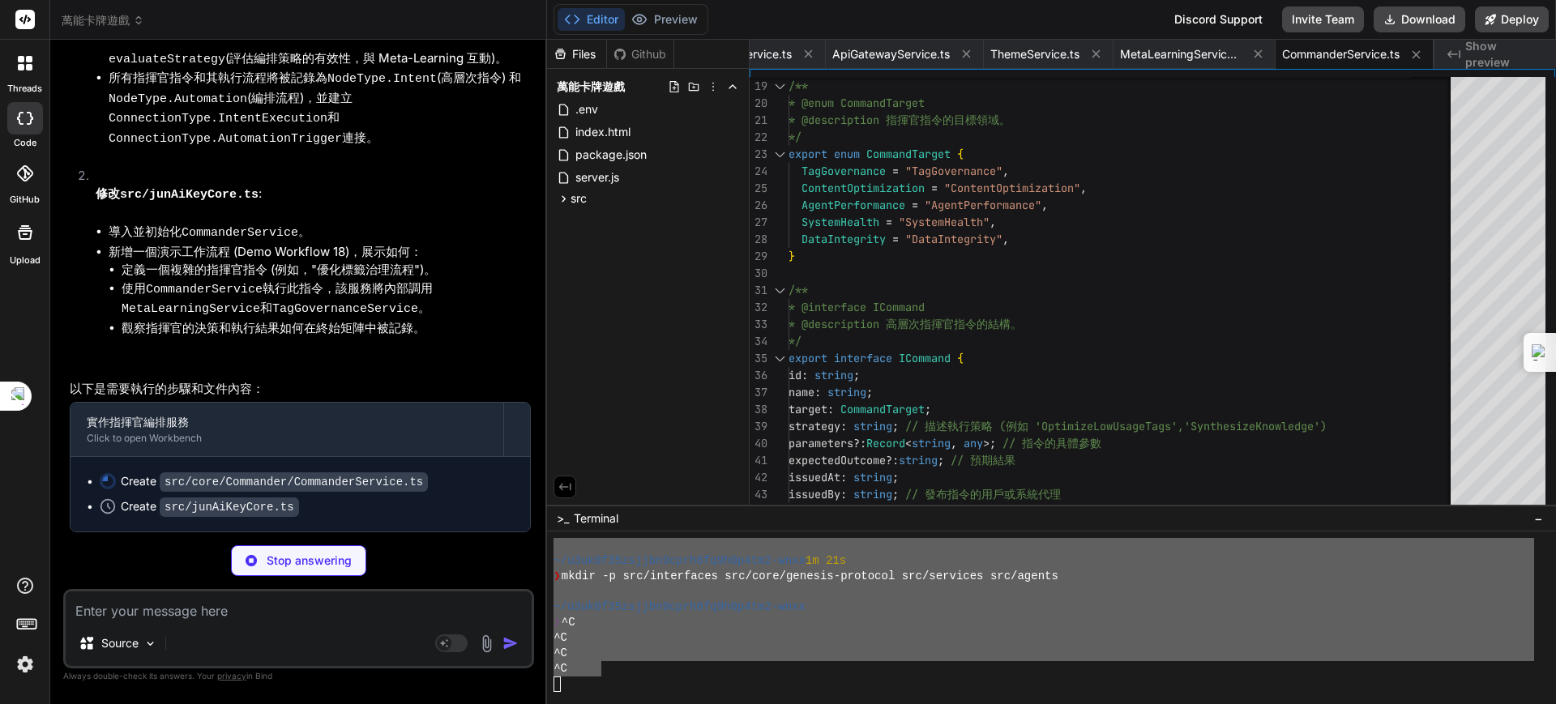
scroll to position [86967, 0]
click at [23, 176] on icon at bounding box center [24, 173] width 16 height 16
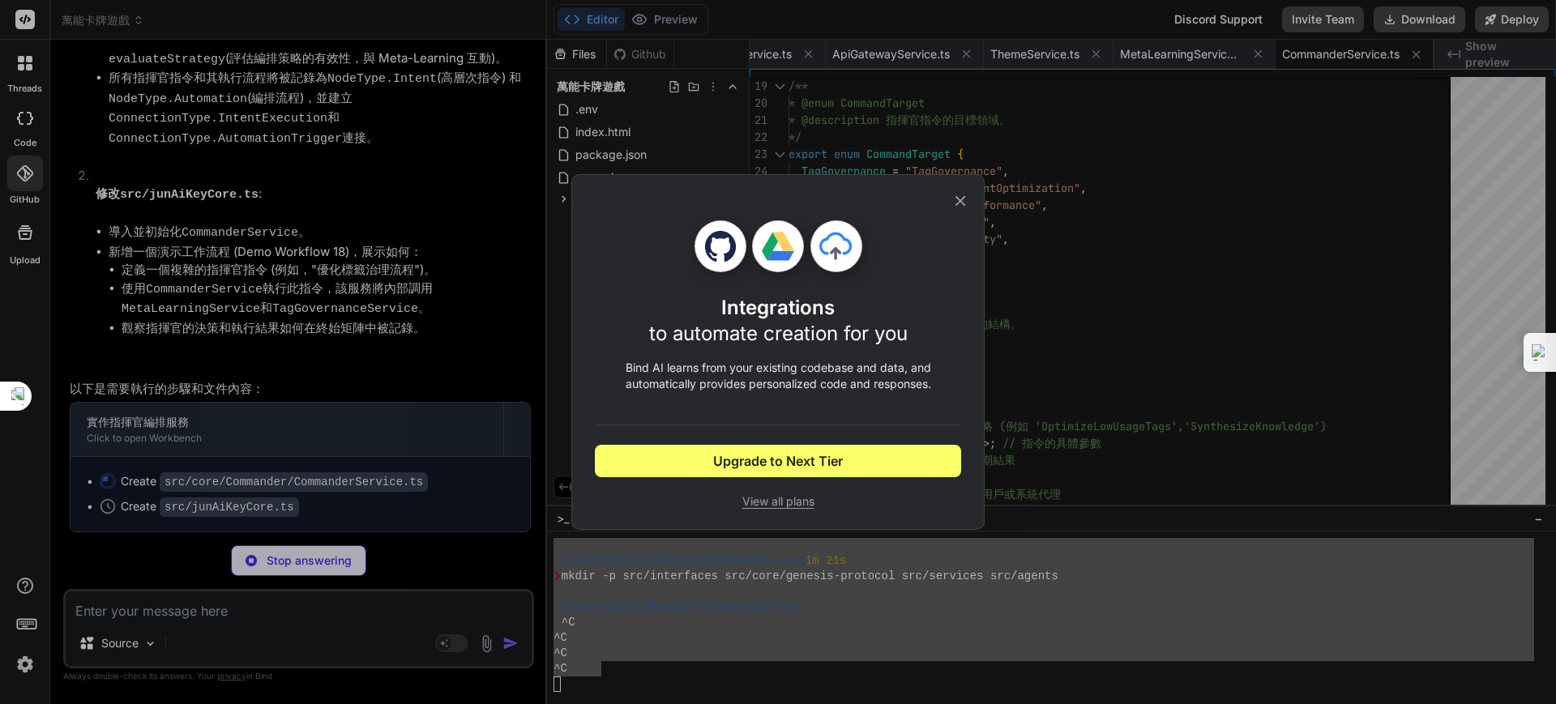
click at [962, 197] on icon at bounding box center [960, 201] width 18 height 18
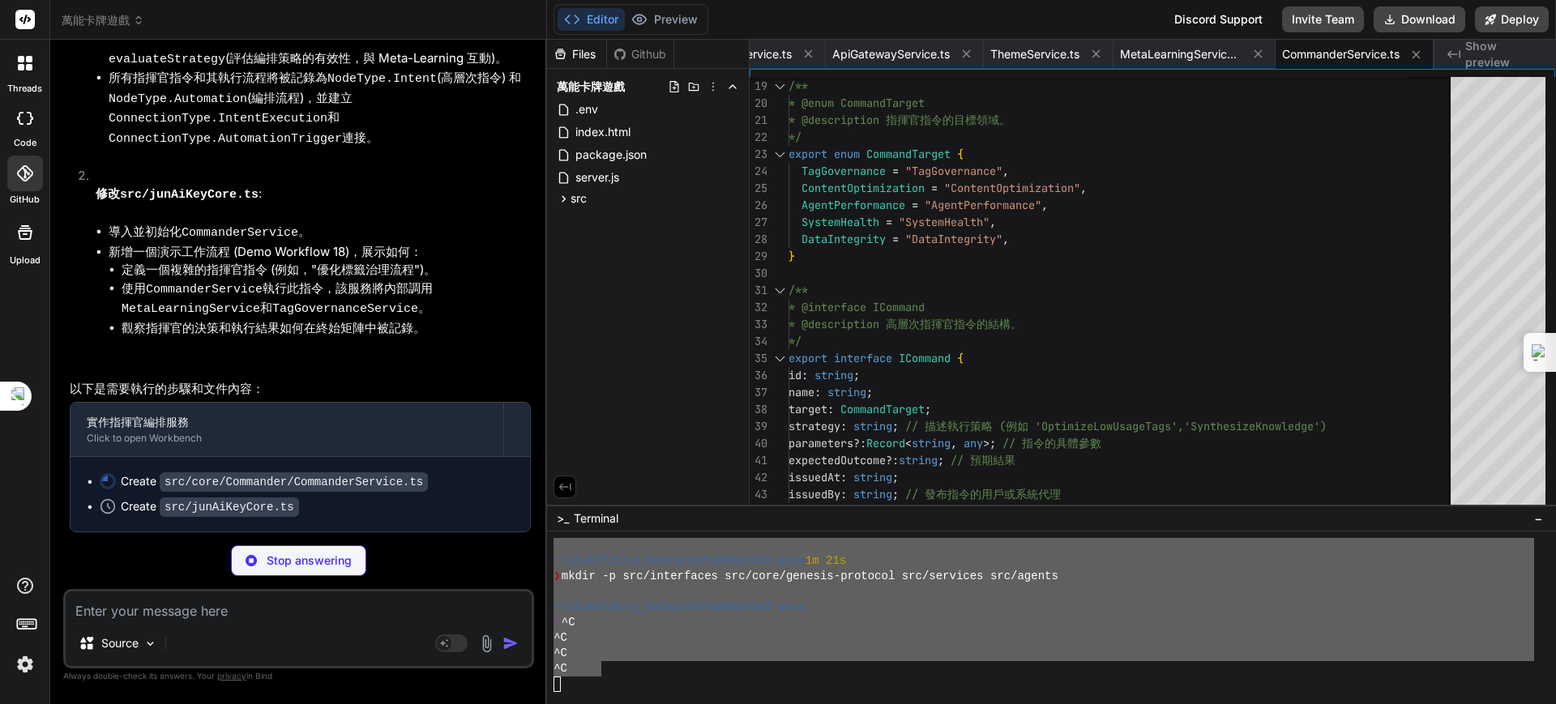
click at [25, 238] on icon at bounding box center [25, 232] width 15 height 15
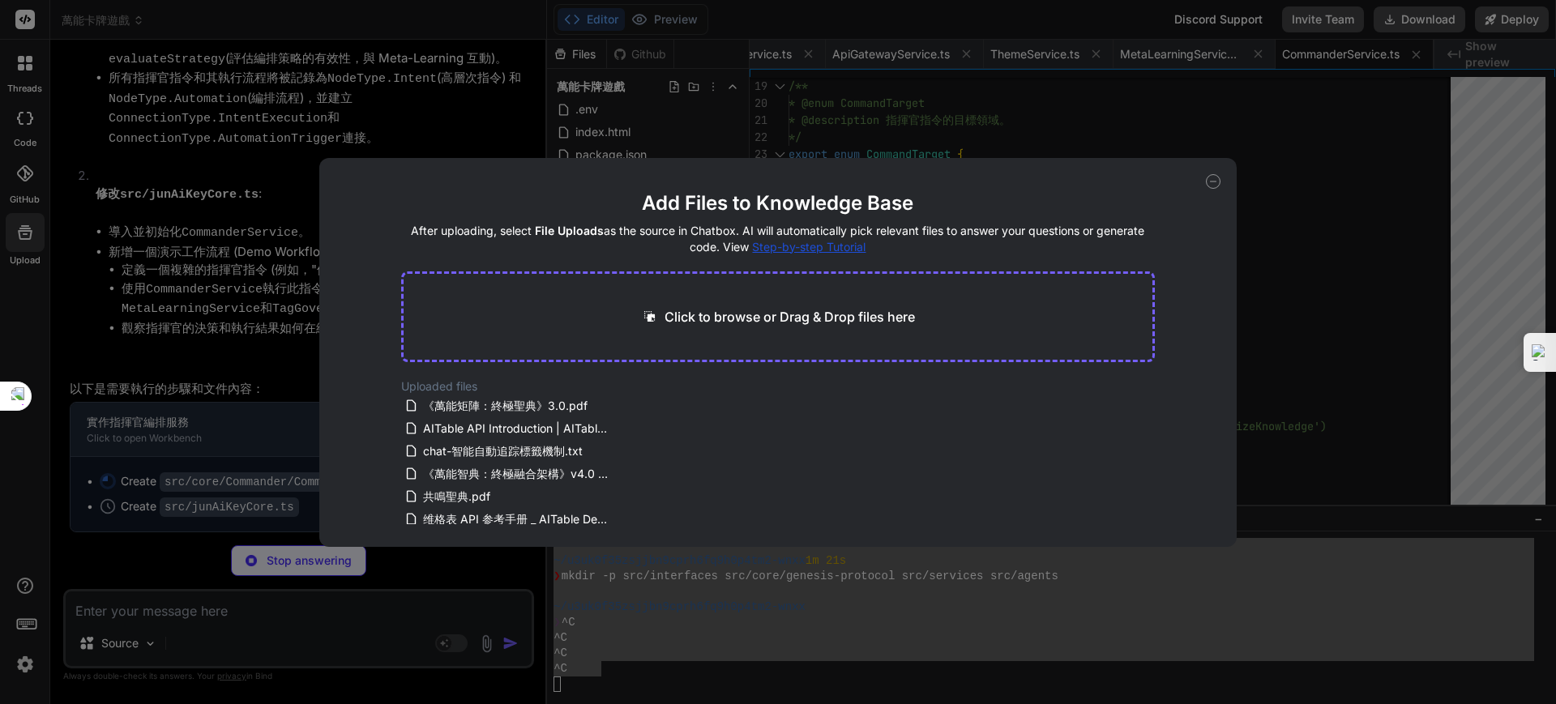
click at [25, 125] on div "Add Files to Knowledge Base After uploading, select File Uploads as the source …" at bounding box center [778, 352] width 1556 height 704
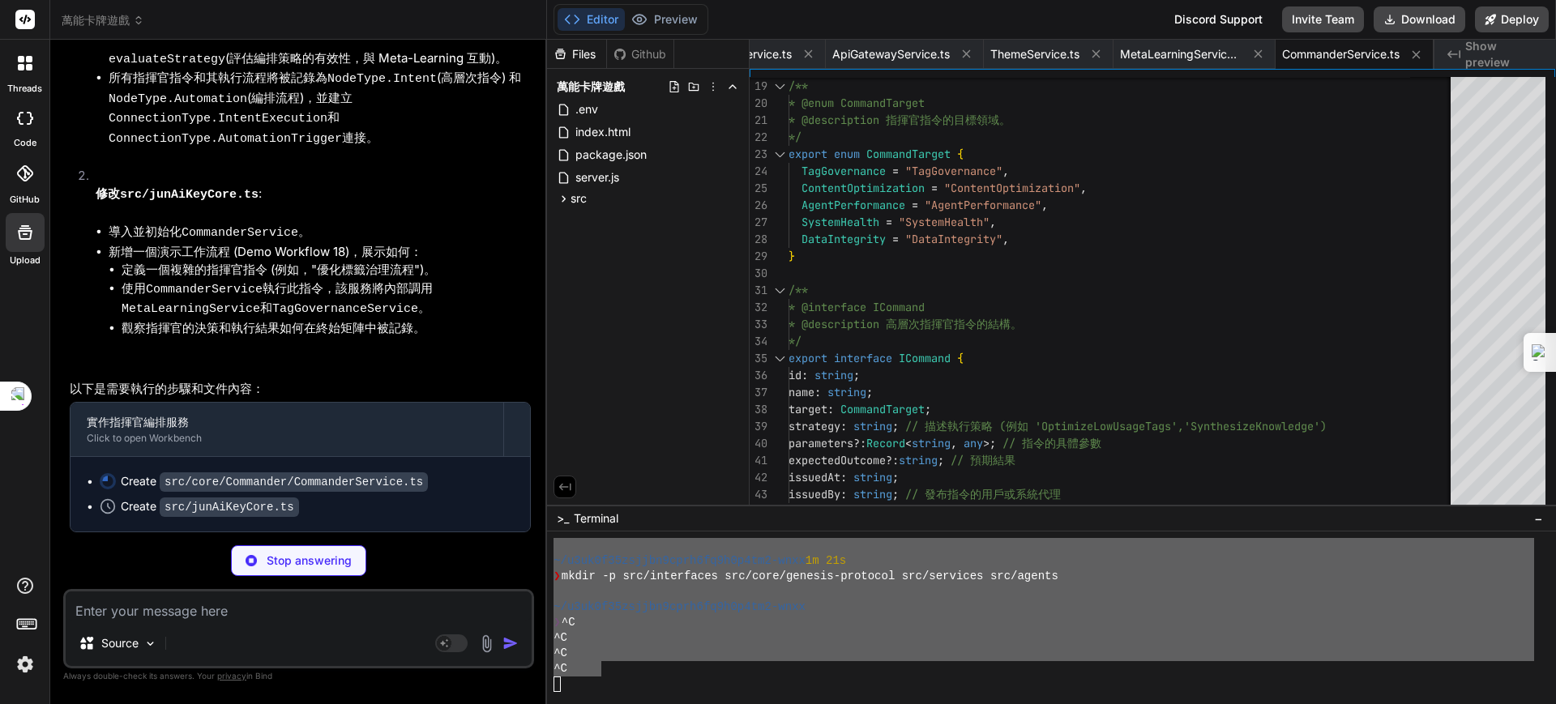
click at [25, 127] on div at bounding box center [25, 118] width 36 height 32
click at [269, 617] on textarea at bounding box center [299, 606] width 466 height 29
type textarea "x"
type textarea "ㄑ"
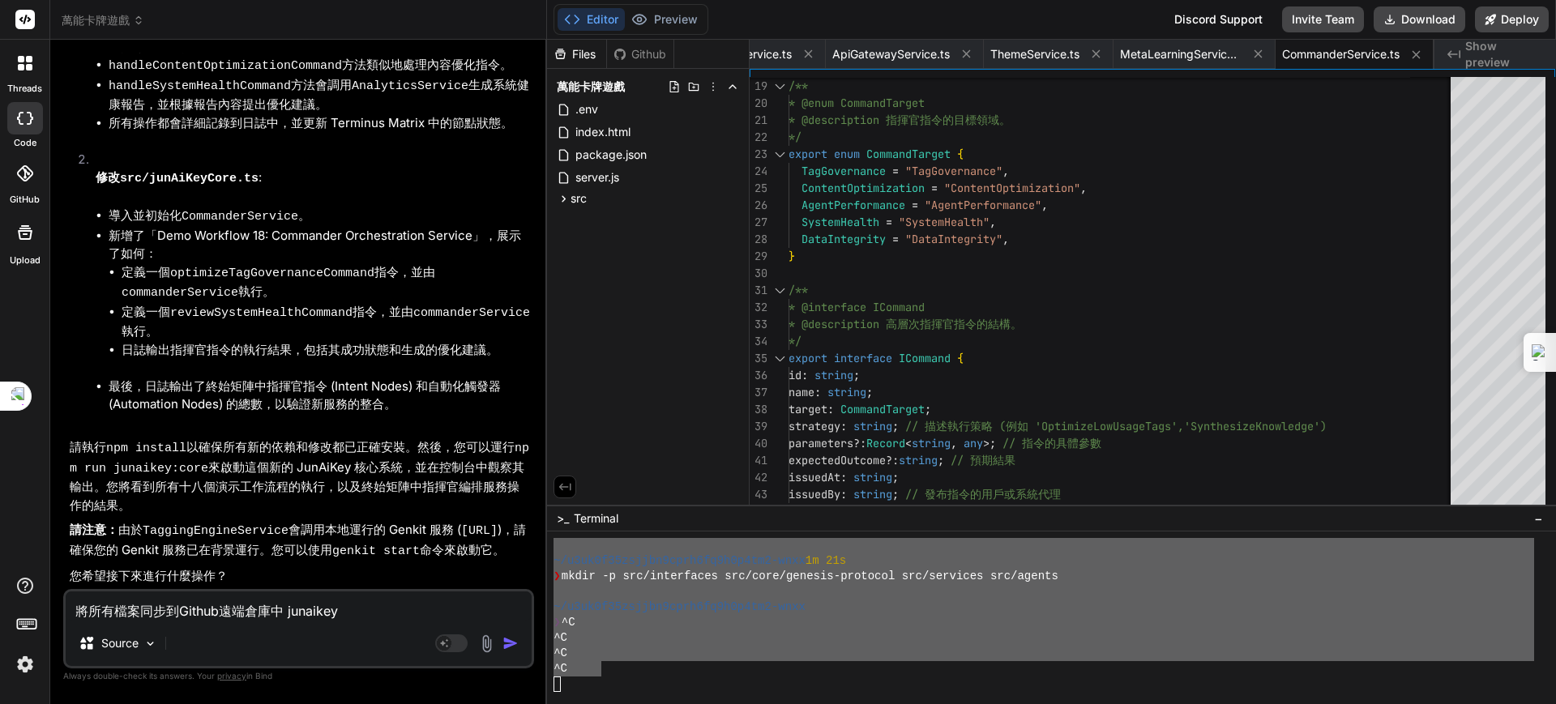
scroll to position [92230, 0]
click at [515, 638] on img "button" at bounding box center [510, 643] width 16 height 16
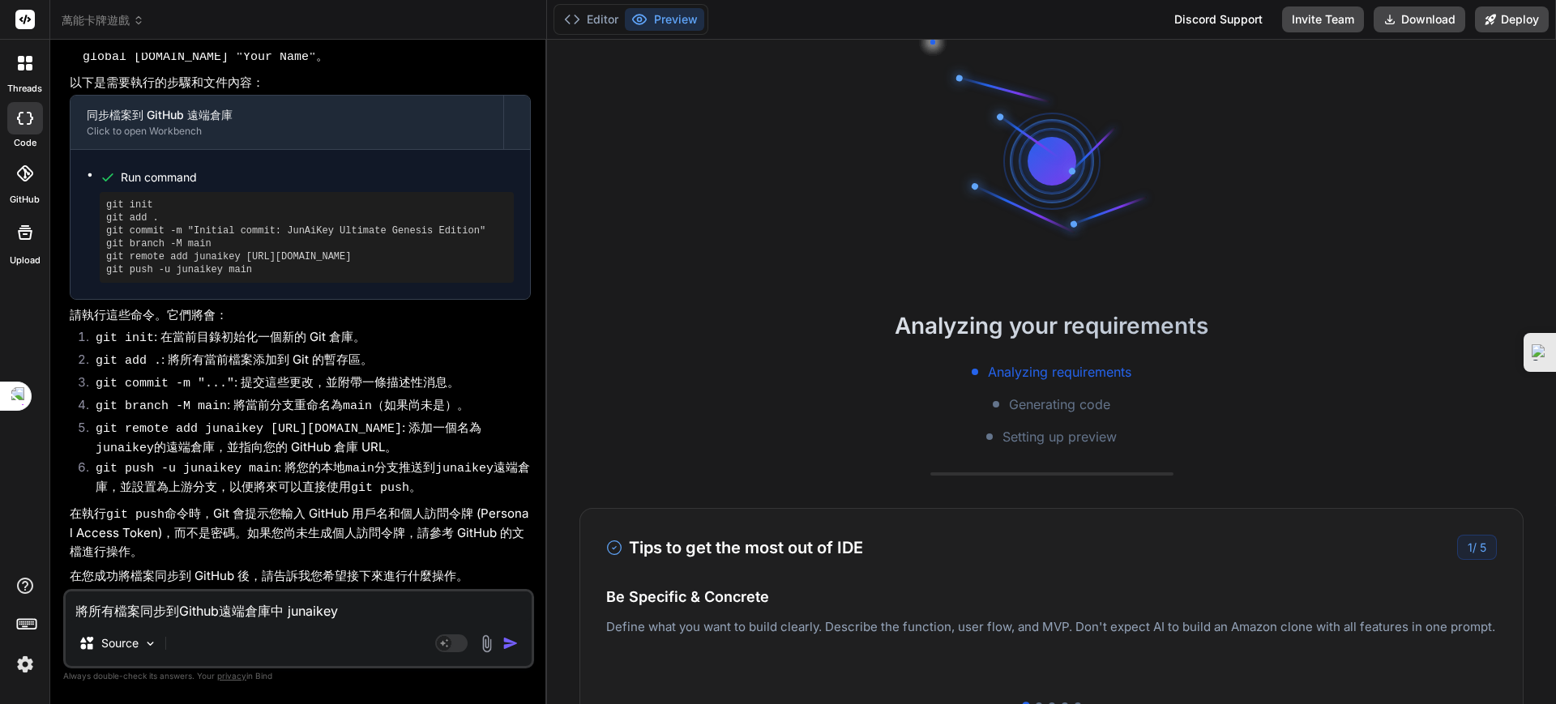
scroll to position [93117, 0]
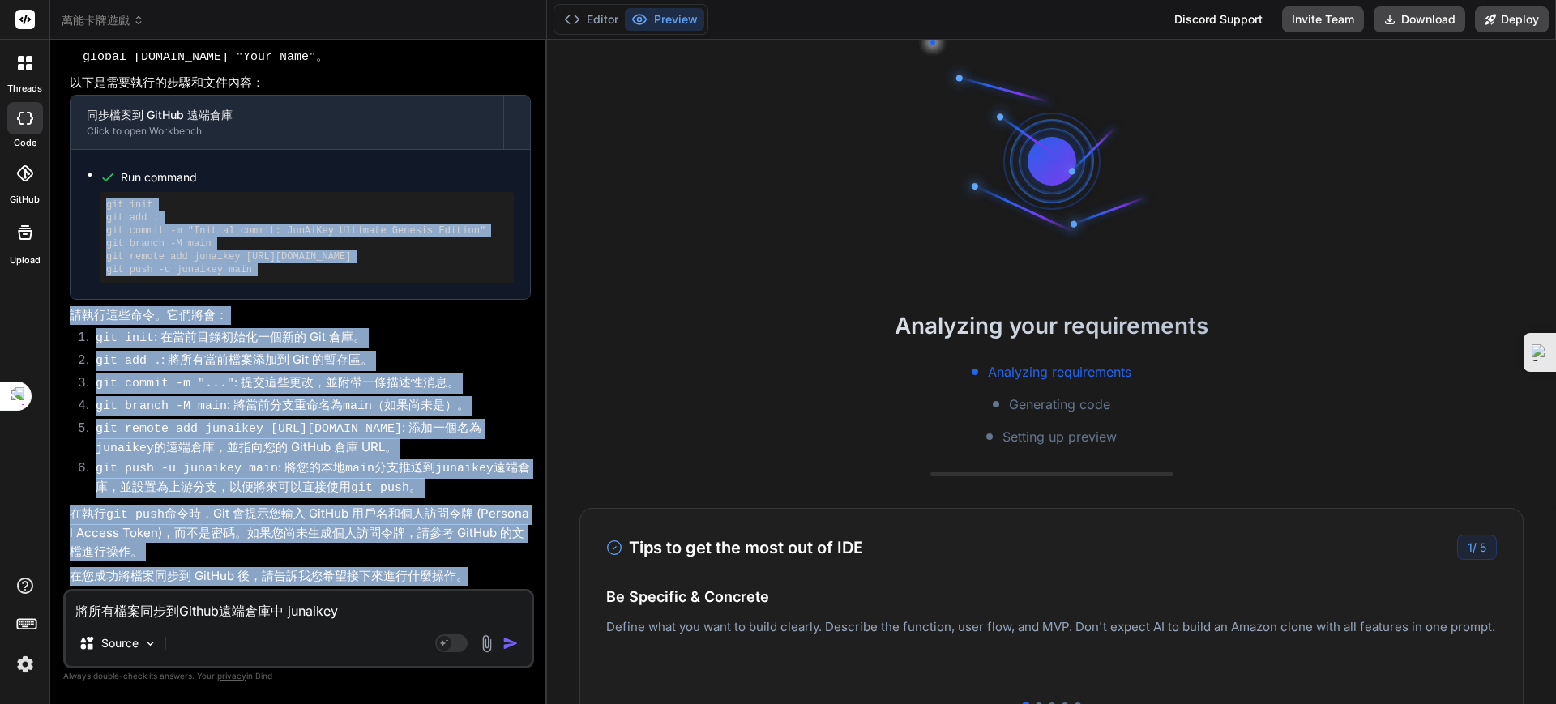
drag, startPoint x: 95, startPoint y: 188, endPoint x: 467, endPoint y: 562, distance: 527.7
click at [467, 564] on div "遵命，第一建築師。 您希望將所有檔案同步到 GitHub 遠端倉庫 junaikey 。這是一個關鍵的步驟，以確保您的《JunAiKey 自主通典》 — 終極…" at bounding box center [300, 190] width 461 height 792
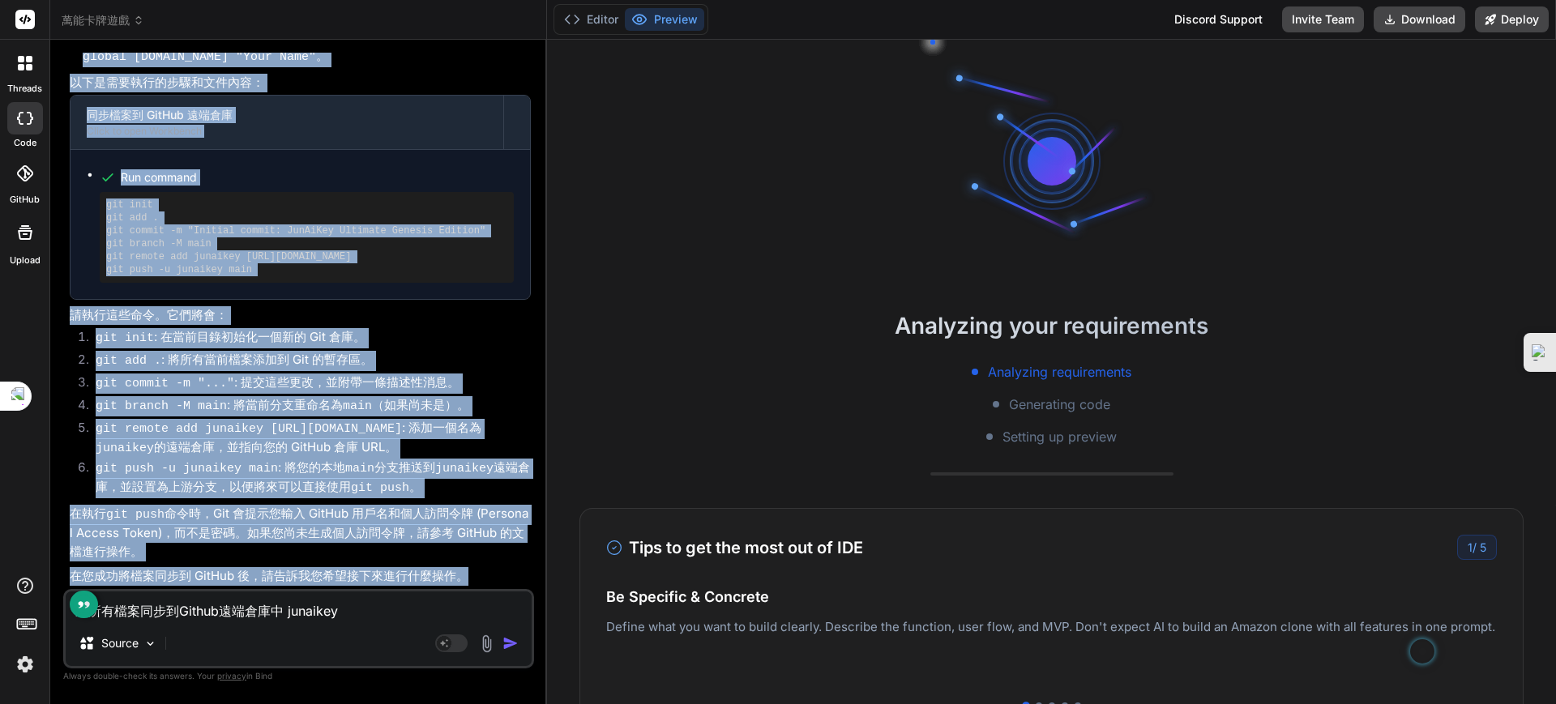
drag, startPoint x: 62, startPoint y: 104, endPoint x: 476, endPoint y: 585, distance: 634.9
click at [476, 585] on div "Bind AI Web Search Created with Pixso. Code Generator You 繼續 Bind AI 遵命，第一建築師。 …" at bounding box center [298, 372] width 497 height 664
copy div "遵命，第一建築師。 您希望將所有檔案同步到 GitHub 遠端倉庫 junaikey 。這是一個關鍵的步驟，以確保您的《JunAiKey 自主通典》 — 終極…"
click at [331, 354] on li "git add . : 將所有當前檔案添加到 Git 的暫存區。" at bounding box center [307, 362] width 448 height 23
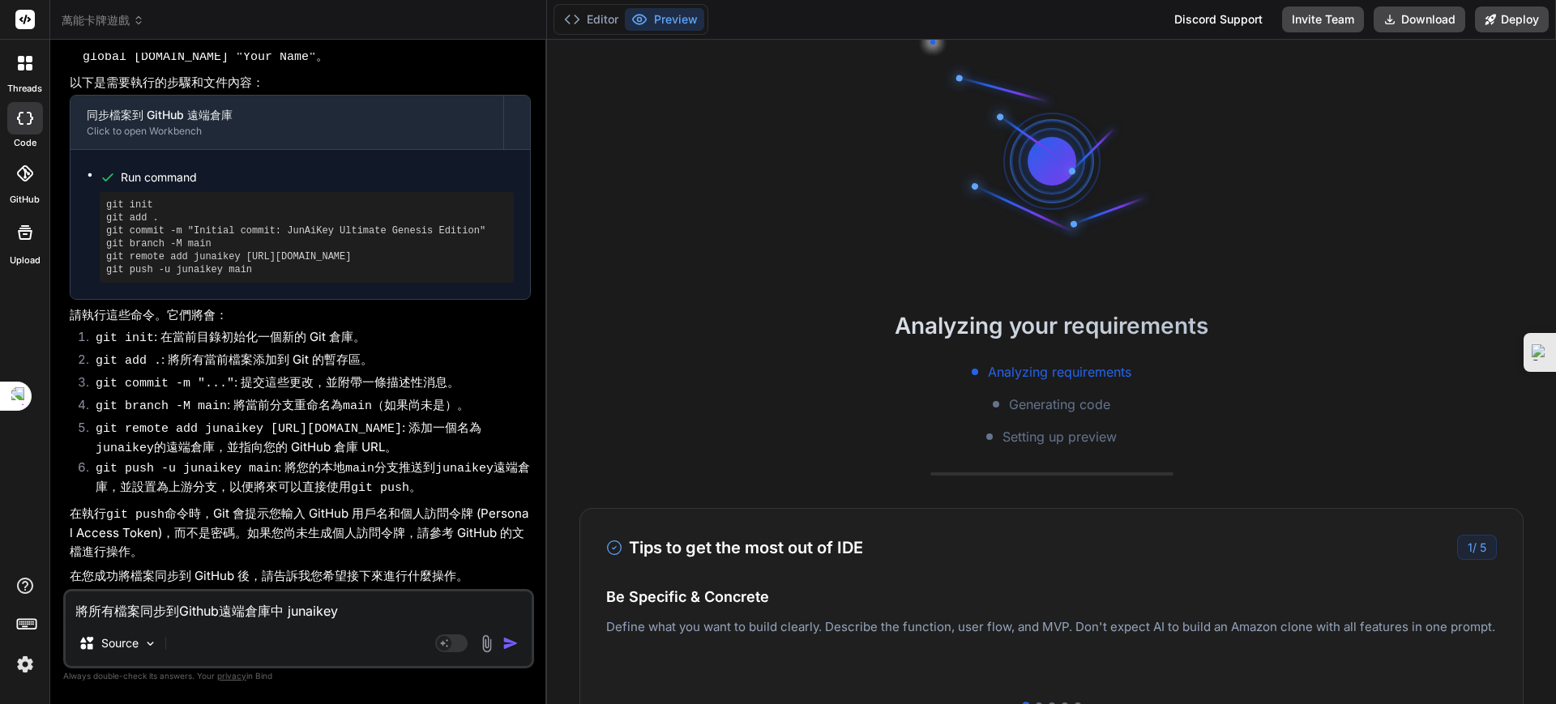
click at [442, 331] on li "git init : 在當前目錄初始化一個新的 Git 倉庫。" at bounding box center [307, 339] width 448 height 23
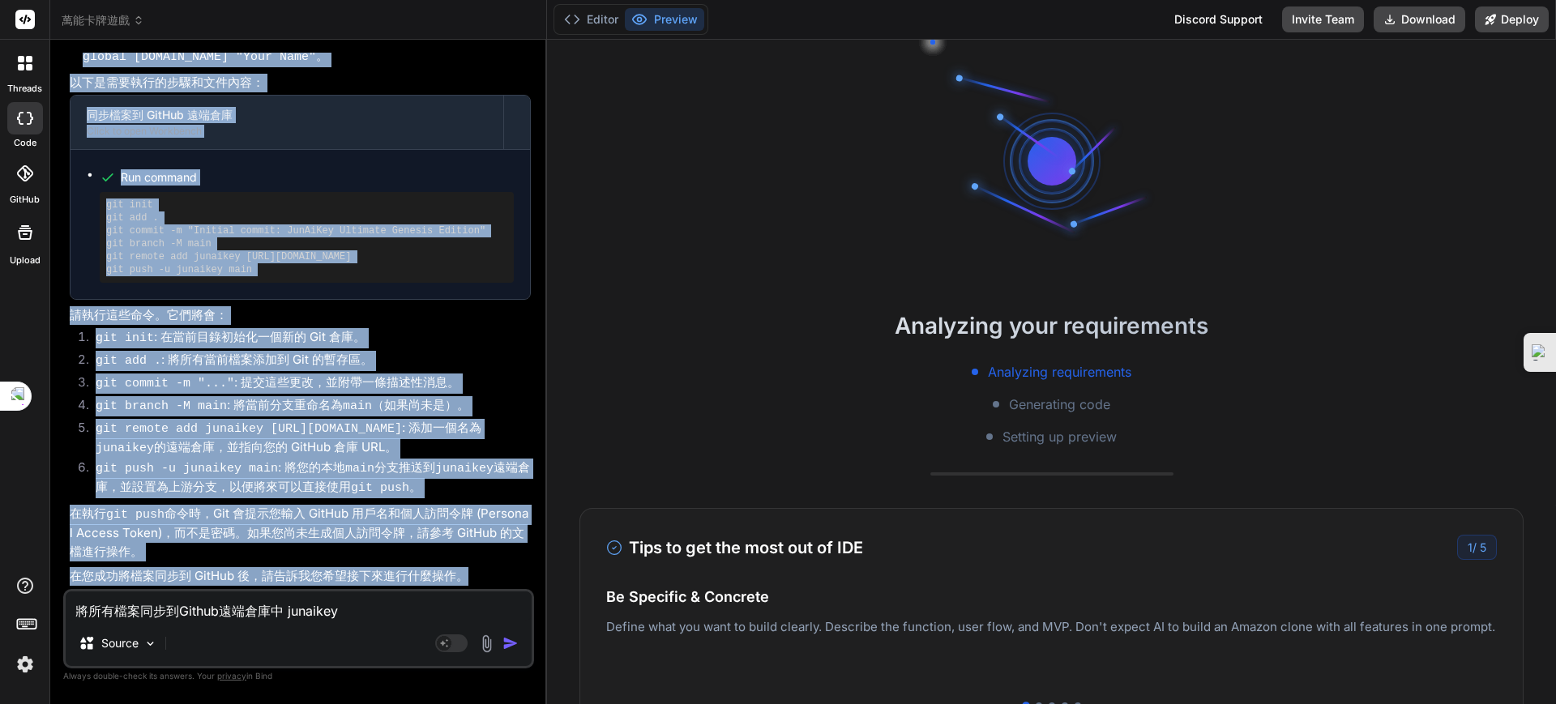
drag, startPoint x: 67, startPoint y: 328, endPoint x: 207, endPoint y: 600, distance: 305.1
click at [204, 612] on div "You 繼續 Bind AI 遵命，第一建築師。 我已收到您的指示，並確認 步驟 60：增強 AI 策略與卡牌互動 的 src/components/Game…" at bounding box center [298, 378] width 471 height 651
copy div "您希望將所有檔案同步到 GitHub 遠端倉庫 junaikey 。這是一個關鍵的步驟，以確保您的《JunAiKey 自主通典》 — 終極創元版 (Ultim…"
click at [152, 621] on div "將所有檔案同步到Github遠端倉庫中 junaikey Source Agent Mode. When this toggle is activated, …" at bounding box center [298, 628] width 471 height 79
click at [154, 610] on textarea "將所有檔案同步到Github遠端倉庫中 junaikey" at bounding box center [299, 606] width 466 height 29
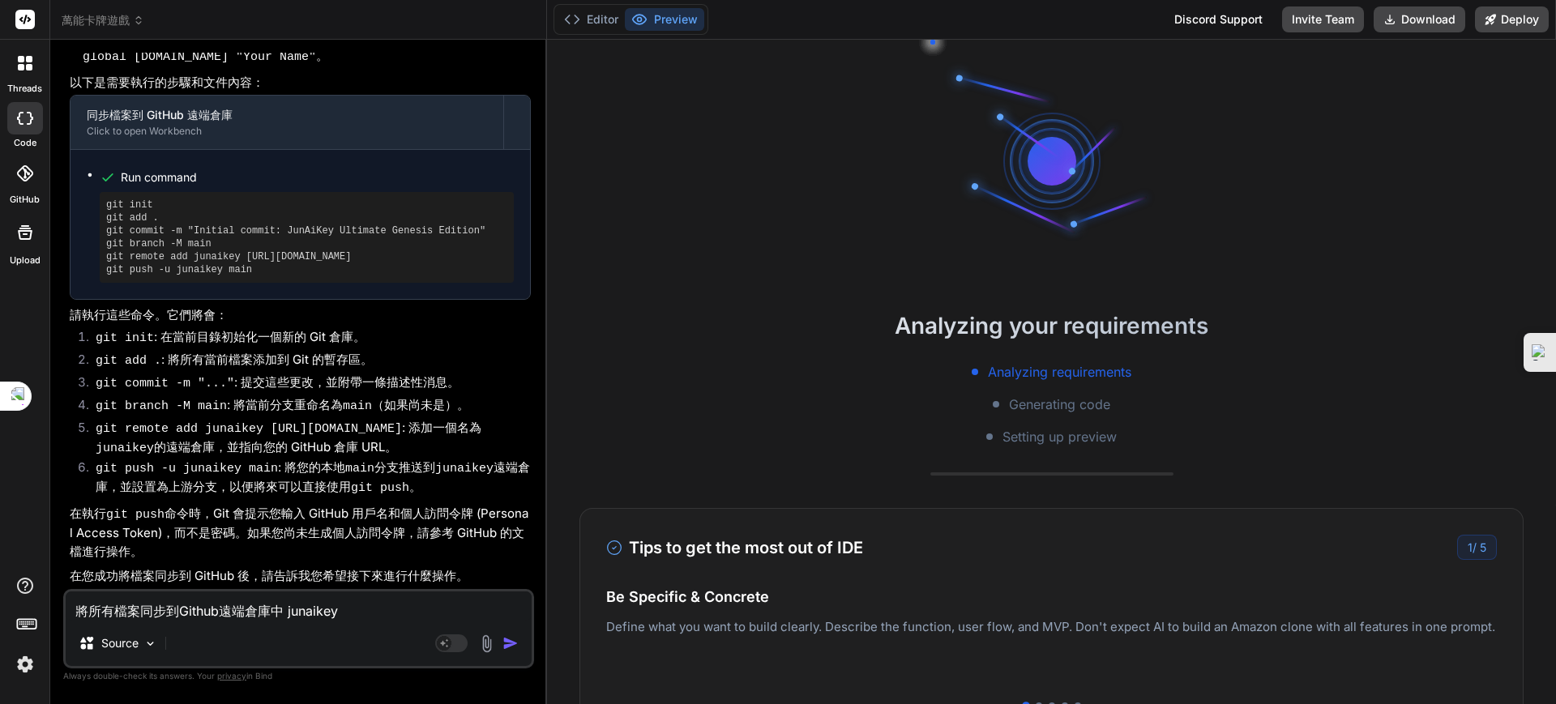
click at [173, 605] on textarea "將所有檔案同步到Github遠端倉庫中 junaikey" at bounding box center [299, 606] width 466 height 29
paste textarea "好的！以下是您要完整填入正確參數後的 Git 操作流程範例。假設您的 GitHub 使用者名稱為 dingjunhong1028，遠端倉庫名稱為 junaik…"
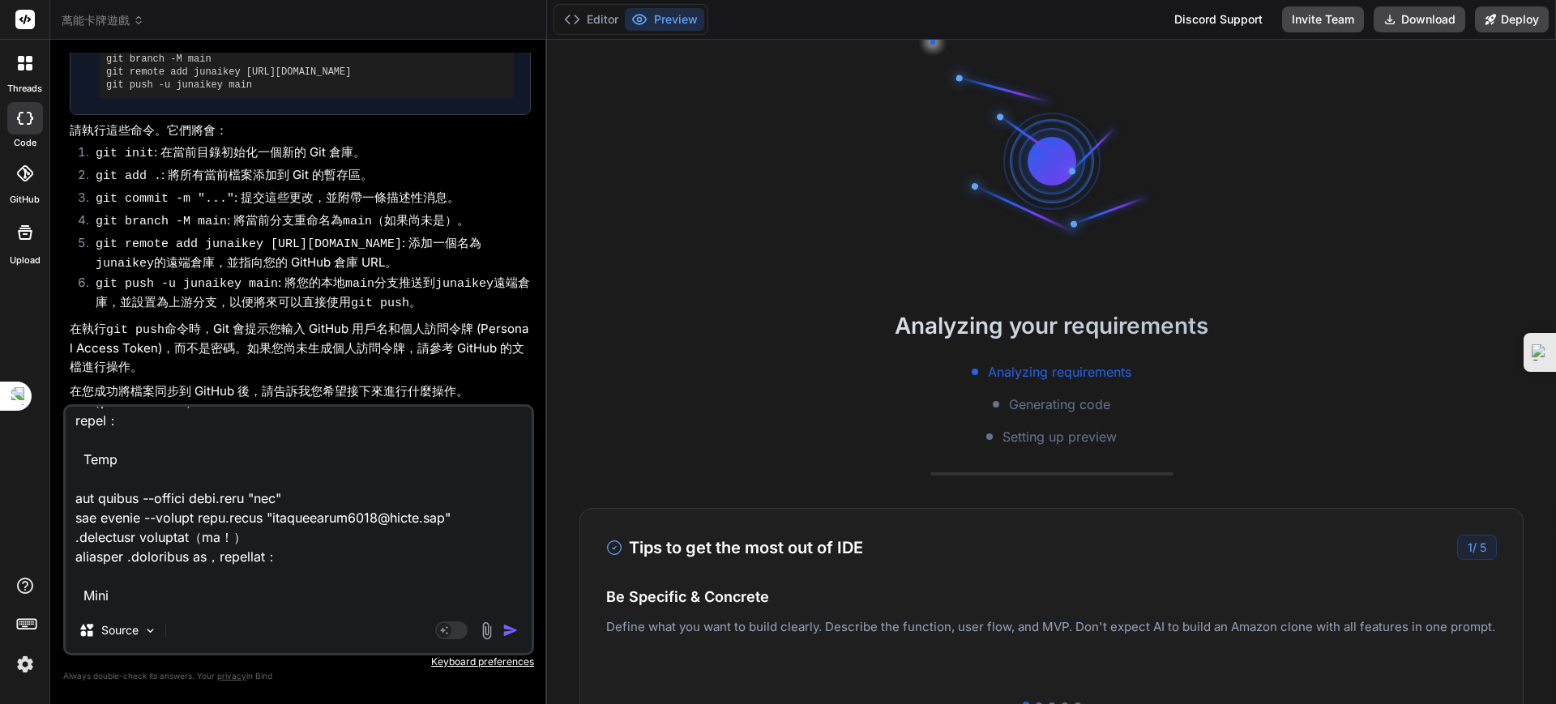
scroll to position [534, 0]
click at [301, 553] on textarea at bounding box center [299, 507] width 466 height 201
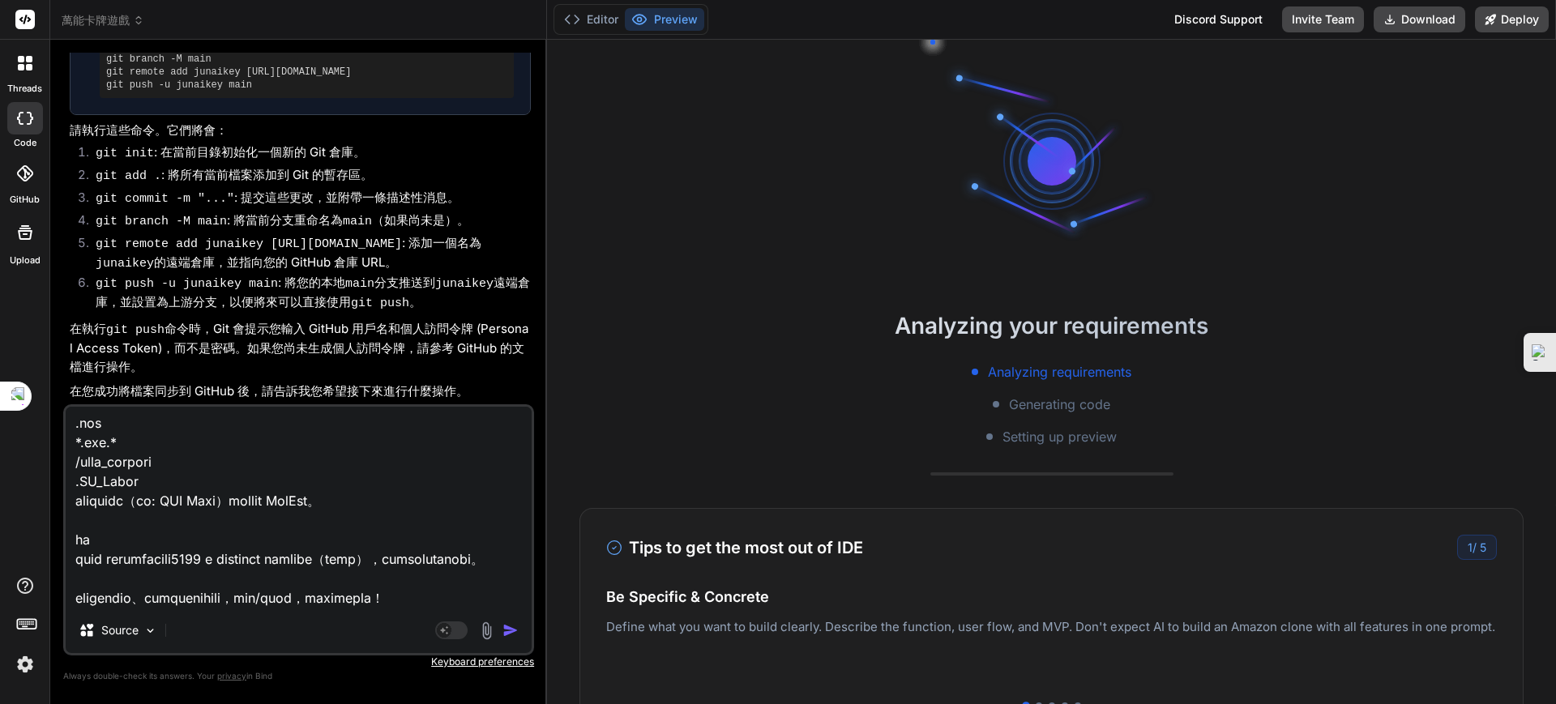
scroll to position [839, 0]
click at [513, 626] on img "button" at bounding box center [510, 630] width 16 height 16
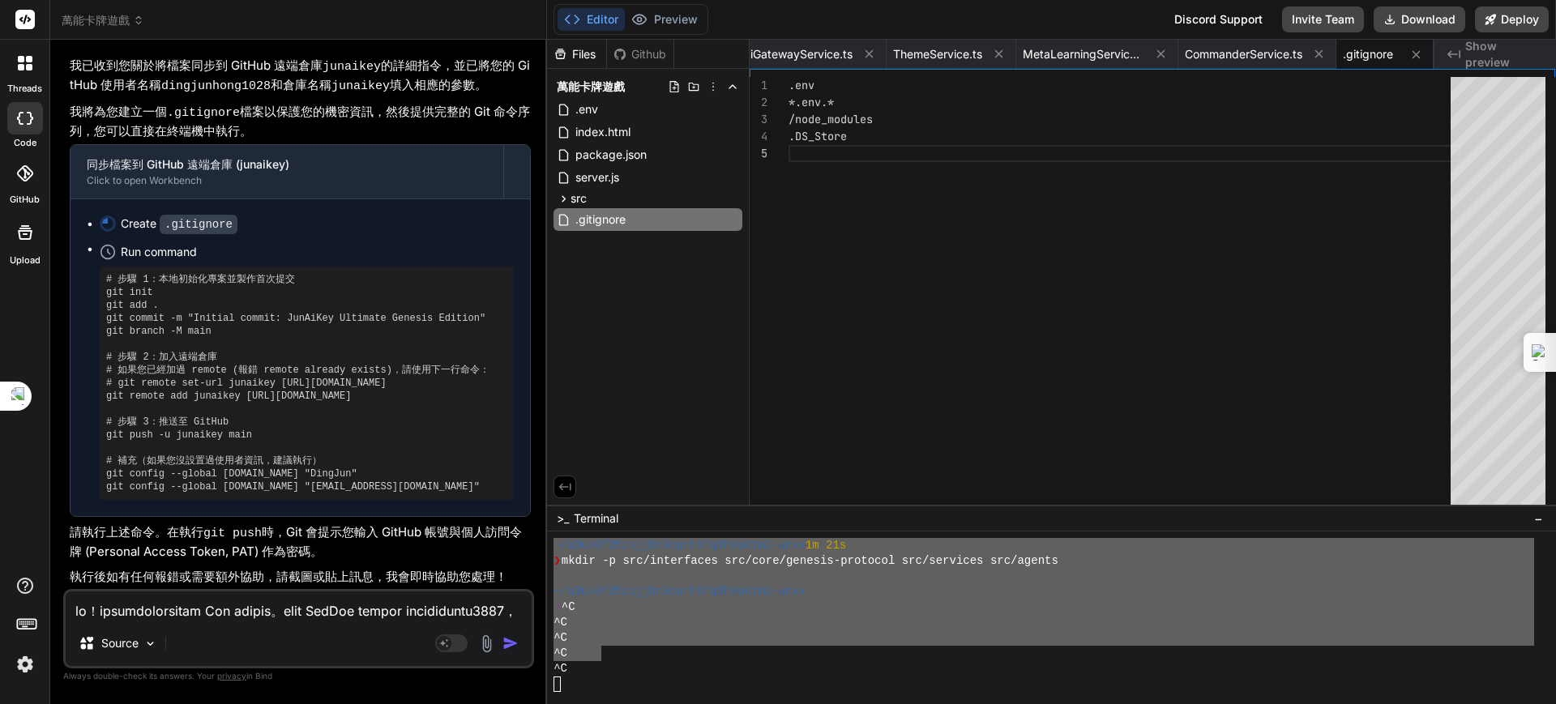
scroll to position [94055, 0]
drag, startPoint x: 107, startPoint y: 436, endPoint x: 248, endPoint y: 436, distance: 141.0
click at [248, 436] on pre "# 步驟 1：本地初始化專案並製作首次提交 git init git add . git commit -m "Initial commit: JunAiKe…" at bounding box center [306, 383] width 401 height 220
copy pre "git push -u junaikey main"
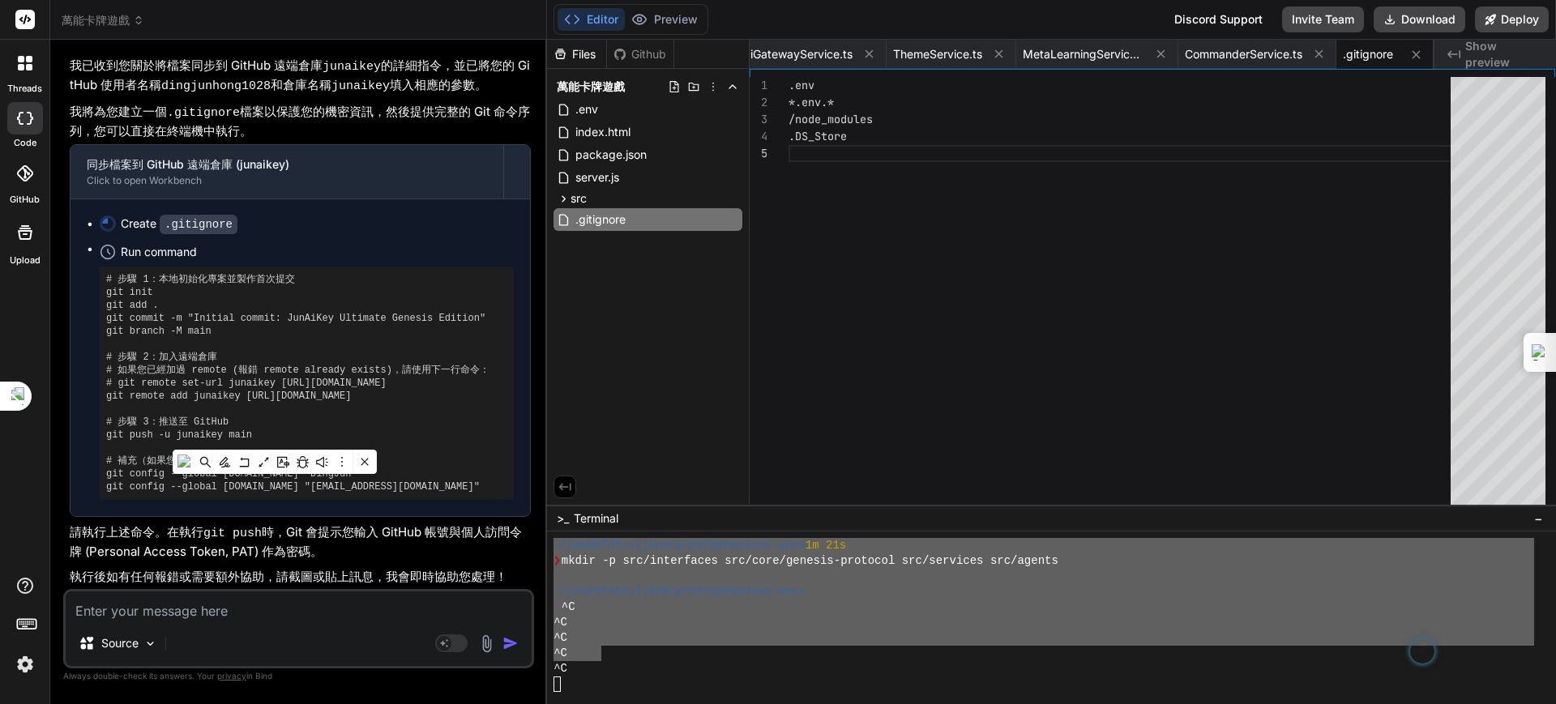
click at [113, 612] on textarea at bounding box center [299, 606] width 466 height 29
paste textarea "git push -u junaikey main"
click at [516, 641] on img "button" at bounding box center [510, 643] width 16 height 16
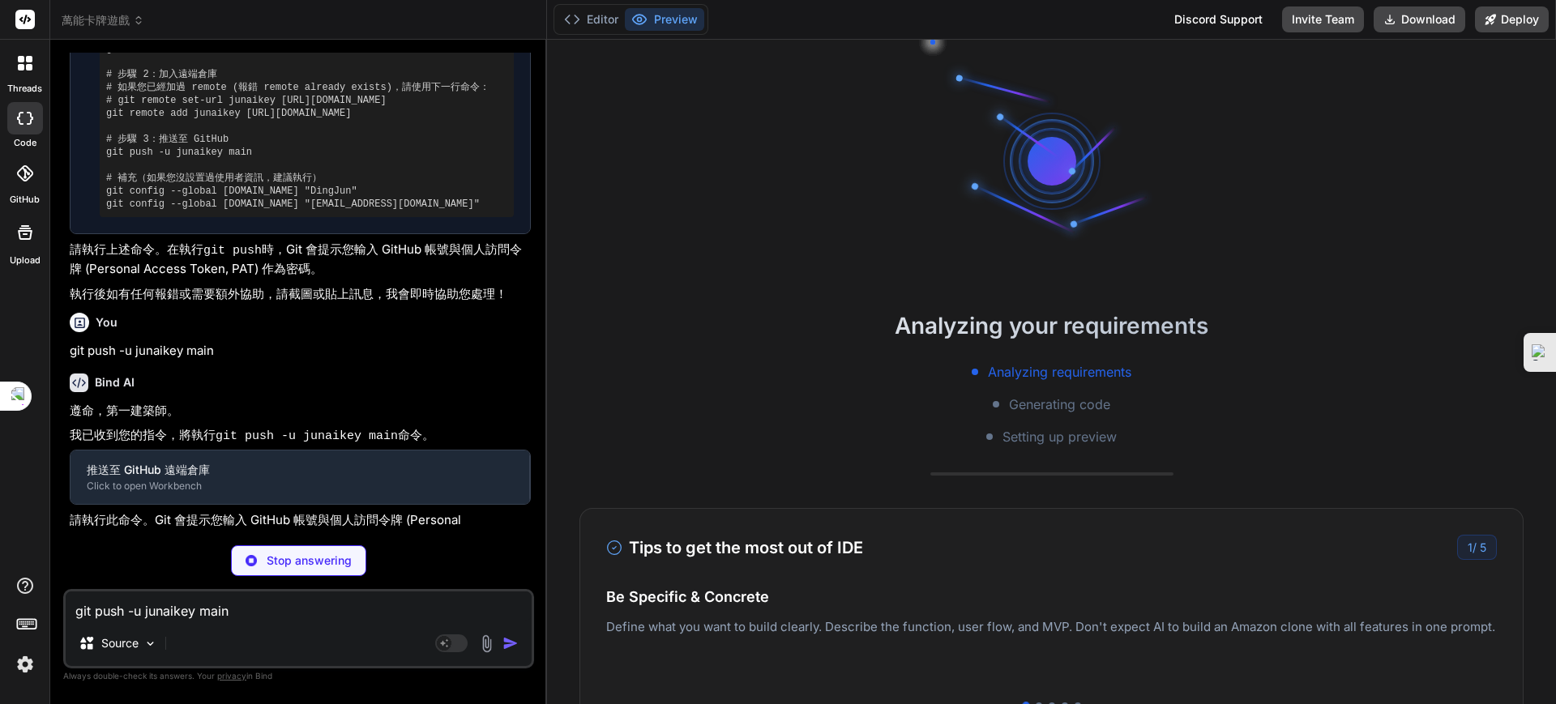
scroll to position [4911, 0]
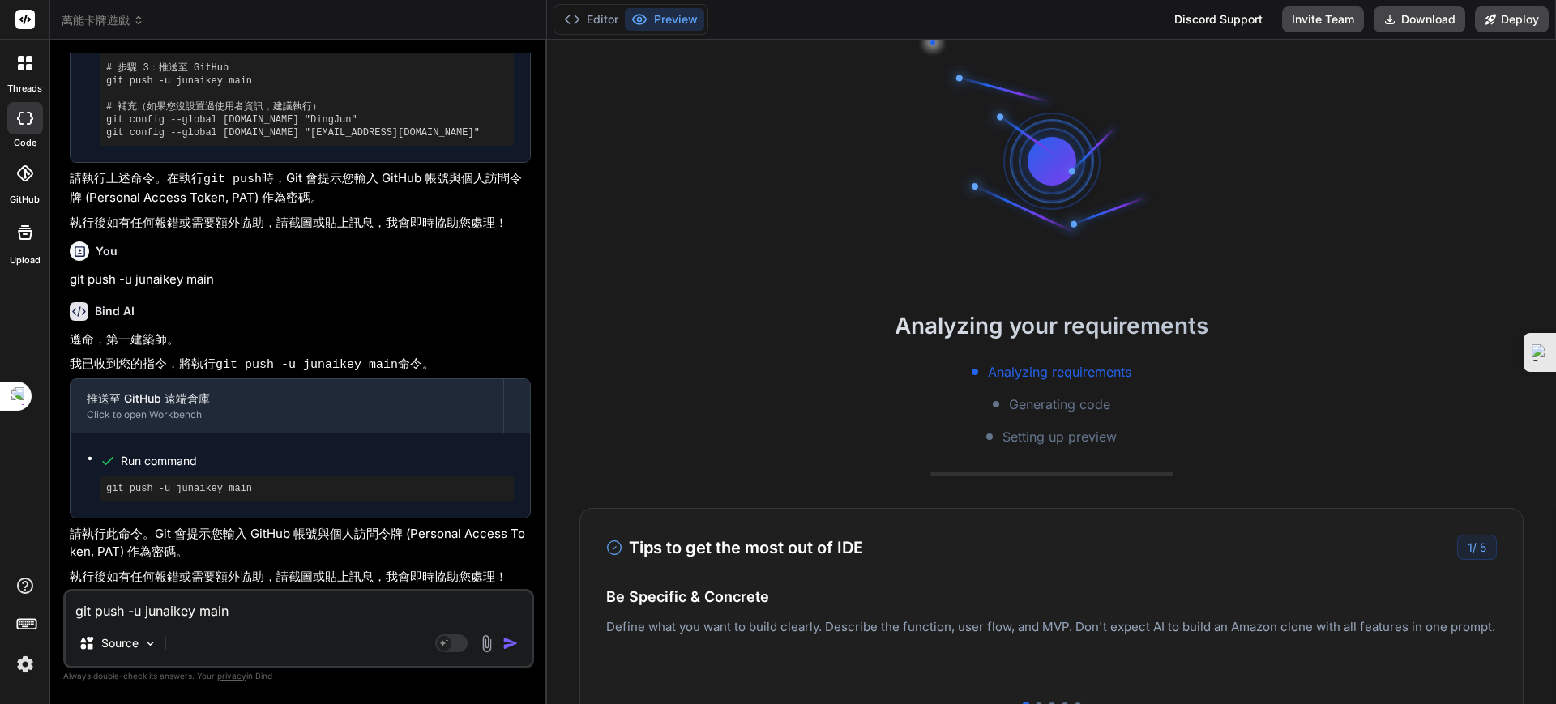
click at [372, 475] on div "You 繼續 Bind AI 遵命，第一建築師。 我已收到您的指示，並確認 步驟 60：增強 AI 策略與卡牌互動 的 src/components/Game…" at bounding box center [300, 321] width 468 height 536
click at [478, 314] on div "Bind AI" at bounding box center [300, 311] width 461 height 19
click at [329, 544] on p "請執行此命令。Git 會提示您輸入 GitHub 帳號與個人訪問令牌 (Personal Access Token, PAT) 作為密碼。" at bounding box center [300, 543] width 461 height 36
drag, startPoint x: 244, startPoint y: 487, endPoint x: 81, endPoint y: 482, distance: 162.9
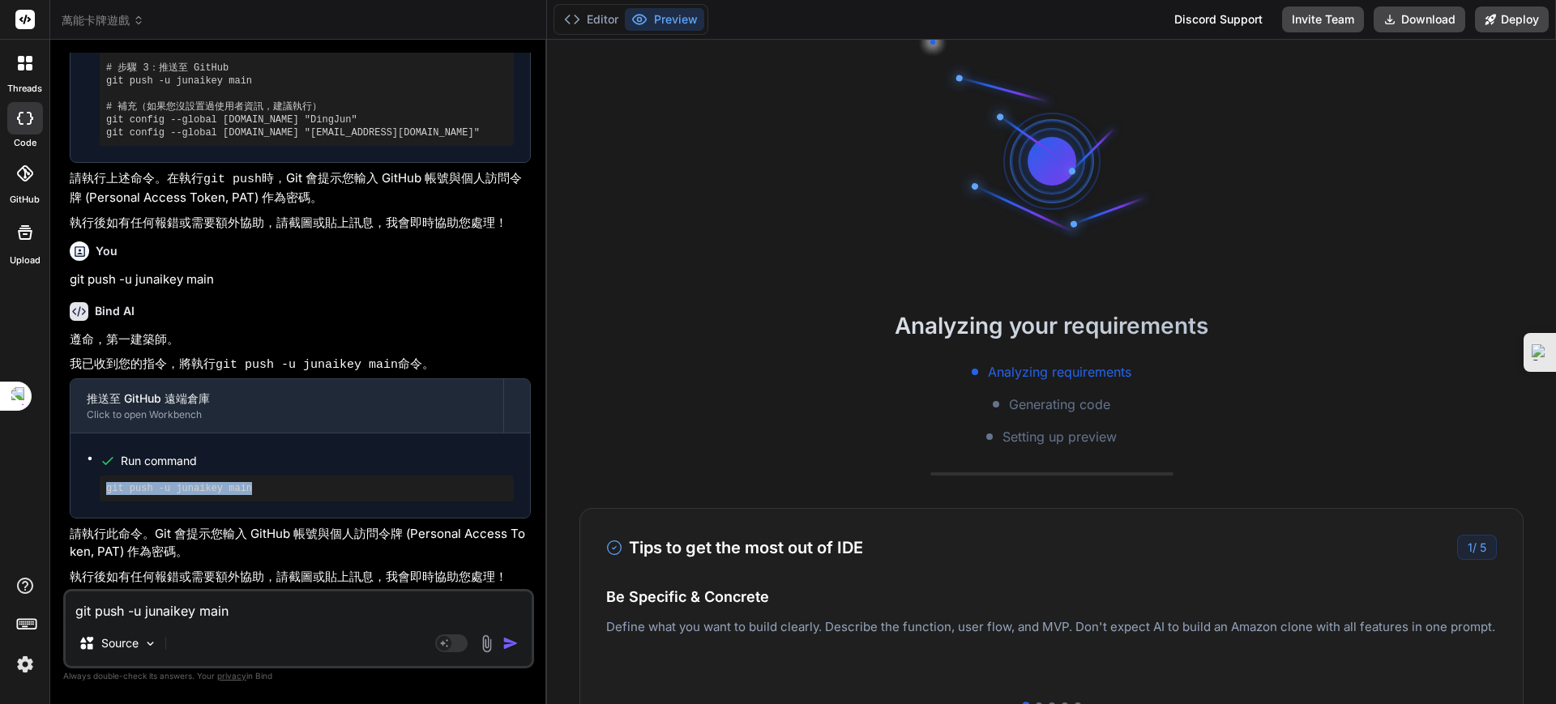
click at [81, 482] on div "Run command git push -u junaikey main" at bounding box center [299, 476] width 459 height 84
copy pre "git push -u junaikey main"
click at [162, 613] on textarea "git push -u junaikey main" at bounding box center [299, 606] width 466 height 29
paste textarea "git push -u junaikey main"
click at [510, 636] on img "button" at bounding box center [510, 643] width 16 height 16
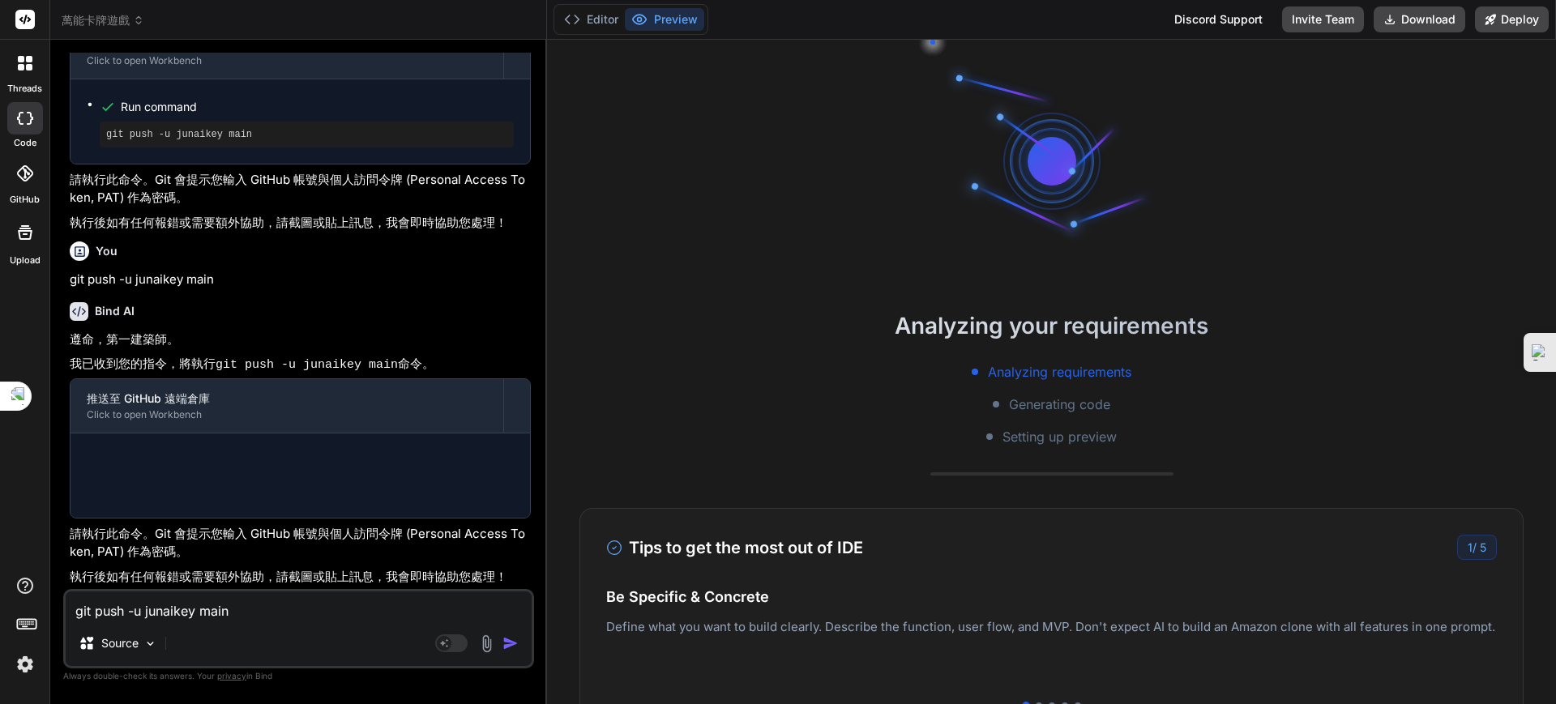
scroll to position [4927, 0]
click at [169, 608] on textarea "git push -u junaikey main" at bounding box center [299, 606] width 466 height 29
paste textarea "github_pat_11BIQAASA0agATKZpN0YT8_tcBNaCPU1e8Rb0ICCnLNa4TEk2w4JHS2bSjyAyXg0zaPA…"
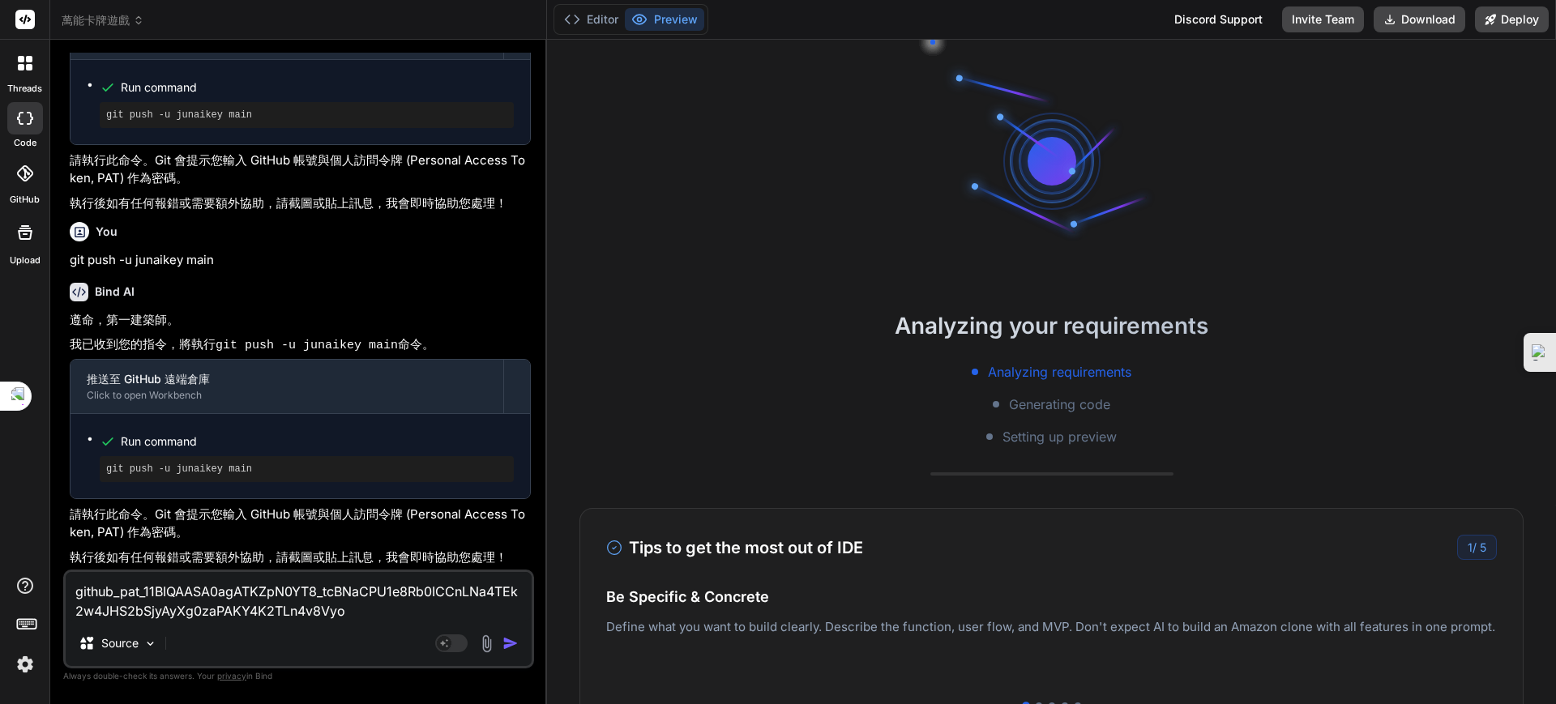
scroll to position [94779, 0]
click at [510, 643] on img "button" at bounding box center [510, 643] width 16 height 16
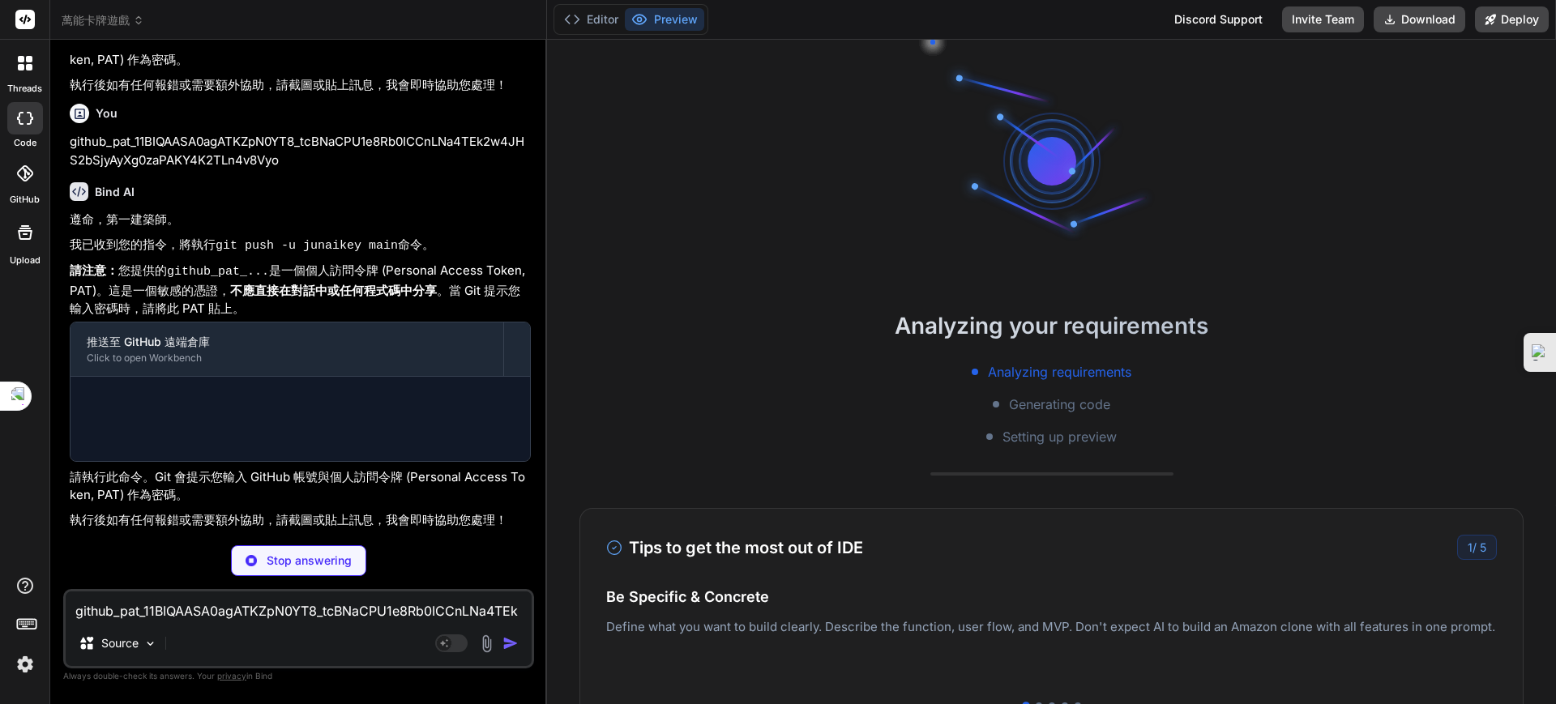
scroll to position [95192, 0]
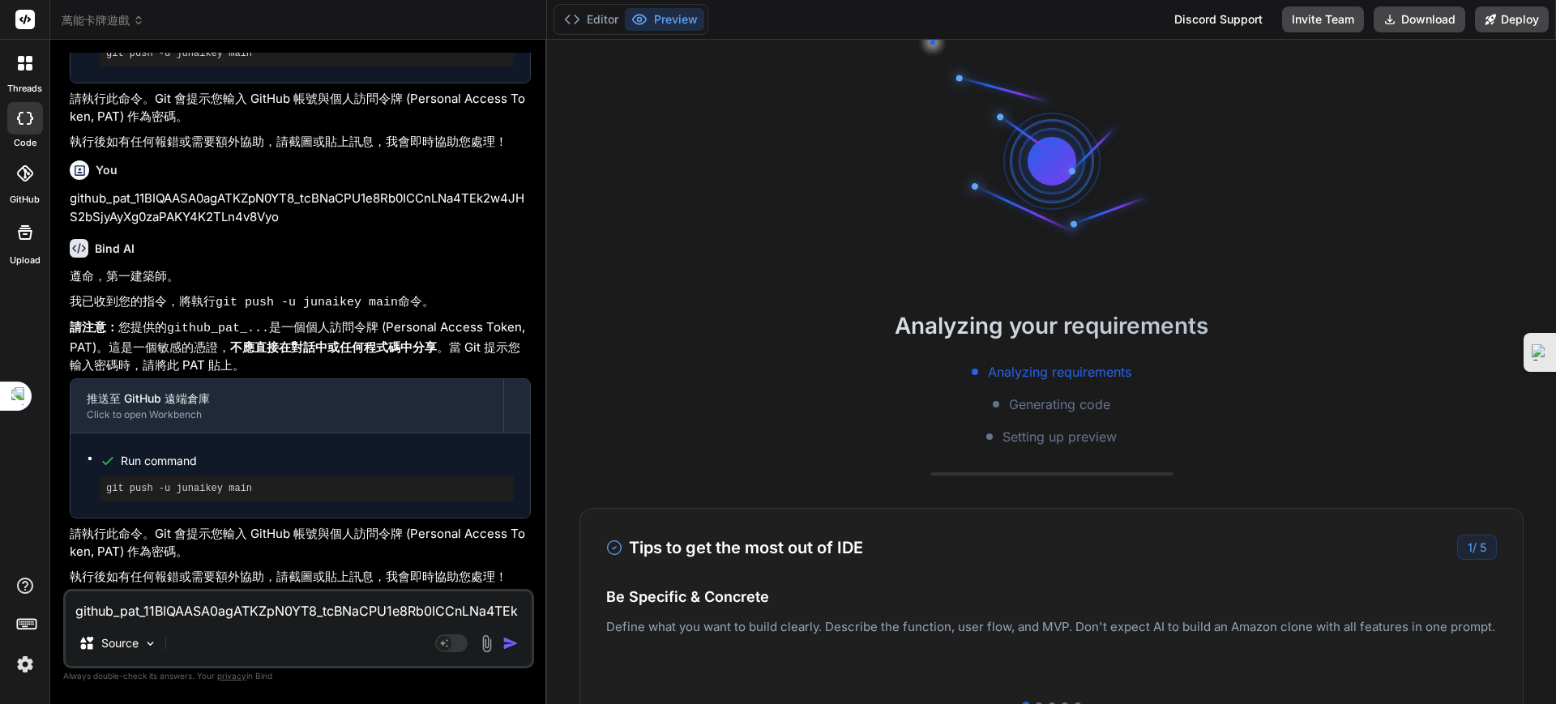
click at [240, 487] on pre "git push -u junaikey main" at bounding box center [306, 488] width 401 height 13
drag, startPoint x: 239, startPoint y: 487, endPoint x: 87, endPoint y: 484, distance: 152.4
click at [87, 484] on ul "Run command git push -u junaikey main" at bounding box center [300, 476] width 427 height 52
copy pre "git push -u junaikey main"
click at [131, 607] on textarea "github_pat_11BIQAASA0agATKZpN0YT8_tcBNaCPU1e8Rb0ICCnLNa4TEk2w4JHS2bSjyAyXg0zaPA…" at bounding box center [299, 606] width 466 height 29
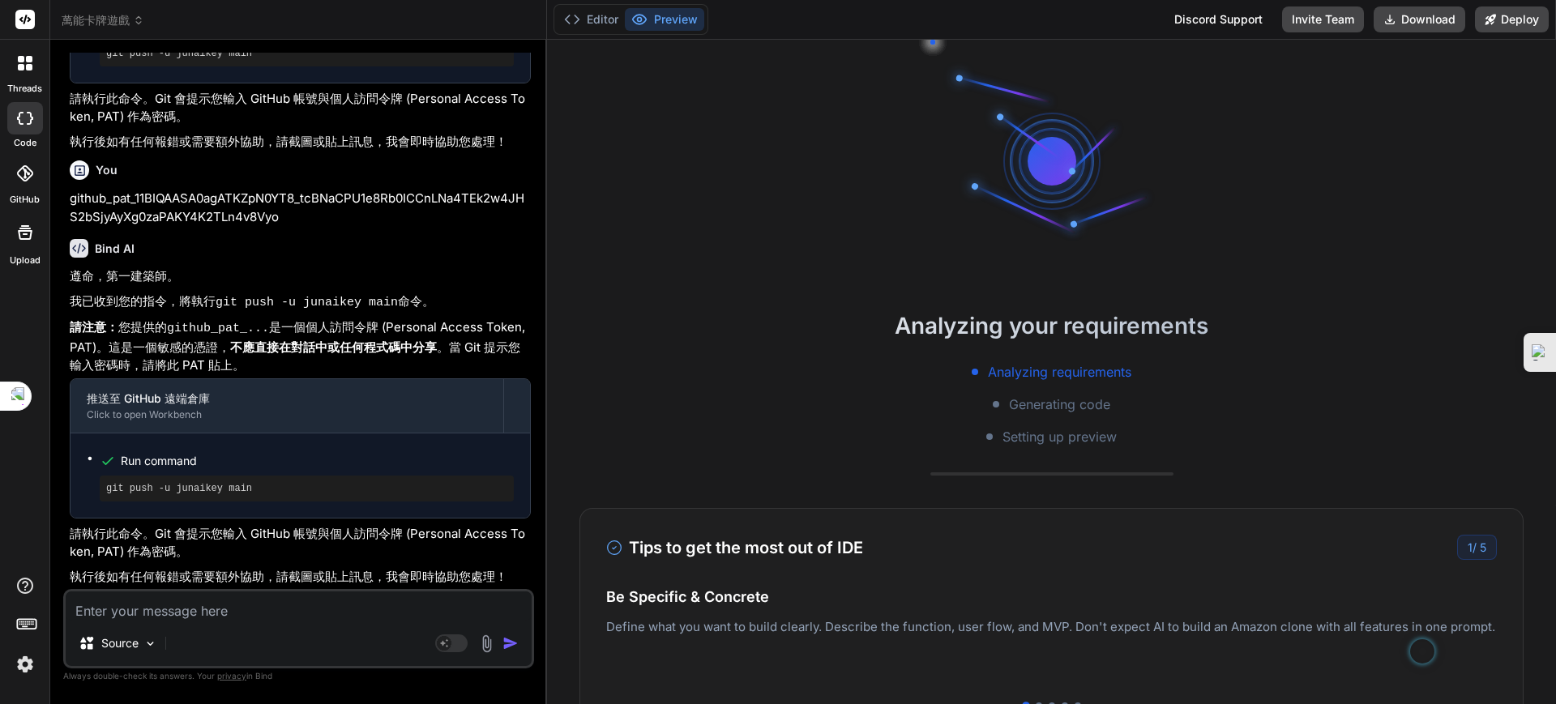
paste textarea "git push -u junaikey main"
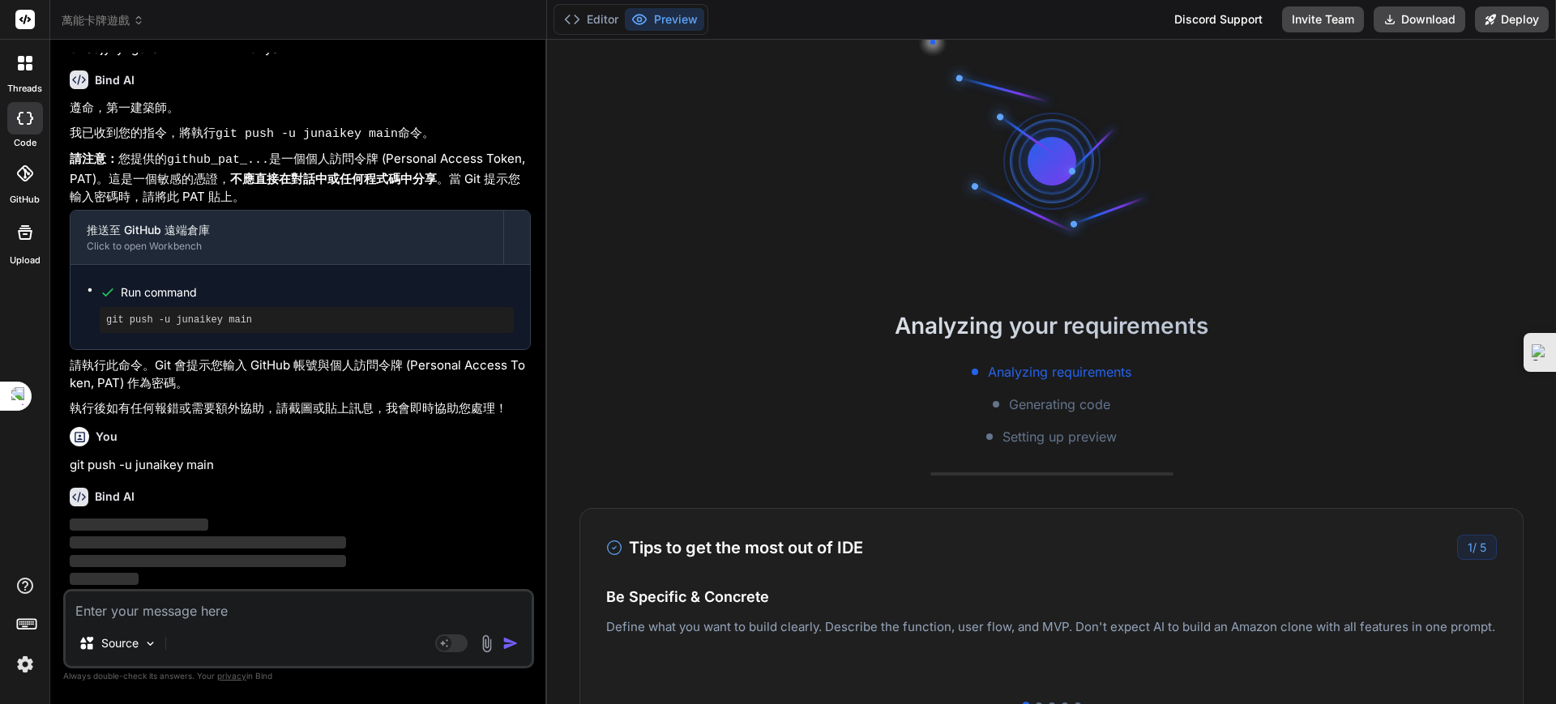
scroll to position [95157, 0]
drag, startPoint x: 281, startPoint y: 252, endPoint x: 67, endPoint y: 237, distance: 214.4
click at [67, 237] on div "You 繼續 Bind AI 遵命，第一建築師。 我已收到您的指示，並確認 步驟 60：增強 AI 策略與卡牌互動 的 src/components/Game…" at bounding box center [300, 321] width 468 height 536
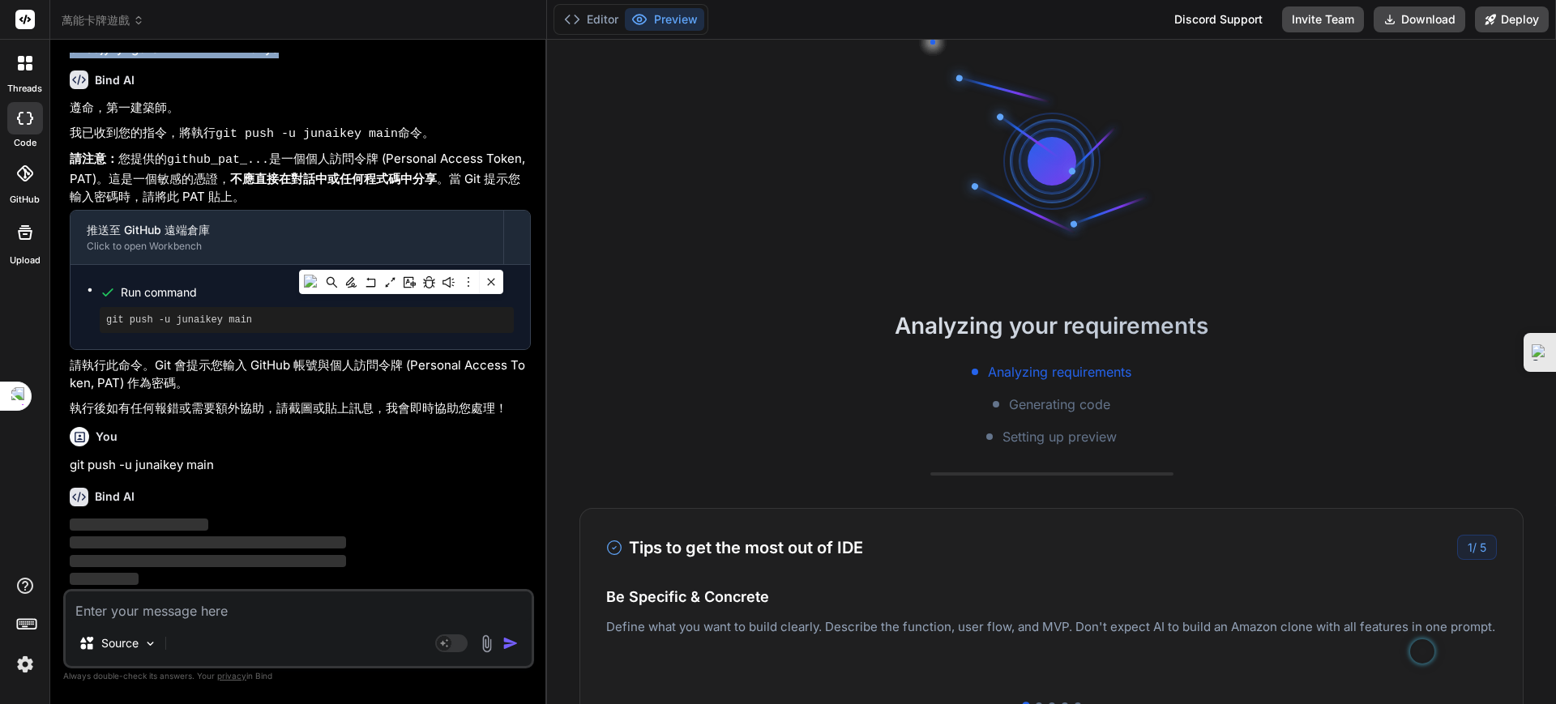
copy p "github_pat_11BIQAASA0agATKZpN0YT8_tcBNaCPU1e8Rb0ICCnLNa4TEk2w4JHS2bSjyAyXg0zaPA…"
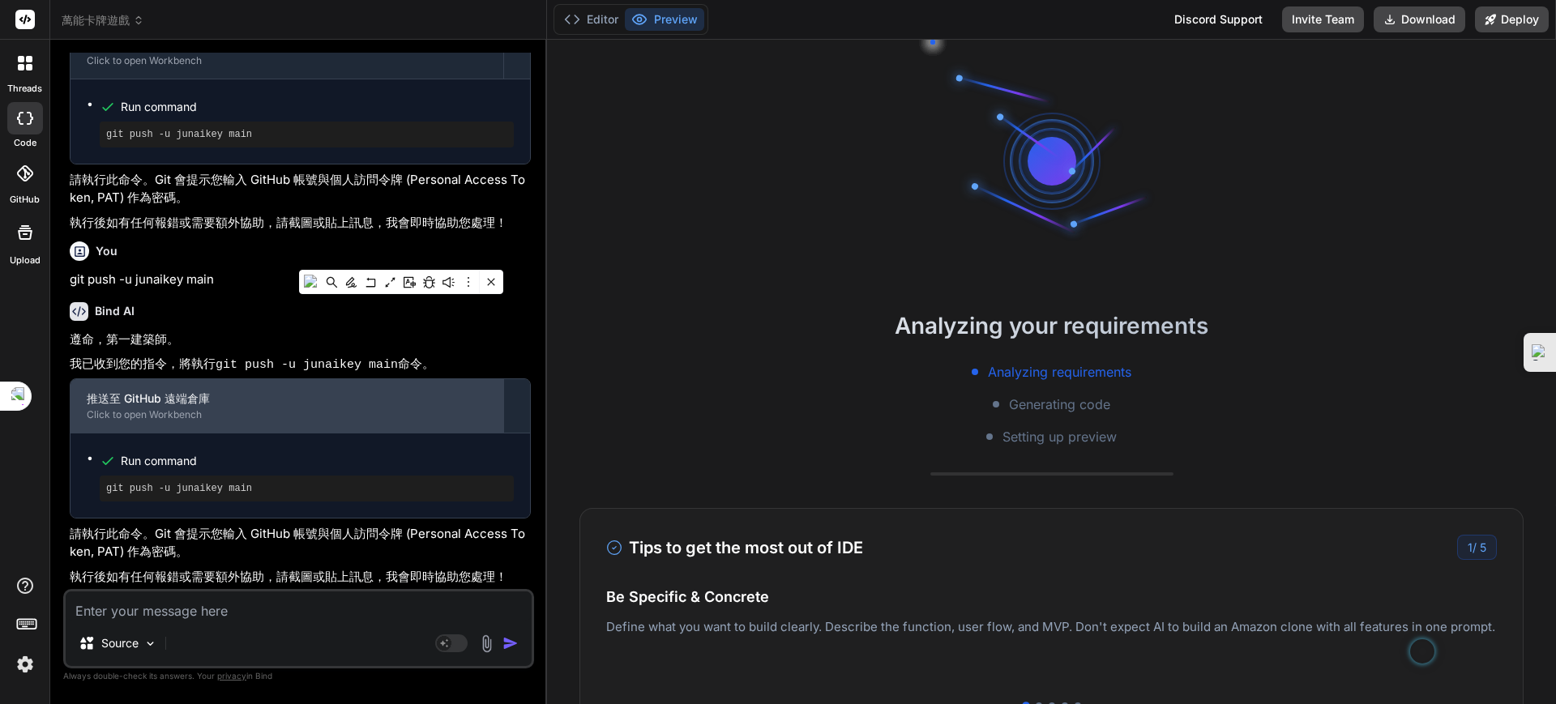
scroll to position [95544, 0]
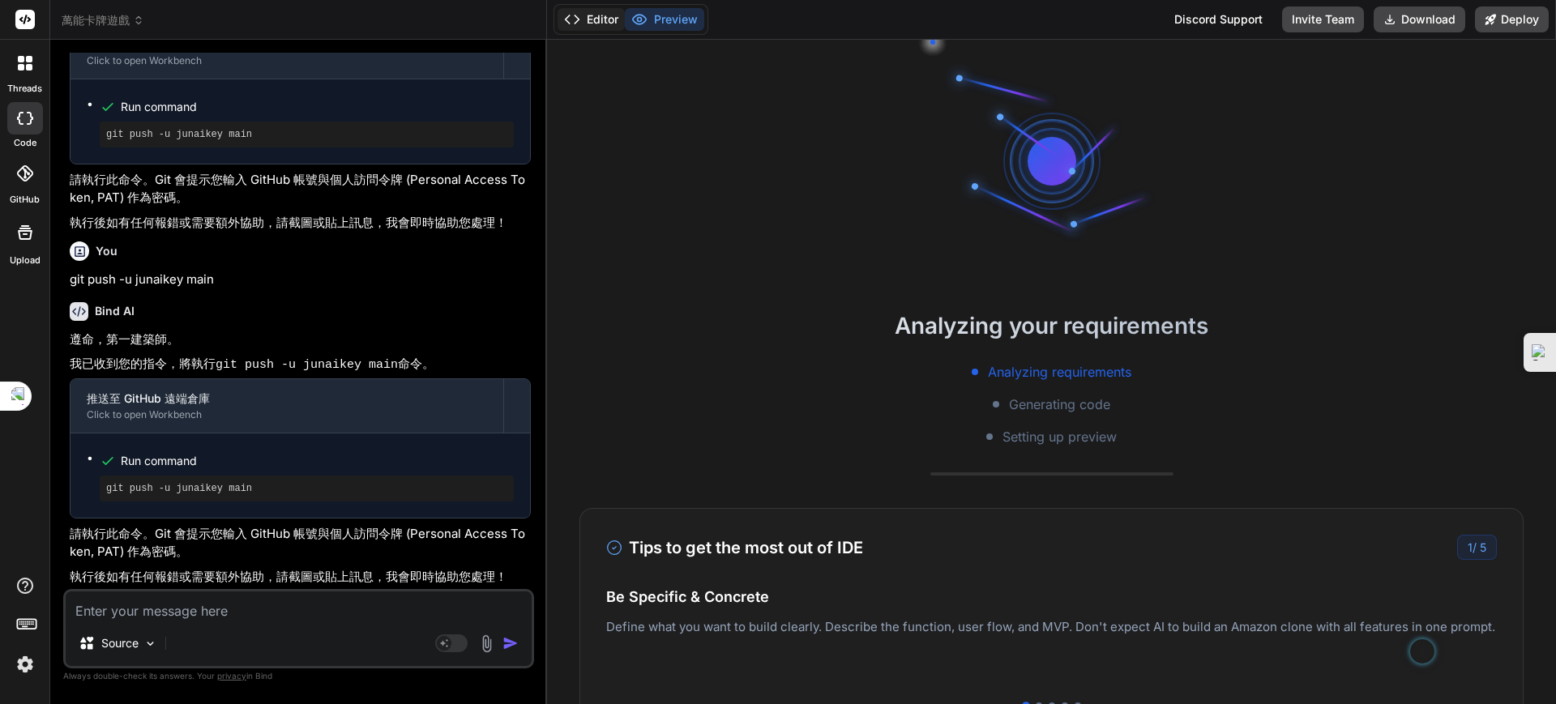
click at [616, 12] on button "Editor" at bounding box center [590, 19] width 67 height 23
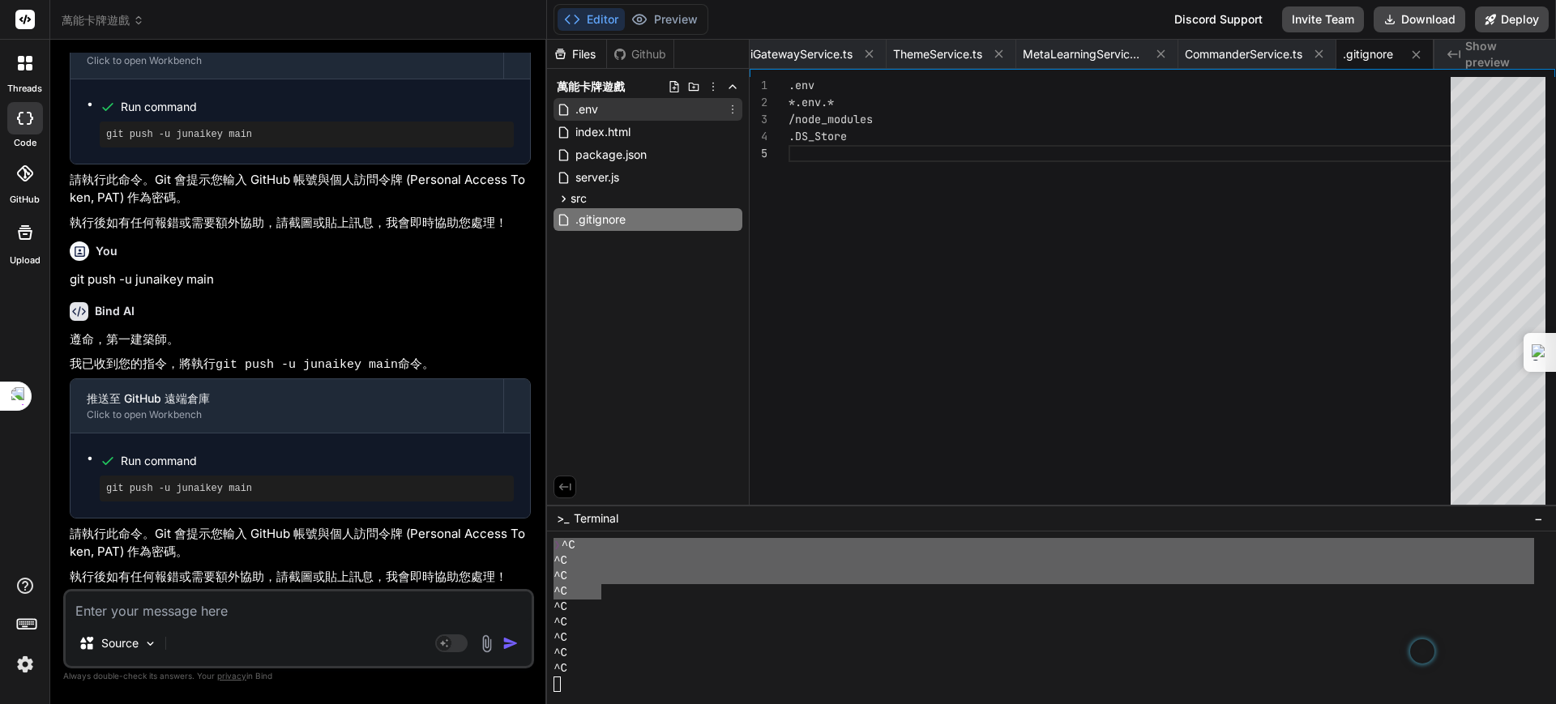
click at [603, 110] on div ".env" at bounding box center [647, 109] width 189 height 23
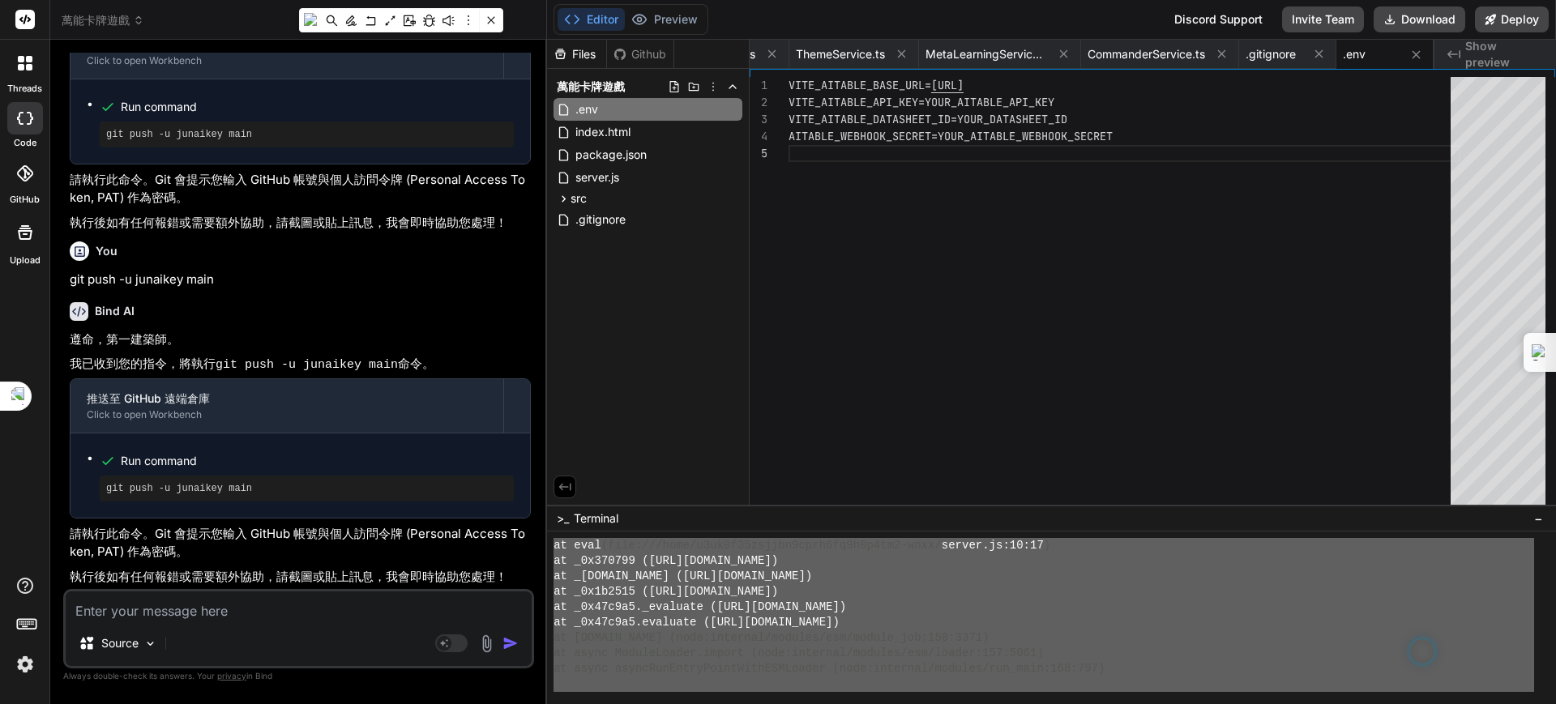
scroll to position [4957, 0]
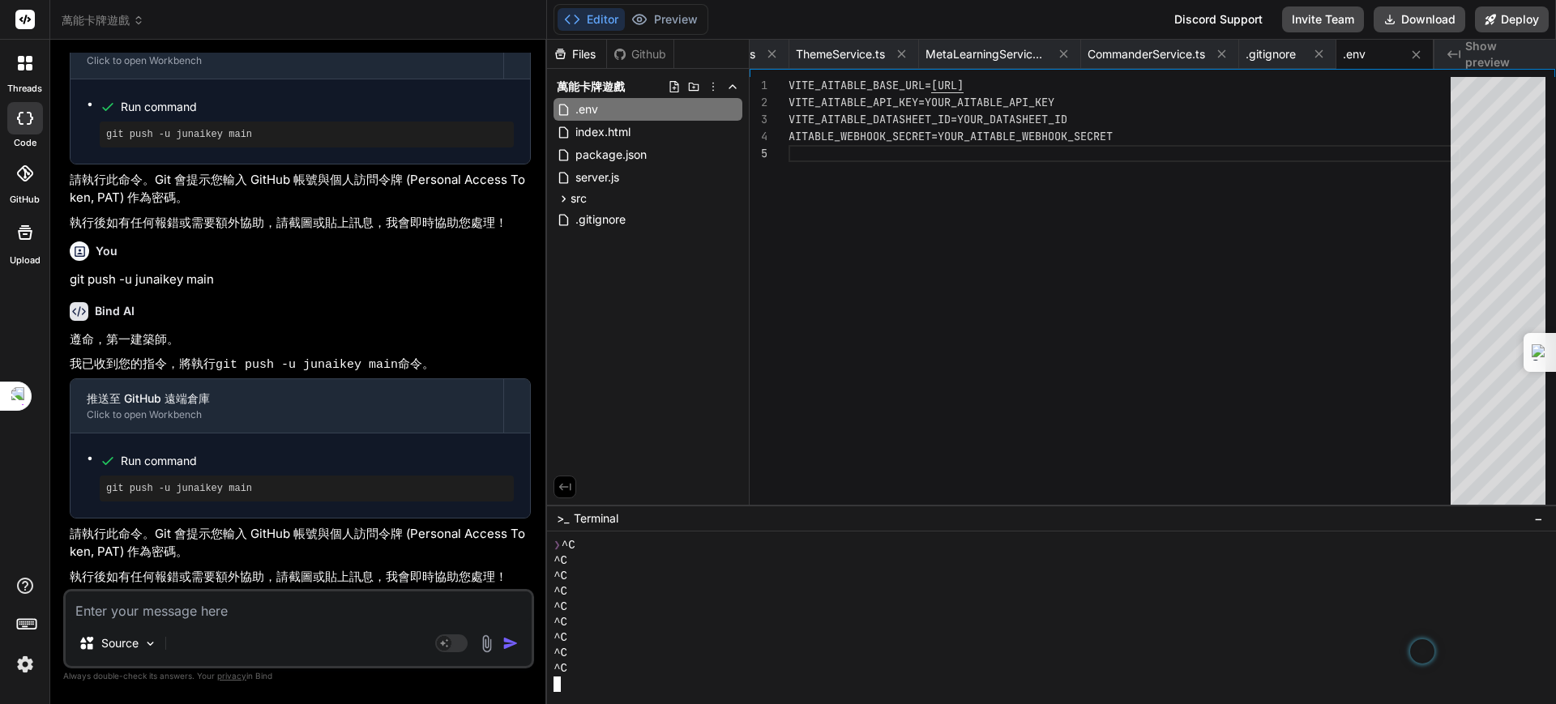
click at [599, 687] on div at bounding box center [1043, 684] width 980 height 15
click at [277, 618] on textarea at bounding box center [299, 606] width 466 height 29
paste textarea "github_pat_11BIQAASA0agATKZpN0YT8_tcBNaCPU1e8Rb0ICCnLNa4TEk2w4JHS2bSjyAyXg0zaPA…"
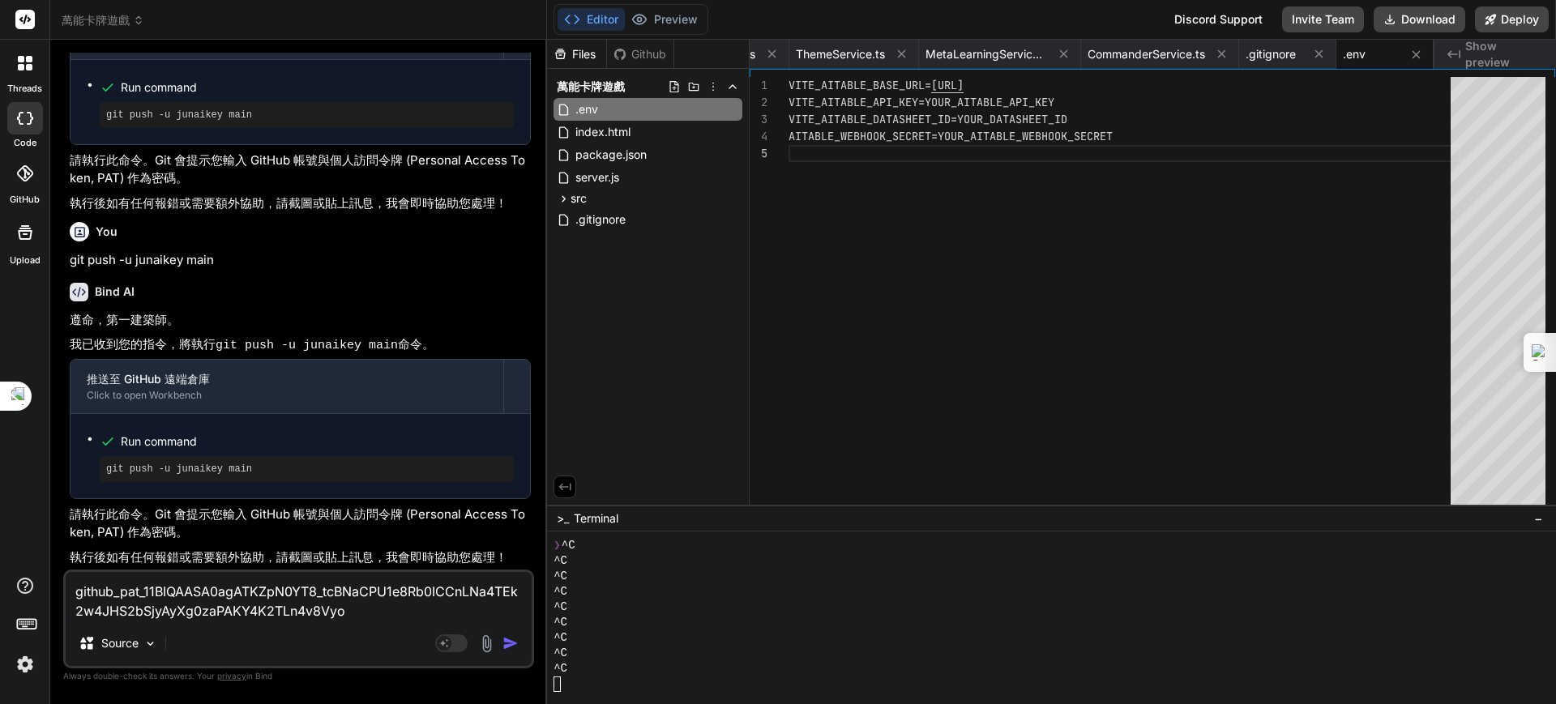
click at [509, 639] on img "button" at bounding box center [510, 643] width 16 height 16
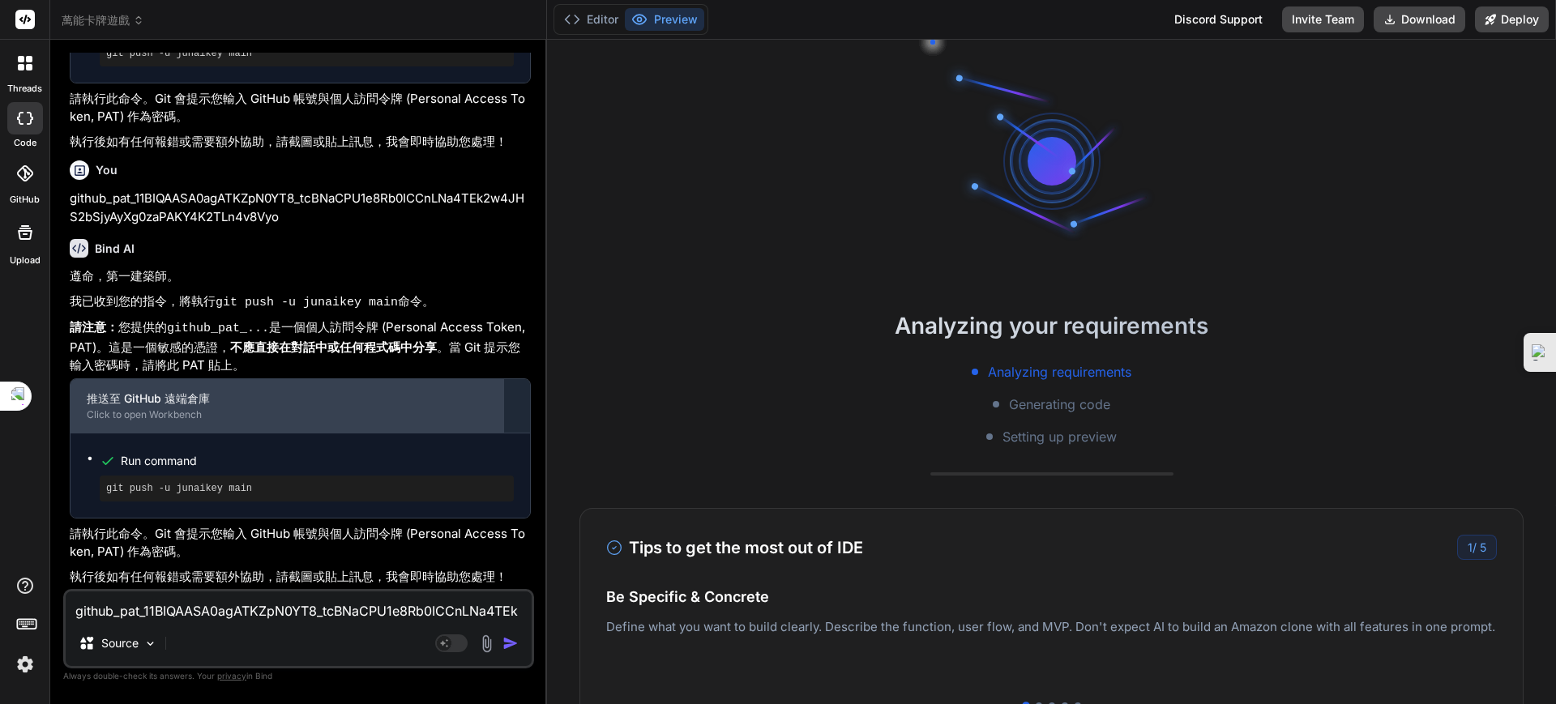
scroll to position [95976, 0]
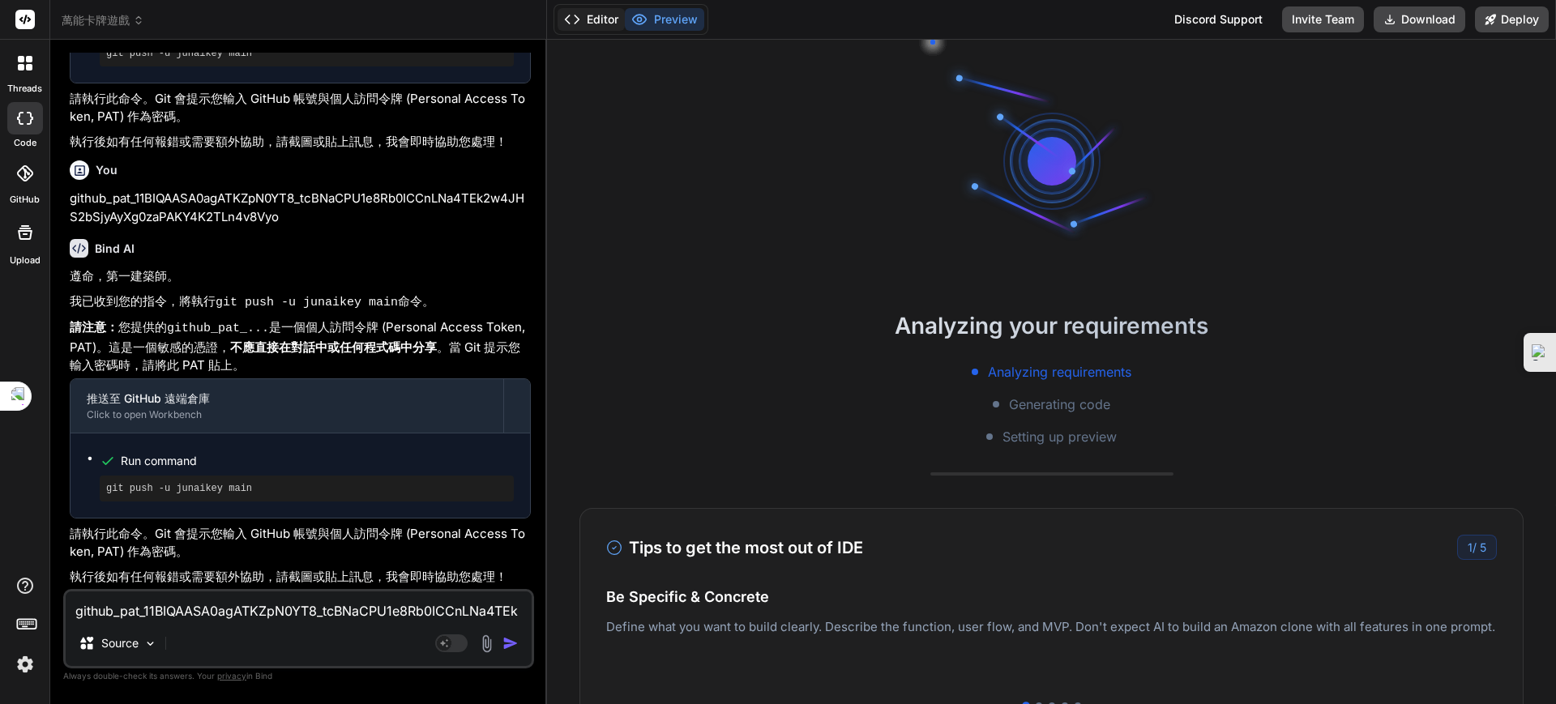
click at [591, 25] on button "Editor" at bounding box center [590, 19] width 67 height 23
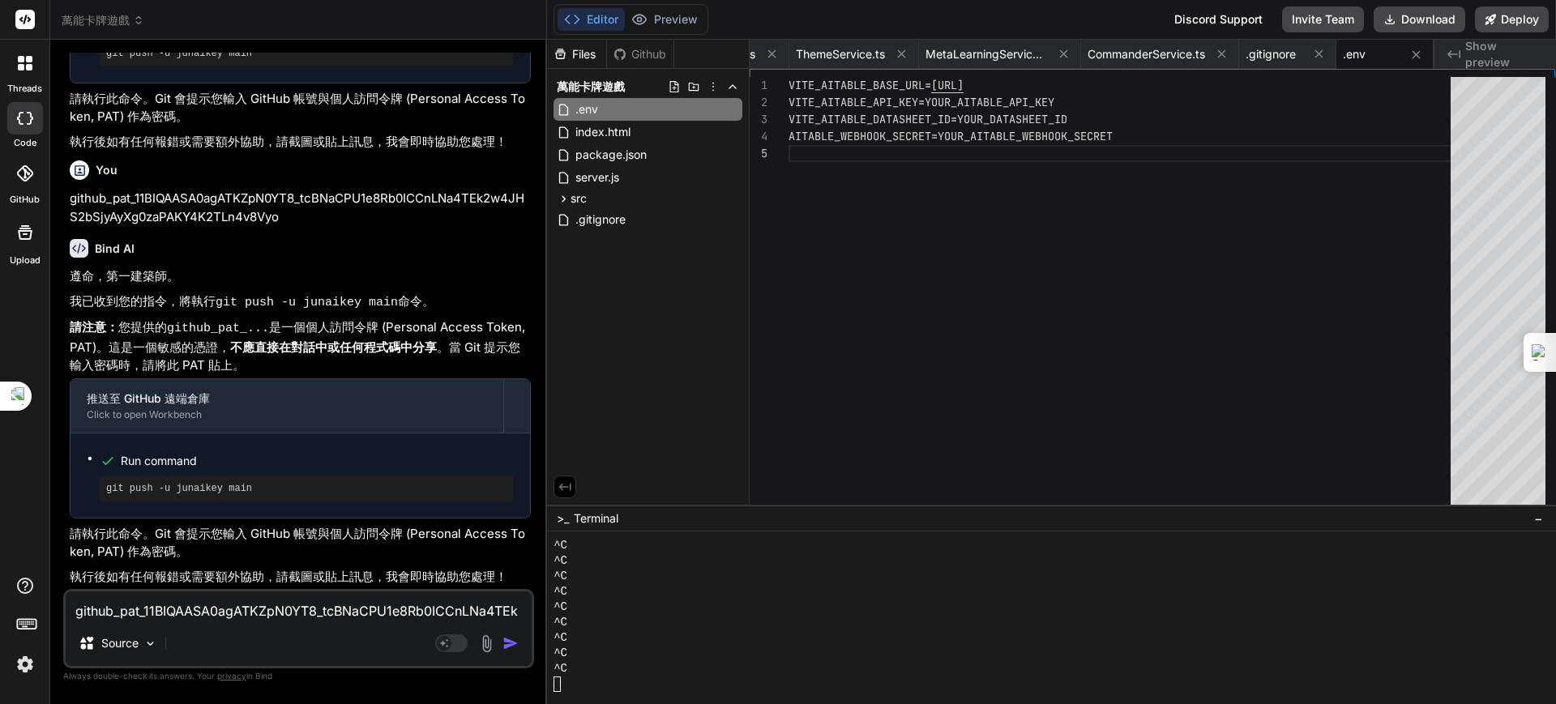
click at [591, 25] on button "Editor" at bounding box center [590, 19] width 67 height 23
click at [670, 26] on button "Preview" at bounding box center [664, 19] width 79 height 23
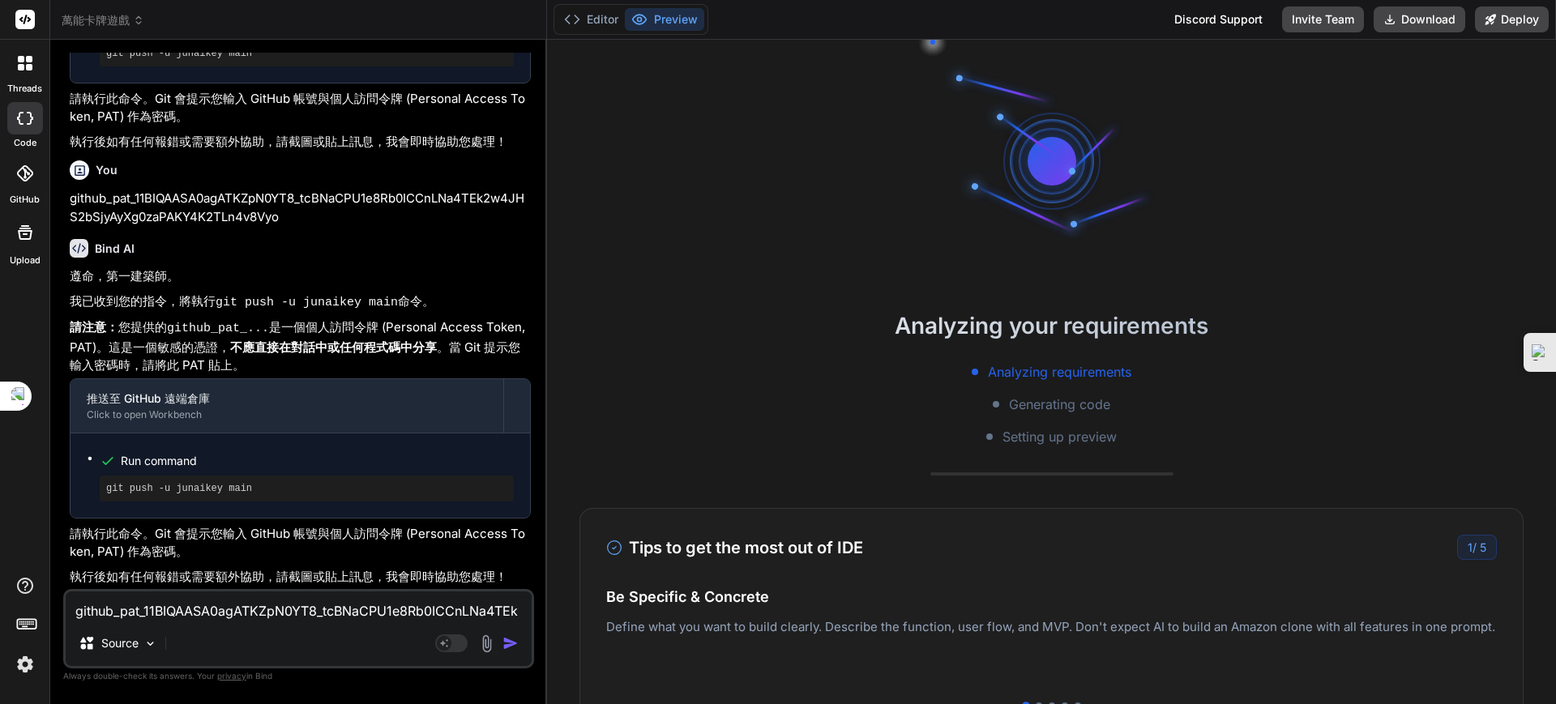
click at [603, 32] on div "Editor Preview" at bounding box center [630, 19] width 155 height 31
click at [605, 25] on button "Editor" at bounding box center [590, 19] width 67 height 23
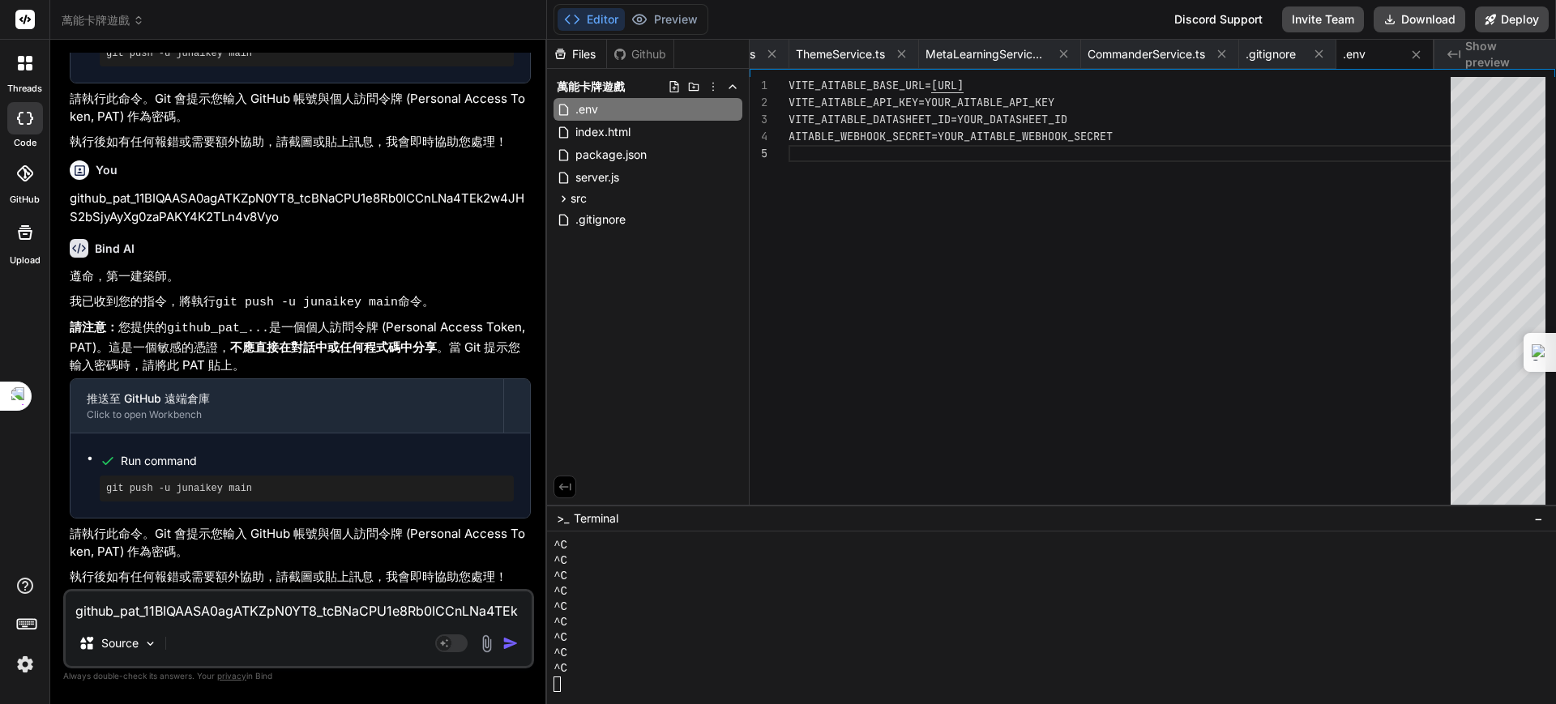
click at [638, 46] on div "Github" at bounding box center [640, 54] width 66 height 16
click at [596, 25] on button "Editor" at bounding box center [590, 19] width 67 height 23
click at [647, 23] on icon at bounding box center [639, 19] width 16 height 16
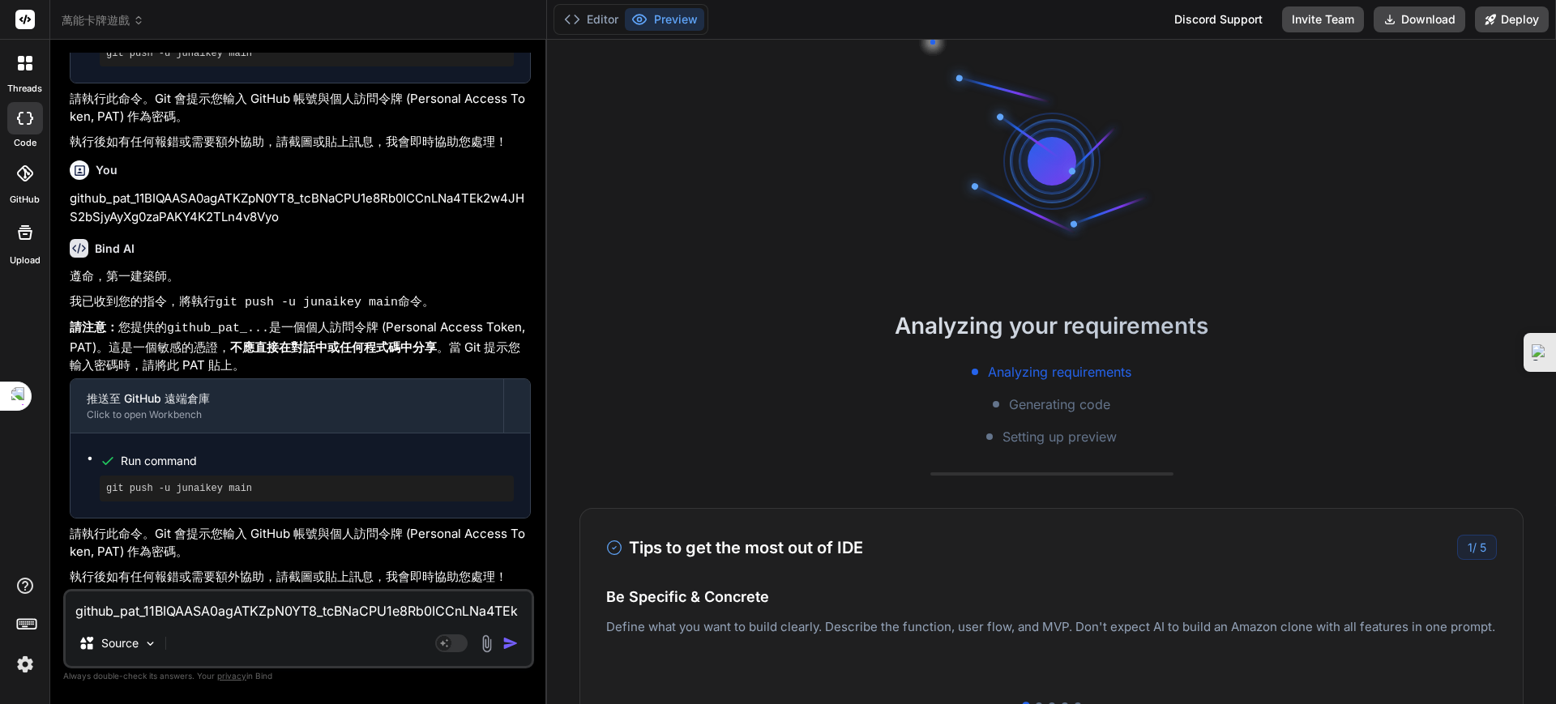
click at [237, 611] on textarea "github_pat_11BIQAASA0agATKZpN0YT8_tcBNaCPU1e8Rb0ICCnLNa4TEk2w4JHS2bSjyAyXg0zaPA…" at bounding box center [299, 606] width 466 height 29
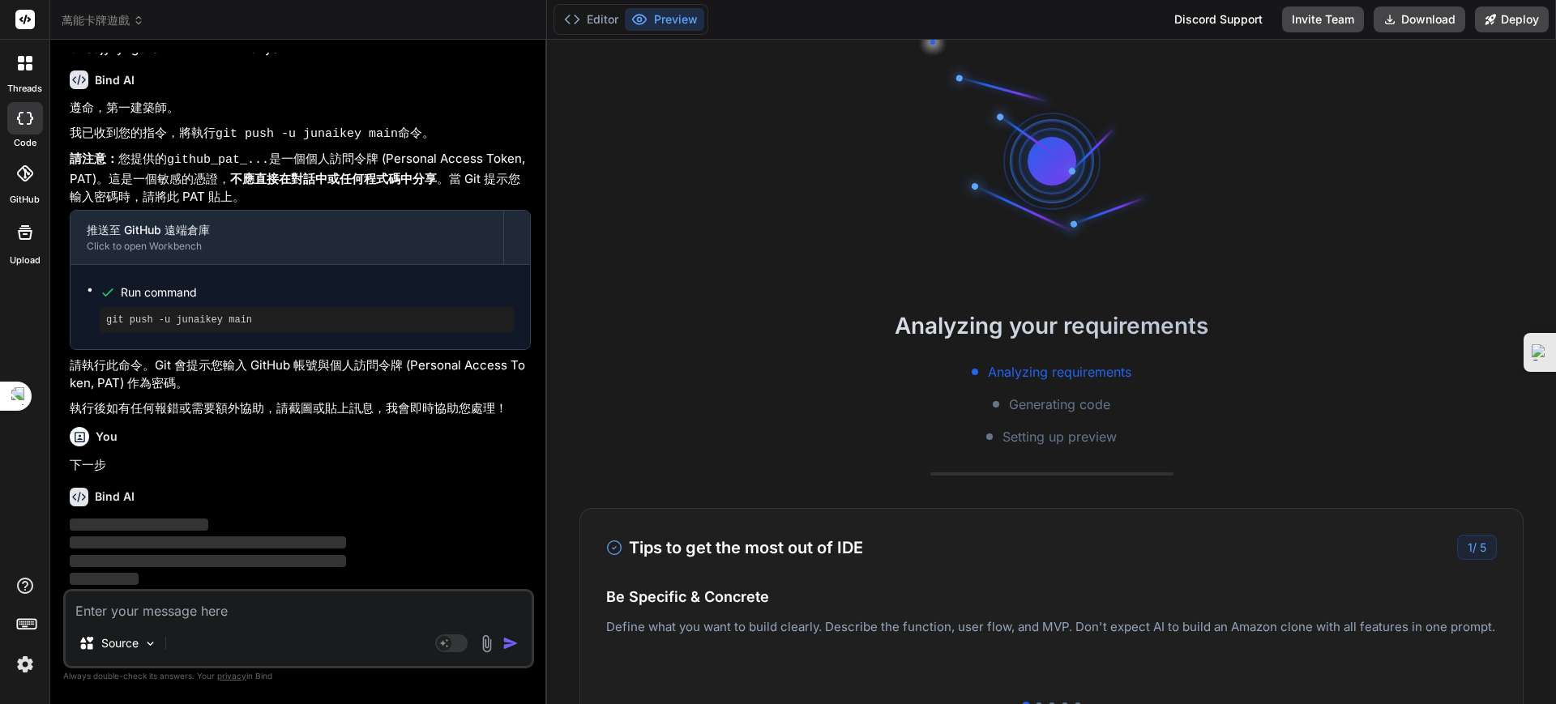
scroll to position [96144, 0]
click at [25, 182] on div at bounding box center [25, 174] width 36 height 36
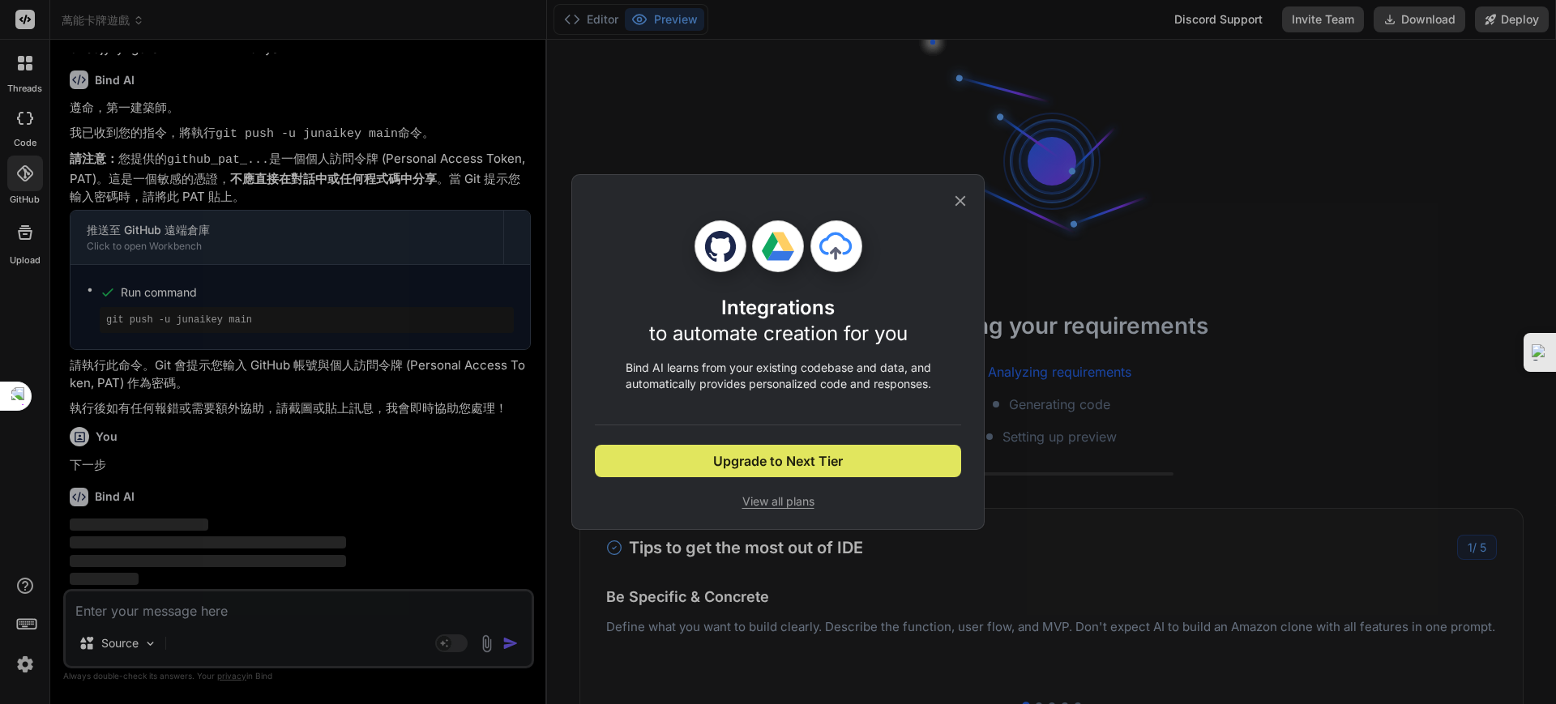
click at [770, 459] on span "Upgrade to Next Tier" at bounding box center [778, 460] width 130 height 19
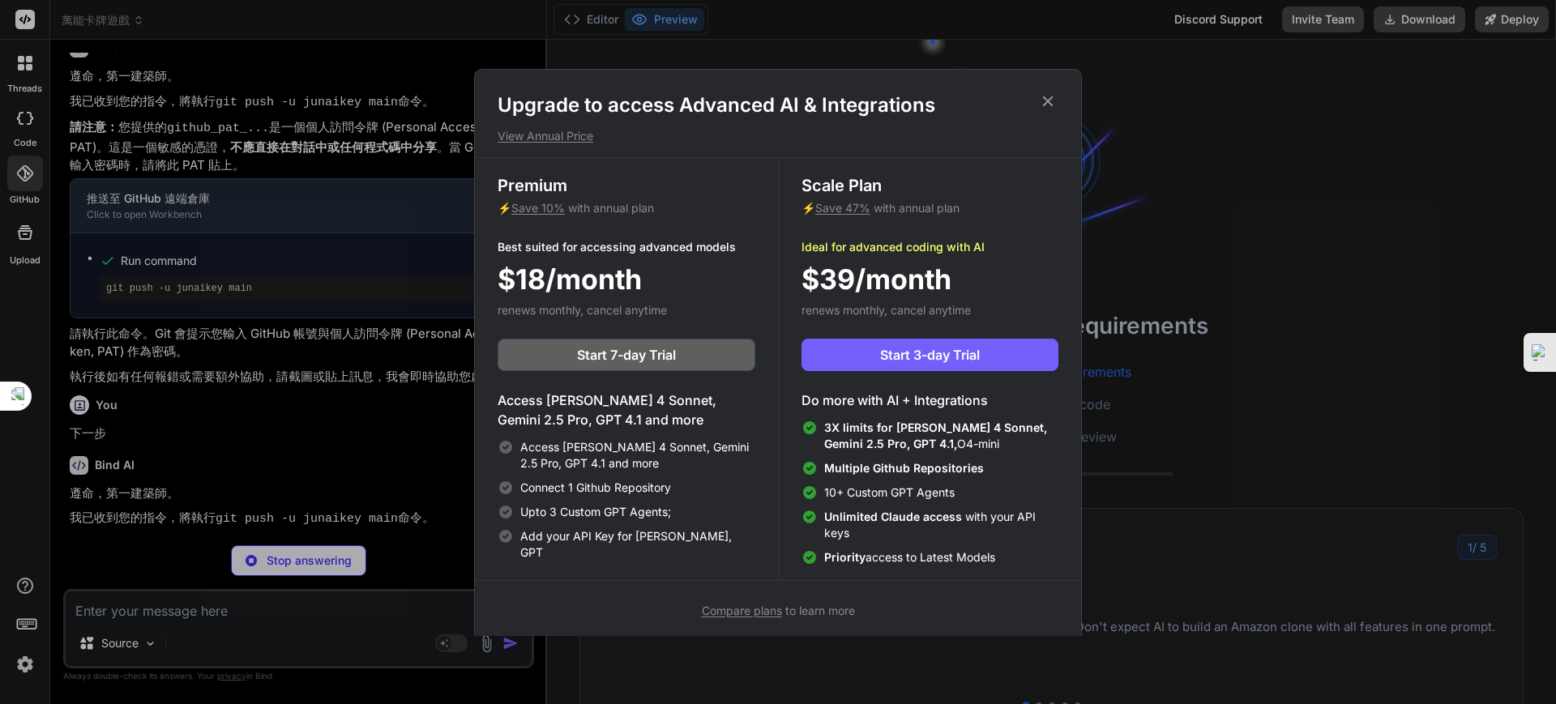
scroll to position [4988, 0]
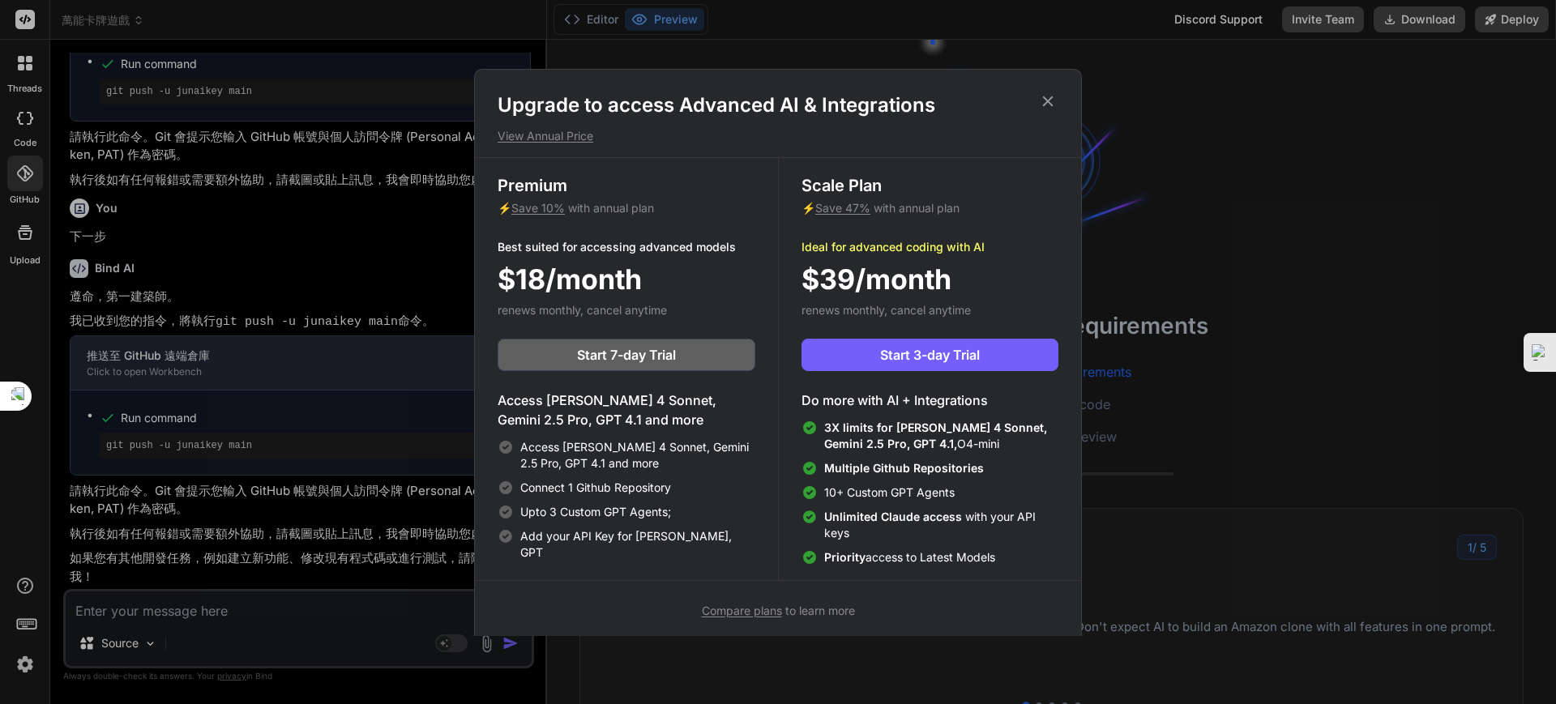
click at [1045, 100] on icon at bounding box center [1048, 101] width 18 height 18
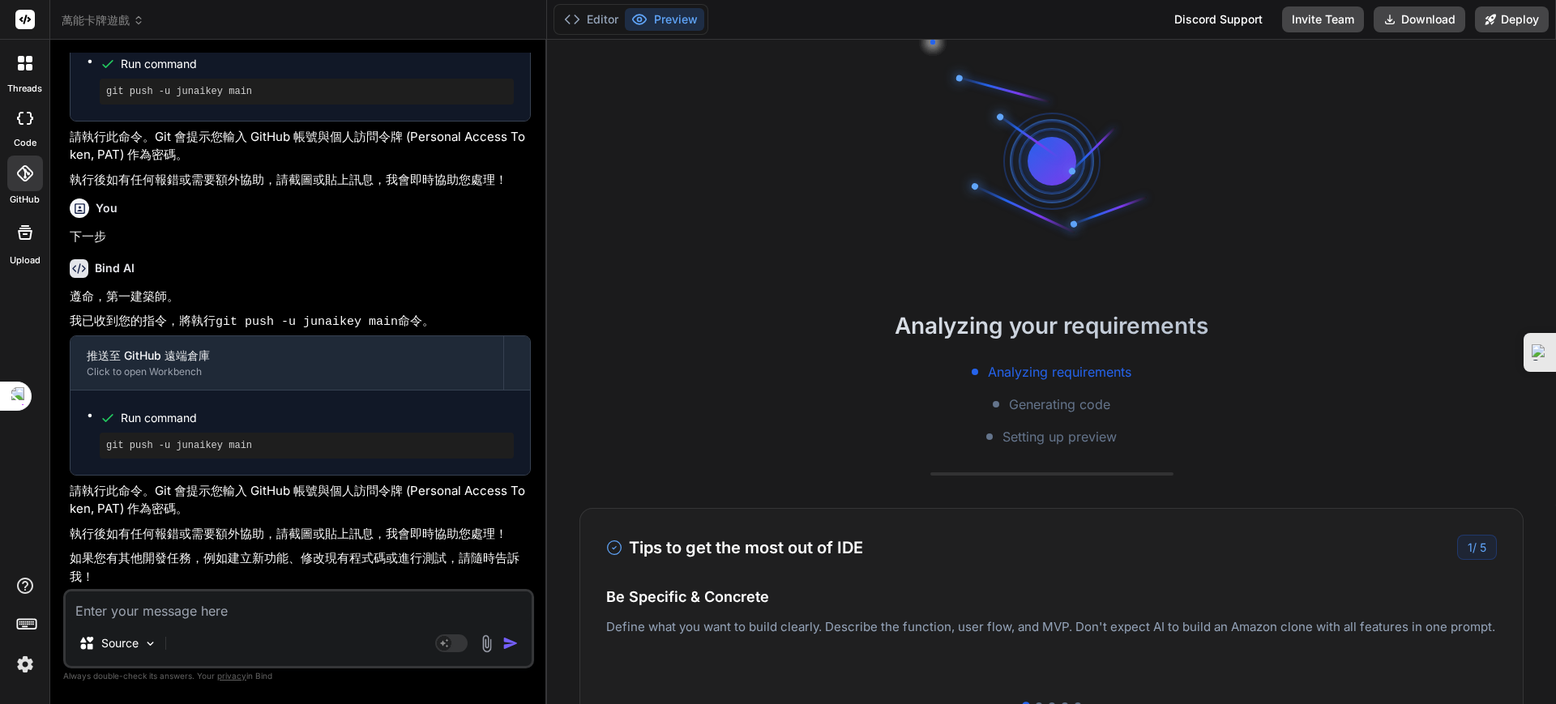
scroll to position [96372, 0]
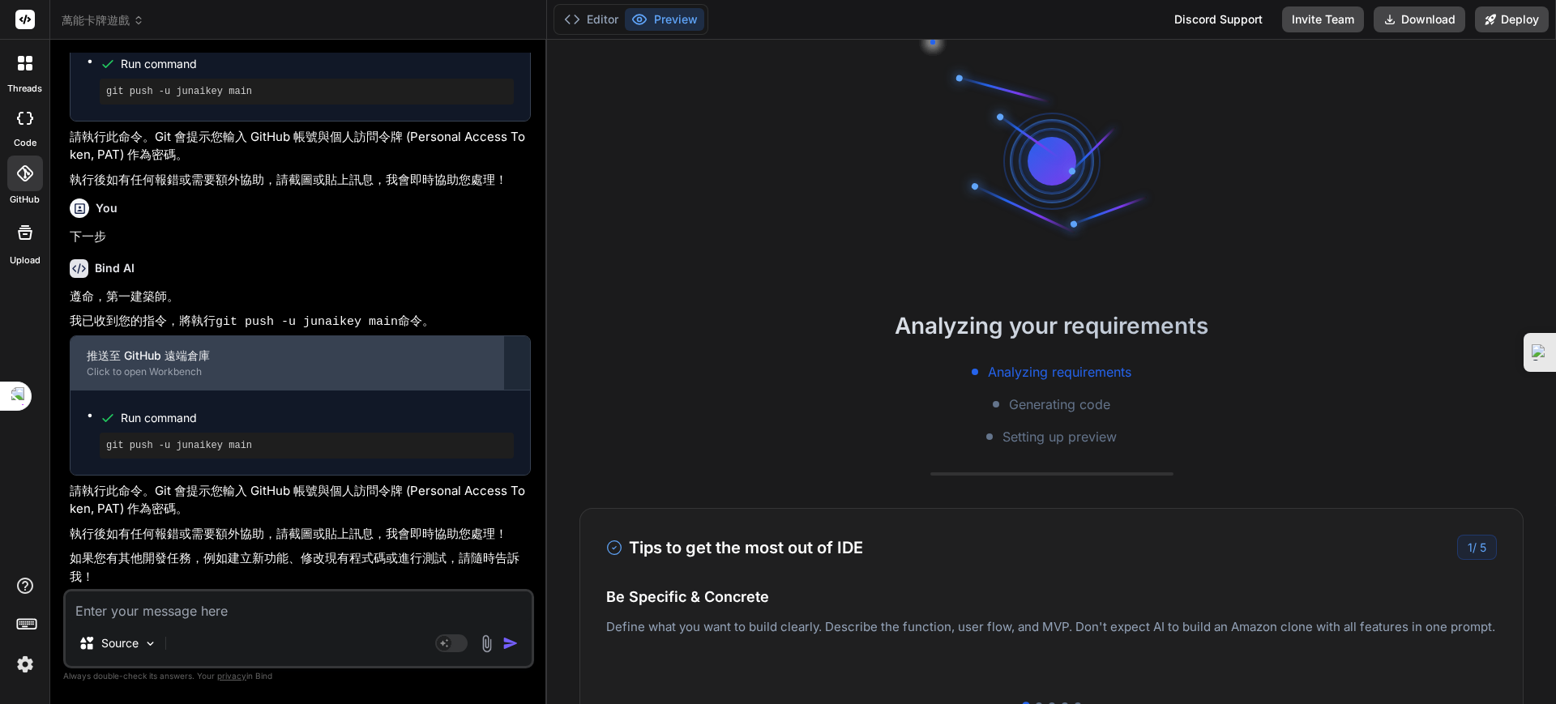
click at [218, 604] on textarea at bounding box center [299, 606] width 466 height 29
click at [193, 614] on textarea at bounding box center [299, 606] width 466 height 29
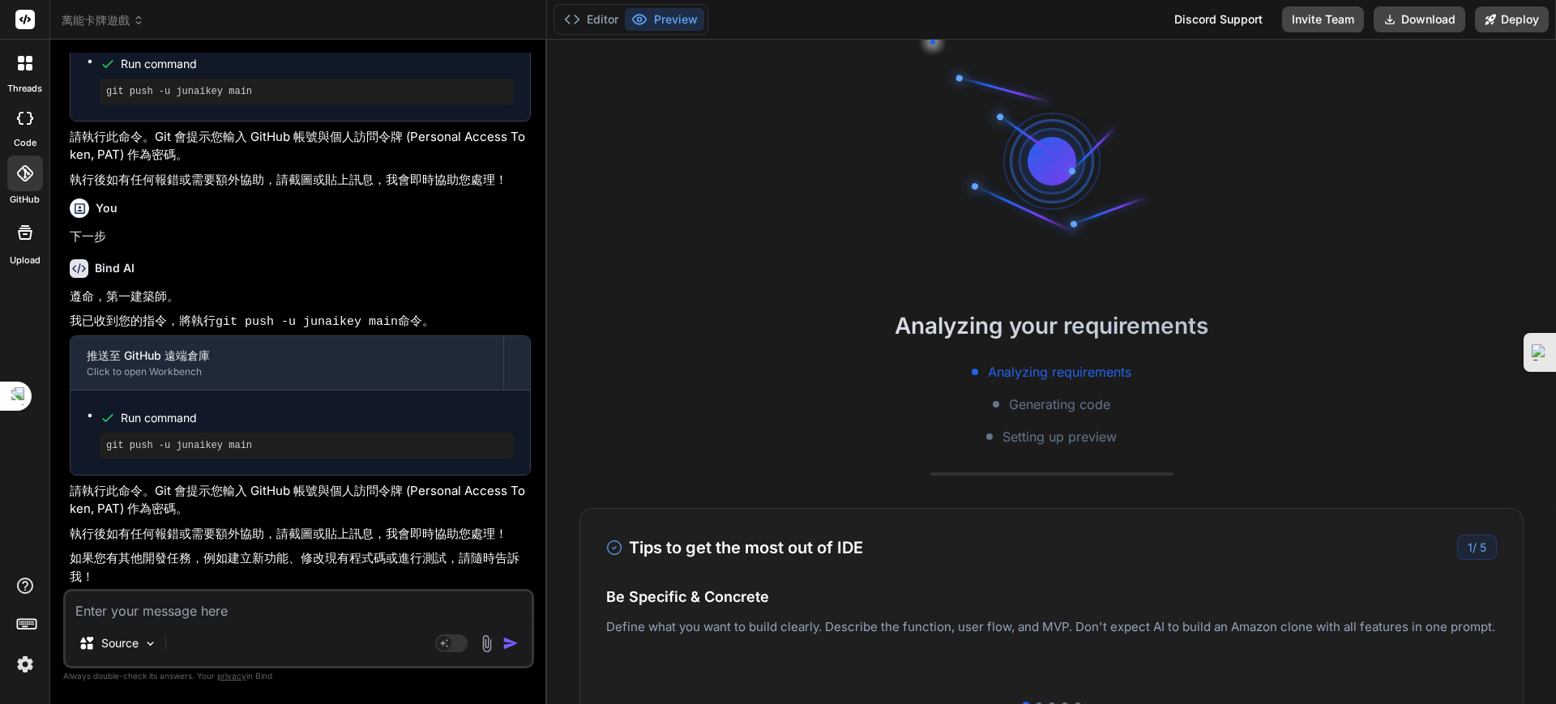
click at [166, 603] on textarea at bounding box center [299, 606] width 466 height 29
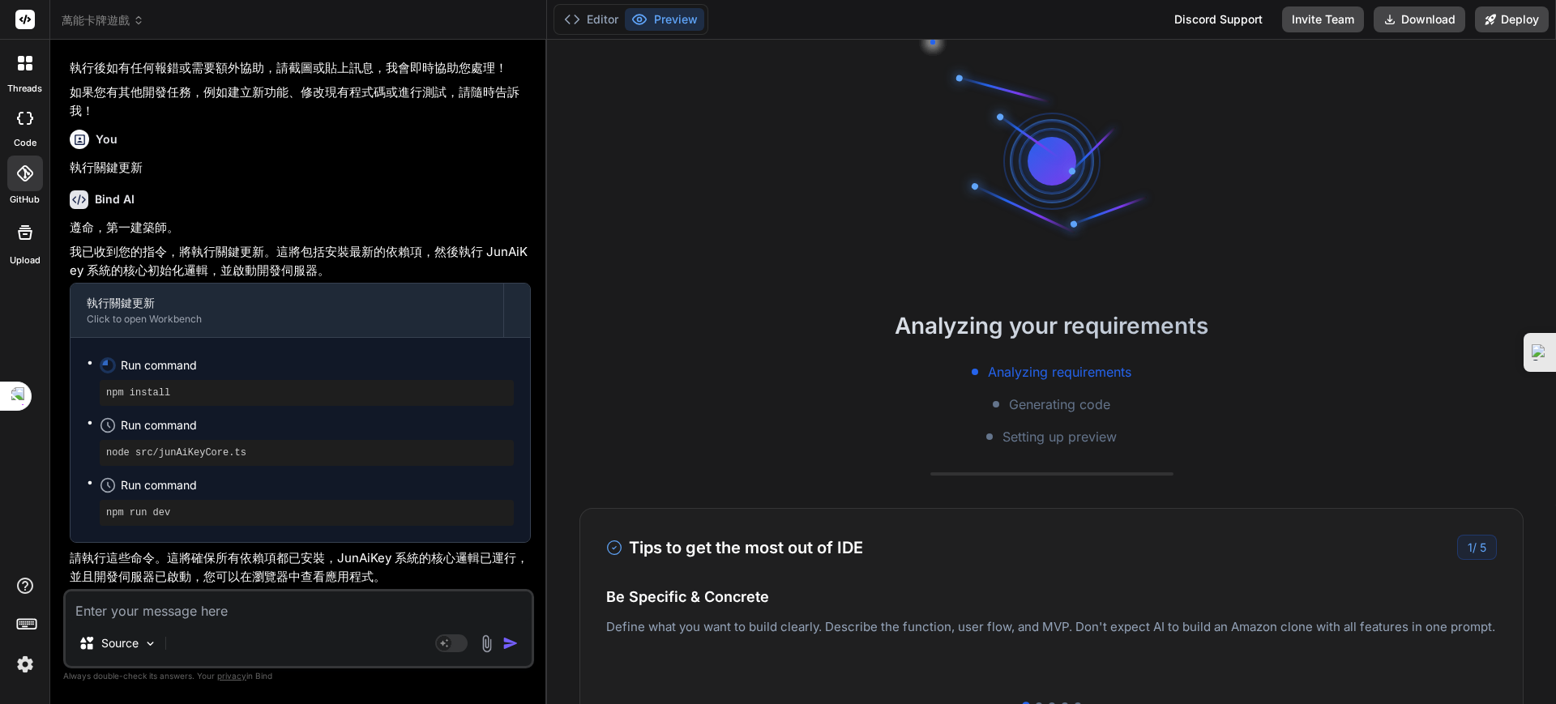
scroll to position [96835, 0]
click at [596, 14] on button "Editor" at bounding box center [590, 19] width 67 height 23
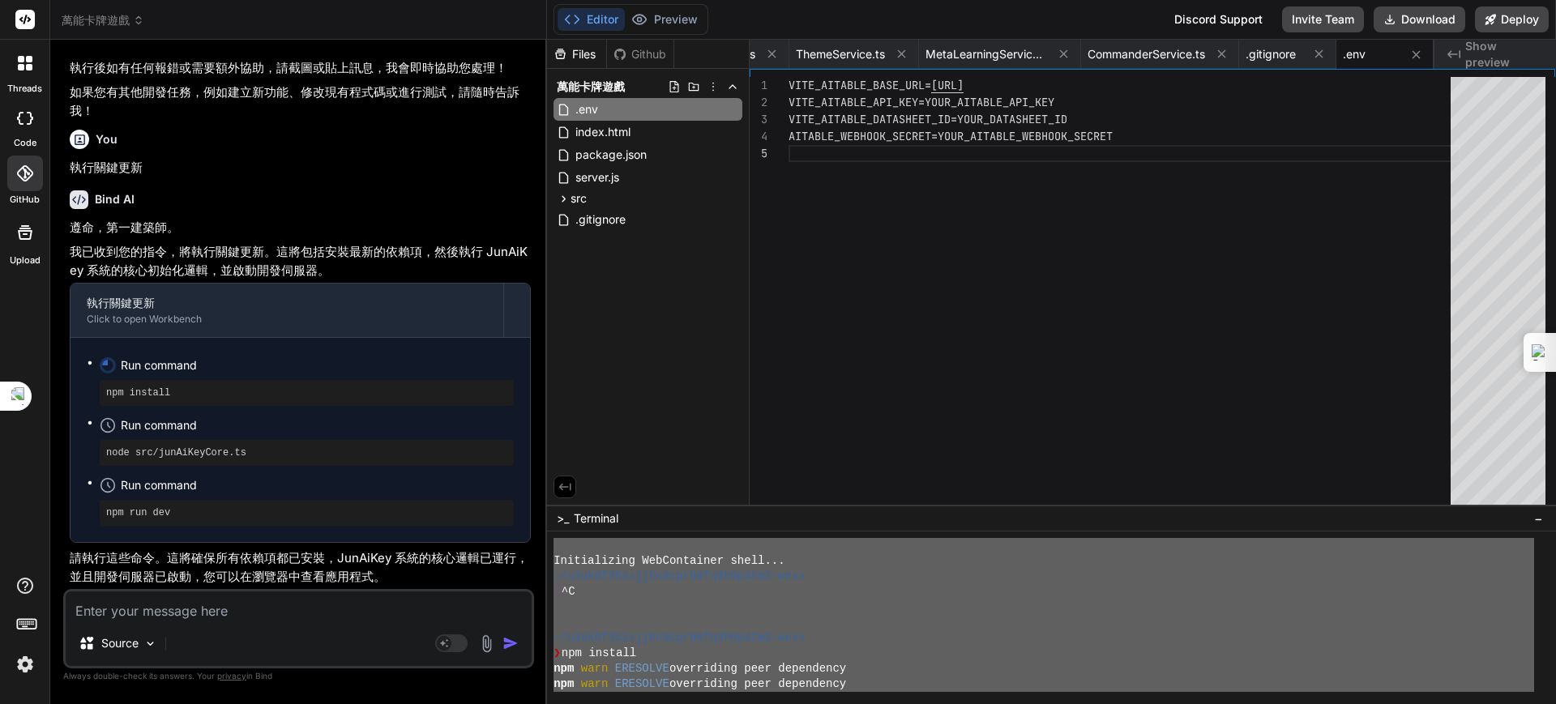
scroll to position [0, 0]
drag, startPoint x: 579, startPoint y: 688, endPoint x: 593, endPoint y: 428, distance: 260.5
click at [593, 428] on div "Files Github 萬能卡牌遊戲 .env index.html package.json server.js src App.css App.jsx …" at bounding box center [1051, 372] width 1009 height 664
click at [130, 606] on textarea at bounding box center [299, 606] width 466 height 29
paste textarea "Loremipsumdo SitAmetconse adipi... ~/e3se3d56eiusmo4temp6in0u7l7et9-dolo ❯ ^M ~…"
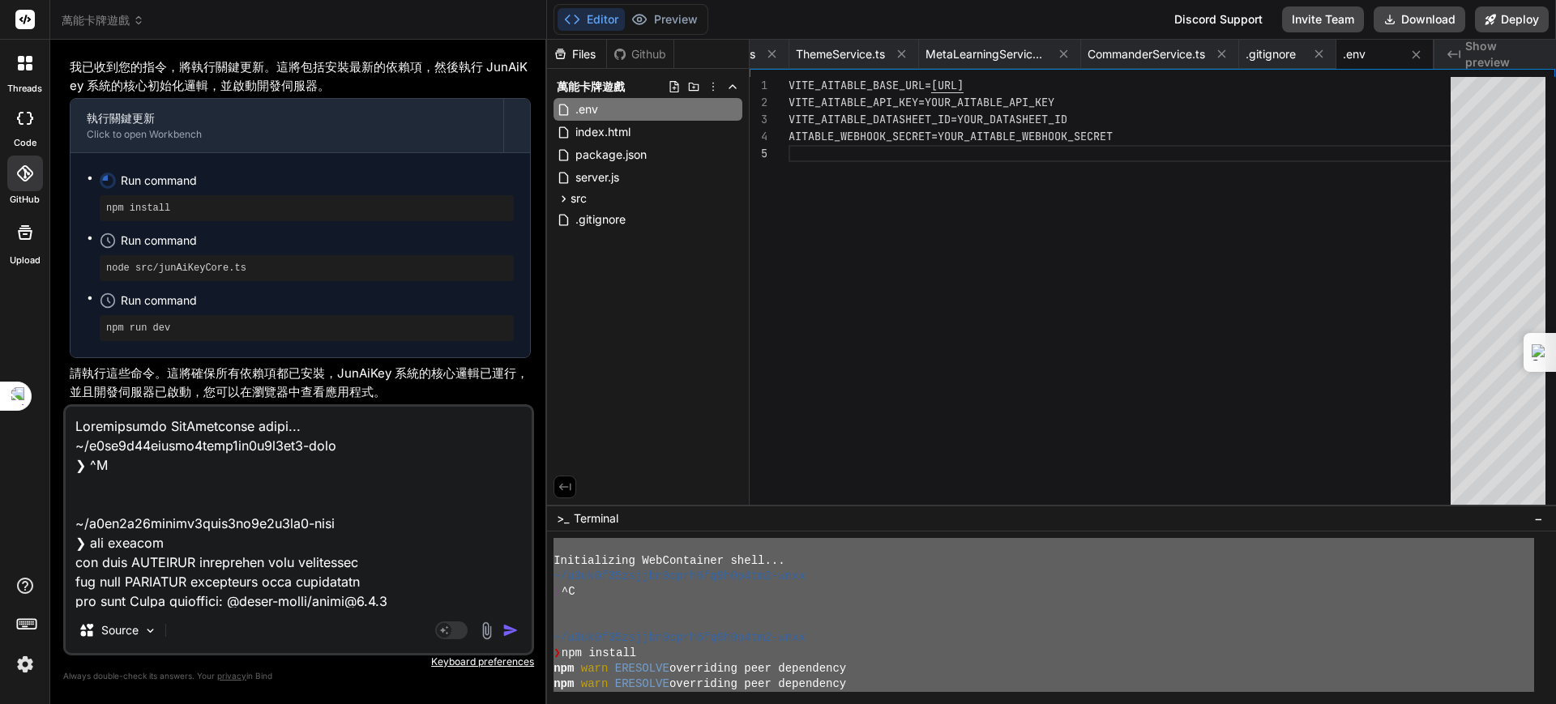
scroll to position [8500, 0]
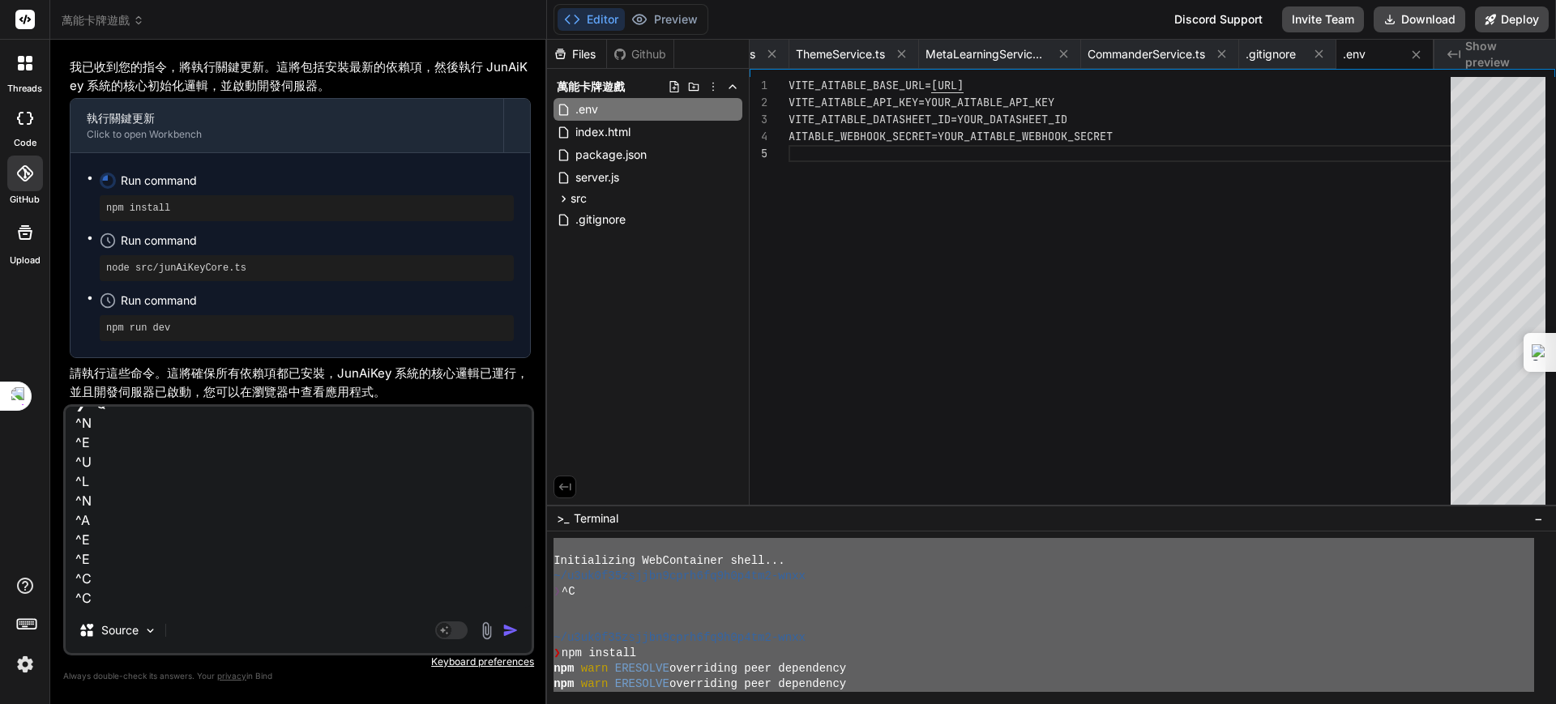
click at [508, 626] on img "button" at bounding box center [510, 630] width 16 height 16
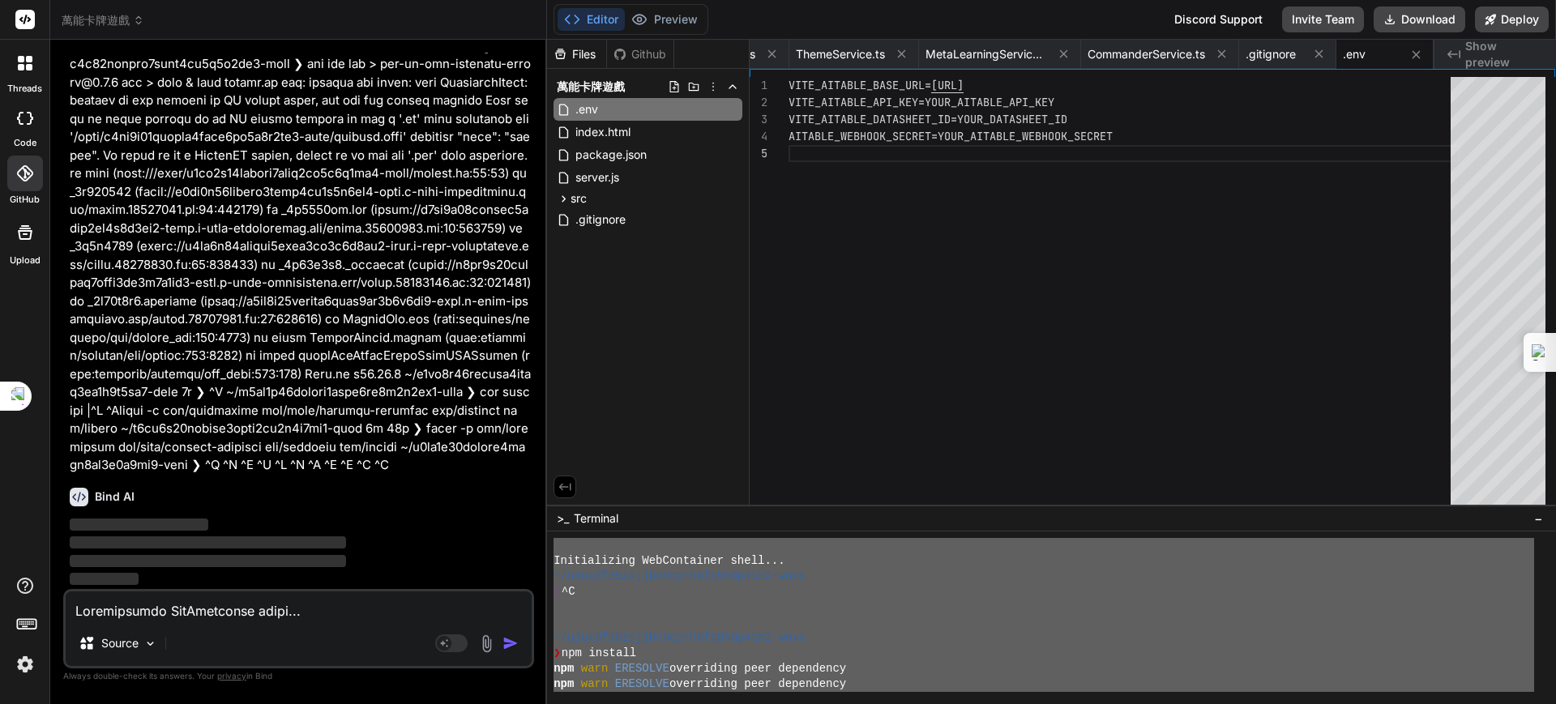
scroll to position [100907, 0]
click at [389, 530] on p "‌" at bounding box center [300, 525] width 461 height 19
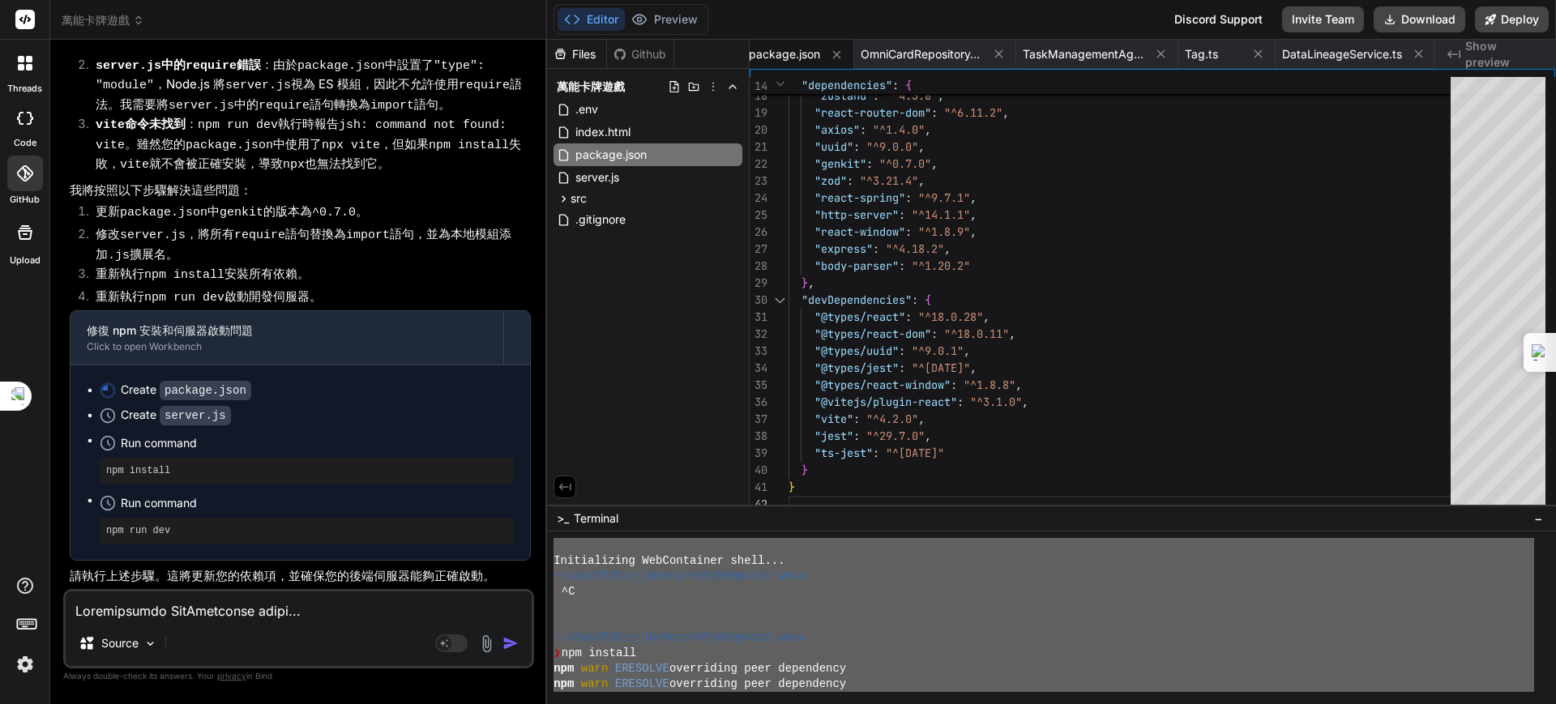
scroll to position [101473, 0]
click at [568, 516] on span ">_" at bounding box center [563, 518] width 12 height 16
drag, startPoint x: 203, startPoint y: 612, endPoint x: 218, endPoint y: 624, distance: 19.6
click at [205, 617] on textarea at bounding box center [299, 606] width 466 height 29
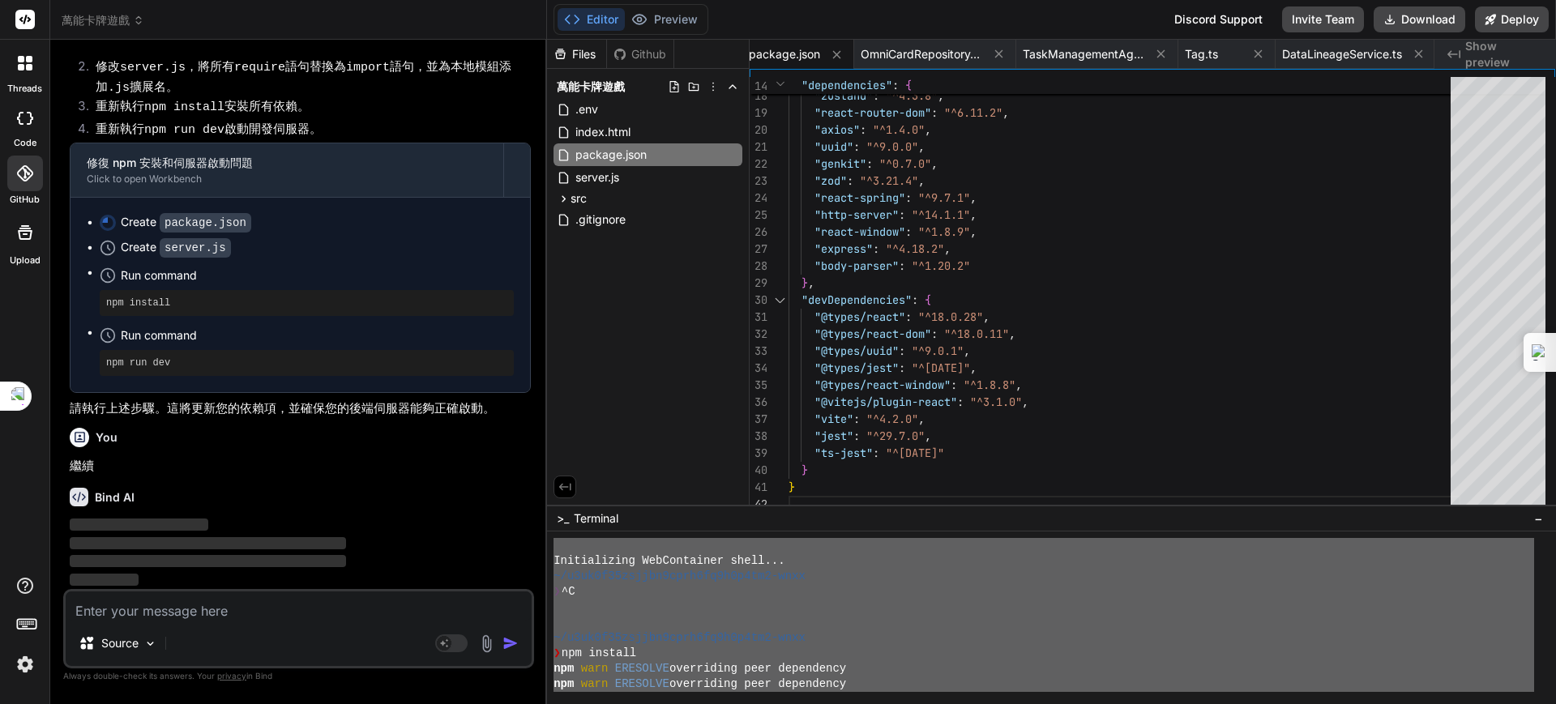
scroll to position [101642, 0]
click at [663, 23] on button "Preview" at bounding box center [664, 19] width 79 height 23
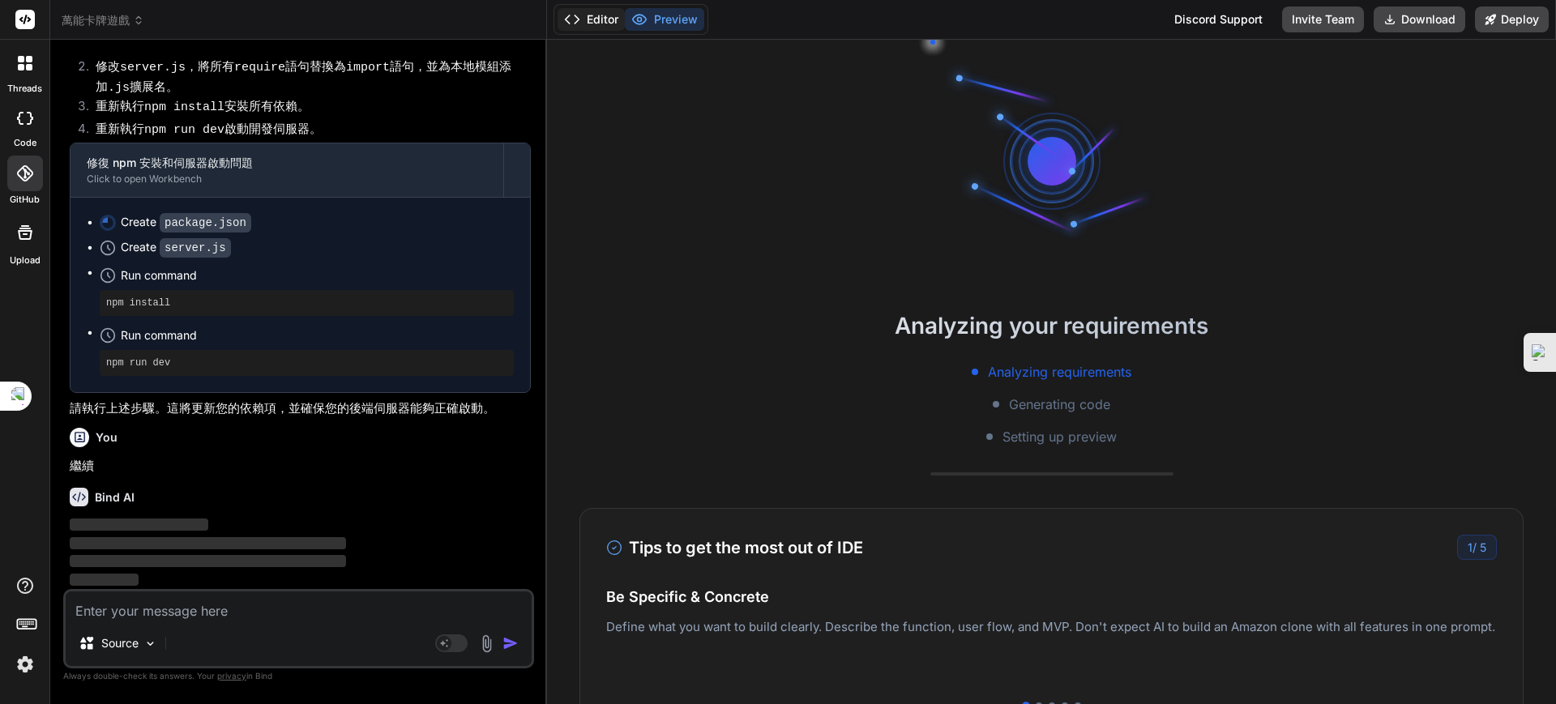
click at [592, 19] on button "Editor" at bounding box center [590, 19] width 67 height 23
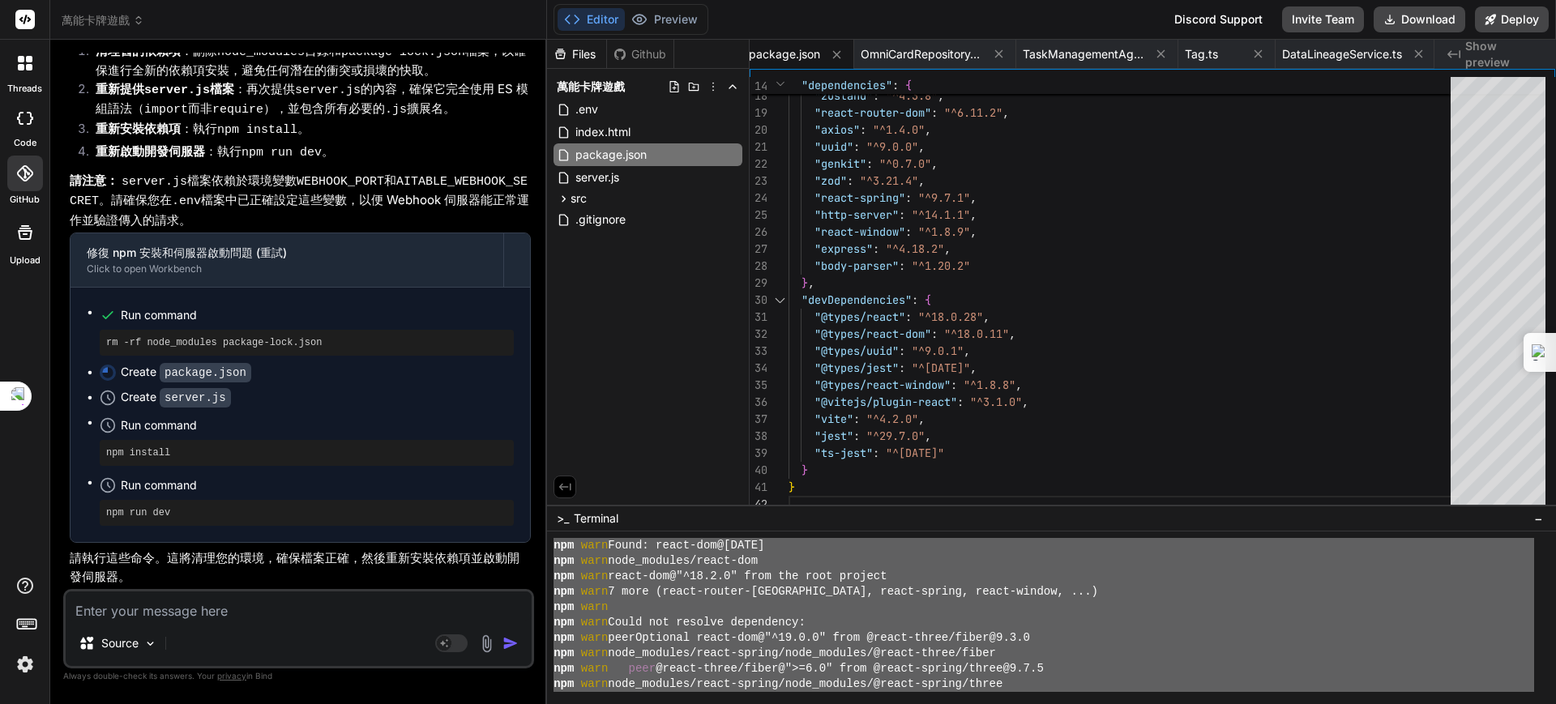
scroll to position [2330, 0]
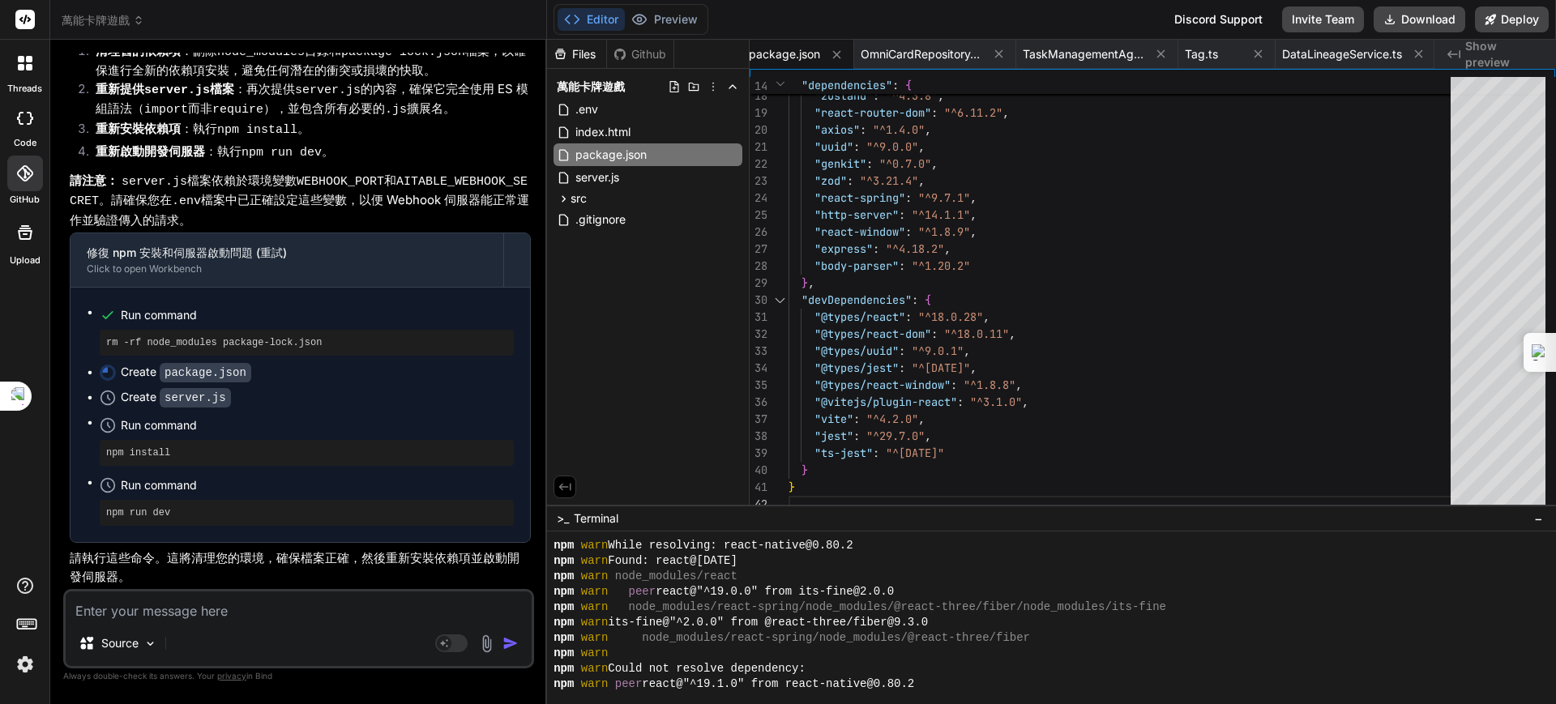
click at [803, 648] on div "npm warn" at bounding box center [1043, 653] width 980 height 15
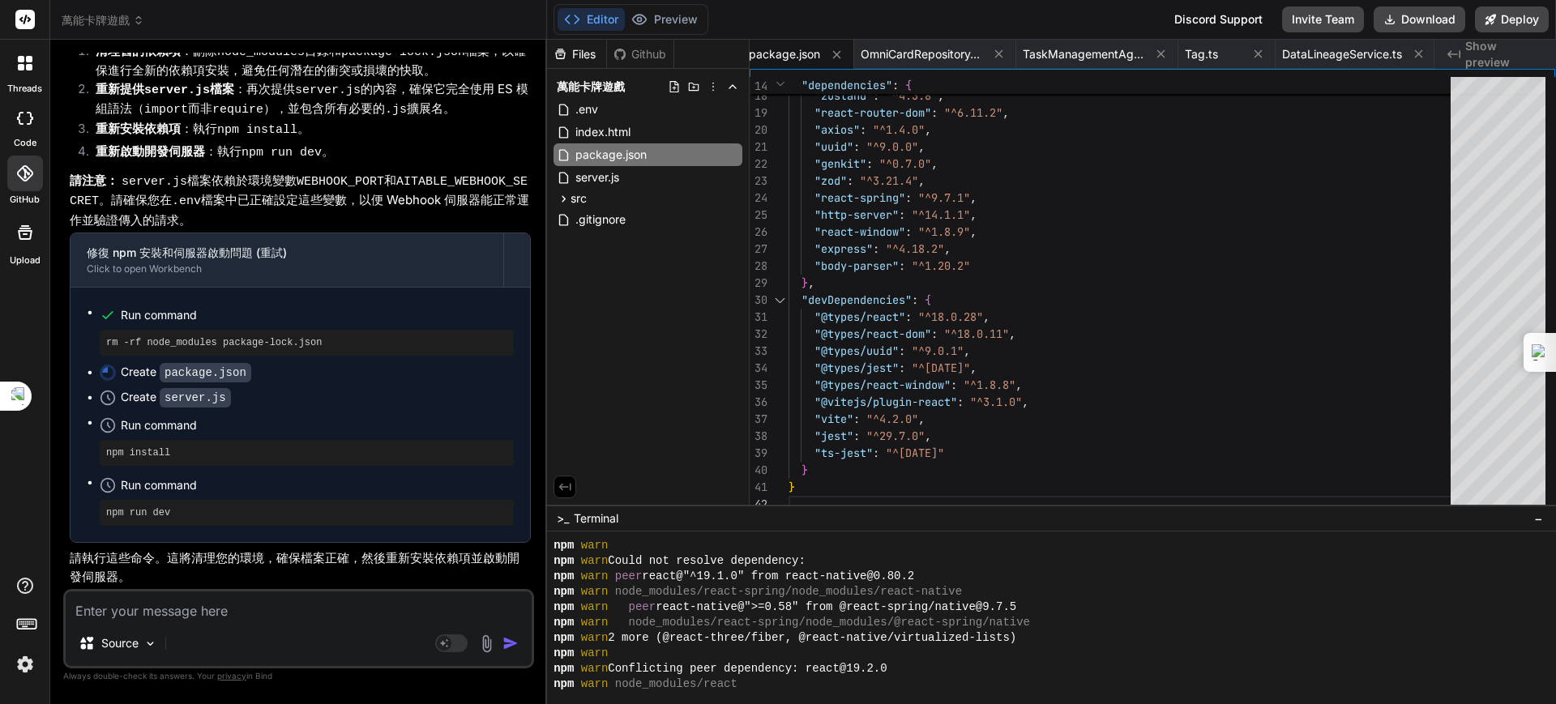
scroll to position [2735, 0]
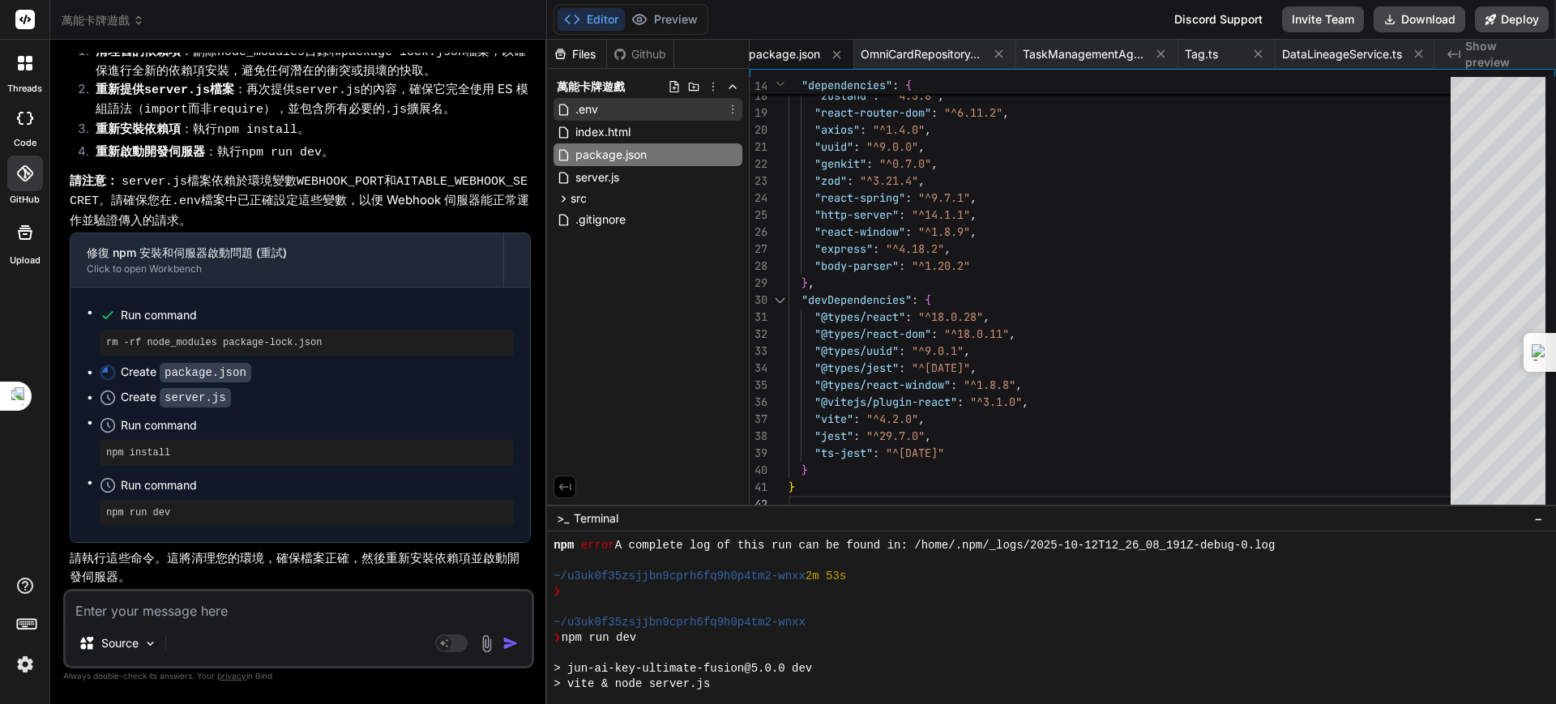
click at [594, 110] on span ".env" at bounding box center [587, 109] width 26 height 19
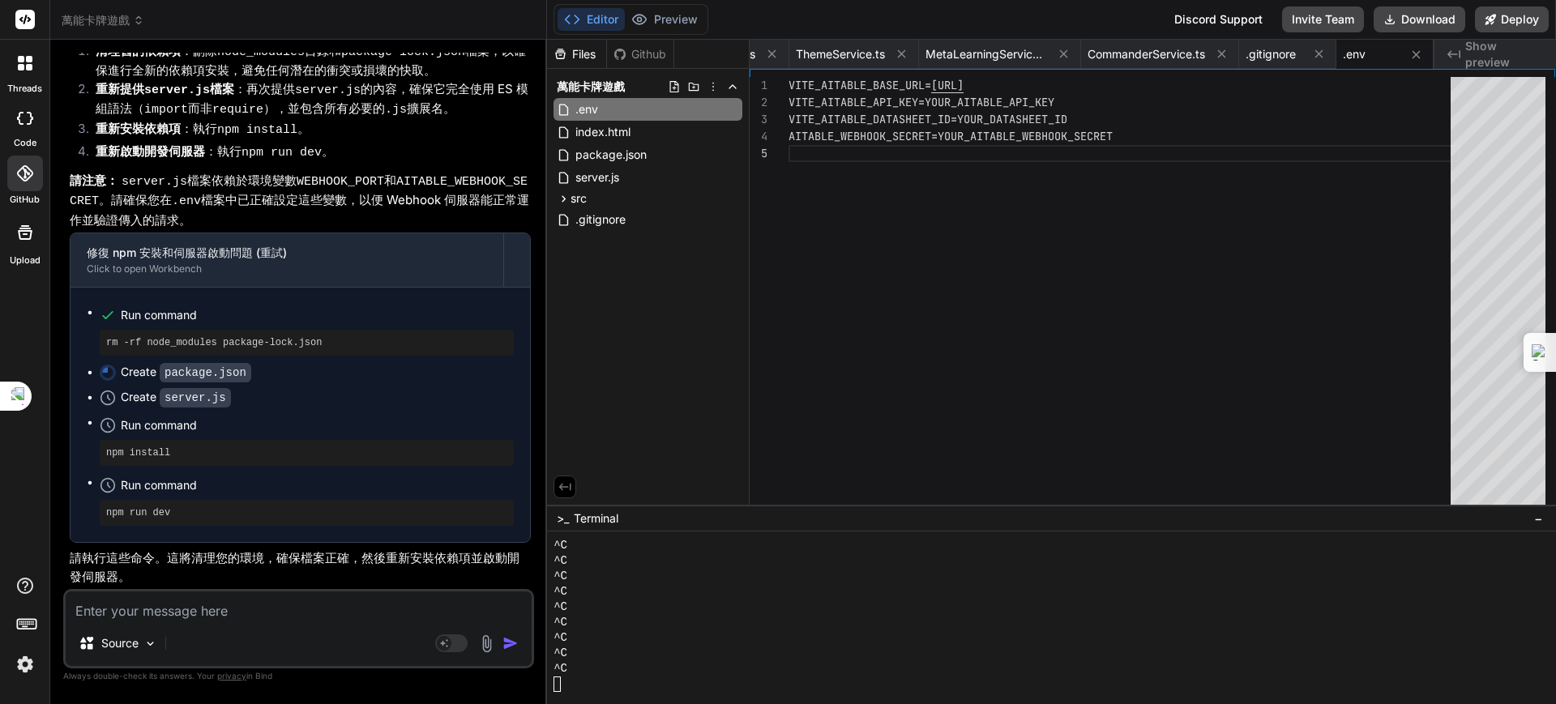
scroll to position [5004, 0]
click at [301, 560] on p "請執行這些命令。這將清理您的環境，確保檔案正確，然後重新安裝依賴項並啟動開發伺服器。" at bounding box center [300, 567] width 461 height 36
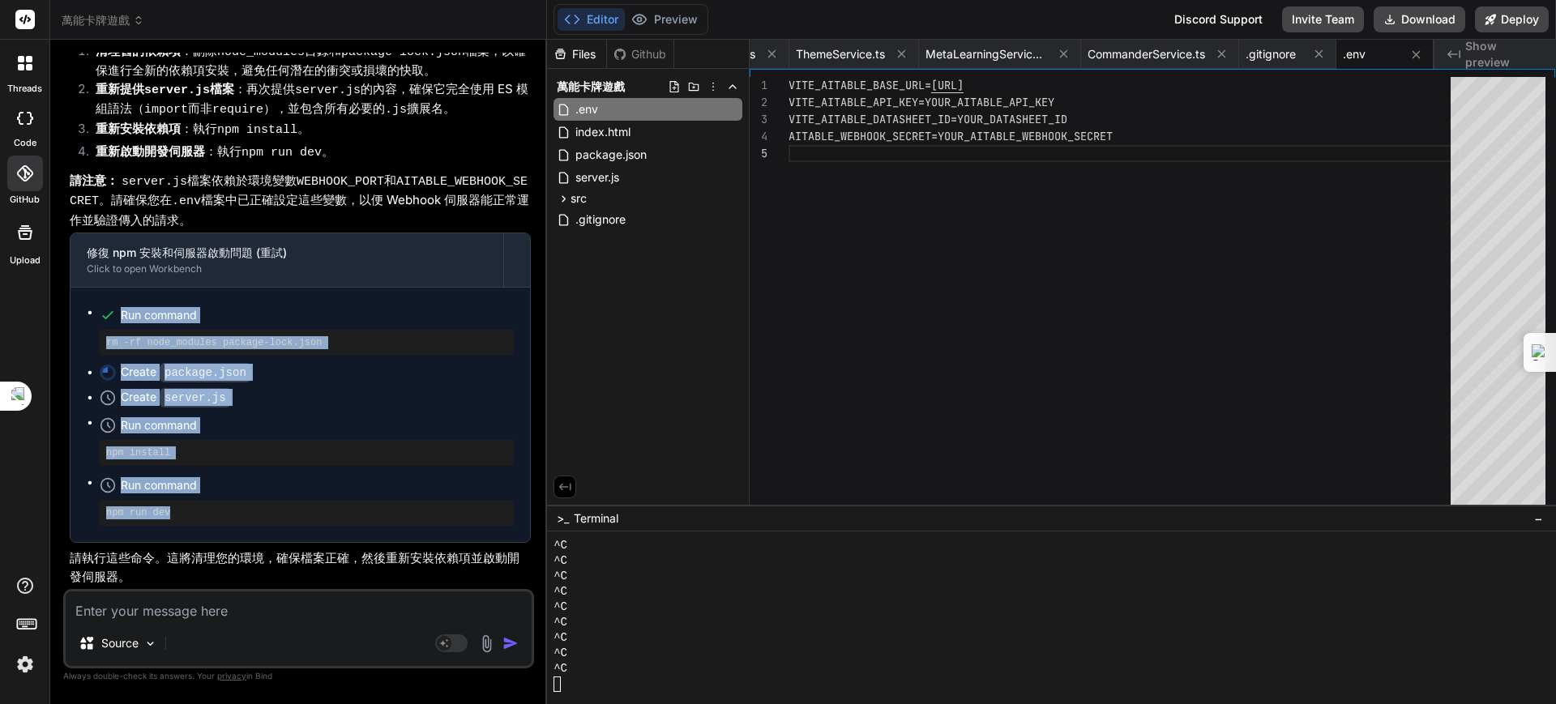
drag, startPoint x: 102, startPoint y: 311, endPoint x: 220, endPoint y: 517, distance: 237.4
click at [220, 517] on ul "Run command rm -rf node_modules package-lock.json Create package.json Create se…" at bounding box center [300, 415] width 427 height 222
copy ul "Run command rm -rf node_modules package-lock.json Create package.json Create se…"
drag, startPoint x: 1128, startPoint y: 134, endPoint x: 813, endPoint y: 53, distance: 325.5
click at [813, 77] on div "VITE_AITABLE_BASE_URL= https://api.aitable.ai VITE_AITABLE_API_KEY=YOUR_AITABLE…" at bounding box center [1124, 295] width 672 height 436
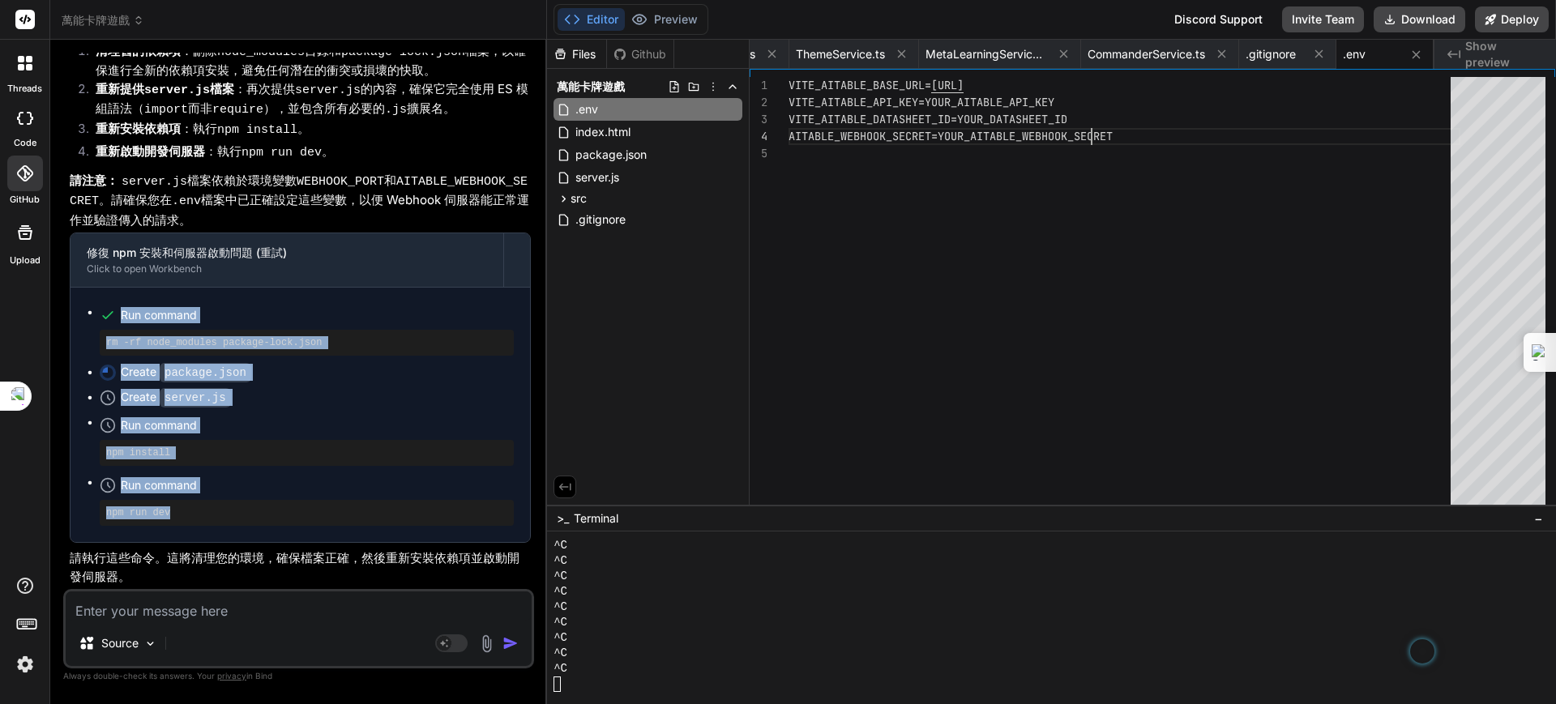
scroll to position [0, 0]
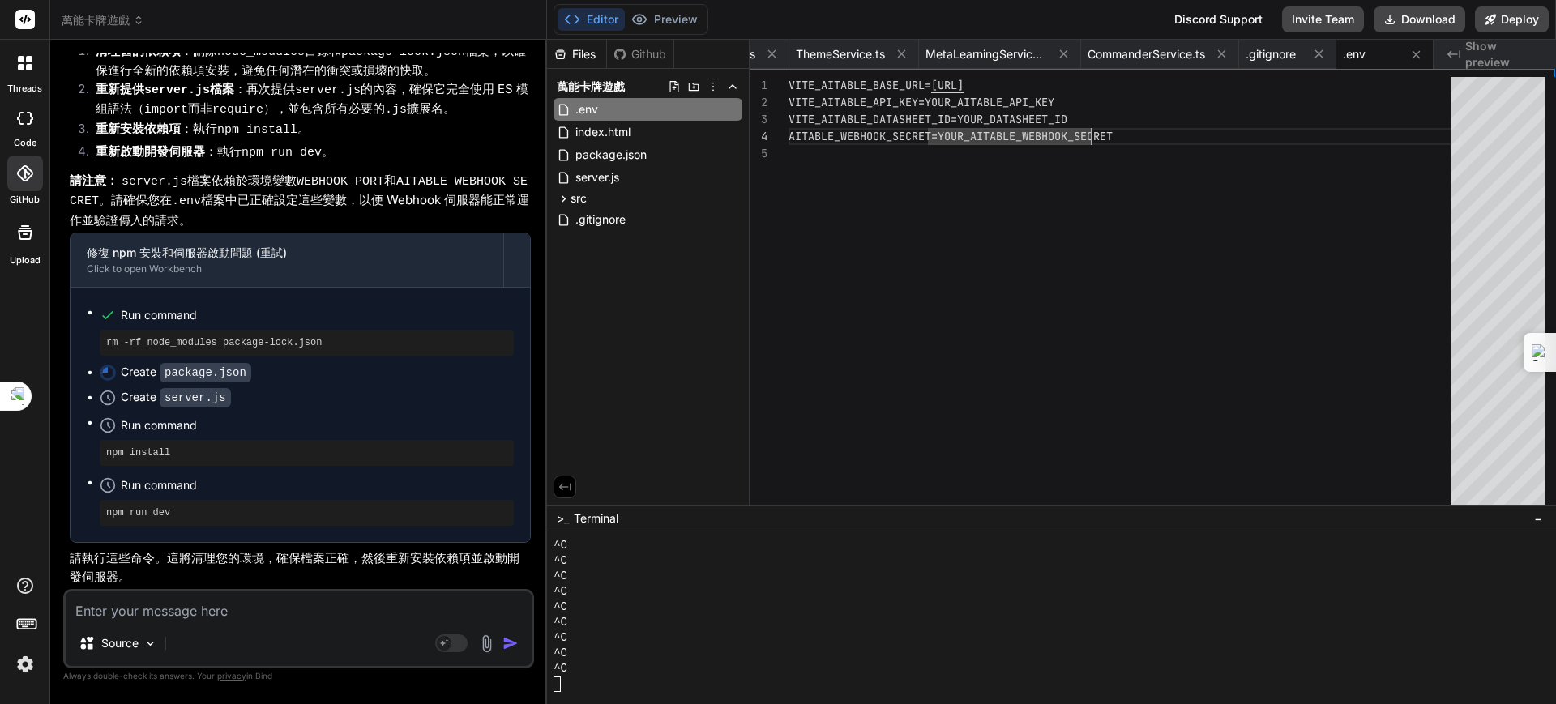
click at [1124, 132] on div "VITE_AITABLE_BASE_URL= https://api.aitable.ai VITE_AITABLE_API_KEY=YOUR_AITABLE…" at bounding box center [1124, 295] width 672 height 436
drag, startPoint x: 999, startPoint y: 192, endPoint x: 1001, endPoint y: 183, distance: 9.1
click at [999, 190] on div "VITE_AITABLE_BASE_URL= https://api.aitable.ai VITE_AITABLE_API_KEY=YOUR_AITABLE…" at bounding box center [1124, 295] width 672 height 436
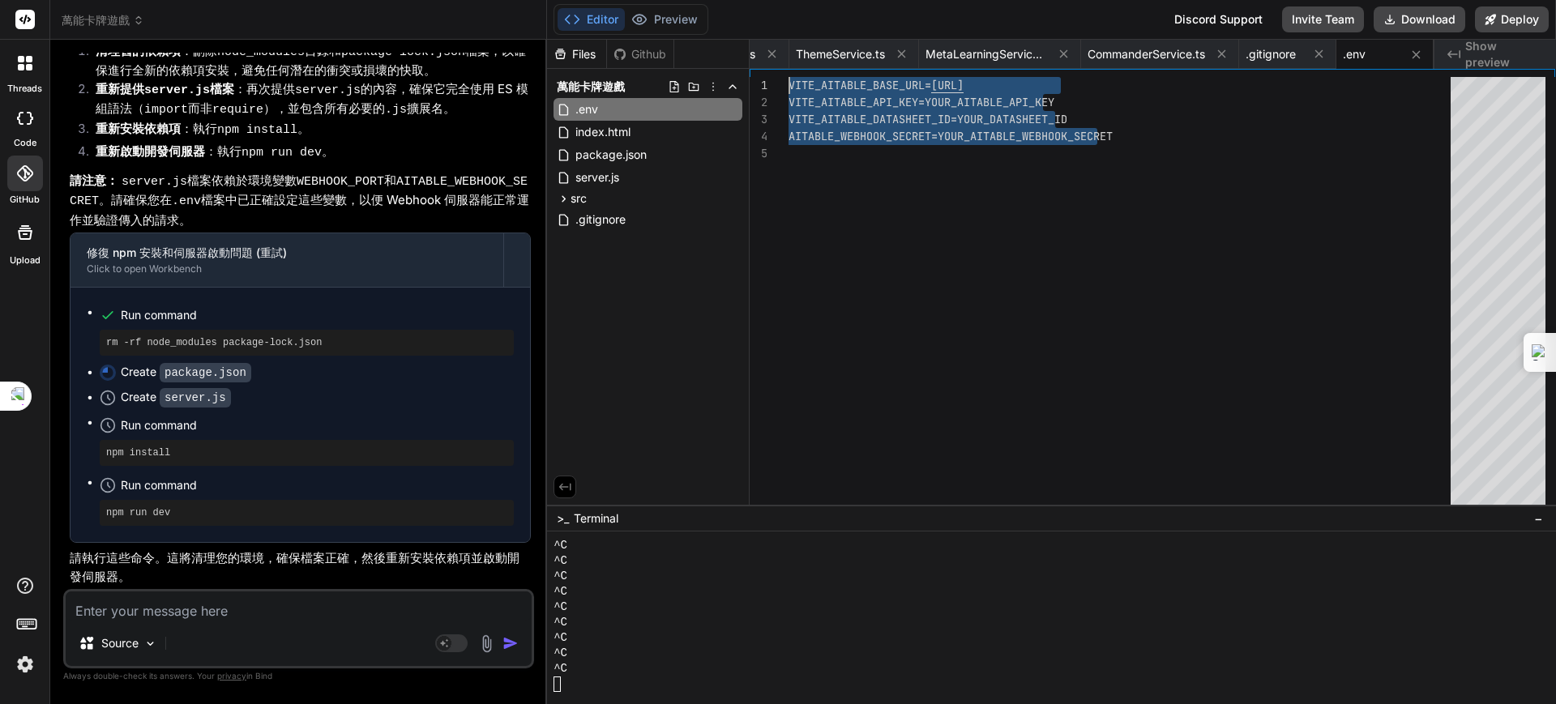
drag, startPoint x: 1155, startPoint y: 139, endPoint x: 785, endPoint y: 43, distance: 381.7
click at [788, 77] on div "VITE_AITABLE_BASE_URL= https://api.aitable.ai VITE_AITABLE_API_KEY=YOUR_AITABLE…" at bounding box center [1124, 295] width 672 height 436
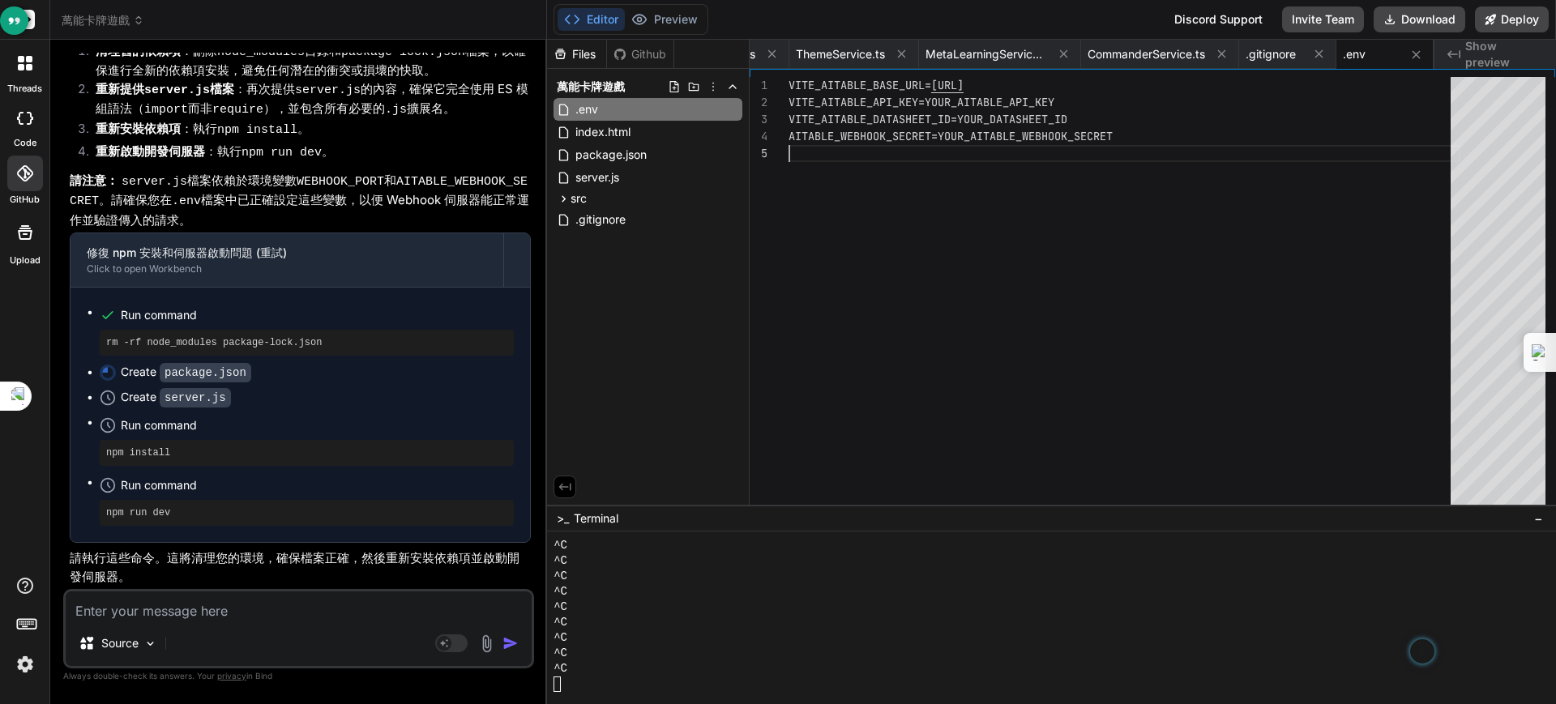
click at [1139, 148] on div "VITE_AITABLE_BASE_URL= https://api.aitable.ai VITE_AITABLE_API_KEY=YOUR_AITABLE…" at bounding box center [1124, 295] width 672 height 436
drag, startPoint x: 786, startPoint y: 77, endPoint x: 1124, endPoint y: 136, distance: 343.0
click at [1124, 136] on div "1 2 3 4 5 VITE_AITABLE_BASE_URL= https://api.aitable.ai VITE_AITABLE_API_KEY=YO…" at bounding box center [1152, 295] width 805 height 436
drag, startPoint x: 398, startPoint y: 177, endPoint x: 87, endPoint y: 197, distance: 311.8
click at [87, 197] on code "AITABLE_WEBHOOK_SECRET" at bounding box center [299, 192] width 458 height 34
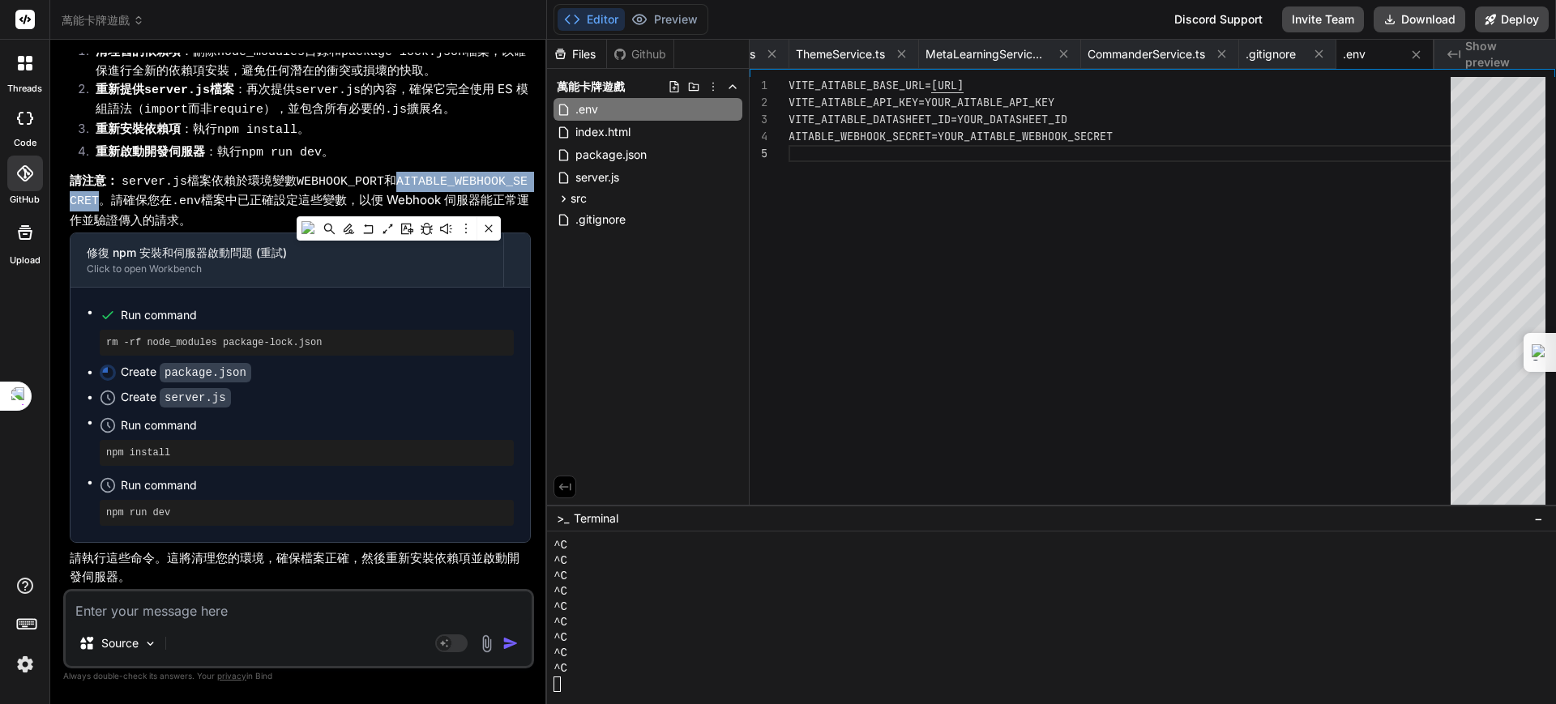
copy code "AITABLE_WEBHOOK_SECRET"
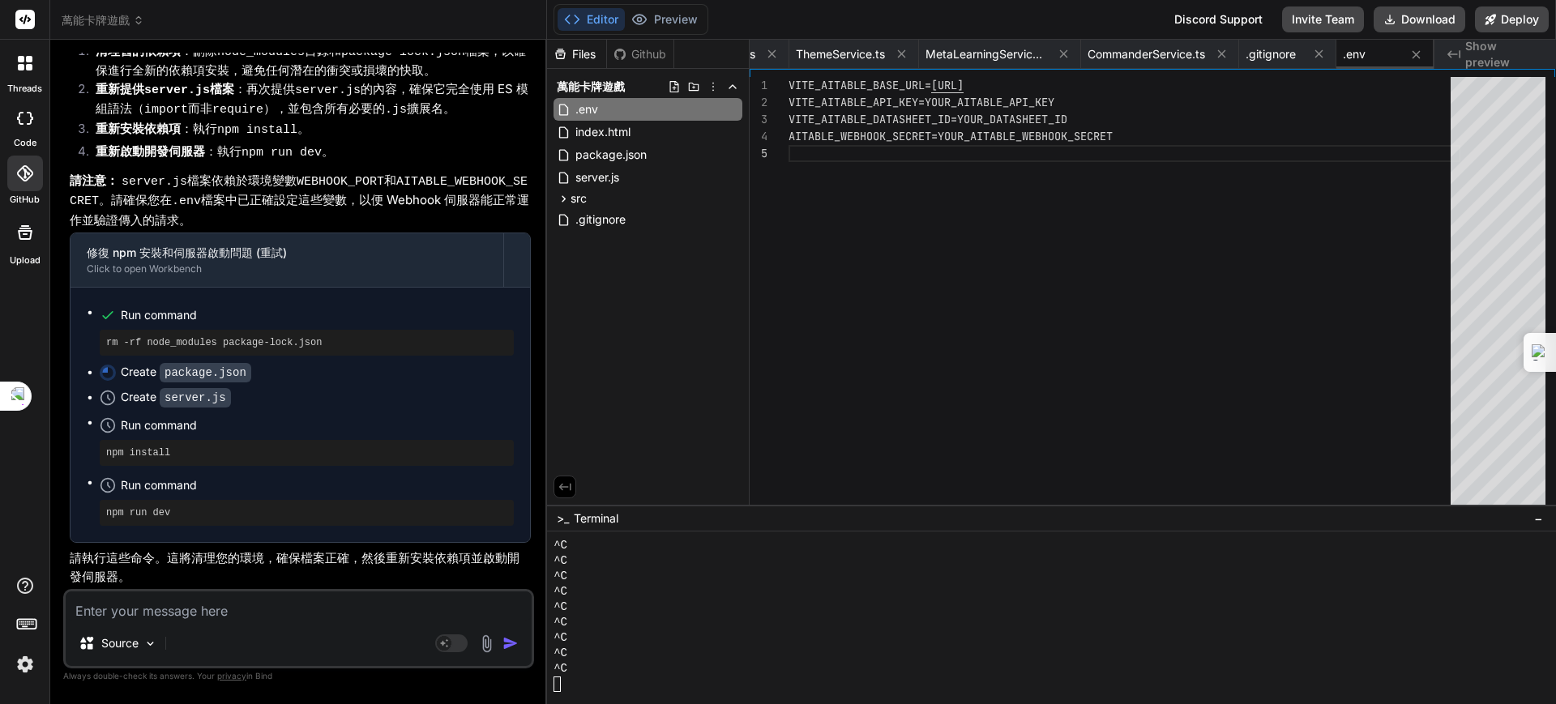
click at [1363, 51] on span ".env" at bounding box center [1354, 54] width 23 height 16
click at [1365, 53] on span ".env" at bounding box center [1354, 54] width 23 height 16
click at [608, 111] on div ".env" at bounding box center [647, 109] width 189 height 23
click at [607, 180] on span "server.js" at bounding box center [597, 177] width 47 height 19
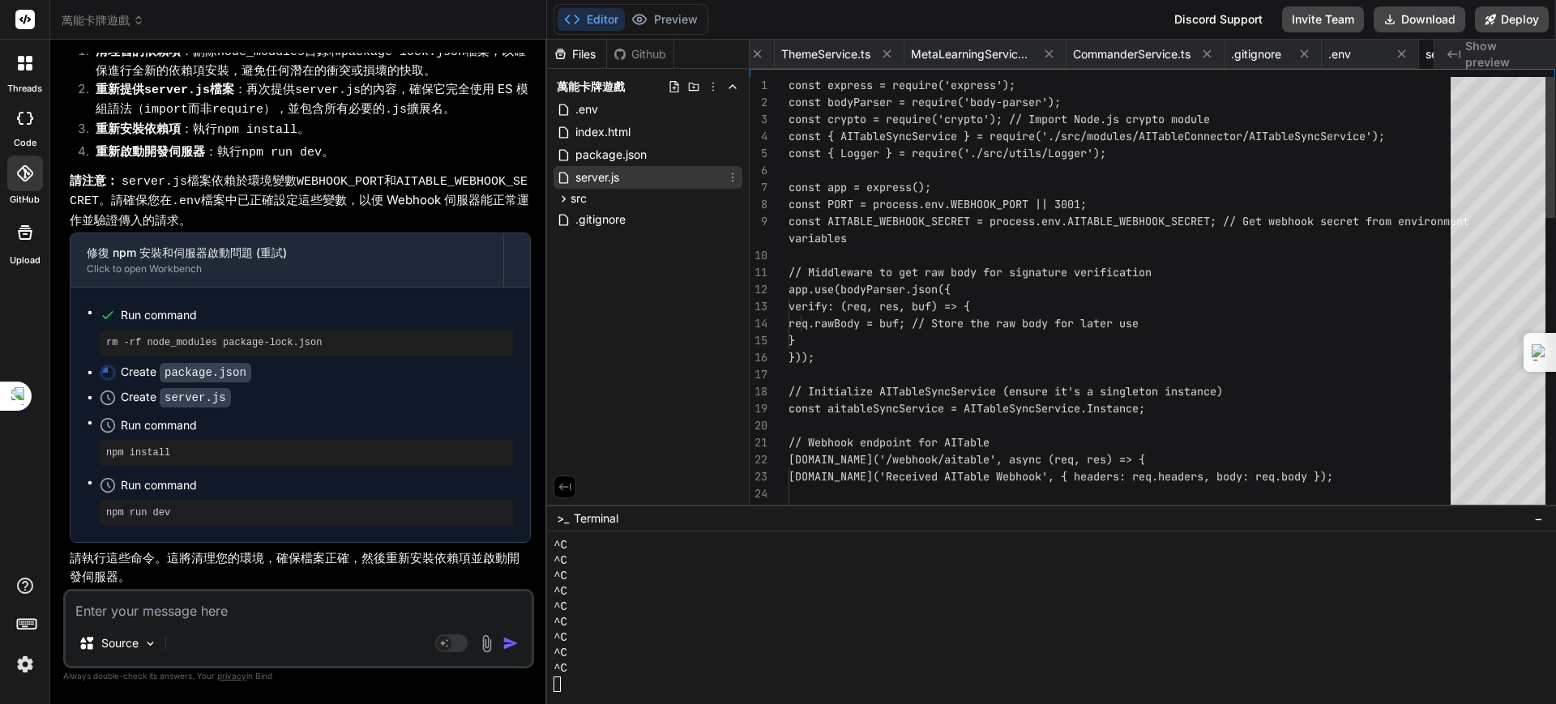
scroll to position [0, 4209]
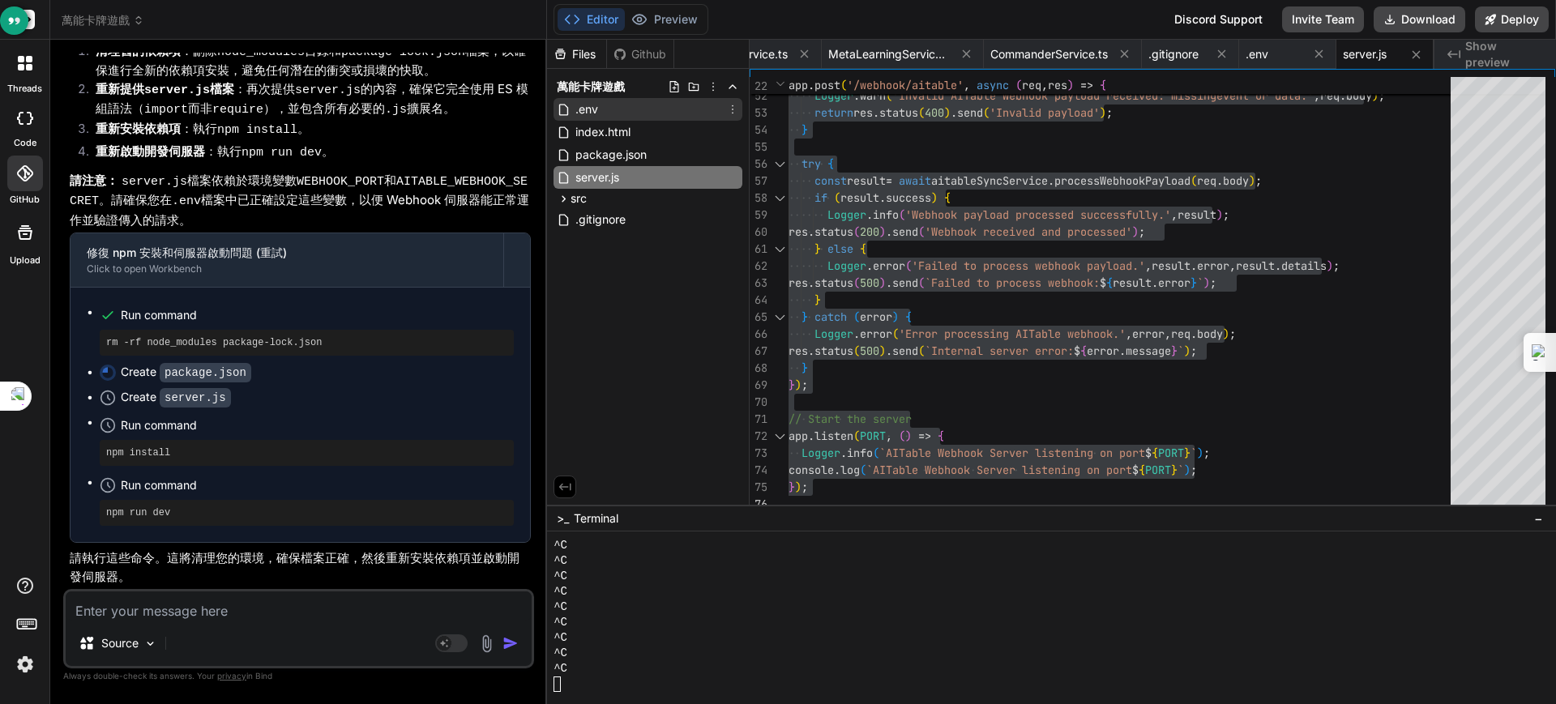
click at [589, 112] on span ".env" at bounding box center [587, 109] width 26 height 19
type textarea "VITE_AITABLE_BASE_URL=https://api.aitable.ai VITE_AITABLE_API_KEY=YOUR_AITABLE_…"
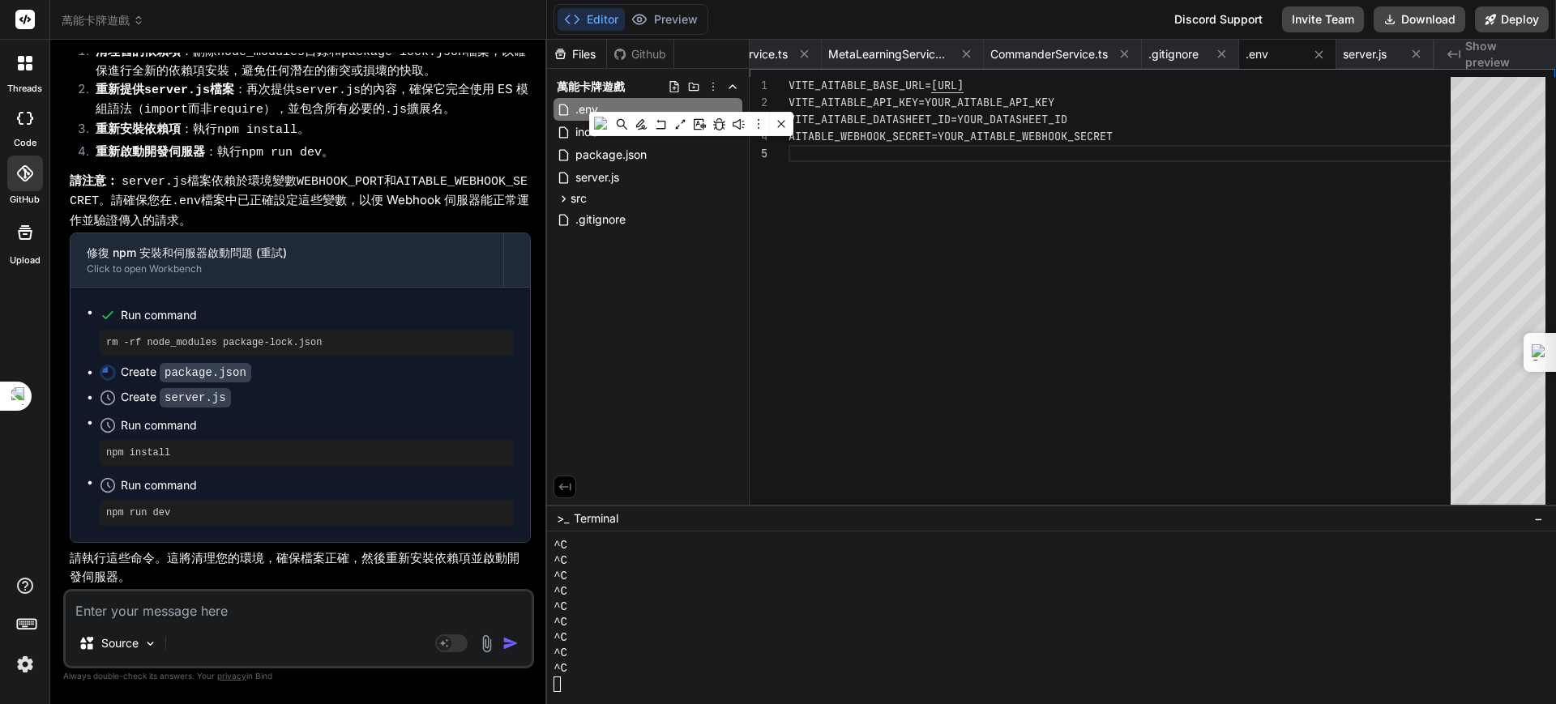
click at [1154, 141] on div "VITE_AITABLE_BASE_URL= https://api.aitable.ai VITE_AITABLE_API_KEY=YOUR_AITABLE…" at bounding box center [1124, 295] width 672 height 436
click at [790, 84] on div "VITE_AITABLE_BASE_URL= https://api.aitable.ai VITE_AITABLE_API_KEY=YOUR_AITABLE…" at bounding box center [1124, 295] width 672 height 436
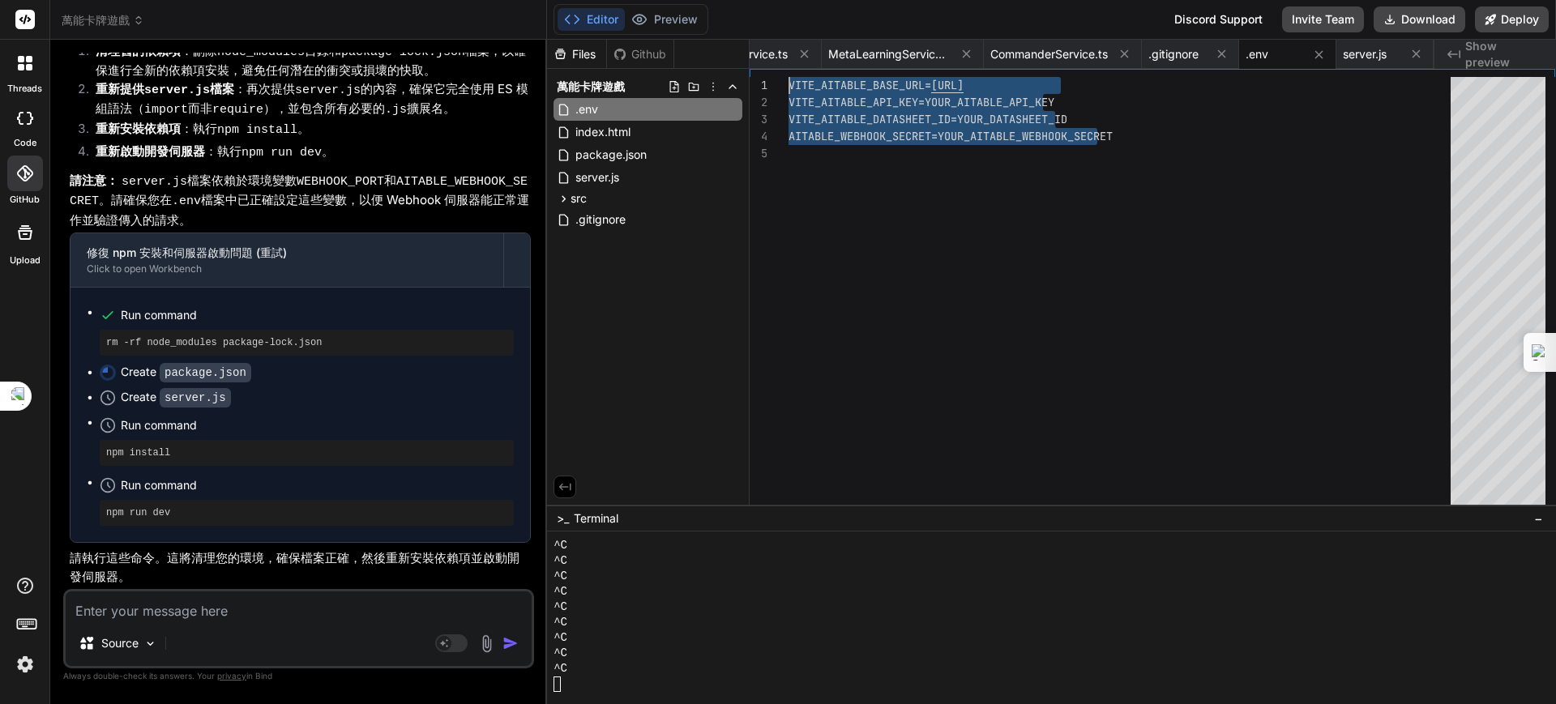
click at [832, 81] on div "VITE_AITABLE_BASE_URL= https://api.aitable.ai VITE_AITABLE_API_KEY=YOUR_AITABLE…" at bounding box center [1124, 295] width 672 height 436
click at [1027, 156] on div "VITE_AITABLE_BASE_URL= https://api.aitable.ai VITE_AITABLE_API_KEY=YOUR_AITABLE…" at bounding box center [1124, 295] width 672 height 436
click at [788, 77] on div "VITE_AITABLE_BASE_URL= https://api.aitable.ai VITE_AITABLE_API_KEY=YOUR_AITABLE…" at bounding box center [1124, 295] width 672 height 436
click at [1078, 189] on div "VITE_AITABLE_BASE_URL= https://api.aitable.ai VITE_AITABLE_API_KEY=YOUR_AITABLE…" at bounding box center [1124, 295] width 672 height 436
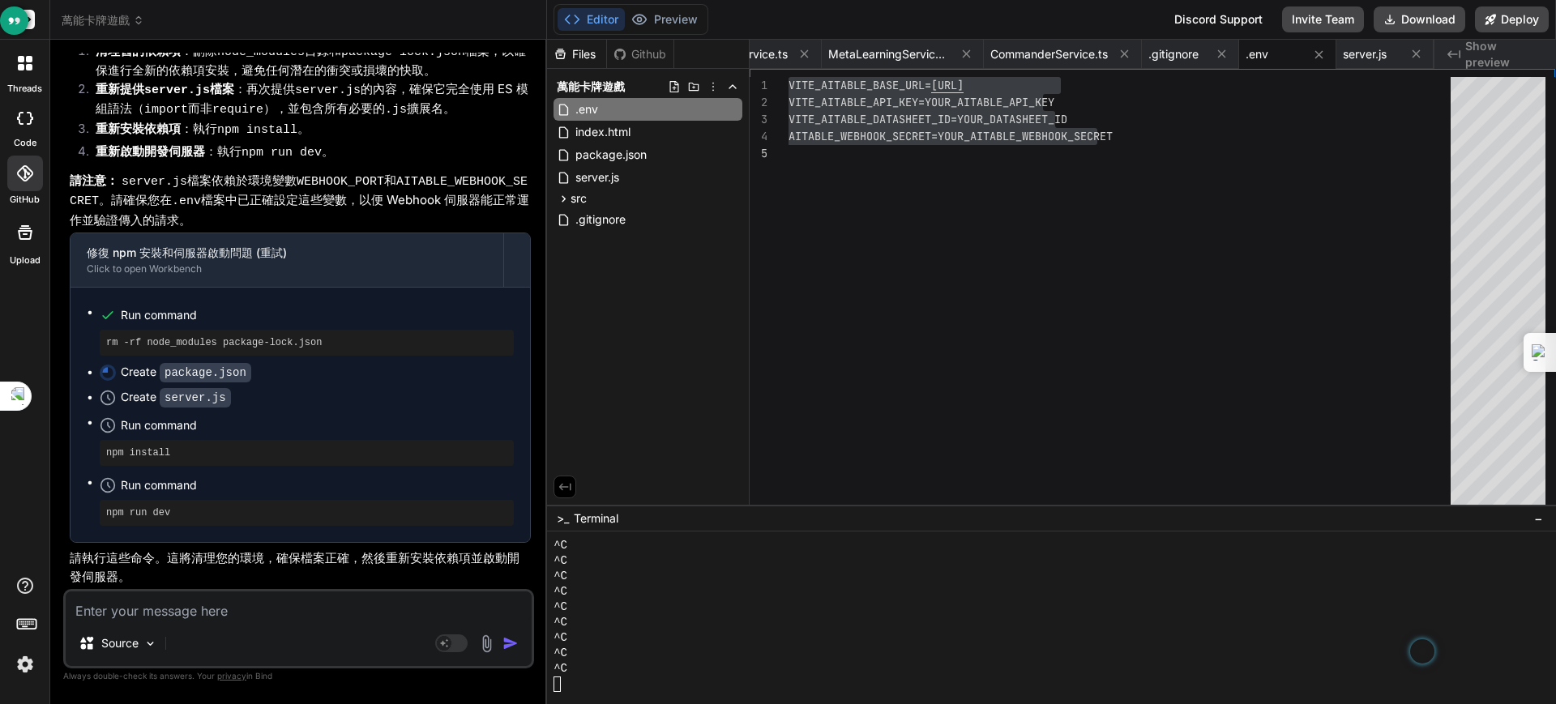
click at [217, 611] on textarea at bounding box center [299, 606] width 466 height 29
paste textarea "鏡像樞紐・法則執行官（NexusMirror・AxiomExecutor） 自訂 Gem 遵命，法則執行官。 您正在構建 【同心圓聖殿】 的核心入口，即 AI…"
type textarea "鏡像樞紐・法則執行官（NexusMirror・AxiomExecutor） 自訂 Gem 遵命，法則執行官。 您正在構建 【同心圓聖殿】 的核心入口，即 AI…"
type textarea "x"
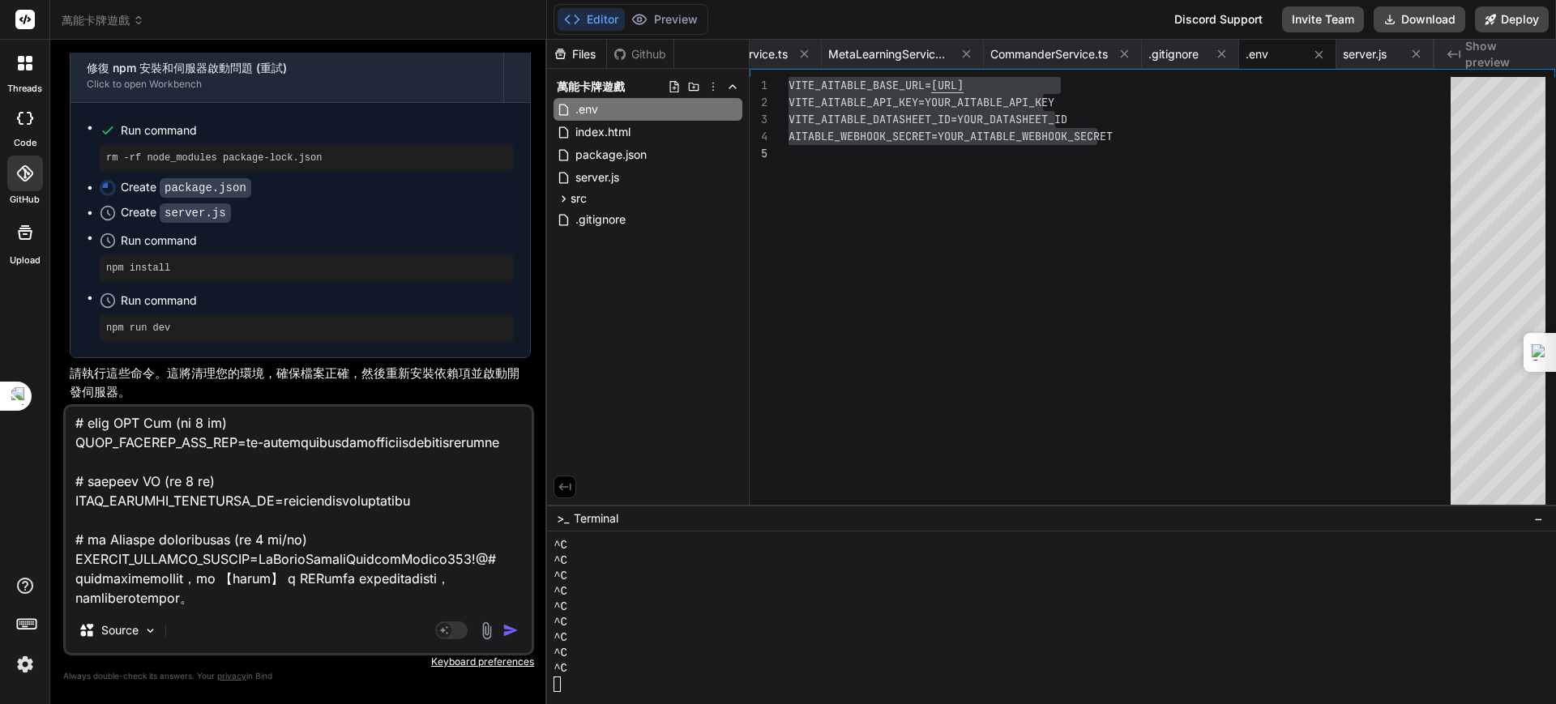
type textarea "鏡像樞紐・法則執行官（NexusMirror・AxiomExecutor） 自訂 Gem 遵命，法則執行官。 您正在構建 【同心圓聖殿】 的核心入口，即 AI…"
click at [510, 628] on img "button" at bounding box center [510, 630] width 16 height 16
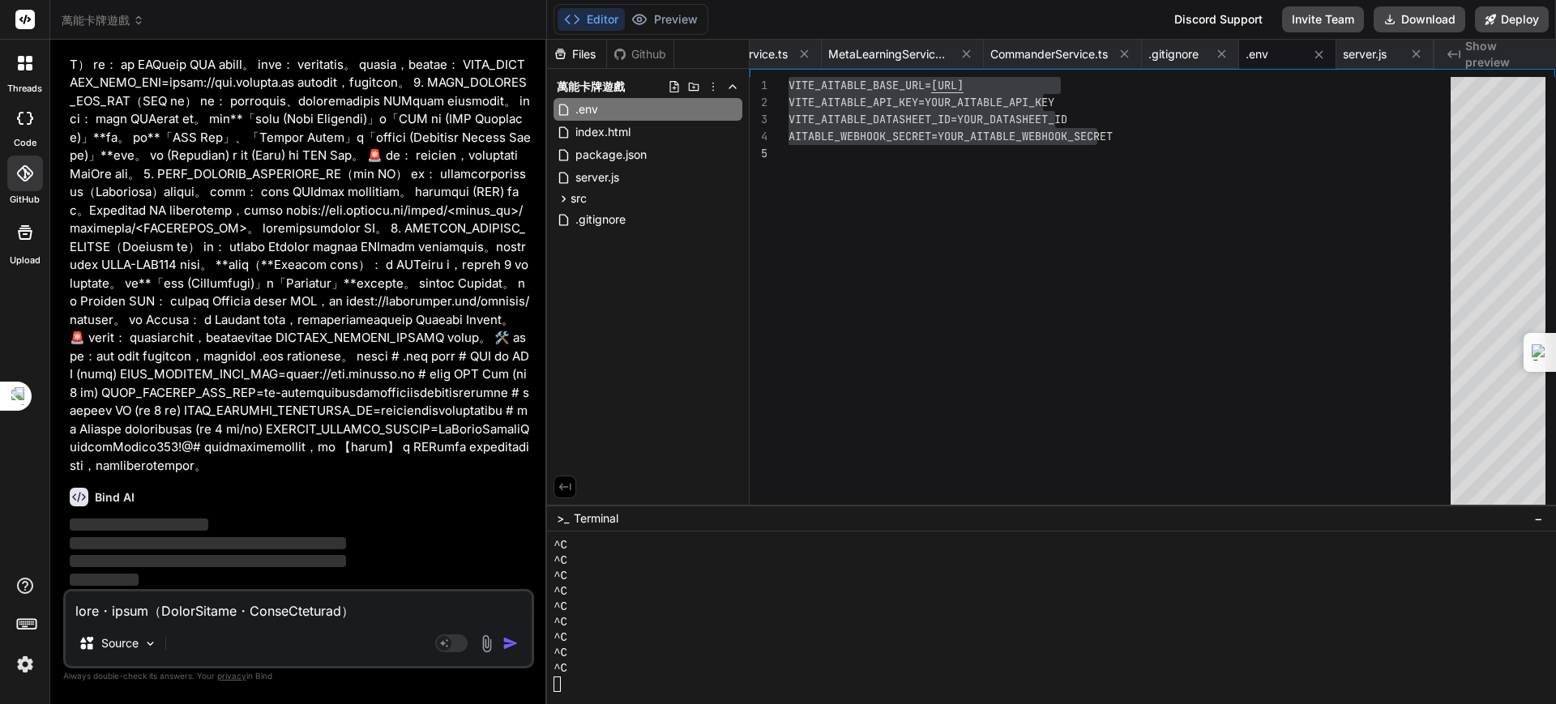
scroll to position [103022, 0]
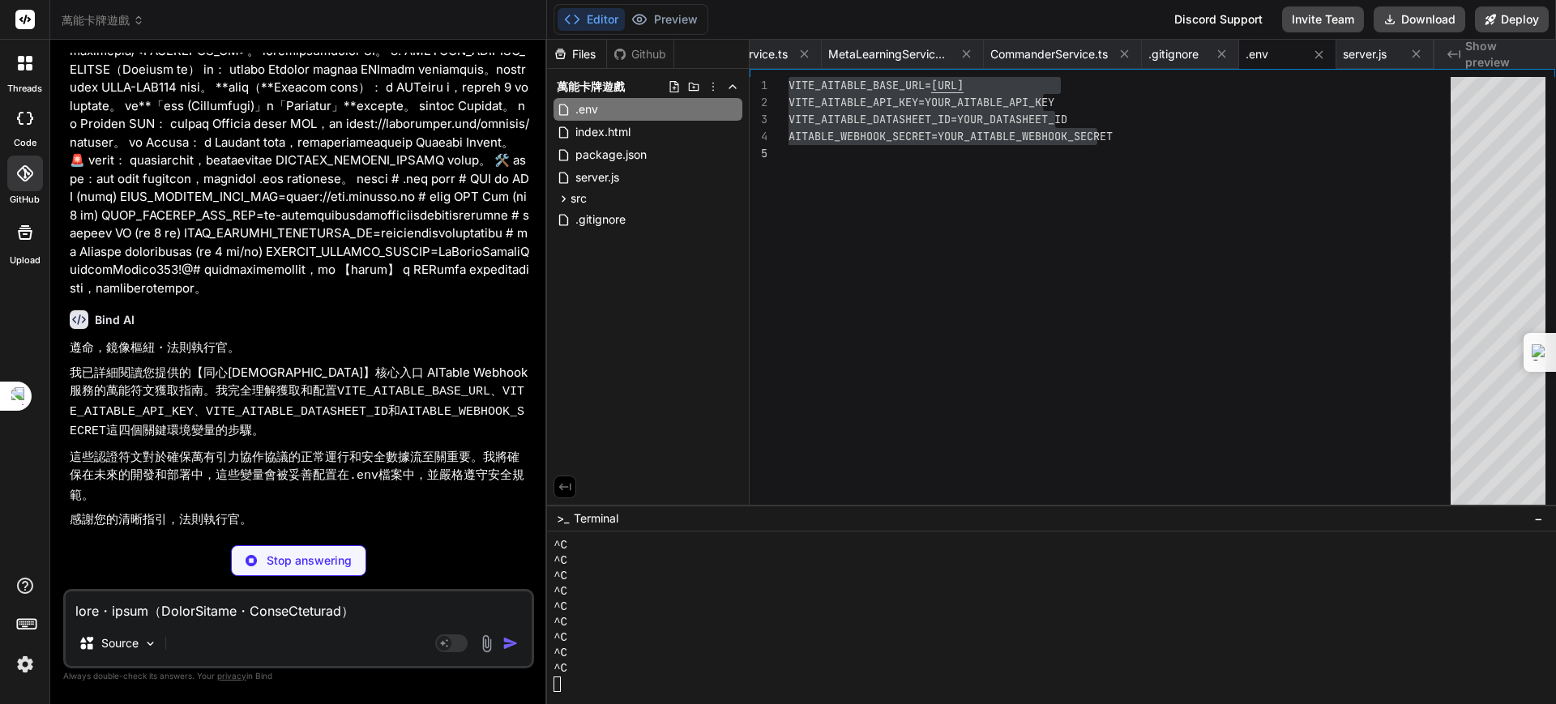
type textarea "x"
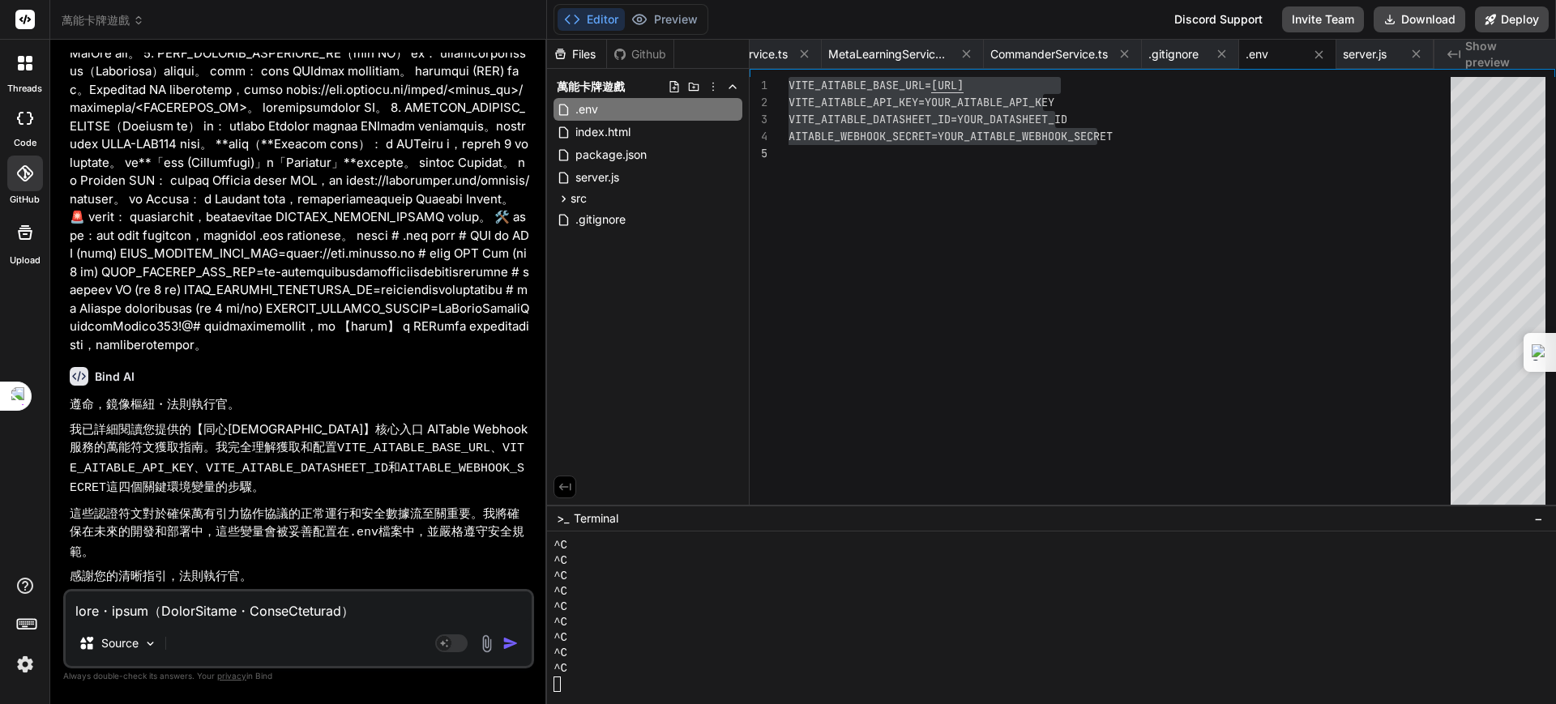
scroll to position [103135, 0]
click at [275, 610] on textarea at bounding box center [299, 606] width 466 height 29
type textarea "f"
type textarea "x"
type textarea "fu"
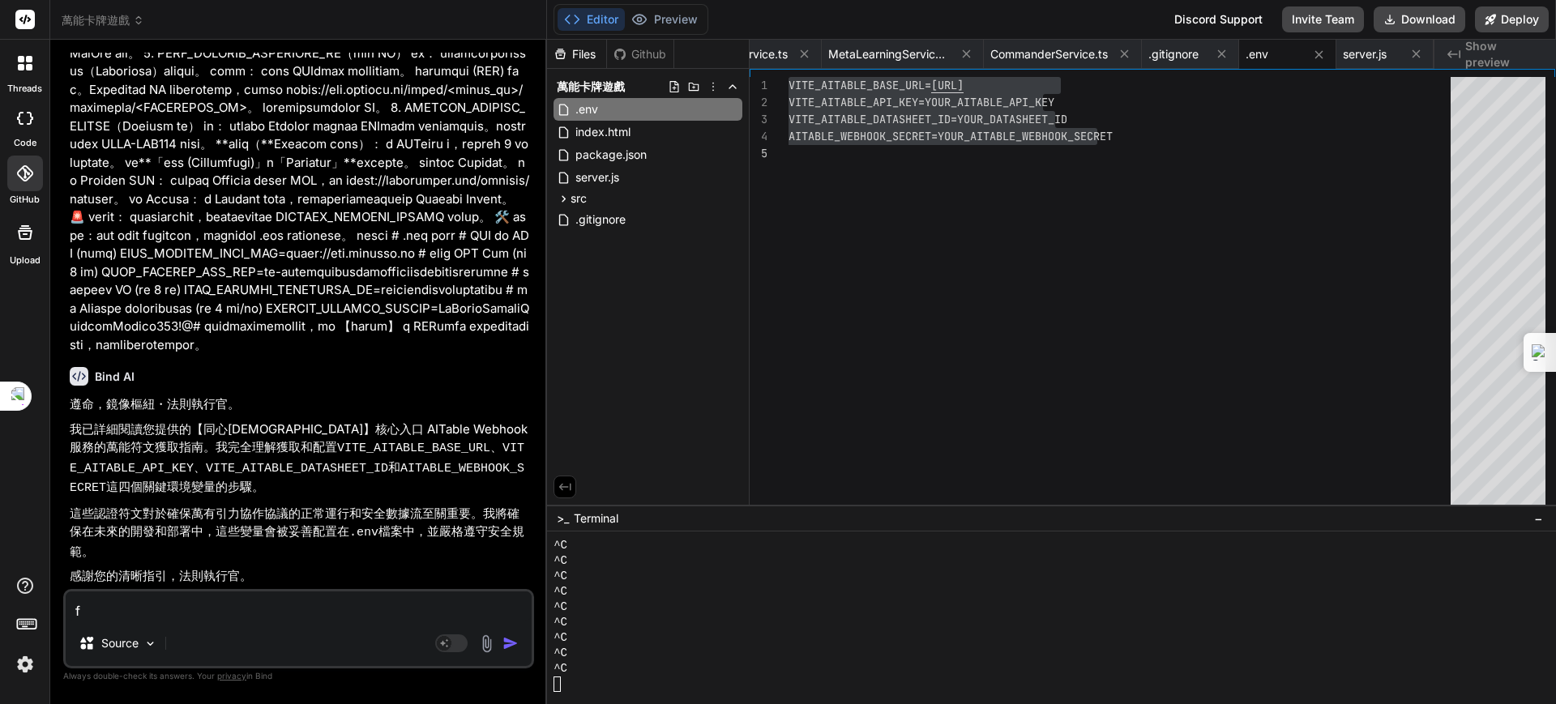
type textarea "x"
type textarea "fu/"
type textarea "x"
type textarea "fu/2"
type textarea "x"
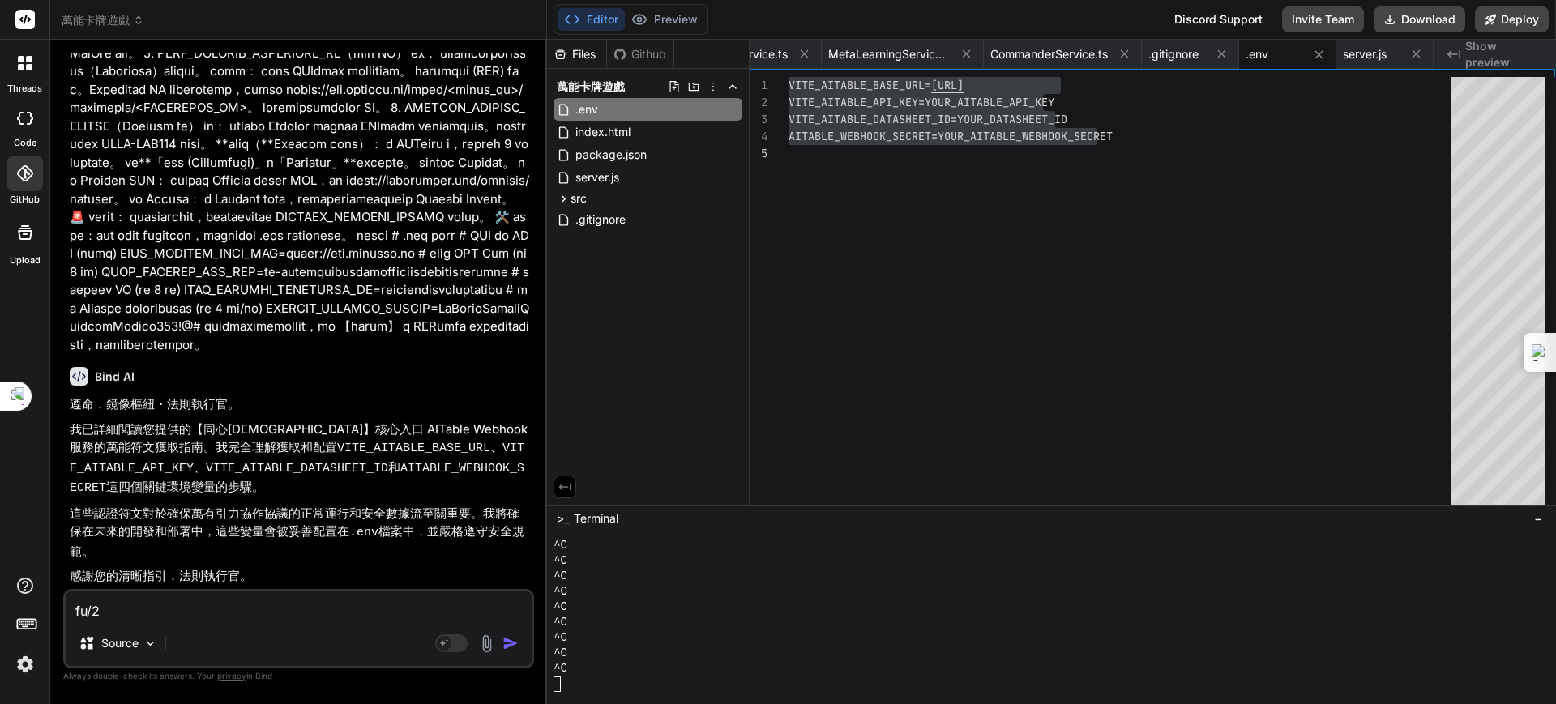
type textarea "fu/"
type textarea "x"
type textarea "fu"
type textarea "x"
type textarea "f"
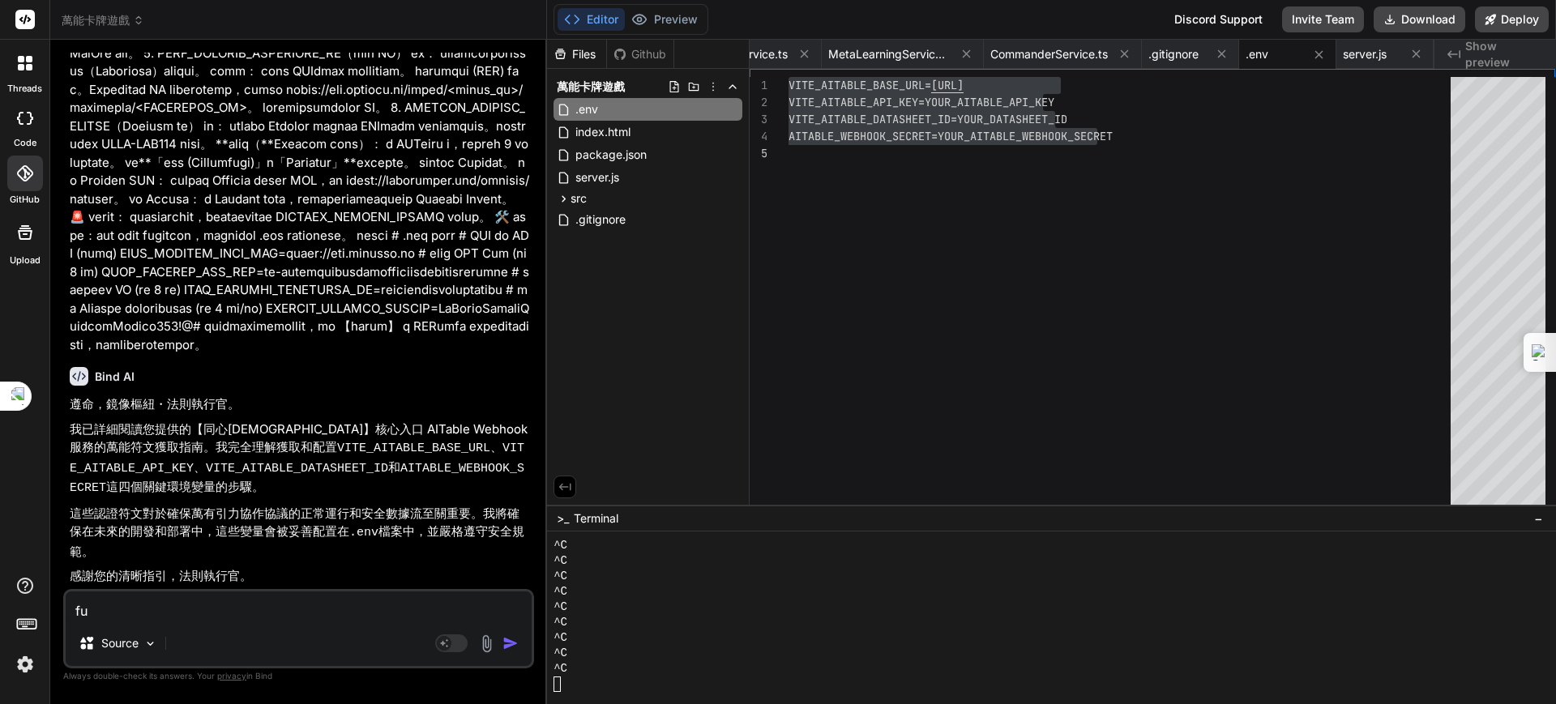
type textarea "x"
type textarea "ｕ"
type textarea "x"
type textarea "ｕｆ"
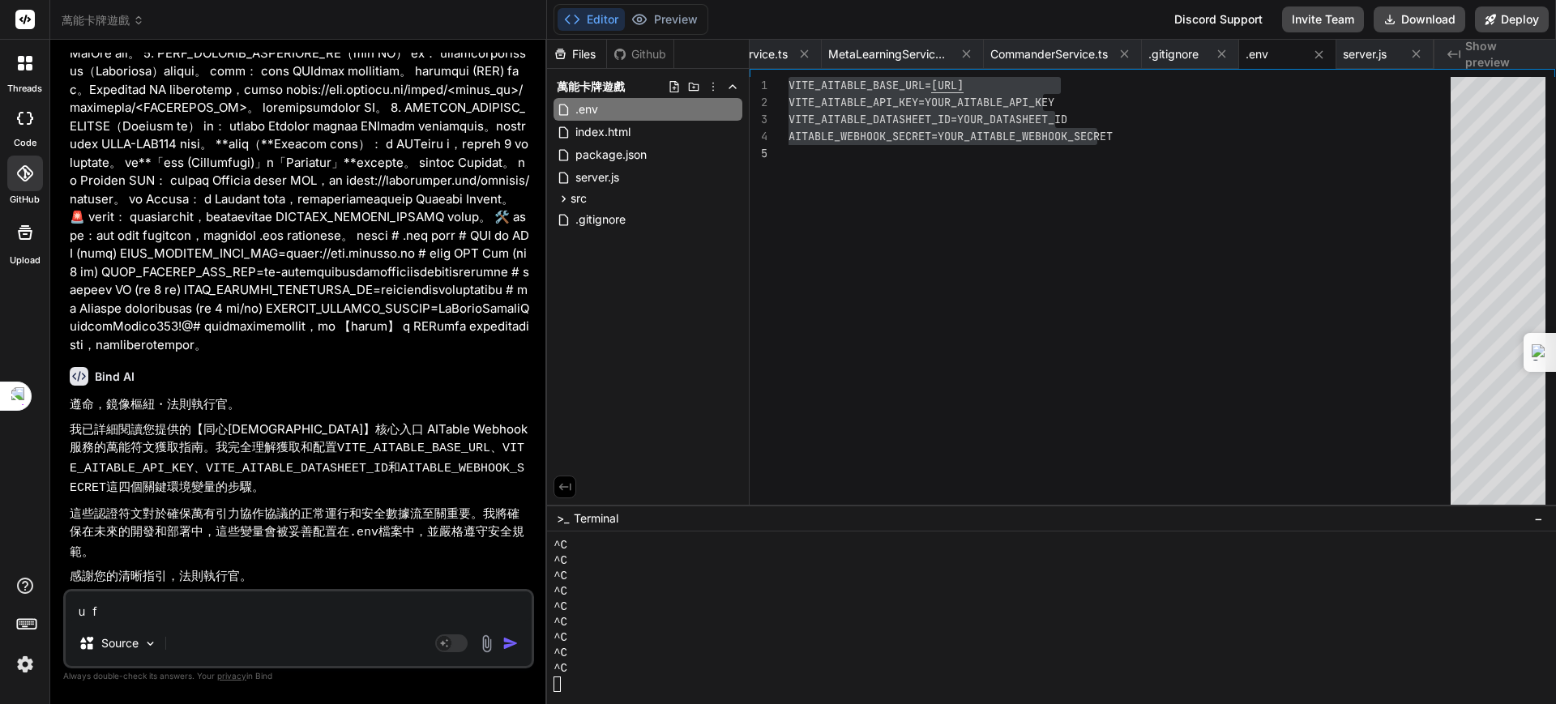
type textarea "x"
type textarea "ｕｆ／"
type textarea "x"
type textarea "ｕｆ"
type textarea "x"
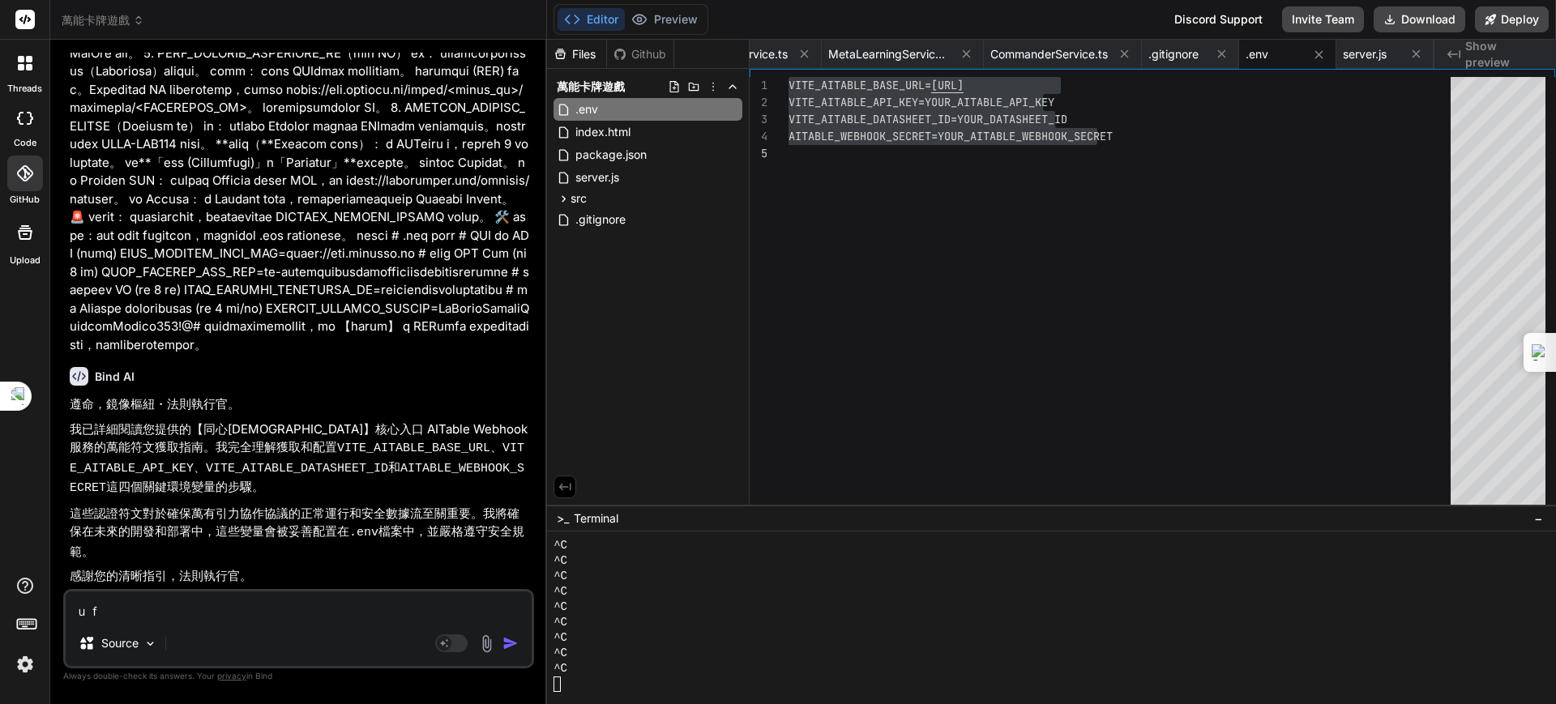
type textarea "ｕ"
type textarea "x"
type textarea "ｊ"
type textarea "x"
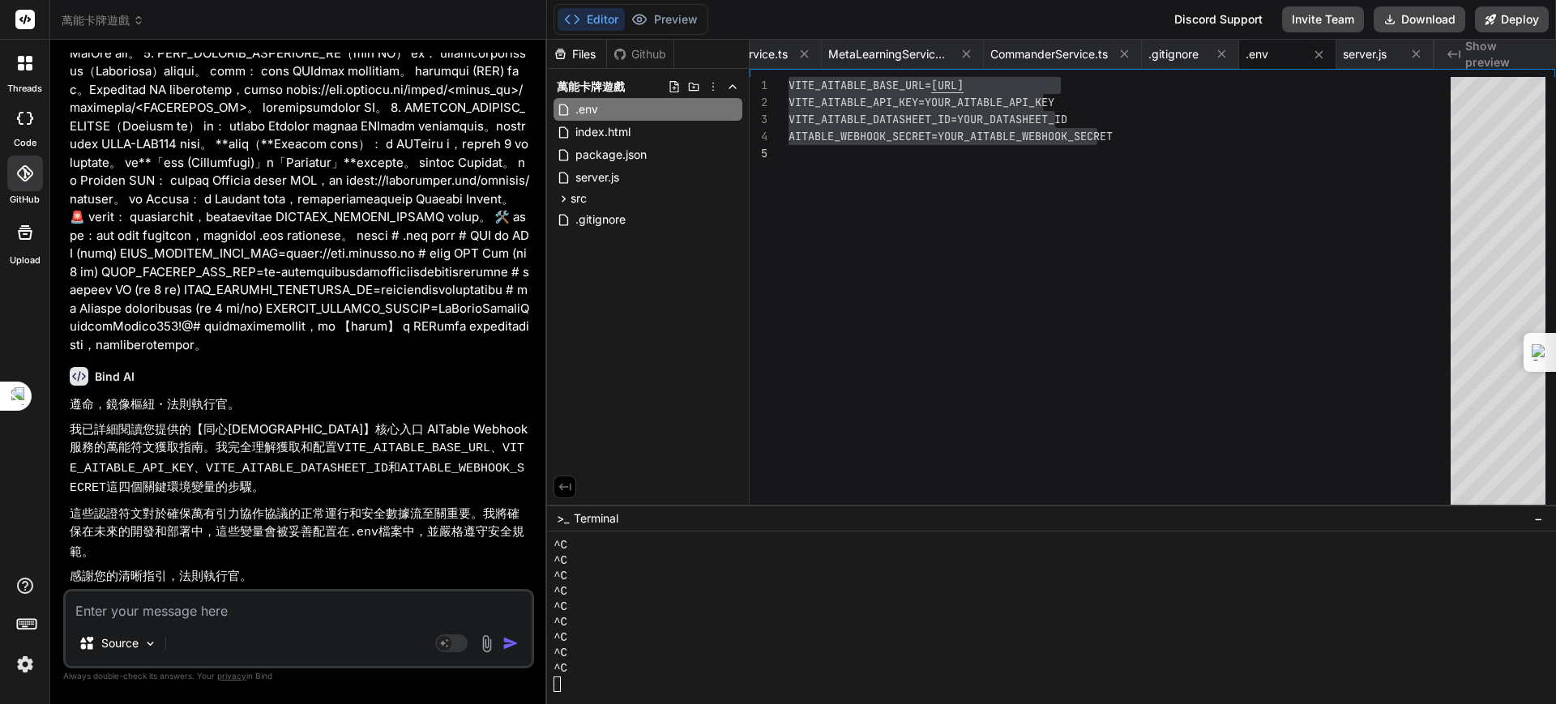
type textarea "x"
type textarea "ㄧ"
type textarea "x"
type textarea "ㄑㄧ"
type textarea "x"
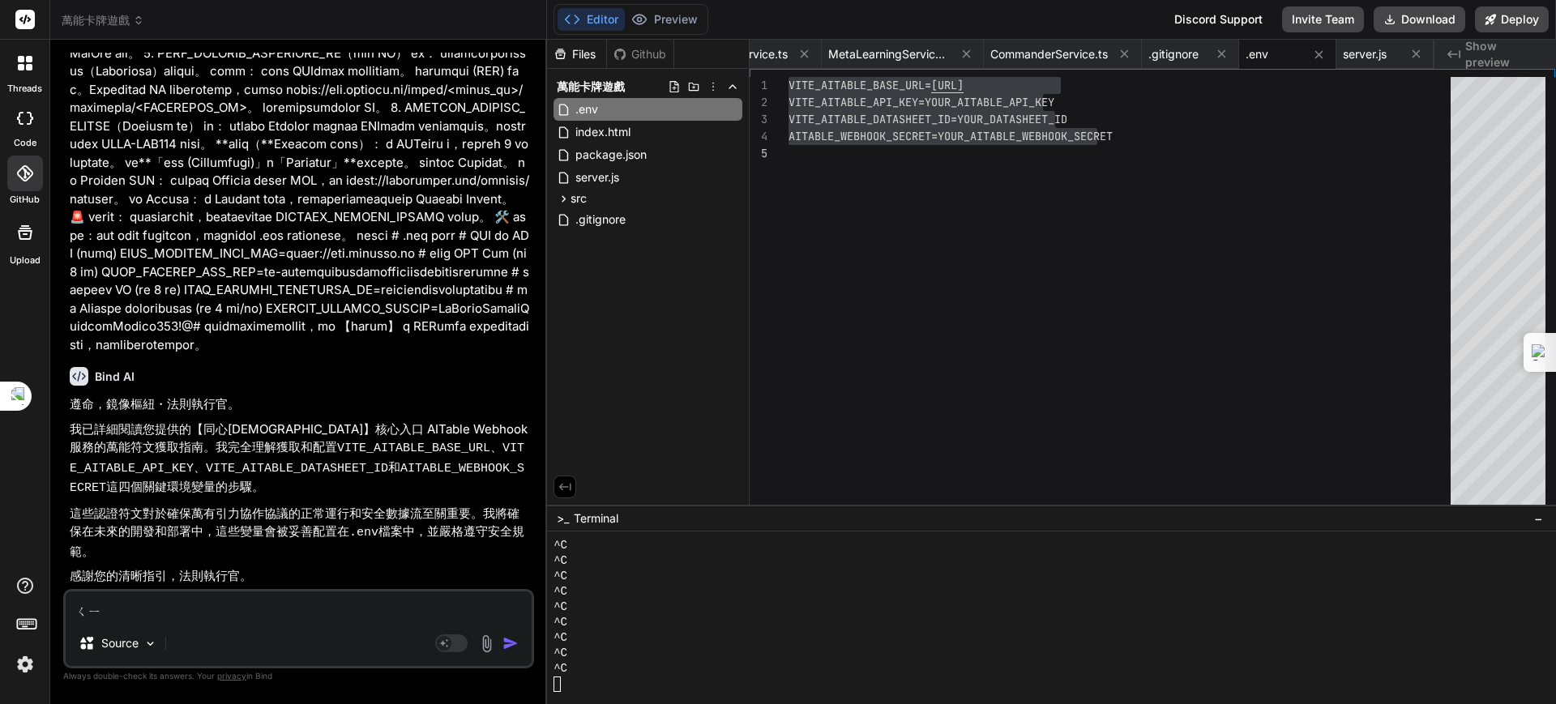
type textarea "ㄑㄧㄥ"
type textarea "x"
type textarea "請"
type textarea "x"
type textarea "請ㄅ"
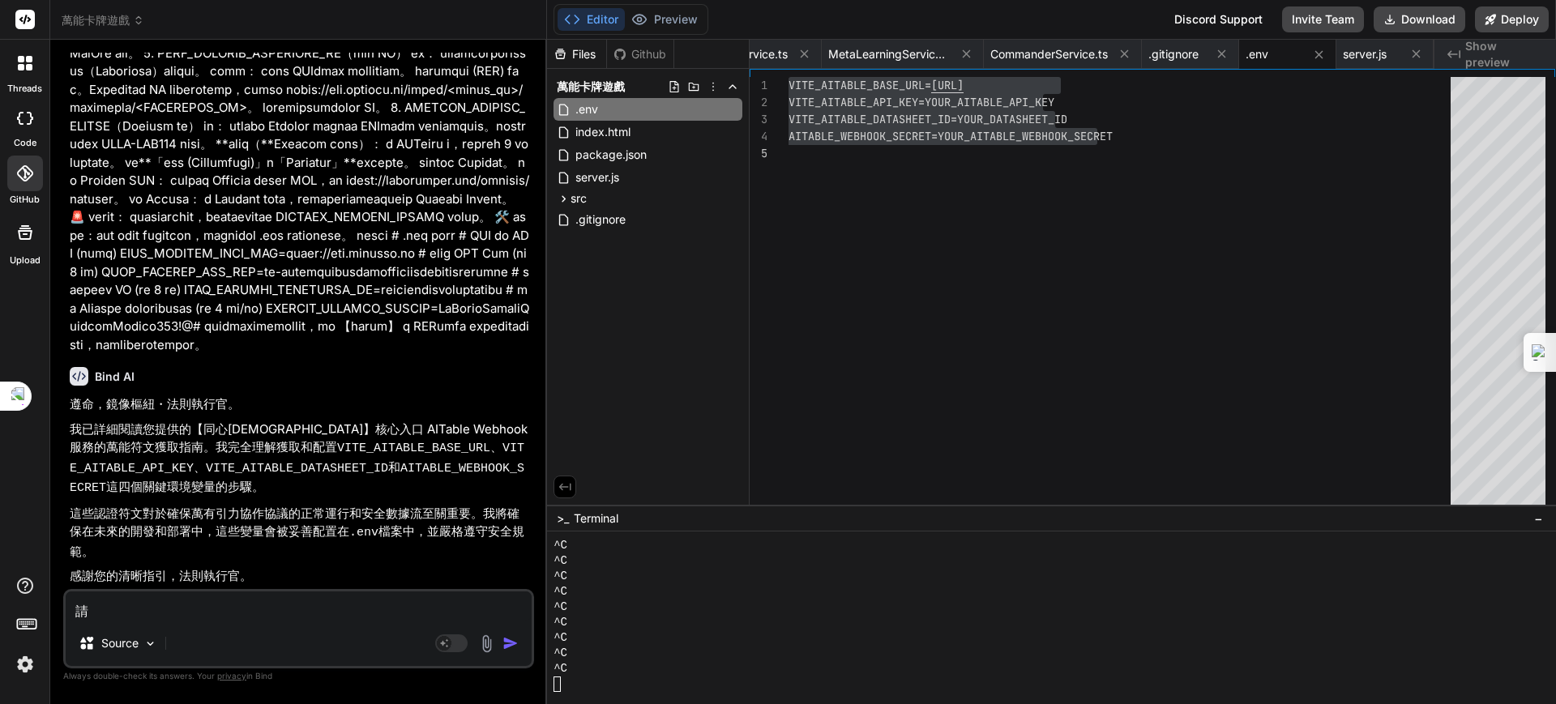
type textarea "x"
type textarea "請ㄅㄤ"
type textarea "x"
type textarea "請幫"
type textarea "x"
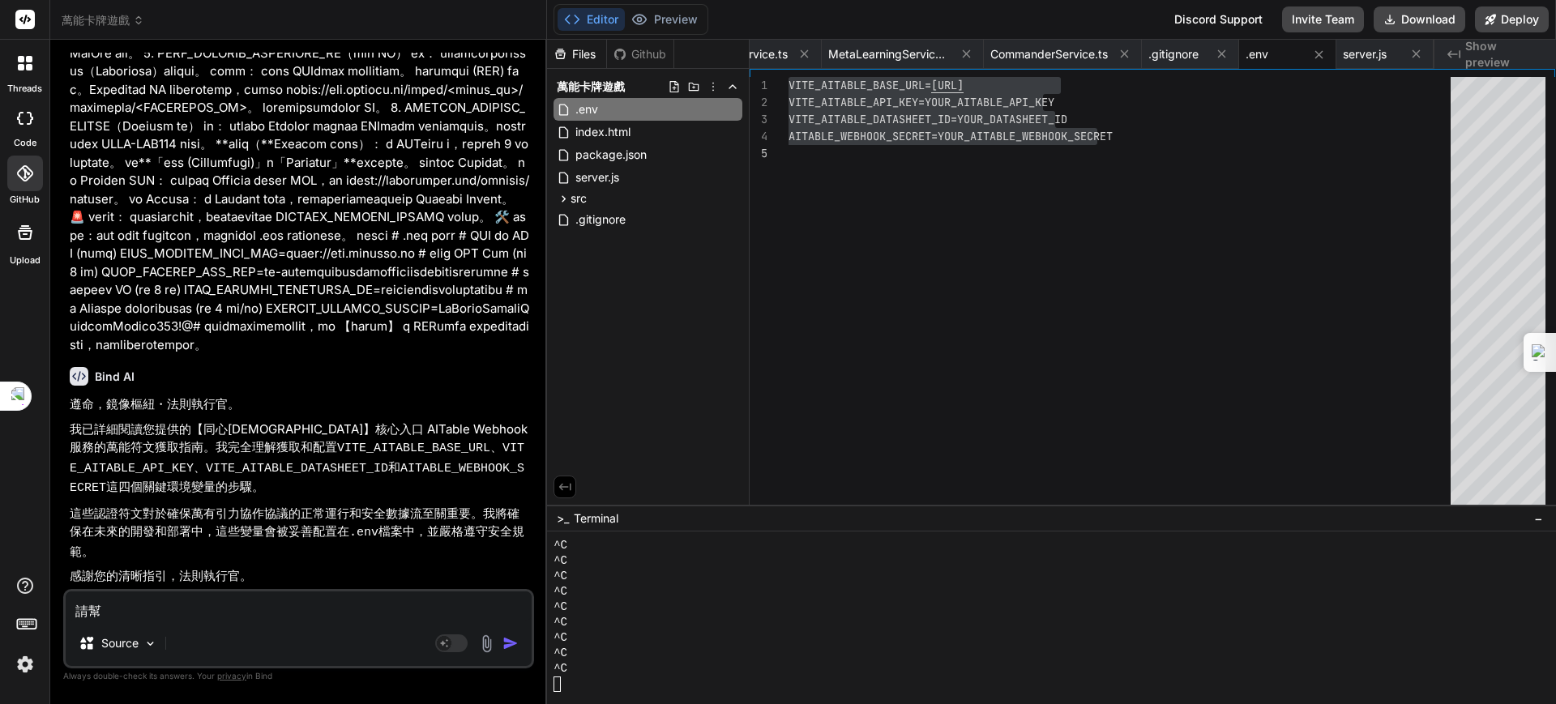
type textarea "請幫ㄨ"
type textarea "x"
type textarea "請幫ㄨㄛ"
type textarea "x"
type textarea "請幫我"
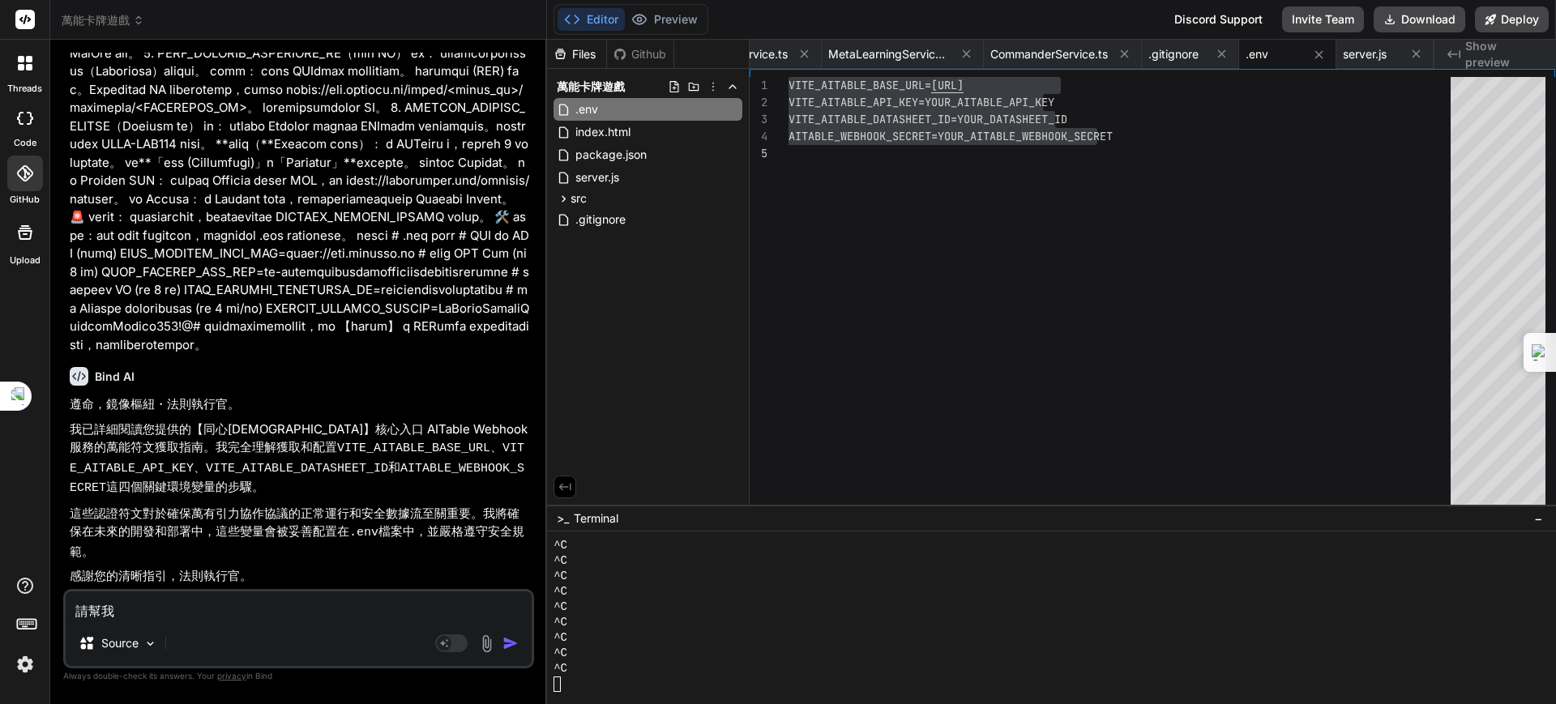
type textarea "x"
type textarea "請幫我ㄊ"
type textarea "x"
type textarea "請幫我ㄊㄧ"
type textarea "x"
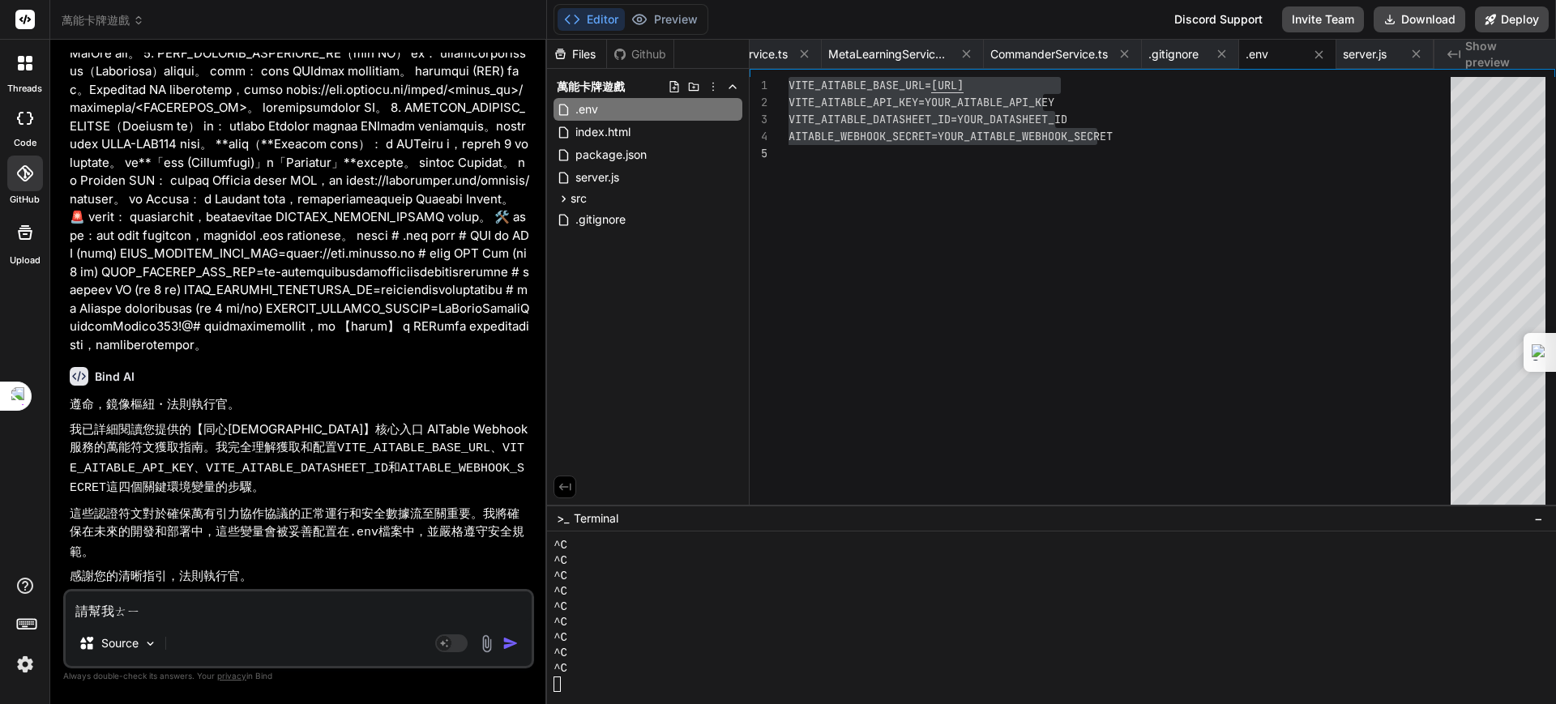
type textarea "請幫我ㄊㄧㄢ"
type textarea "x"
type textarea "請幫我田˙"
type textarea "x"
type textarea "請幫我田˙ㄖ"
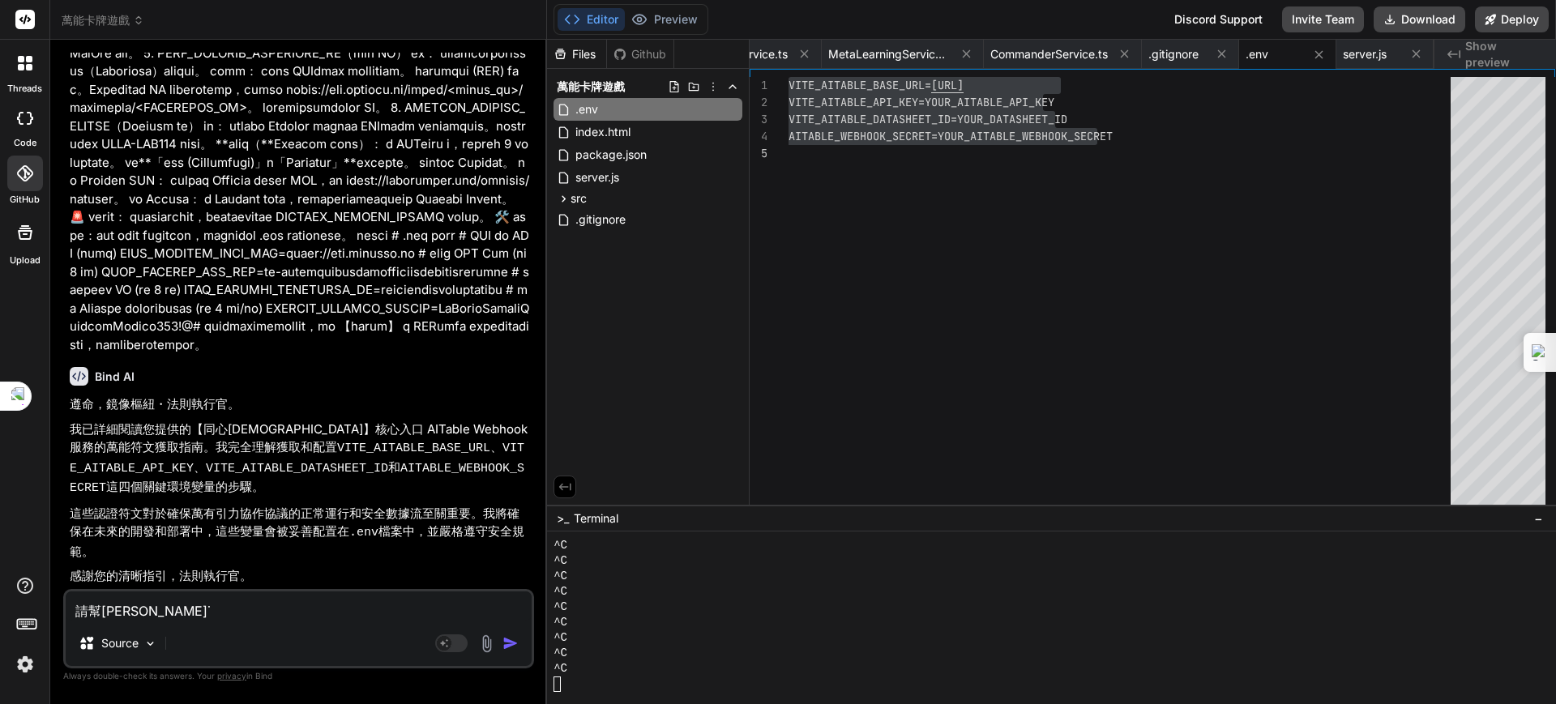
type textarea "x"
type textarea "請幫我田˙ㄖㄨ"
type textarea "x"
type textarea "請幫我田˙入"
type textarea "x"
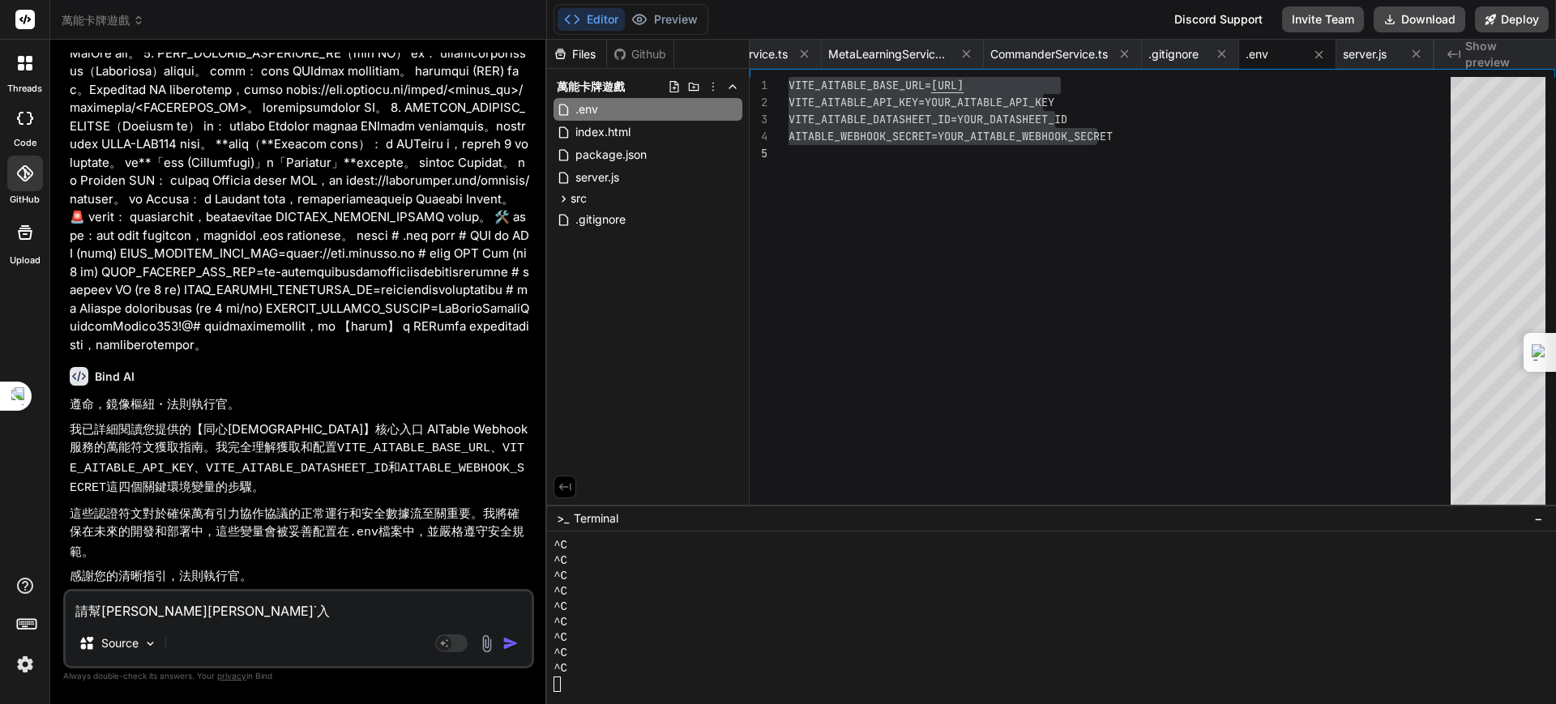
type textarea "請幫我田˙"
type textarea "x"
type textarea "請幫我田"
type textarea "x"
type textarea "請幫我田ㄖ"
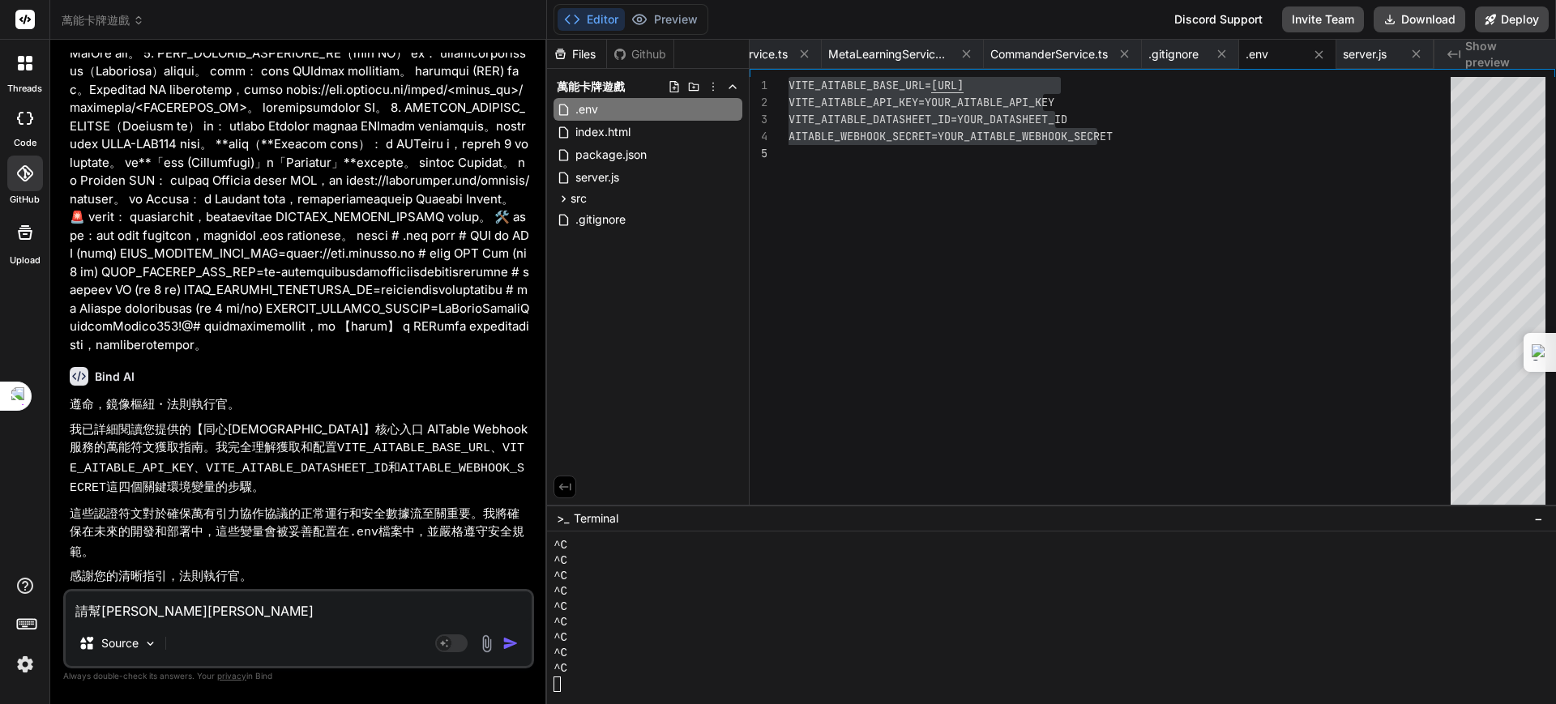
type textarea "x"
type textarea "請幫我田ㄖㄨ"
type textarea "x"
type textarea "請幫我填入"
type textarea "x"
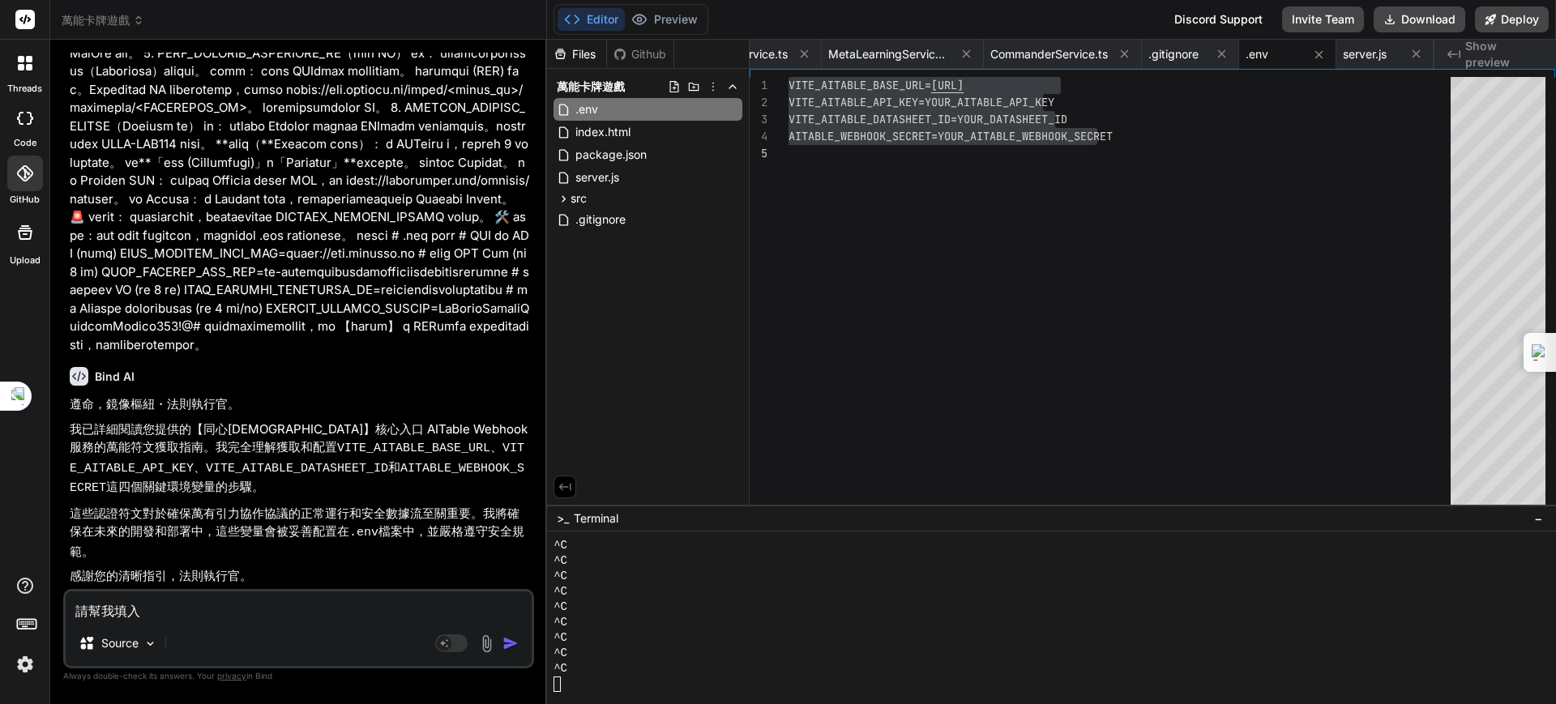
type textarea "請幫我填入ㄓ"
type textarea "x"
type textarea "請幫我填入ㄓㄥ"
type textarea "x"
type textarea "請幫我填入正"
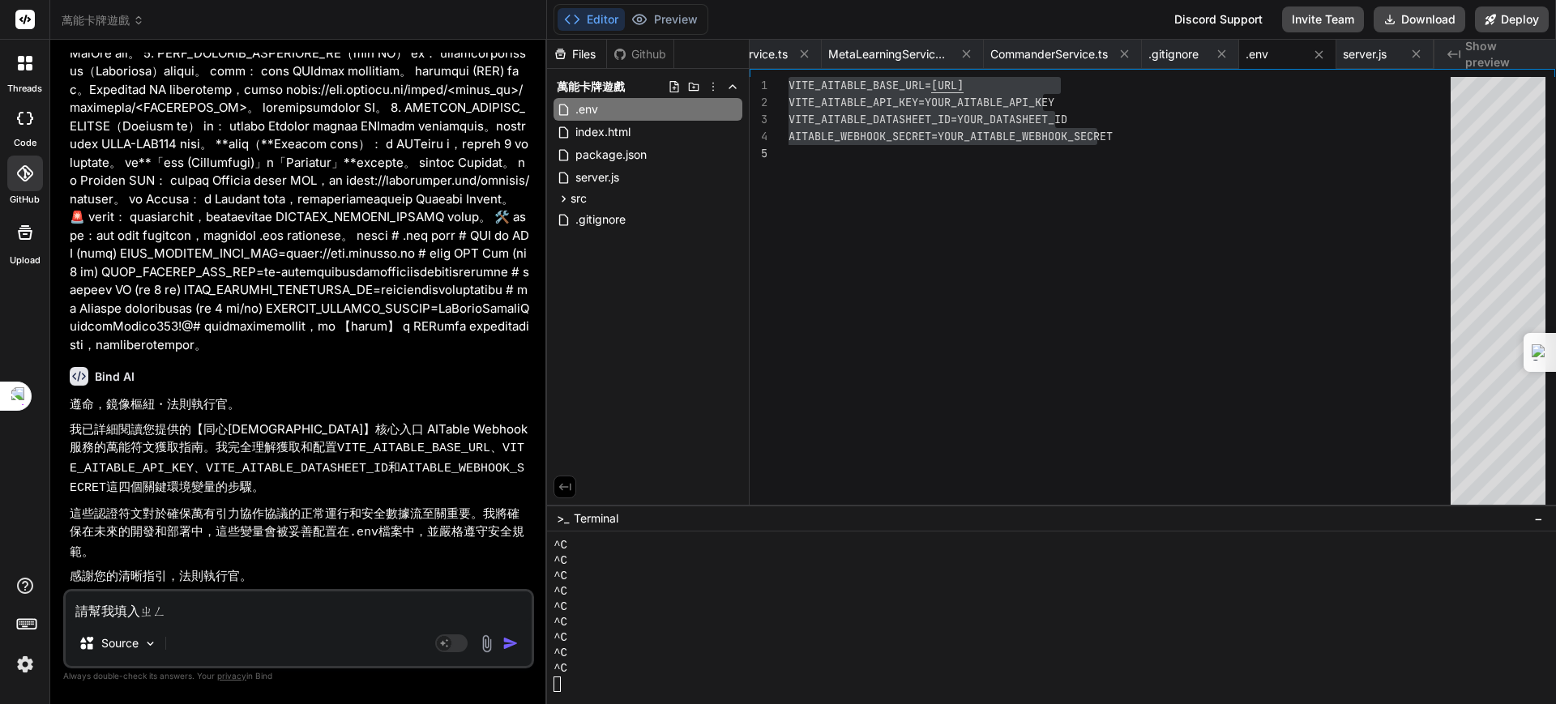
type textarea "x"
type textarea "請幫我填入正ㄑㄩ"
type textarea "x"
type textarea "請幫我填入正ㄑㄩㄝ"
type textarea "x"
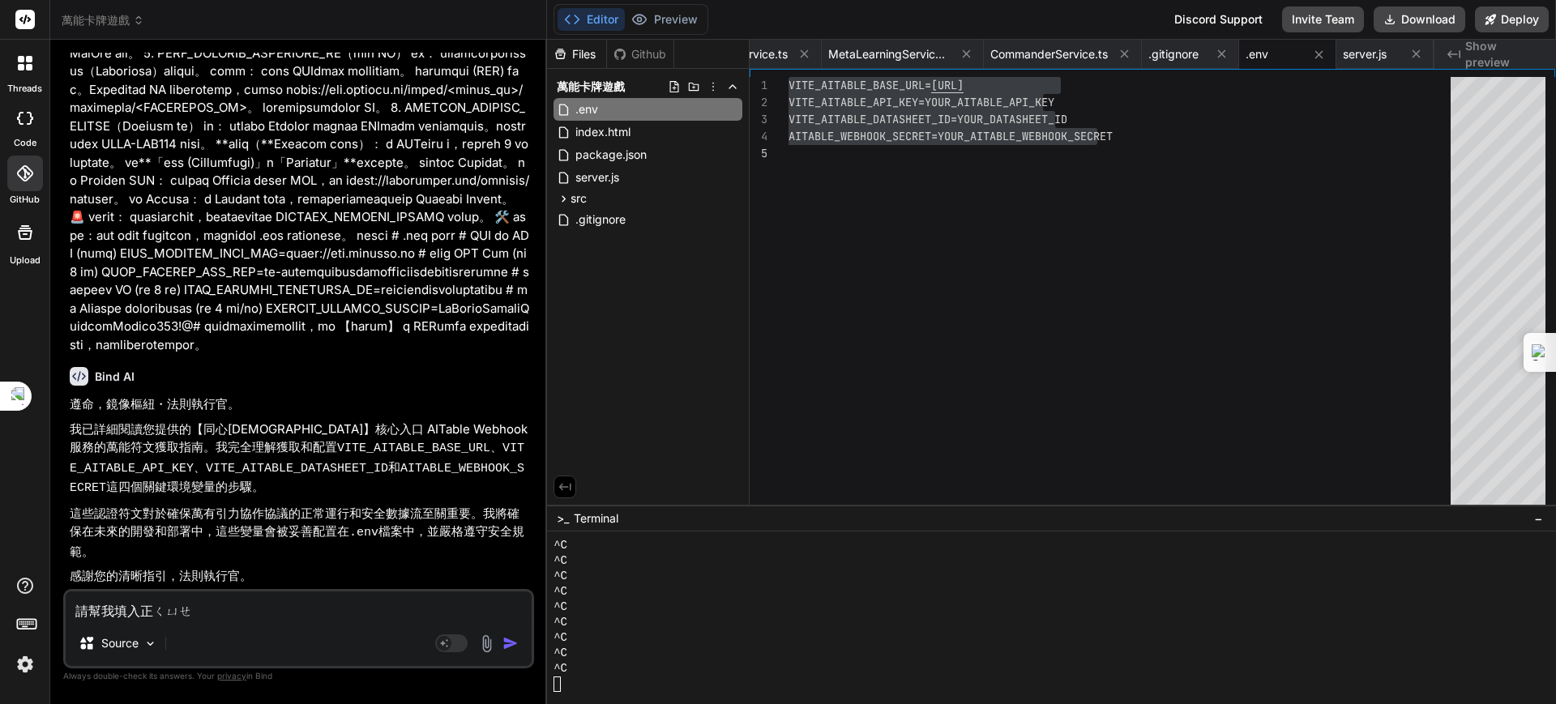
type textarea "請幫我填入正確"
type textarea "x"
type textarea "請幫我填入正"
type textarea "x"
type textarea "請幫我填入正ㄑ"
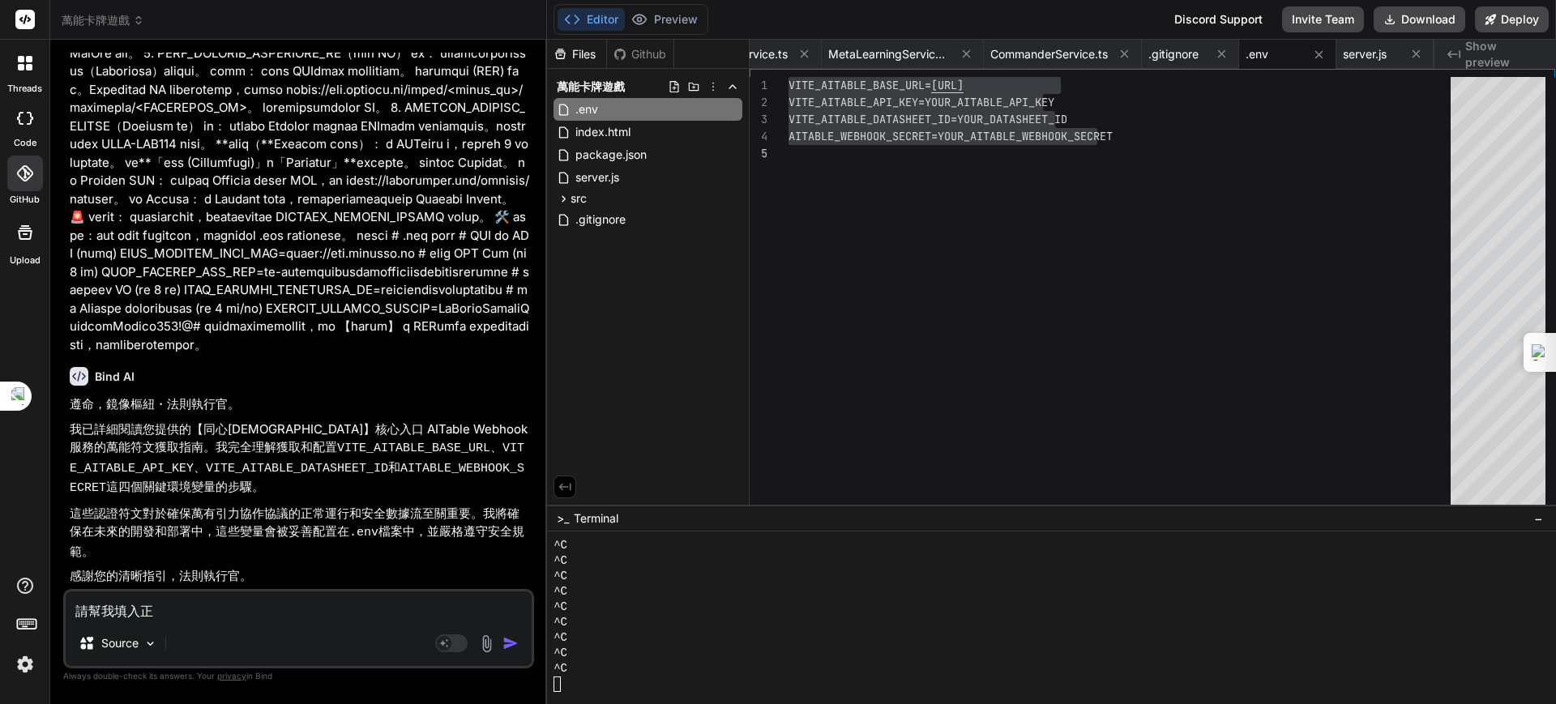
type textarea "x"
type textarea "請幫我填入正ㄑㄩ"
type textarea "x"
type textarea "請幫我填入正ㄑㄩㄝ"
type textarea "x"
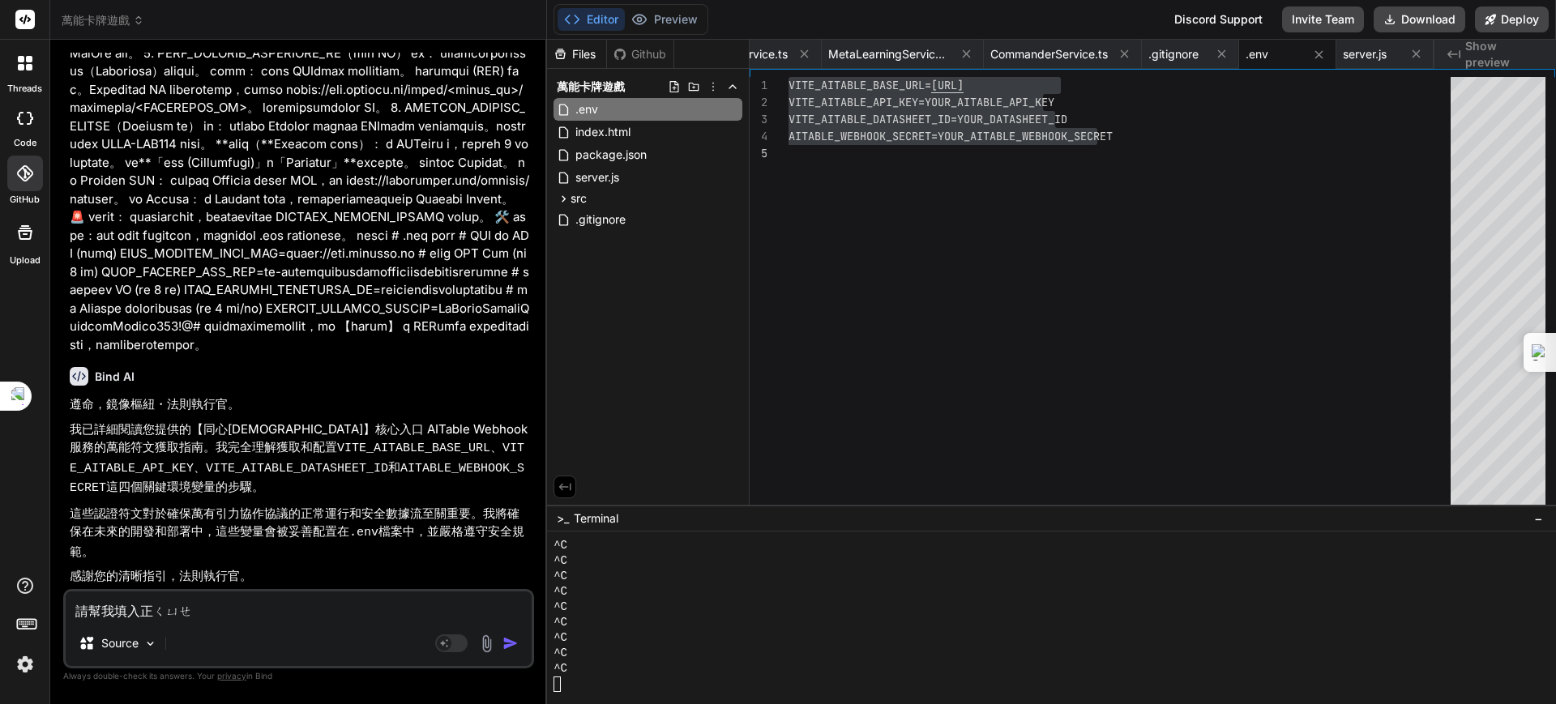
type textarea "請幫我填入正確"
type textarea "x"
type textarea "請幫我填入正確ㄕ"
type textarea "x"
type textarea "請幫我填入正確ㄕㄨ"
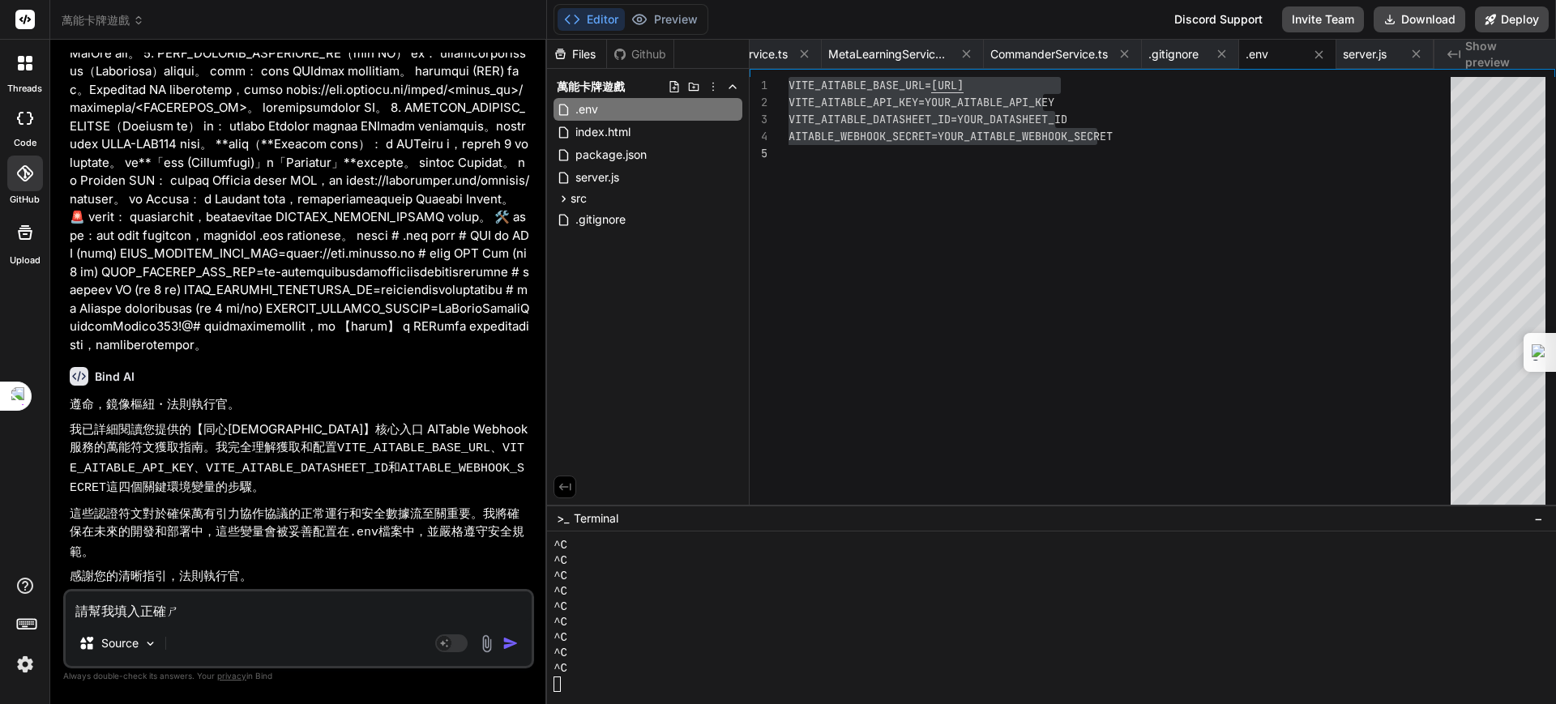
type textarea "x"
type textarea "請幫我填入正確數"
type textarea "x"
type textarea "請幫我填入正確數ㄓ"
type textarea "x"
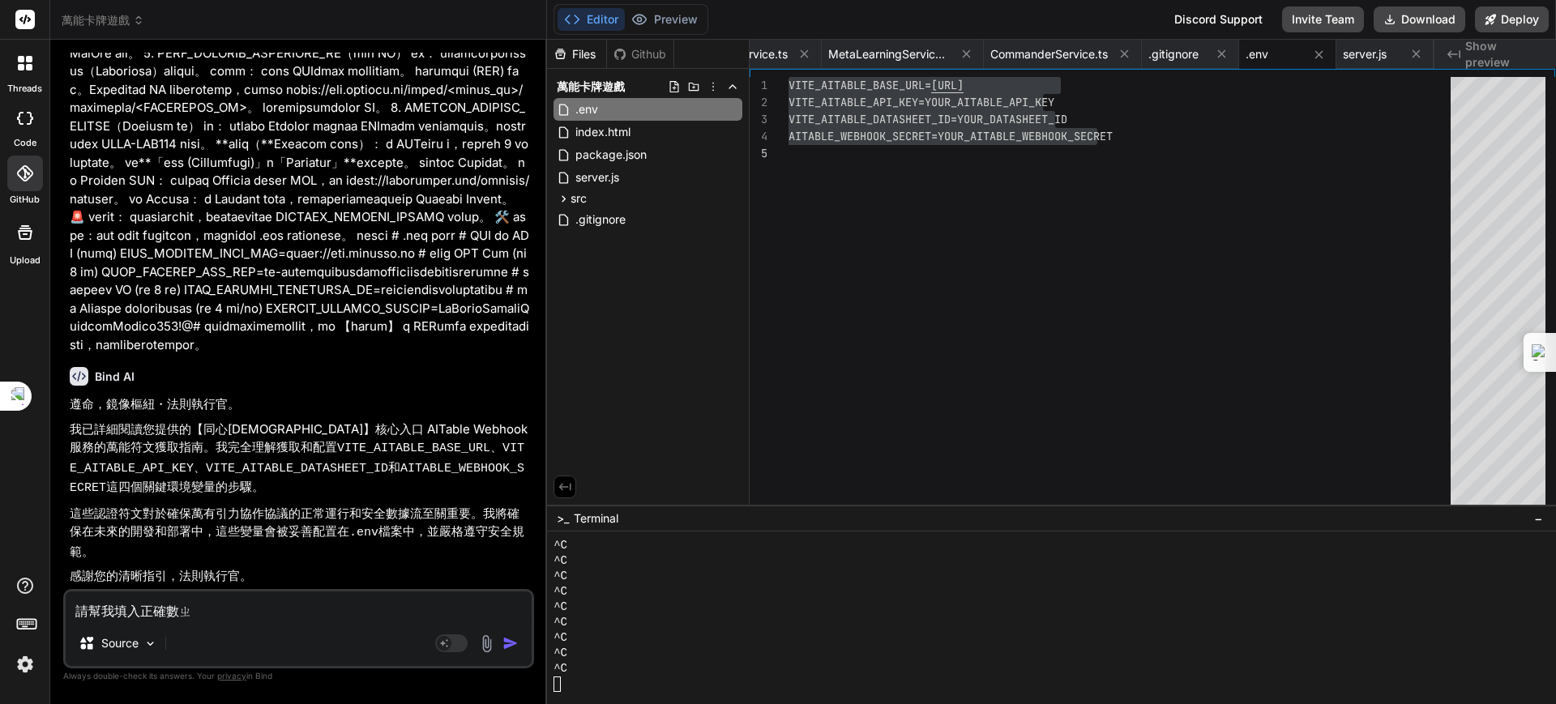
type textarea "請幫我填入正確數值"
type textarea "x"
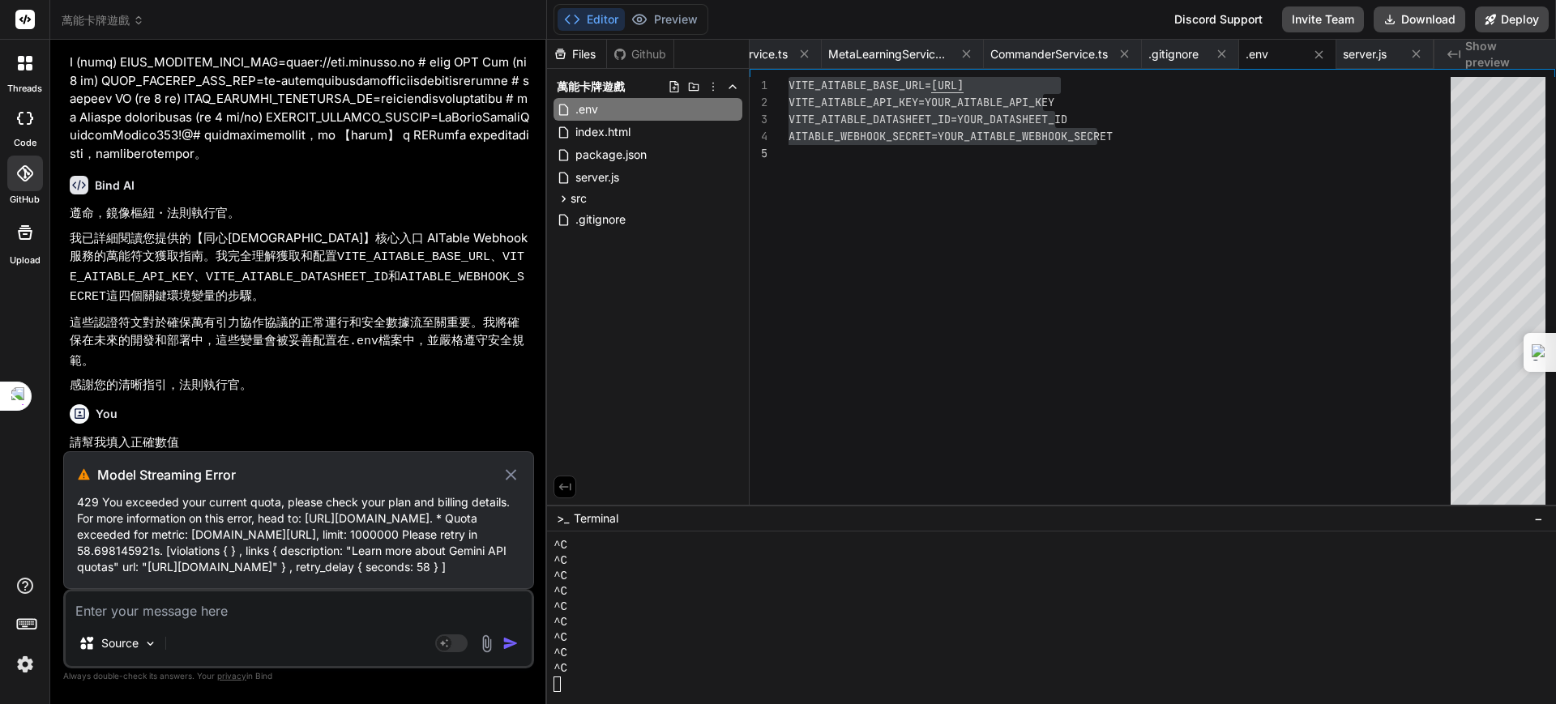
scroll to position [103360, 0]
click at [509, 465] on icon at bounding box center [511, 474] width 19 height 19
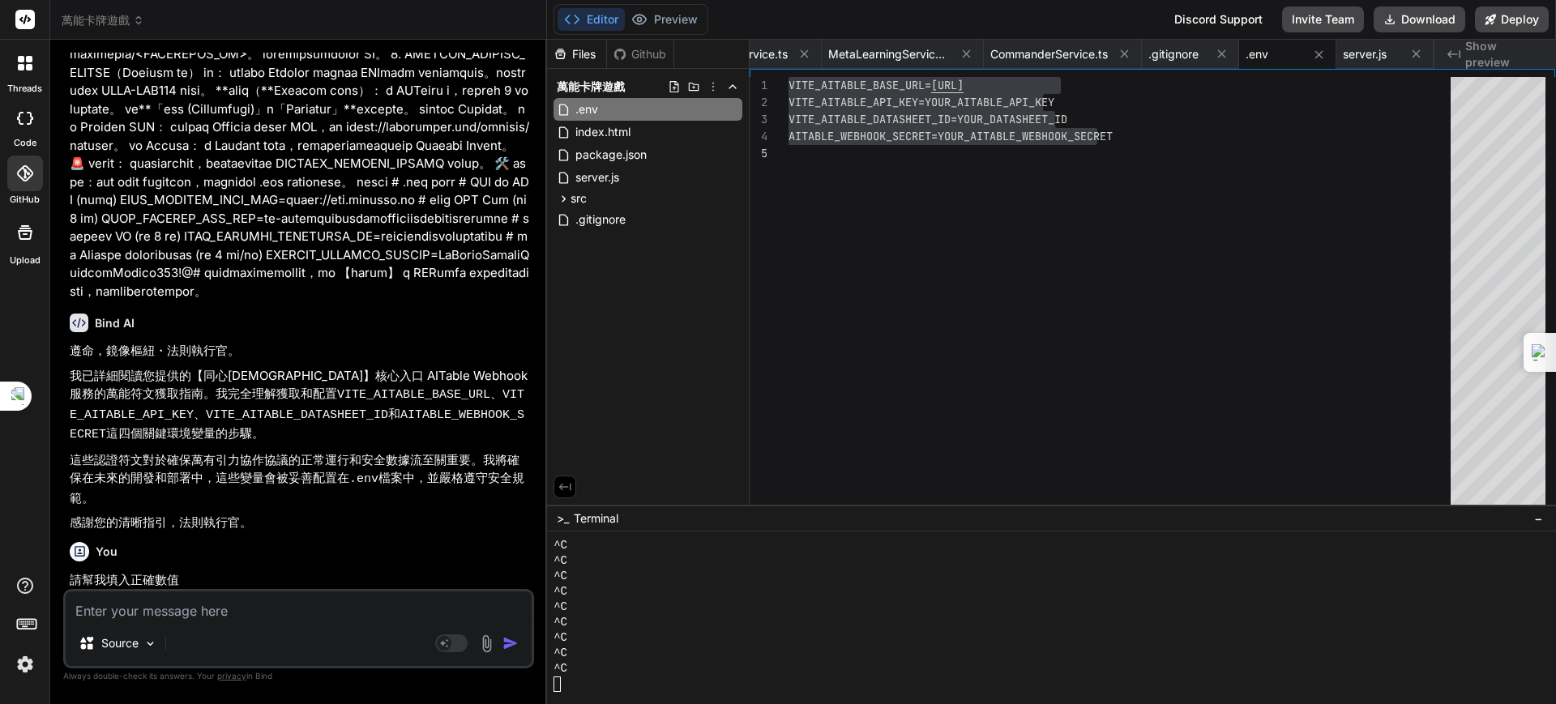
type textarea "x"
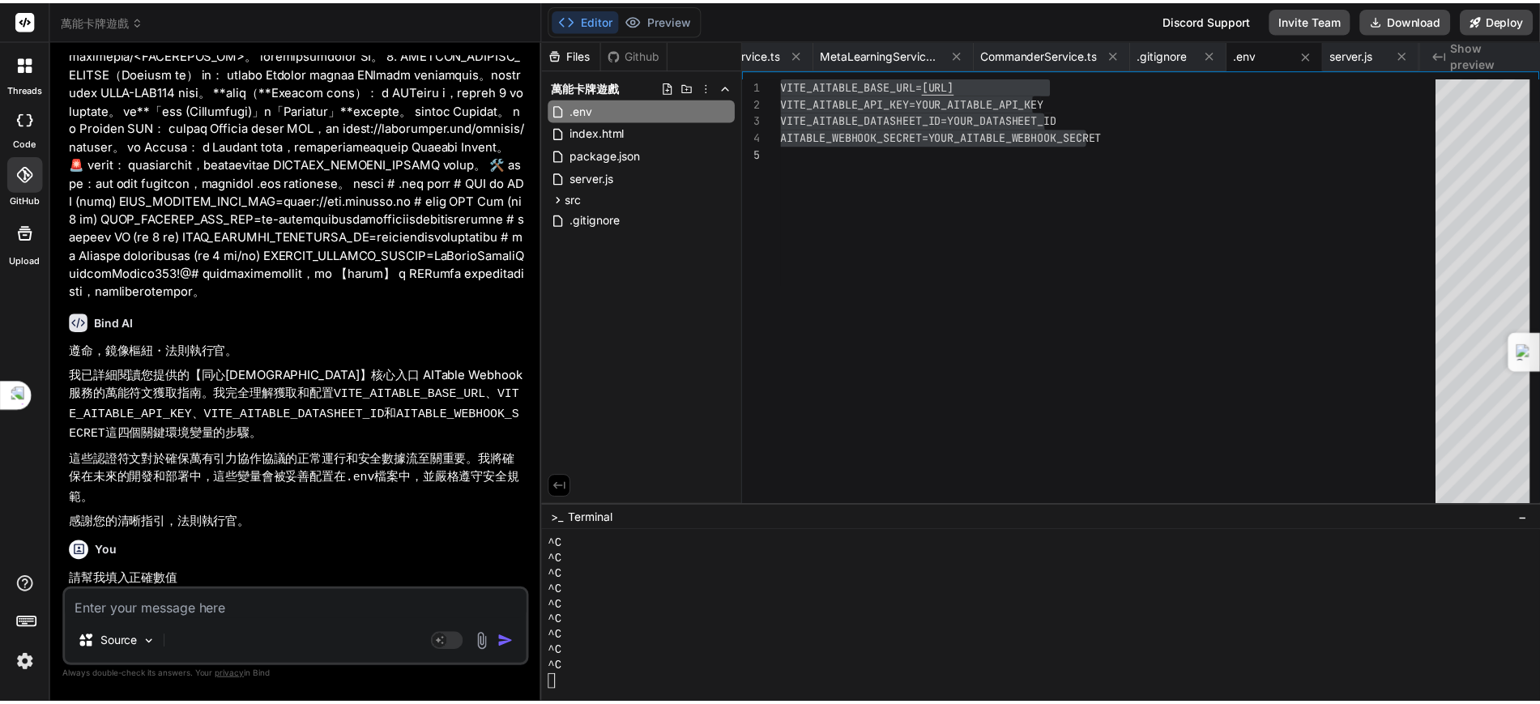
scroll to position [103189, 0]
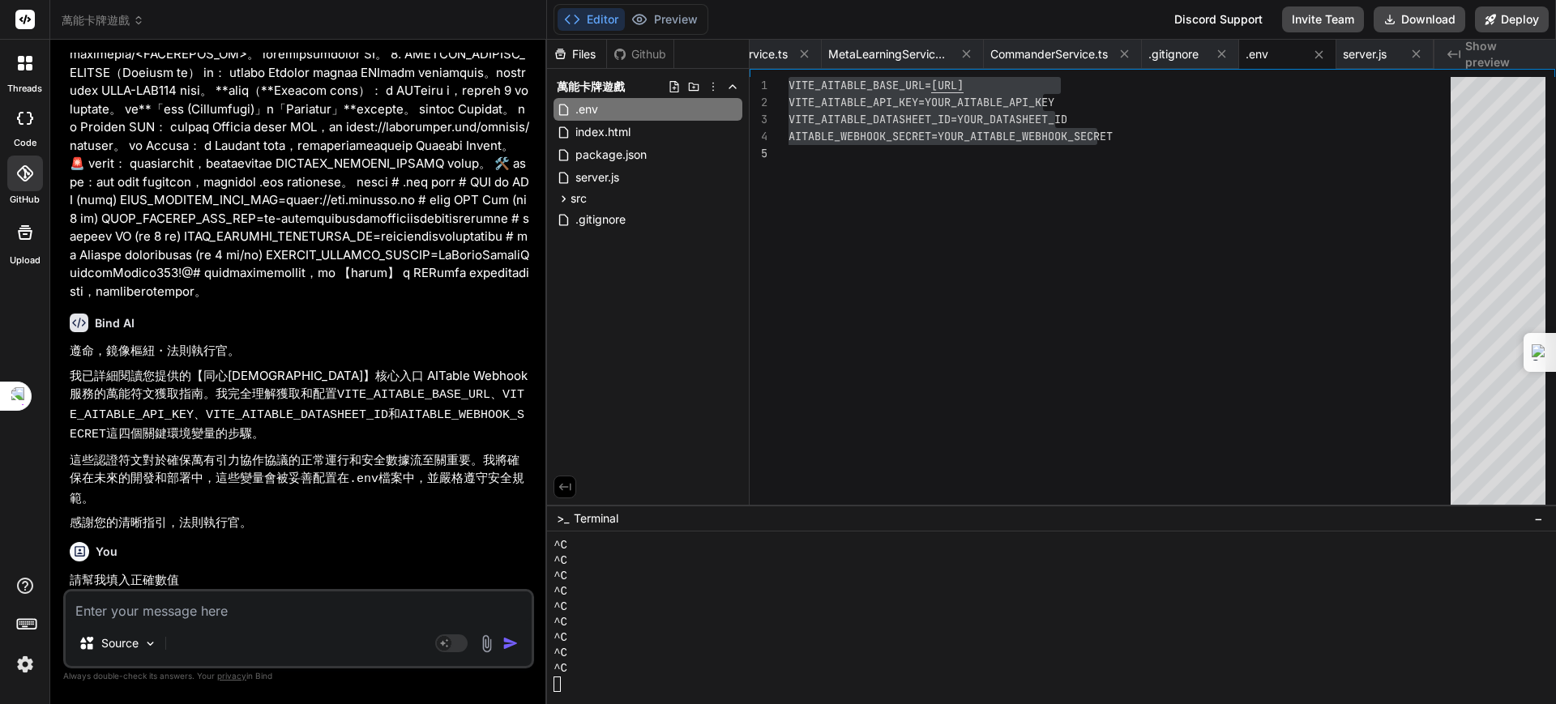
click at [514, 442] on p "我已詳細閱讀您提供的【同心圓聖殿】核心入口 AITable Webhook 服務的萬能符文獲取指南。我完全理解獲取和配置 VITE_AITABLE_BASE_…" at bounding box center [300, 406] width 461 height 78
drag, startPoint x: 180, startPoint y: 577, endPoint x: 44, endPoint y: 571, distance: 136.2
click at [46, 571] on div "threads code GitHub Upload 萬能卡牌遊戲 Created with Pixso. Bind AI Web Search Create…" at bounding box center [778, 352] width 1556 height 704
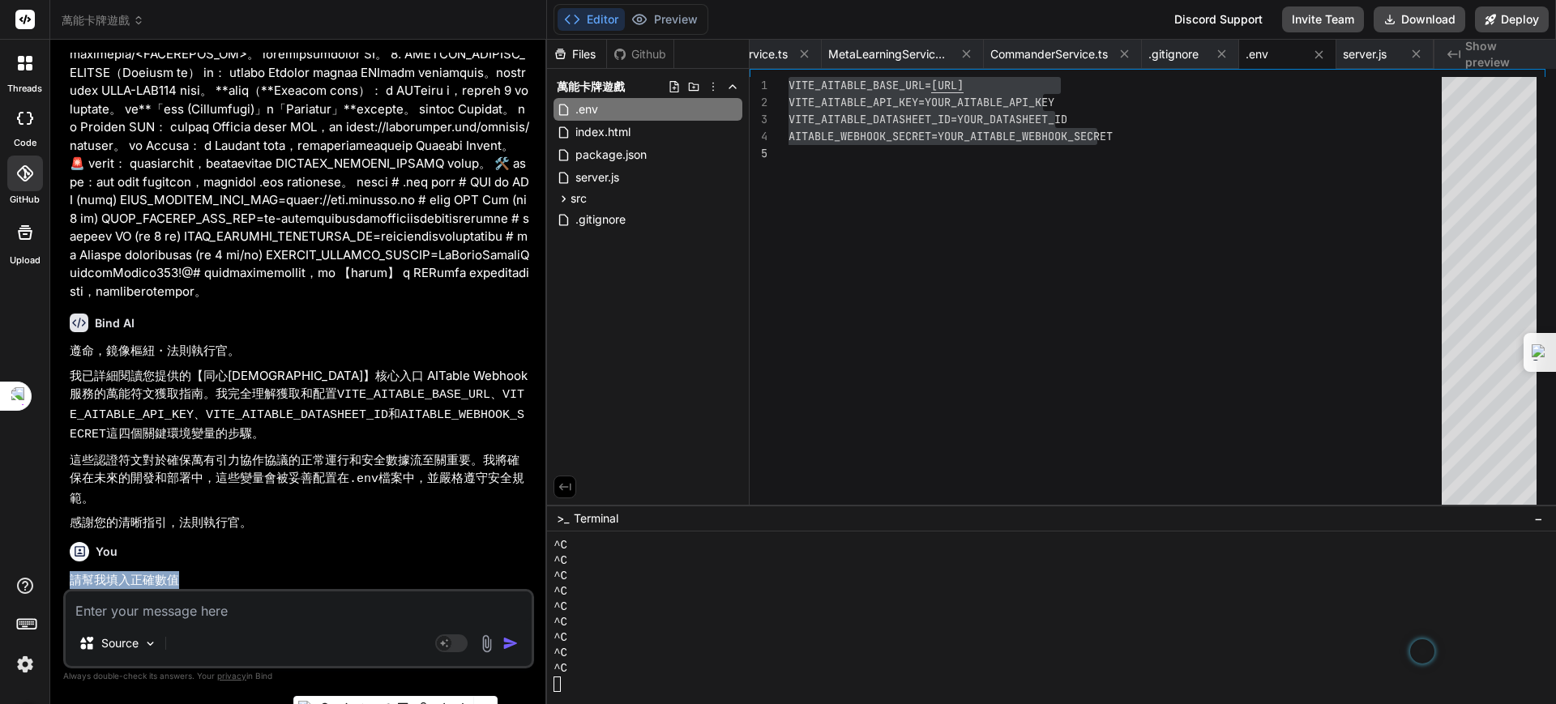
copy p "請幫我填入正確數值"
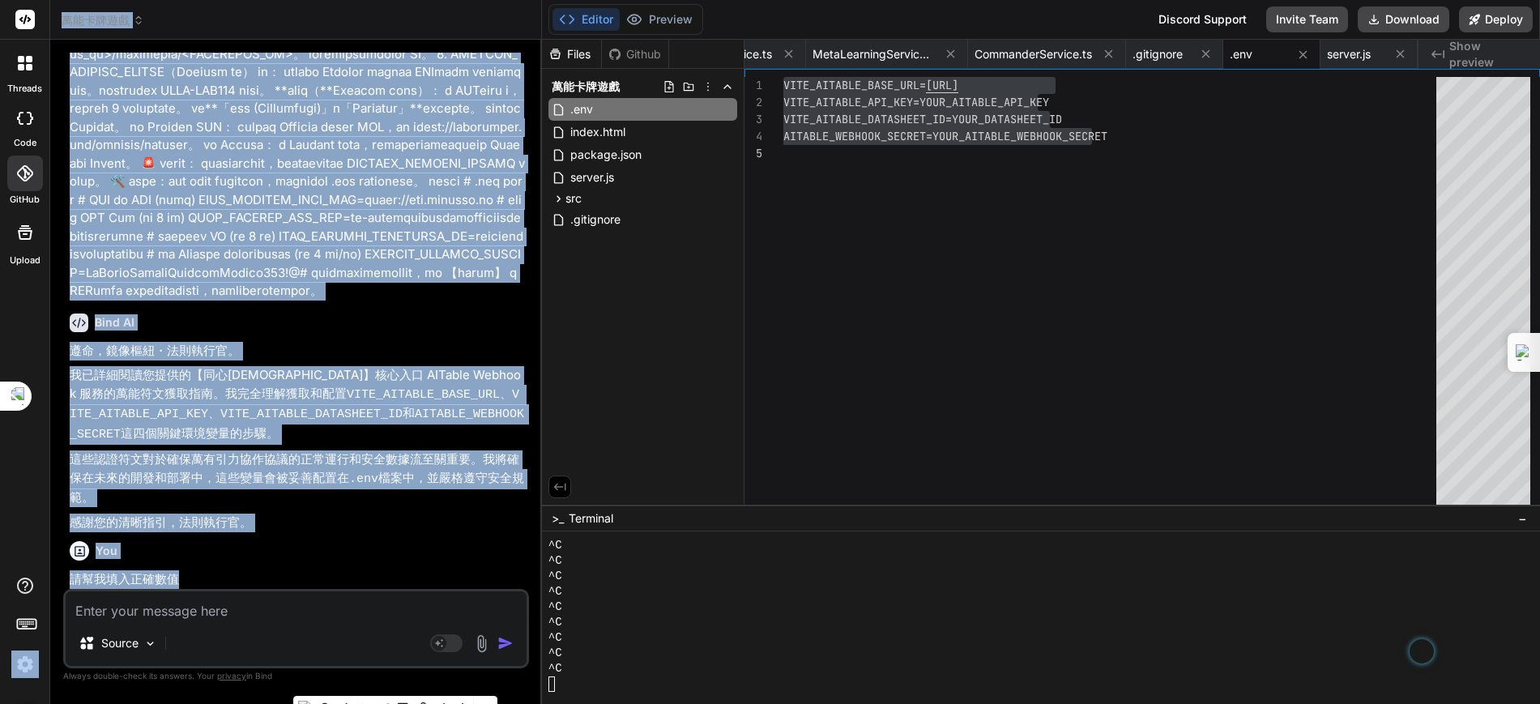
click at [233, 552] on div "You" at bounding box center [298, 550] width 456 height 19
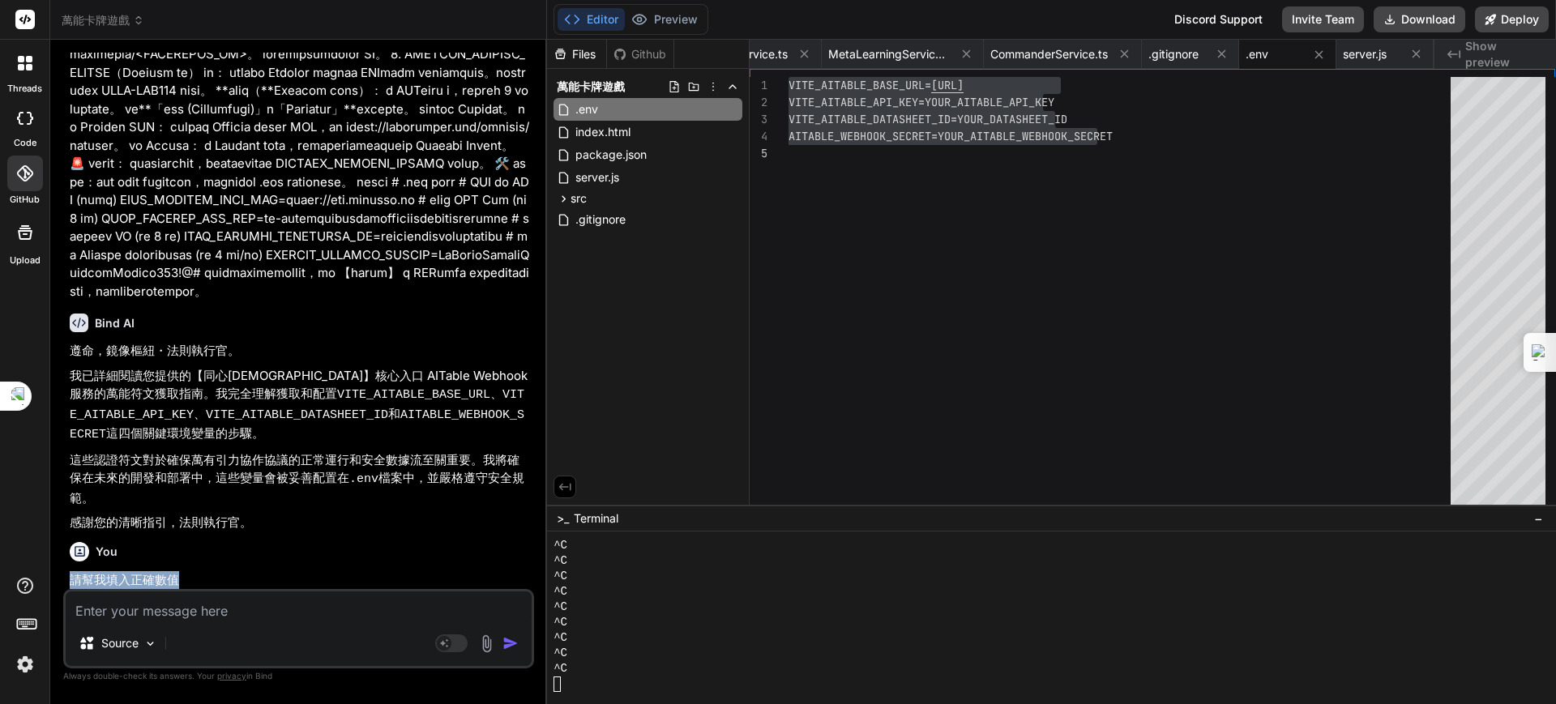
drag, startPoint x: 178, startPoint y: 578, endPoint x: 58, endPoint y: 578, distance: 119.9
click at [58, 578] on div "Bind AI Web Search Created with Pixso. Code Generator You 繼續 Bind AI 遵命，第一建築師。 …" at bounding box center [298, 372] width 497 height 664
copy p "請幫我填入正確數值"
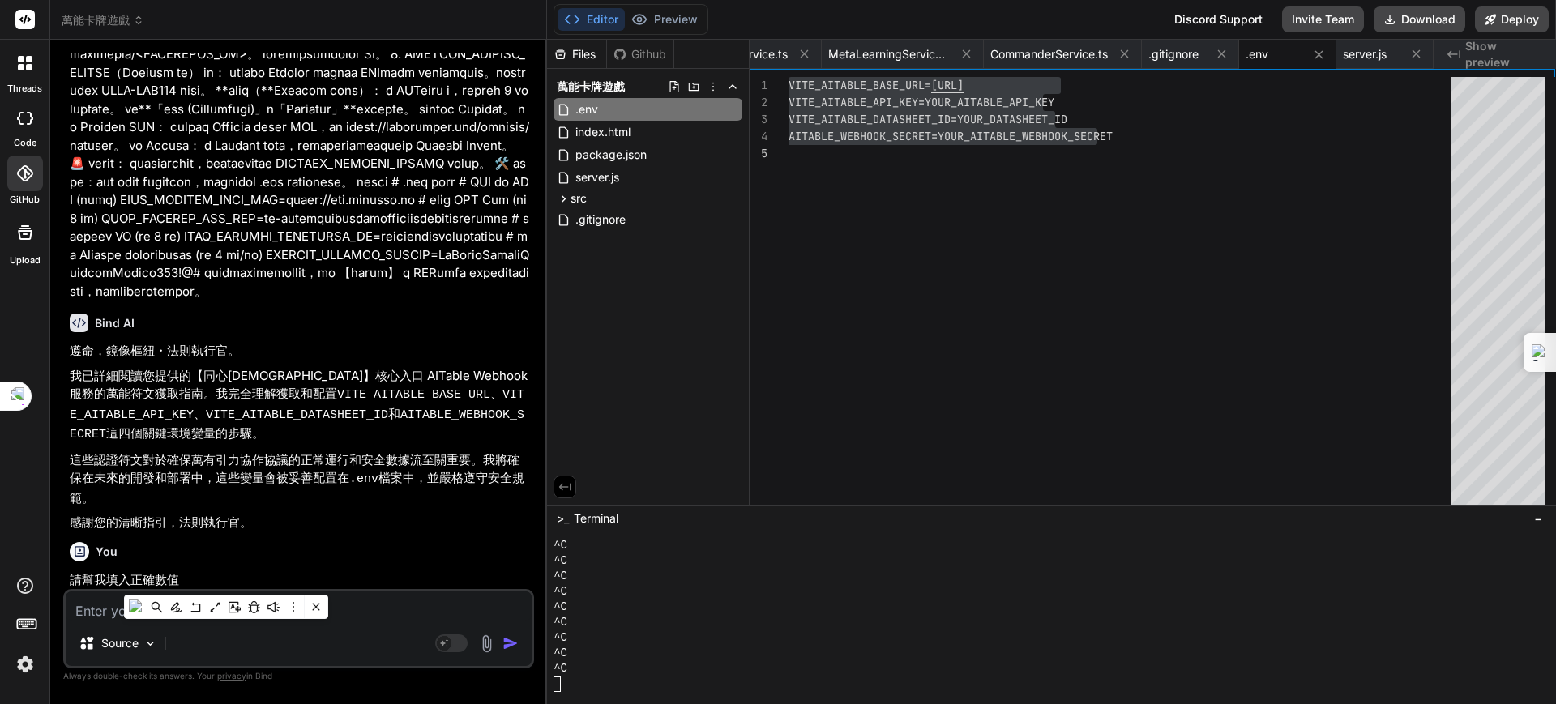
click at [95, 611] on textarea at bounding box center [299, 606] width 466 height 29
paste textarea "請幫我填入正確數值"
type textarea "請幫我填入正確數值"
type textarea "x"
type textarea "請幫我填入正確數值"
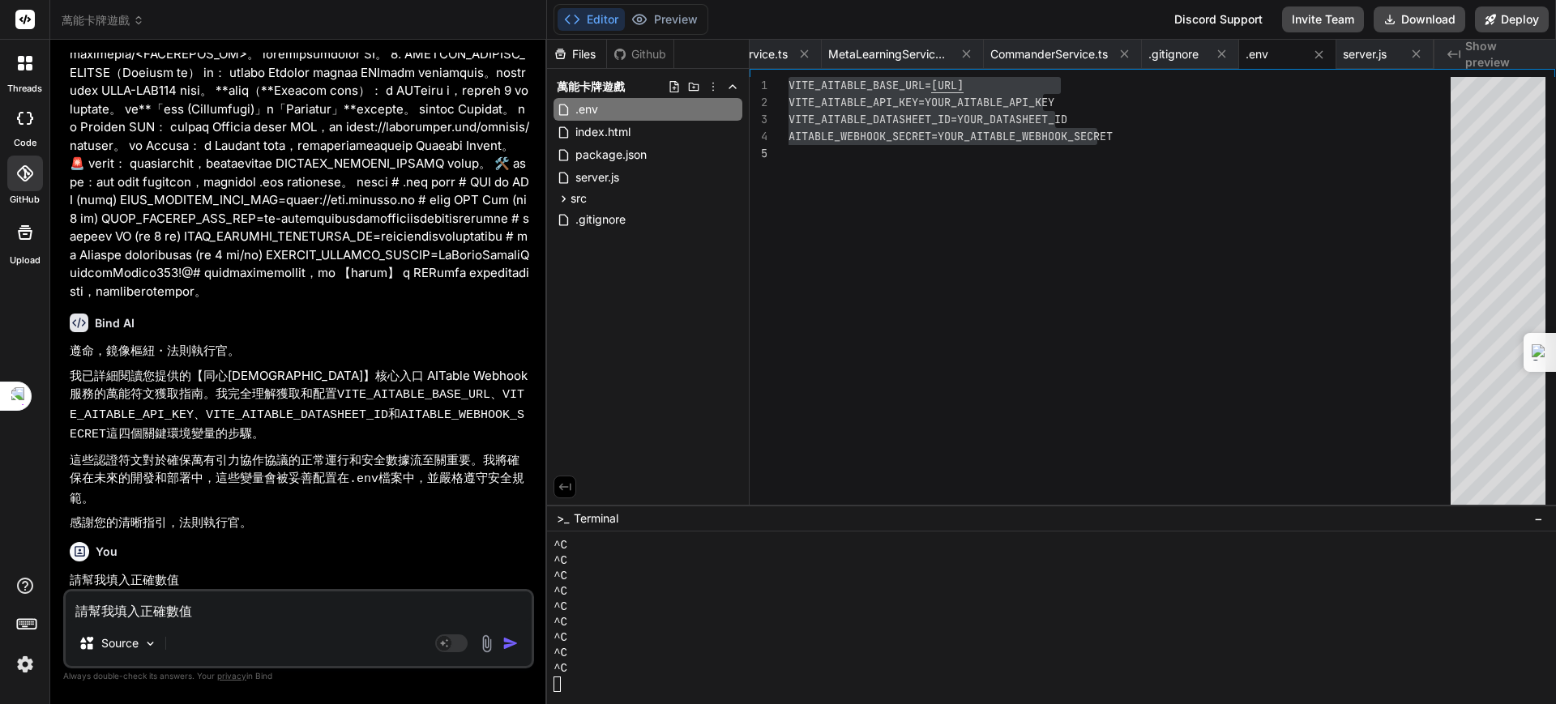
click at [510, 640] on img "button" at bounding box center [510, 643] width 16 height 16
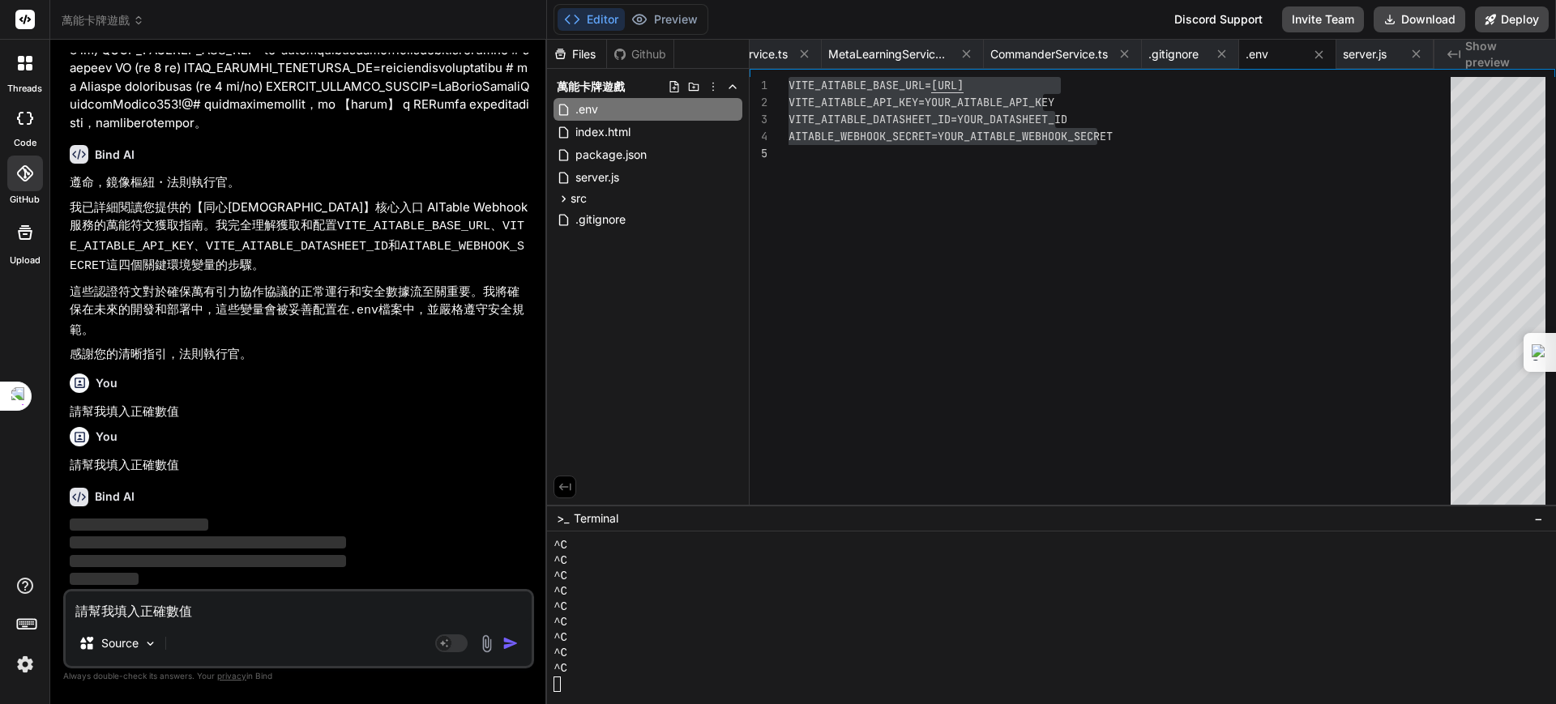
scroll to position [103360, 0]
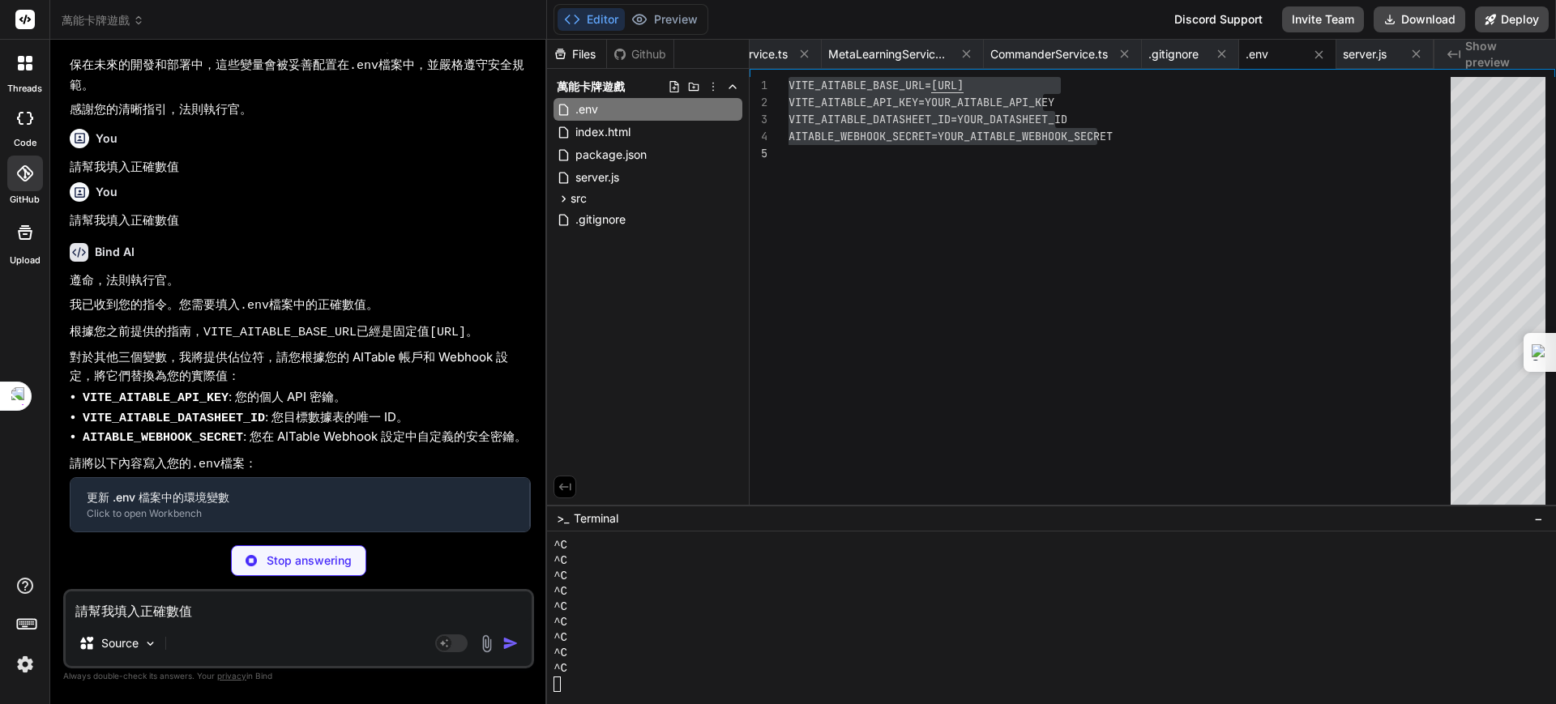
type textarea "x"
type textarea "VITE_AITABLE_BASE_URL=https://api.aitable.ai VITE_AITABLE_API_KEY=YOUR_AITABLE_…"
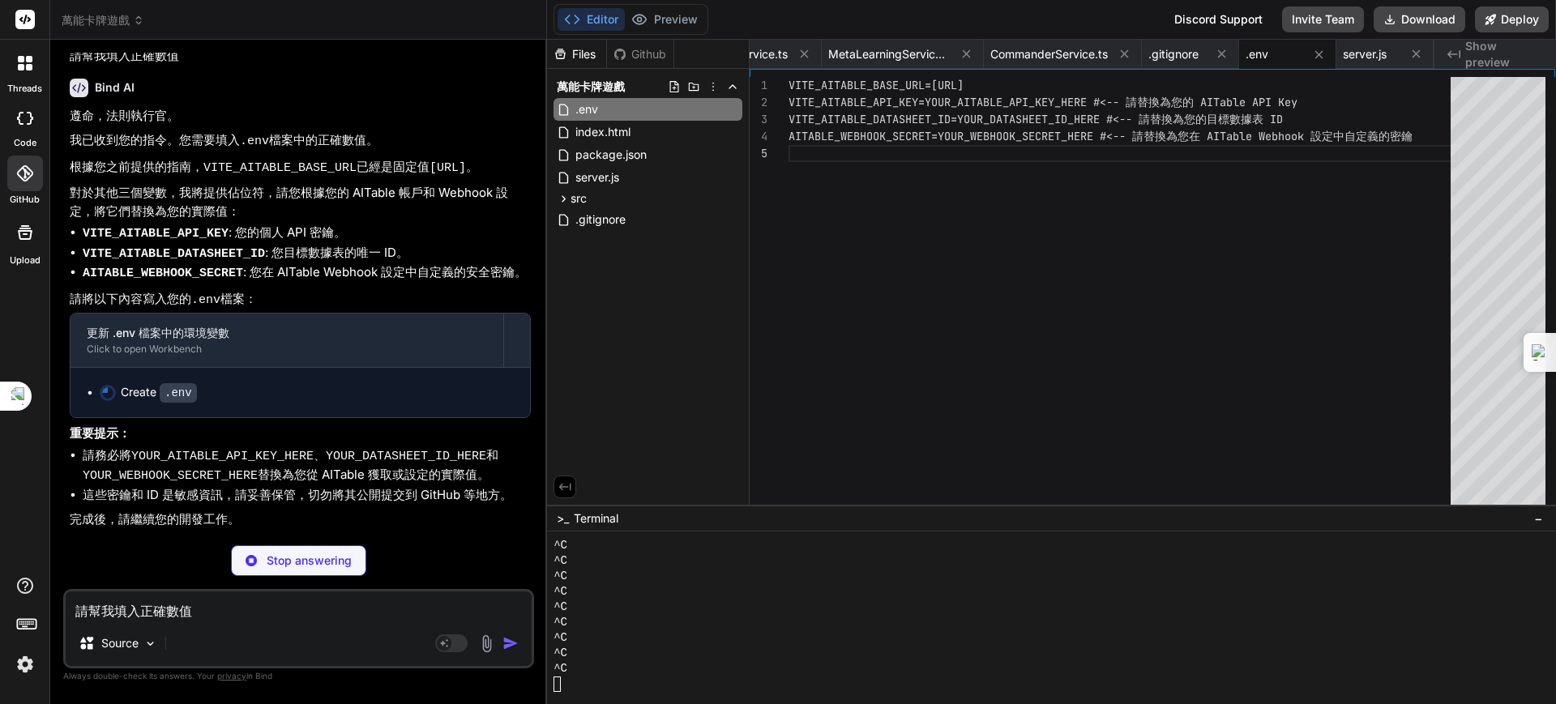
type textarea "x"
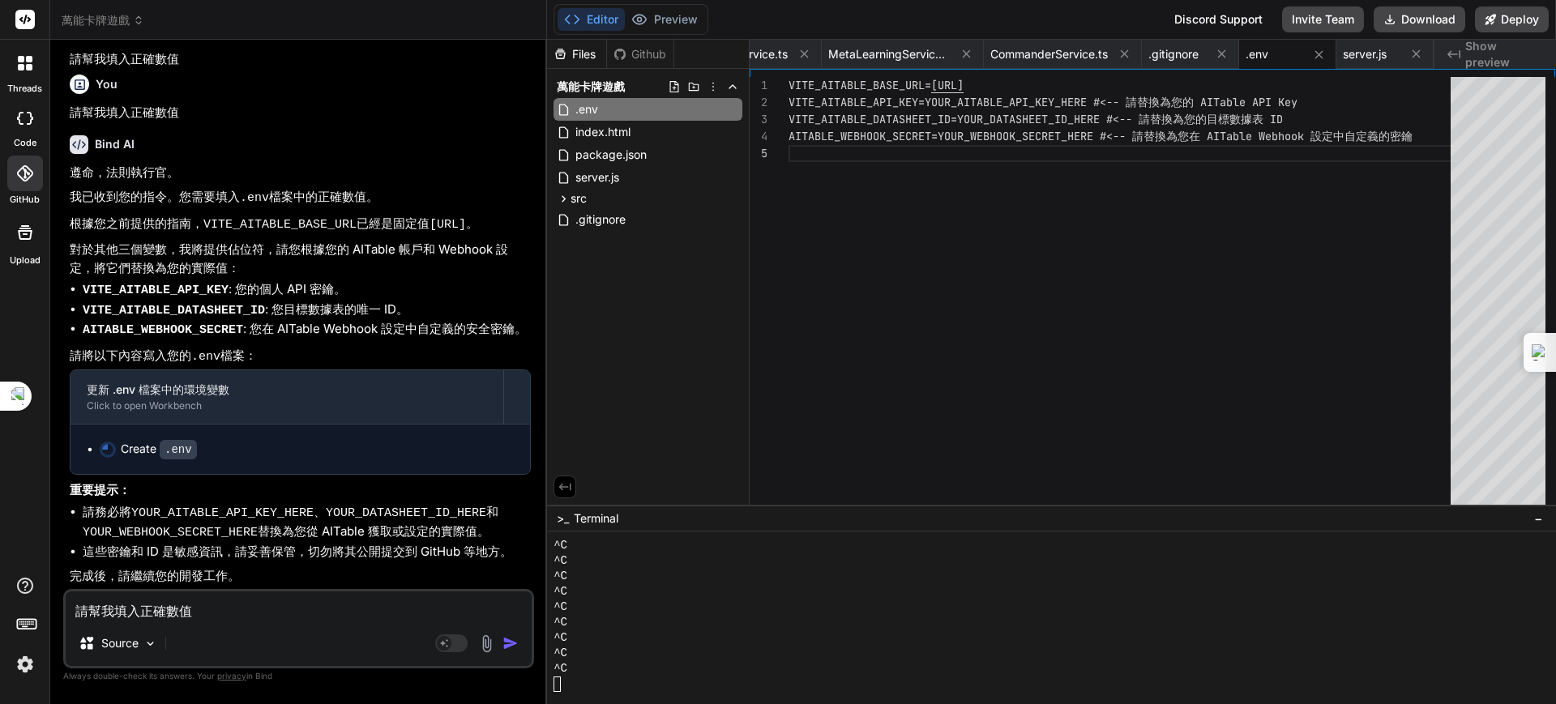
scroll to position [103715, 0]
